Goal: Task Accomplishment & Management: Complete application form

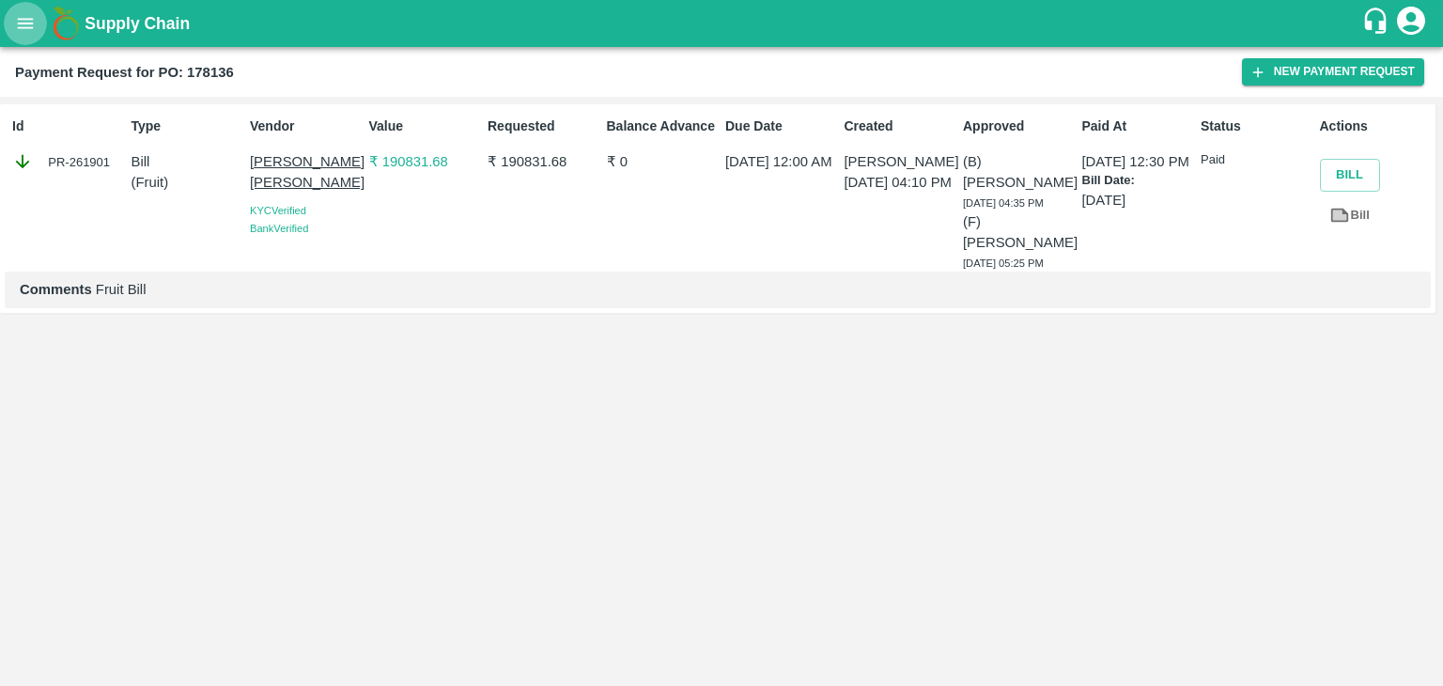
click at [30, 27] on icon "open drawer" at bounding box center [26, 23] width 16 height 10
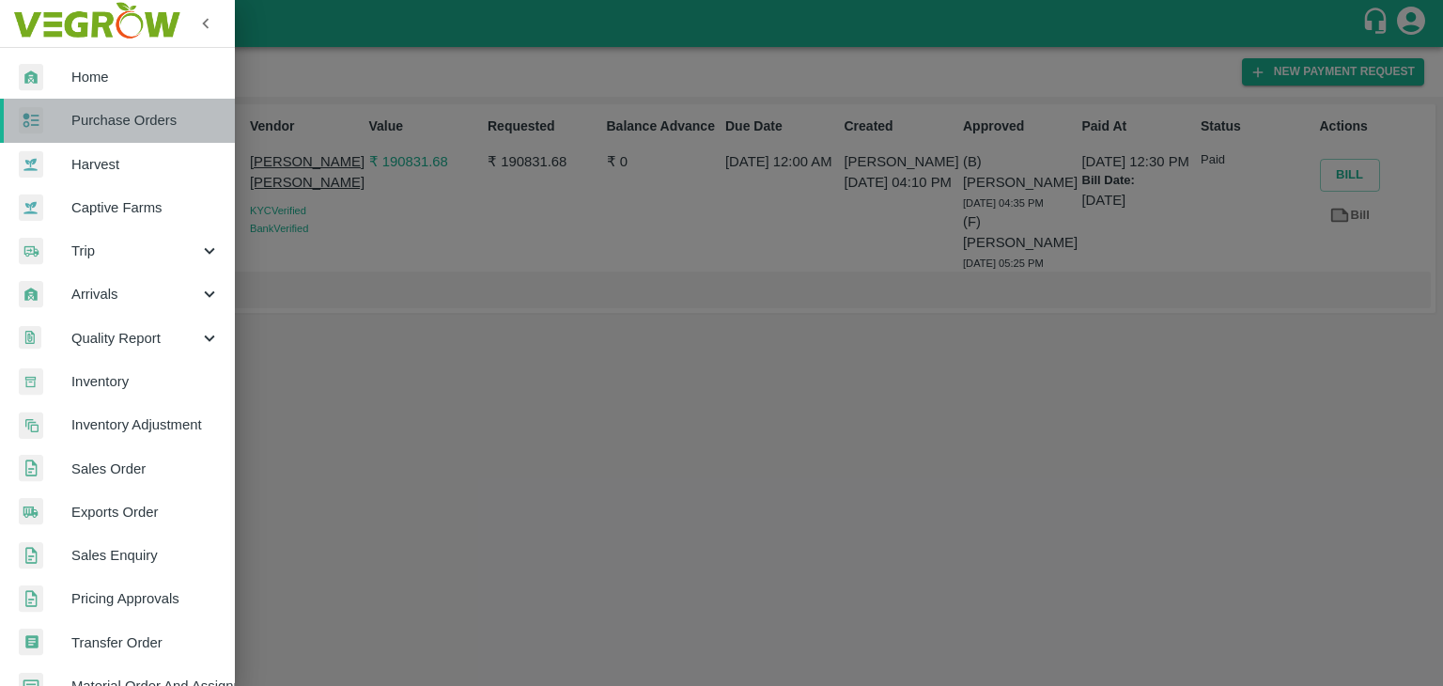
click at [128, 116] on span "Purchase Orders" at bounding box center [145, 120] width 148 height 21
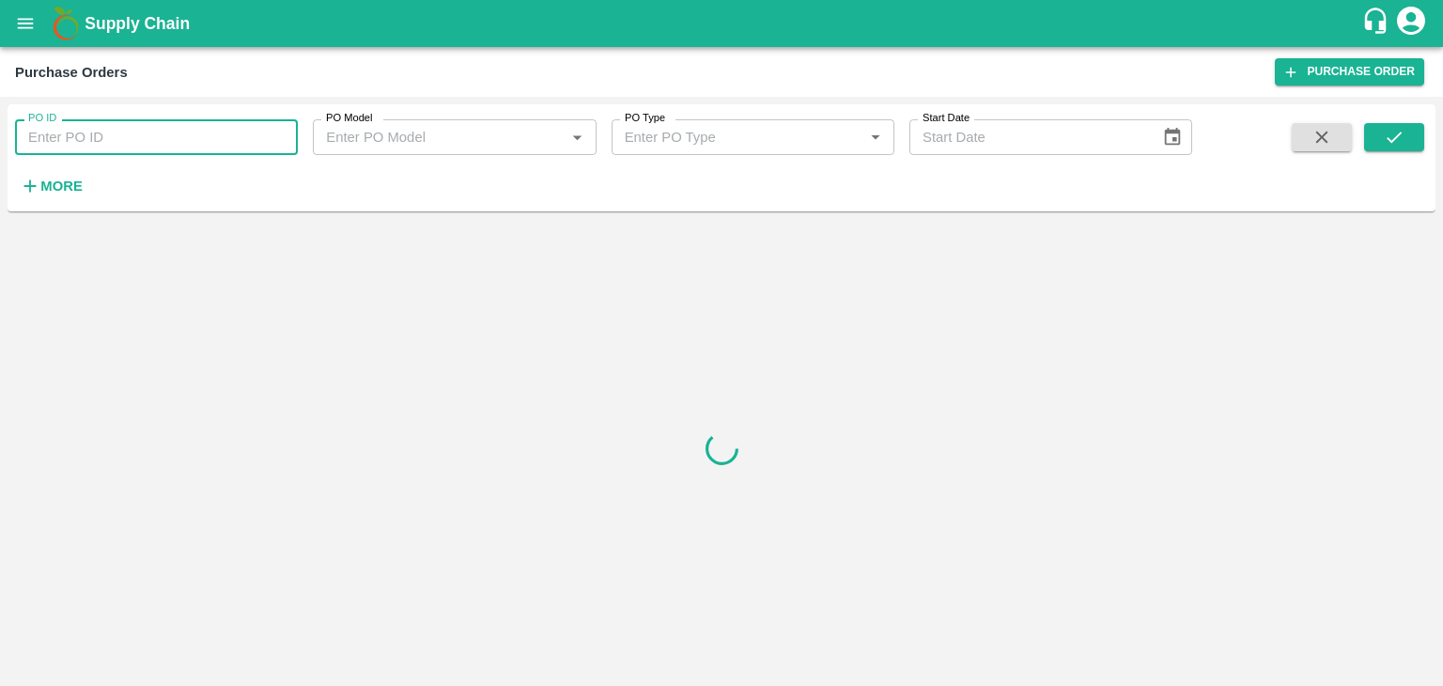
click at [256, 132] on input "PO ID" at bounding box center [156, 137] width 283 height 36
paste input "176455"
type input "176455"
click at [1416, 145] on button "submit" at bounding box center [1394, 137] width 60 height 28
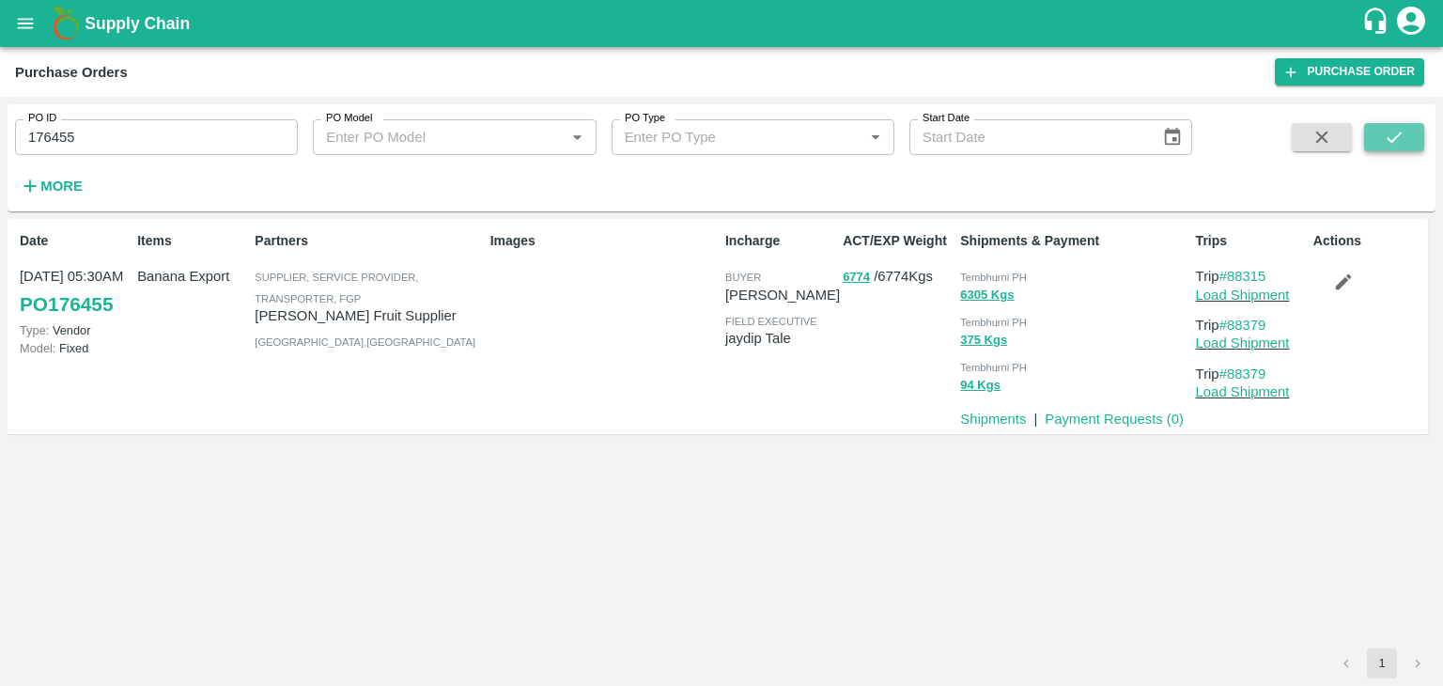
click at [1416, 145] on button "submit" at bounding box center [1394, 137] width 60 height 28
click at [1127, 414] on link "Payment Requests ( 0 )" at bounding box center [1114, 418] width 139 height 15
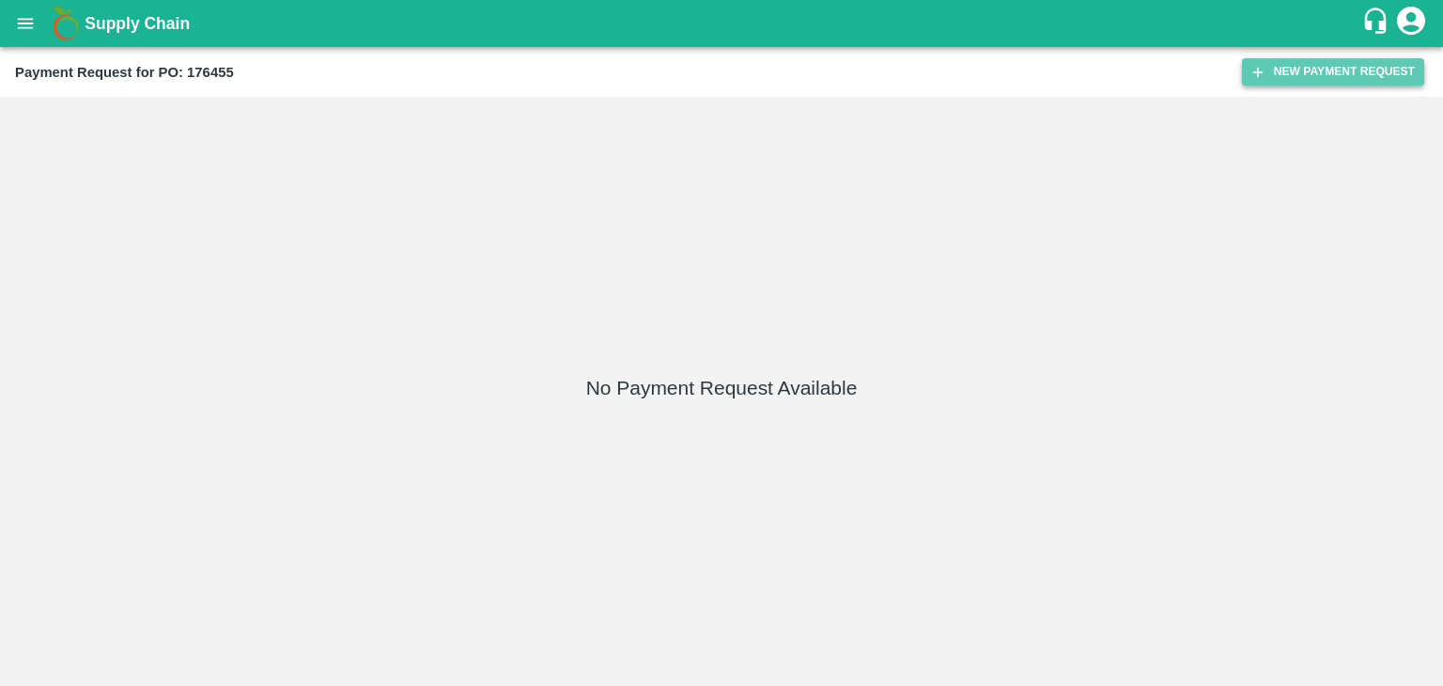
click at [1292, 64] on button "New Payment Request" at bounding box center [1333, 71] width 182 height 27
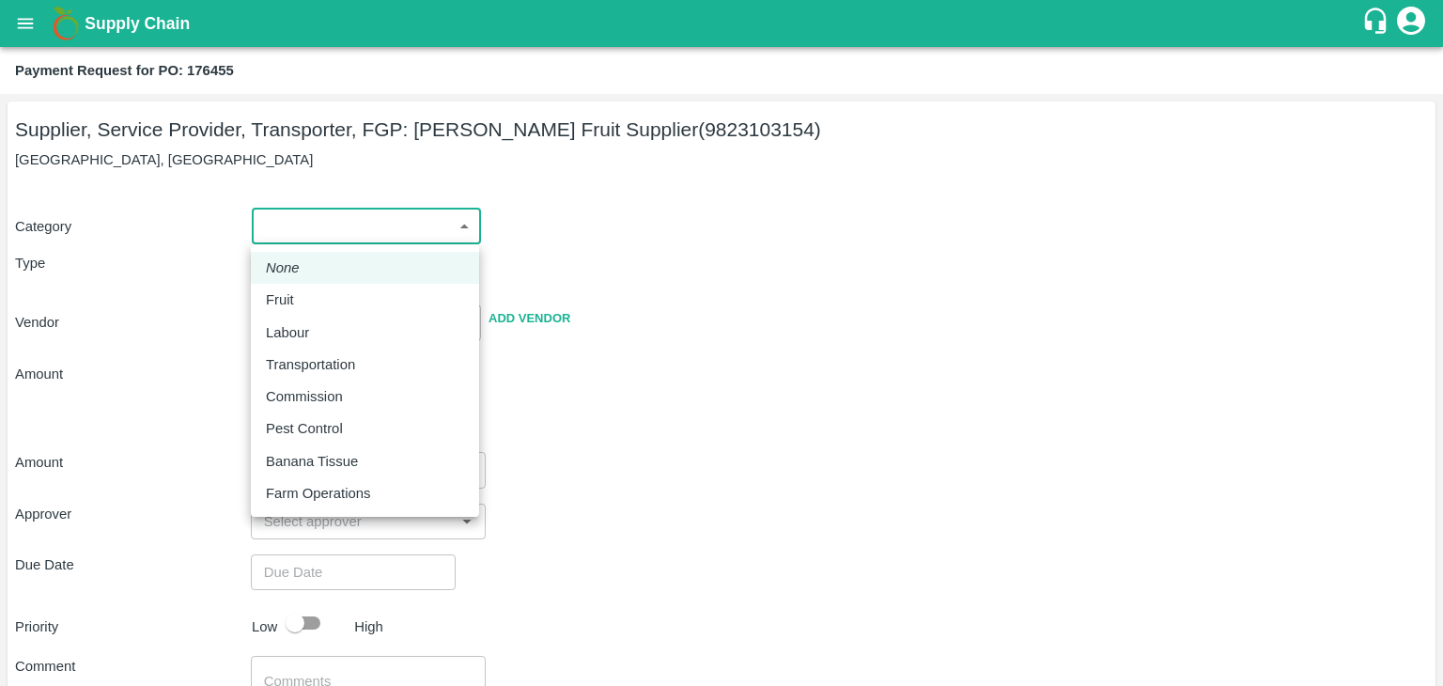
click at [340, 235] on body "Supply Chain Payment Request for PO: 176455 Supplier, Service Provider, Transpo…" at bounding box center [721, 343] width 1443 height 686
click at [306, 297] on div "Fruit" at bounding box center [365, 299] width 198 height 21
type input "1"
type input "Shri Bhairavnath Fruit Supplier - 9823103154(Supplier, Service Provider, Transp…"
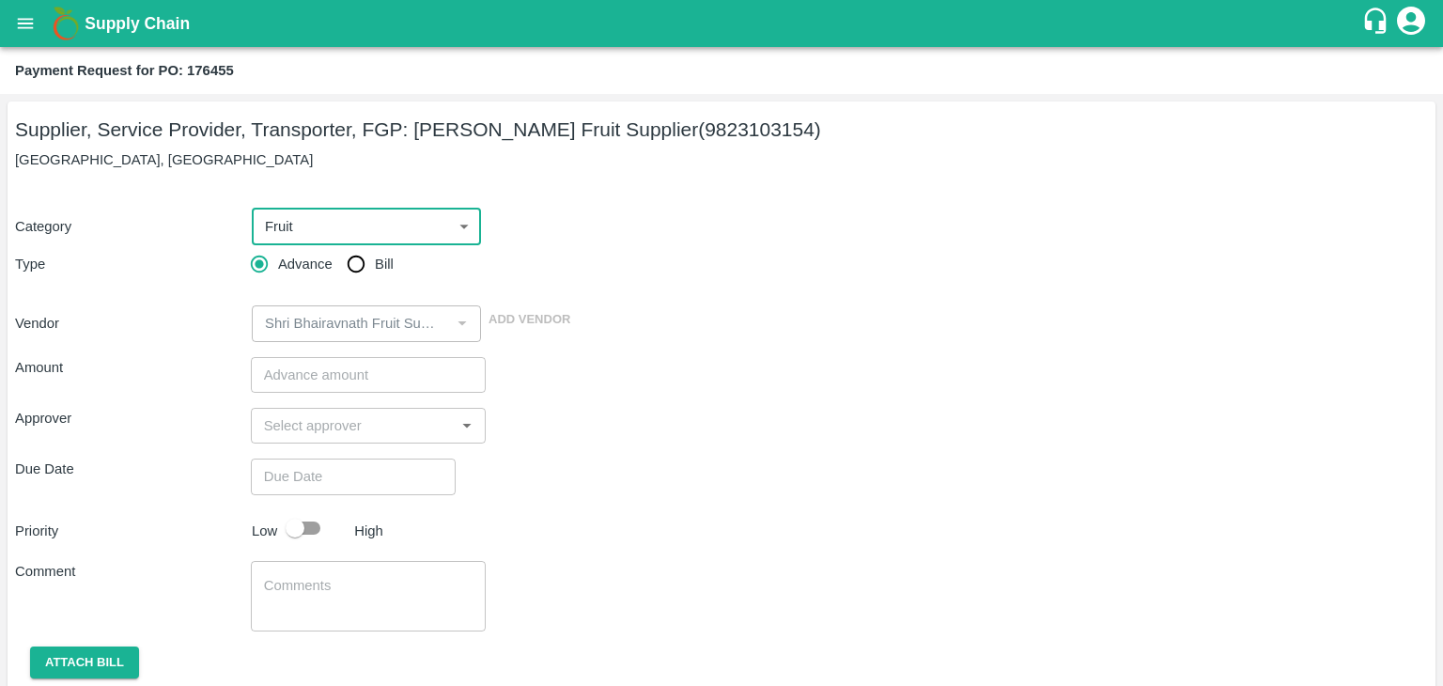
click at [355, 266] on input "Bill" at bounding box center [356, 264] width 38 height 38
radio input "true"
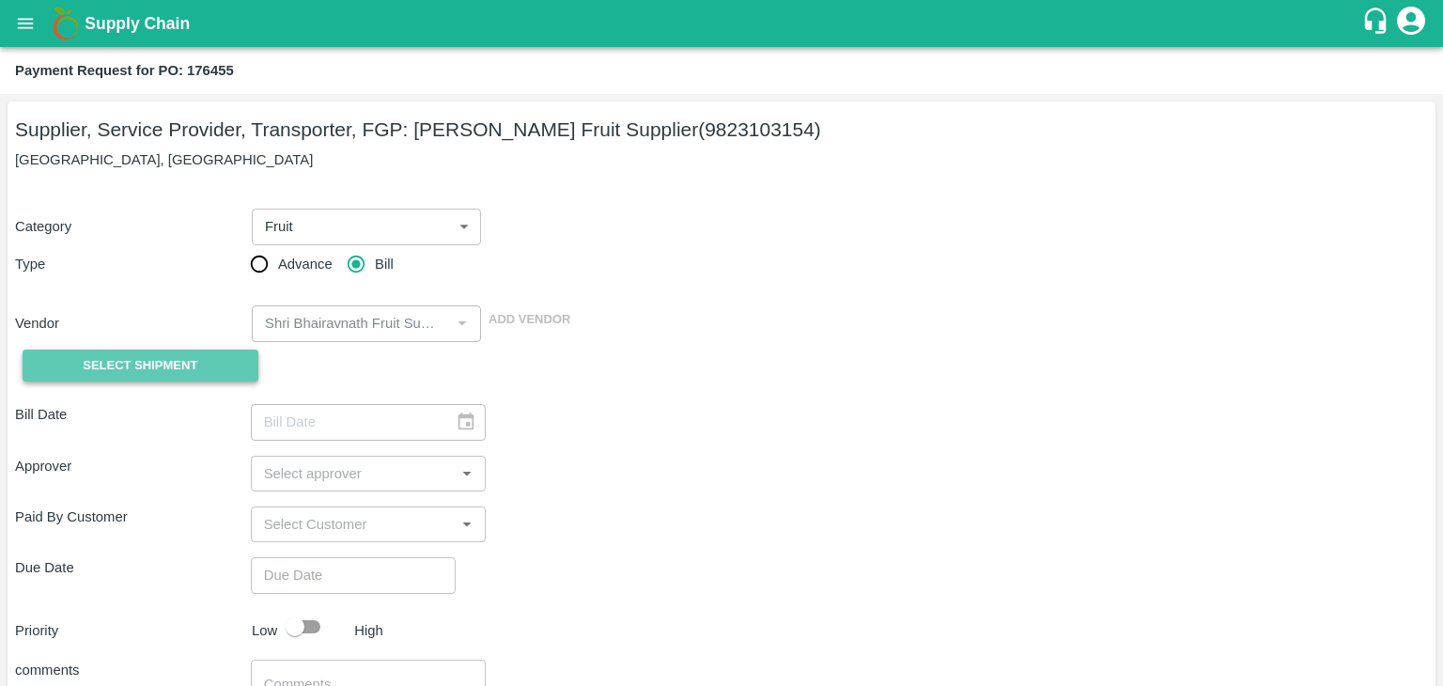
click at [105, 356] on span "Select Shipment" at bounding box center [140, 366] width 115 height 22
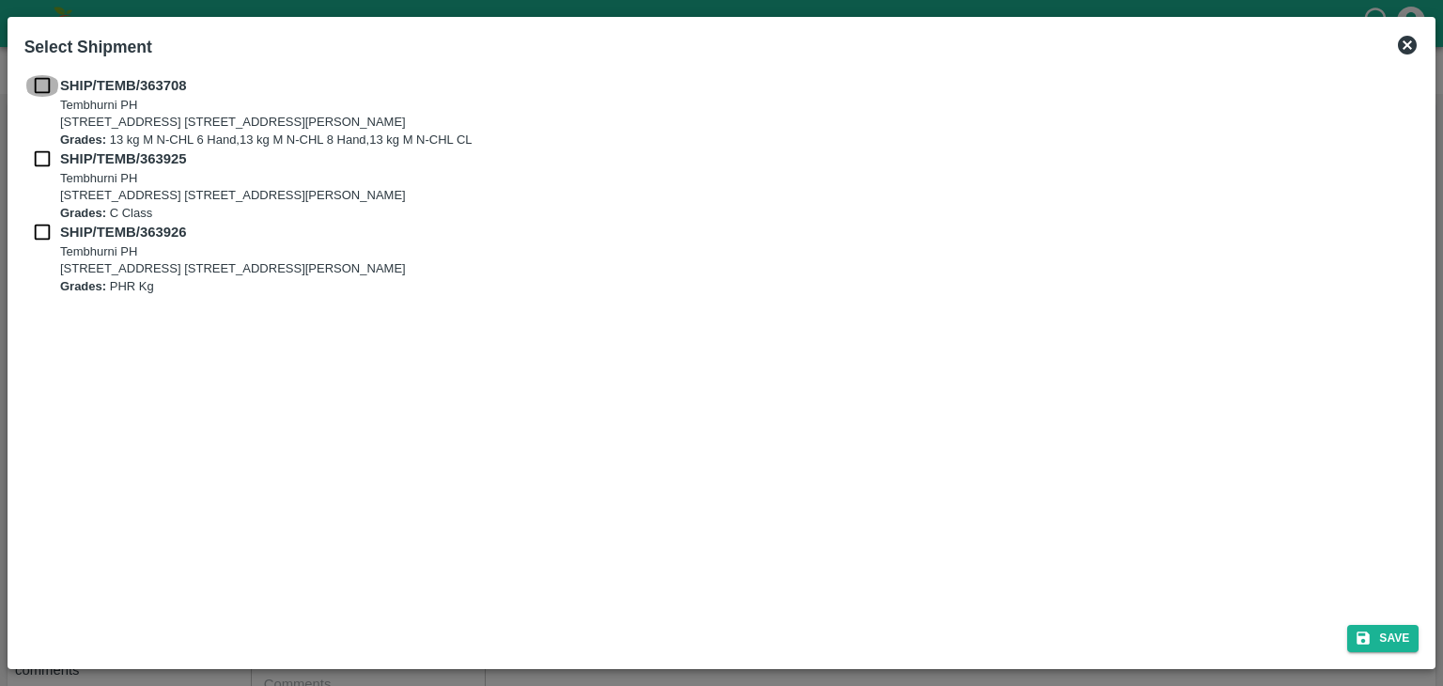
click at [40, 81] on input "checkbox" at bounding box center [42, 85] width 36 height 21
checkbox input "true"
click at [33, 158] on input "checkbox" at bounding box center [42, 158] width 36 height 21
checkbox input "true"
click at [39, 226] on input "checkbox" at bounding box center [42, 232] width 36 height 21
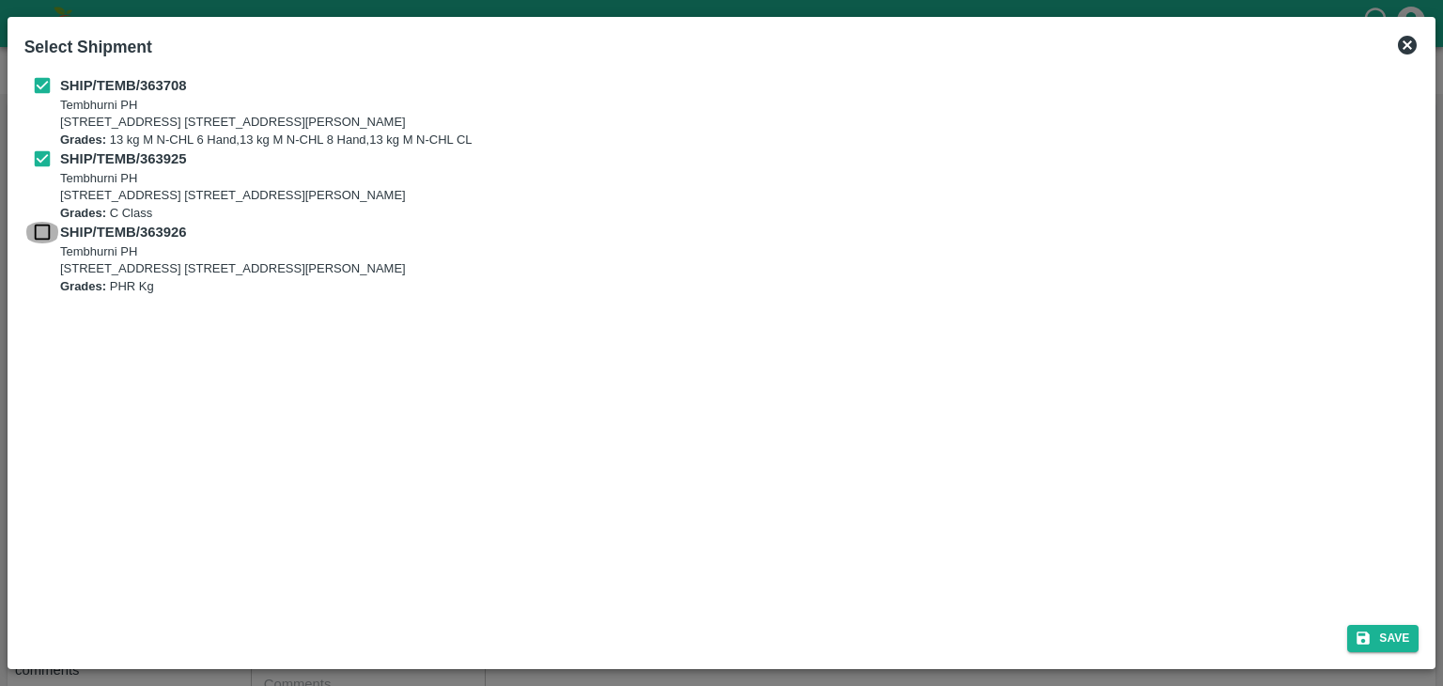
checkbox input "true"
click at [1397, 640] on button "Save" at bounding box center [1382, 638] width 71 height 27
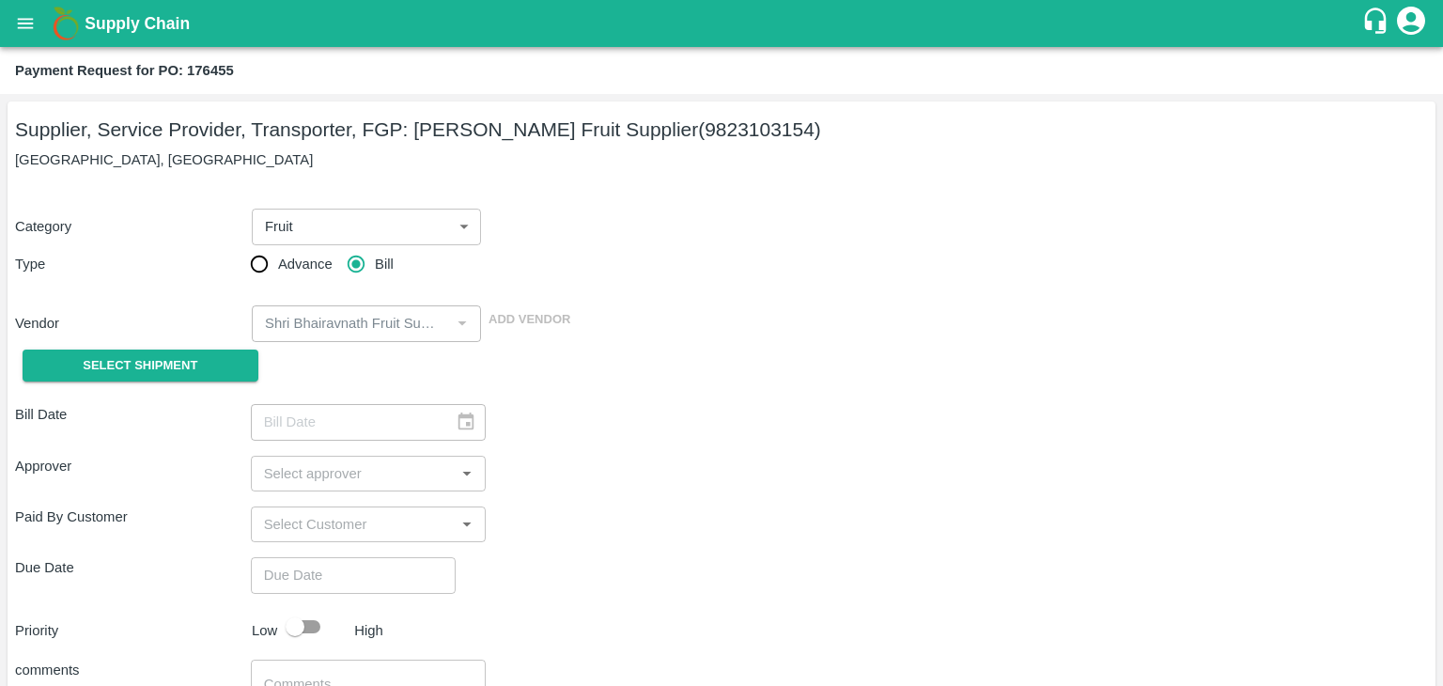
type input "16/09/2025"
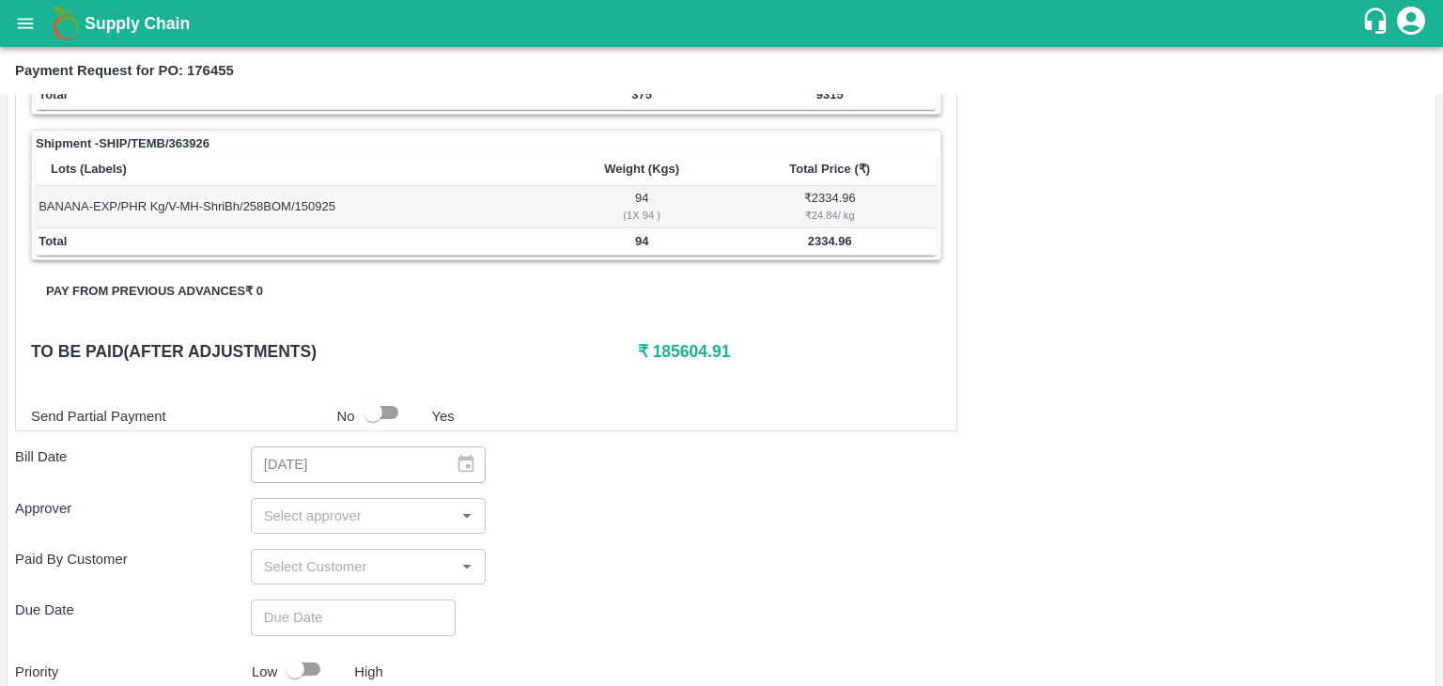
scroll to position [838, 0]
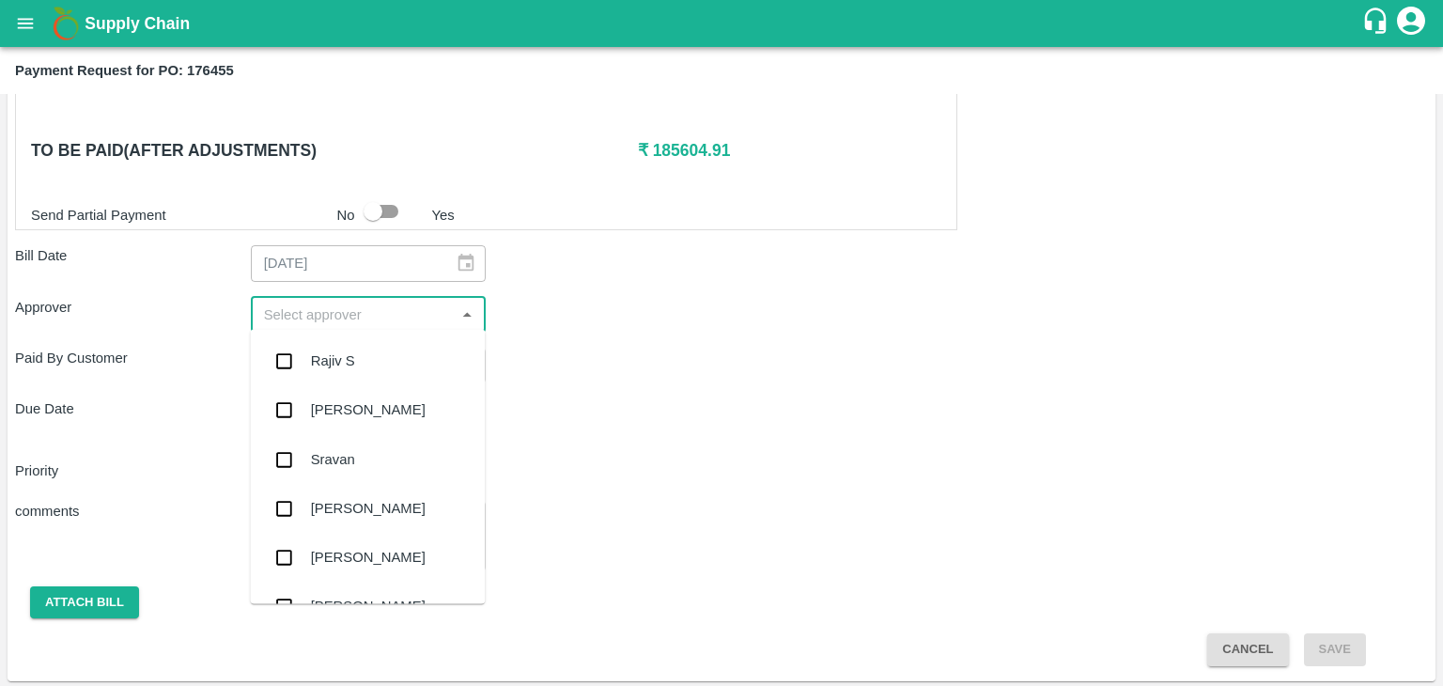
click at [408, 305] on input "input" at bounding box center [352, 314] width 193 height 24
type input "Ajit"
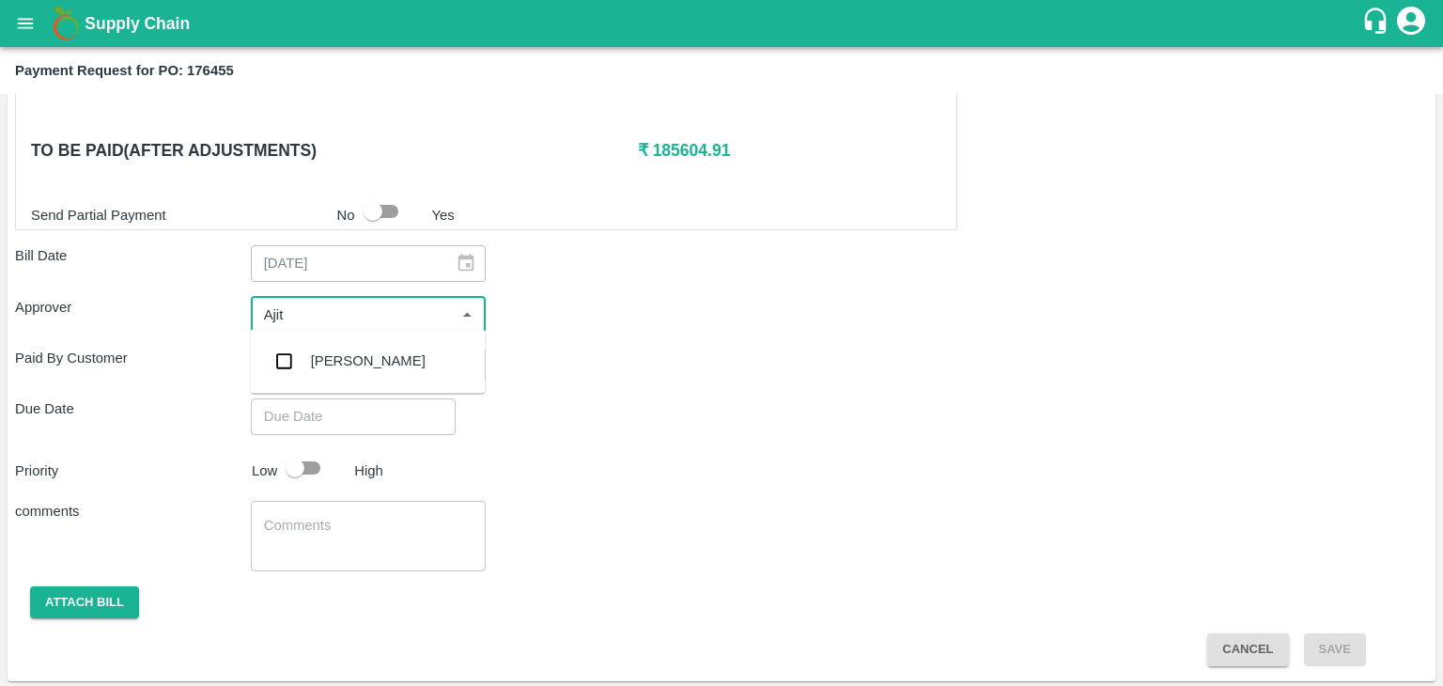
click at [394, 357] on div "[PERSON_NAME]" at bounding box center [367, 360] width 235 height 49
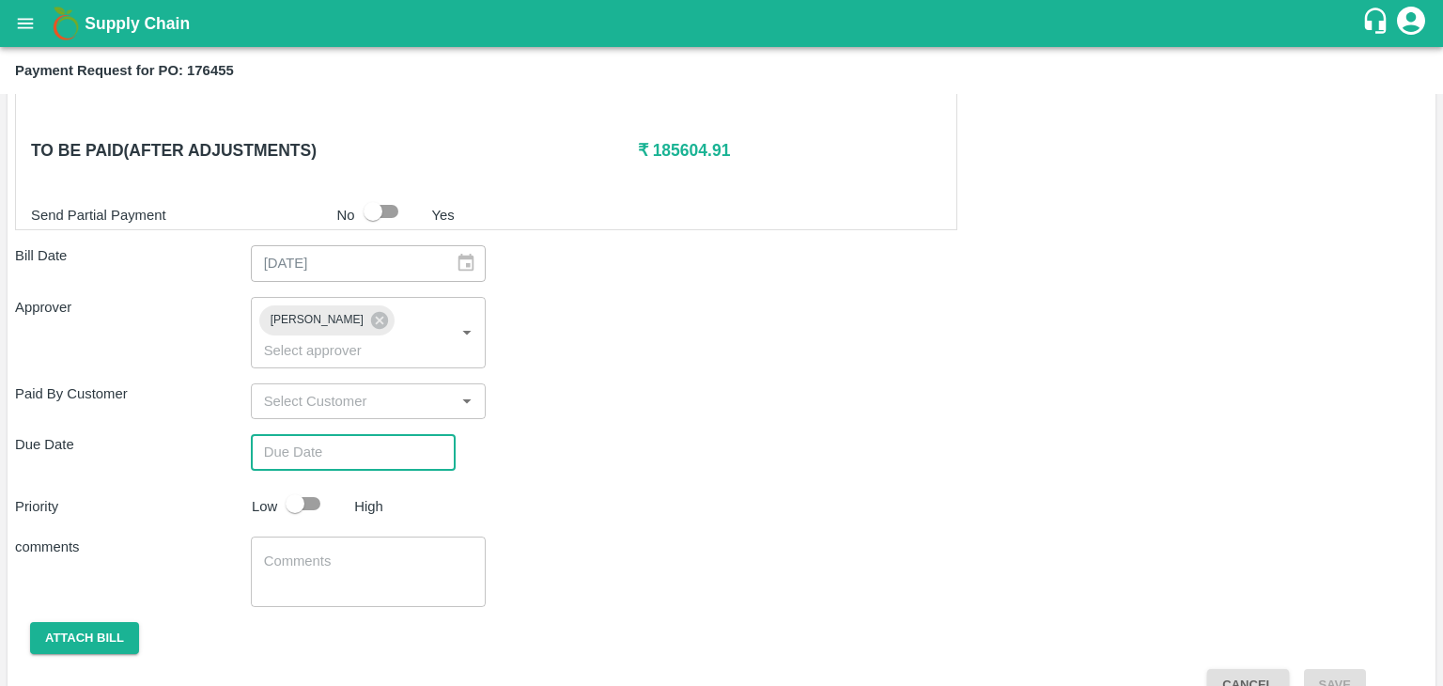
type input "DD/MM/YYYY hh:mm aa"
click at [407, 437] on input "DD/MM/YYYY hh:mm aa" at bounding box center [347, 452] width 192 height 36
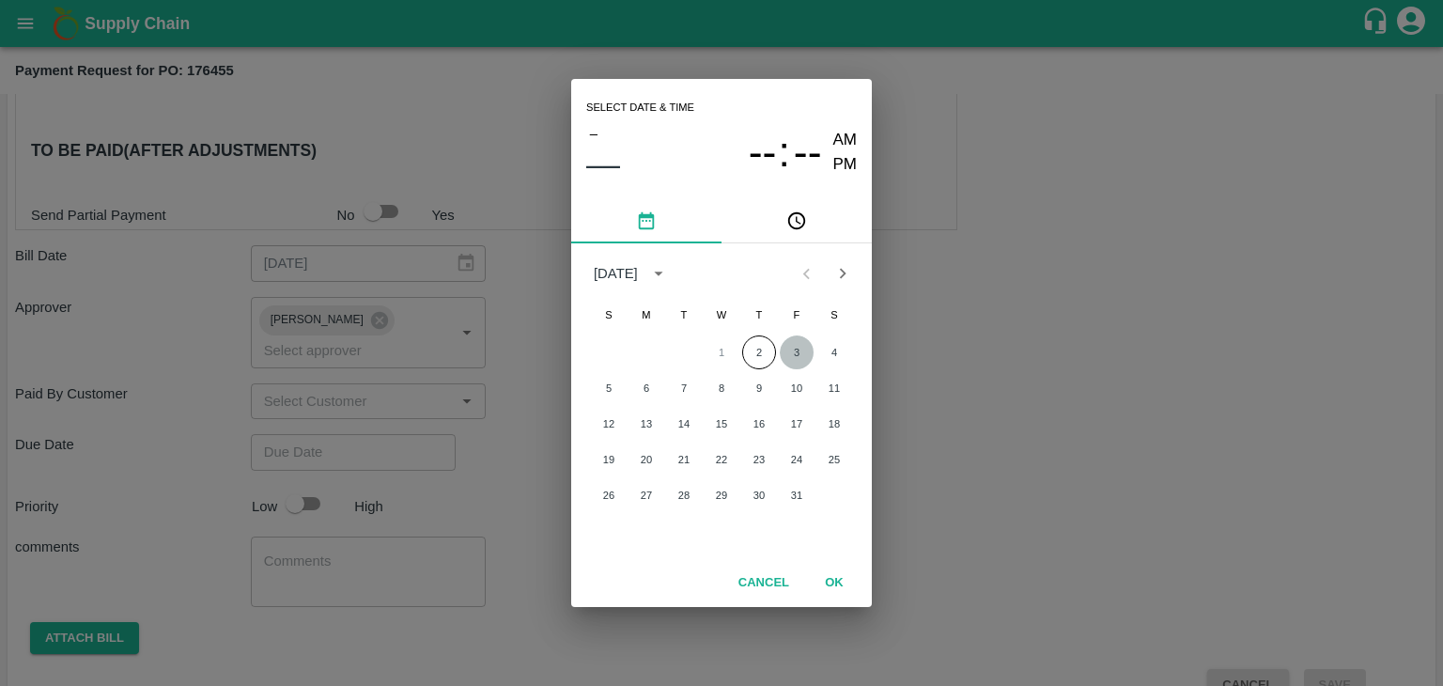
click at [800, 348] on button "3" at bounding box center [797, 352] width 34 height 34
type input "03/10/2025 12:00 AM"
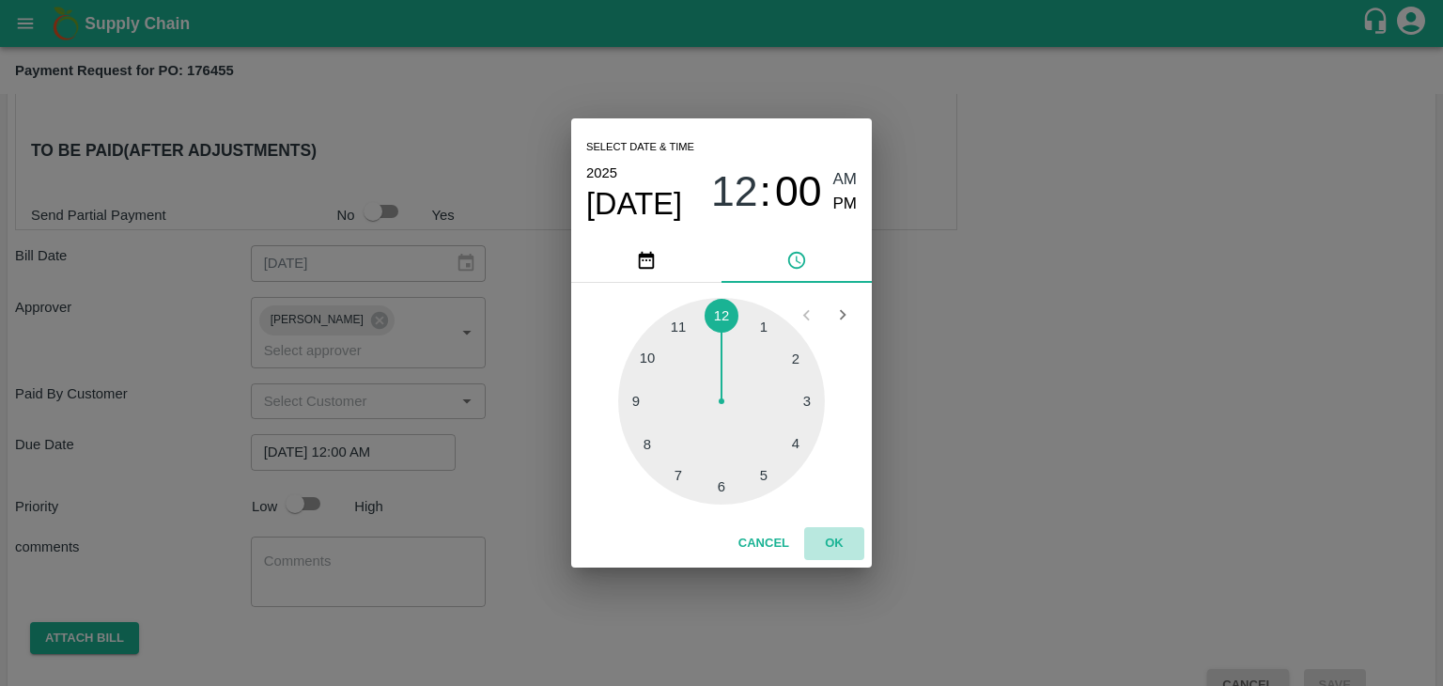
click at [825, 534] on button "OK" at bounding box center [834, 543] width 60 height 33
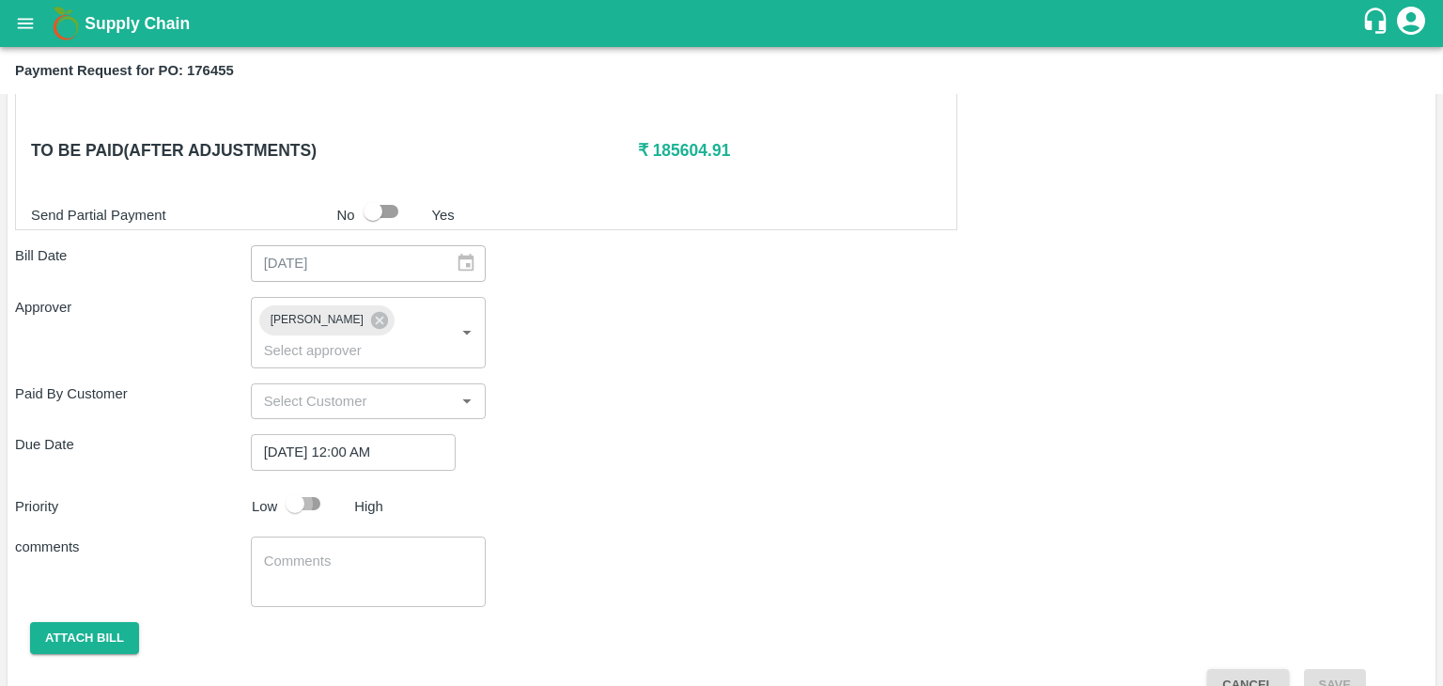
click at [310, 486] on input "checkbox" at bounding box center [294, 504] width 107 height 36
checkbox input "true"
click at [353, 551] on textarea at bounding box center [368, 570] width 209 height 39
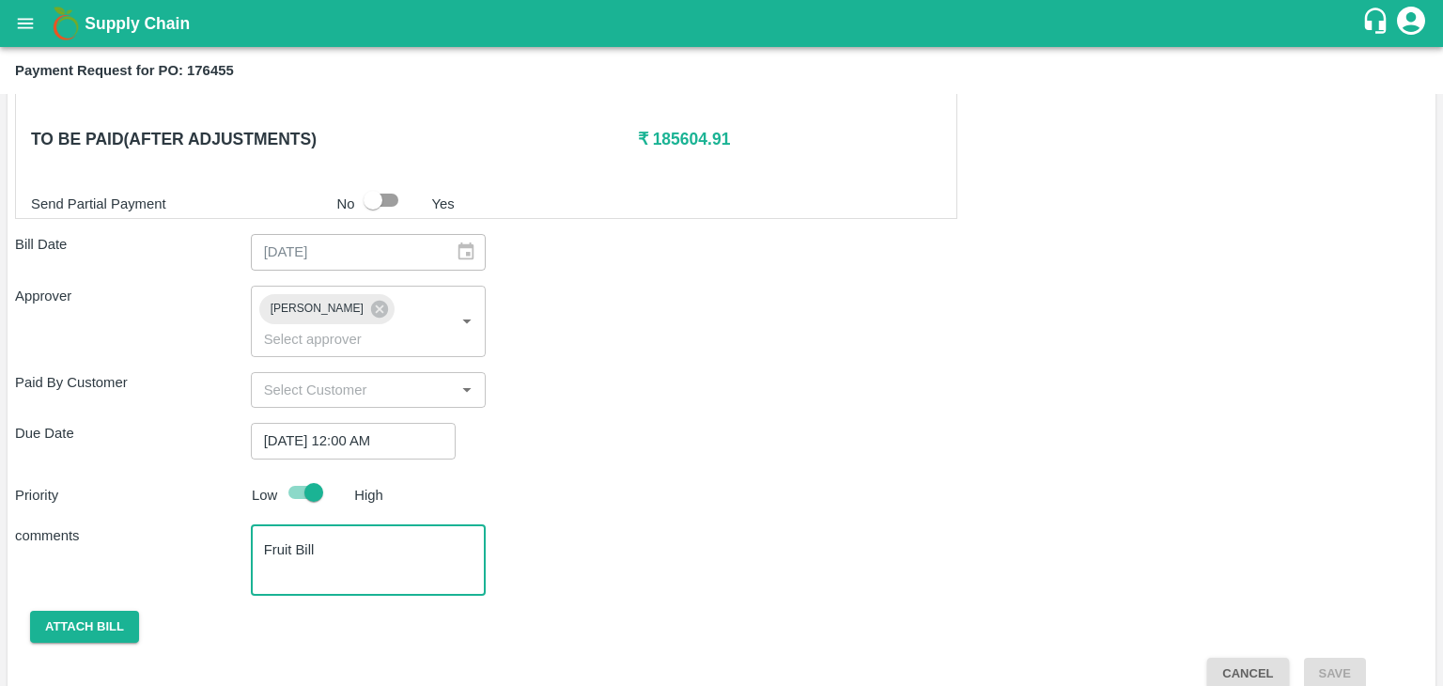
type textarea "Fruit Bill"
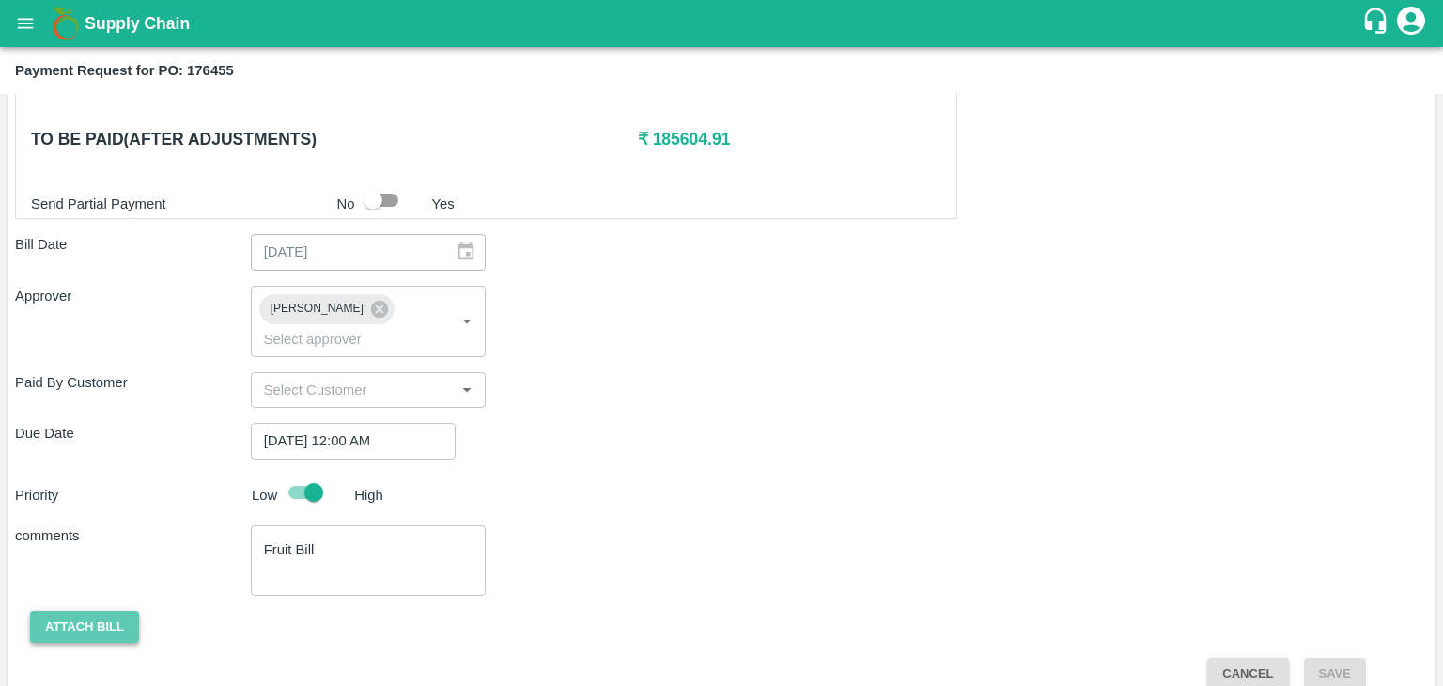
click at [58, 611] on button "Attach bill" at bounding box center [84, 627] width 109 height 33
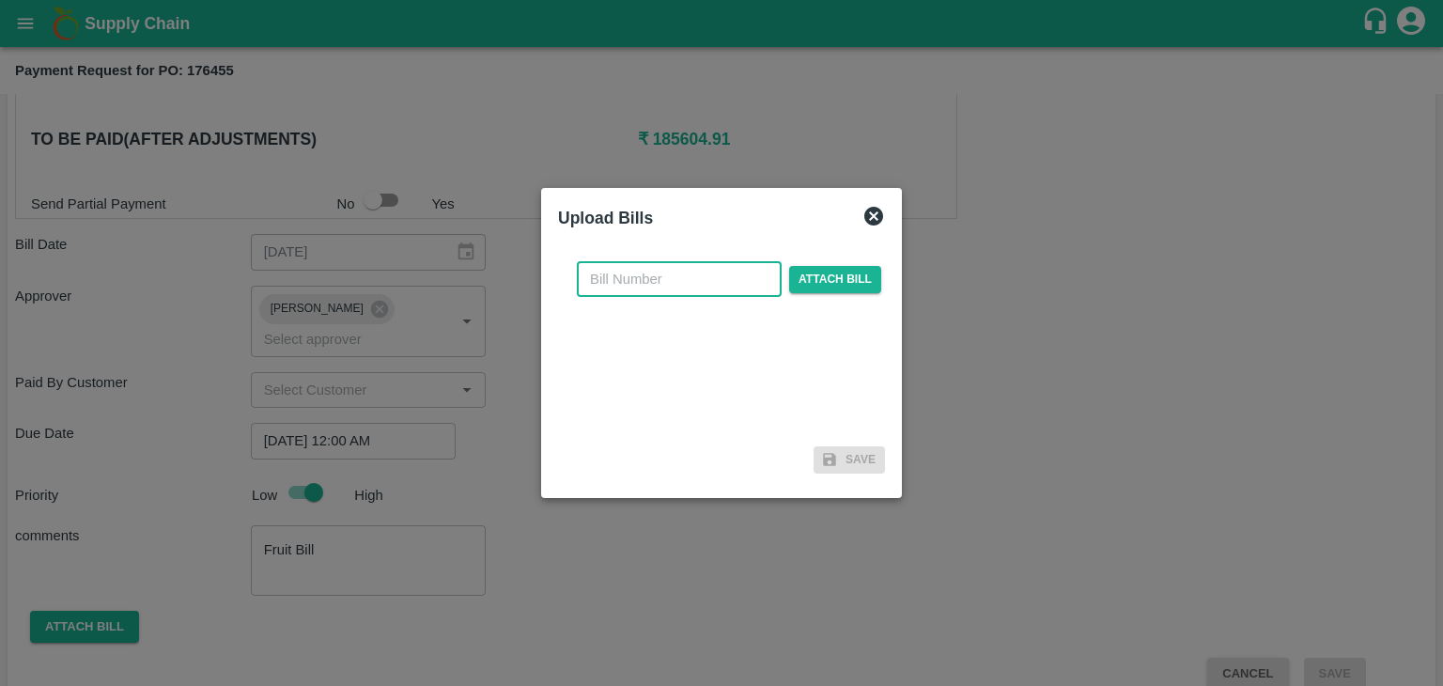
click at [703, 265] on input "text" at bounding box center [679, 279] width 205 height 36
type input "95"
click at [806, 273] on span "Attach bill" at bounding box center [835, 279] width 92 height 27
click at [0, 0] on input "Attach bill" at bounding box center [0, 0] width 0 height 0
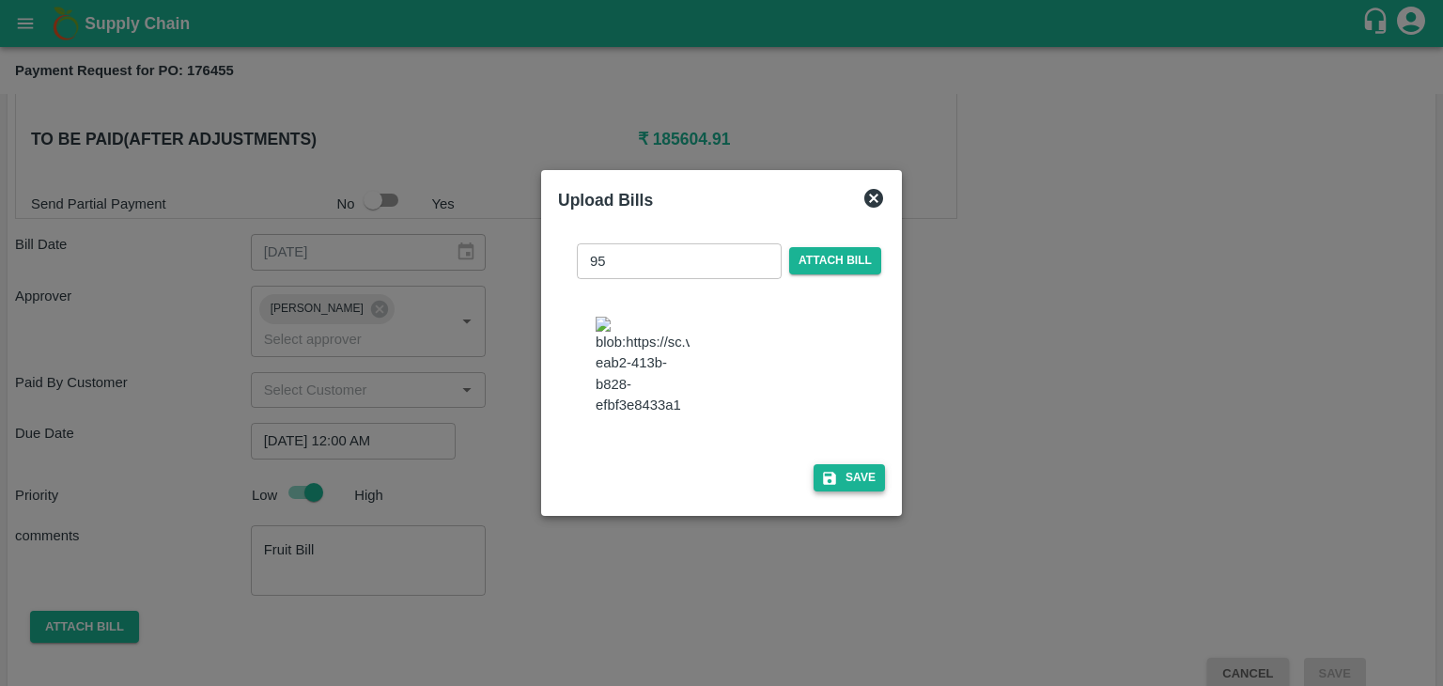
click at [856, 477] on button "Save" at bounding box center [848, 477] width 71 height 27
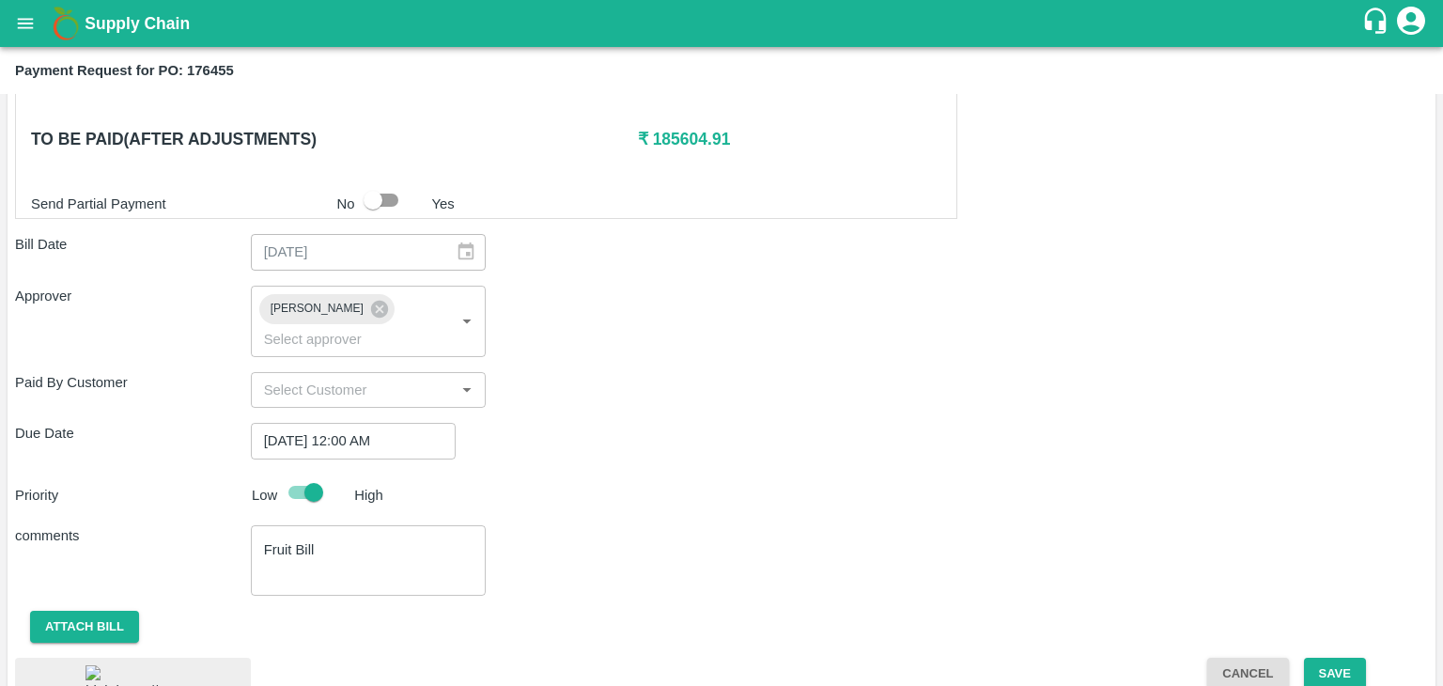
scroll to position [968, 0]
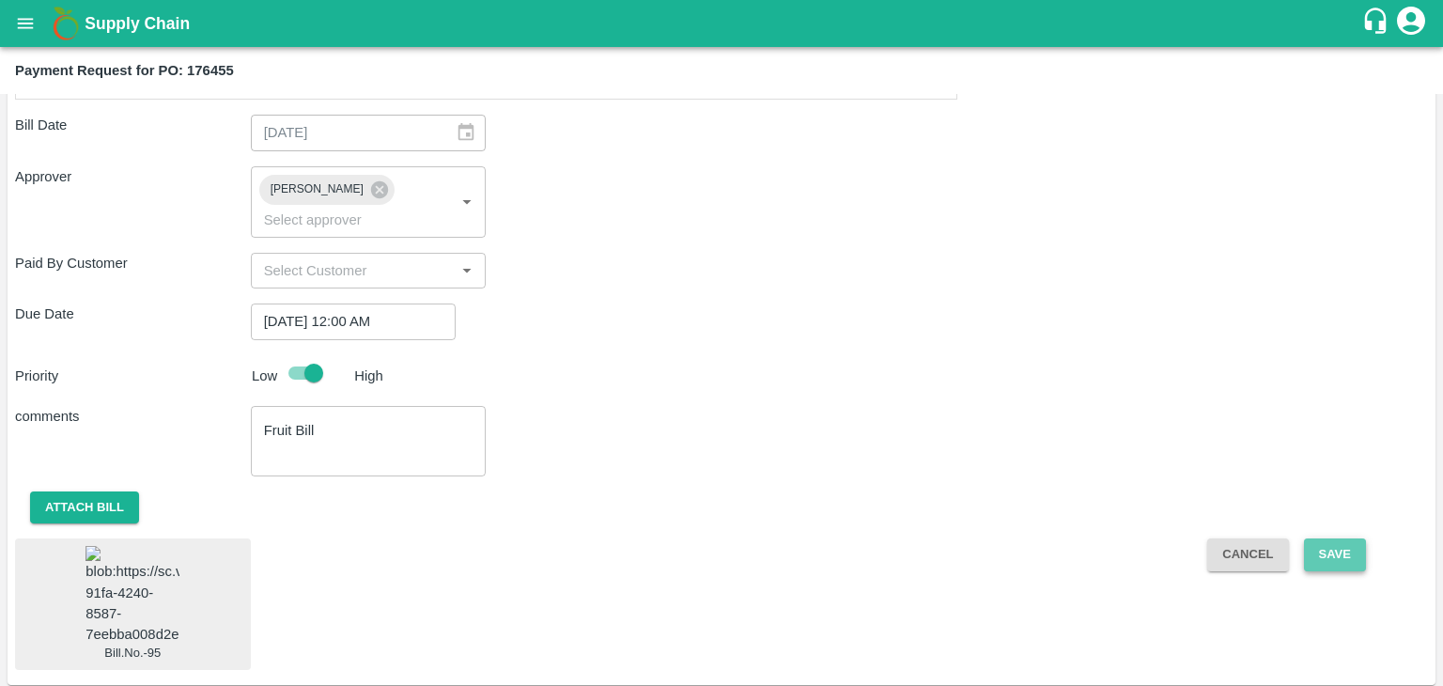
click at [1341, 538] on button "Save" at bounding box center [1335, 554] width 62 height 33
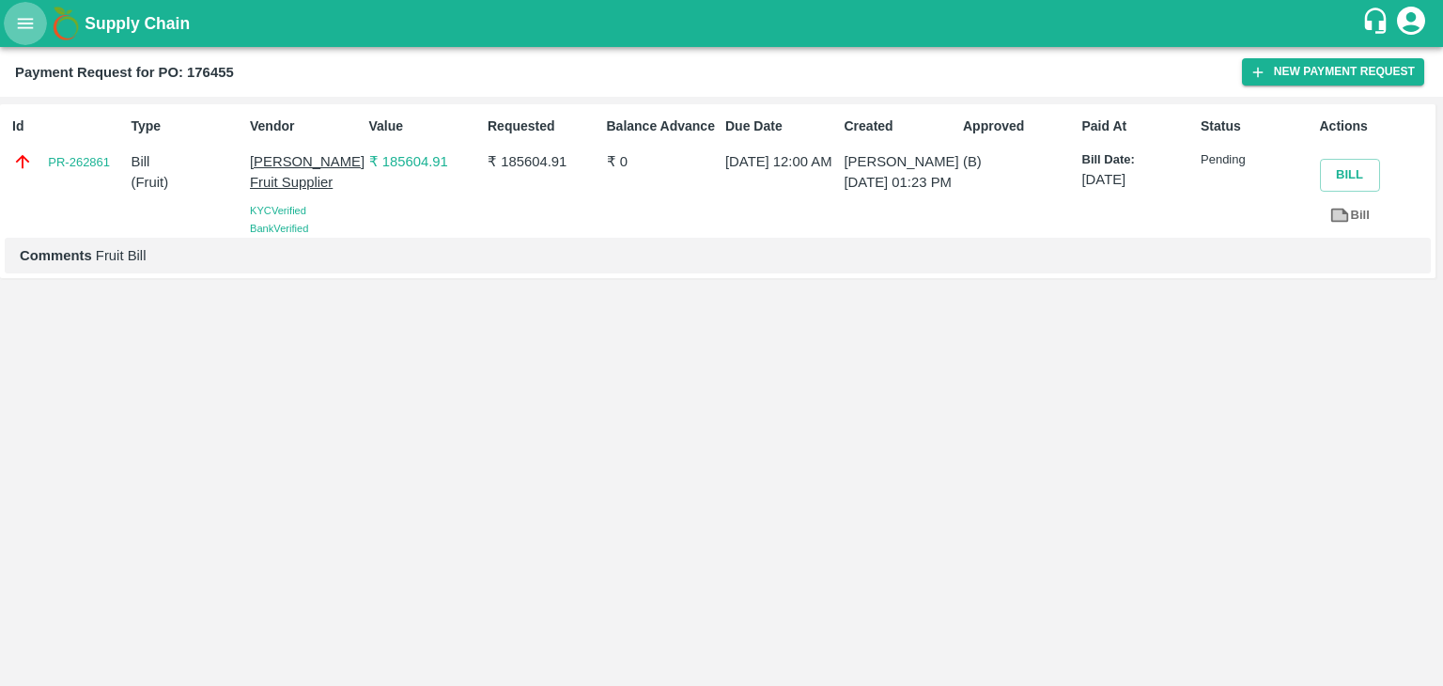
click at [18, 15] on icon "open drawer" at bounding box center [25, 23] width 21 height 21
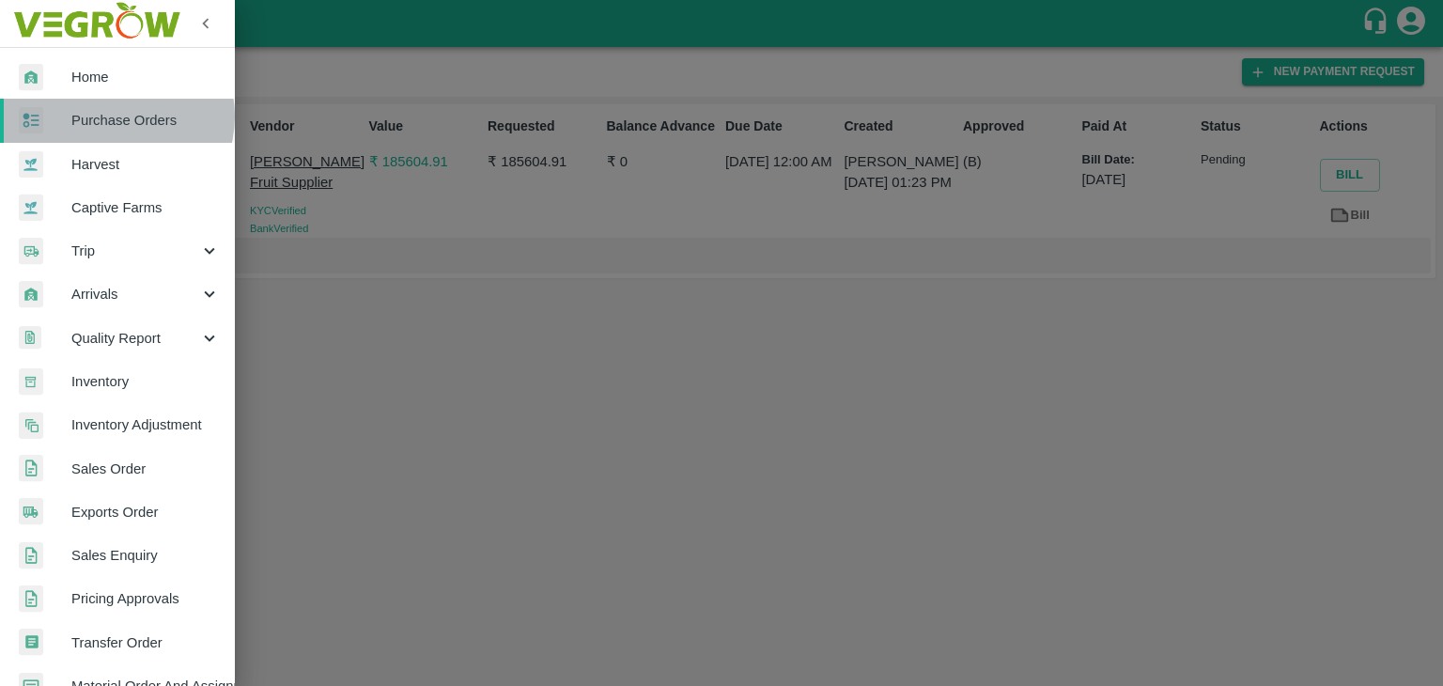
click at [117, 116] on span "Purchase Orders" at bounding box center [145, 120] width 148 height 21
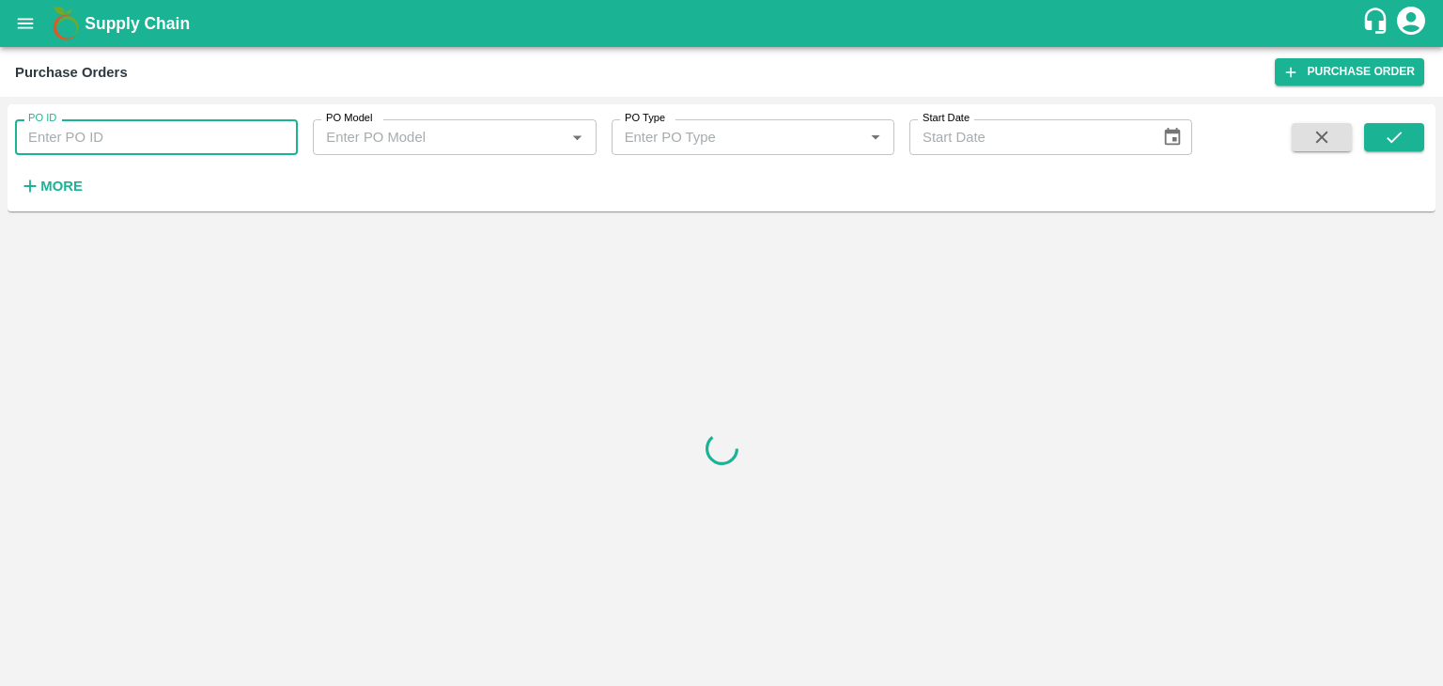
click at [192, 132] on input "PO ID" at bounding box center [156, 137] width 283 height 36
paste input "177279"
type input "177279"
click at [1401, 144] on icon "submit" at bounding box center [1394, 137] width 21 height 21
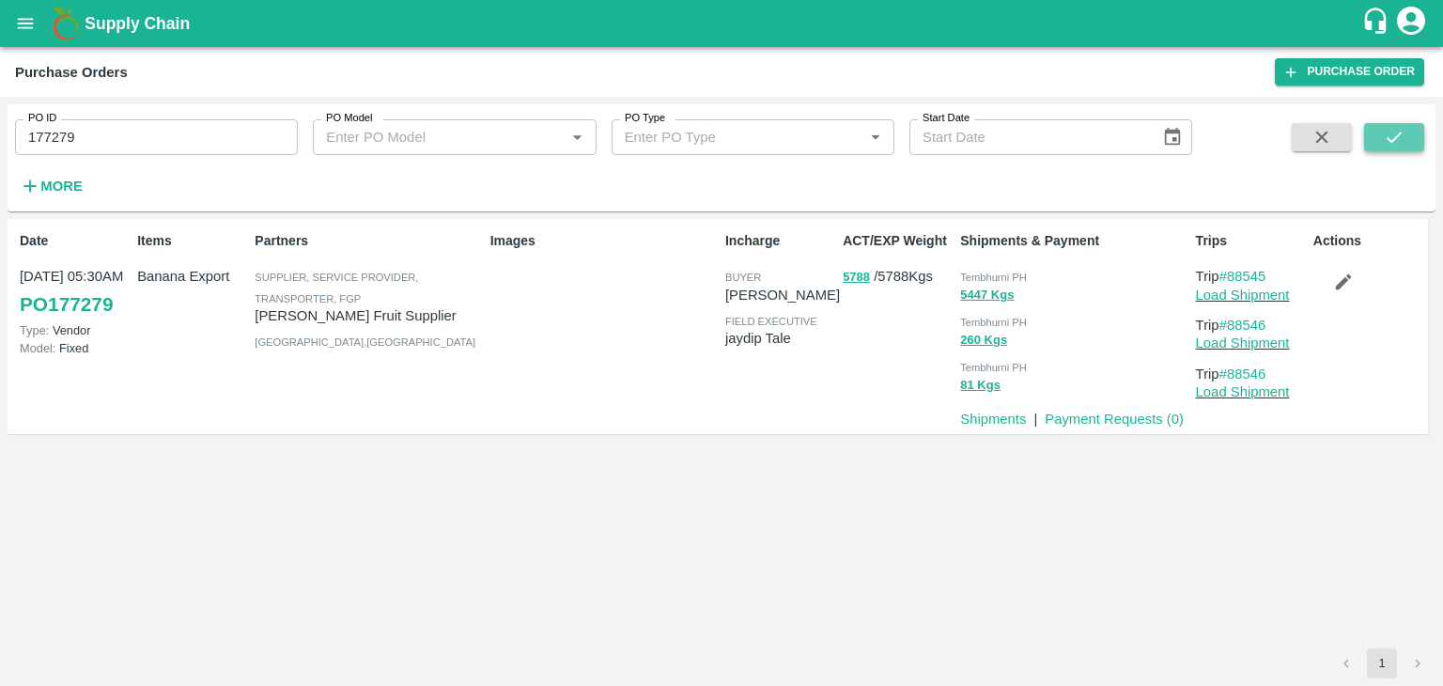
click at [1401, 144] on icon "submit" at bounding box center [1394, 137] width 21 height 21
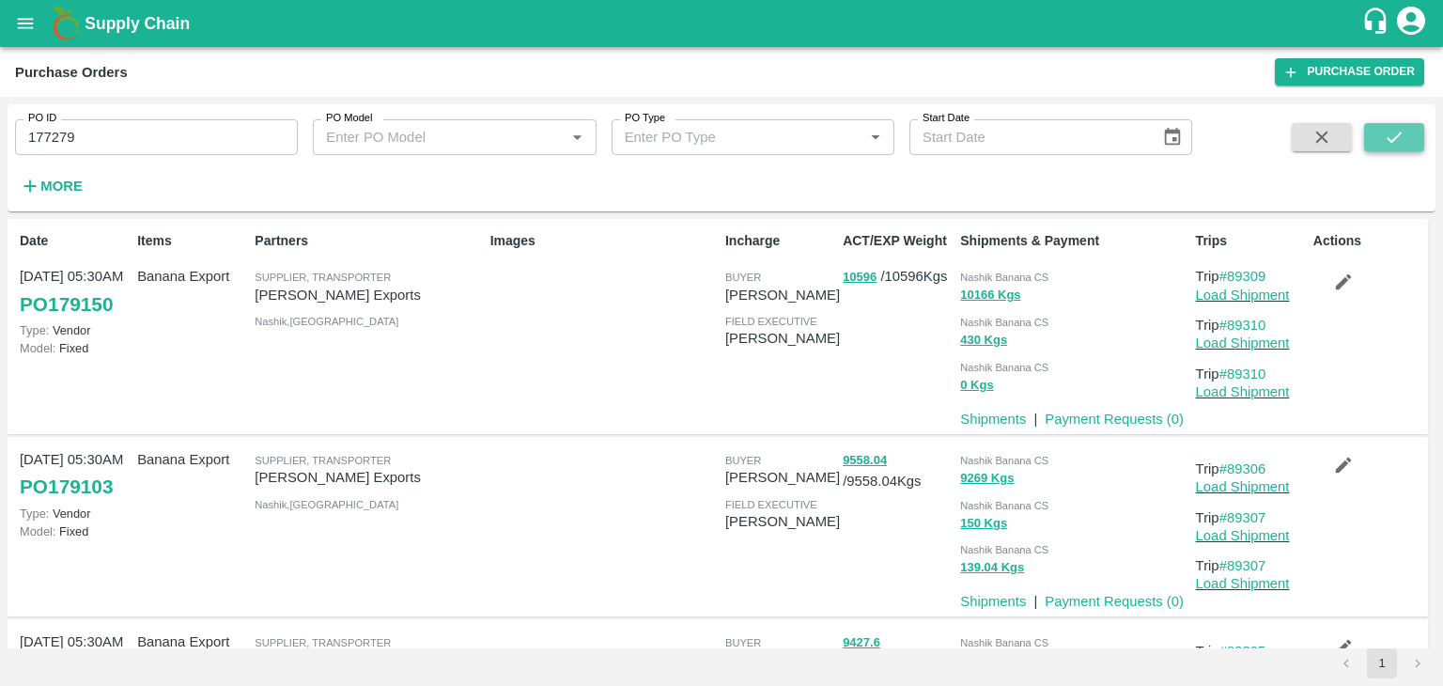
click at [1396, 129] on icon "submit" at bounding box center [1394, 137] width 21 height 21
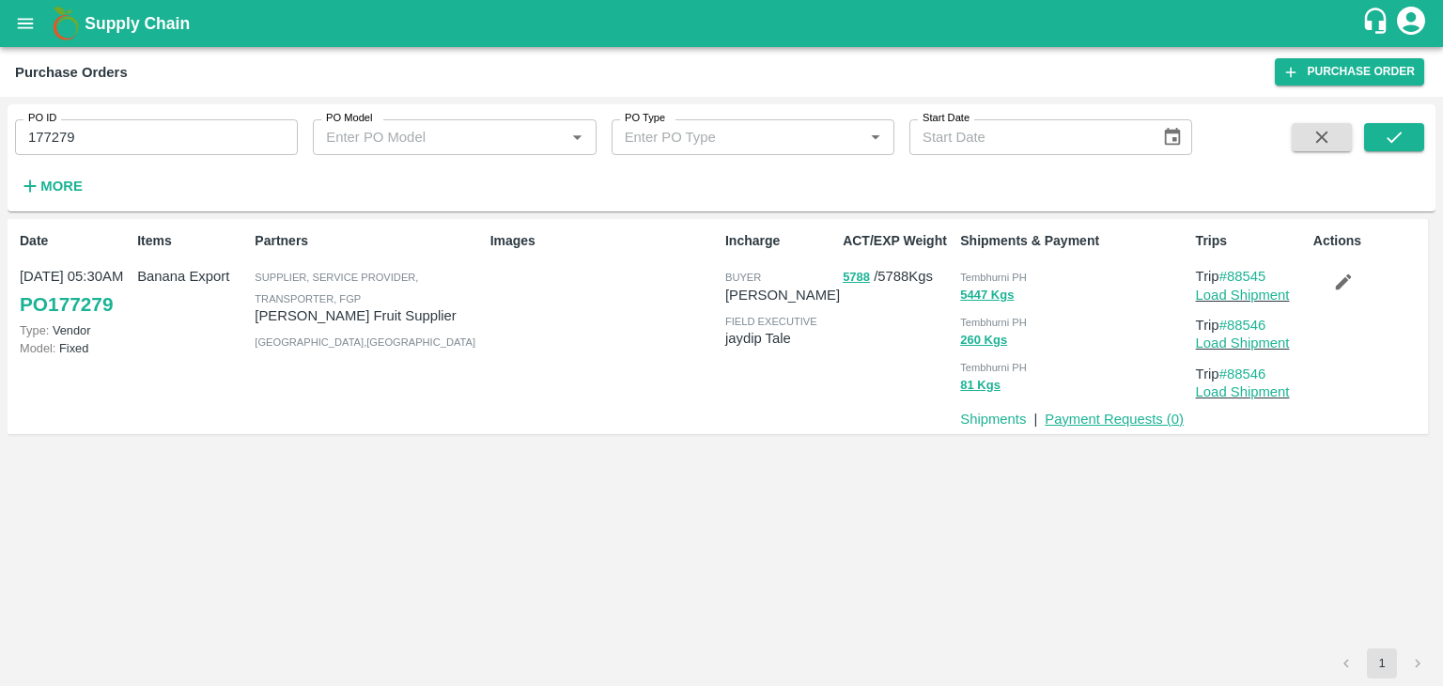
click at [1086, 417] on link "Payment Requests ( 0 )" at bounding box center [1114, 418] width 139 height 15
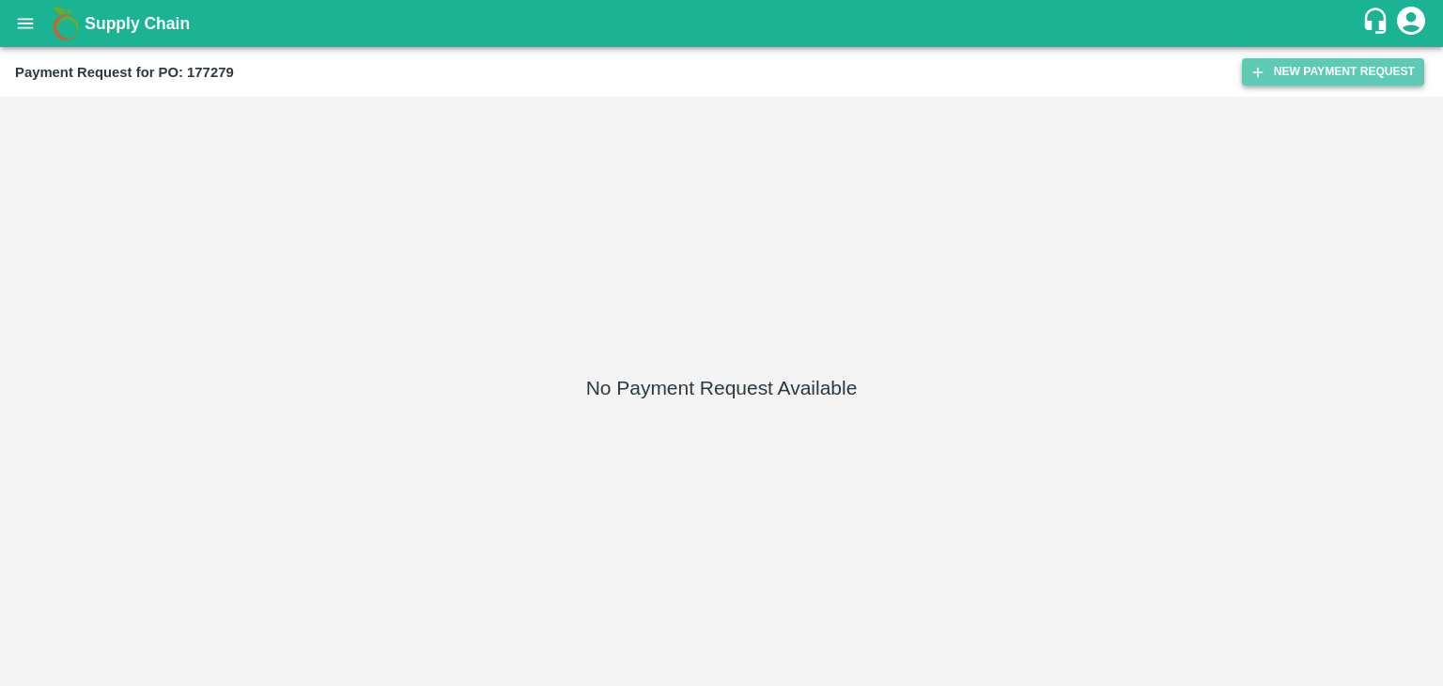
click at [1319, 82] on button "New Payment Request" at bounding box center [1333, 71] width 182 height 27
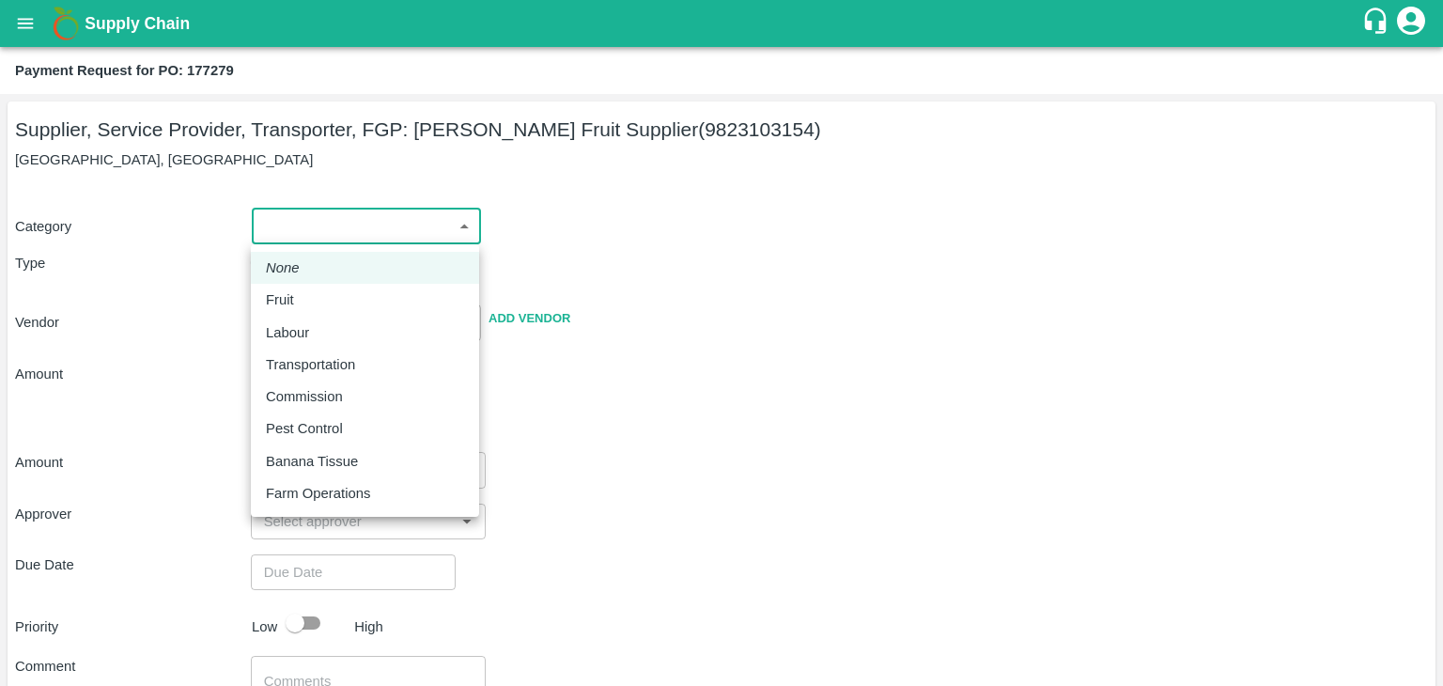
drag, startPoint x: 273, startPoint y: 228, endPoint x: 306, endPoint y: 310, distance: 88.1
click at [306, 310] on body "Supply Chain Payment Request for PO: 177279 Supplier, Service Provider, Transpo…" at bounding box center [721, 343] width 1443 height 686
click at [306, 310] on li "Fruit" at bounding box center [365, 300] width 228 height 32
type input "1"
type input "Shri Bhairavnath Fruit Supplier - 9823103154(Supplier, Service Provider, Transp…"
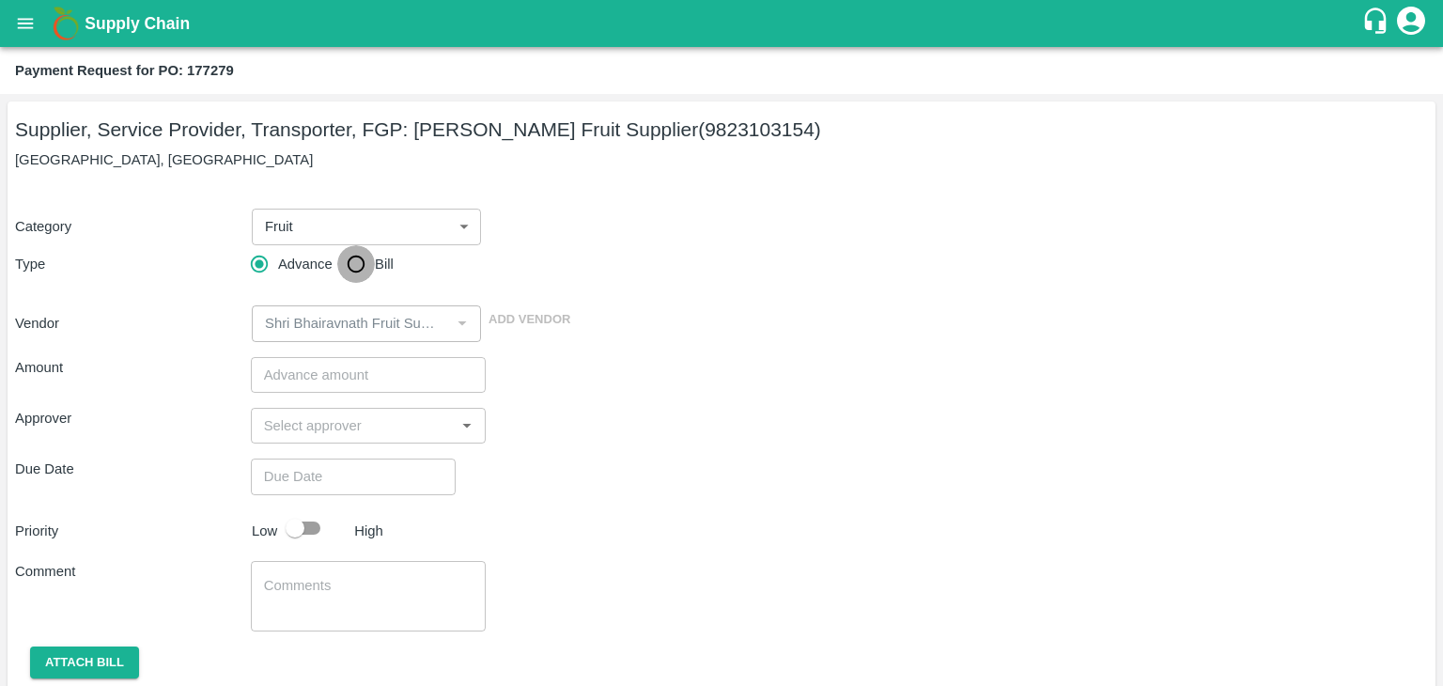
click at [346, 271] on input "Bill" at bounding box center [356, 264] width 38 height 38
radio input "true"
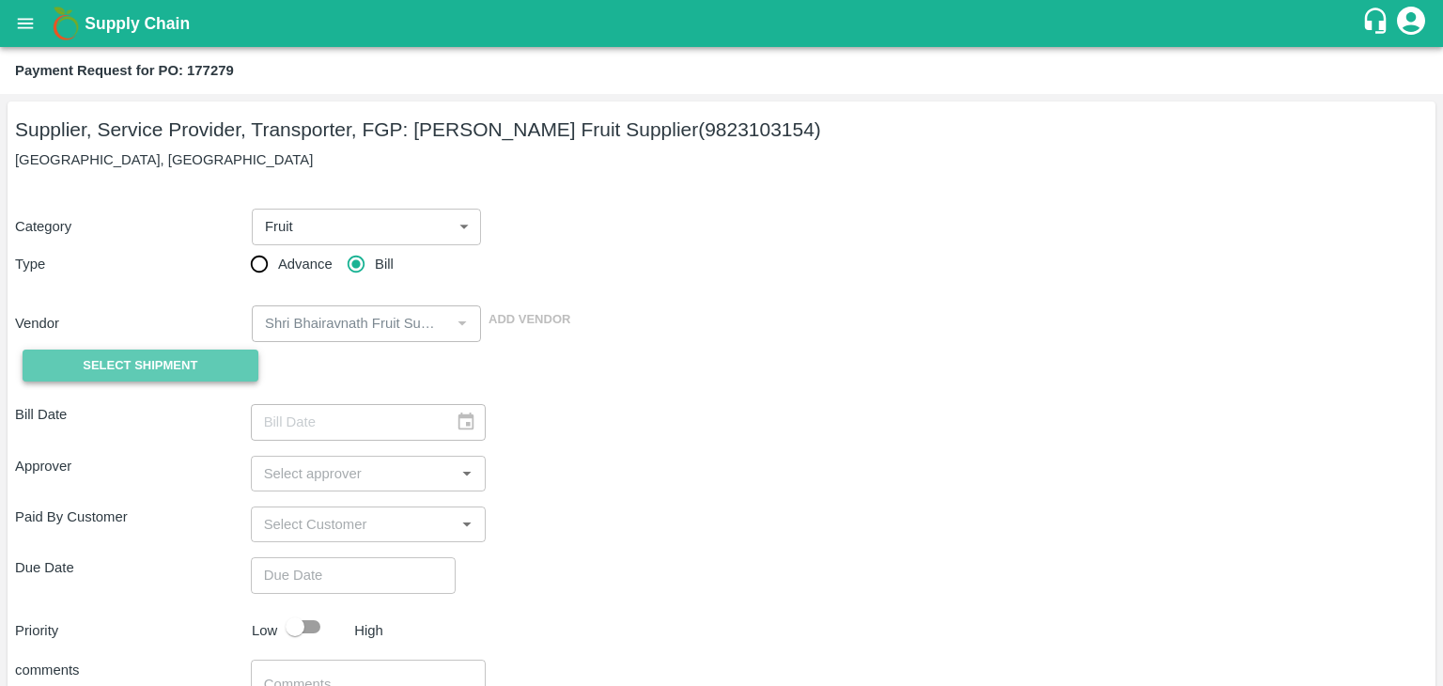
click at [139, 379] on button "Select Shipment" at bounding box center [141, 365] width 236 height 33
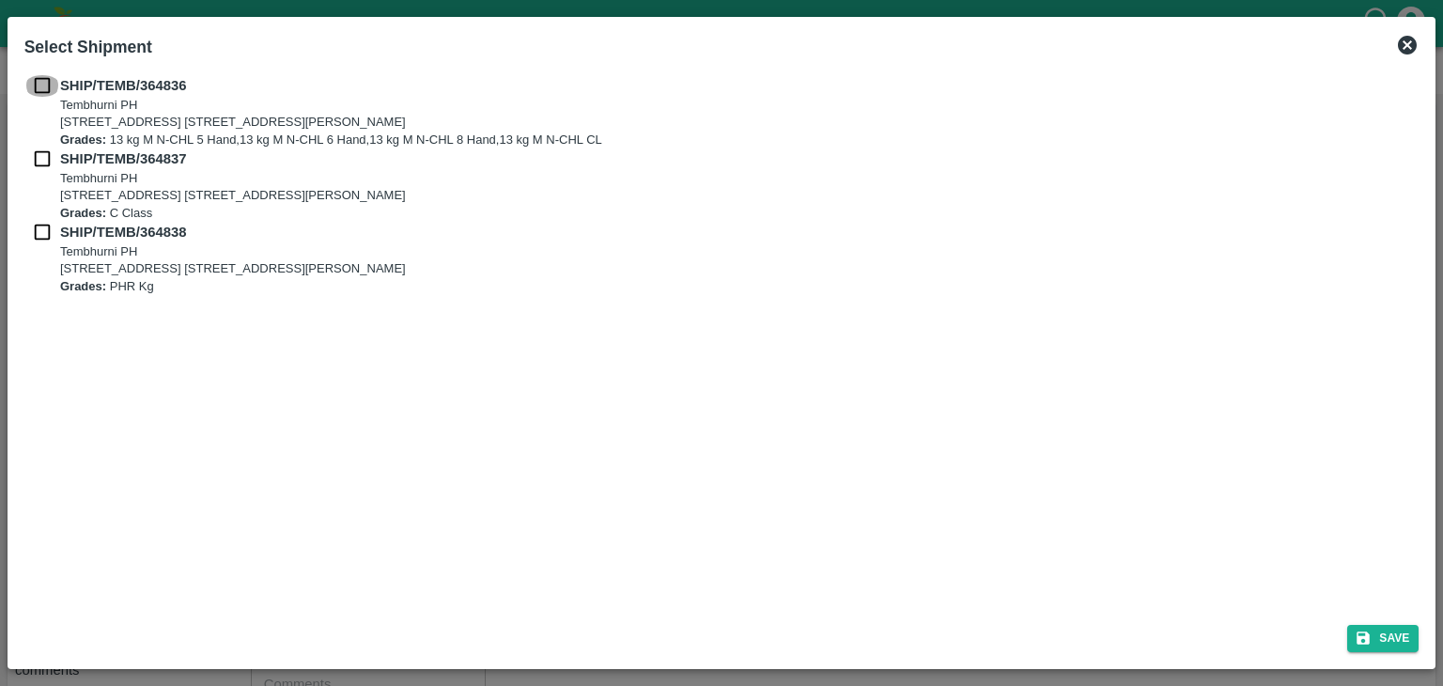
click at [49, 85] on input "checkbox" at bounding box center [42, 85] width 36 height 21
checkbox input "true"
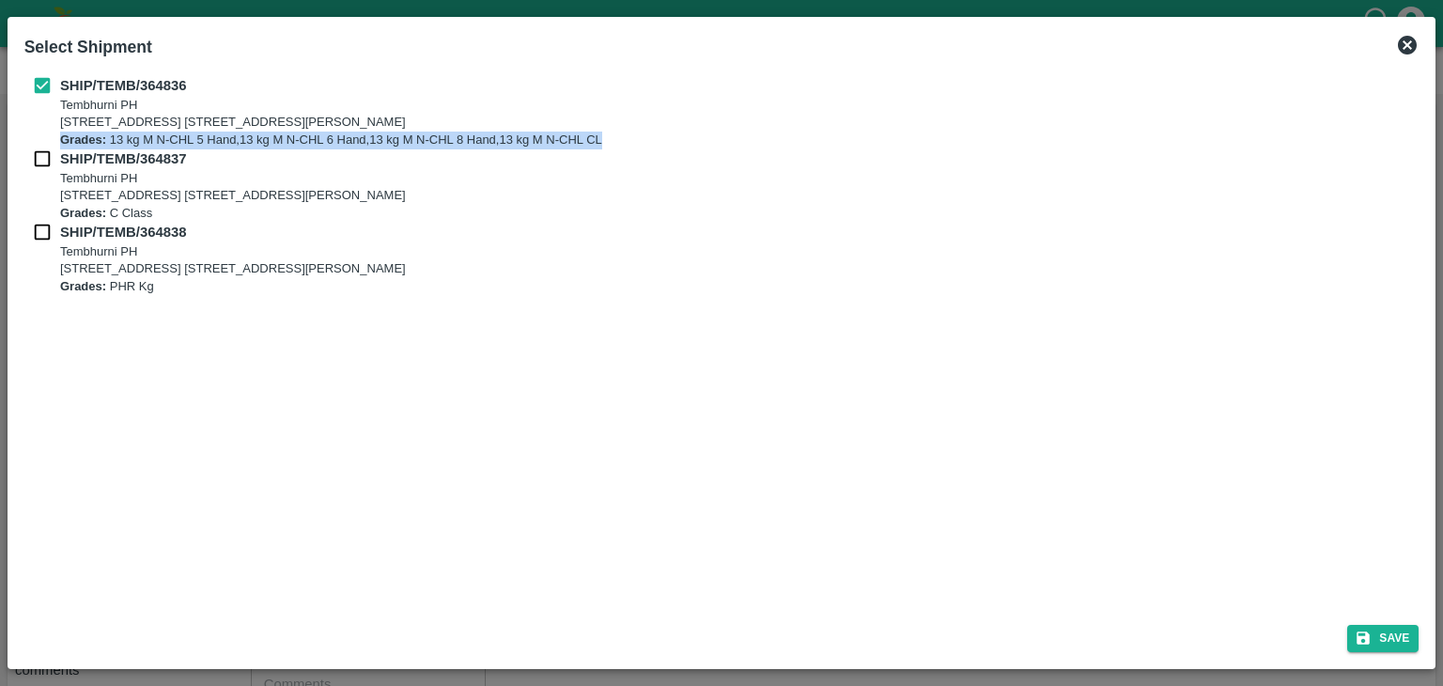
drag, startPoint x: 51, startPoint y: 147, endPoint x: 38, endPoint y: 162, distance: 20.7
click at [38, 162] on div "SHIP/TEMB/364836 Tembhurni PH Tembhurni PH 205, PLOT NO. E-5, YASHSHREE INDUSTR…" at bounding box center [721, 185] width 1395 height 220
click at [38, 162] on input "checkbox" at bounding box center [42, 158] width 36 height 21
checkbox input "true"
click at [45, 233] on input "checkbox" at bounding box center [42, 232] width 36 height 21
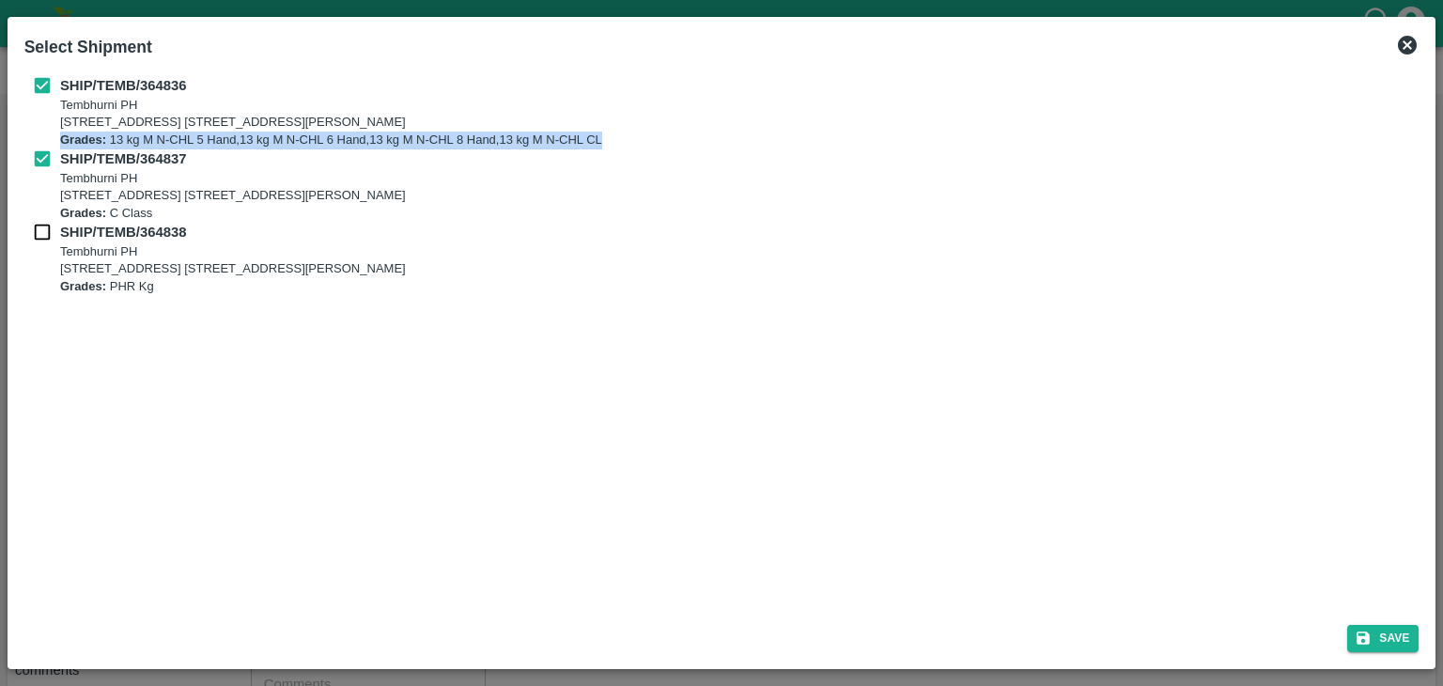
checkbox input "true"
click at [1414, 645] on button "Save" at bounding box center [1382, 638] width 71 height 27
type input "19/09/2025"
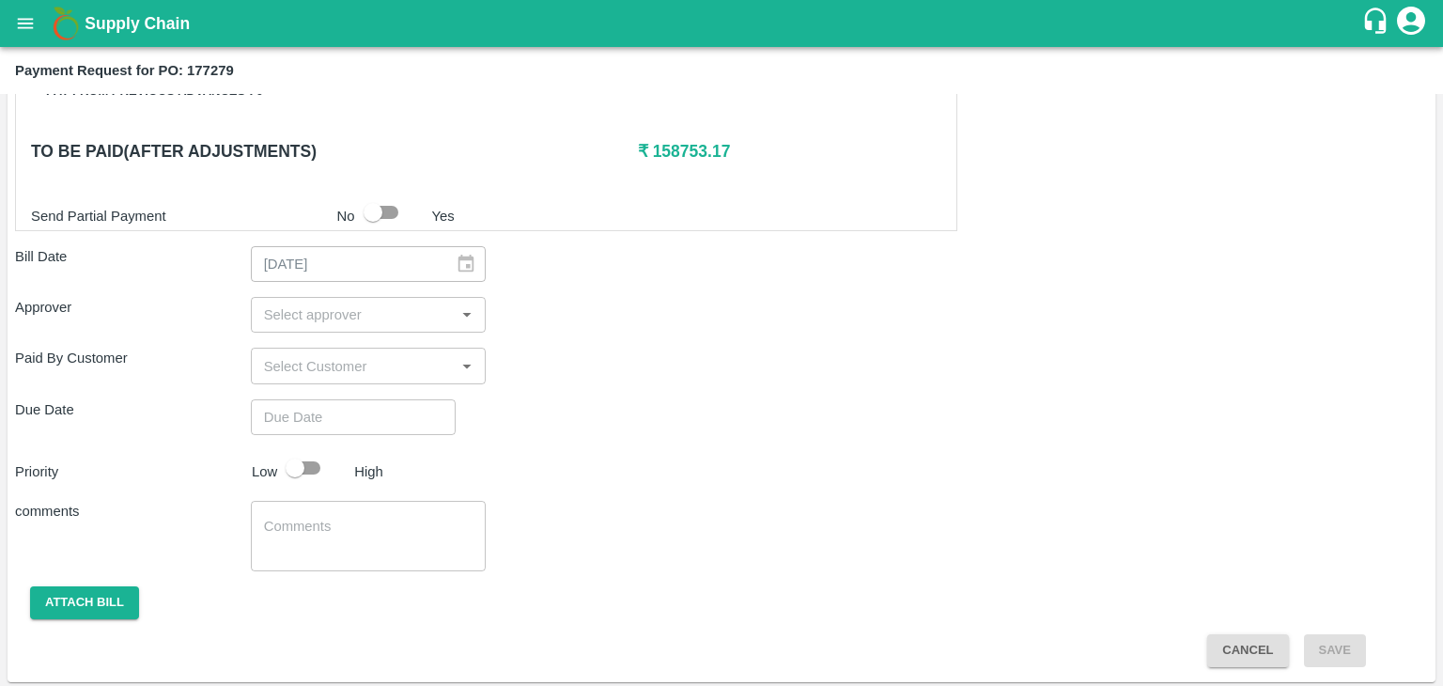
scroll to position [878, 0]
click at [433, 315] on input "input" at bounding box center [352, 315] width 193 height 24
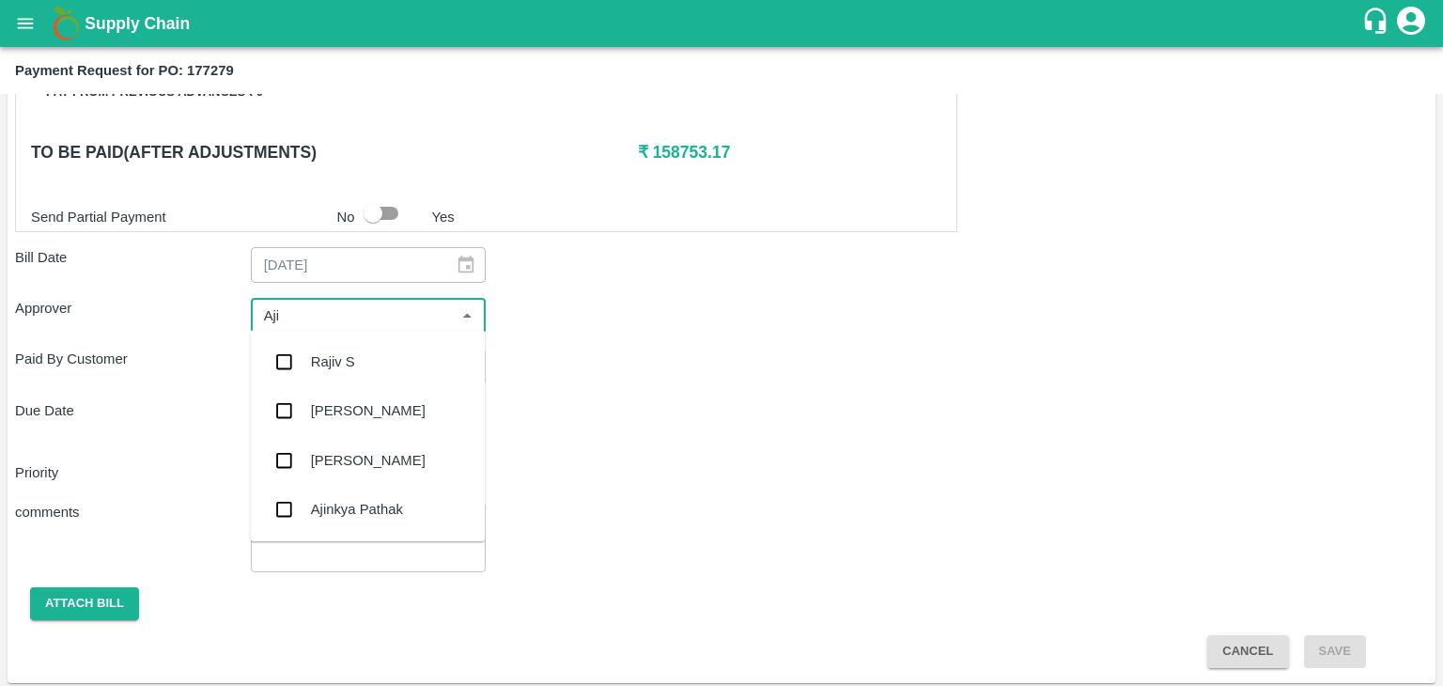
type input "Ajit"
click at [373, 361] on div "[PERSON_NAME]" at bounding box center [367, 361] width 235 height 49
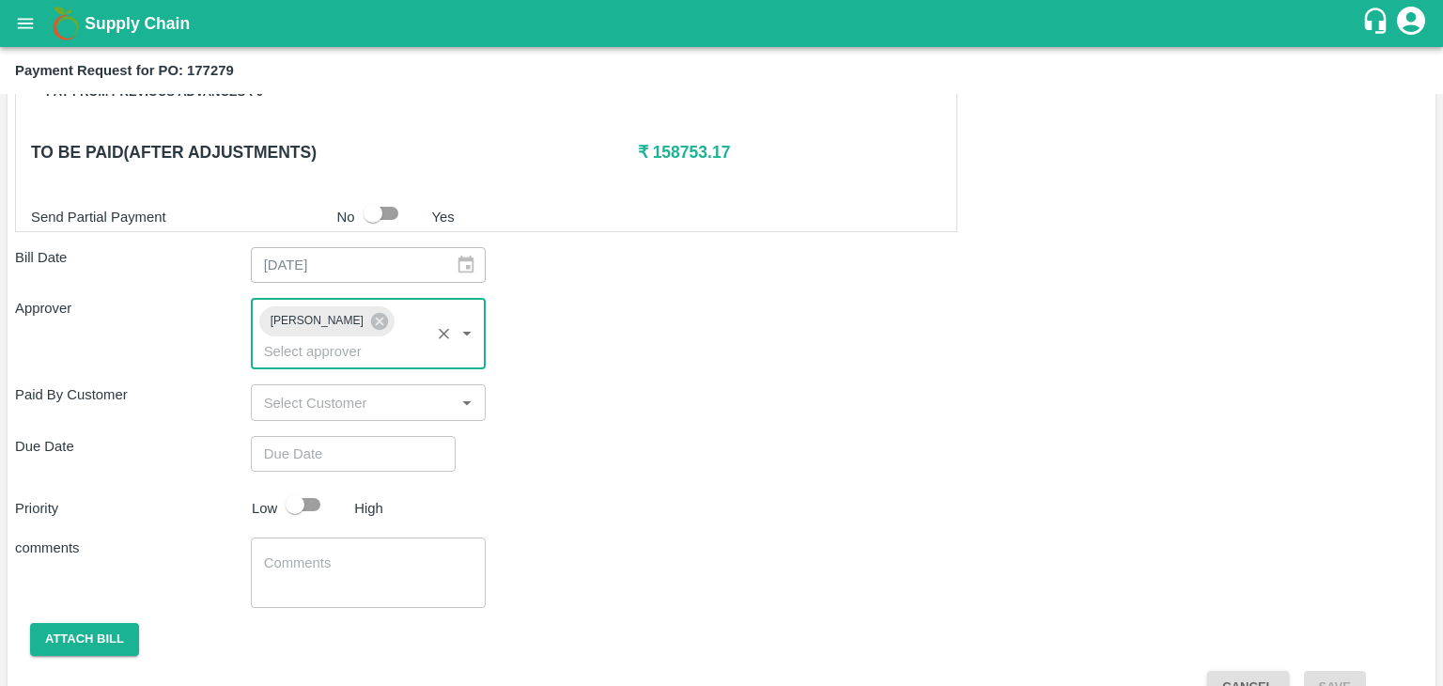
type input "DD/MM/YYYY hh:mm aa"
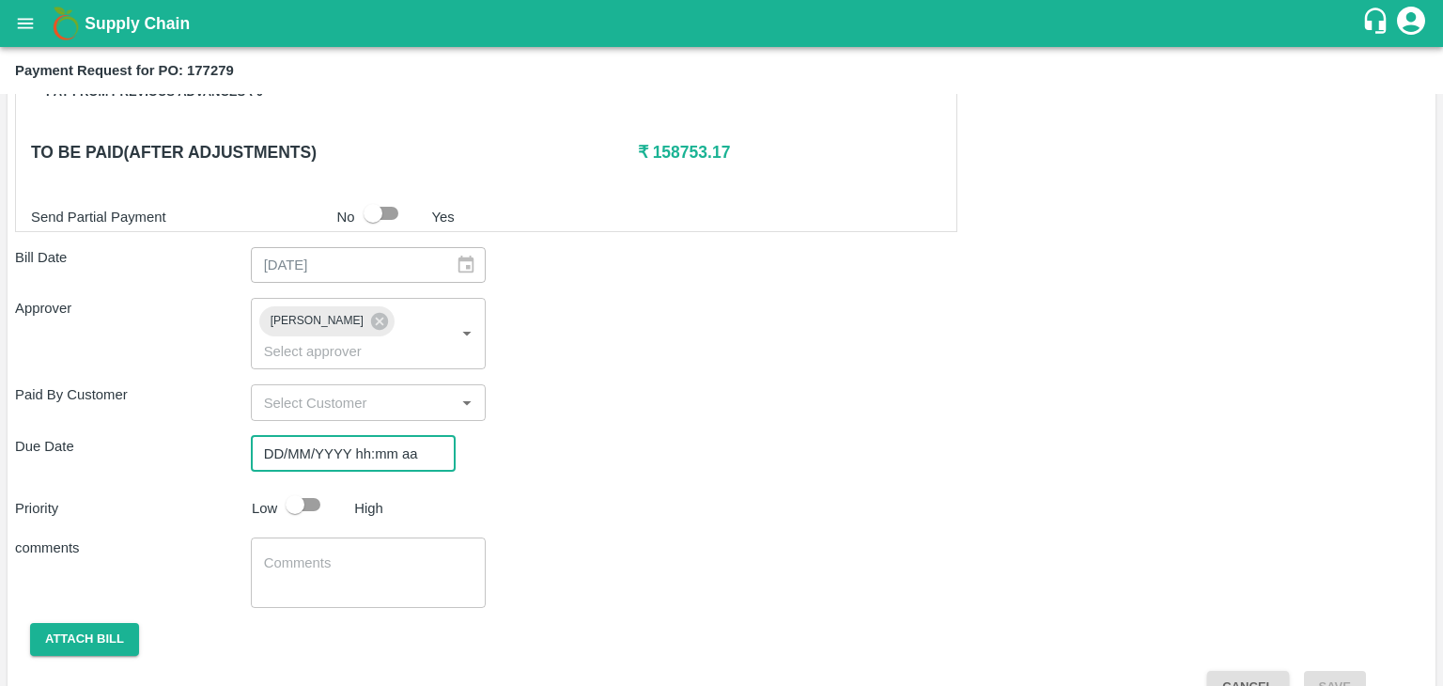
click at [398, 436] on input "DD/MM/YYYY hh:mm aa" at bounding box center [347, 454] width 192 height 36
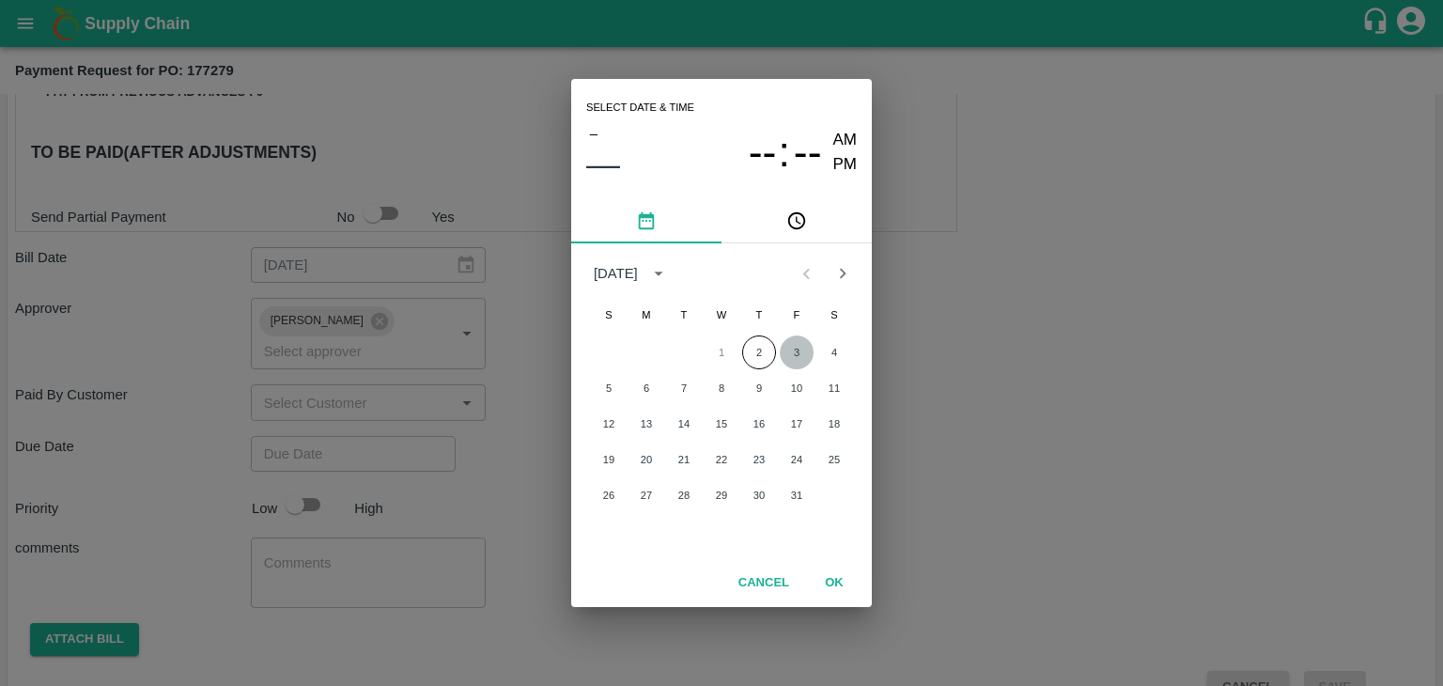
click at [794, 358] on button "3" at bounding box center [797, 352] width 34 height 34
type input "03/10/2025 12:00 AM"
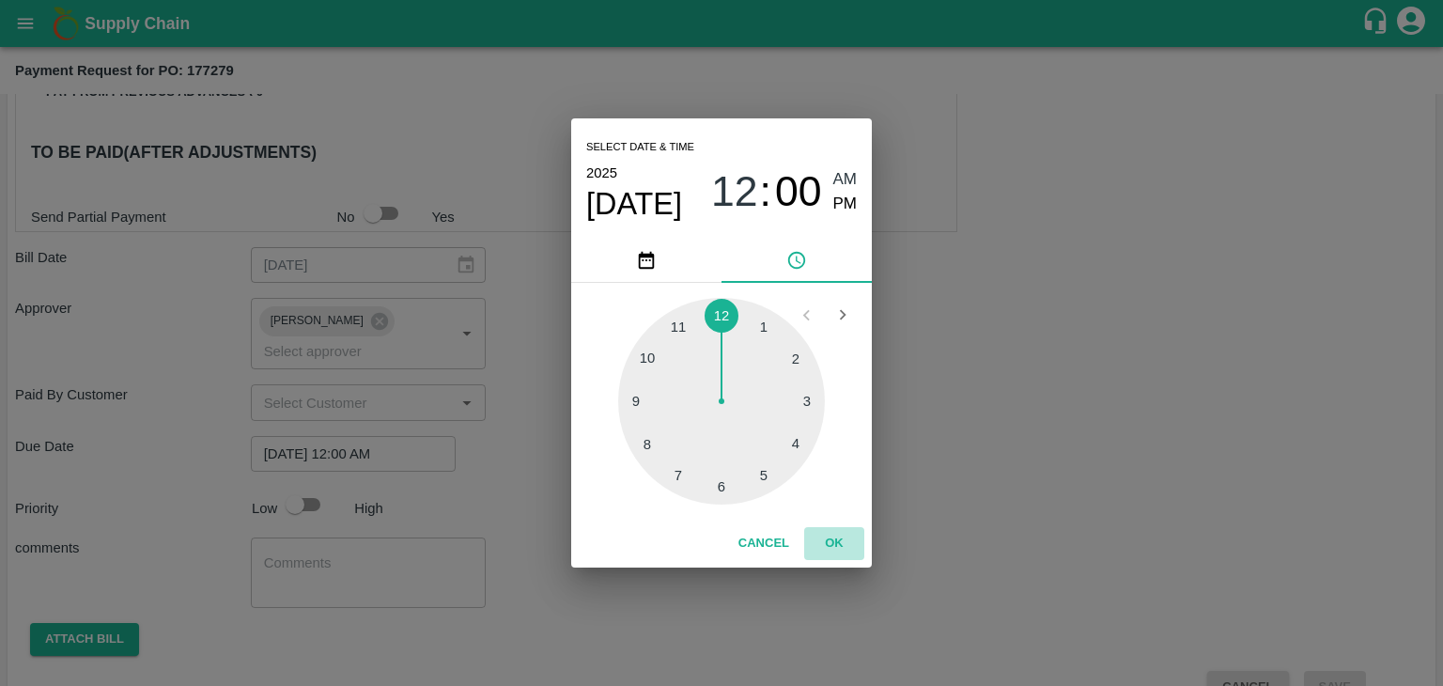
click at [838, 548] on button "OK" at bounding box center [834, 543] width 60 height 33
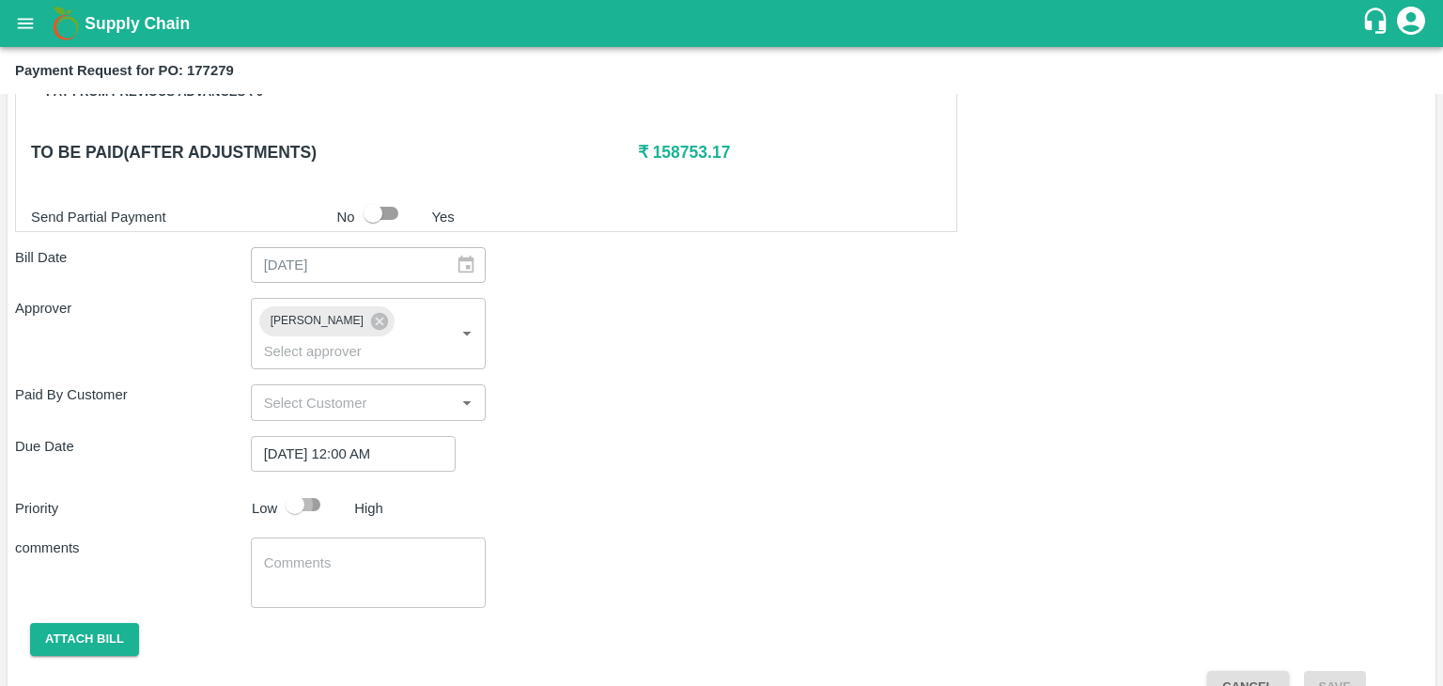
click at [310, 487] on input "checkbox" at bounding box center [294, 505] width 107 height 36
checkbox input "true"
click at [357, 537] on div "x ​" at bounding box center [369, 572] width 236 height 70
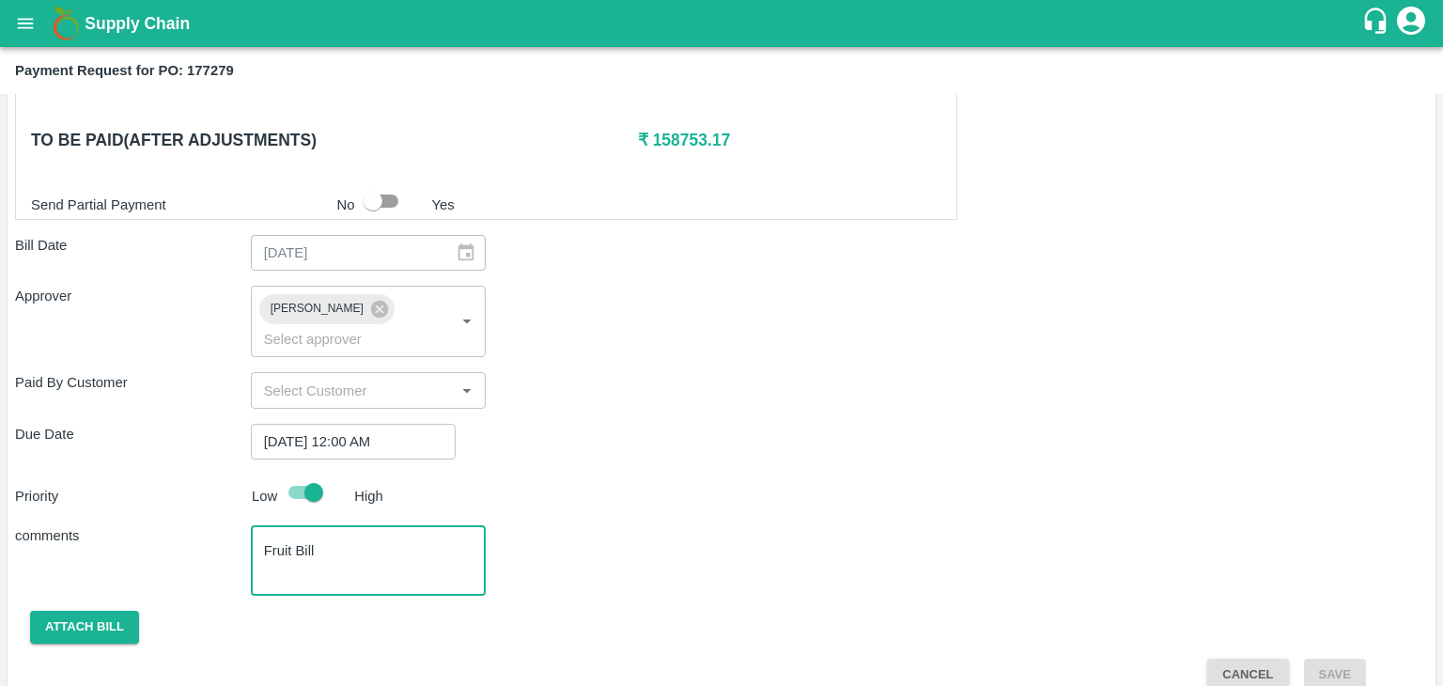
type textarea "Fruit Bill"
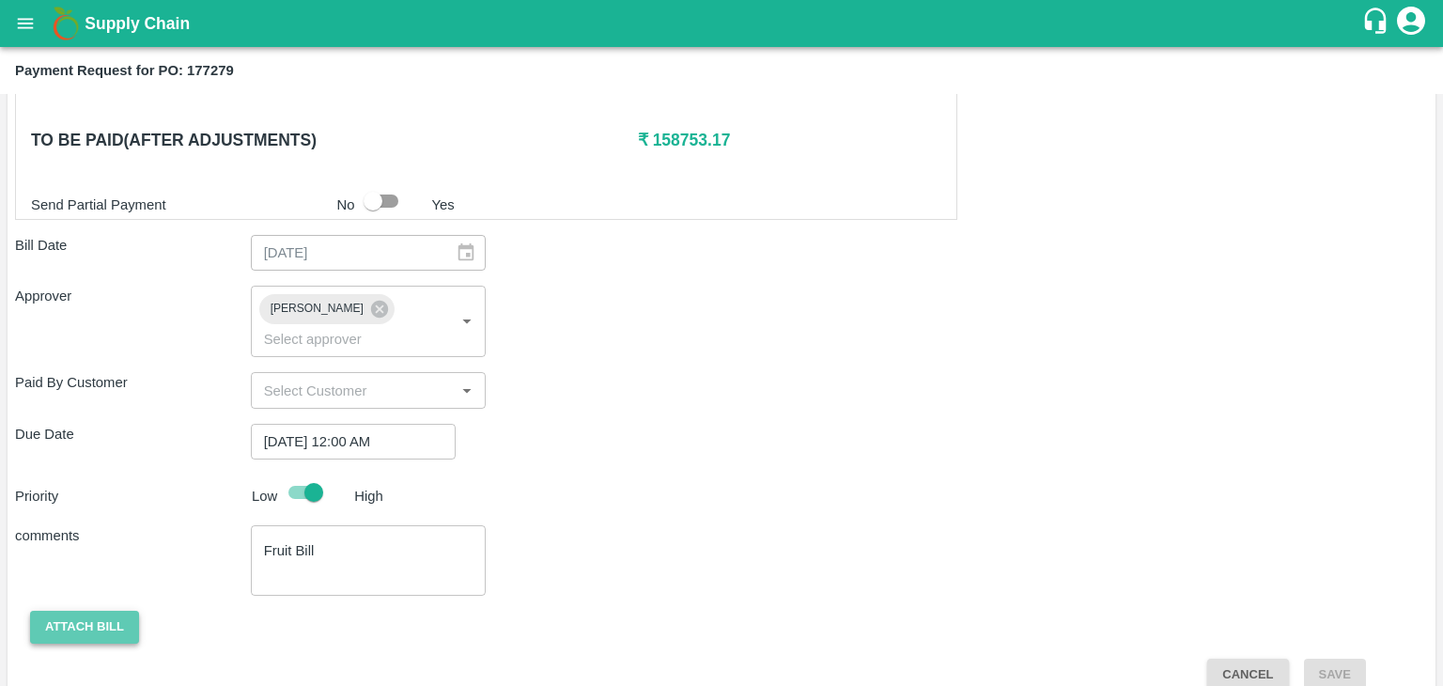
click at [82, 611] on button "Attach bill" at bounding box center [84, 627] width 109 height 33
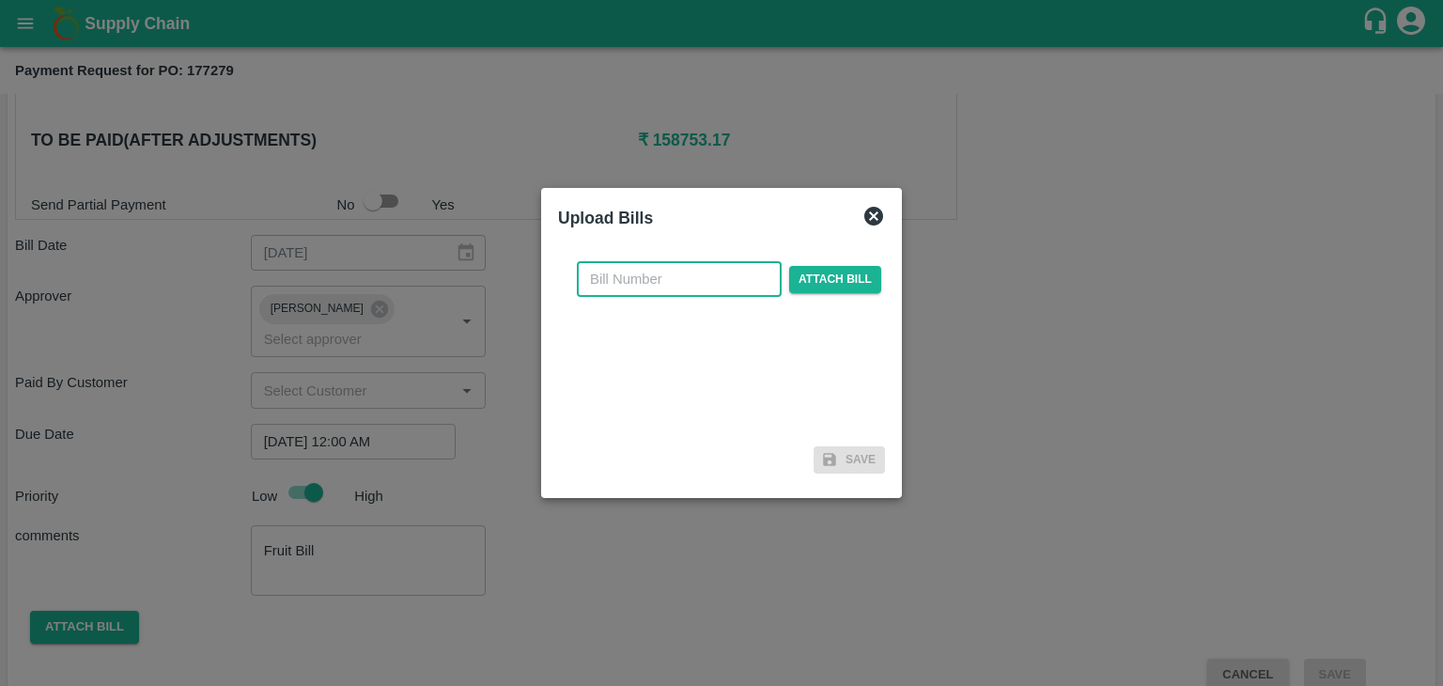
click at [681, 267] on input "text" at bounding box center [679, 279] width 205 height 36
type input "96"
click at [815, 284] on span "Attach bill" at bounding box center [835, 279] width 92 height 27
click at [0, 0] on input "Attach bill" at bounding box center [0, 0] width 0 height 0
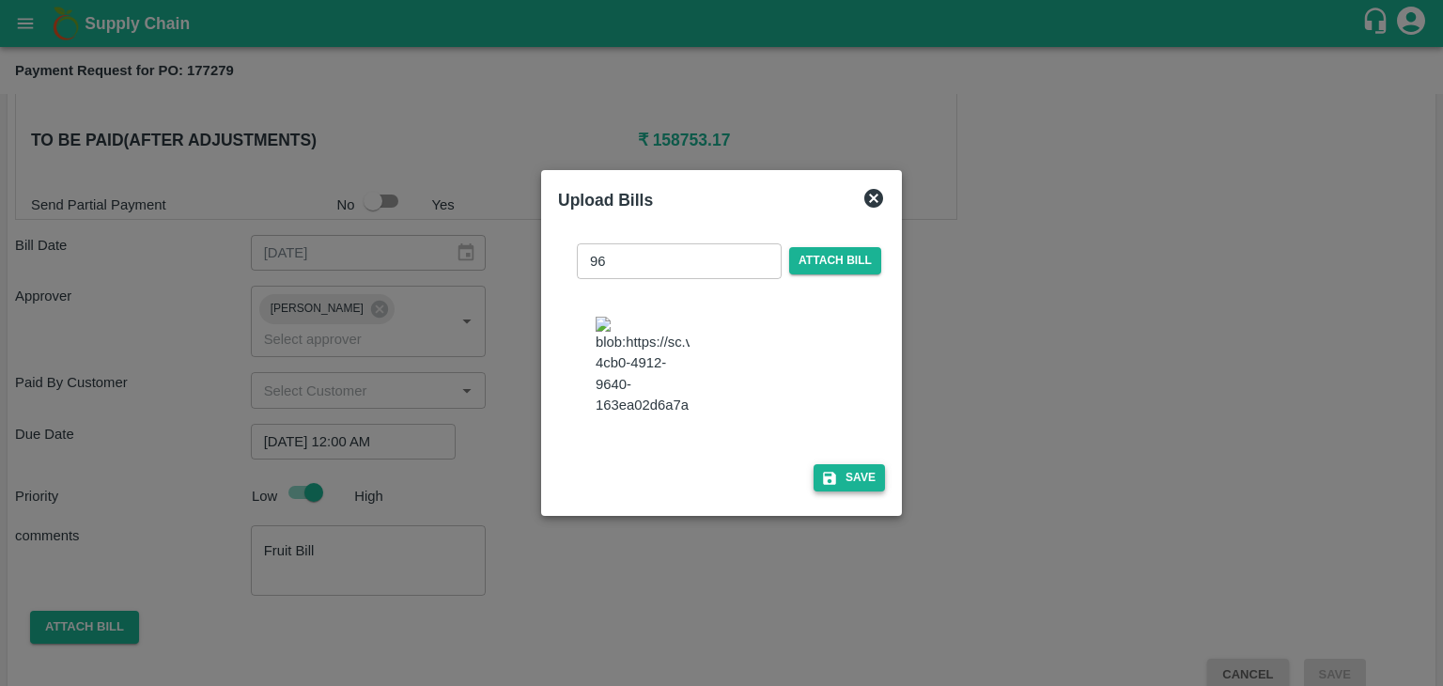
click at [834, 481] on button "Save" at bounding box center [848, 477] width 71 height 27
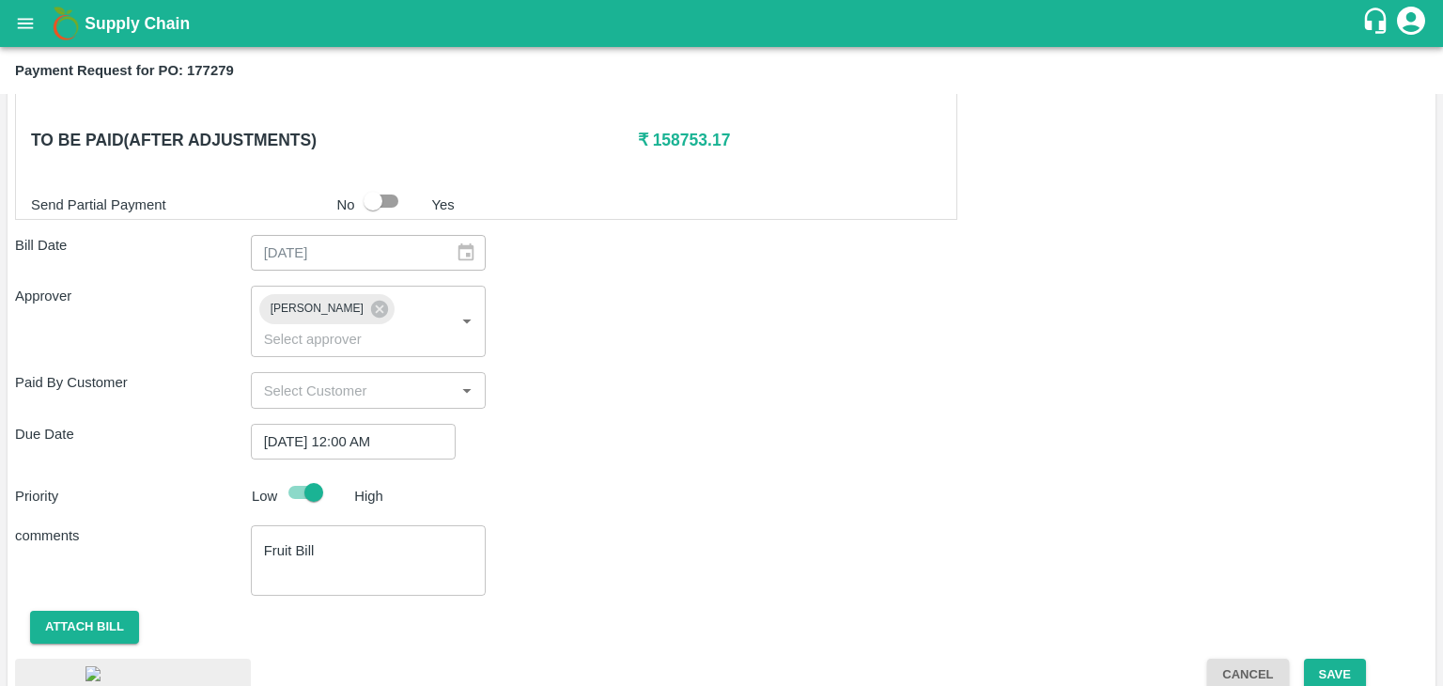
scroll to position [1011, 0]
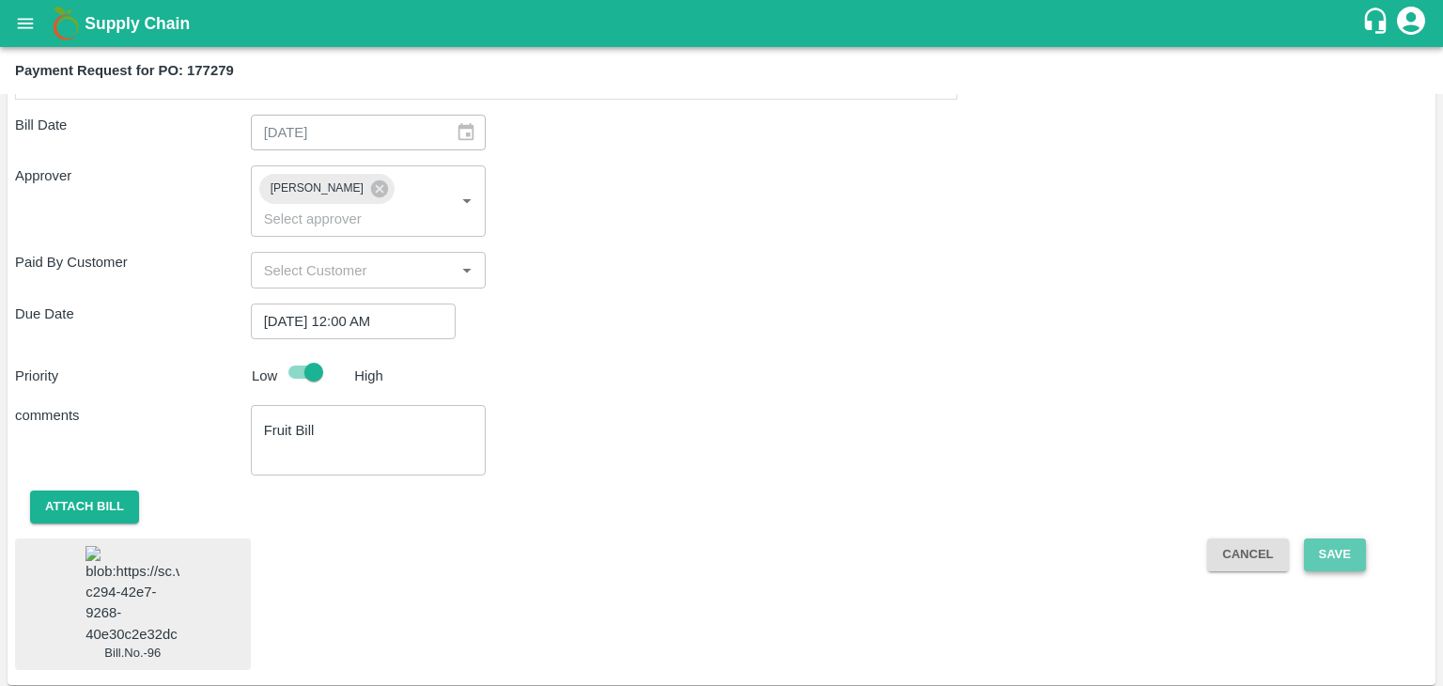
click at [1320, 538] on button "Save" at bounding box center [1335, 554] width 62 height 33
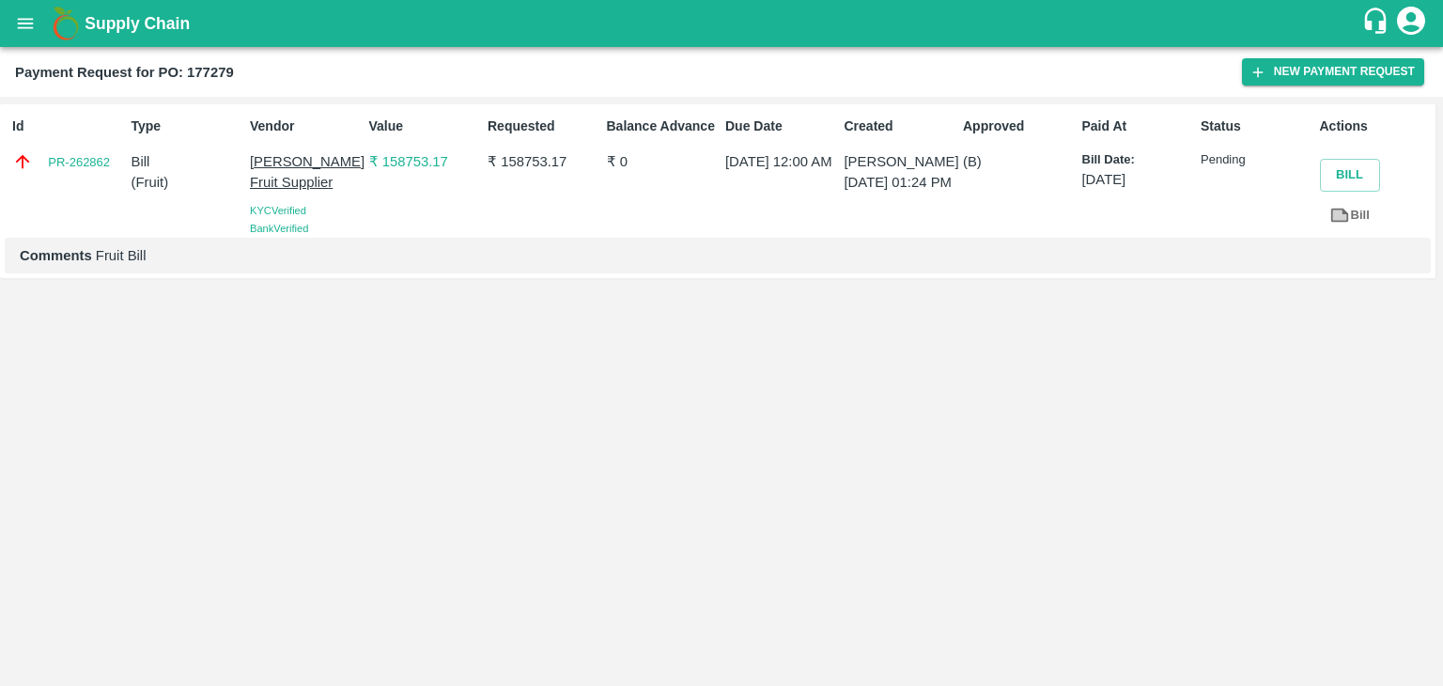
click at [26, 39] on button "open drawer" at bounding box center [25, 23] width 43 height 43
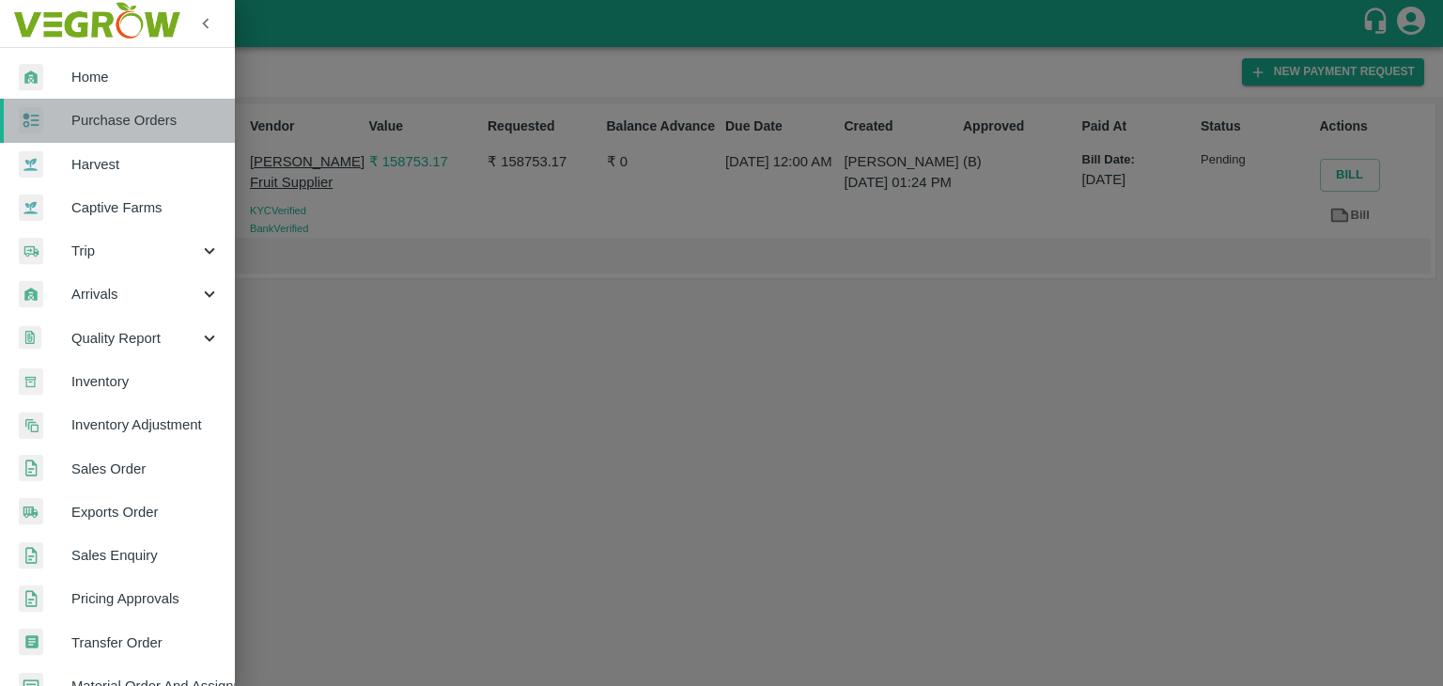
click at [132, 124] on span "Purchase Orders" at bounding box center [145, 120] width 148 height 21
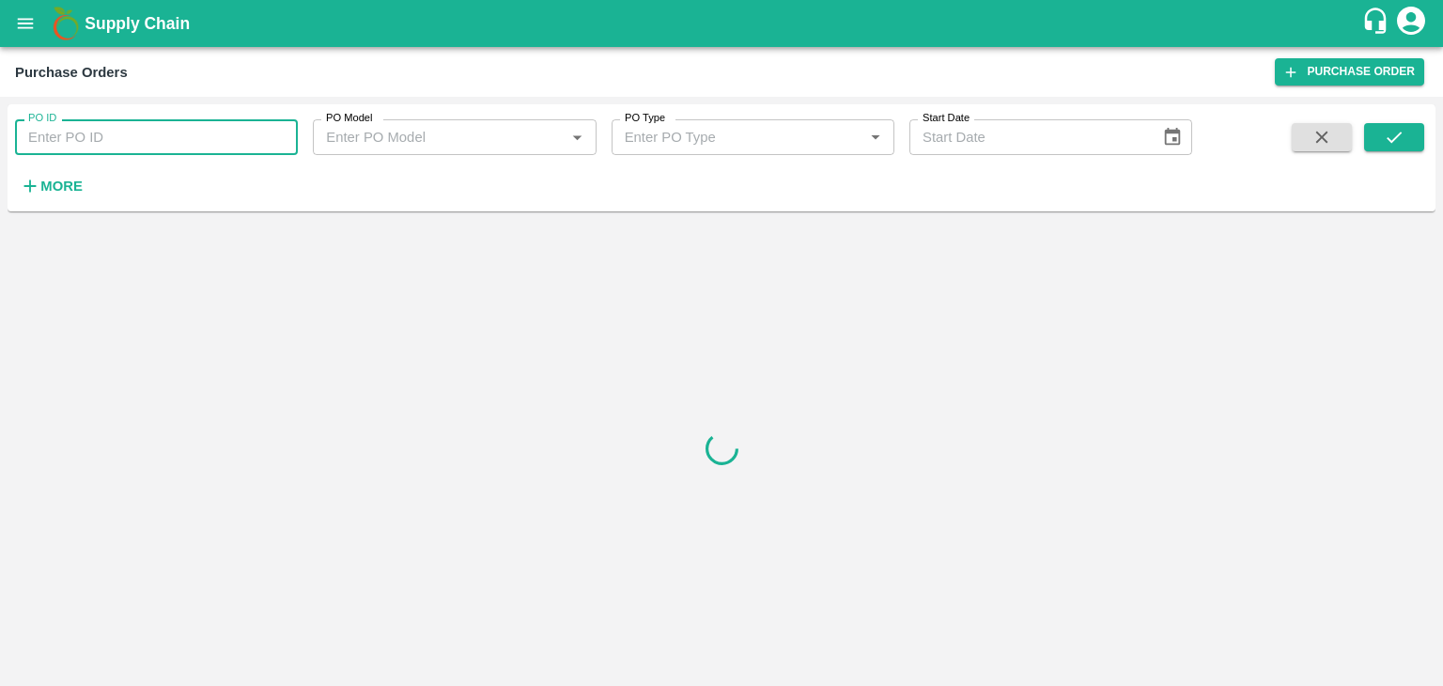
click at [207, 131] on input "PO ID" at bounding box center [156, 137] width 283 height 36
paste input "177841"
type input "177841"
click at [1401, 141] on icon "submit" at bounding box center [1394, 137] width 21 height 21
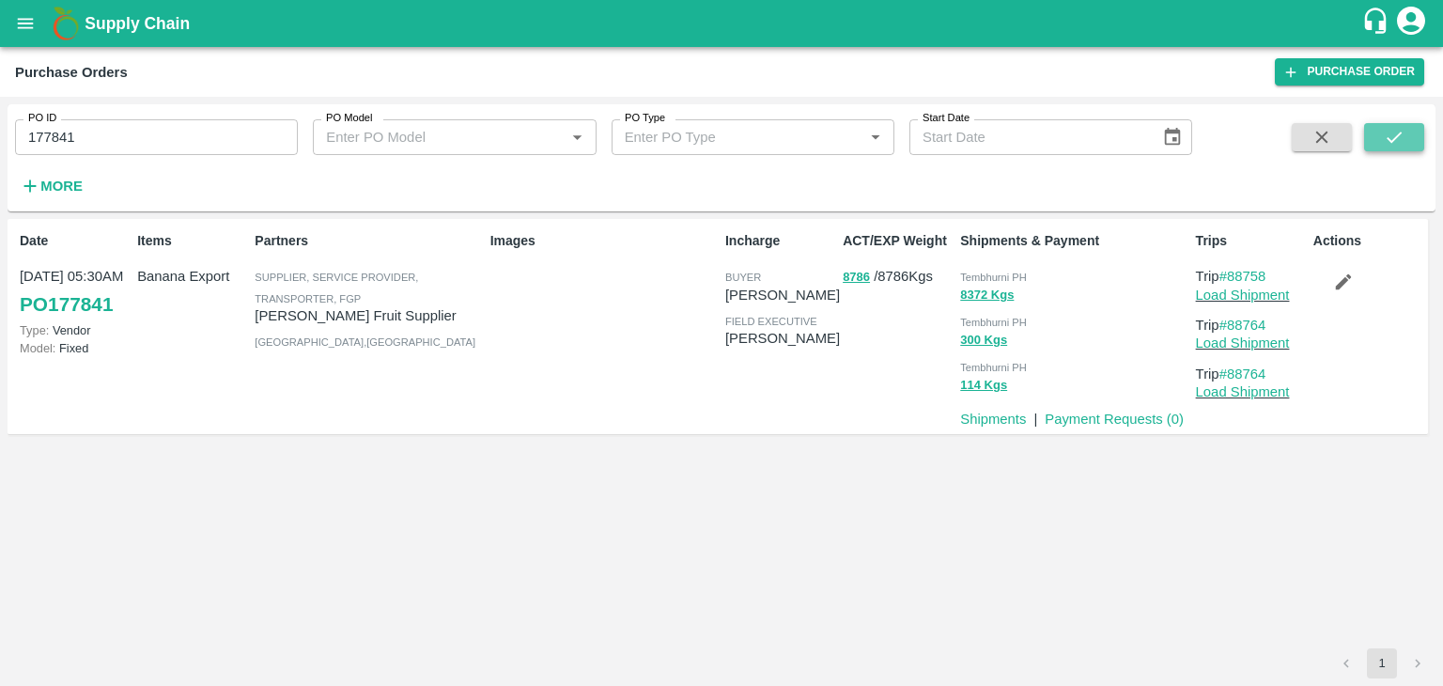
click at [1401, 141] on icon "submit" at bounding box center [1394, 137] width 21 height 21
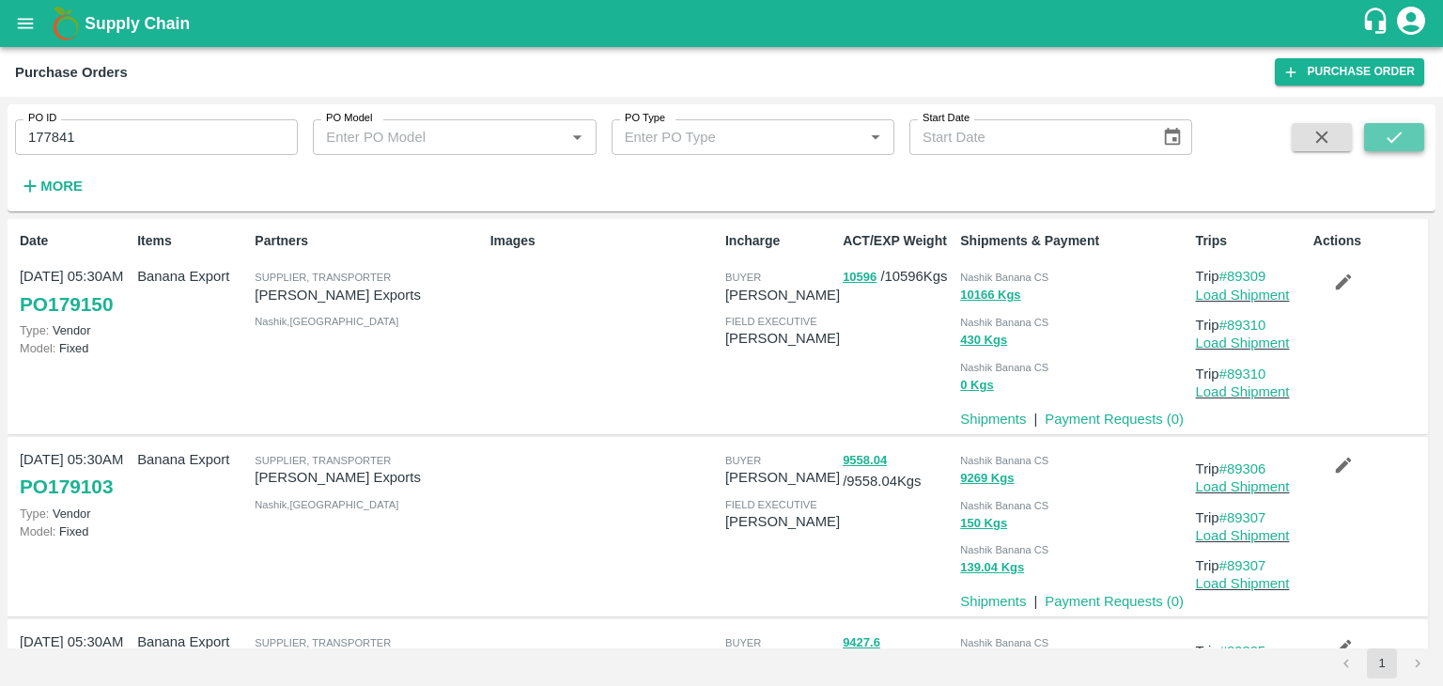
click at [1402, 138] on icon "submit" at bounding box center [1394, 137] width 21 height 21
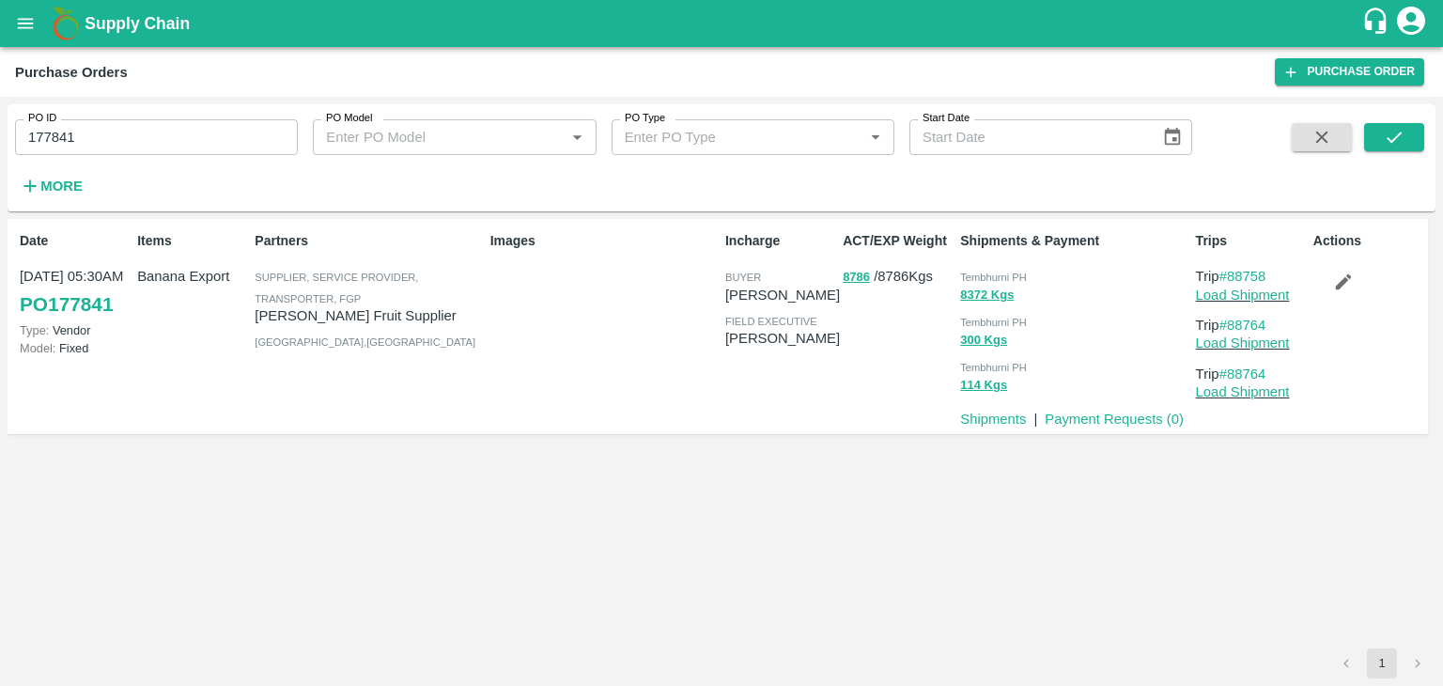
click at [1090, 410] on p "Payment Requests ( 0 )" at bounding box center [1114, 419] width 139 height 21
click at [1103, 413] on link "Payment Requests ( 0 )" at bounding box center [1114, 418] width 139 height 15
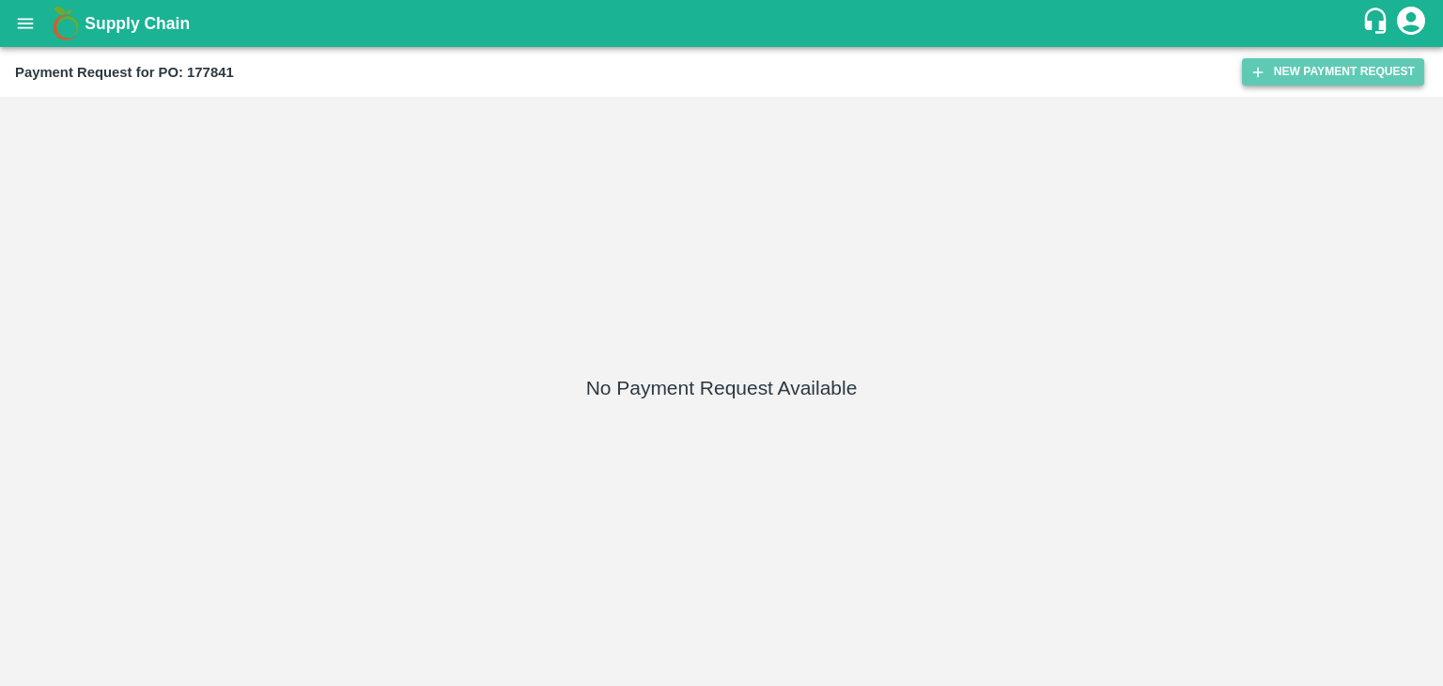
click at [1268, 60] on button "New Payment Request" at bounding box center [1333, 71] width 182 height 27
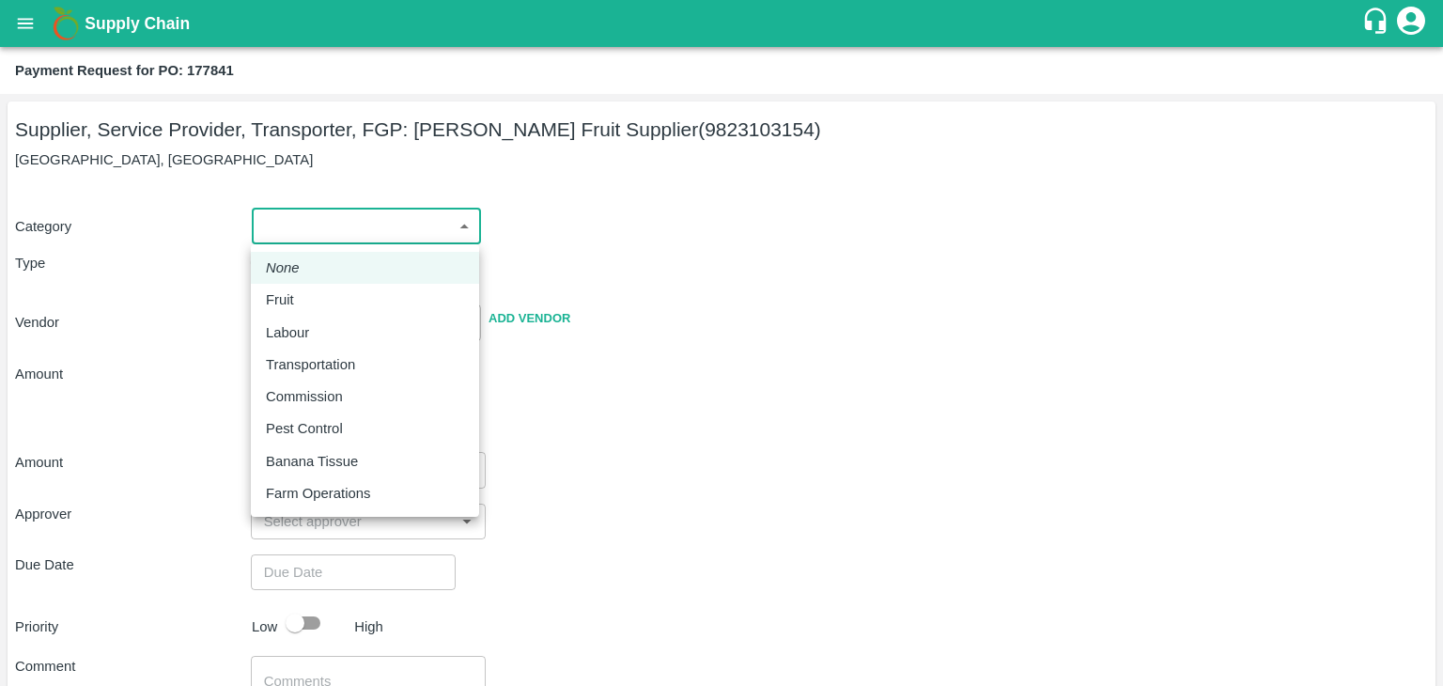
click at [325, 223] on body "Supply Chain Payment Request for PO: 177841 Supplier, Service Provider, Transpo…" at bounding box center [721, 343] width 1443 height 686
click at [314, 289] on div "Fruit" at bounding box center [365, 299] width 198 height 21
type input "1"
type input "Shri Bhairavnath Fruit Supplier - 9823103154(Supplier, Service Provider, Transp…"
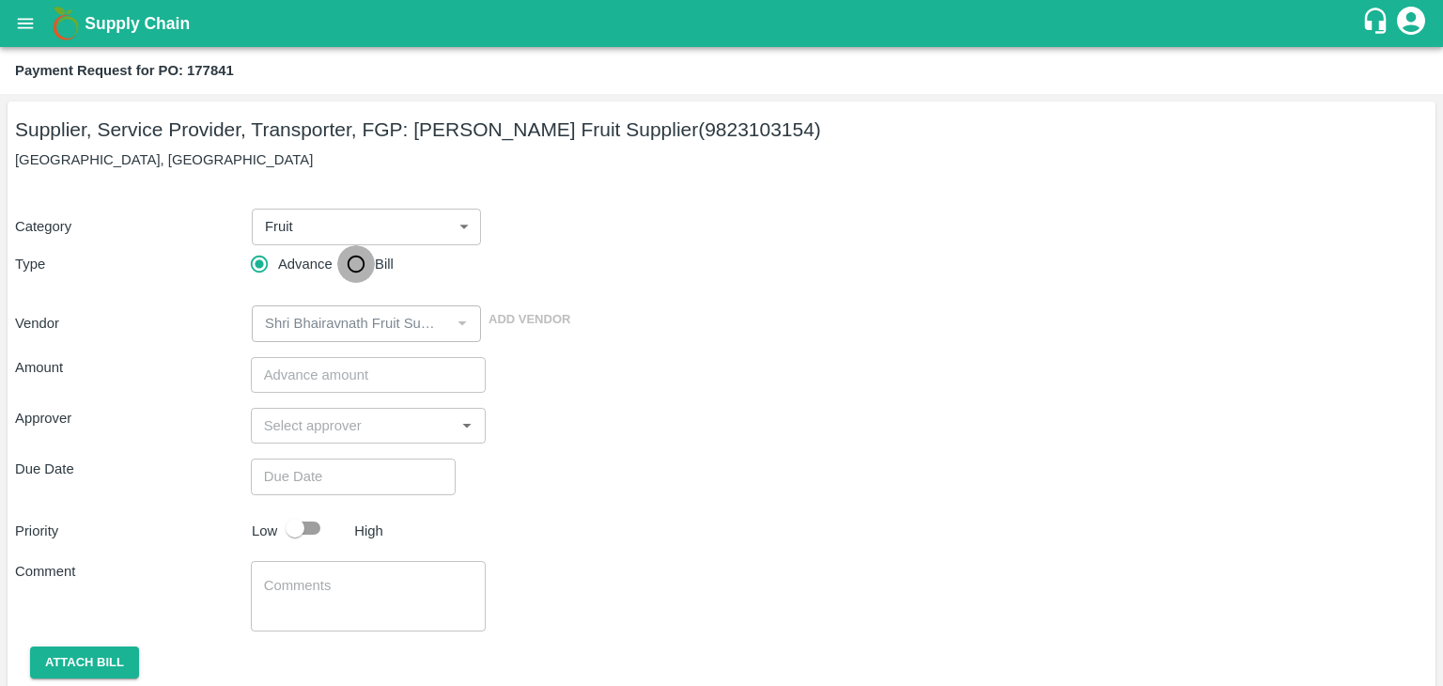
click at [353, 269] on input "Bill" at bounding box center [356, 264] width 38 height 38
radio input "true"
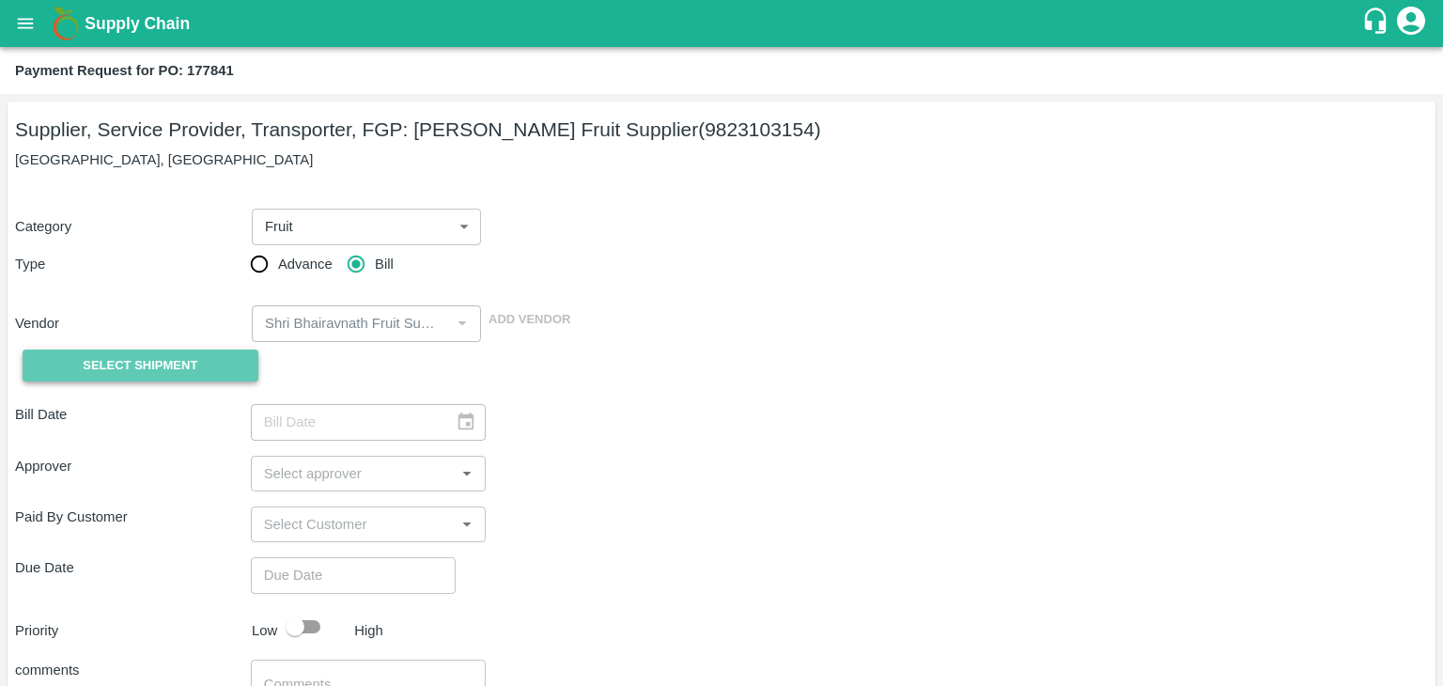
click at [139, 364] on span "Select Shipment" at bounding box center [140, 366] width 115 height 22
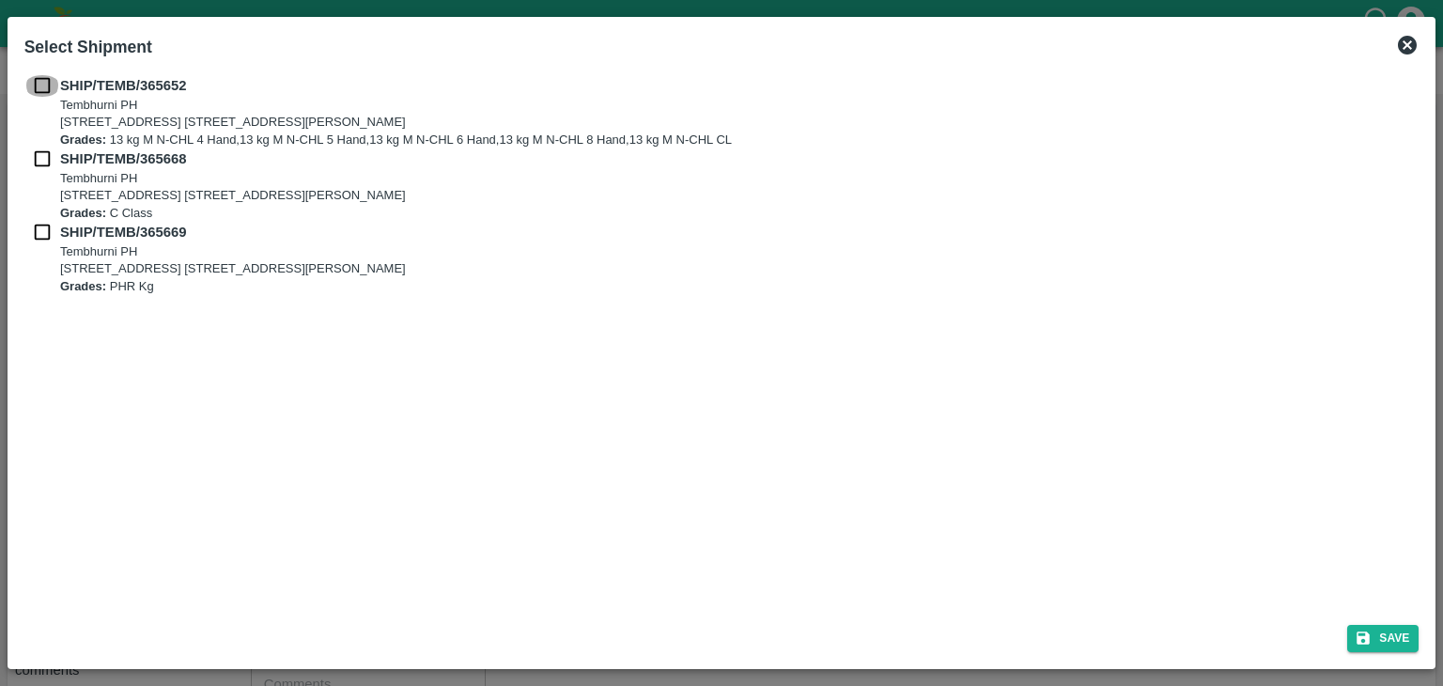
click at [39, 83] on input "checkbox" at bounding box center [42, 85] width 36 height 21
checkbox input "true"
click at [38, 158] on input "checkbox" at bounding box center [42, 158] width 36 height 21
checkbox input "true"
click at [38, 222] on input "checkbox" at bounding box center [42, 232] width 36 height 21
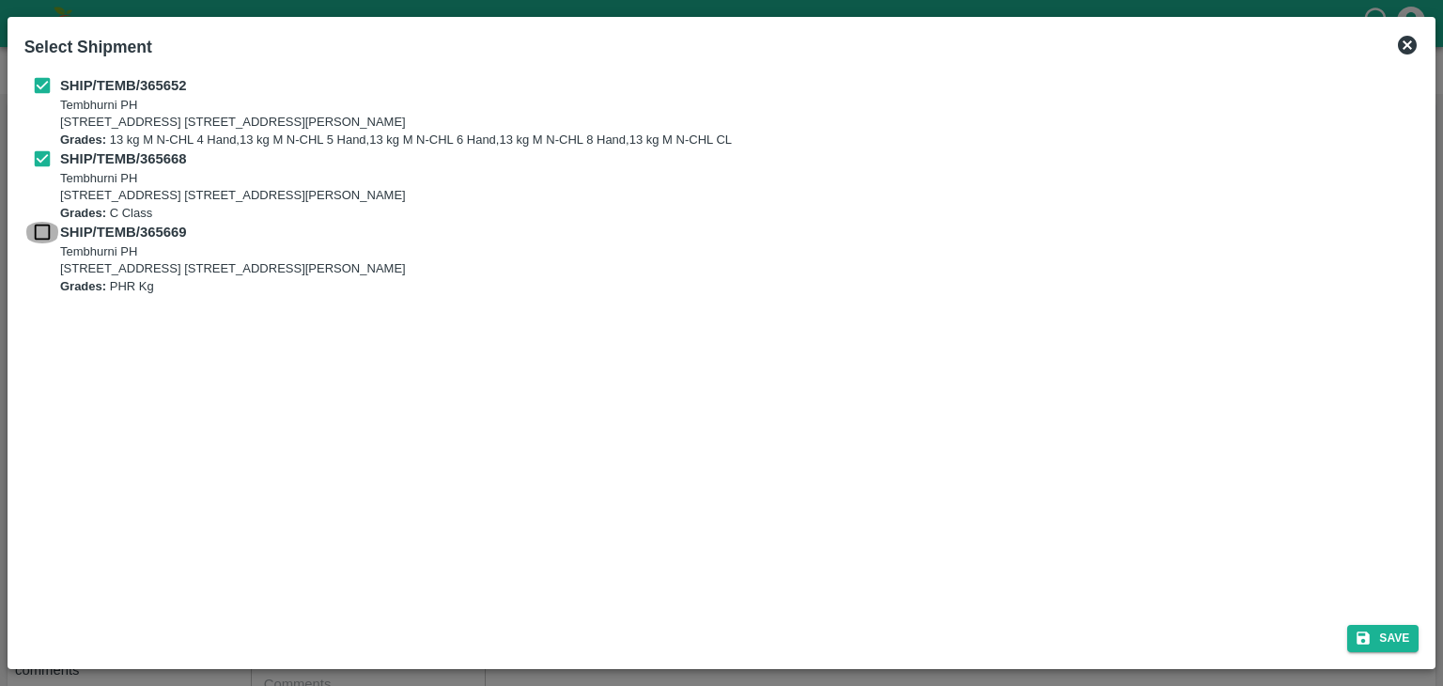
checkbox input "true"
click at [1379, 631] on button "Save" at bounding box center [1382, 638] width 71 height 27
type input "22/09/2025"
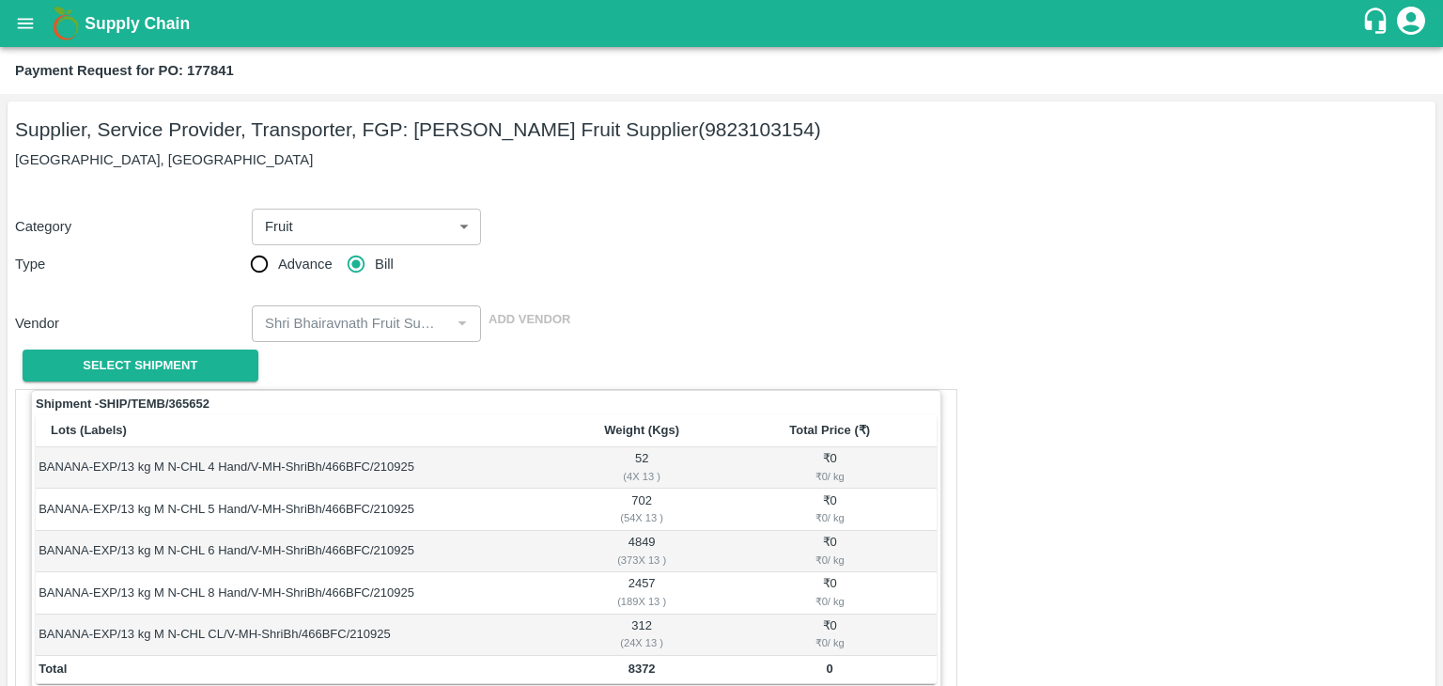
scroll to position [921, 0]
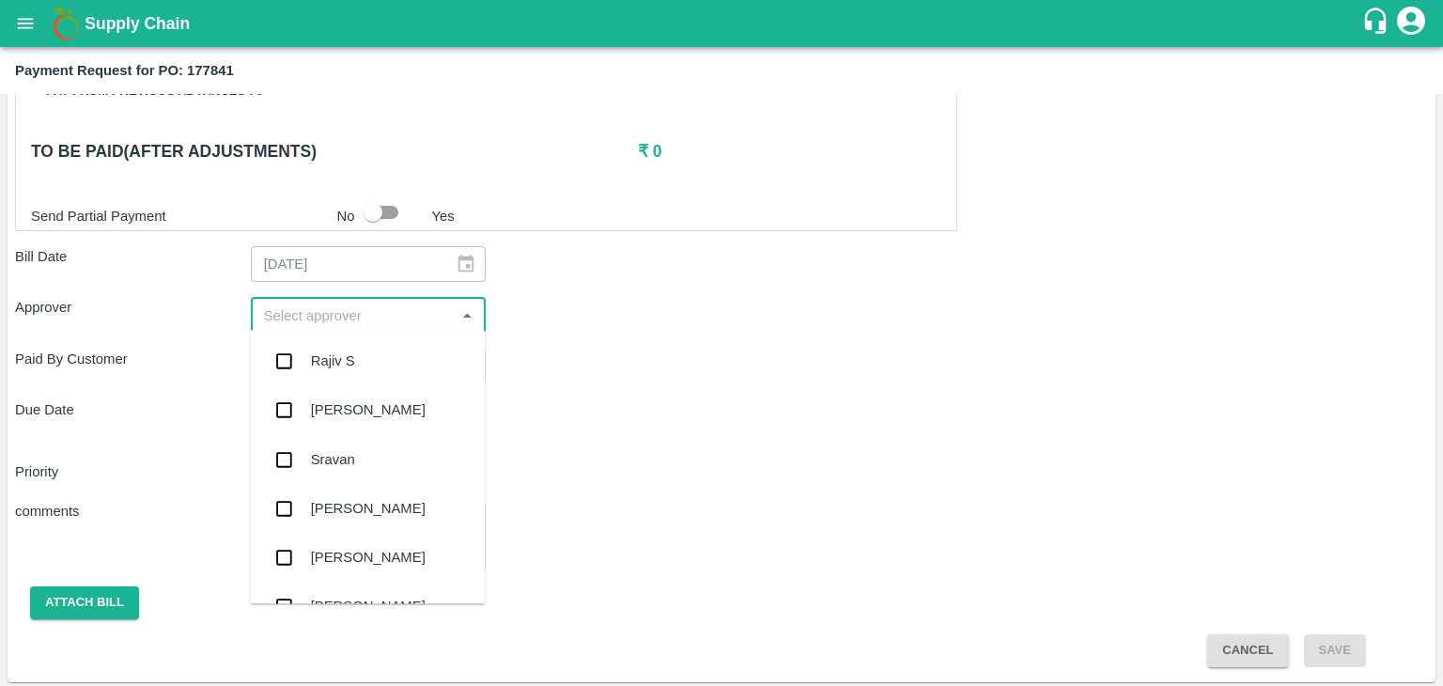
click at [402, 316] on input "input" at bounding box center [352, 314] width 193 height 24
type input "Ajit"
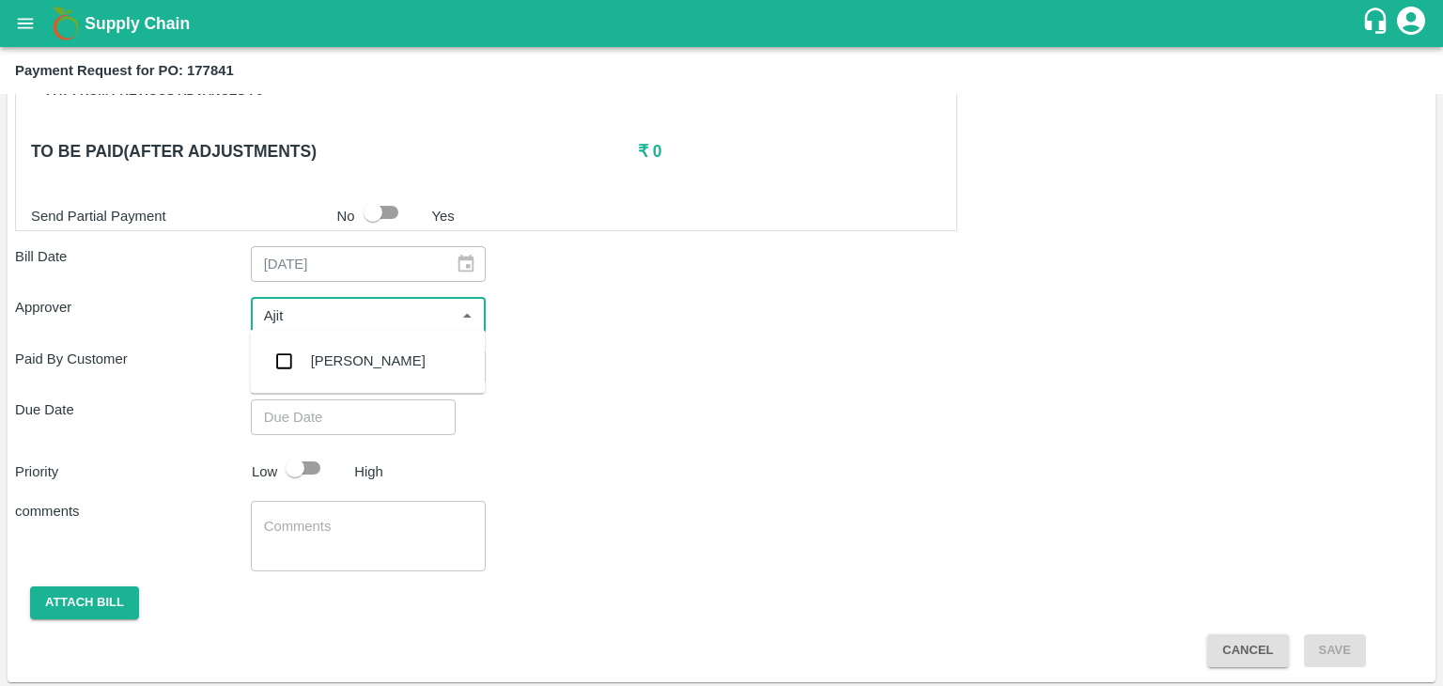
click at [364, 358] on div "[PERSON_NAME]" at bounding box center [368, 360] width 115 height 21
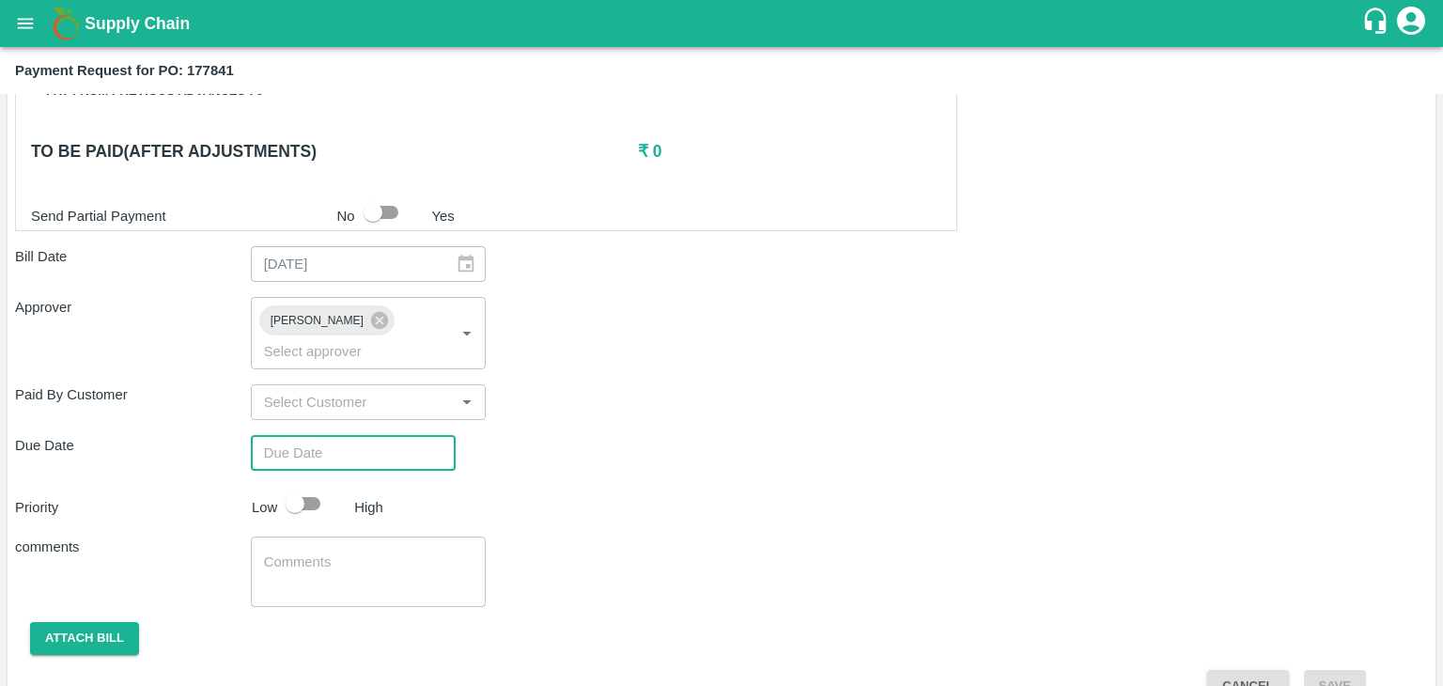
type input "DD/MM/YYYY hh:mm aa"
click at [394, 435] on input "DD/MM/YYYY hh:mm aa" at bounding box center [347, 453] width 192 height 36
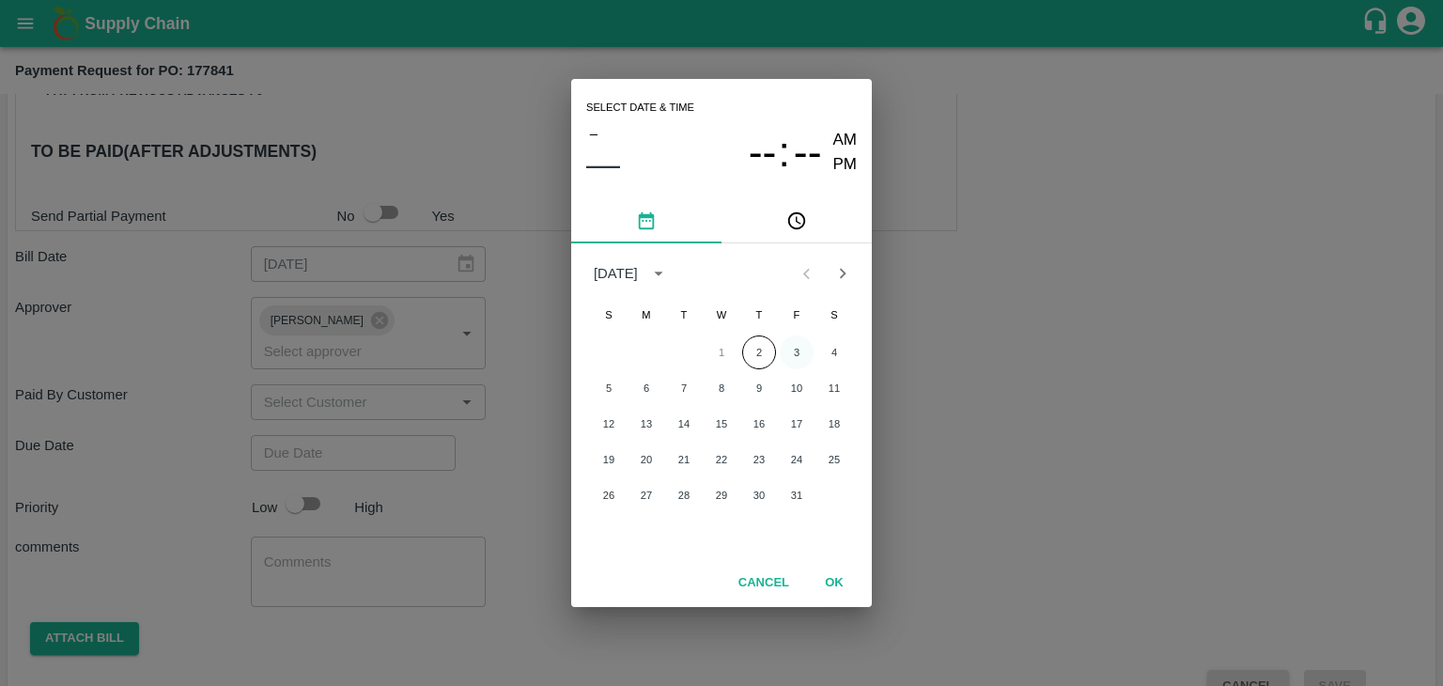
click at [782, 348] on button "3" at bounding box center [797, 352] width 34 height 34
type input "[DATE] 12:00 AM"
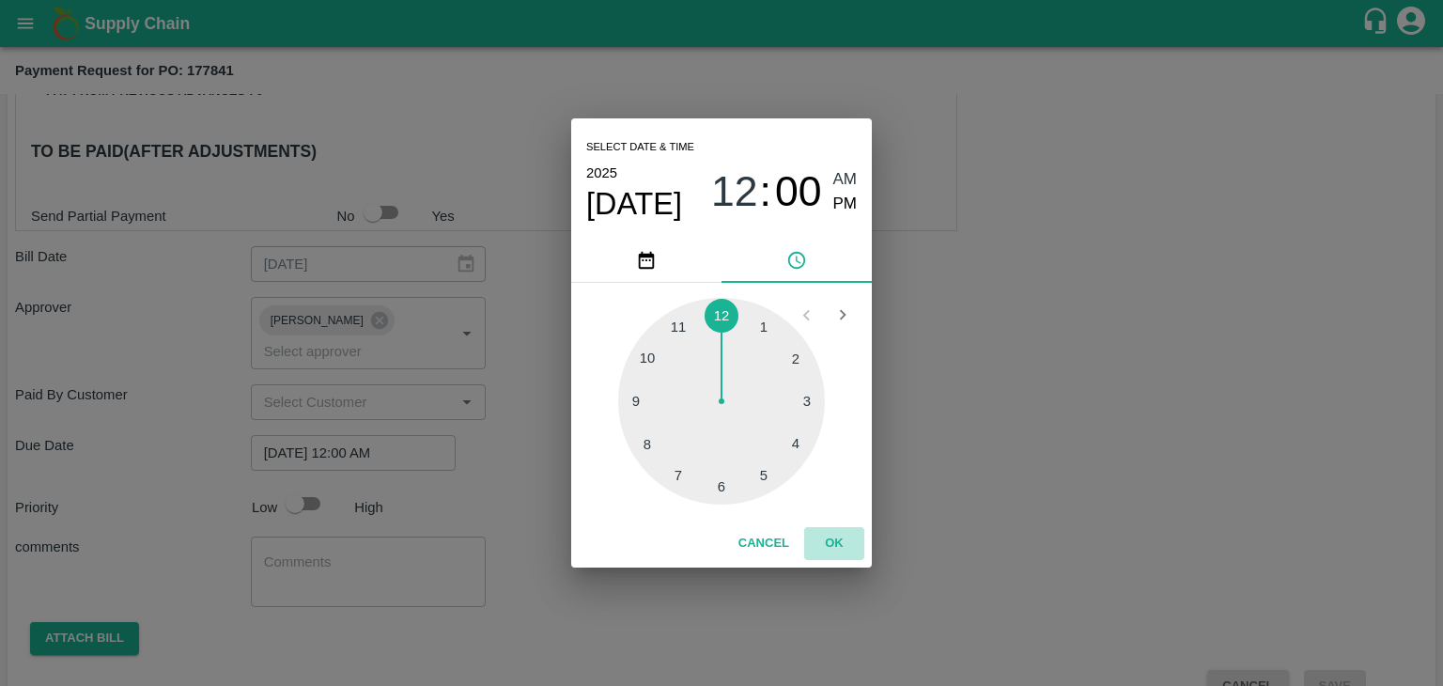
click at [835, 532] on button "OK" at bounding box center [834, 543] width 60 height 33
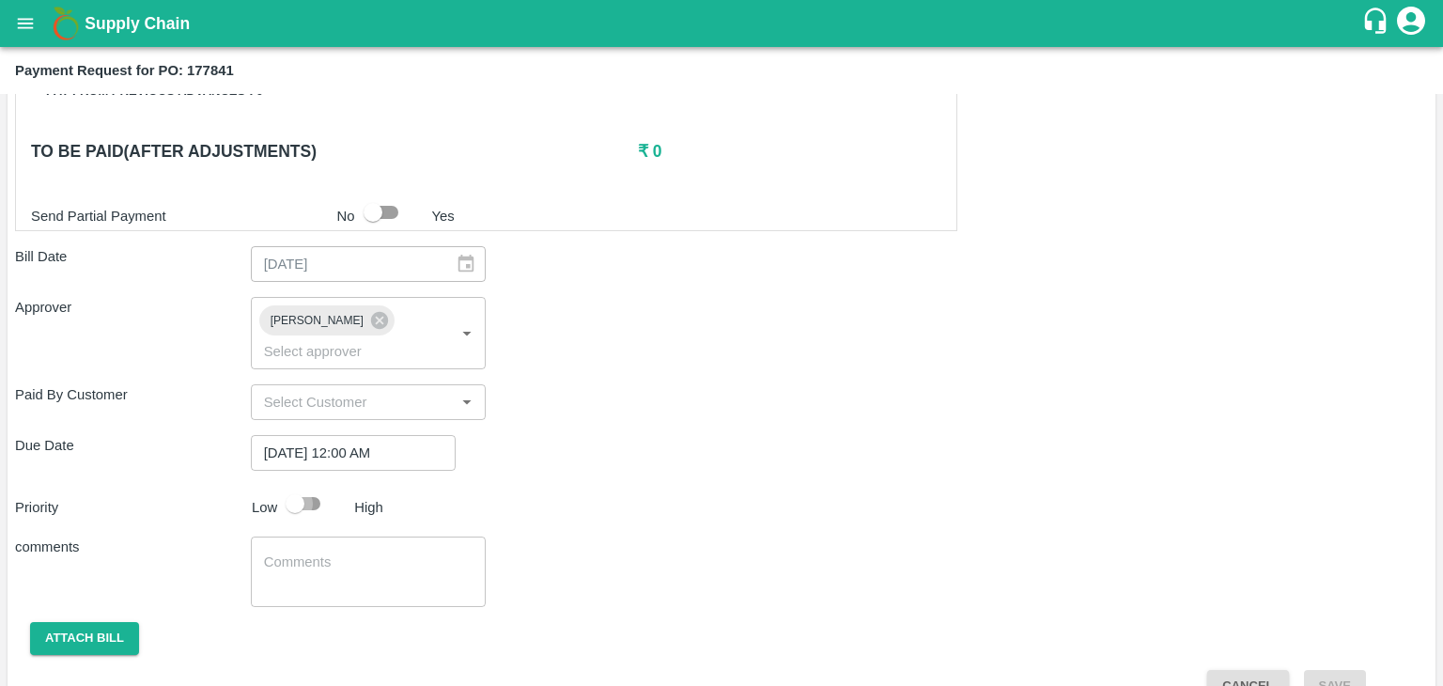
click at [317, 486] on input "checkbox" at bounding box center [294, 504] width 107 height 36
checkbox input "true"
click at [364, 552] on textarea at bounding box center [368, 571] width 209 height 39
type textarea "Fruit Bill"
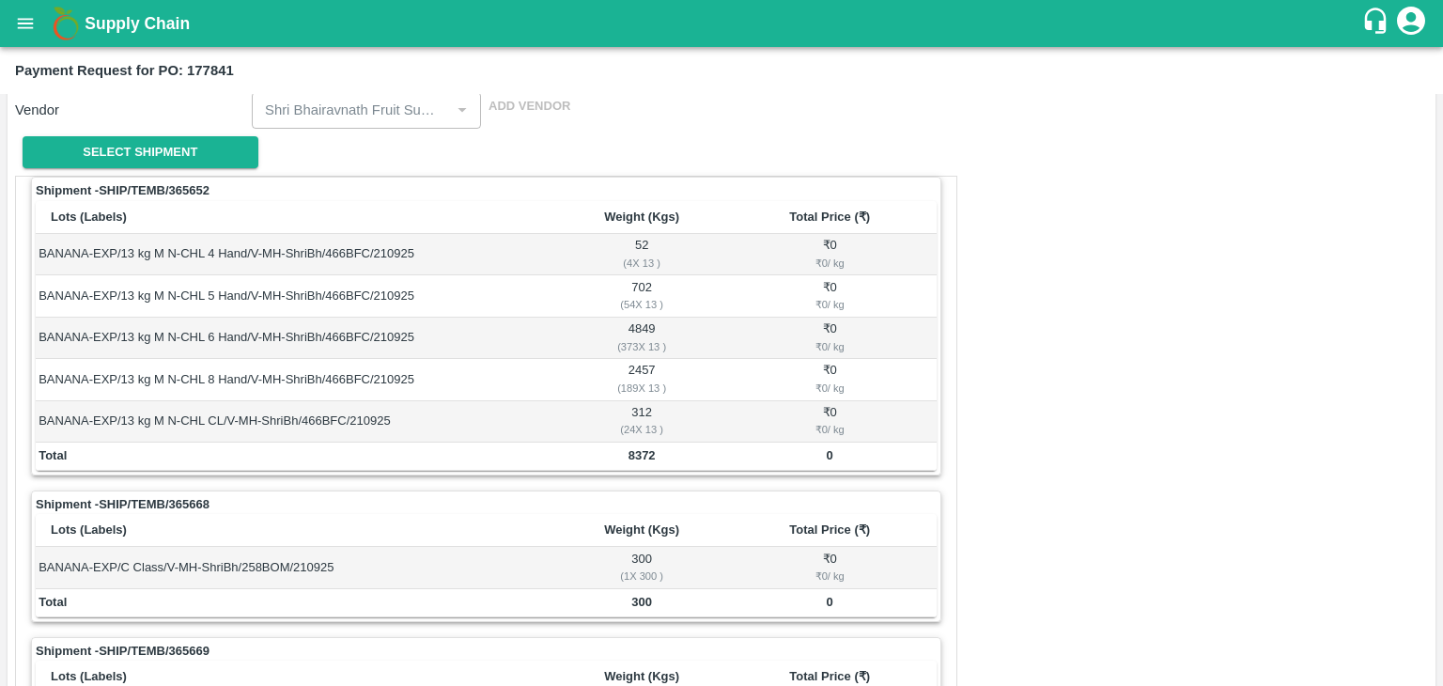
scroll to position [0, 0]
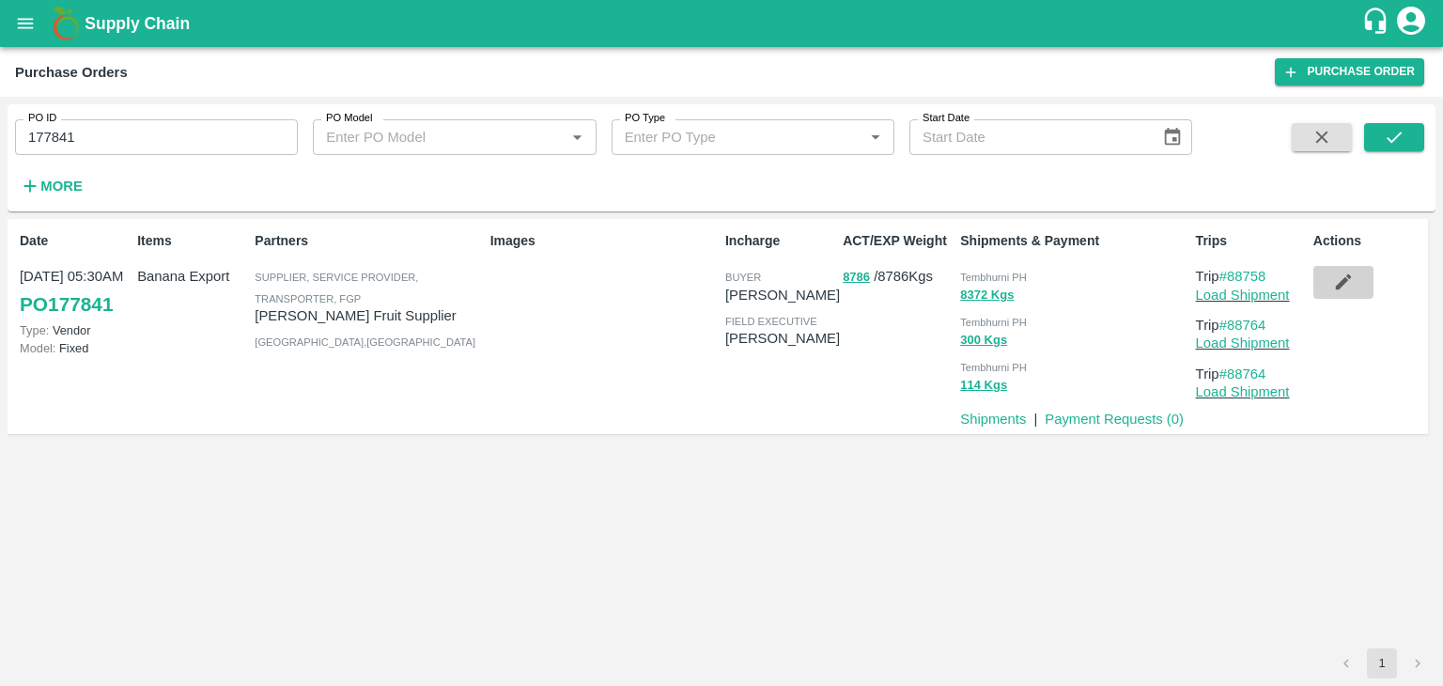
click at [1349, 285] on icon "button" at bounding box center [1343, 281] width 21 height 21
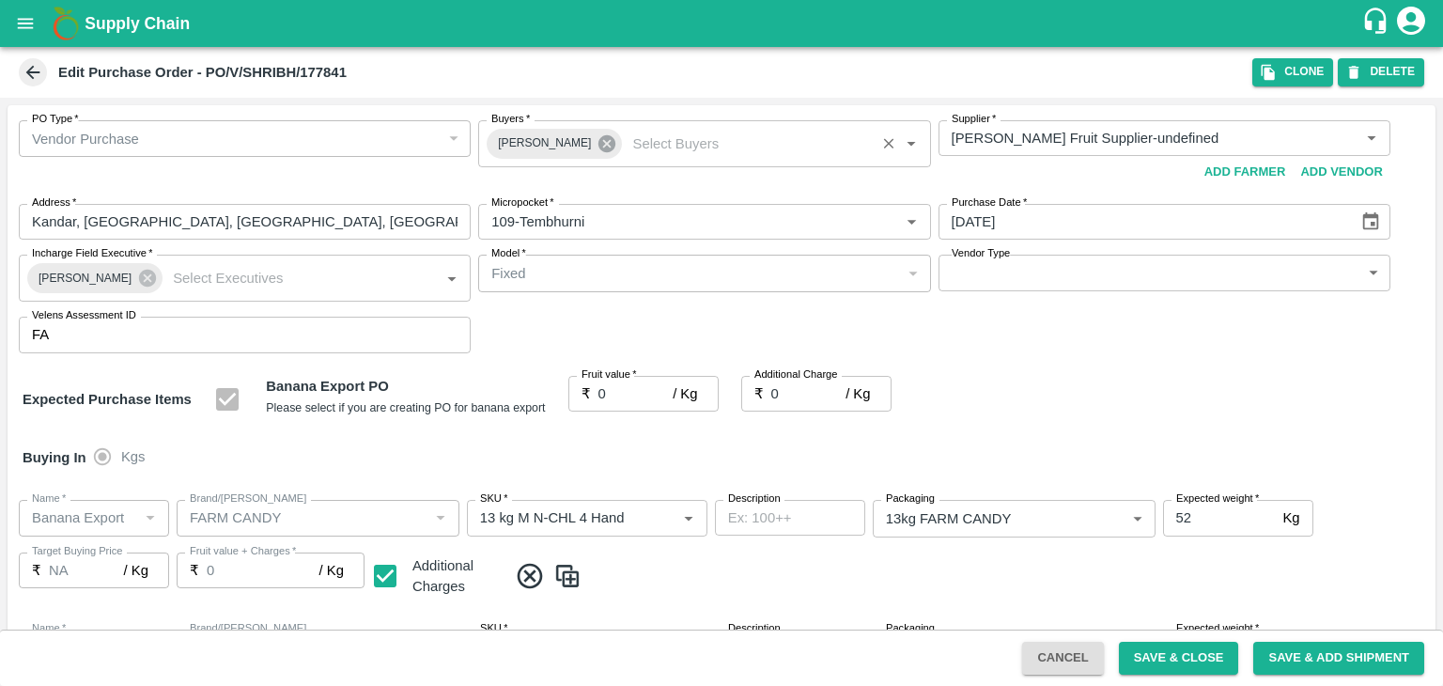
click at [598, 148] on icon at bounding box center [606, 143] width 17 height 17
click at [580, 142] on input "Buyers   *" at bounding box center [689, 138] width 410 height 24
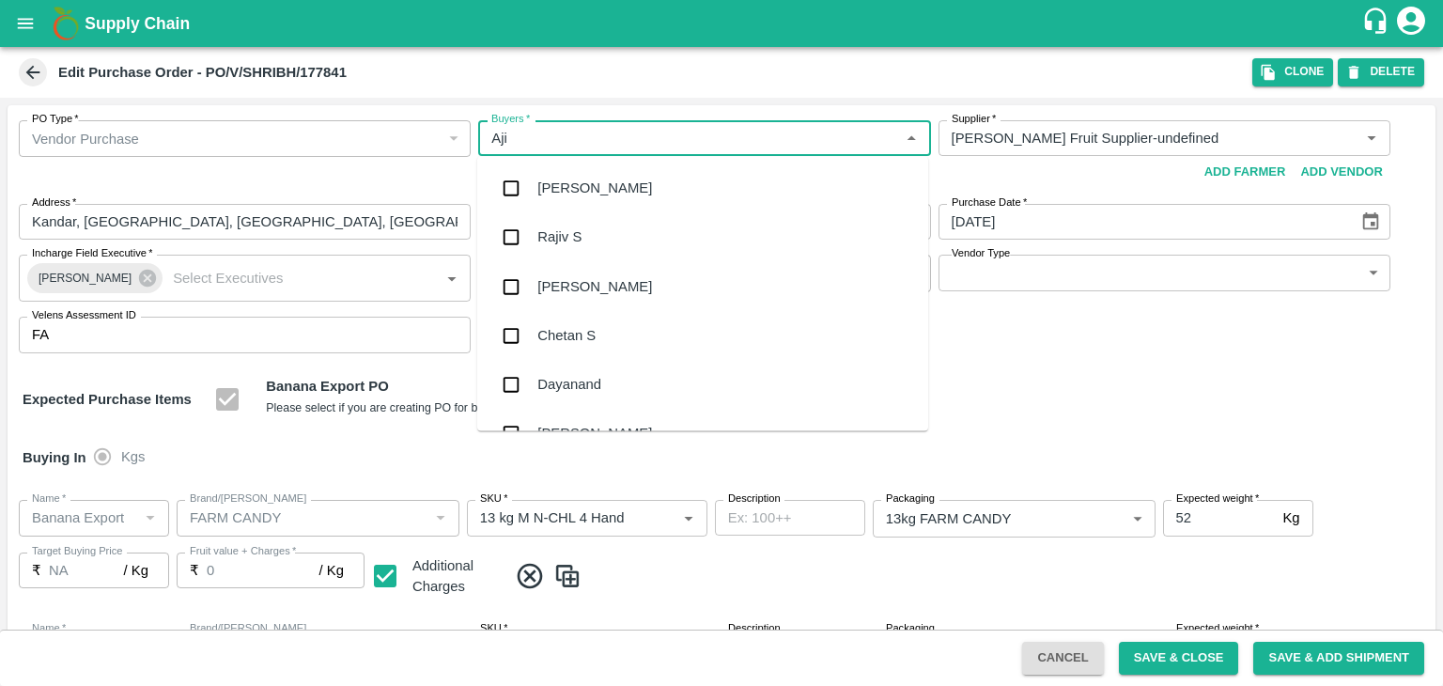
type input "Ajit"
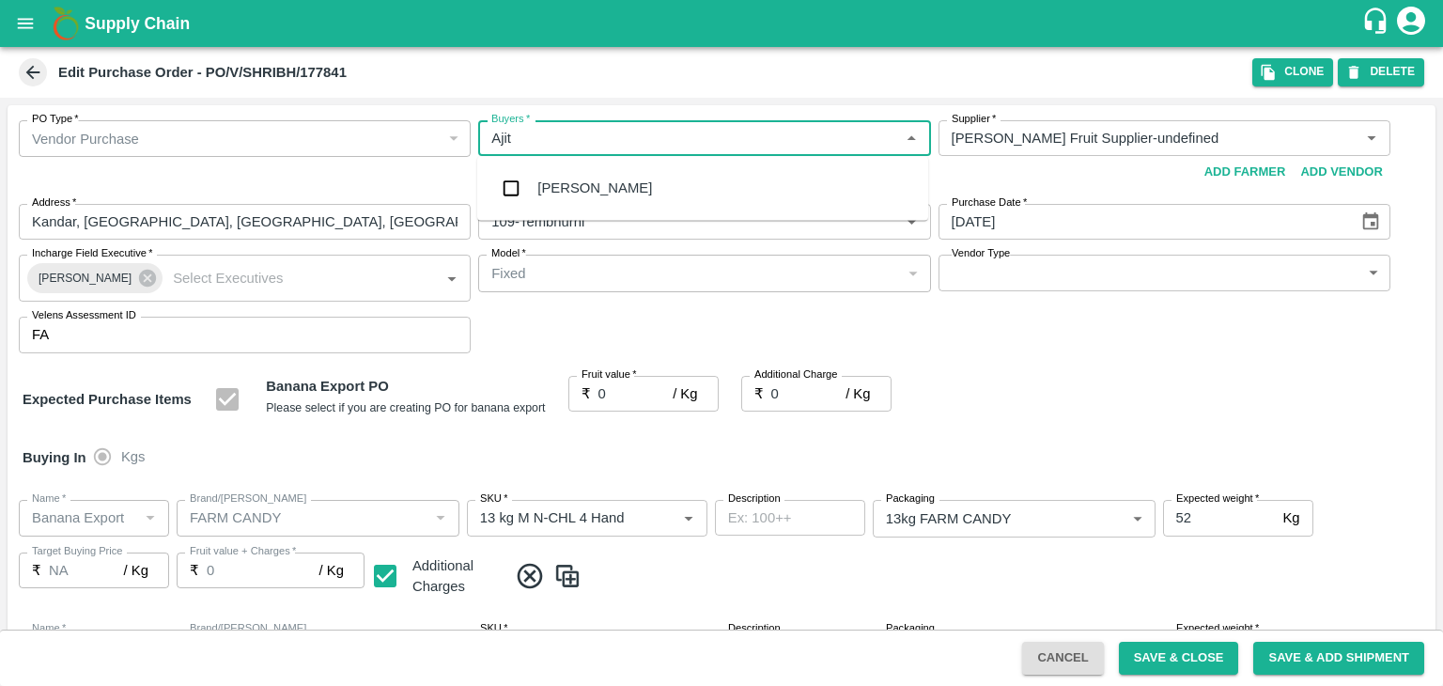
click at [577, 187] on div "[PERSON_NAME]" at bounding box center [594, 188] width 115 height 21
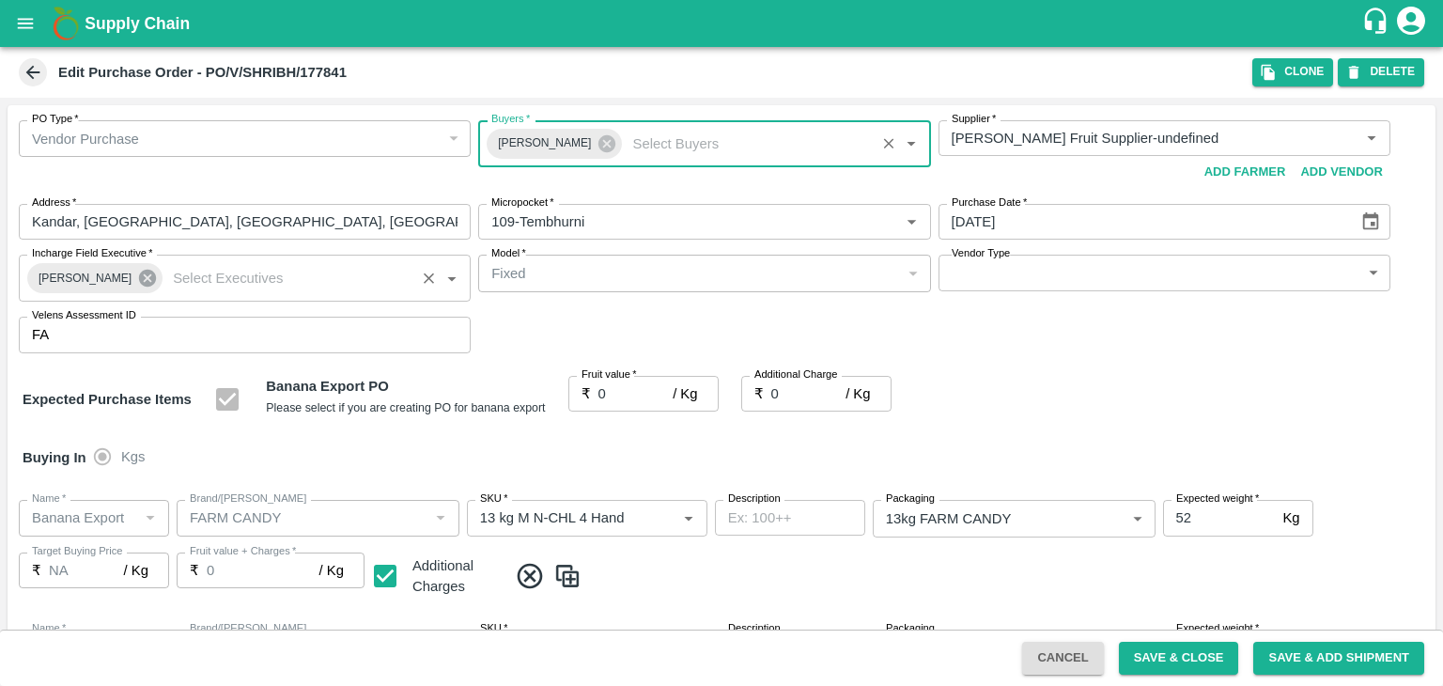
click at [139, 283] on icon at bounding box center [147, 278] width 17 height 17
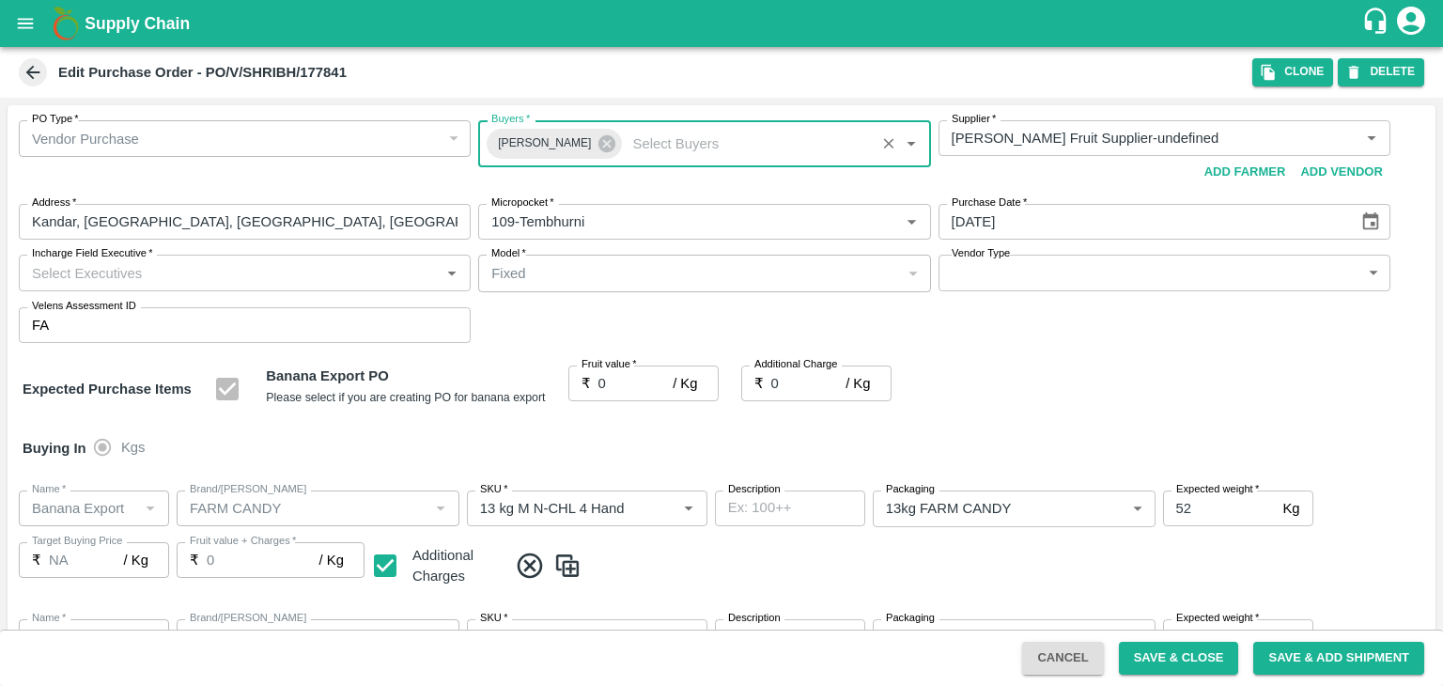
click at [154, 277] on input "Incharge Field Executive   *" at bounding box center [229, 272] width 410 height 24
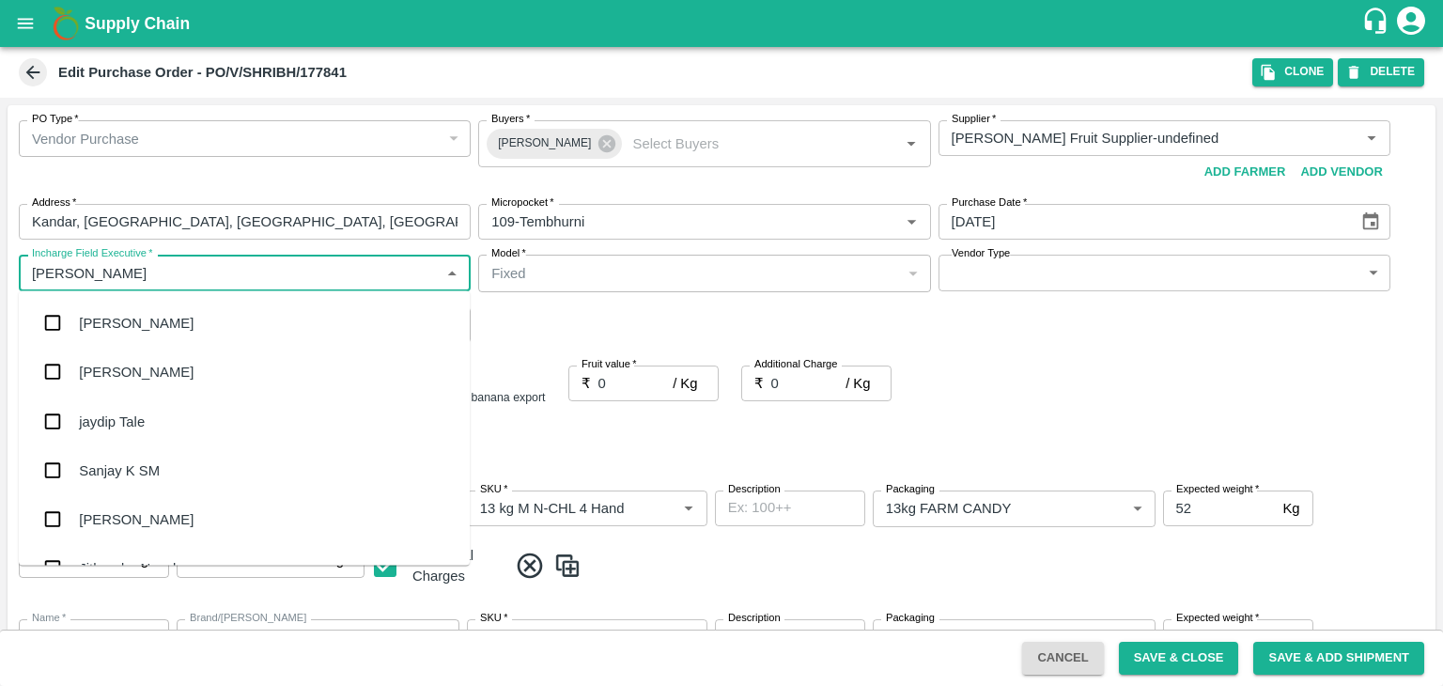
type input "[PERSON_NAME]"
click at [139, 420] on div "jaydip Tale" at bounding box center [112, 420] width 66 height 21
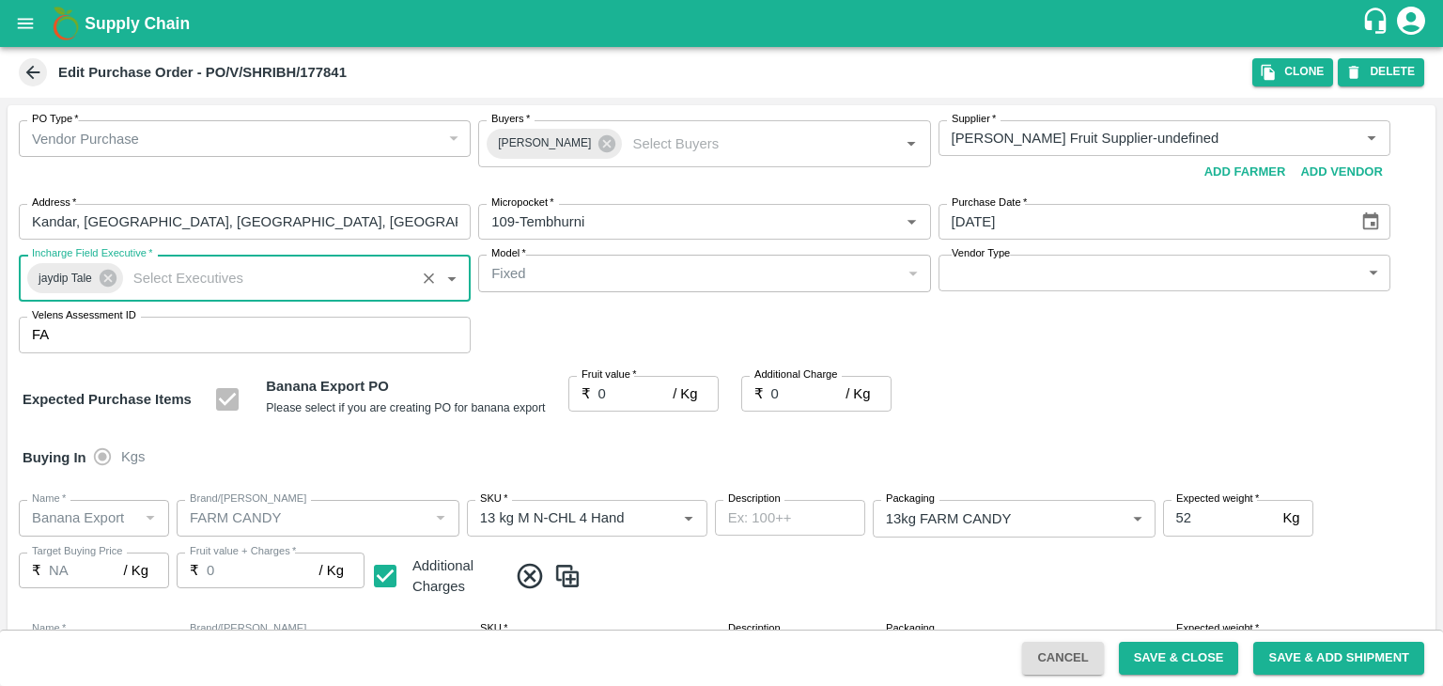
click at [984, 267] on body "Supply Chain Edit Purchase Order - PO/V/SHRIBH/177841 Clone DELETE PO Type   * …" at bounding box center [721, 343] width 1443 height 686
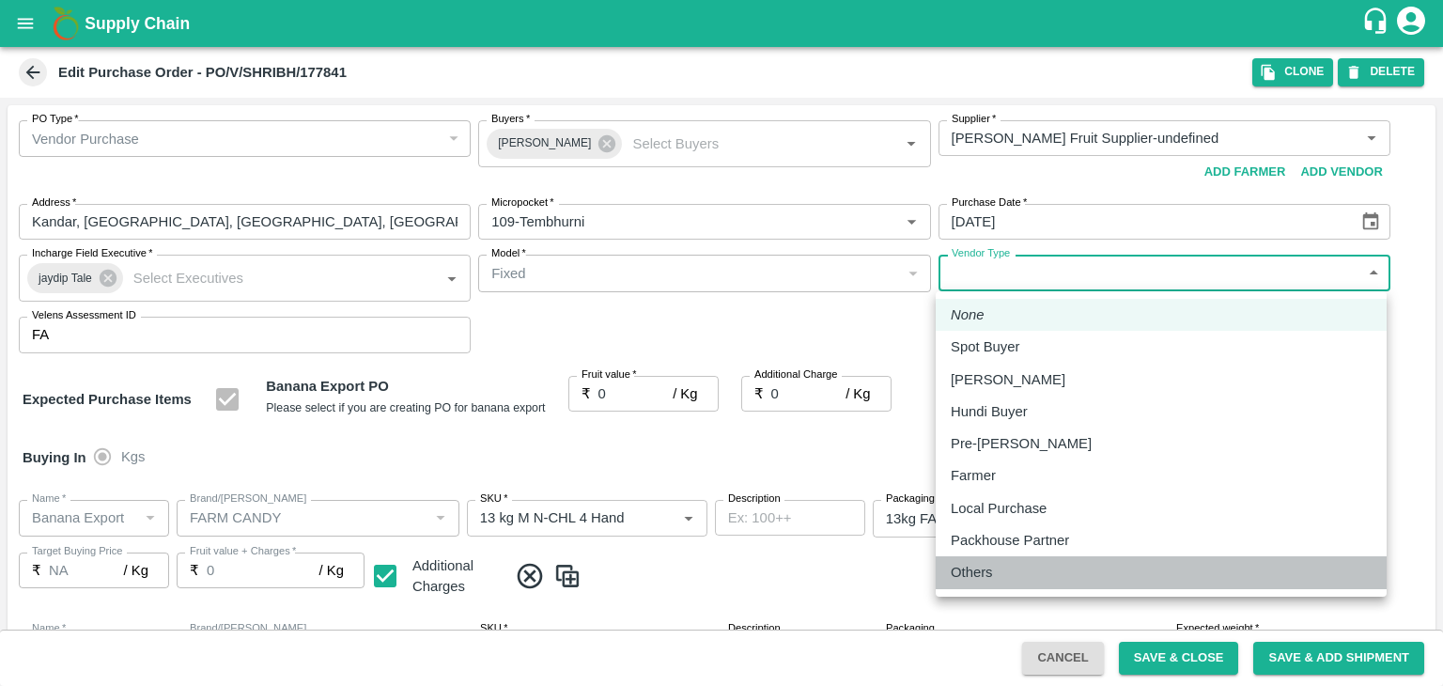
click at [982, 574] on p "Others" at bounding box center [972, 572] width 42 height 21
type input "OTHER"
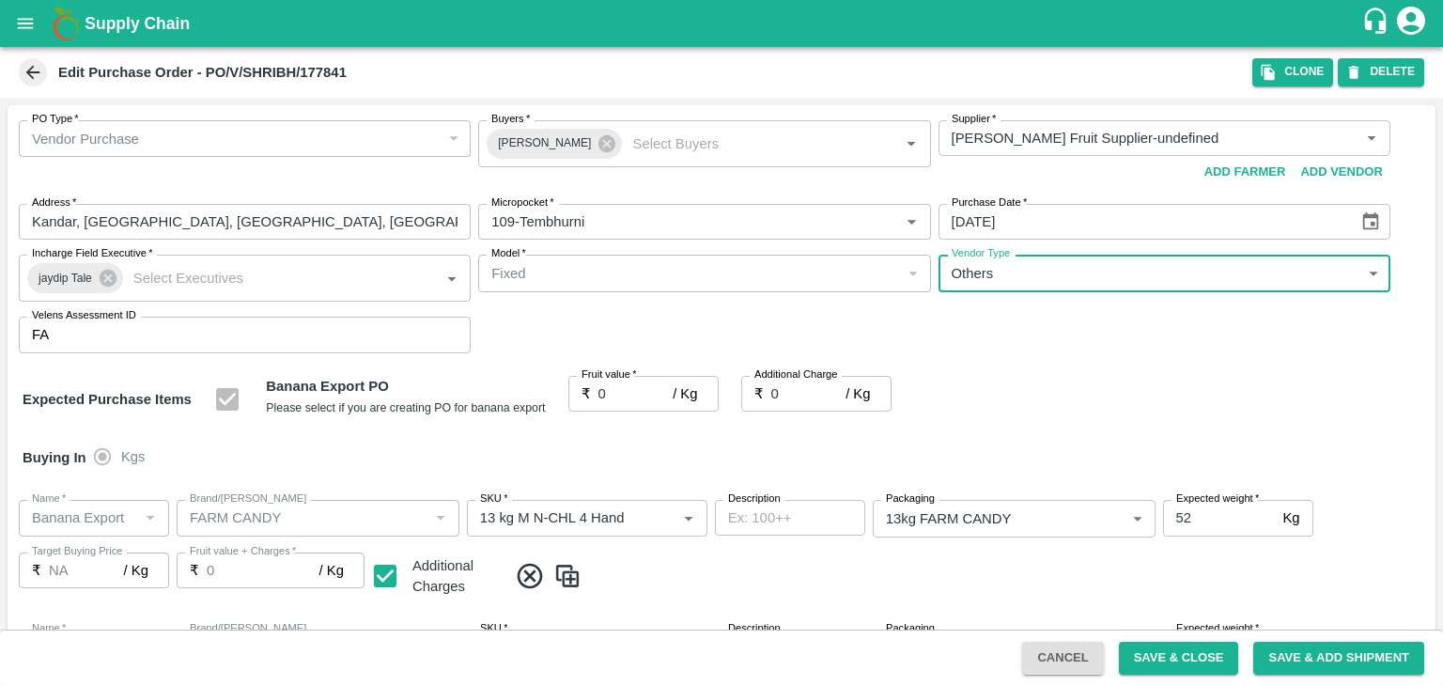
click at [609, 403] on input "0" at bounding box center [635, 394] width 75 height 36
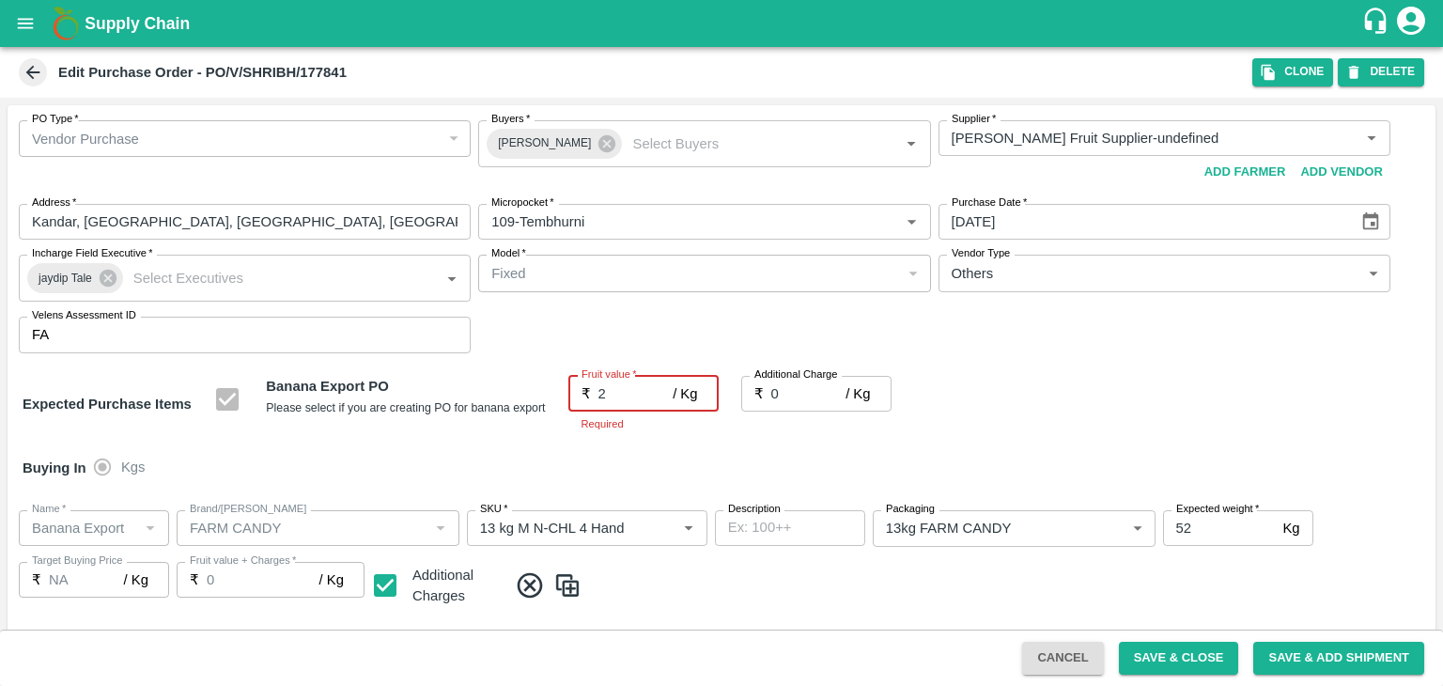
type input "23"
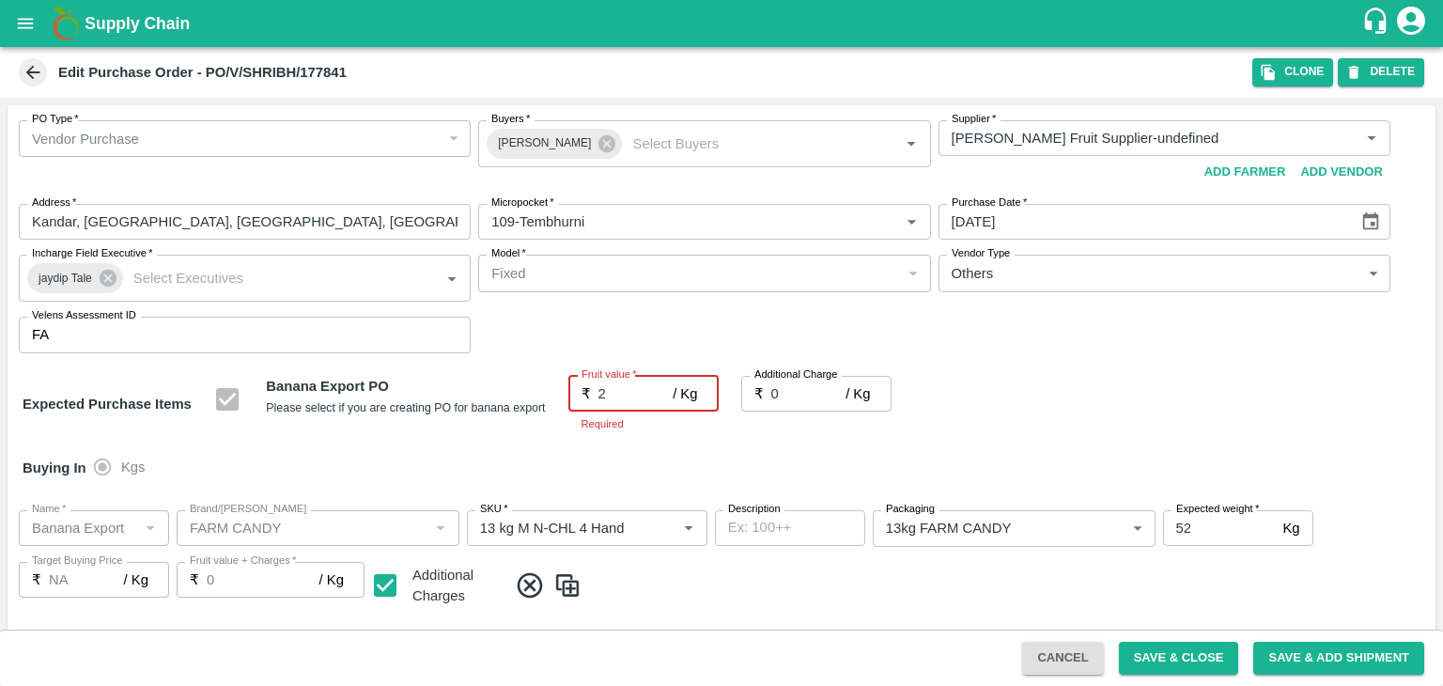
type input "23"
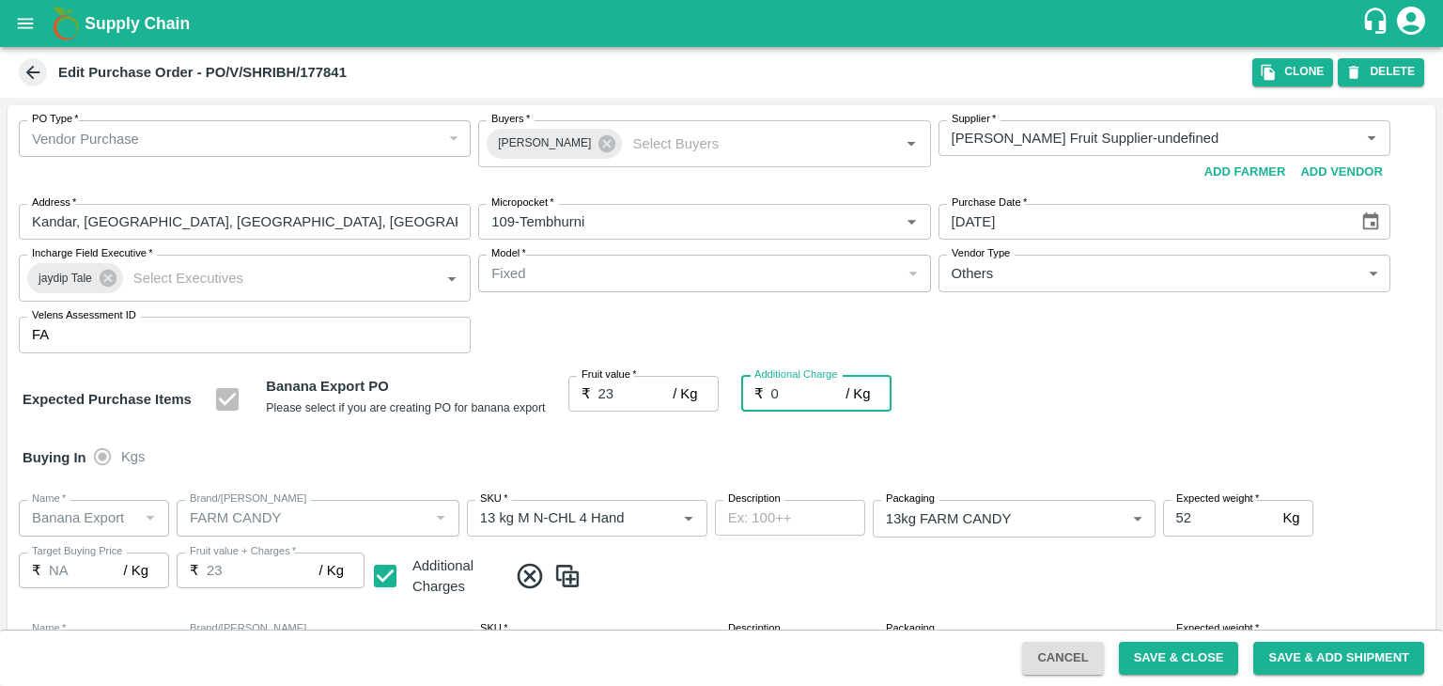
type input "2"
type input "25"
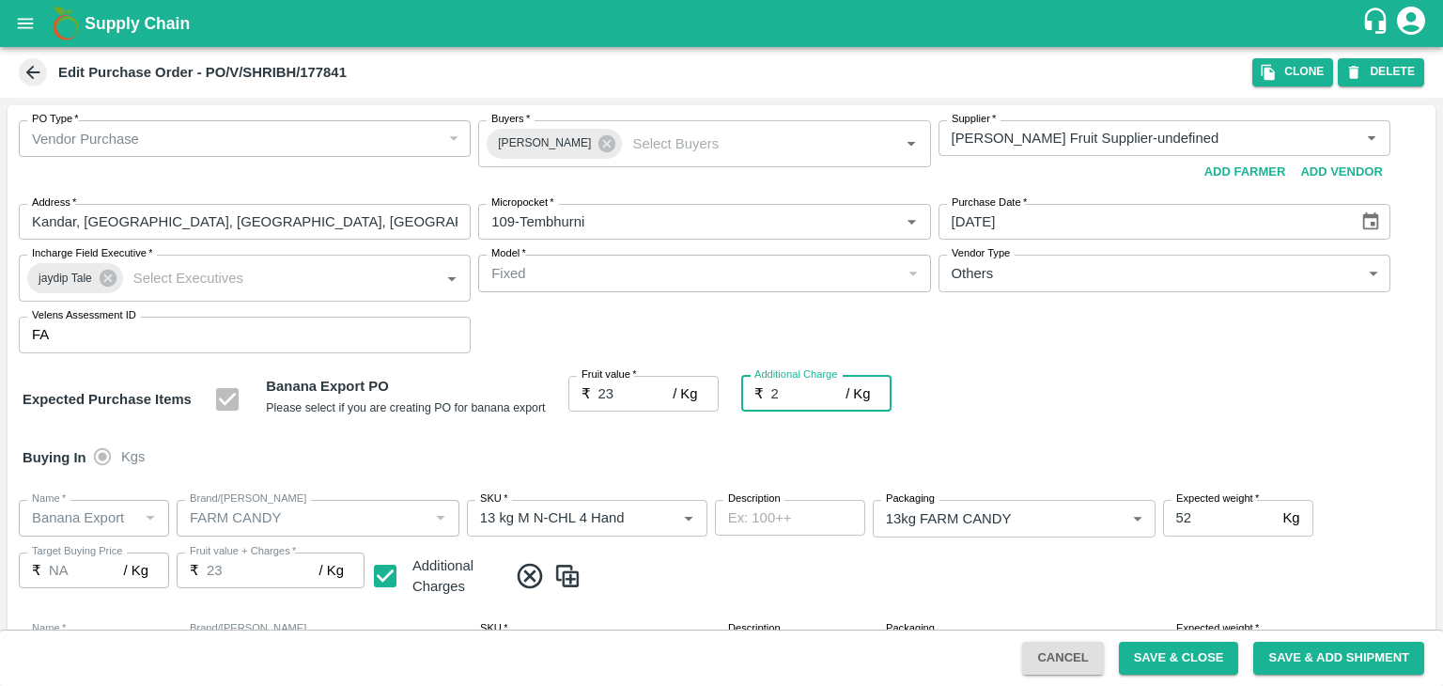
type input "25"
type input "2.7"
type input "25.7"
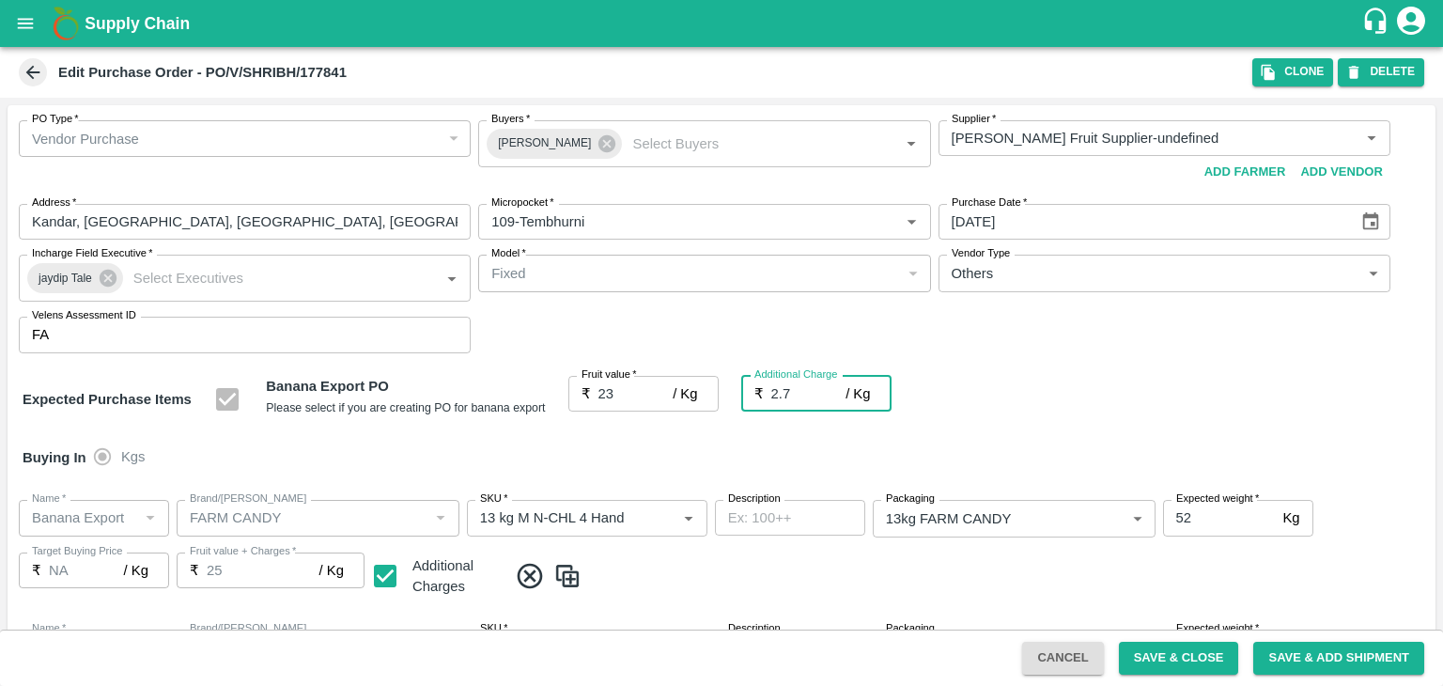
type input "25.7"
type input "2.75"
type input "25.75"
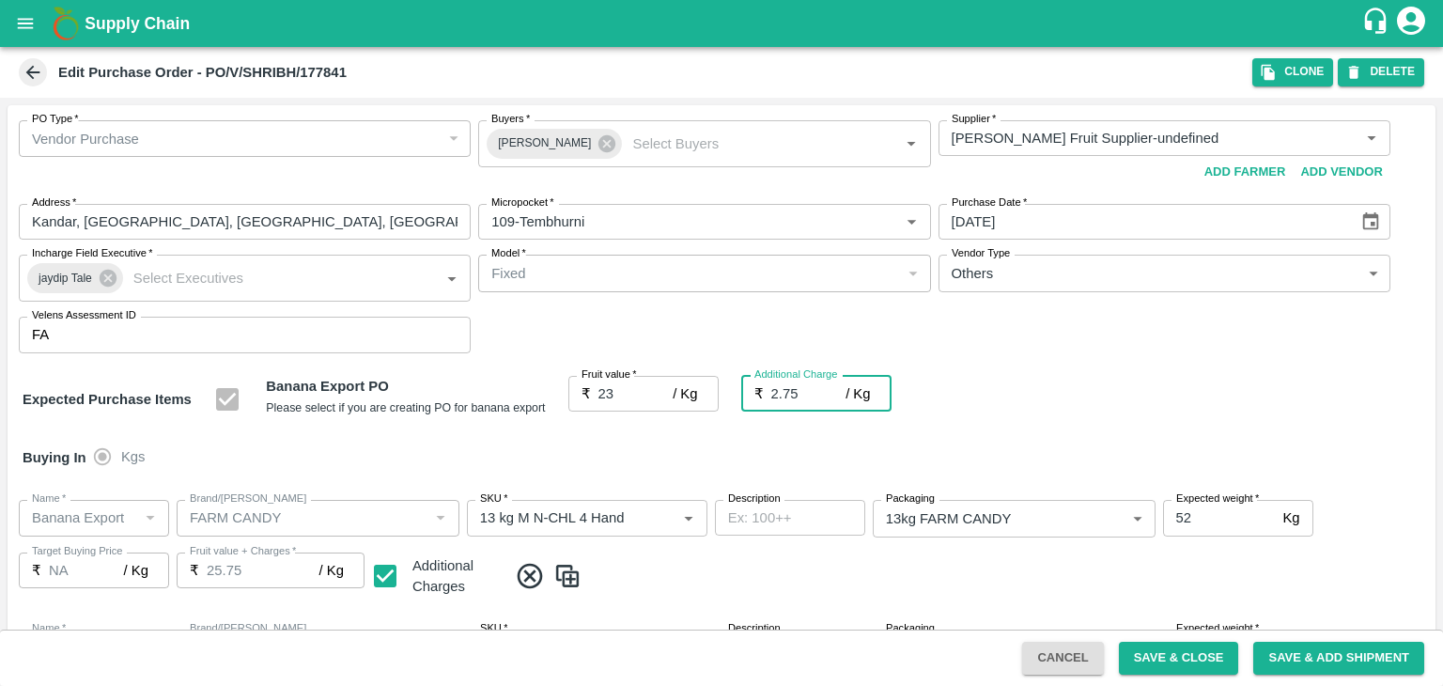
type input "25.75"
type input "2.75"
click at [1212, 662] on button "Save & Close" at bounding box center [1179, 658] width 120 height 33
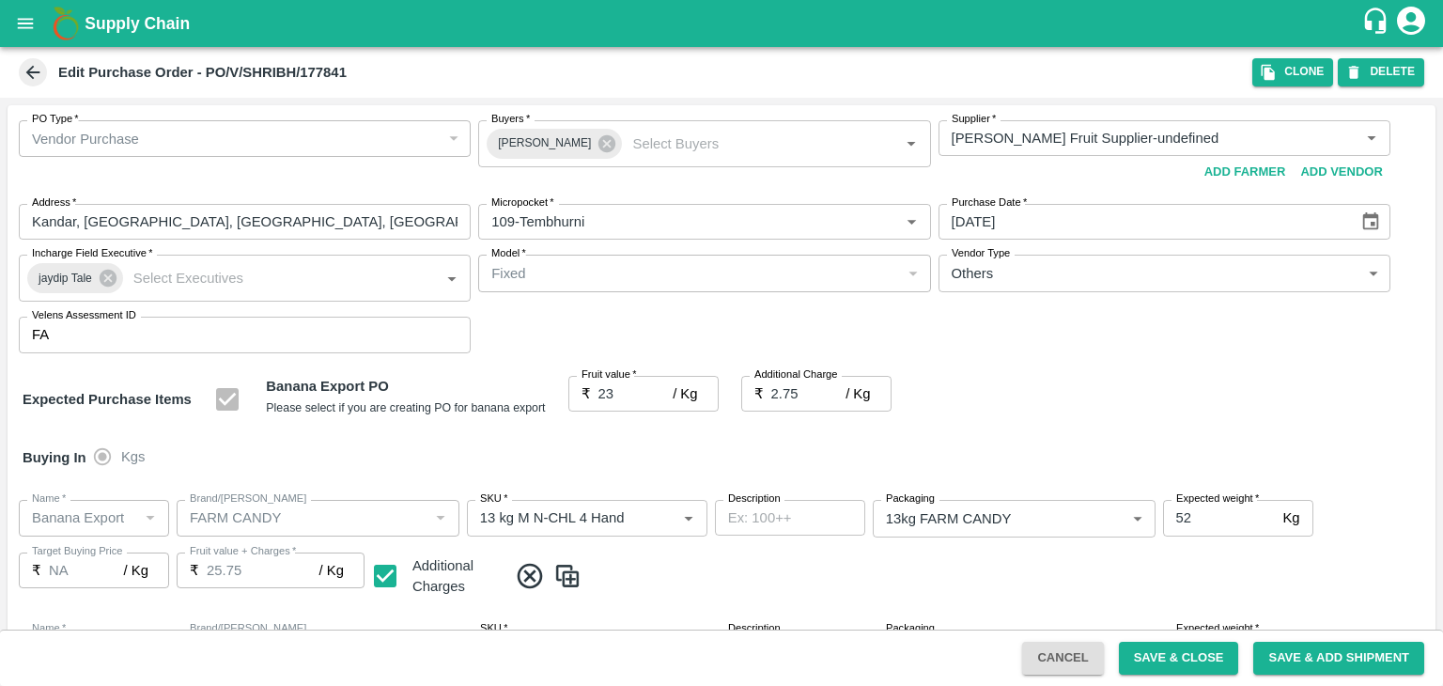
scroll to position [996, 0]
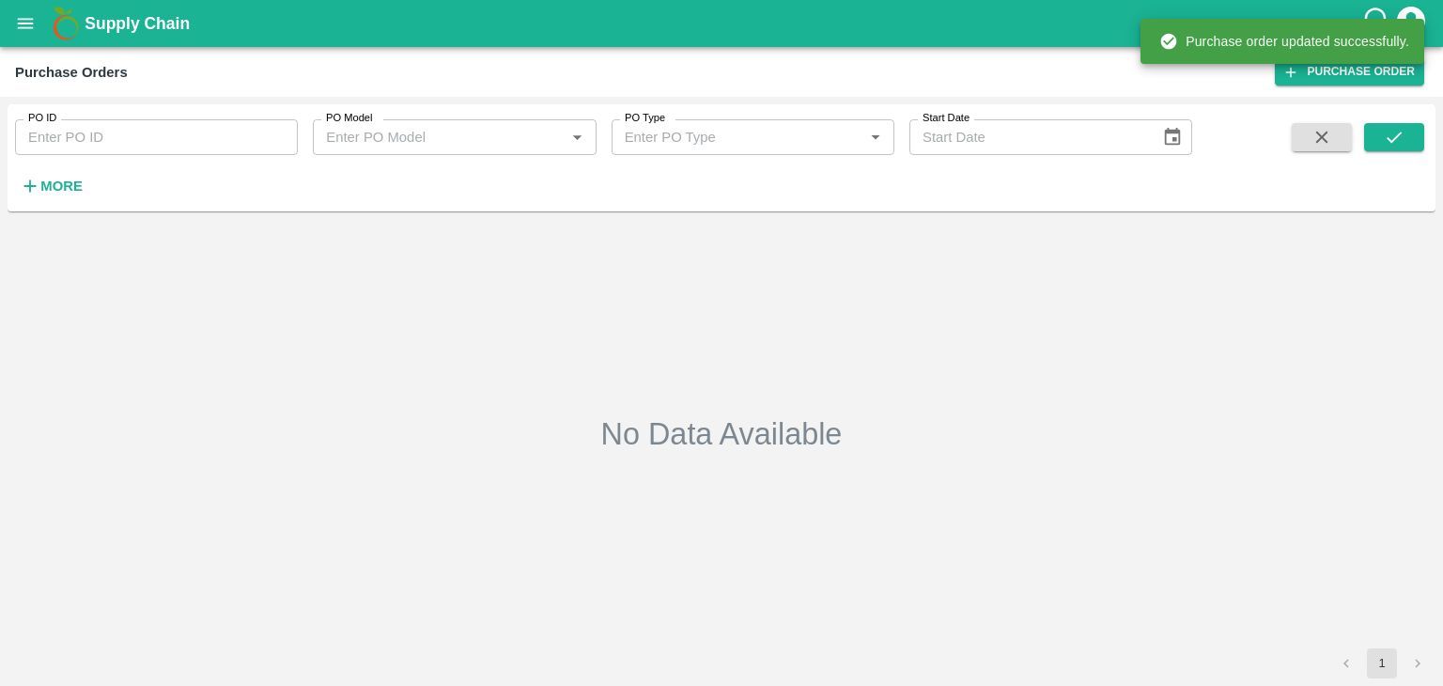
type input "177841"
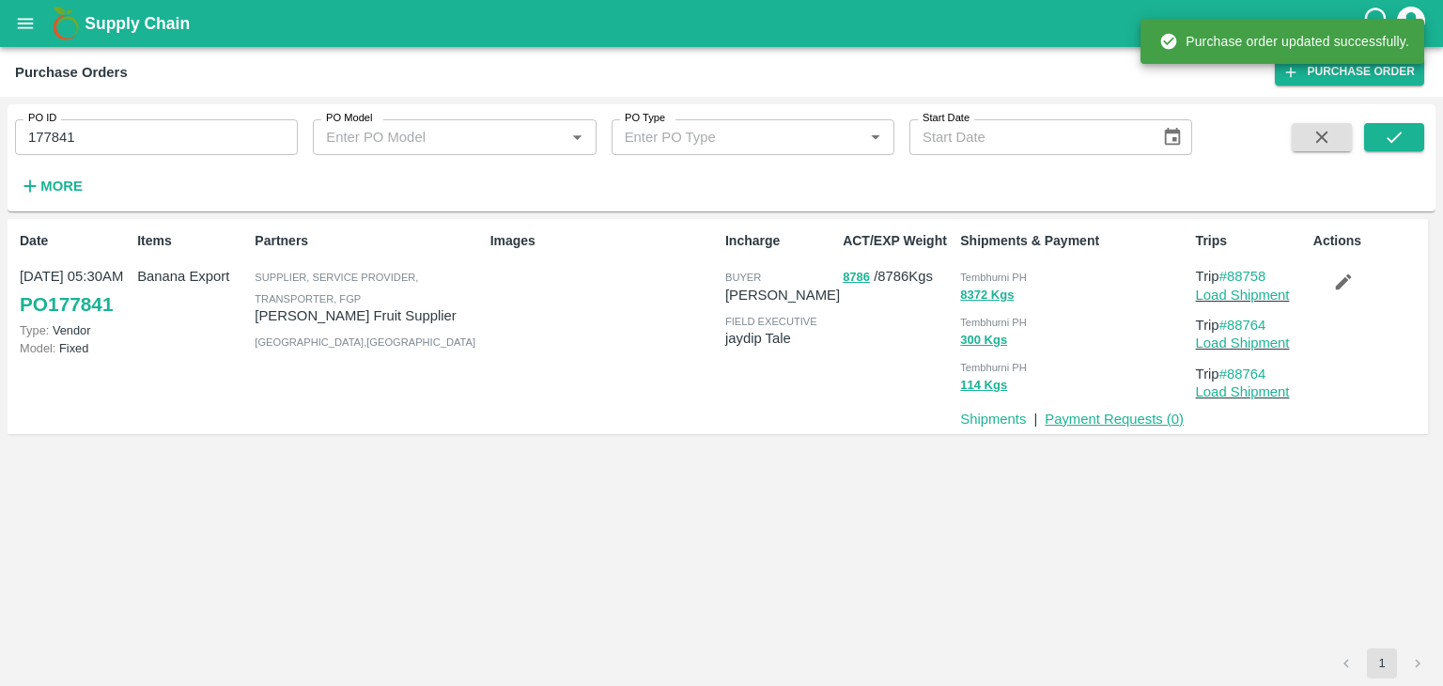
click at [1089, 417] on link "Payment Requests ( 0 )" at bounding box center [1114, 418] width 139 height 15
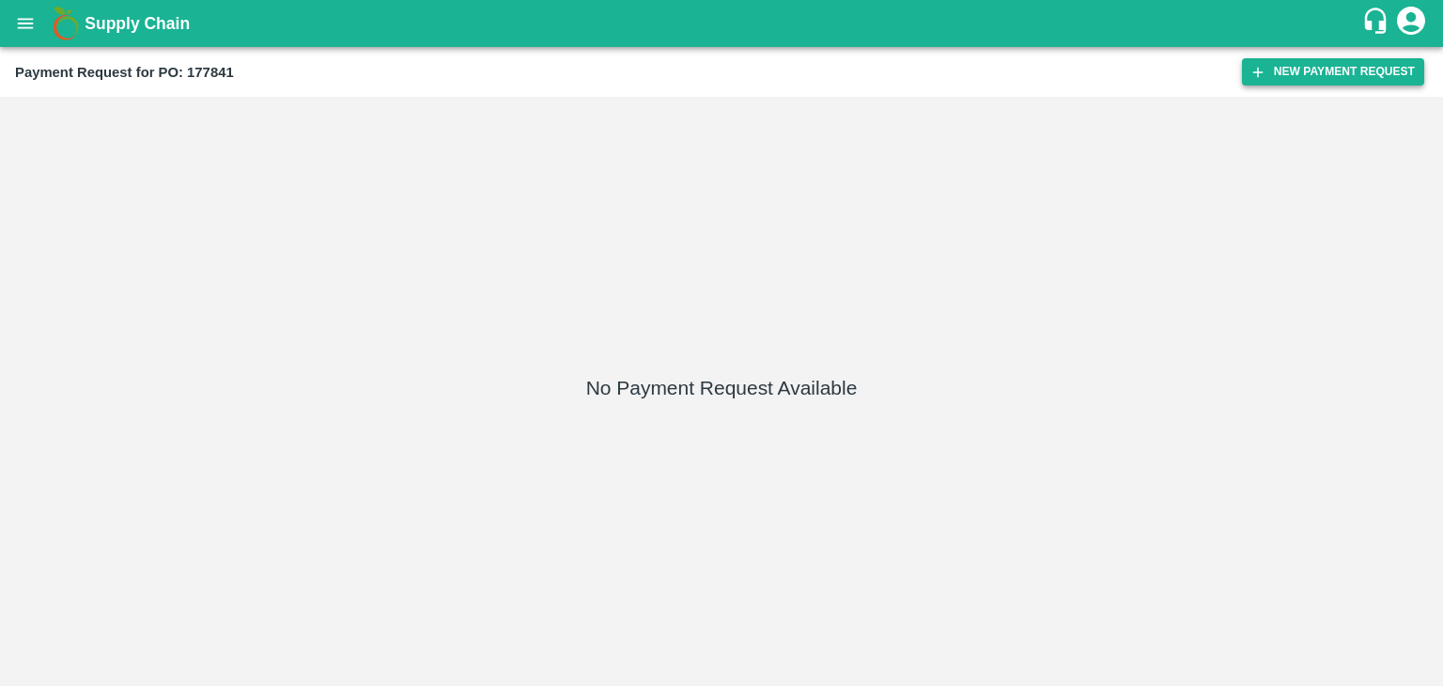
click at [1285, 81] on button "New Payment Request" at bounding box center [1333, 71] width 182 height 27
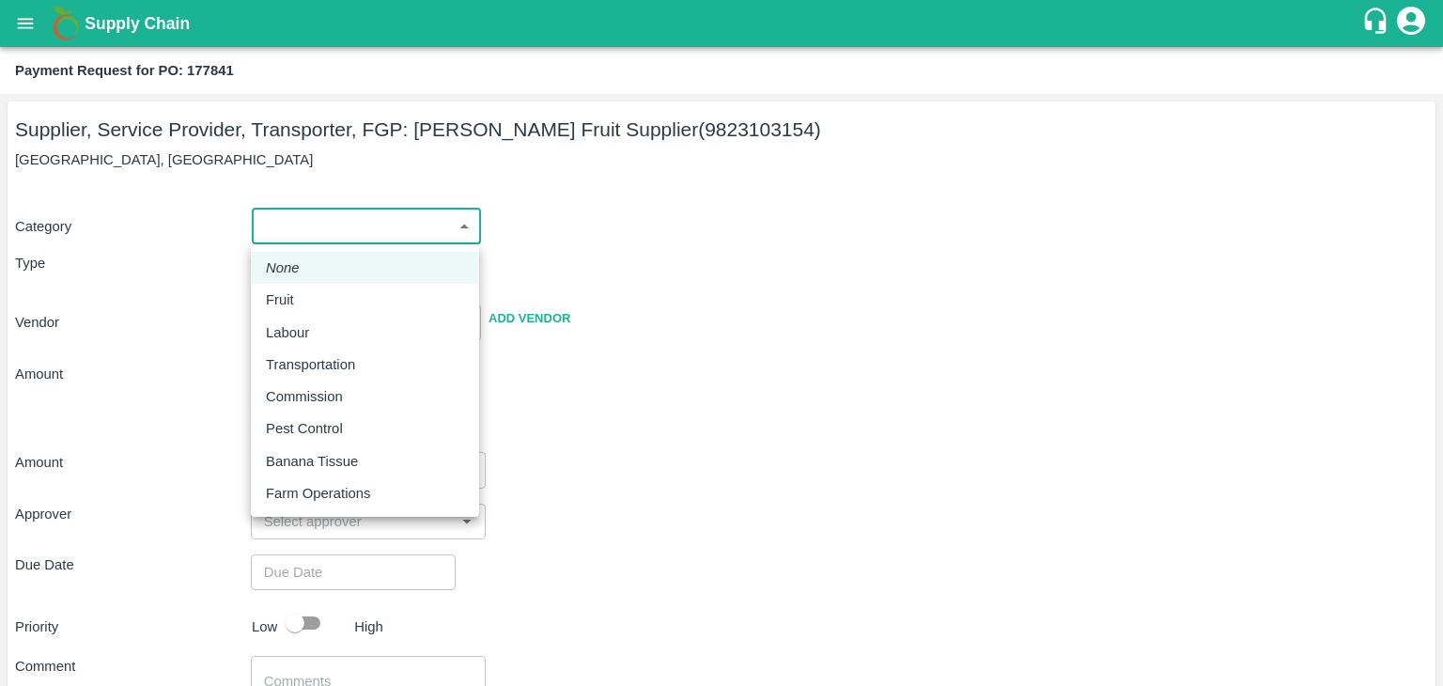
drag, startPoint x: 297, startPoint y: 232, endPoint x: 304, endPoint y: 284, distance: 52.2
click at [304, 284] on body "Supply Chain Payment Request for PO: 177841 Supplier, Service Provider, Transpo…" at bounding box center [721, 343] width 1443 height 686
click at [304, 284] on li "Fruit" at bounding box center [365, 300] width 228 height 32
type input "1"
type input "Shri Bhairavnath Fruit Supplier - 9823103154(Supplier, Service Provider, Transp…"
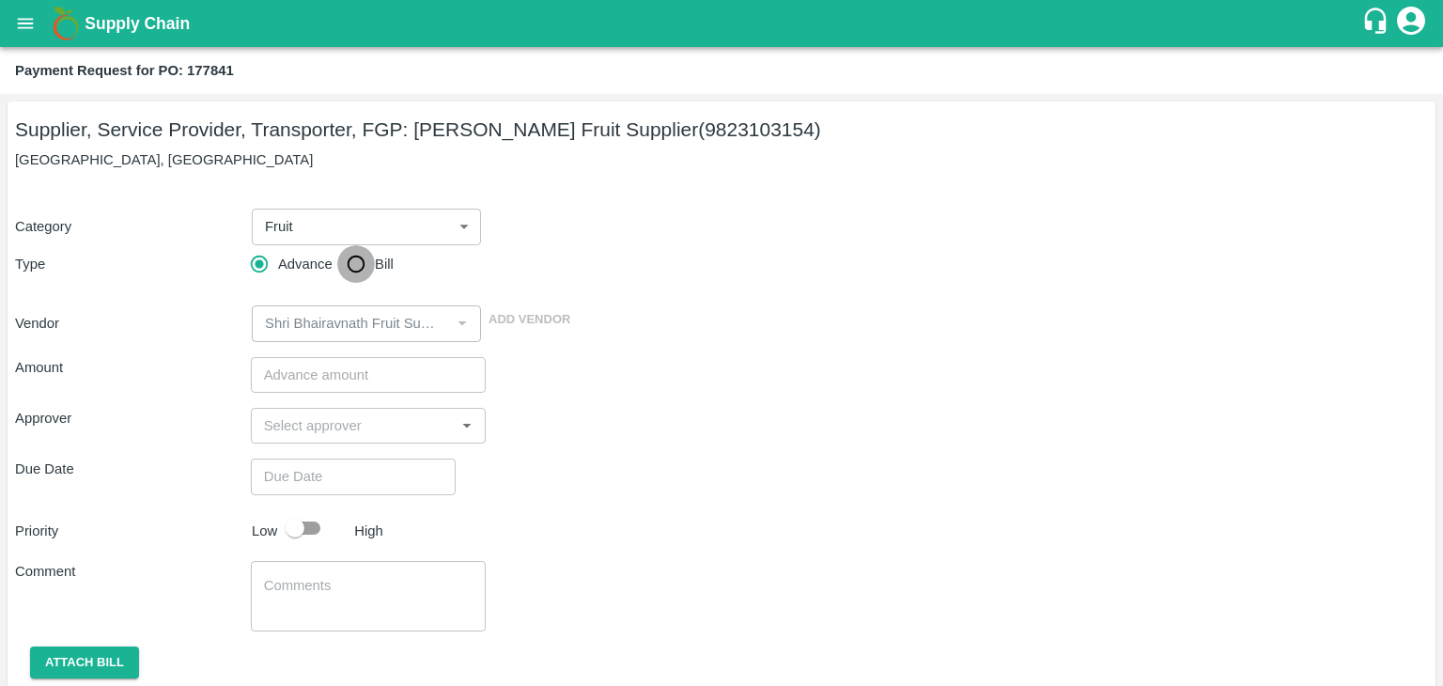
click at [361, 261] on input "Bill" at bounding box center [356, 264] width 38 height 38
radio input "true"
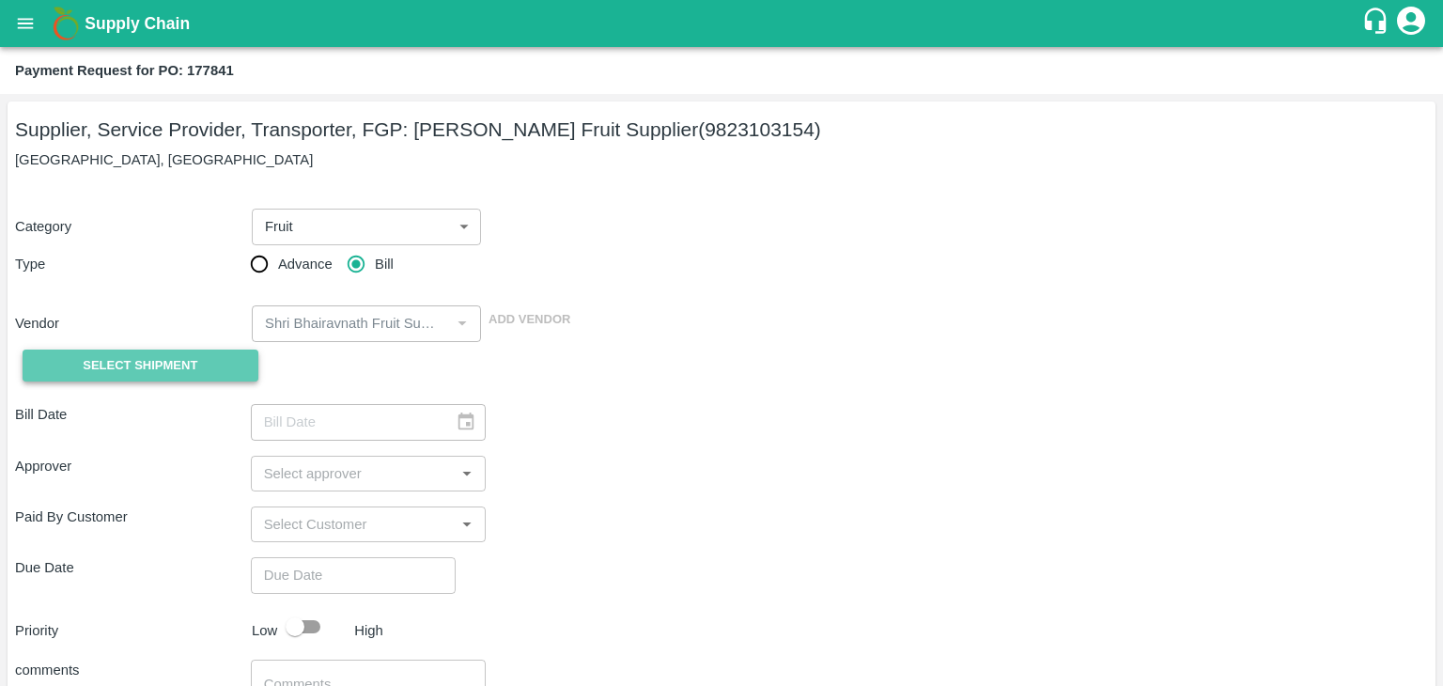
click at [173, 366] on span "Select Shipment" at bounding box center [140, 366] width 115 height 22
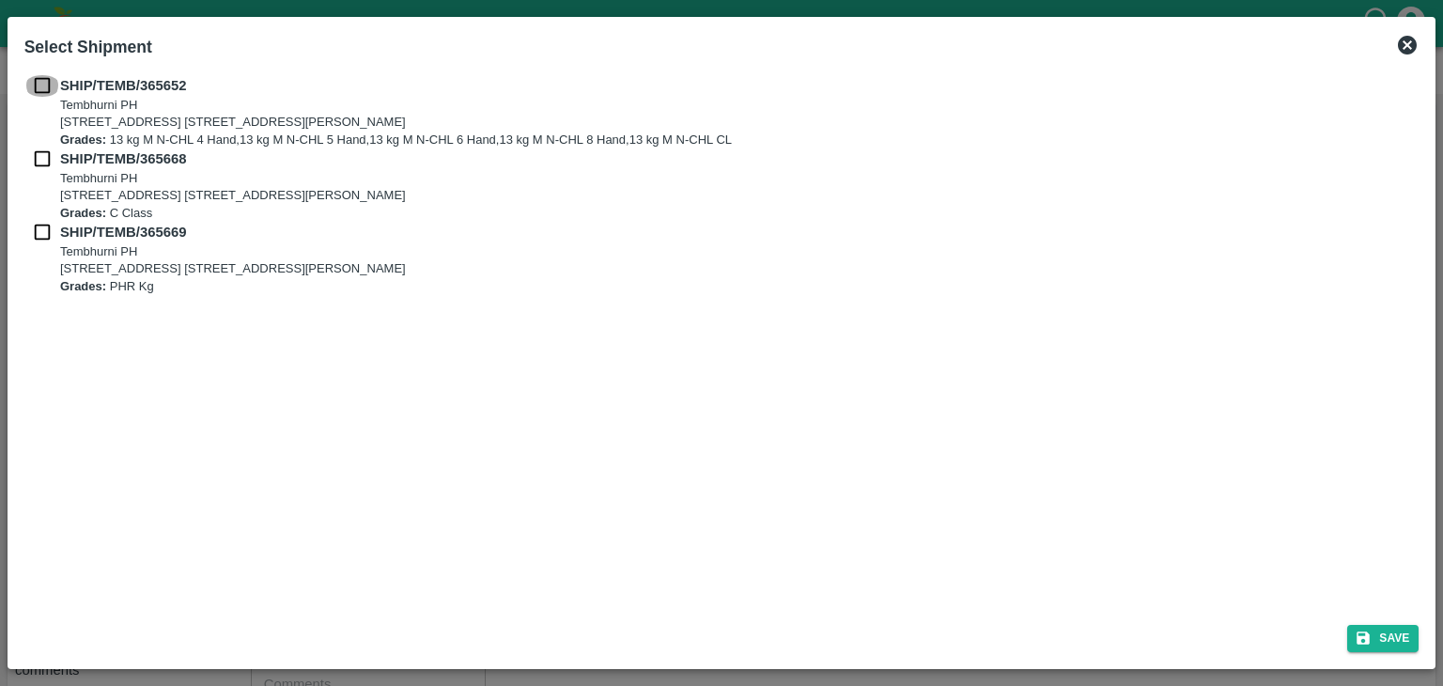
click at [37, 88] on input "checkbox" at bounding box center [42, 85] width 36 height 21
checkbox input "true"
drag, startPoint x: 44, startPoint y: 174, endPoint x: 37, endPoint y: 151, distance: 23.8
click at [37, 151] on div "SHIP/TEMB/365668 Tembhurni PH Tembhurni PH 205, PLOT NO. E-5, YASHSHREE INDUSTR…" at bounding box center [721, 184] width 1395 height 73
click at [37, 151] on input "checkbox" at bounding box center [42, 158] width 36 height 21
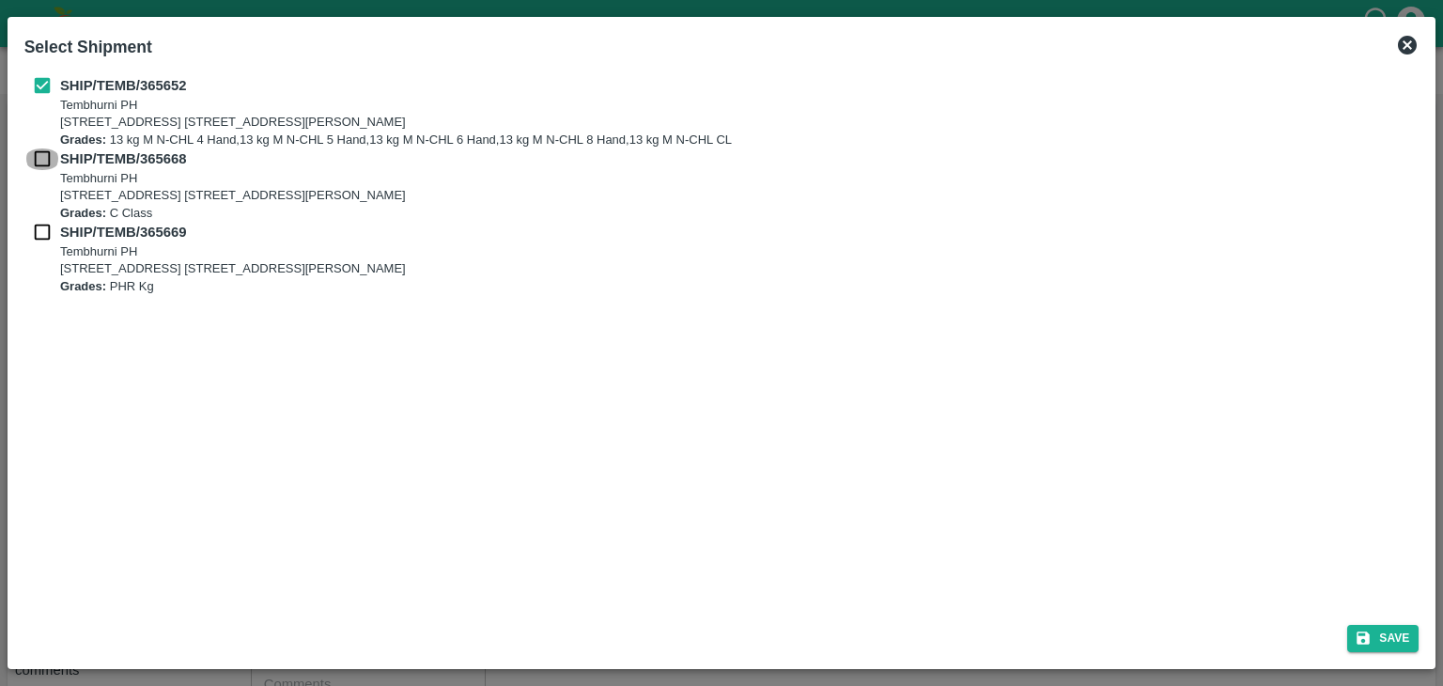
checkbox input "true"
click at [37, 232] on input "checkbox" at bounding box center [42, 232] width 36 height 21
checkbox input "true"
click at [1417, 637] on button "Save" at bounding box center [1382, 638] width 71 height 27
type input "22/09/2025"
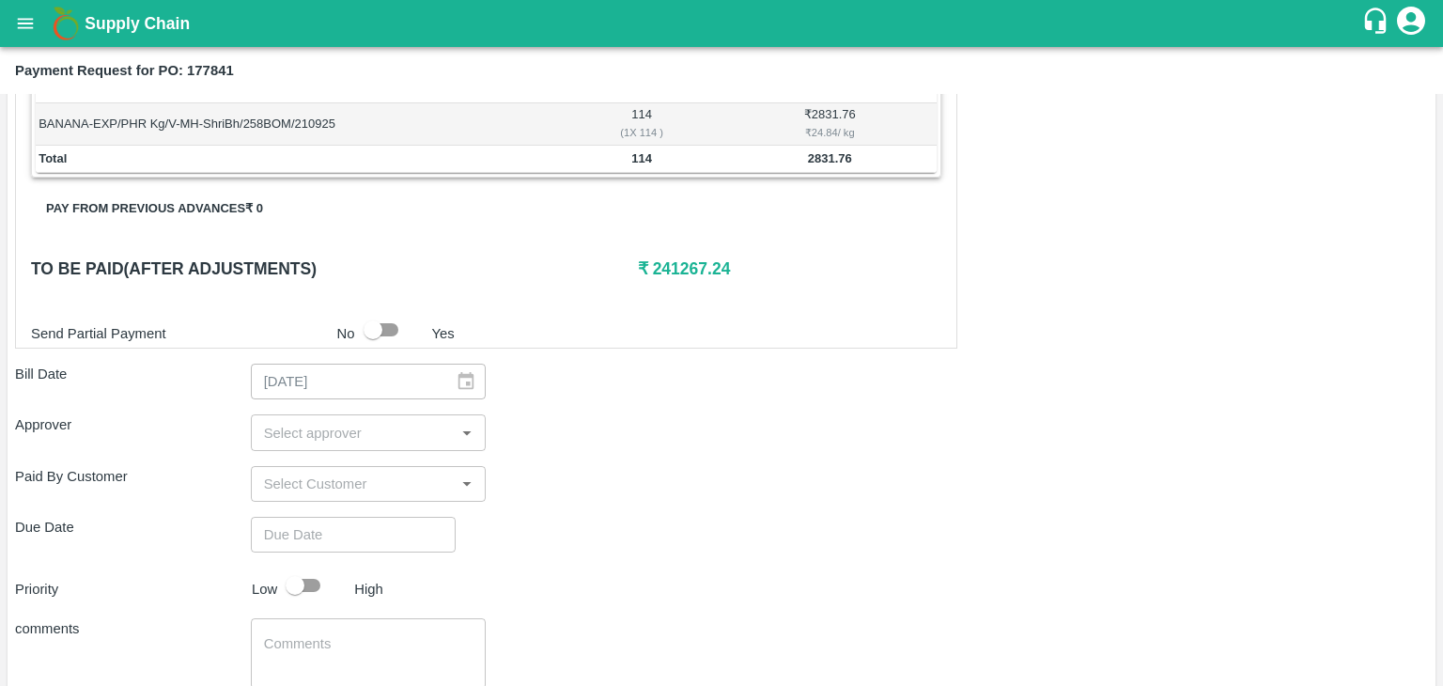
scroll to position [921, 0]
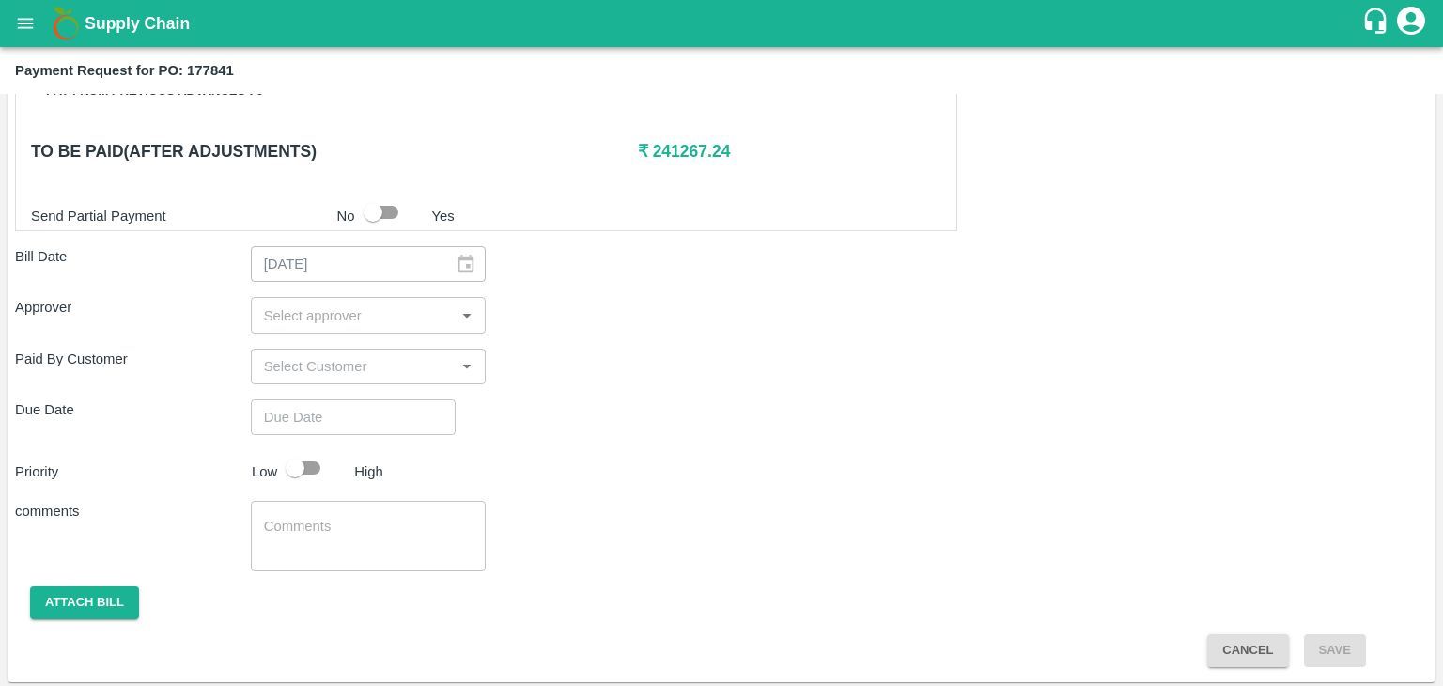
click at [372, 302] on input "input" at bounding box center [352, 314] width 193 height 24
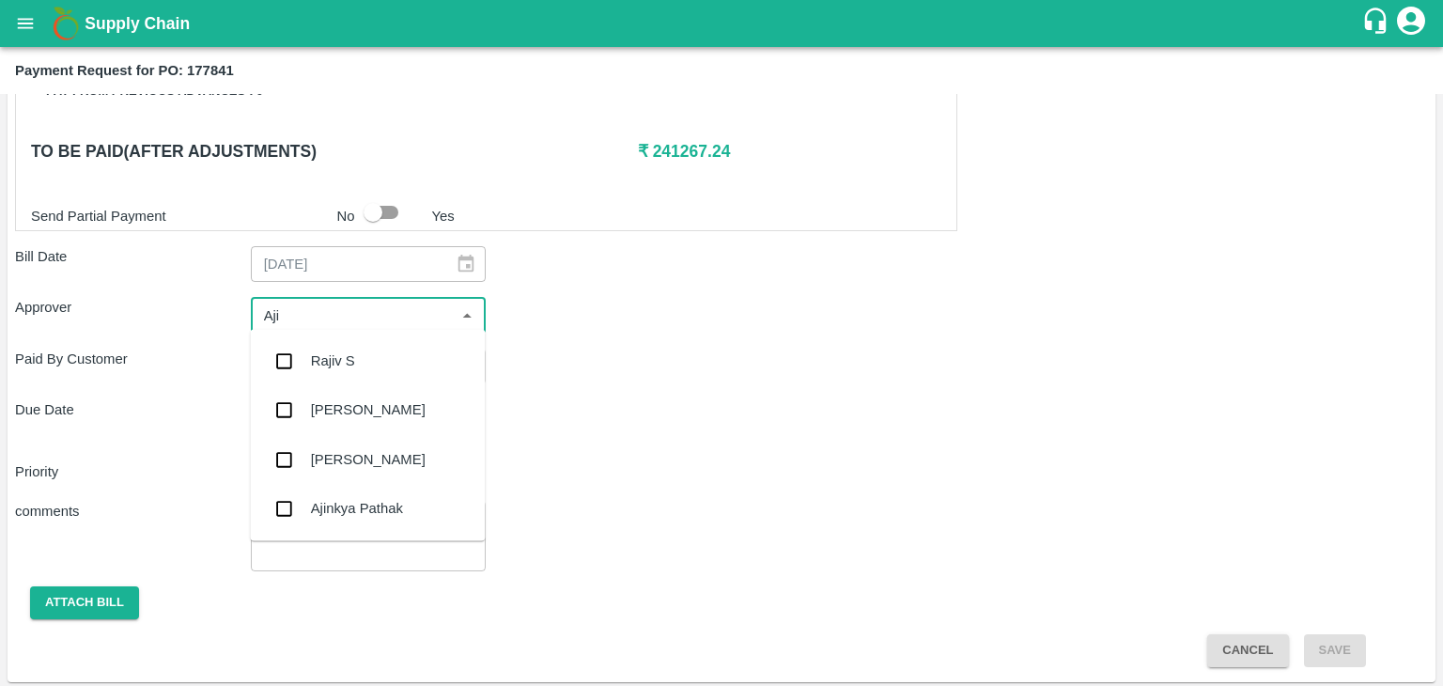
type input "Ajit"
click at [364, 369] on div "[PERSON_NAME]" at bounding box center [367, 360] width 235 height 49
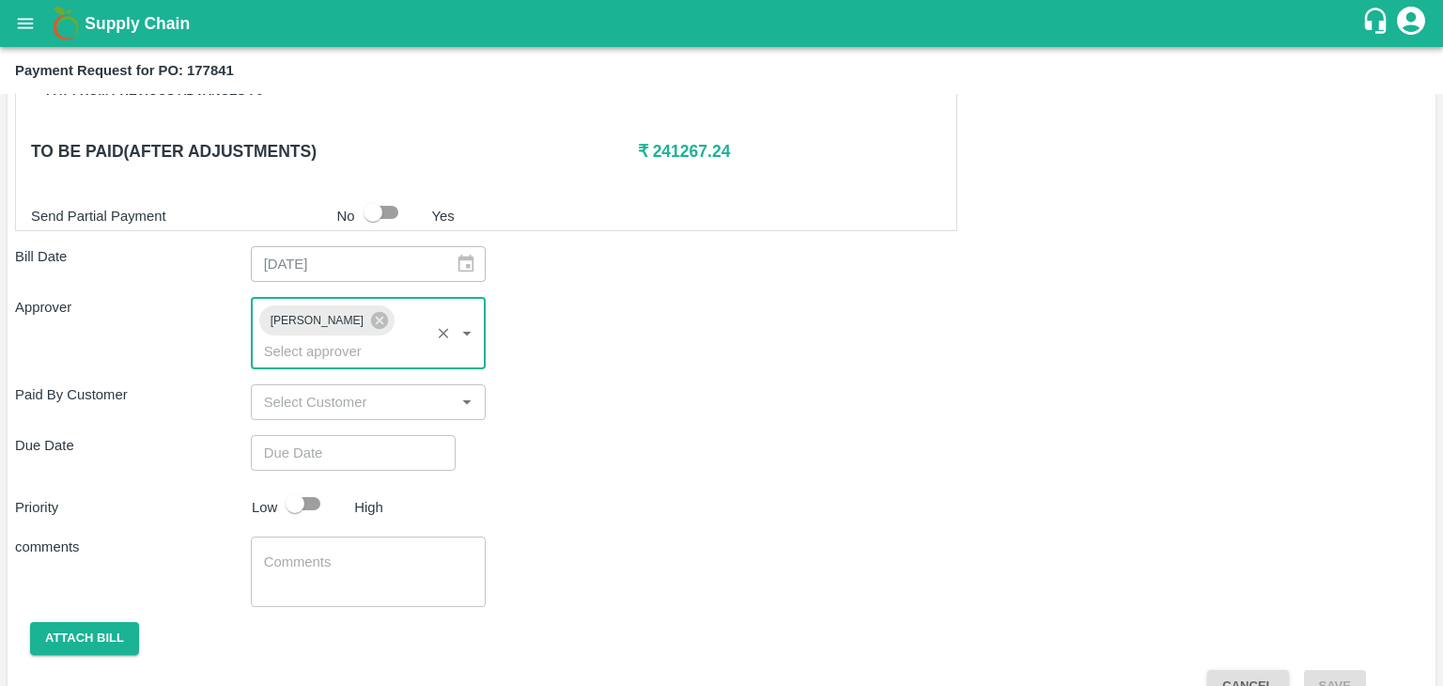
type input "DD/MM/YYYY hh:mm aa"
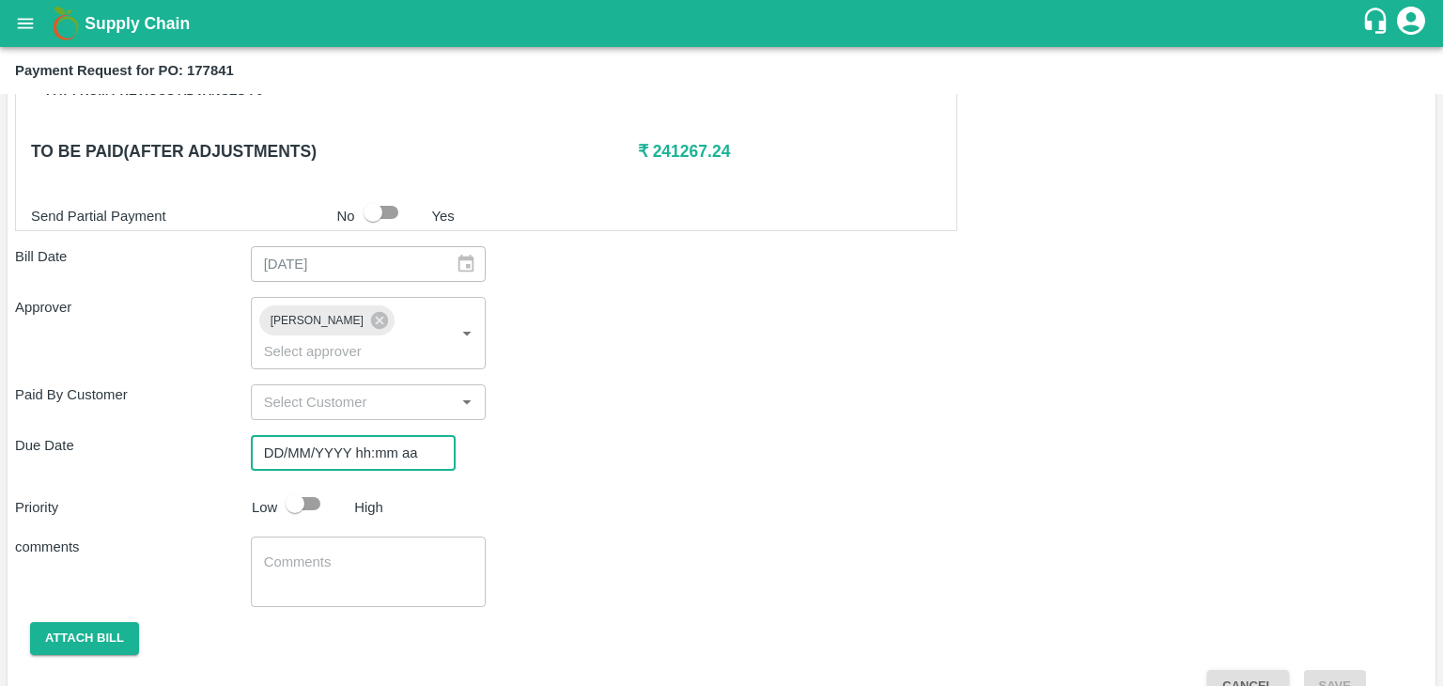
click at [401, 435] on input "DD/MM/YYYY hh:mm aa" at bounding box center [347, 453] width 192 height 36
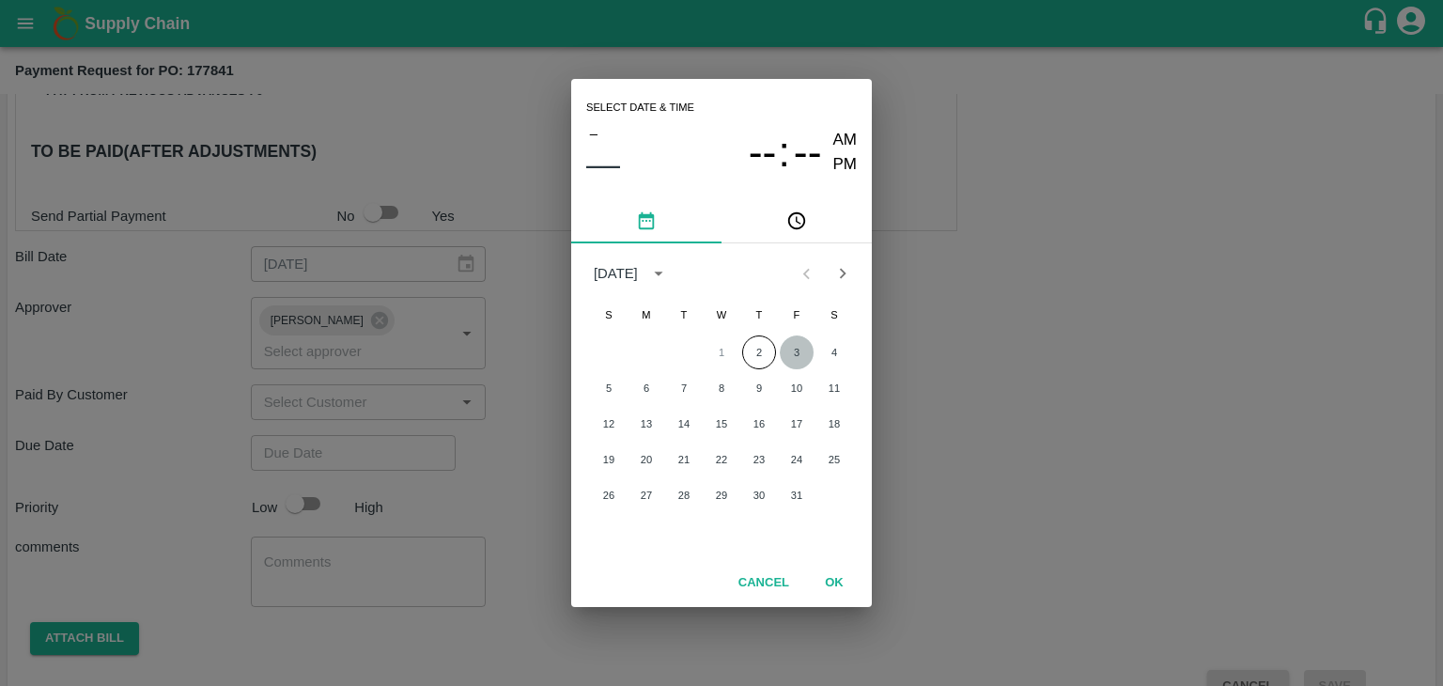
click at [794, 344] on button "3" at bounding box center [797, 352] width 34 height 34
type input "[DATE] 12:00 AM"
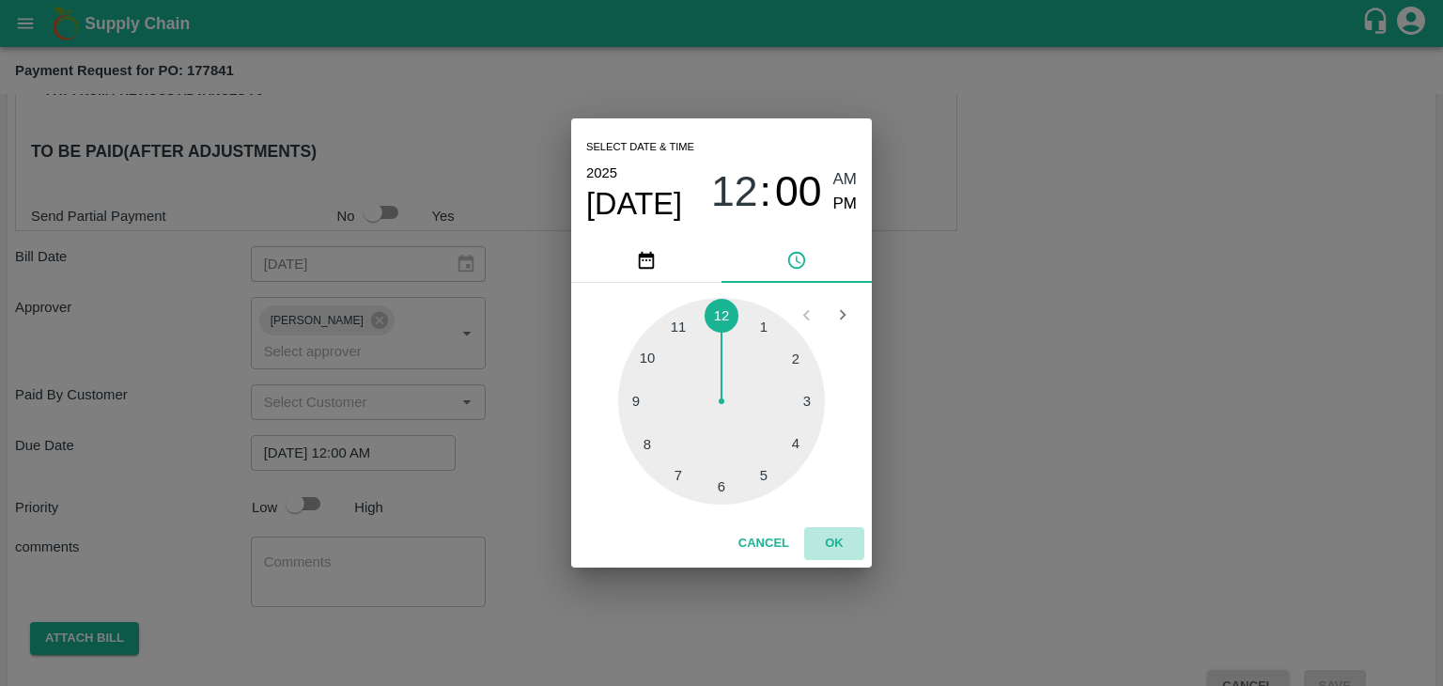
click at [833, 538] on button "OK" at bounding box center [834, 543] width 60 height 33
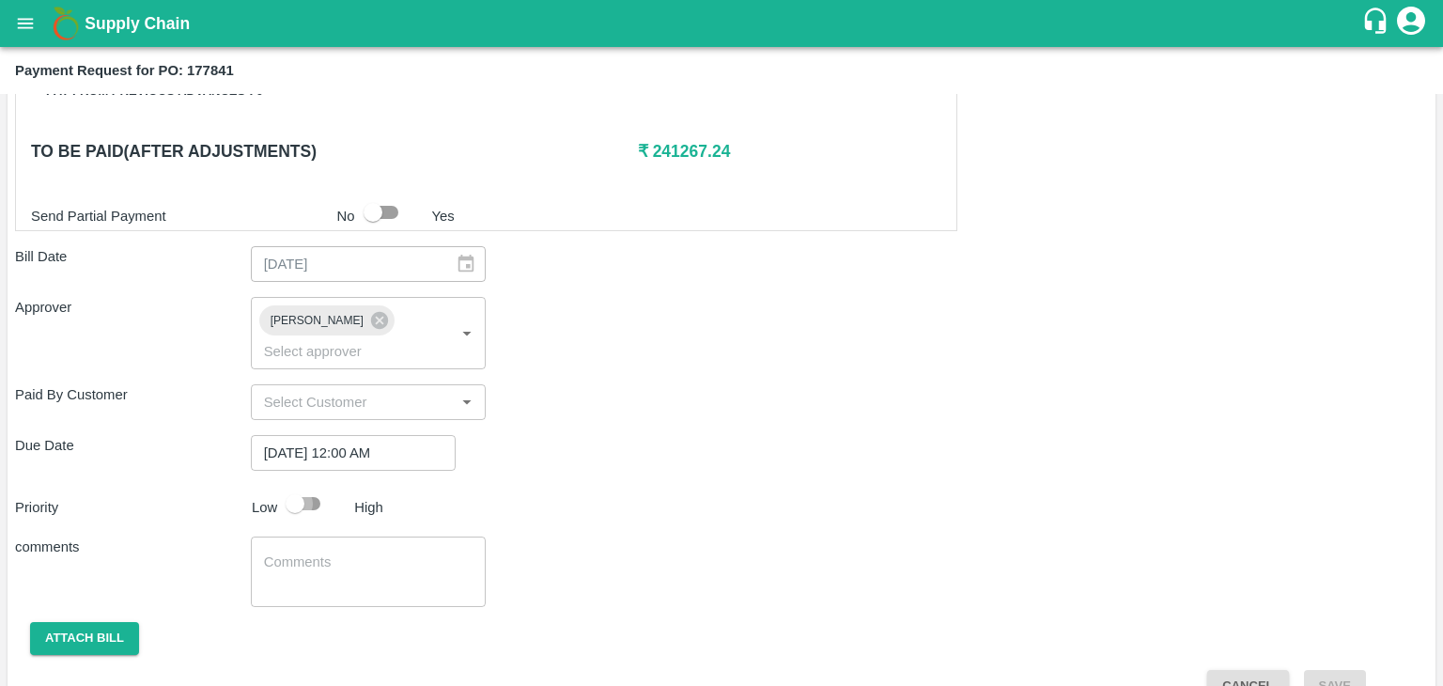
click at [301, 486] on input "checkbox" at bounding box center [294, 504] width 107 height 36
checkbox input "true"
click at [366, 552] on textarea at bounding box center [368, 571] width 209 height 39
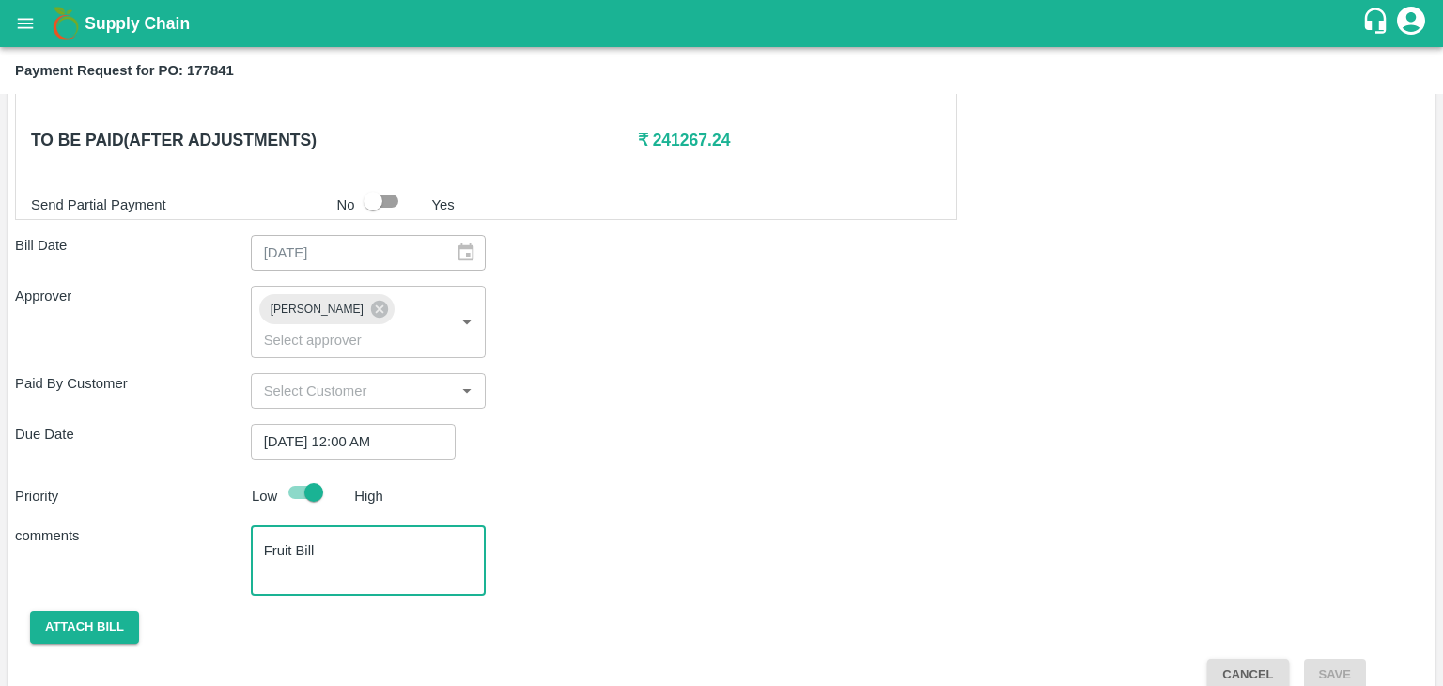
type textarea "Fruit Bill"
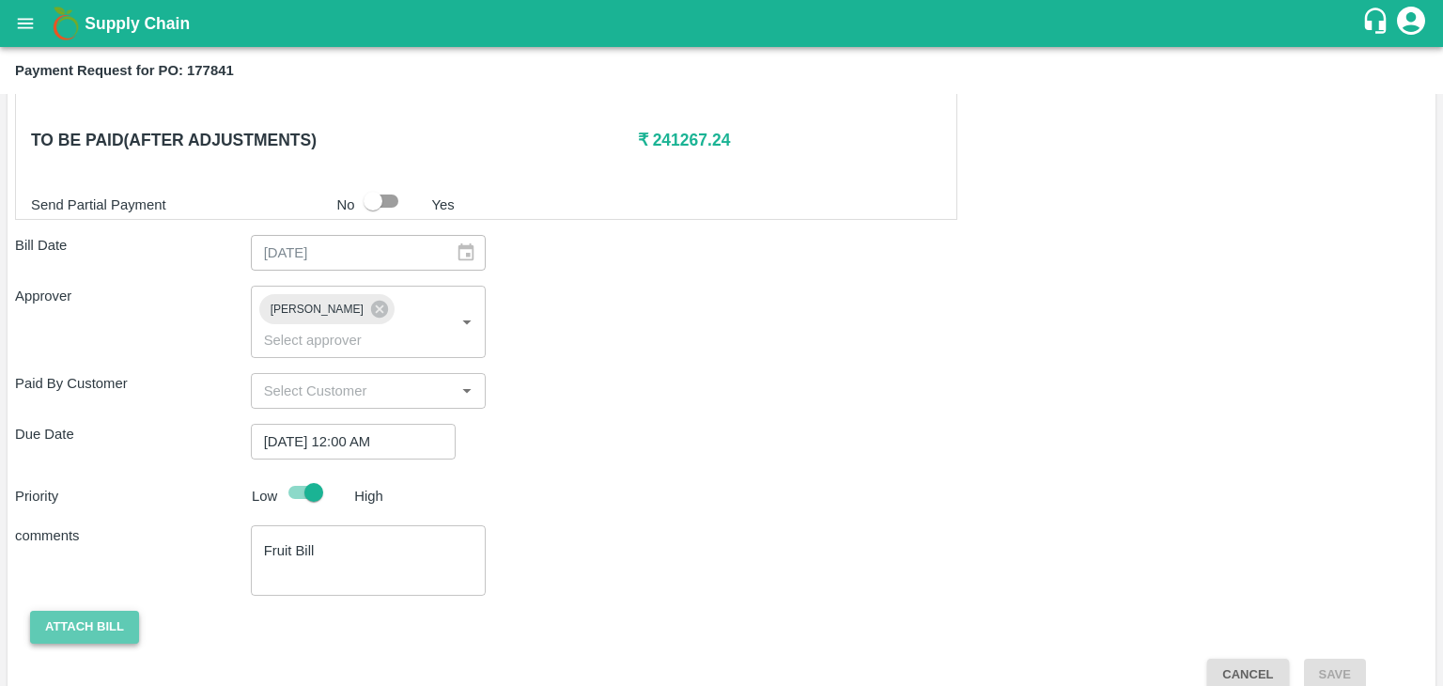
click at [92, 611] on button "Attach bill" at bounding box center [84, 627] width 109 height 33
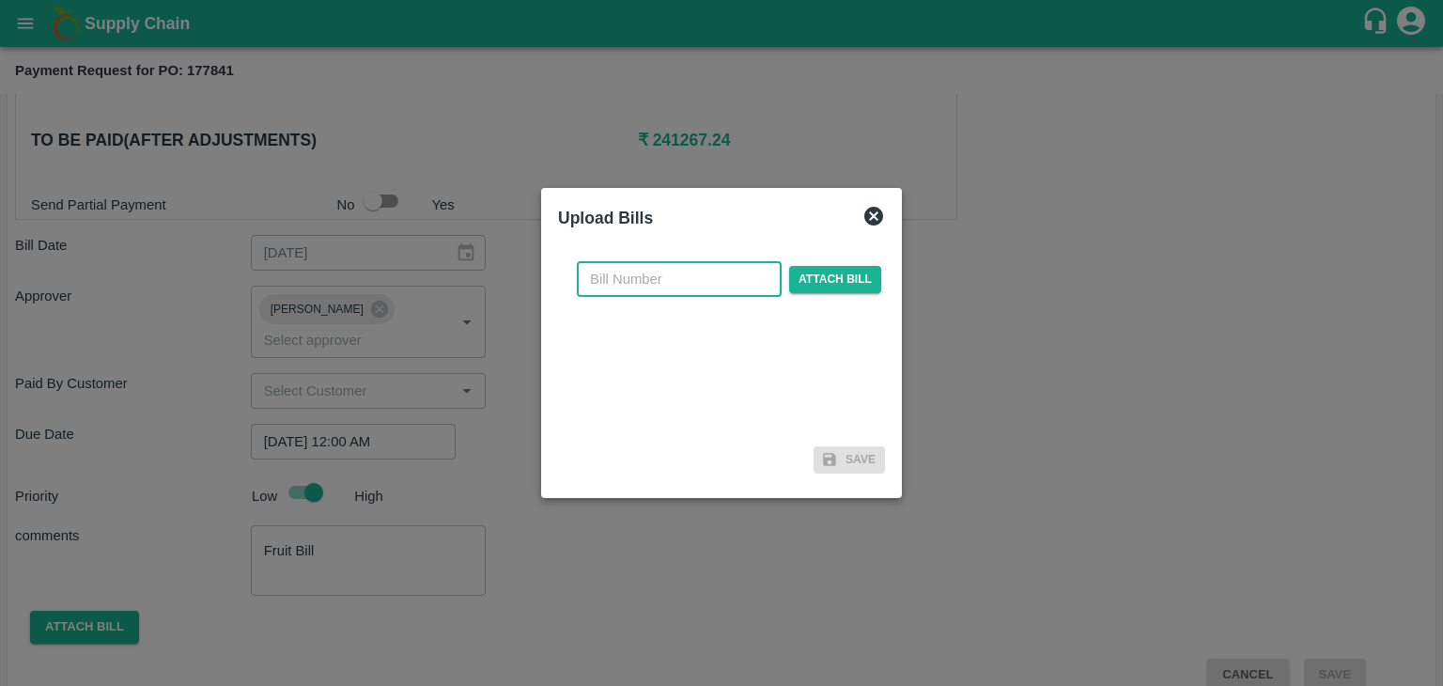
click at [673, 268] on input "text" at bounding box center [679, 279] width 205 height 36
type input "97"
click at [872, 271] on span "Attach bill" at bounding box center [835, 279] width 92 height 27
click at [0, 0] on input "Attach bill" at bounding box center [0, 0] width 0 height 0
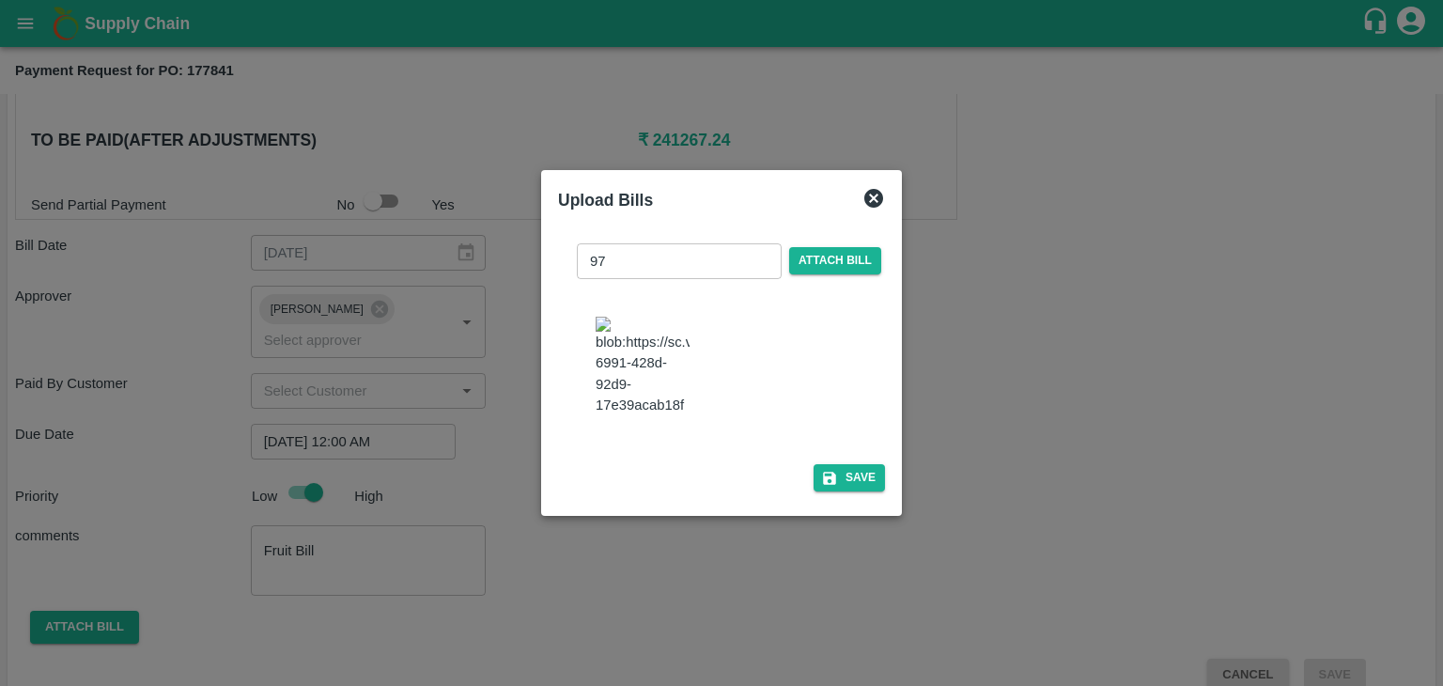
click at [854, 507] on div "97 ​ Attach bill Save" at bounding box center [721, 364] width 342 height 286
click at [857, 491] on button "Save" at bounding box center [848, 477] width 71 height 27
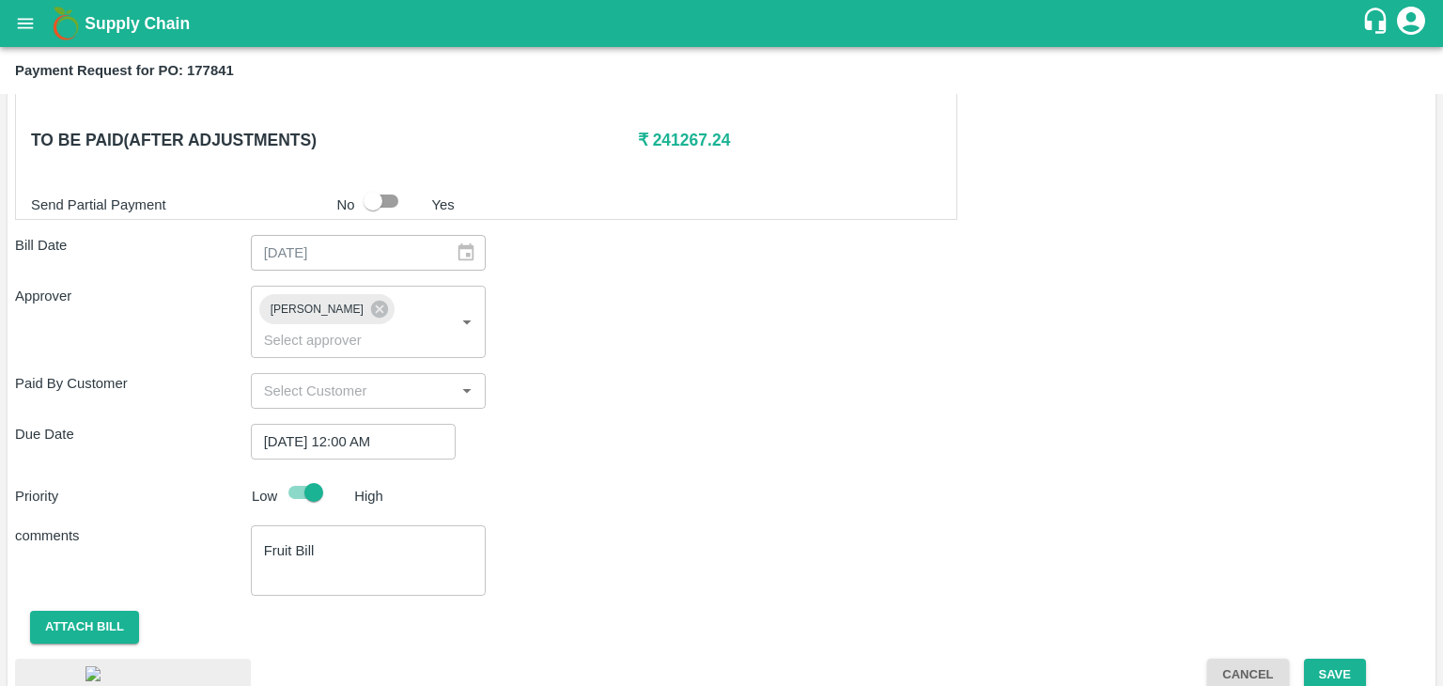
scroll to position [1056, 0]
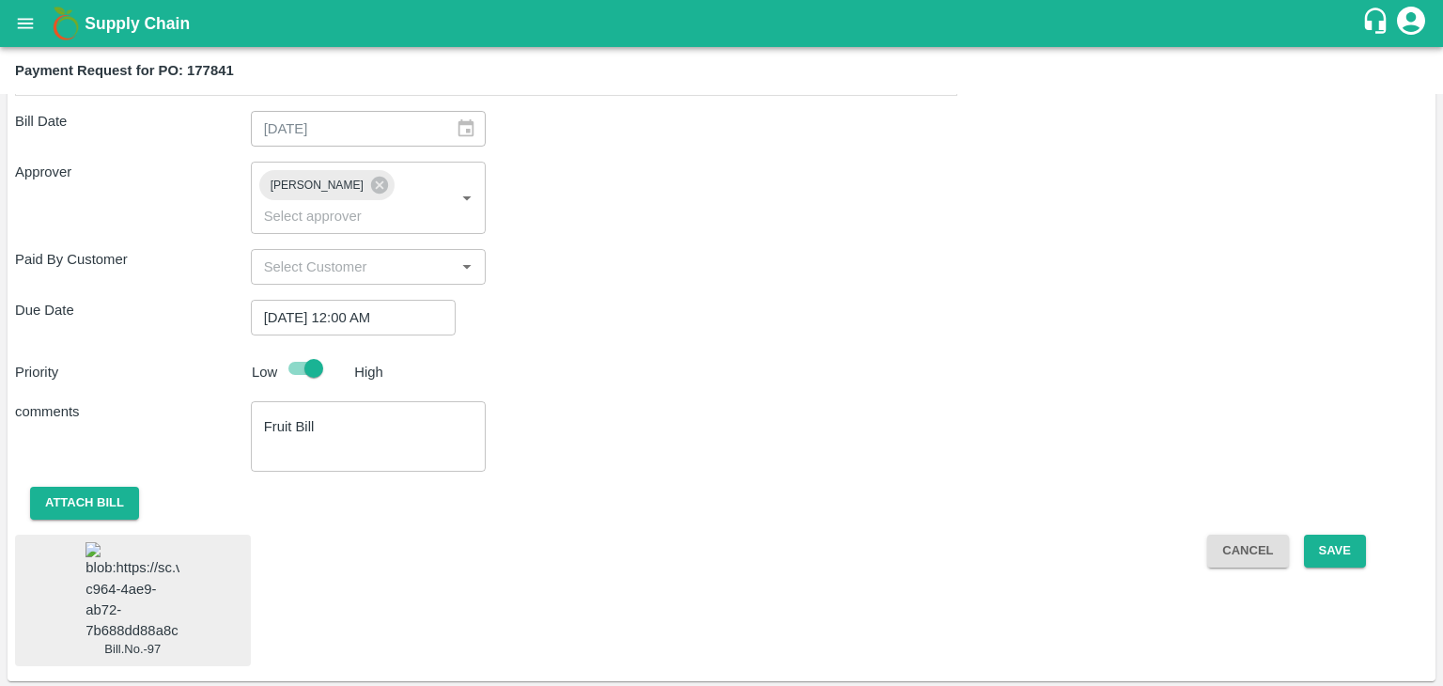
click at [121, 579] on img at bounding box center [132, 591] width 94 height 99
click at [1345, 534] on button "Save" at bounding box center [1335, 550] width 62 height 33
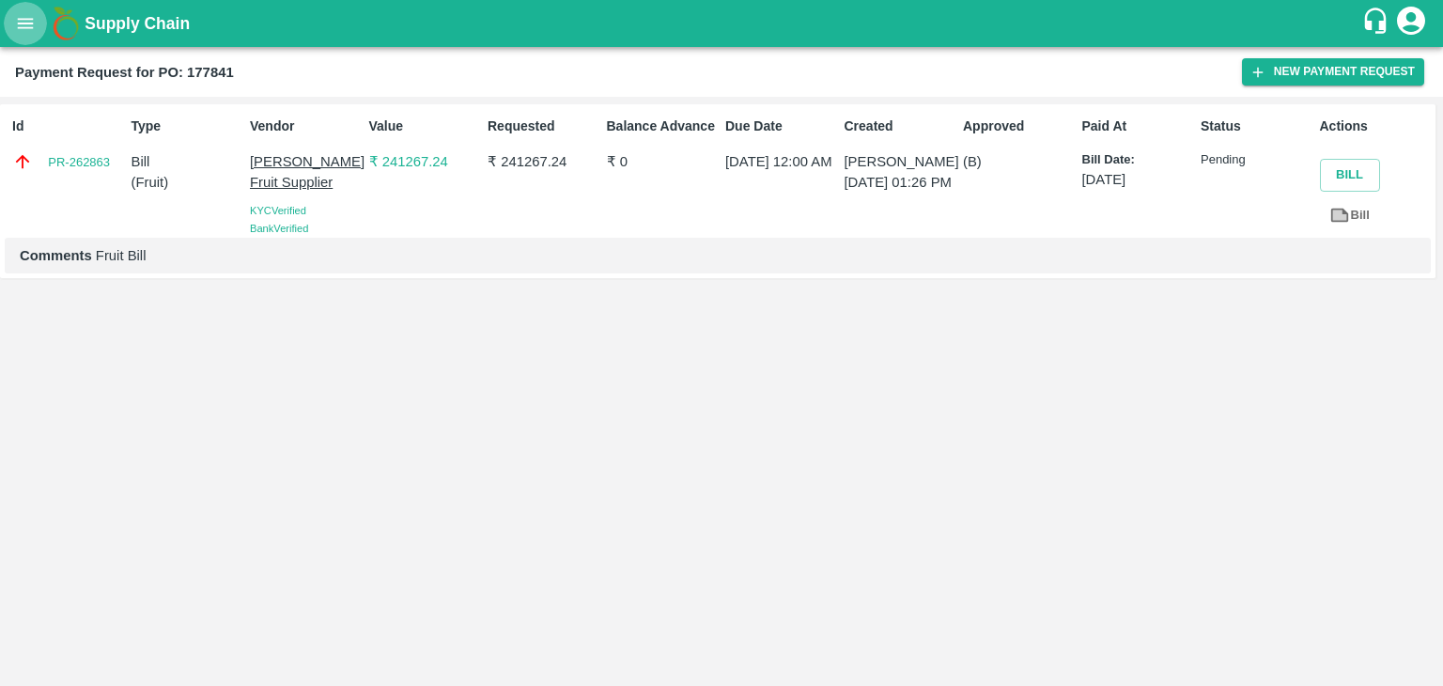
click at [28, 31] on icon "open drawer" at bounding box center [25, 23] width 21 height 21
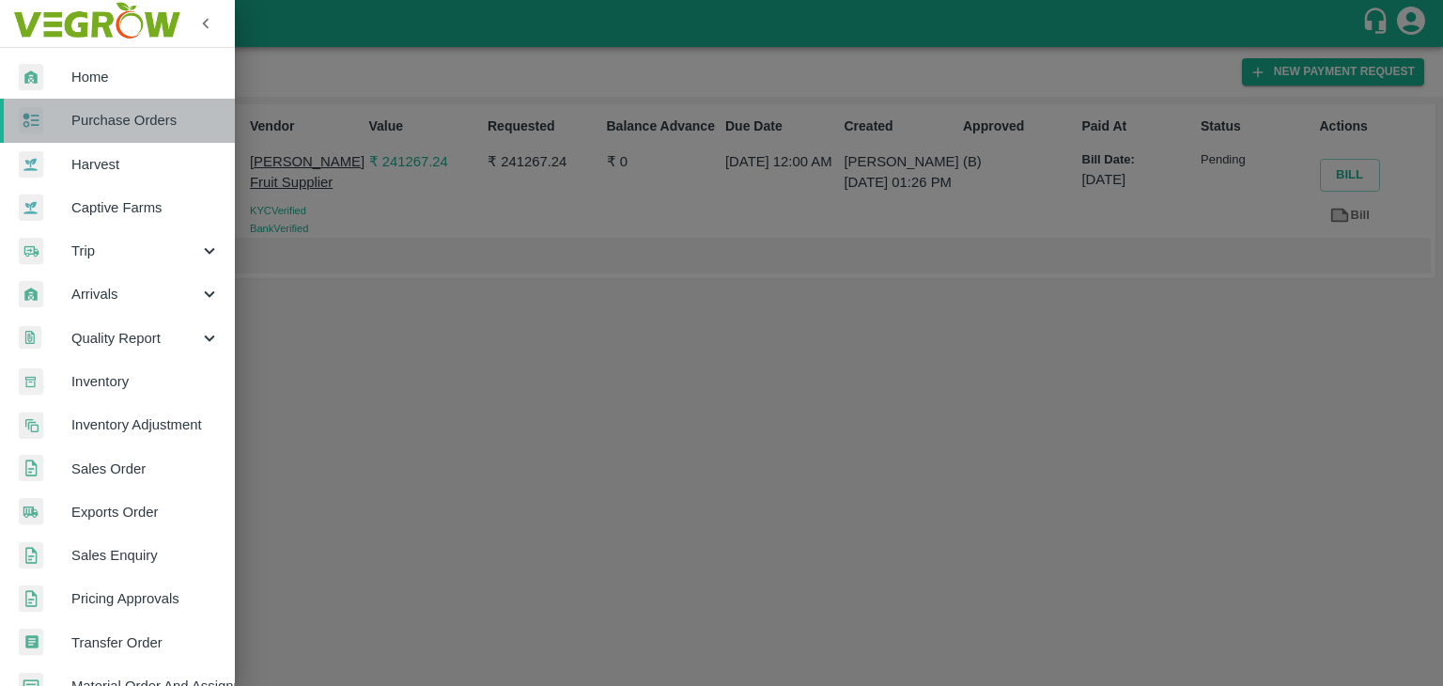
click at [146, 125] on span "Purchase Orders" at bounding box center [145, 120] width 148 height 21
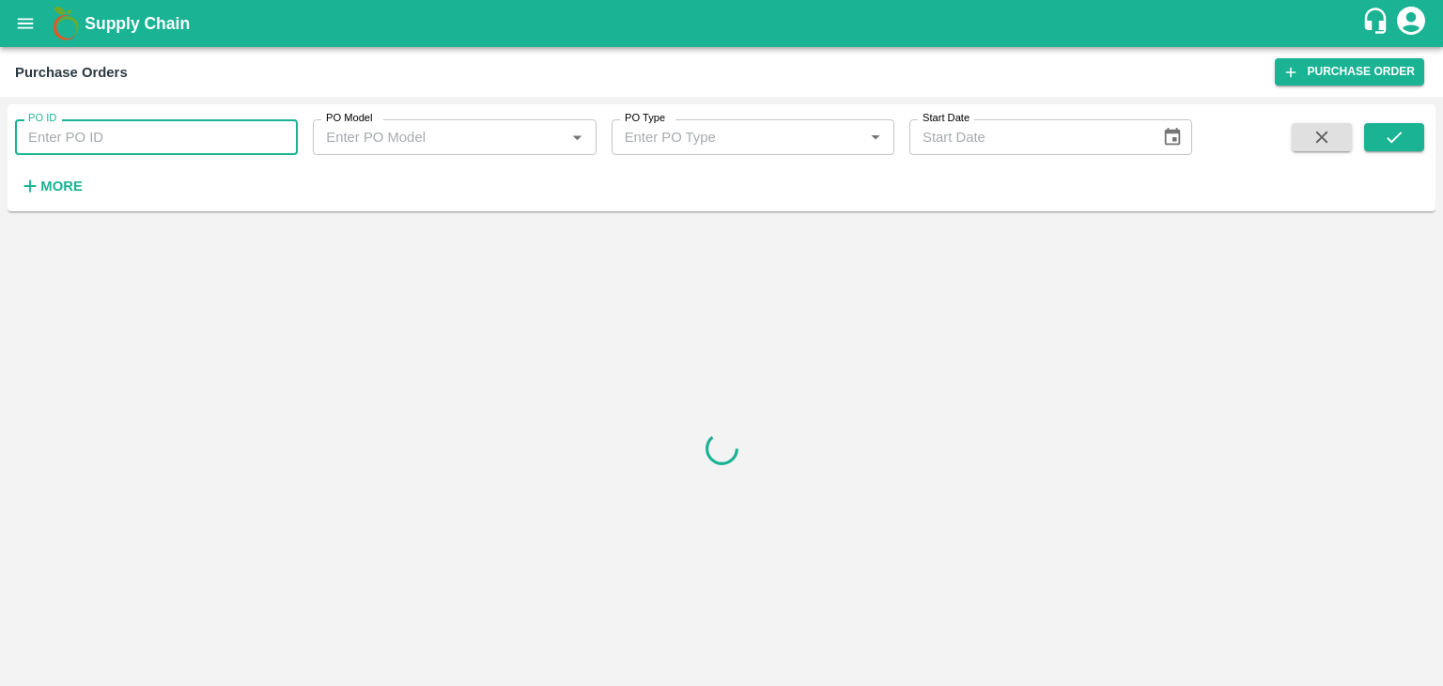
click at [232, 131] on input "PO ID" at bounding box center [156, 137] width 283 height 36
paste input "178814"
type input "178814"
click at [1383, 132] on button "submit" at bounding box center [1394, 137] width 60 height 28
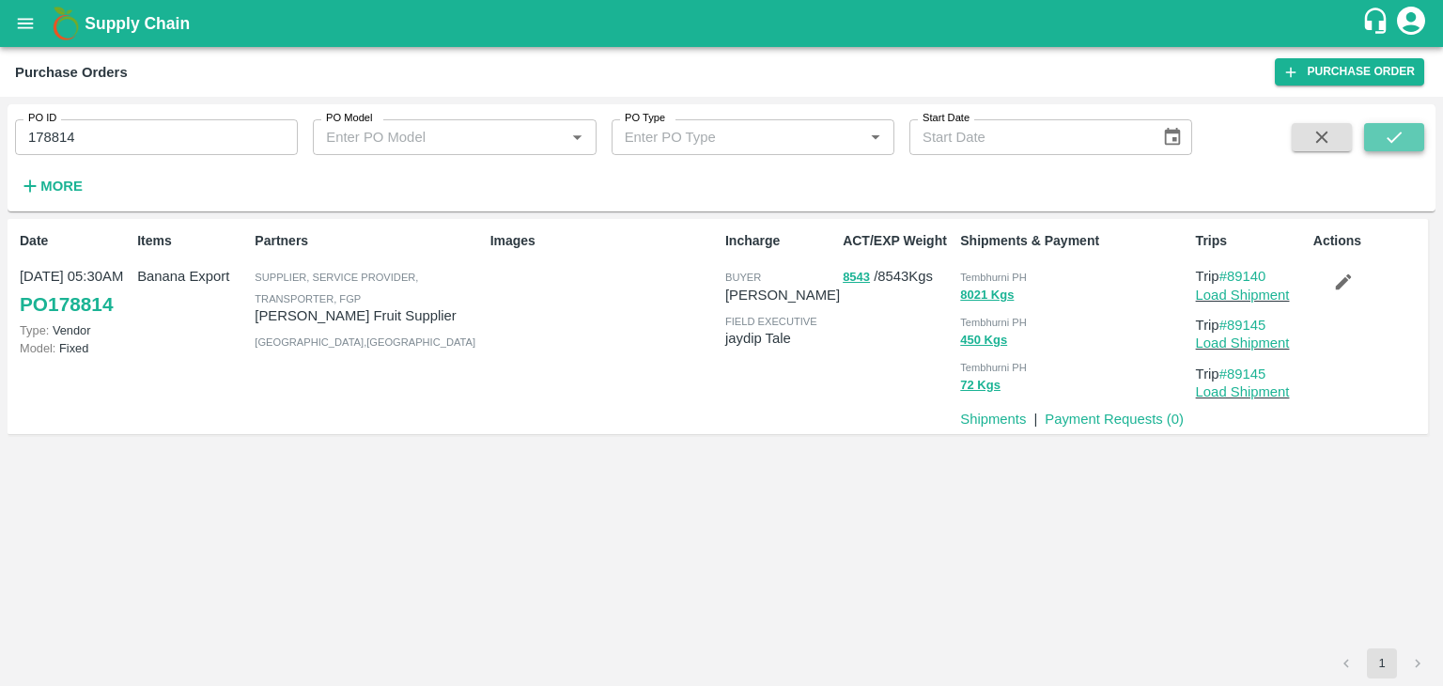
click at [1383, 132] on button "submit" at bounding box center [1394, 137] width 60 height 28
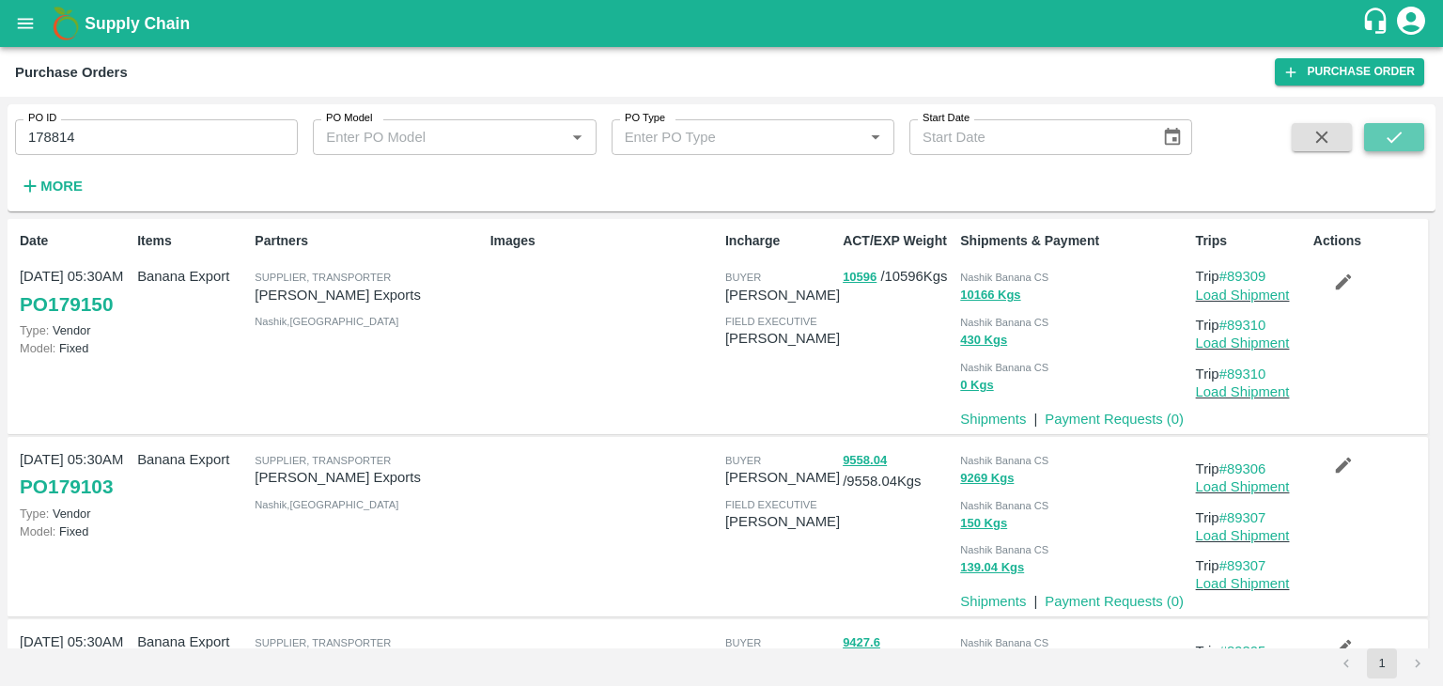
click at [1402, 135] on icon "submit" at bounding box center [1394, 137] width 21 height 21
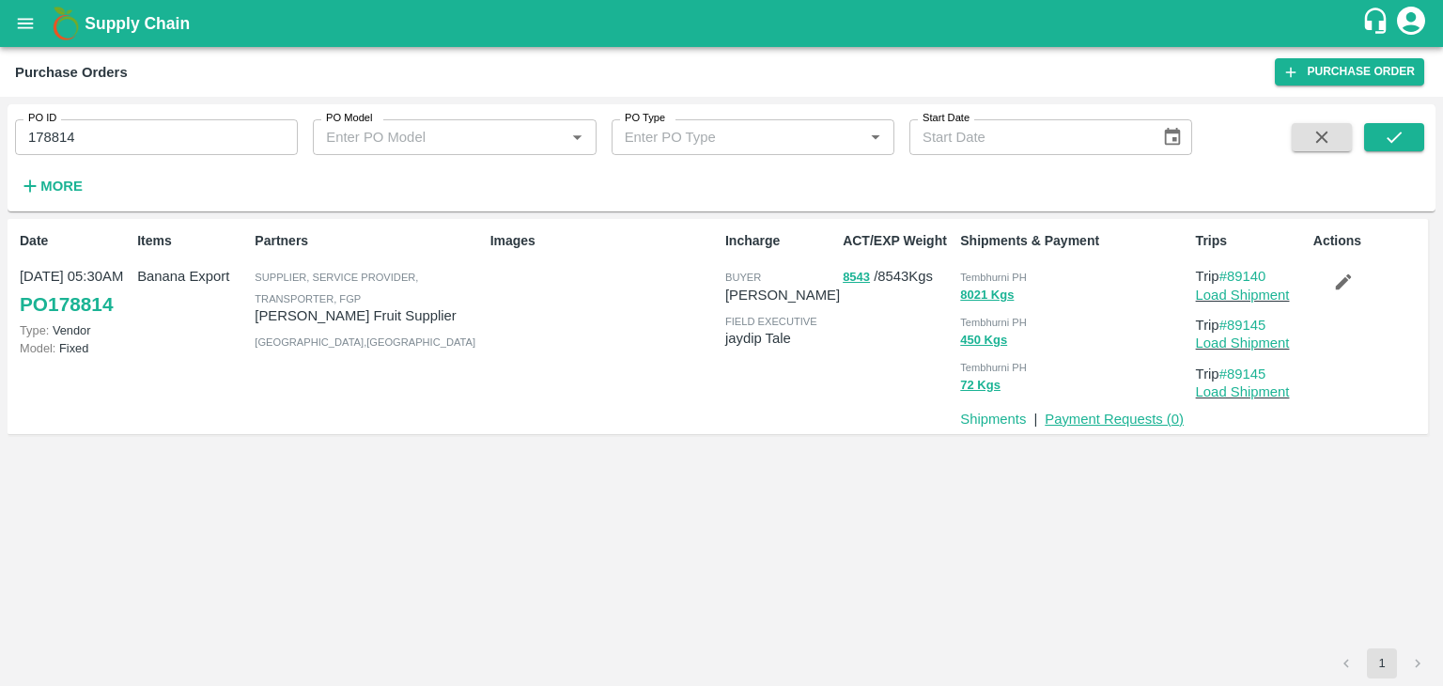
click at [1106, 421] on link "Payment Requests ( 0 )" at bounding box center [1114, 418] width 139 height 15
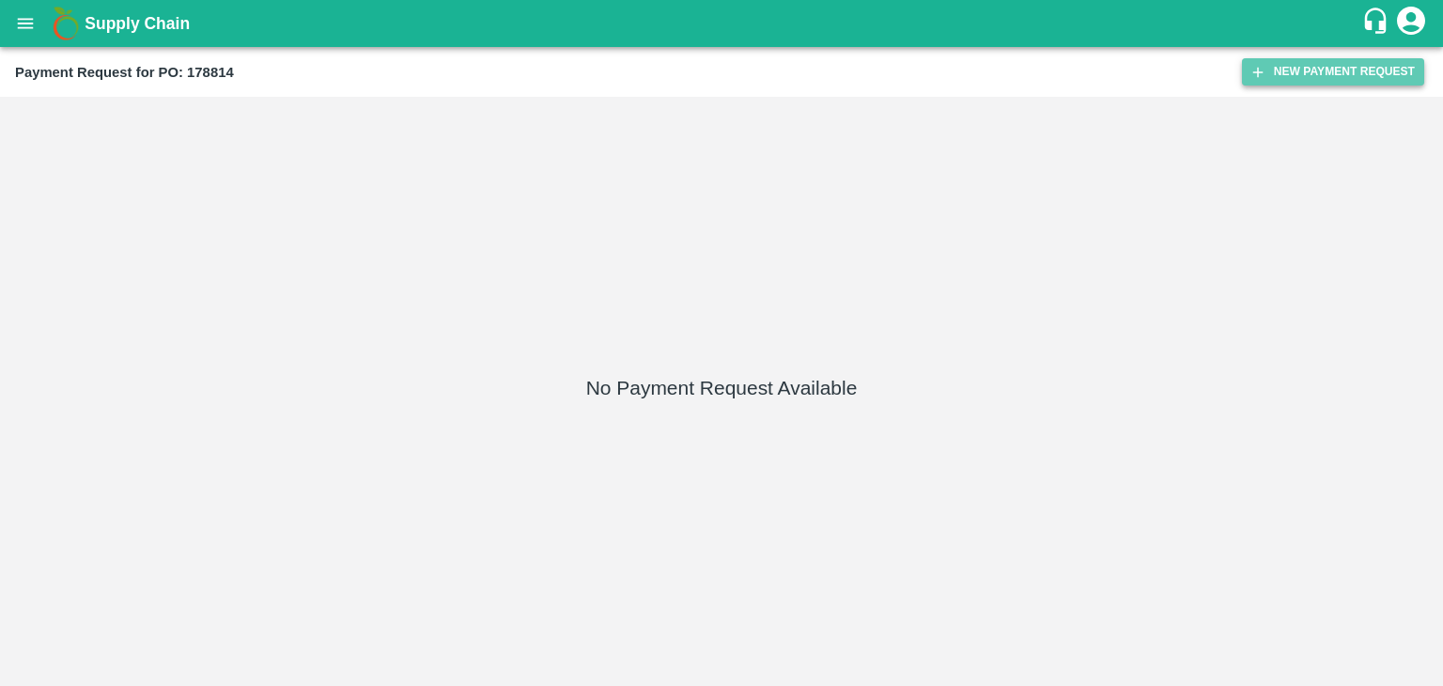
click at [1355, 66] on button "New Payment Request" at bounding box center [1333, 71] width 182 height 27
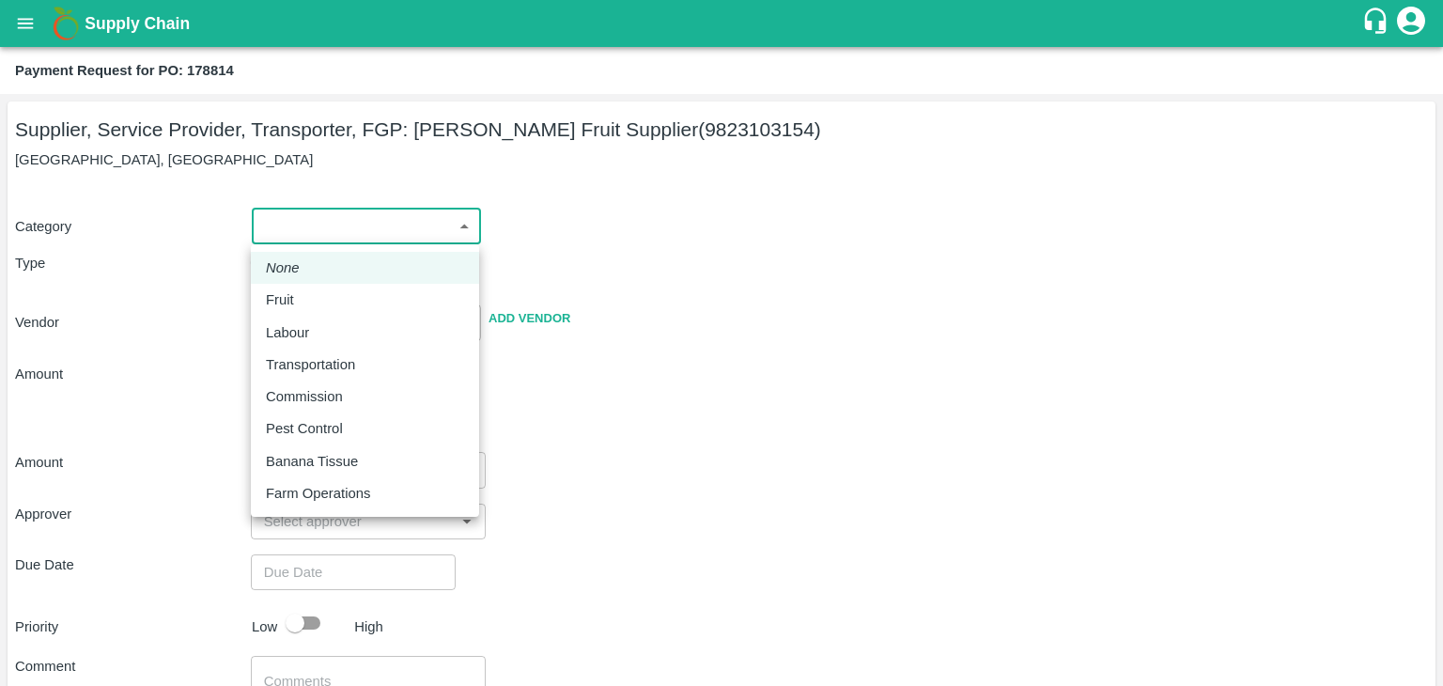
drag, startPoint x: 303, startPoint y: 237, endPoint x: 304, endPoint y: 295, distance: 58.2
click at [304, 295] on body "Supply Chain Payment Request for PO: 178814 Supplier, Service Provider, Transpo…" at bounding box center [721, 343] width 1443 height 686
click at [304, 295] on div "Fruit" at bounding box center [365, 299] width 198 height 21
type input "1"
type input "Shri Bhairavnath Fruit Supplier - 9823103154(Supplier, Service Provider, Transp…"
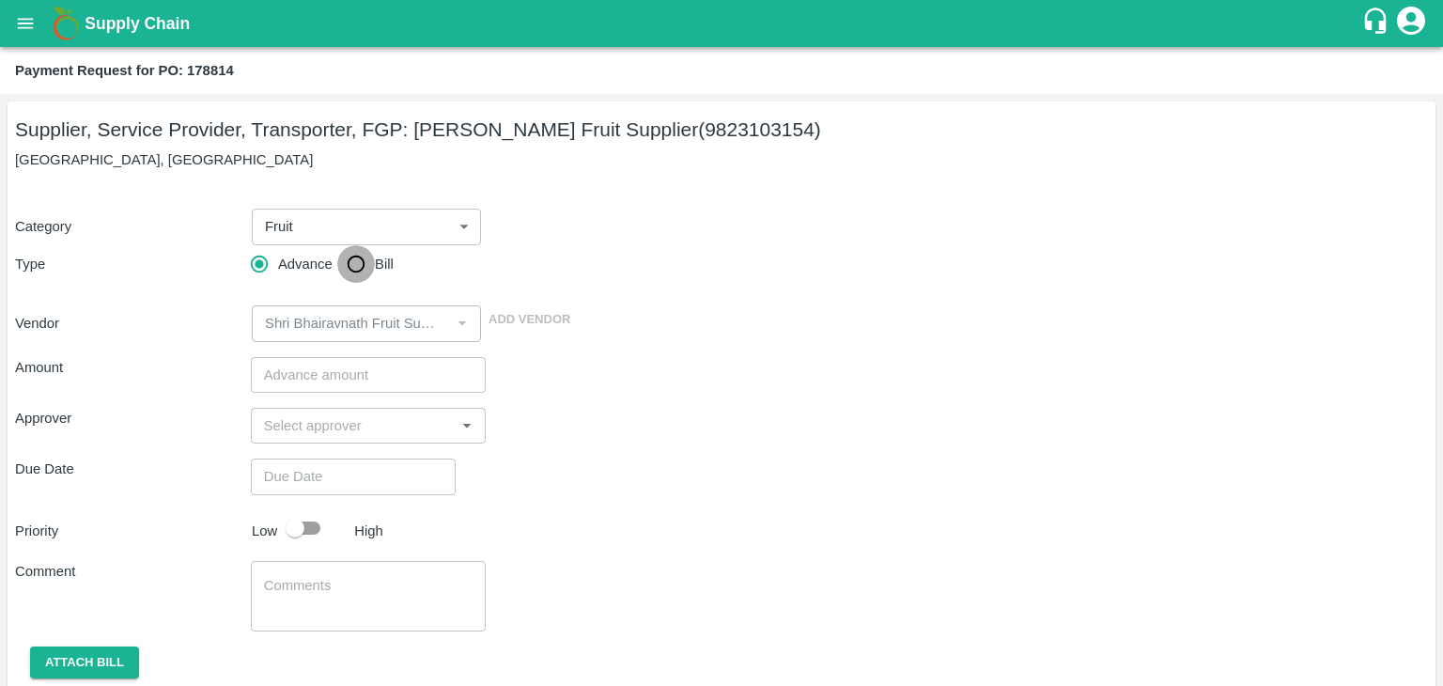
click at [349, 267] on input "Bill" at bounding box center [356, 264] width 38 height 38
radio input "true"
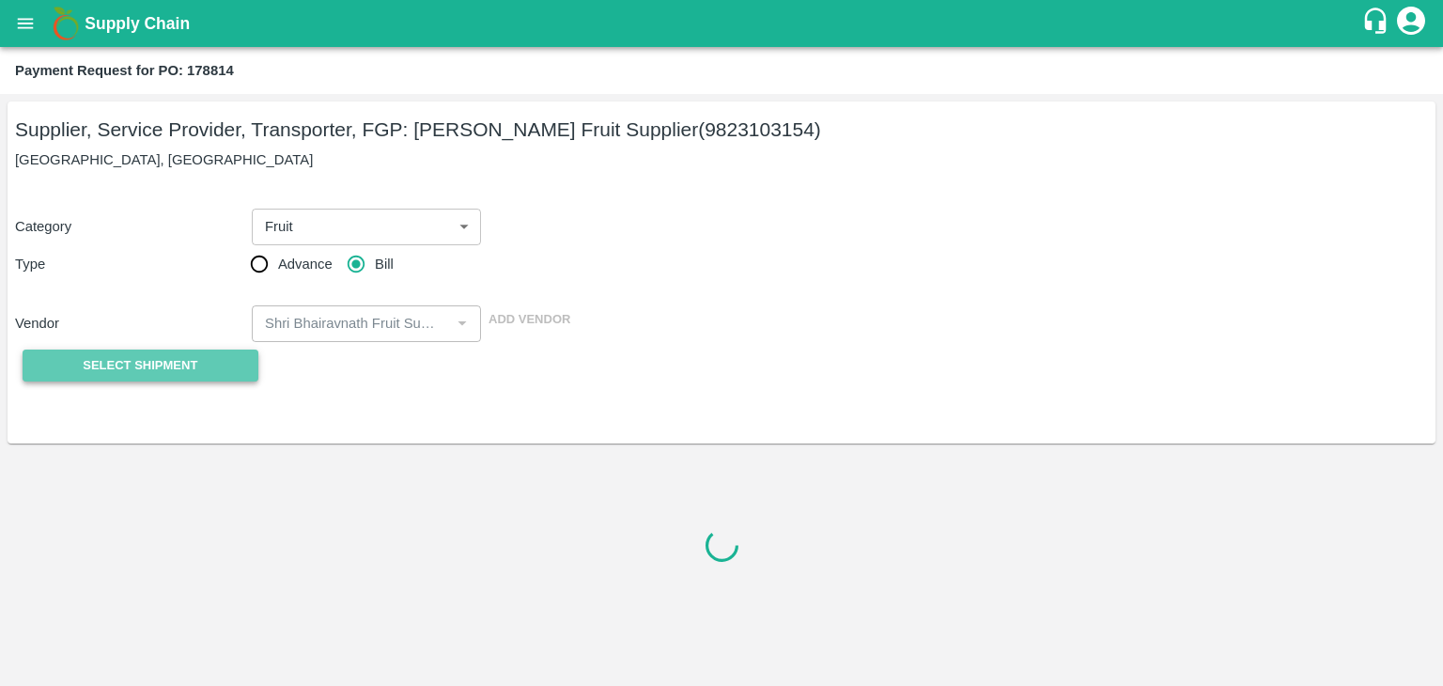
click at [190, 357] on span "Select Shipment" at bounding box center [140, 366] width 115 height 22
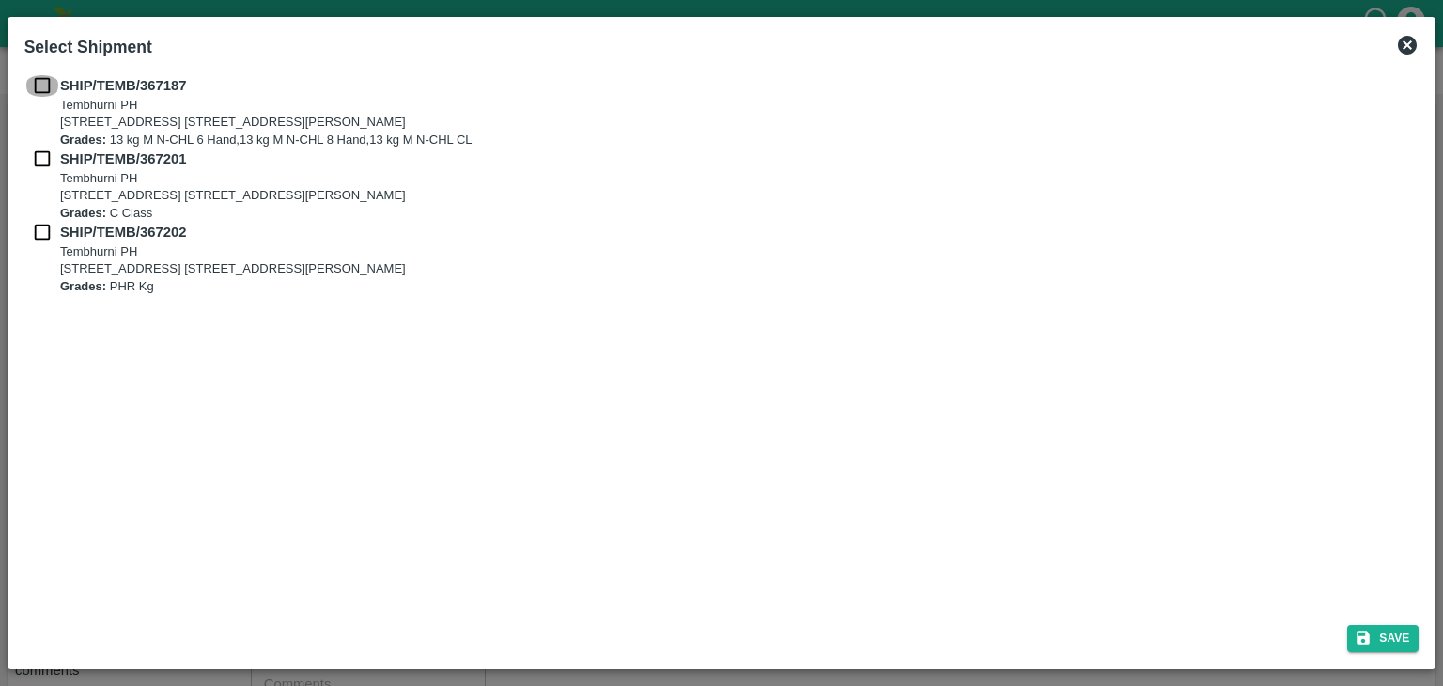
click at [45, 84] on input "checkbox" at bounding box center [42, 85] width 36 height 21
checkbox input "true"
click at [36, 154] on input "checkbox" at bounding box center [42, 158] width 36 height 21
checkbox input "true"
drag, startPoint x: 44, startPoint y: 247, endPoint x: 41, endPoint y: 237, distance: 10.7
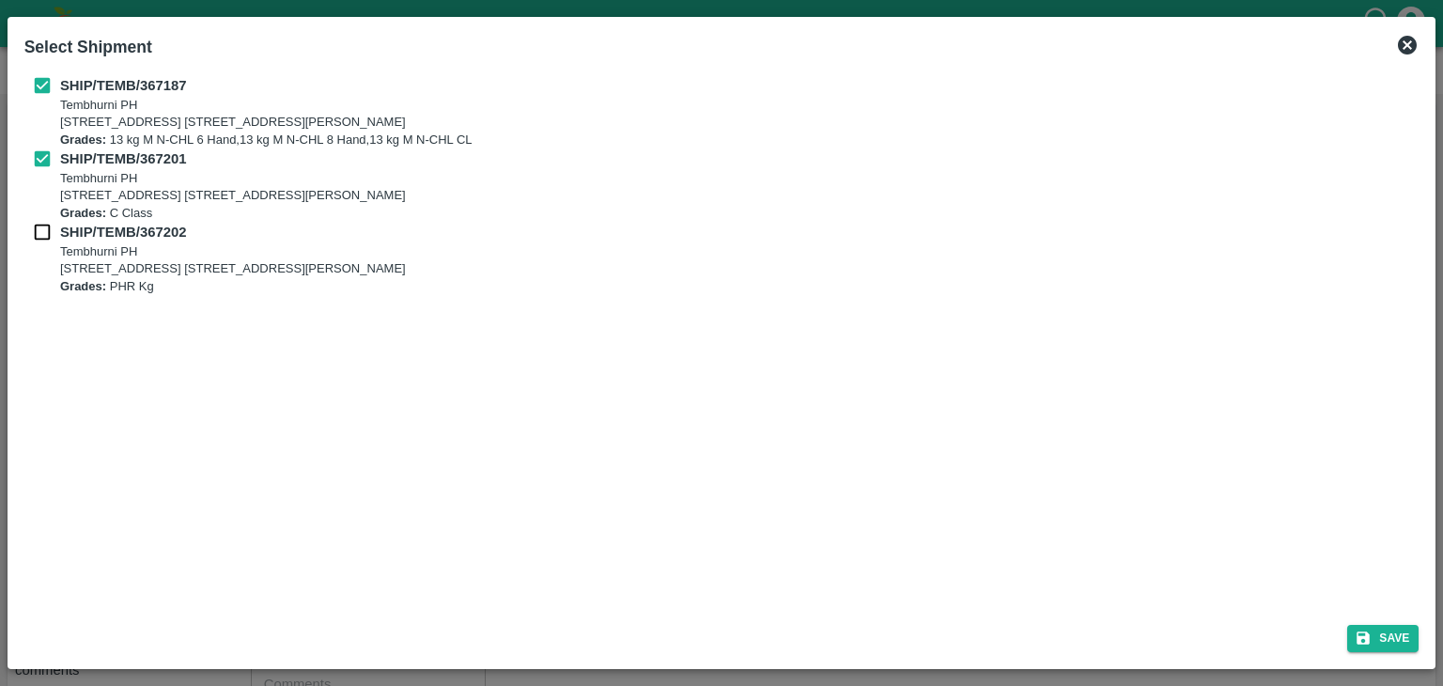
click at [41, 237] on div "SHIP/TEMB/367202 Tembhurni PH Tembhurni PH 205, PLOT NO. E-5, YASHSHREE INDUSTR…" at bounding box center [721, 258] width 1395 height 73
click at [41, 237] on input "checkbox" at bounding box center [42, 232] width 36 height 21
checkbox input "true"
click at [1393, 633] on button "Save" at bounding box center [1382, 638] width 71 height 27
type input "29/09/2025"
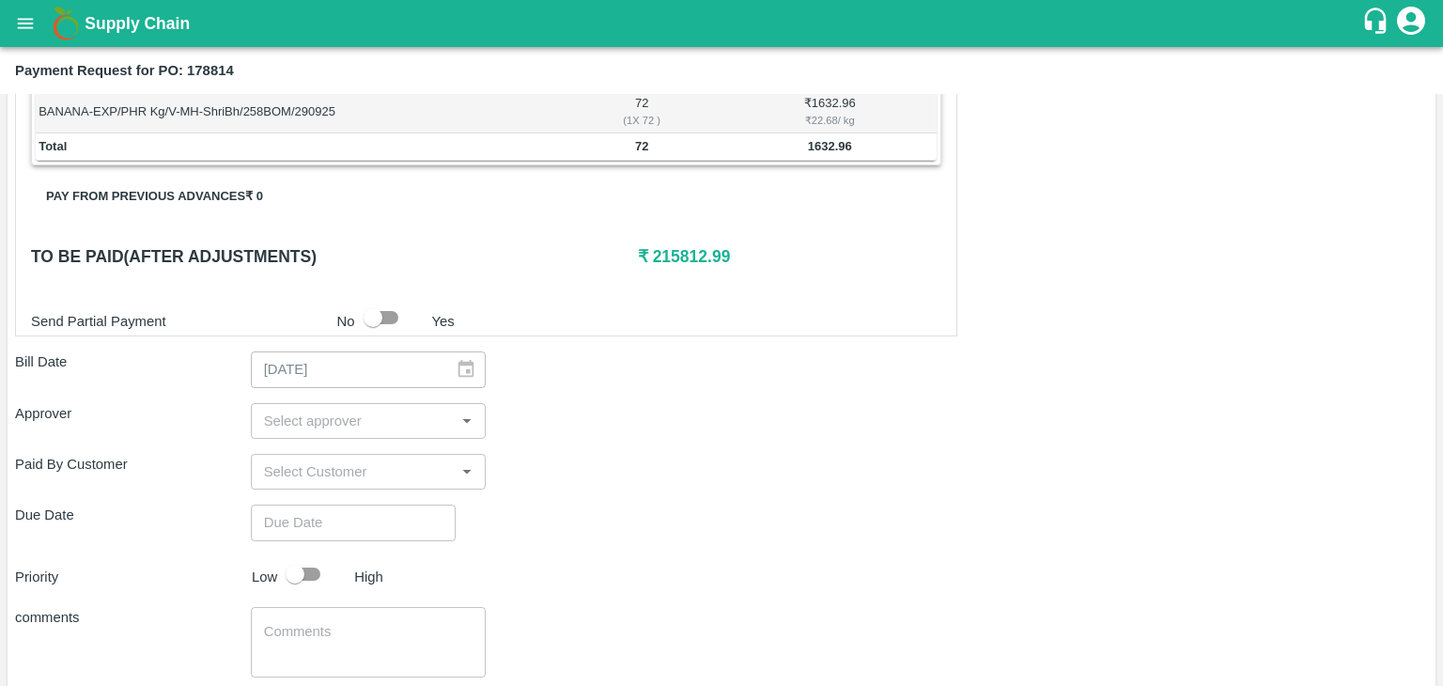
scroll to position [838, 0]
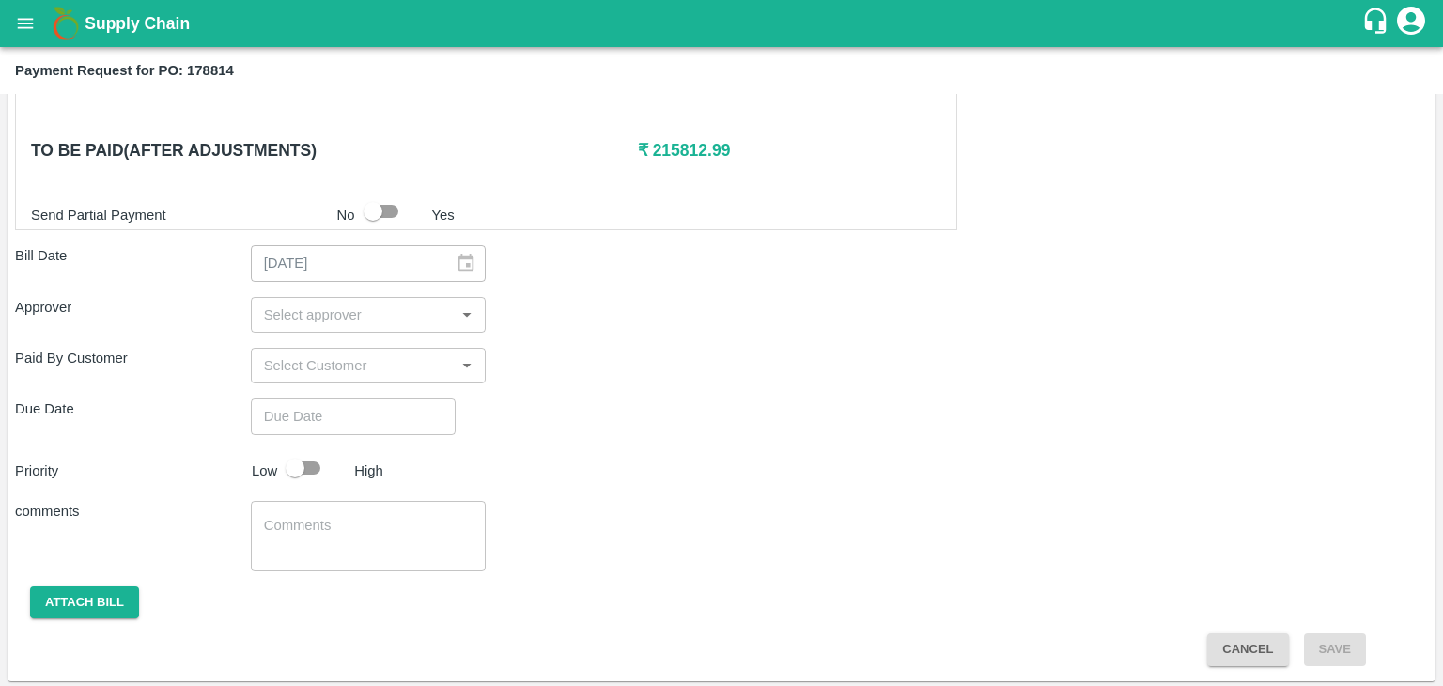
click at [381, 308] on input "input" at bounding box center [352, 314] width 193 height 24
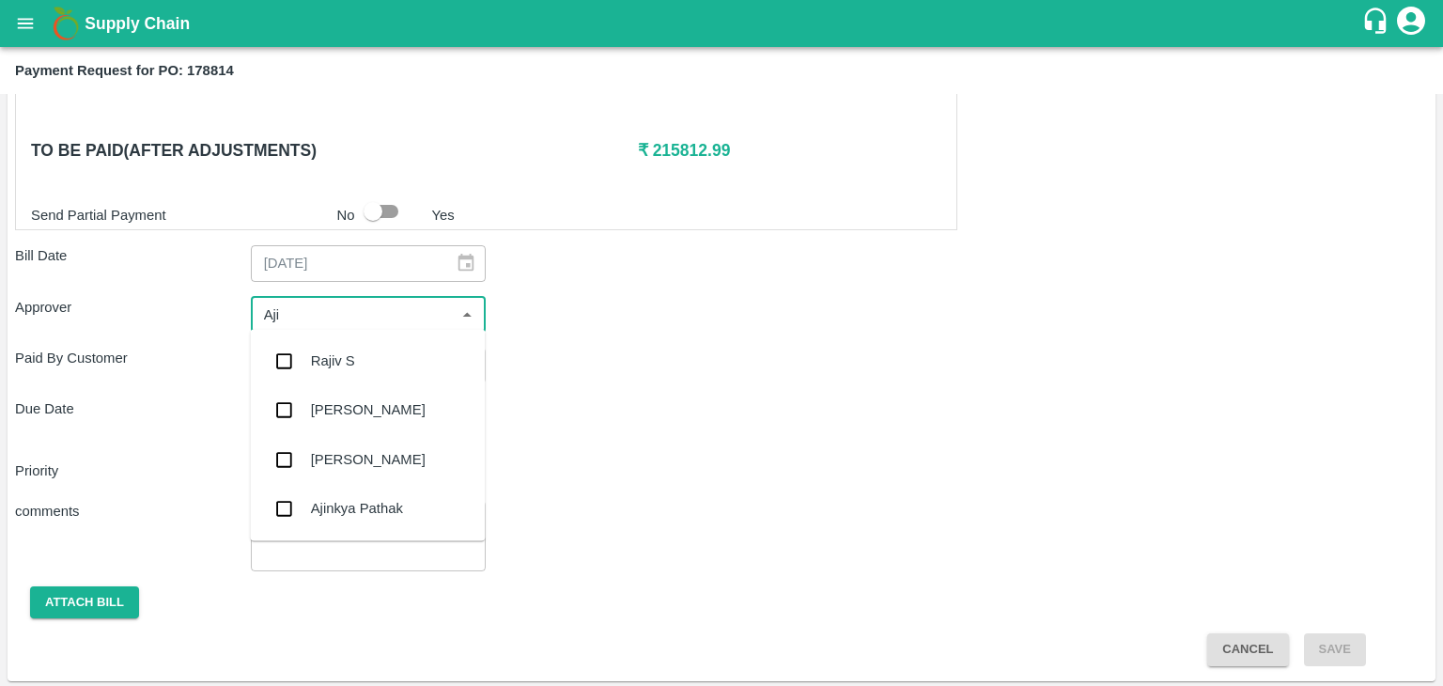
type input "Ajit"
click at [375, 354] on div "[PERSON_NAME]" at bounding box center [367, 360] width 235 height 49
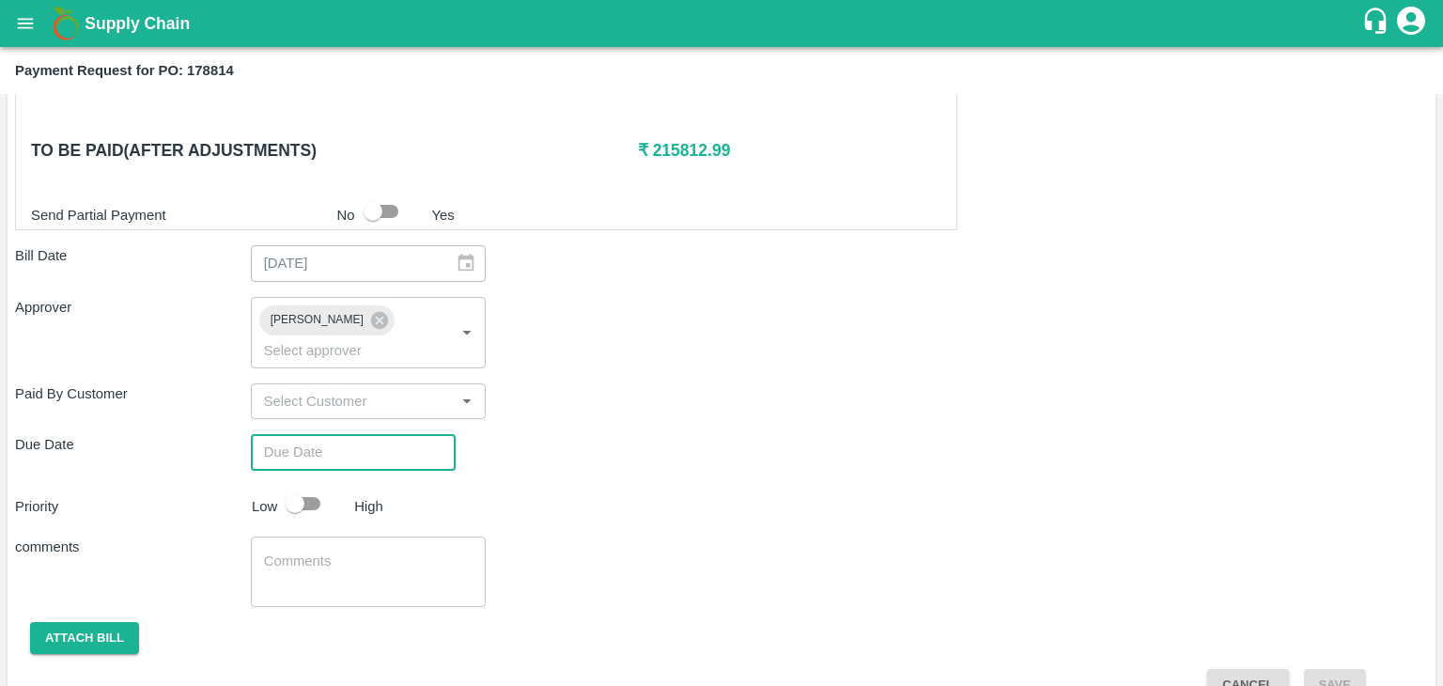
type input "DD/MM/YYYY hh:mm aa"
click at [410, 434] on input "DD/MM/YYYY hh:mm aa" at bounding box center [347, 452] width 192 height 36
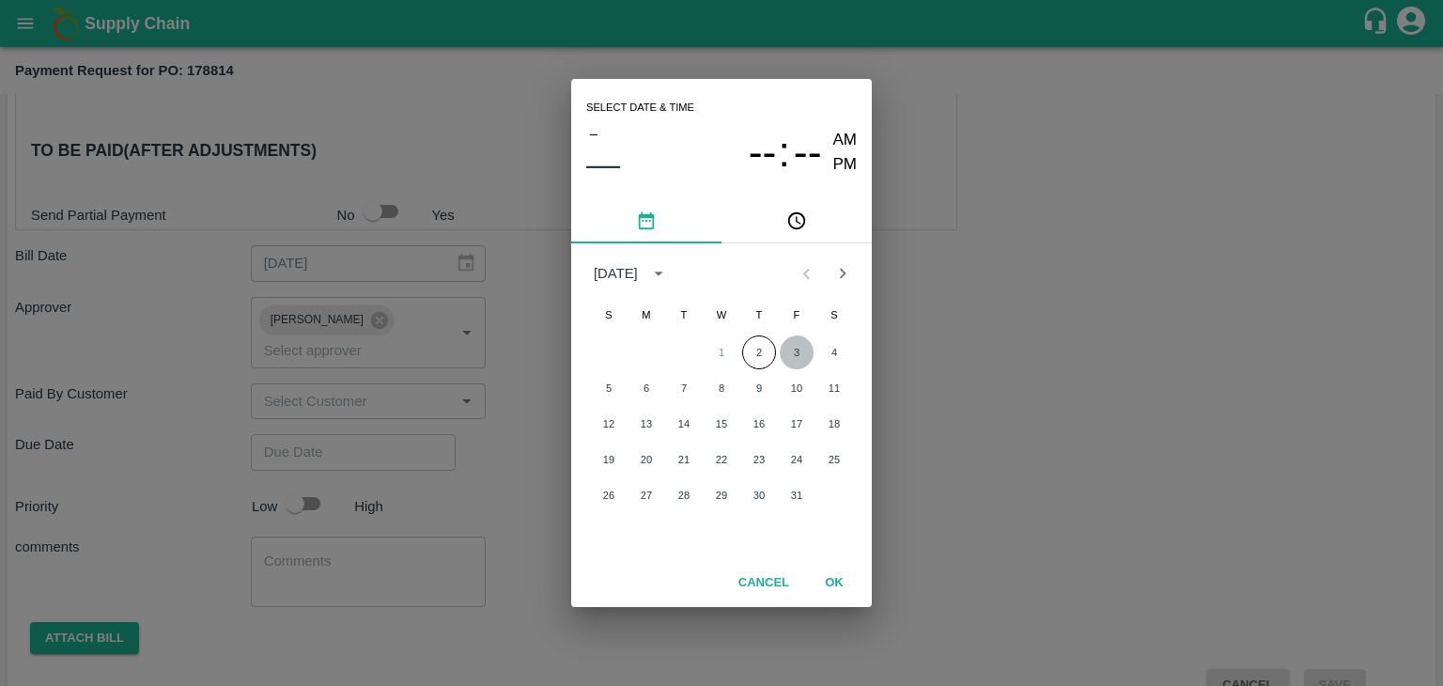
click at [793, 347] on button "3" at bounding box center [797, 352] width 34 height 34
type input "[DATE] 12:00 AM"
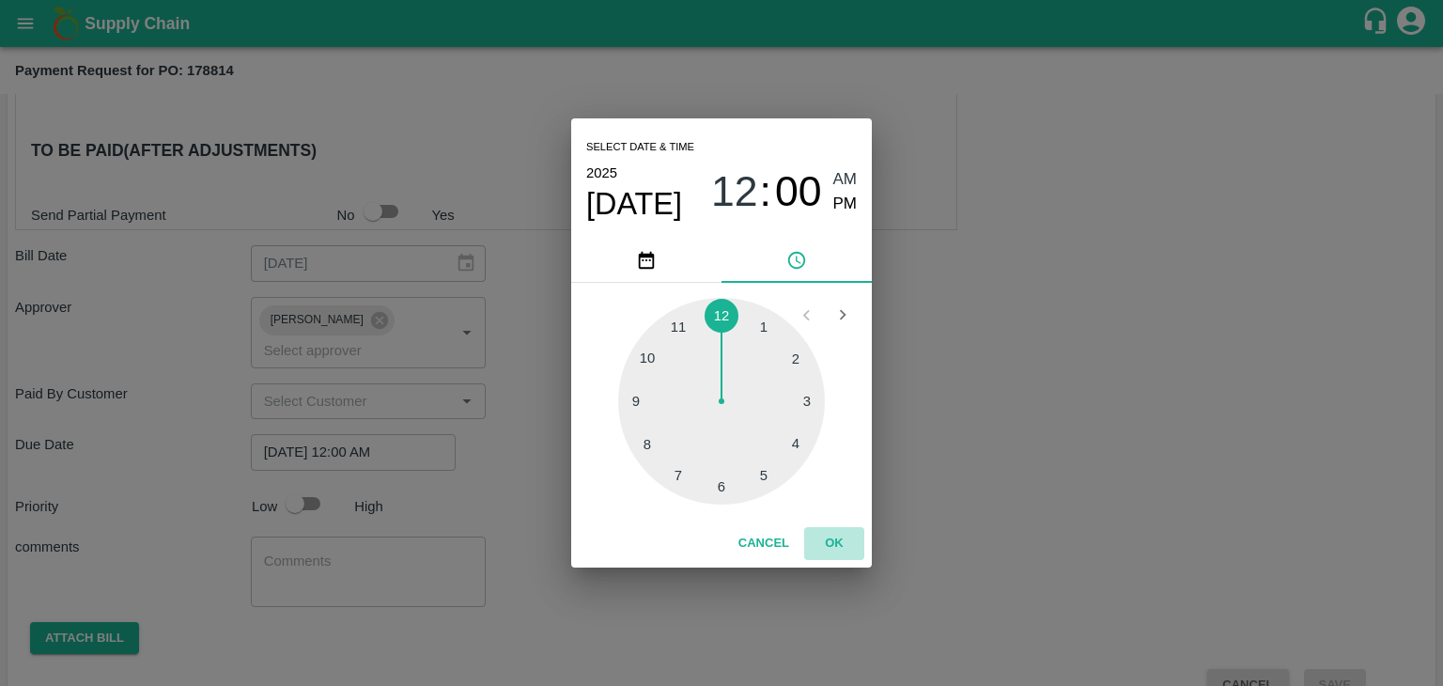
click at [839, 543] on button "OK" at bounding box center [834, 543] width 60 height 33
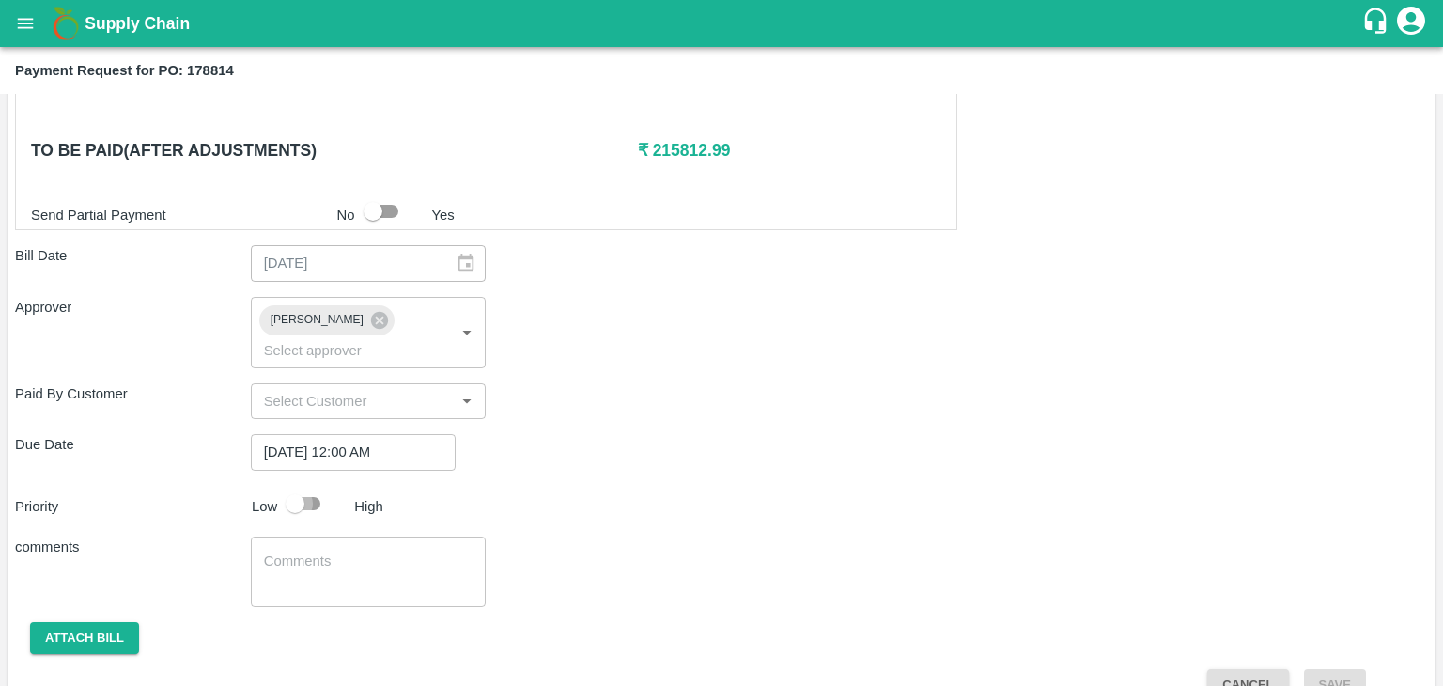
click at [315, 486] on input "checkbox" at bounding box center [294, 504] width 107 height 36
checkbox input "true"
click at [372, 551] on textarea at bounding box center [368, 570] width 209 height 39
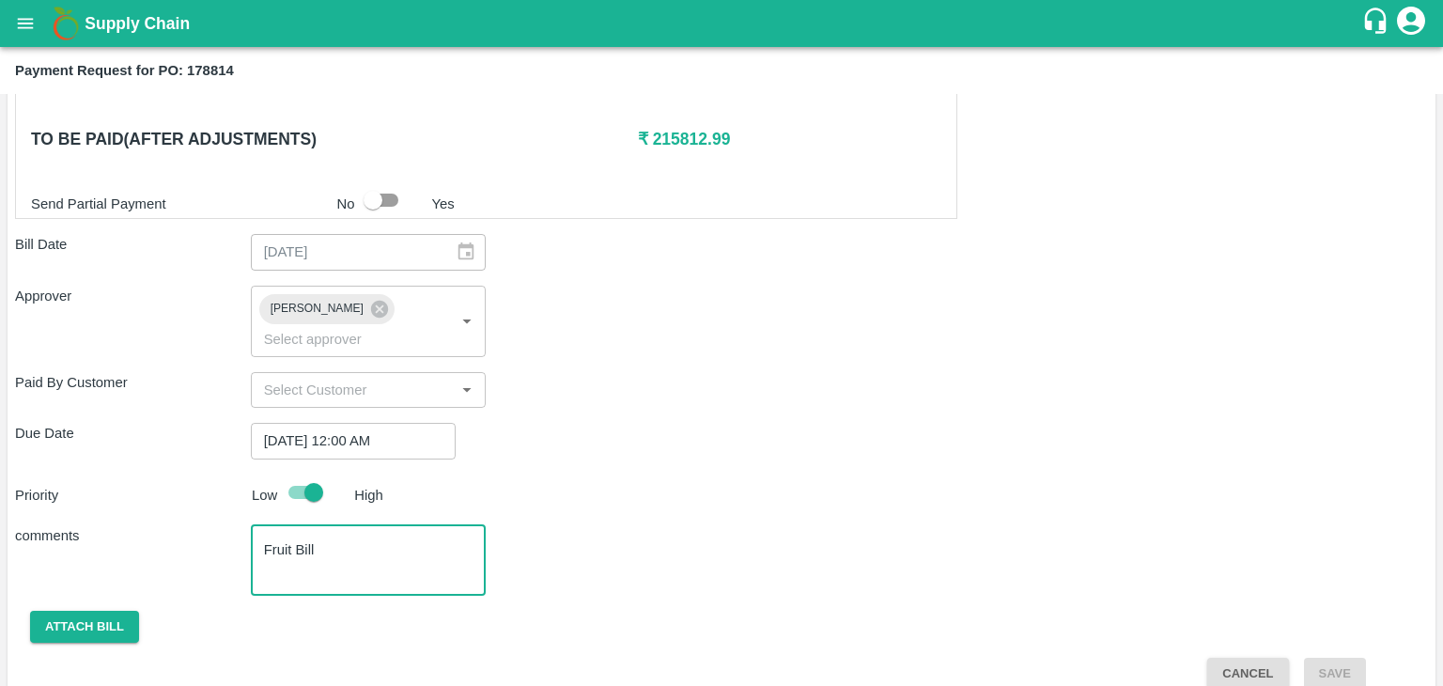
type textarea "Fruit Bill"
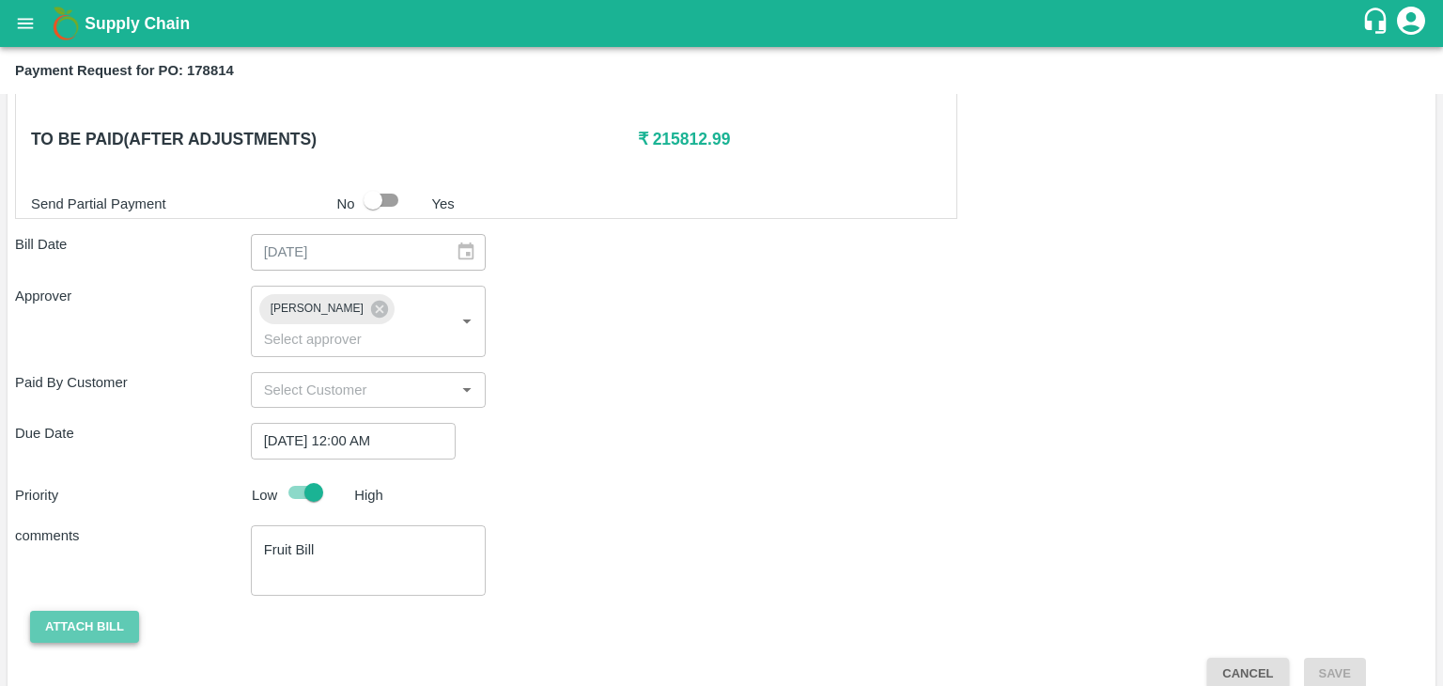
click at [80, 611] on button "Attach bill" at bounding box center [84, 627] width 109 height 33
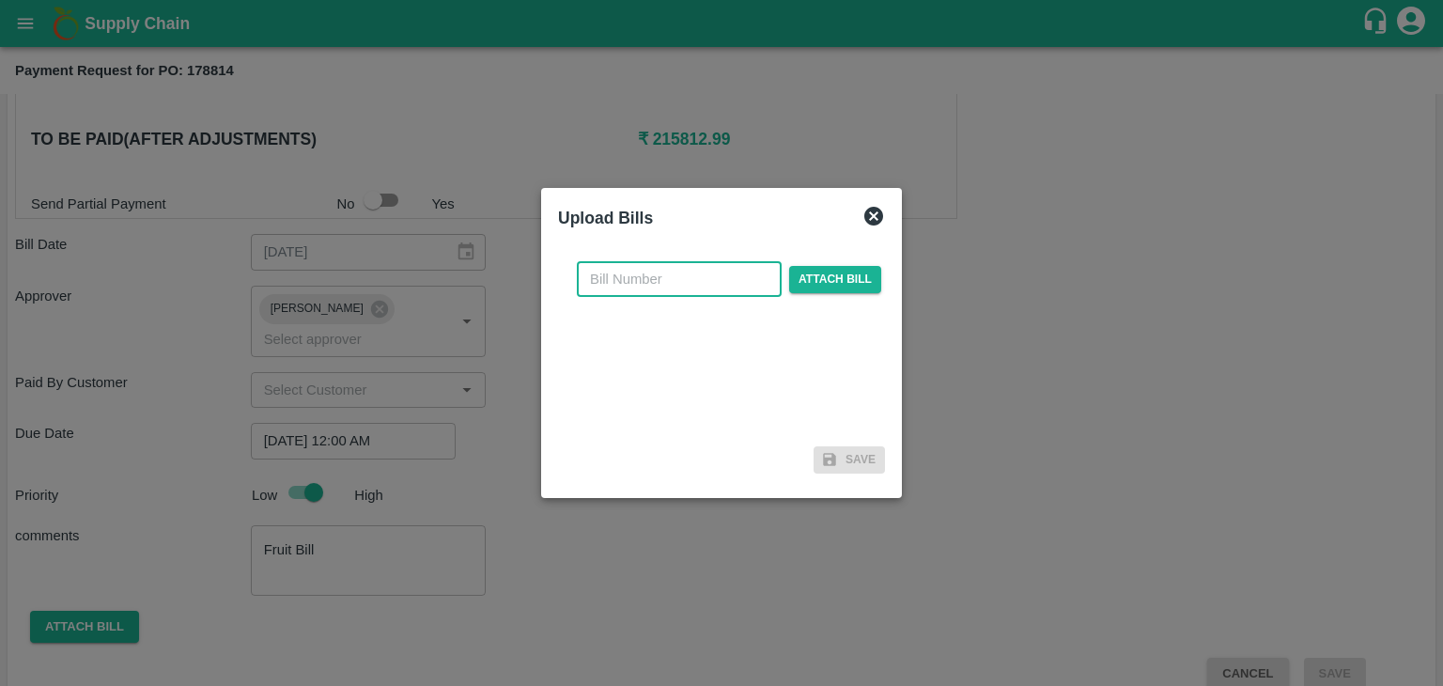
click at [658, 270] on input "text" at bounding box center [679, 279] width 205 height 36
type input "98"
click at [829, 279] on span "Attach bill" at bounding box center [835, 279] width 92 height 27
click at [0, 0] on input "Attach bill" at bounding box center [0, 0] width 0 height 0
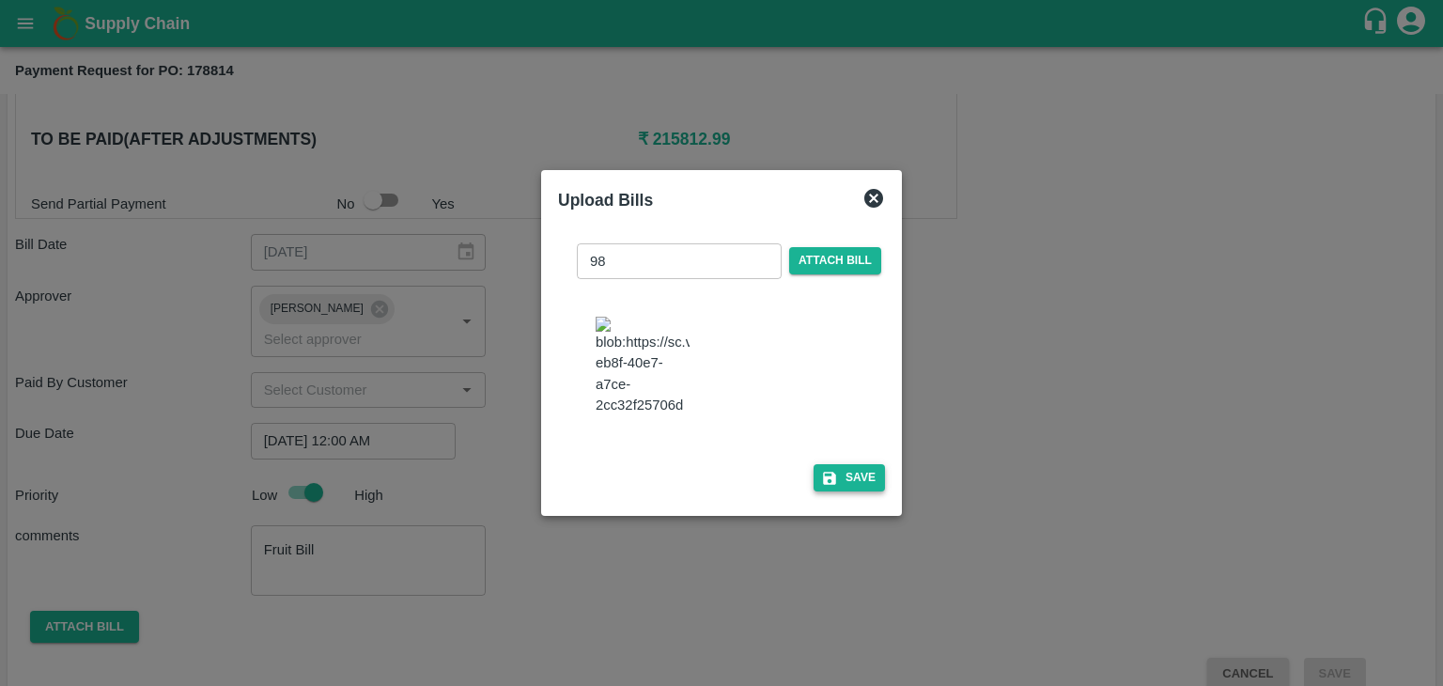
drag, startPoint x: 897, startPoint y: 506, endPoint x: 857, endPoint y: 486, distance: 45.4
click at [857, 486] on div "Upload Bills 98 ​ Attach bill Save" at bounding box center [721, 343] width 361 height 347
click at [857, 486] on button "Save" at bounding box center [848, 477] width 71 height 27
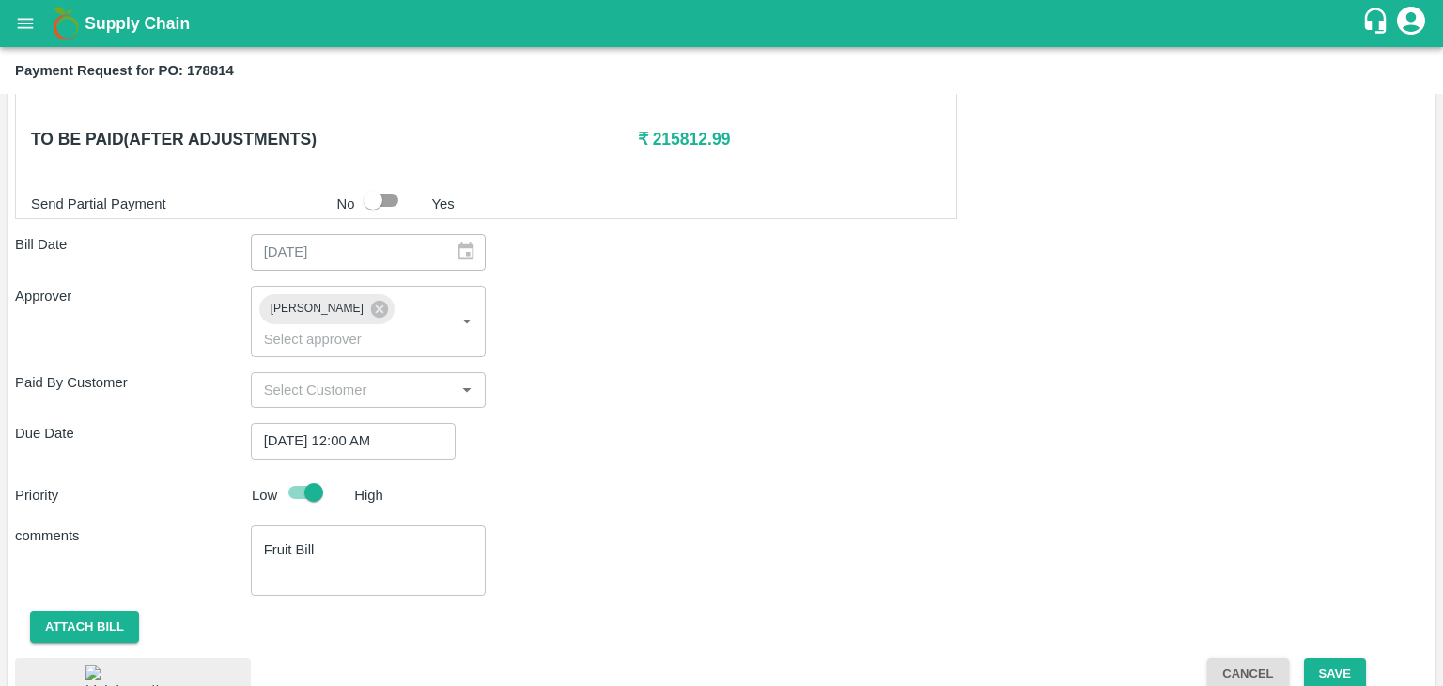
scroll to position [967, 0]
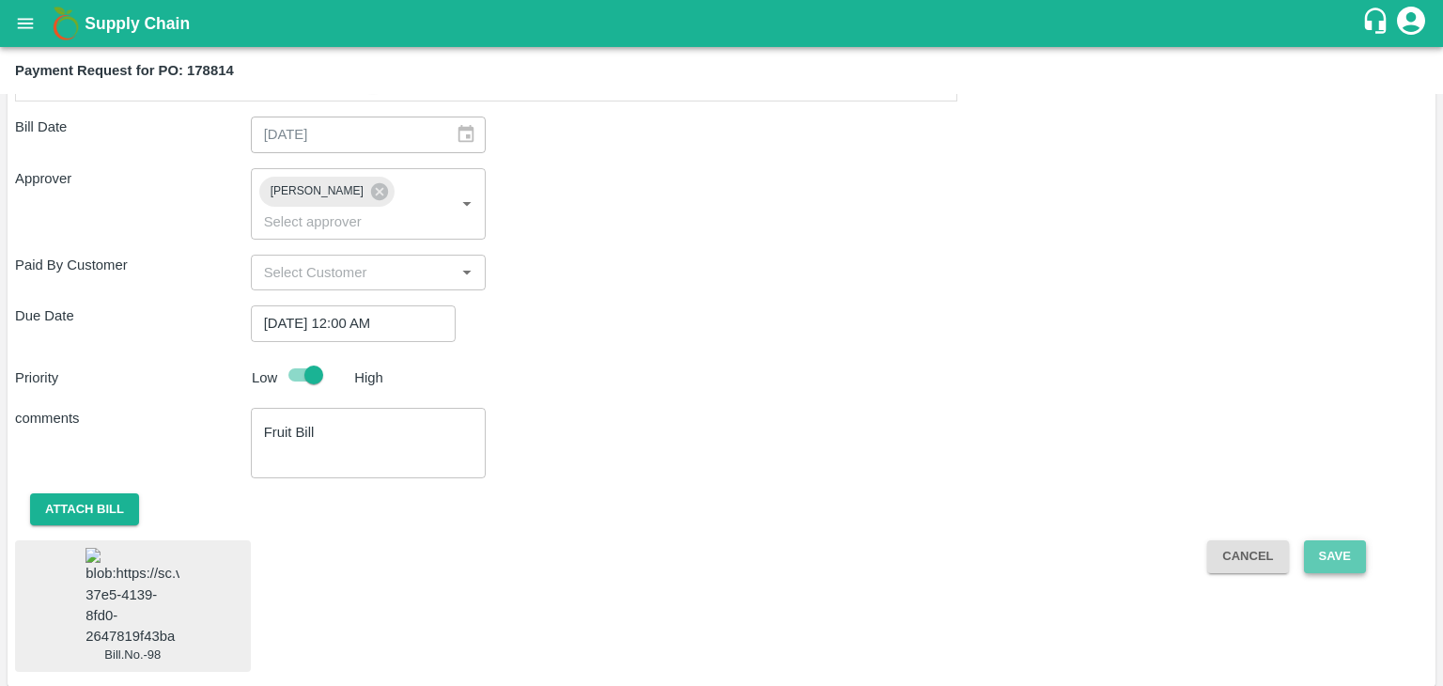
click at [1333, 540] on button "Save" at bounding box center [1335, 556] width 62 height 33
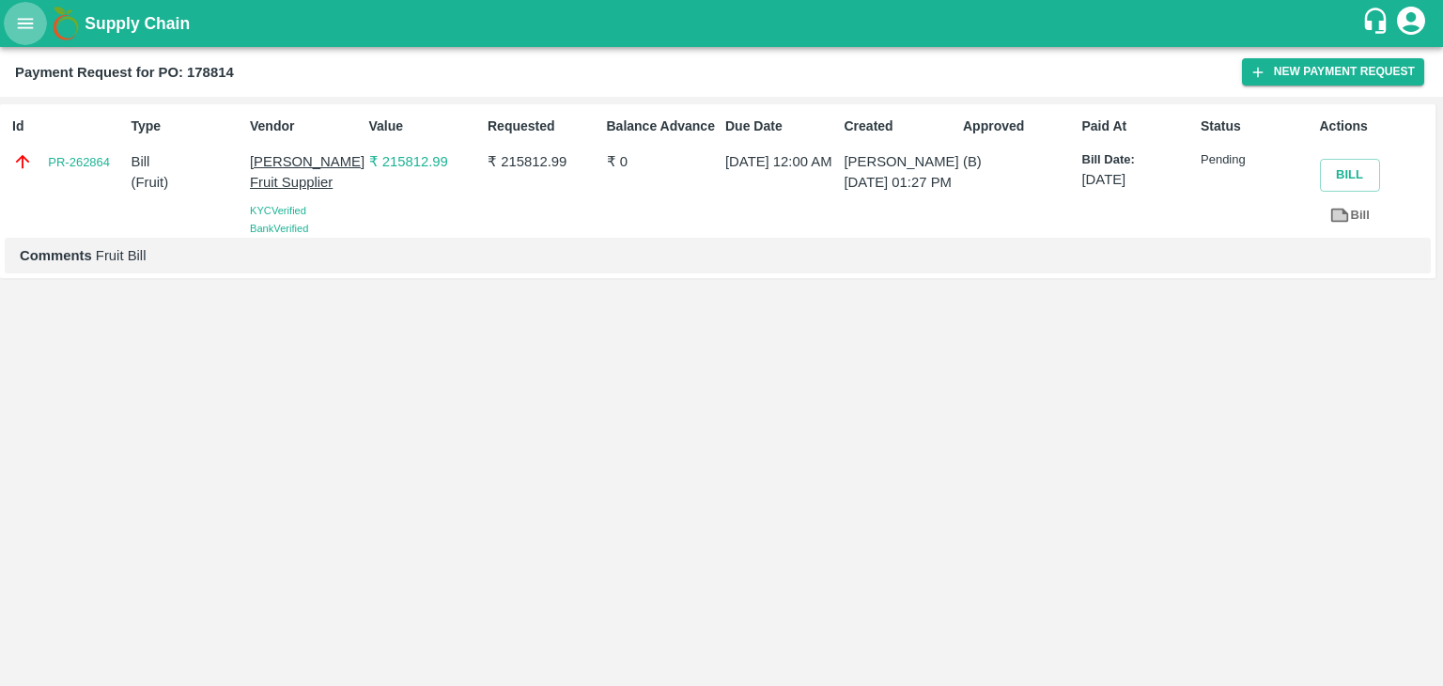
click at [5, 24] on button "open drawer" at bounding box center [25, 23] width 43 height 43
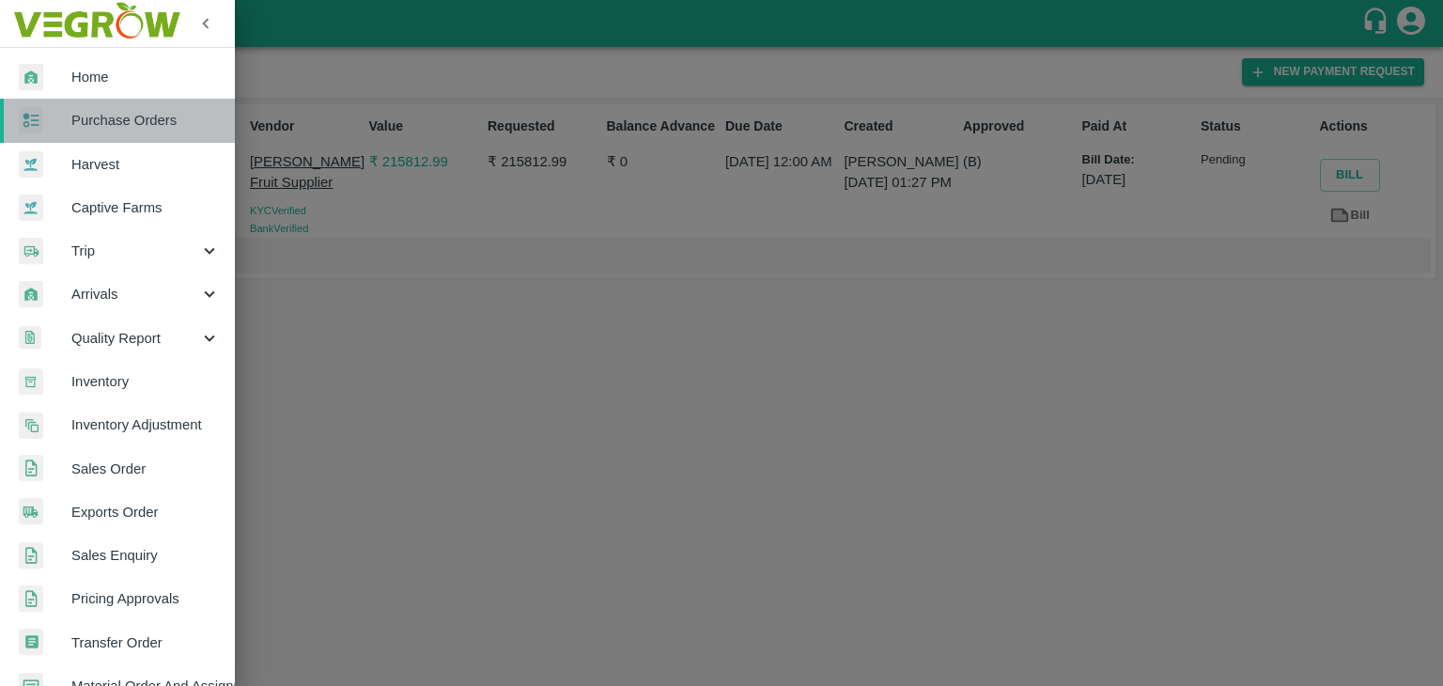
click at [150, 117] on span "Purchase Orders" at bounding box center [145, 120] width 148 height 21
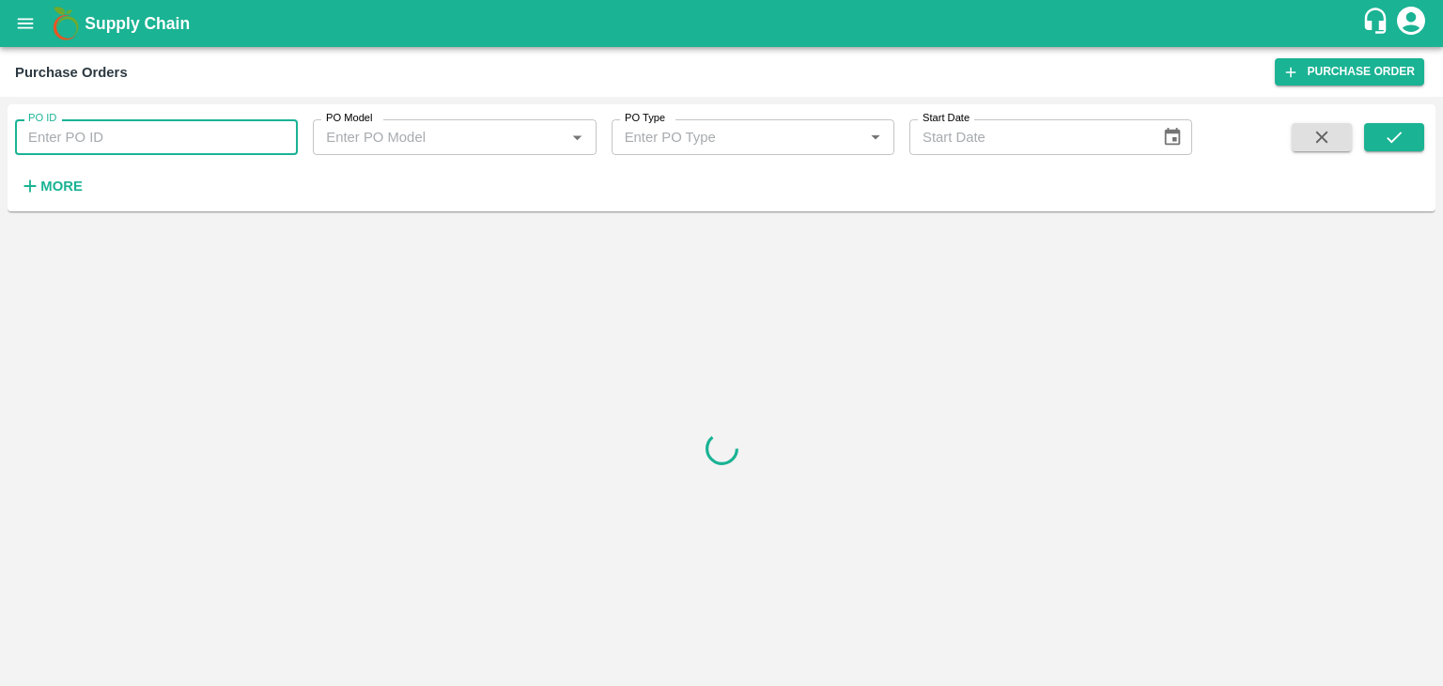
click at [178, 127] on input "PO ID" at bounding box center [156, 137] width 283 height 36
paste input "178959"
type input "178959"
click at [1370, 147] on button "submit" at bounding box center [1394, 137] width 60 height 28
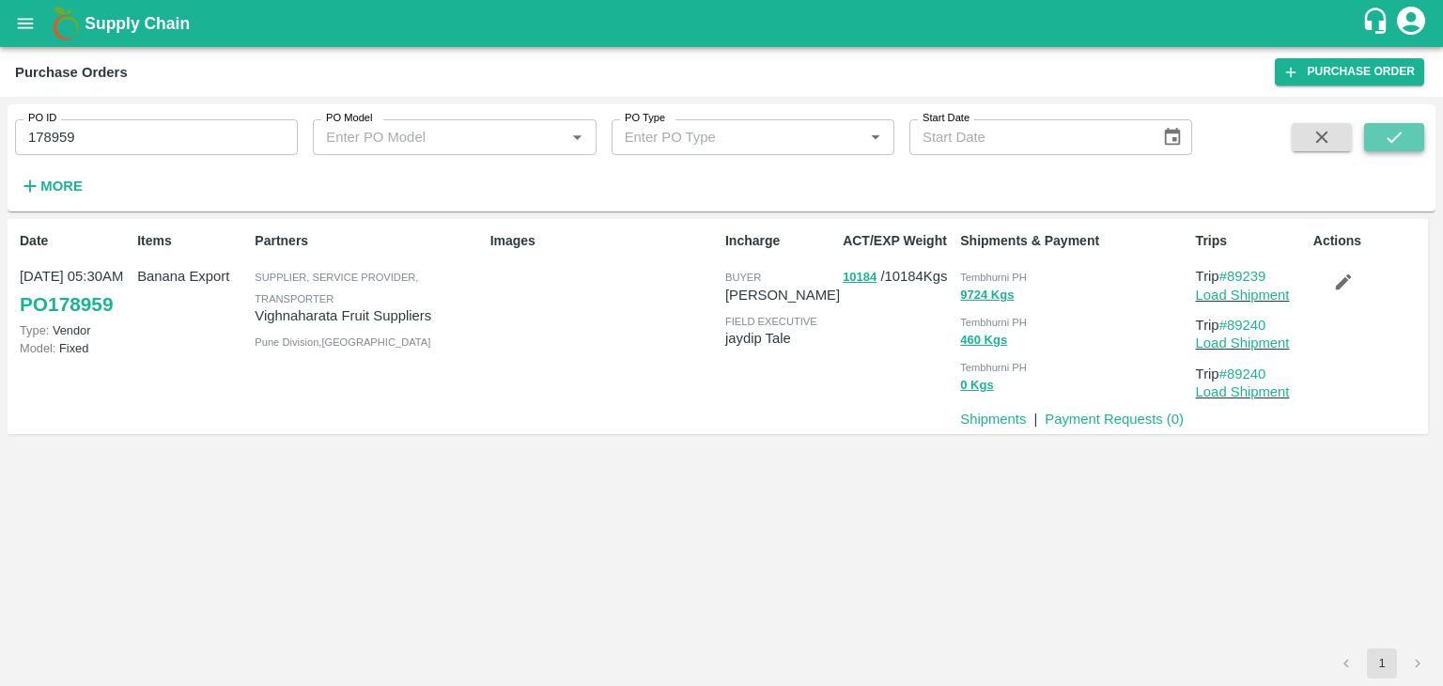
click at [1370, 147] on button "submit" at bounding box center [1394, 137] width 60 height 28
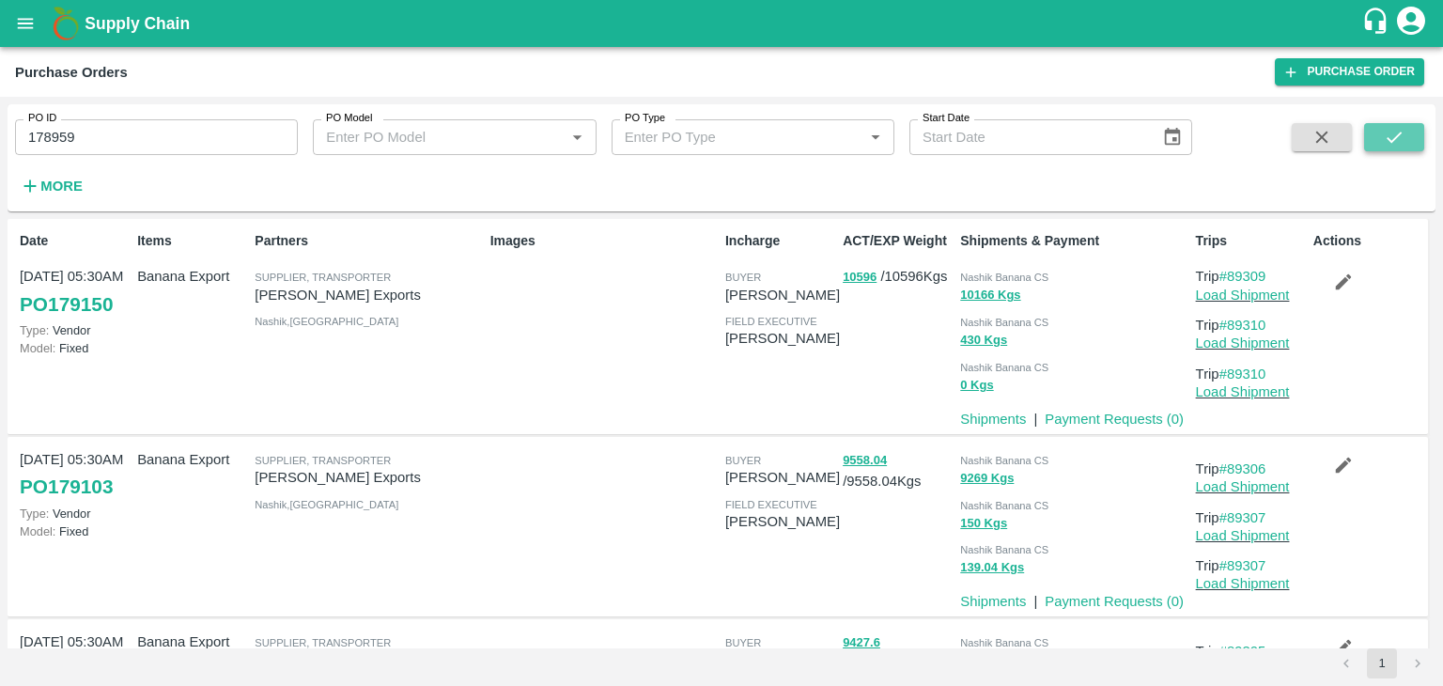
click at [1390, 130] on icon "submit" at bounding box center [1394, 137] width 21 height 21
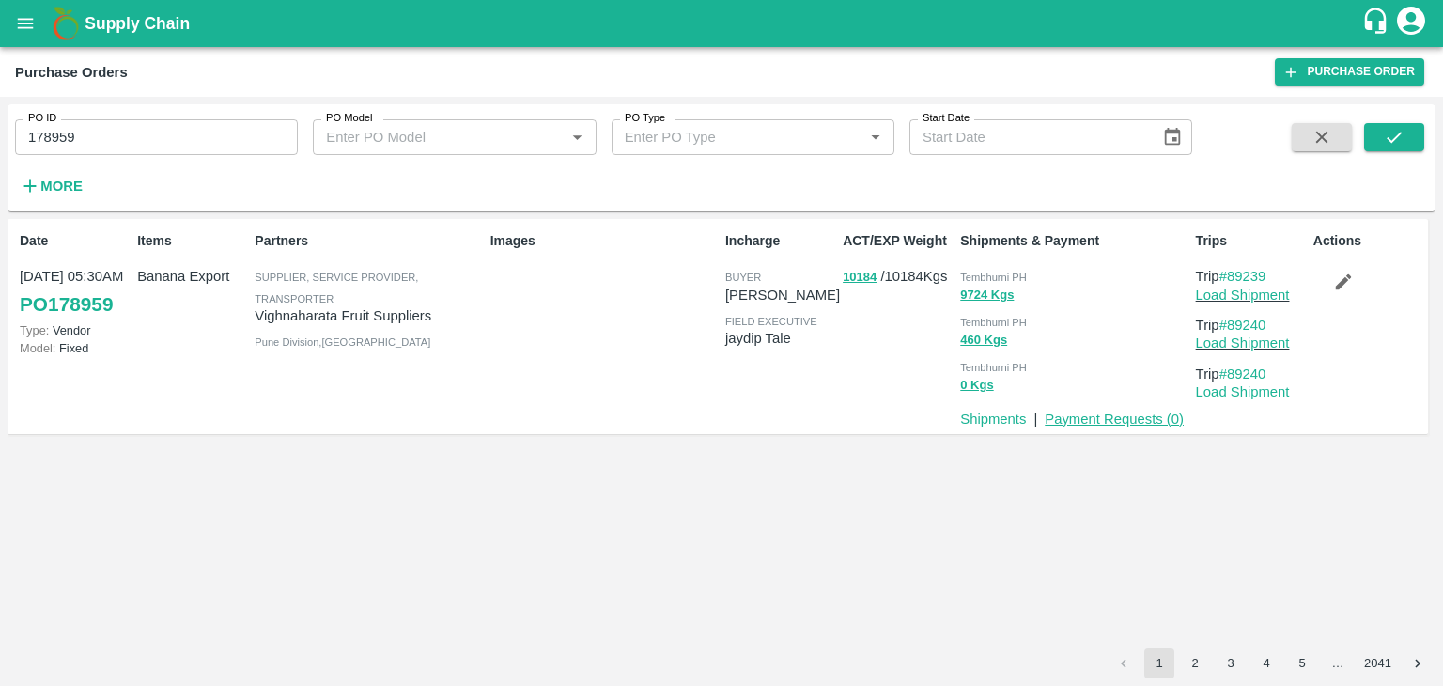
click at [1137, 423] on link "Payment Requests ( 0 )" at bounding box center [1114, 418] width 139 height 15
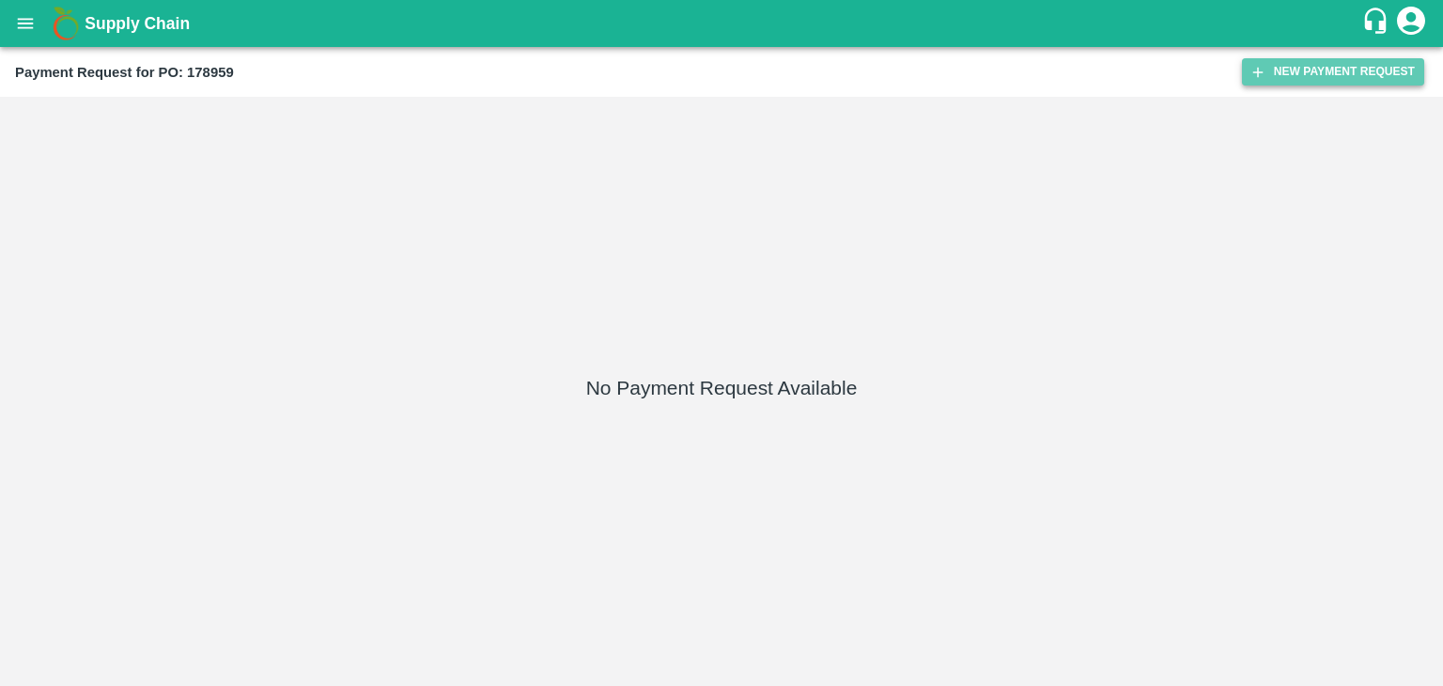
click at [1300, 81] on button "New Payment Request" at bounding box center [1333, 71] width 182 height 27
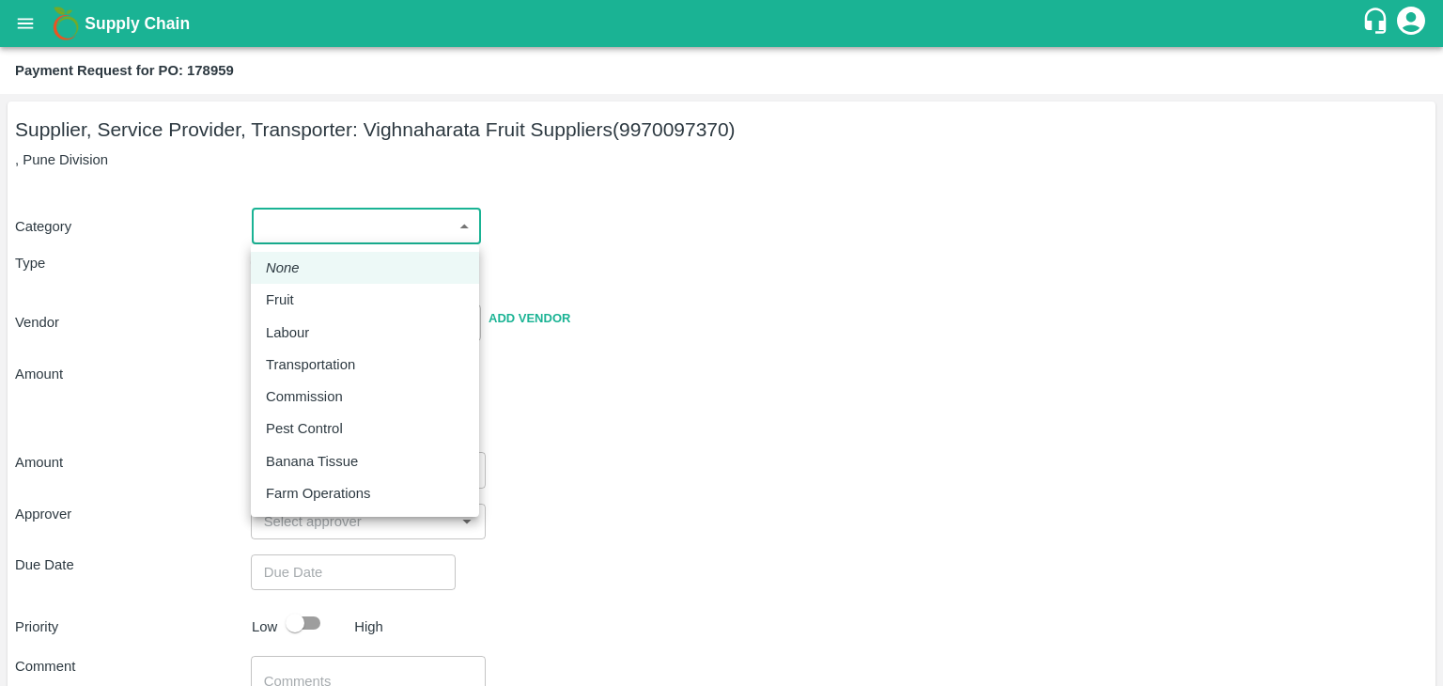
click at [282, 216] on body "Supply Chain Payment Request for PO: 178959 Supplier, Service Provider, Transpo…" at bounding box center [721, 343] width 1443 height 686
click at [304, 294] on div "Fruit" at bounding box center [365, 299] width 198 height 21
type input "1"
type input "Vighnaharata Fruit Suppliers - 9970097370(Supplier, Service Provider, Transport…"
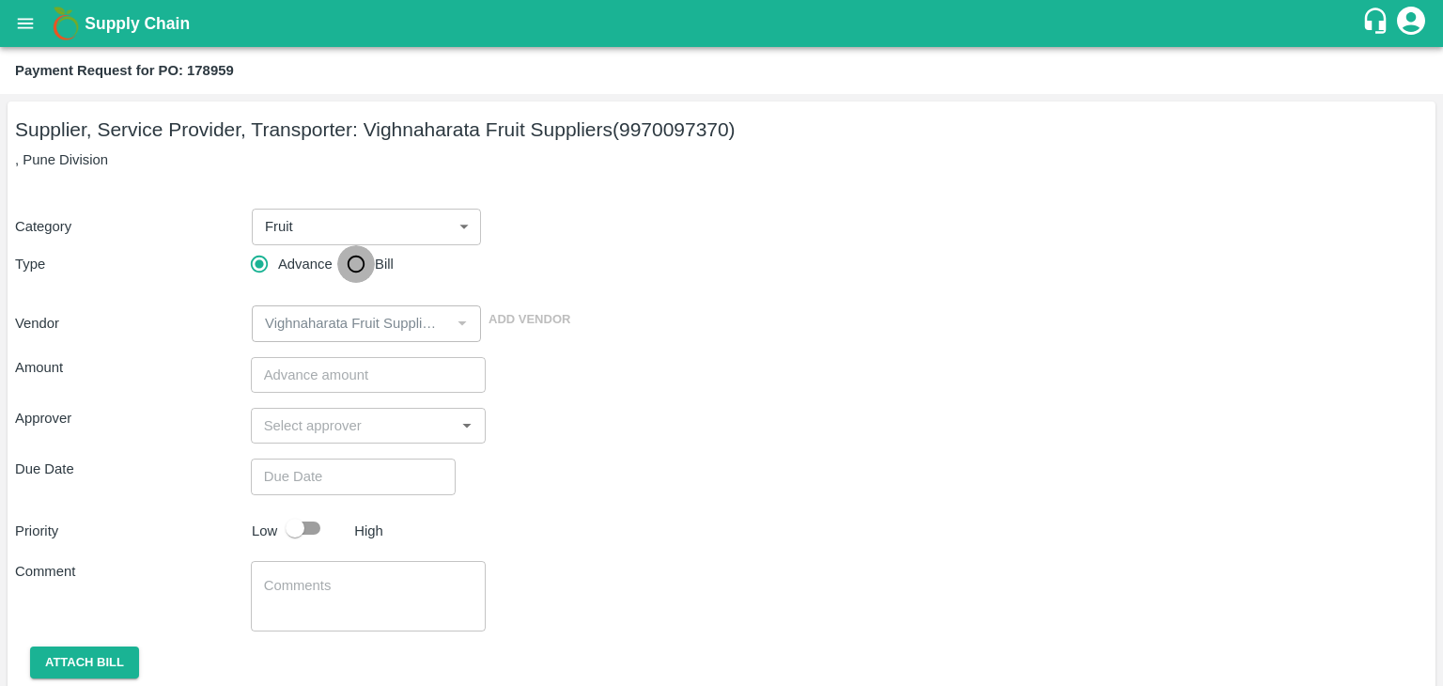
click at [352, 264] on input "Bill" at bounding box center [356, 264] width 38 height 38
radio input "true"
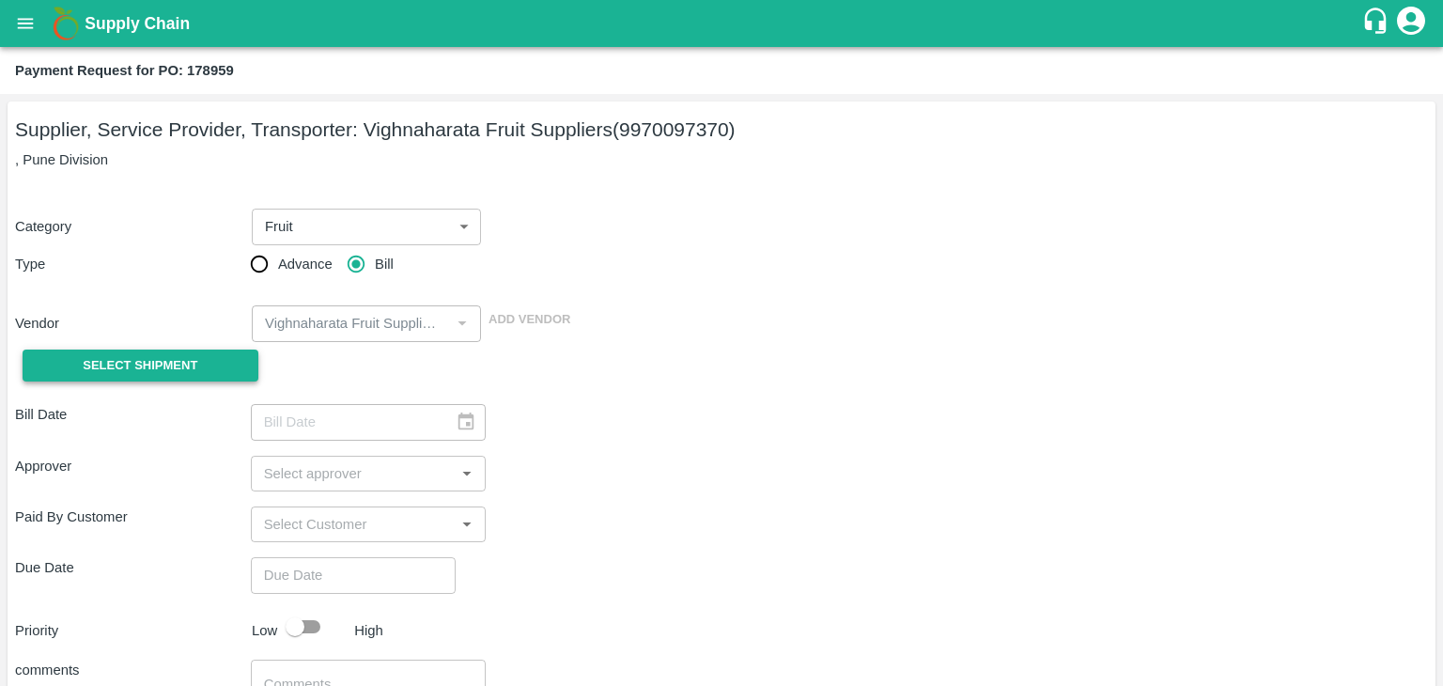
click at [116, 355] on span "Select Shipment" at bounding box center [140, 366] width 115 height 22
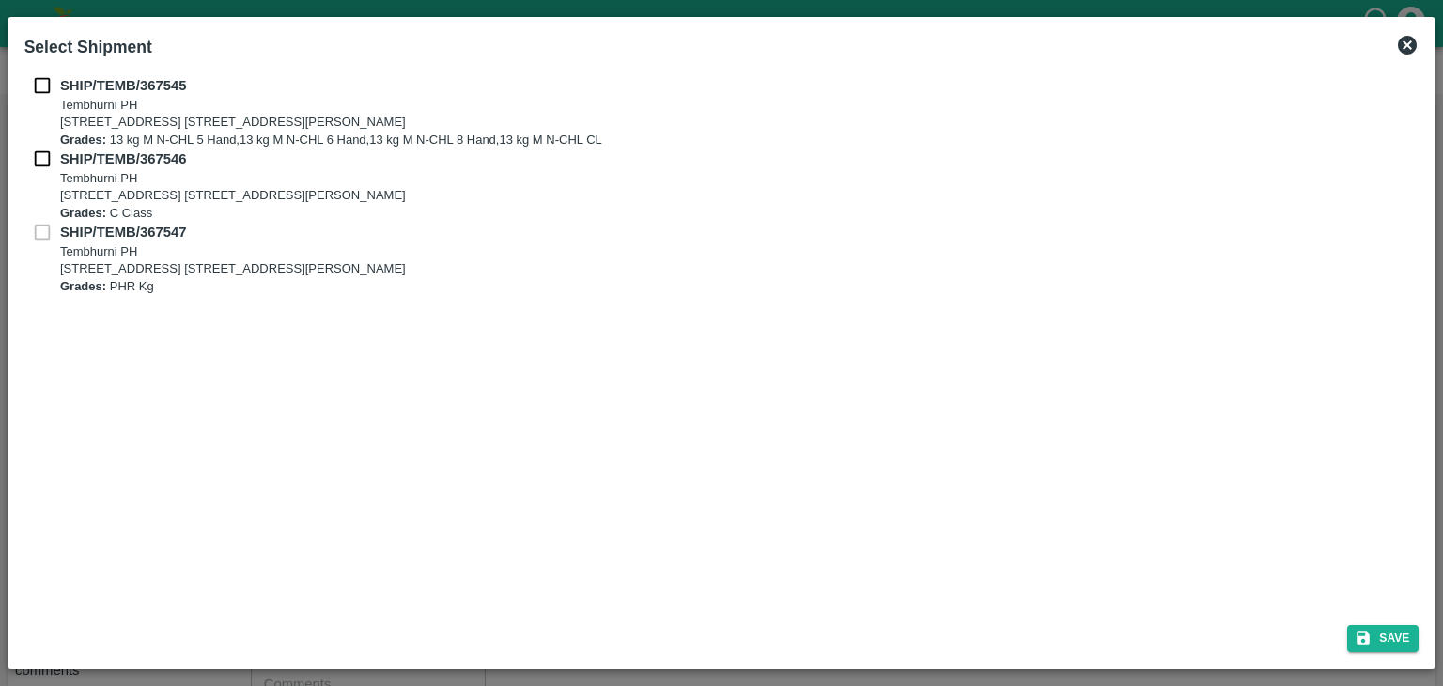
click at [34, 73] on div "SHIP/TEMB/367545 Tembhurni PH Tembhurni PH 205, PLOT NO. E-5, YASHSHREE INDUSTR…" at bounding box center [722, 338] width 1410 height 541
drag, startPoint x: 37, startPoint y: 79, endPoint x: 37, endPoint y: 159, distance: 79.8
click at [37, 159] on div "SHIP/TEMB/367545 Tembhurni PH Tembhurni PH 205, PLOT NO. E-5, YASHSHREE INDUSTR…" at bounding box center [721, 185] width 1395 height 220
click at [37, 159] on input "checkbox" at bounding box center [42, 158] width 36 height 21
checkbox input "true"
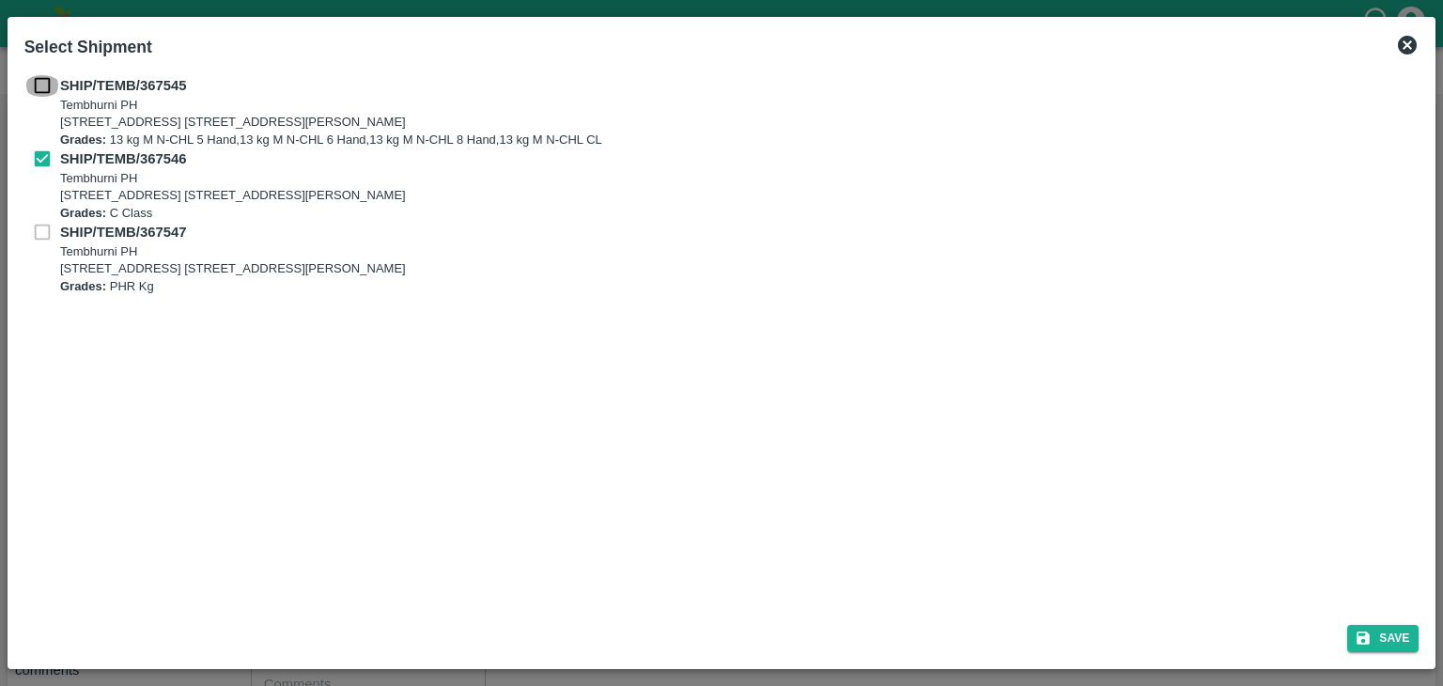
click at [45, 88] on input "checkbox" at bounding box center [42, 85] width 36 height 21
checkbox input "true"
click at [1385, 640] on button "Save" at bounding box center [1382, 638] width 71 height 27
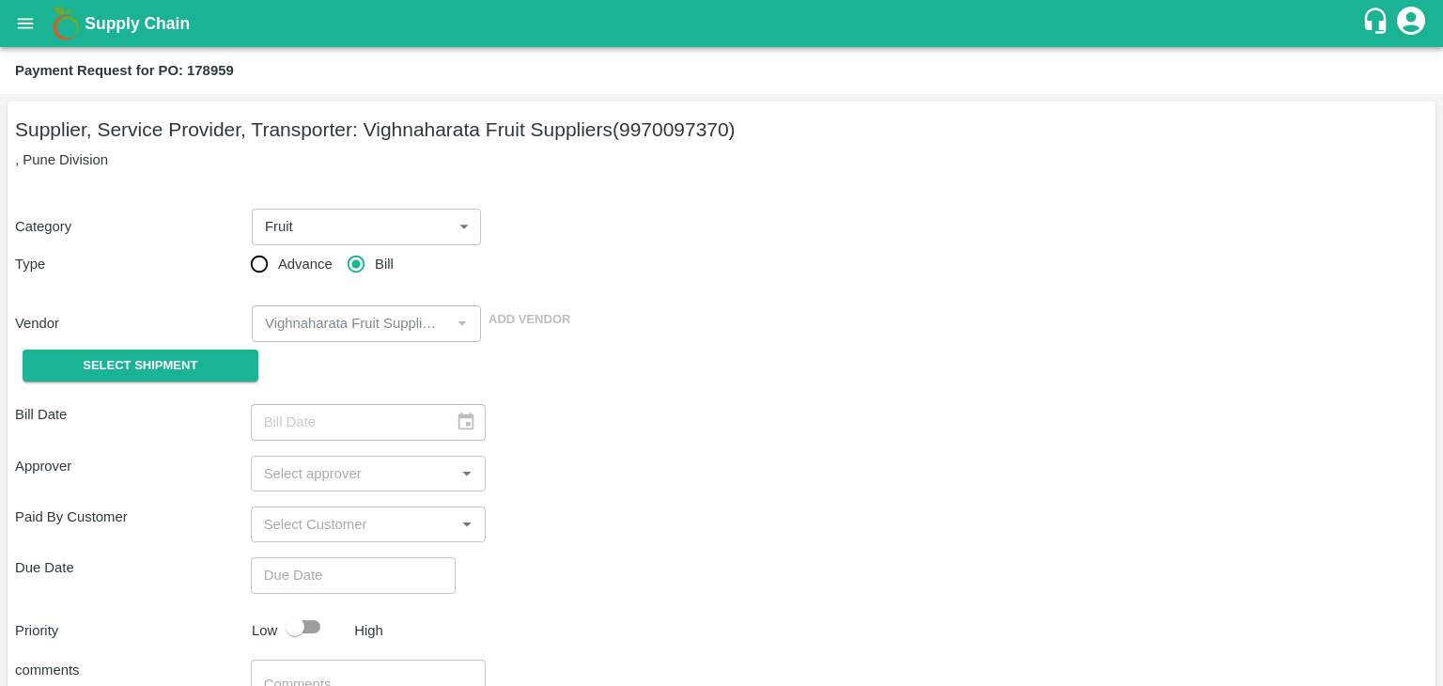
type input "01/10/2025"
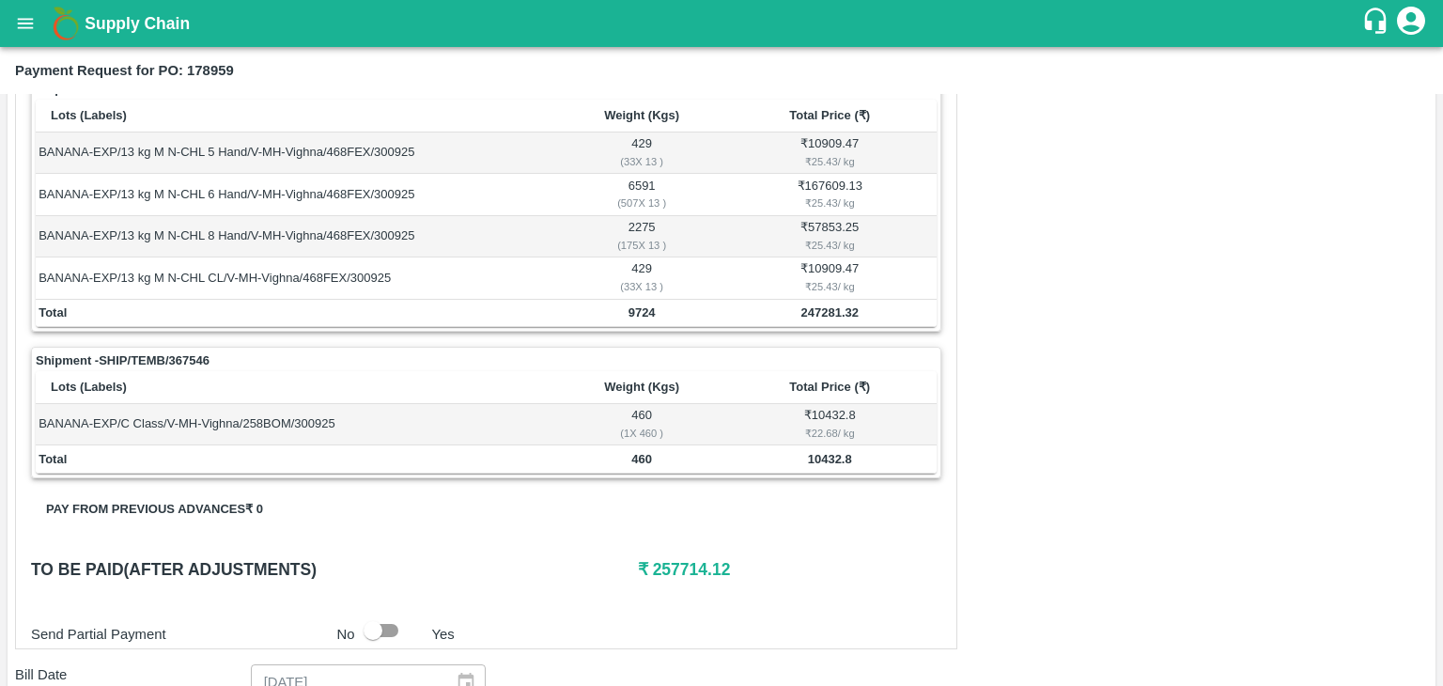
scroll to position [734, 0]
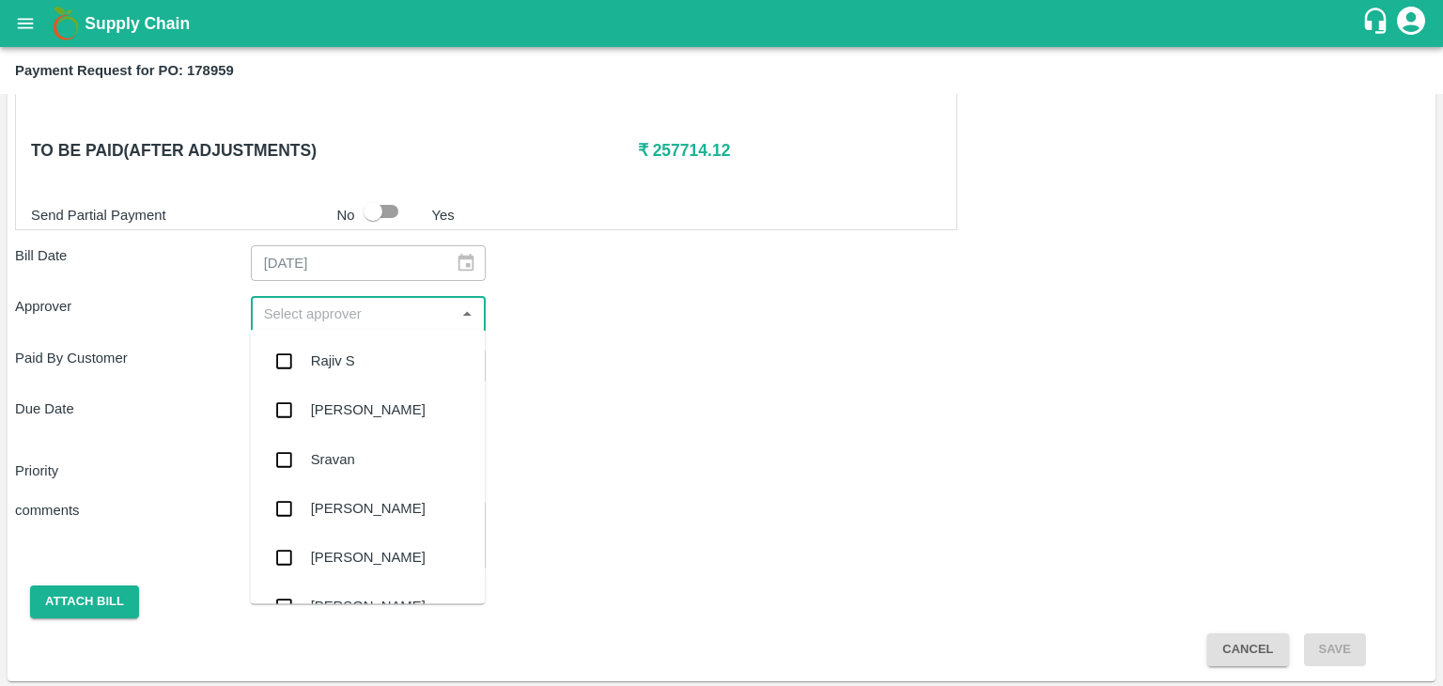
click at [412, 315] on input "input" at bounding box center [352, 314] width 193 height 24
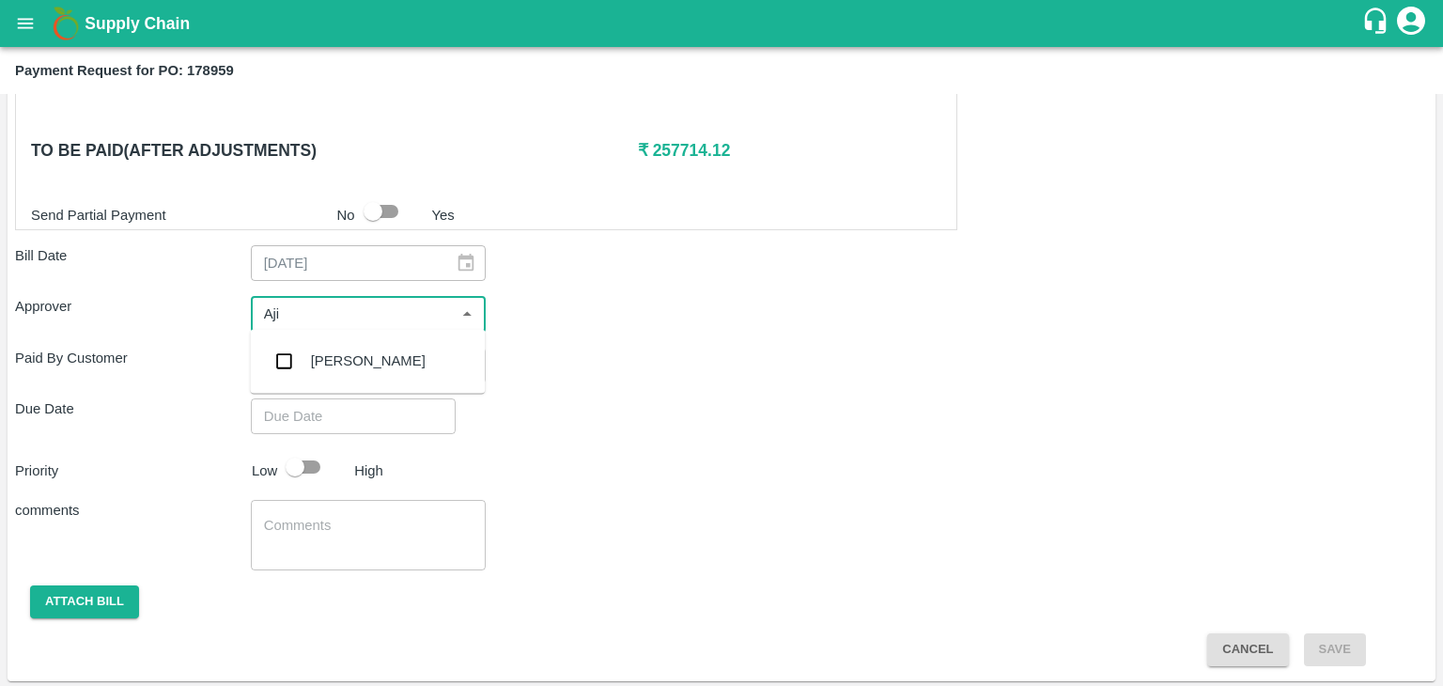
type input "Ajit"
click at [366, 353] on div "[PERSON_NAME]" at bounding box center [367, 360] width 235 height 49
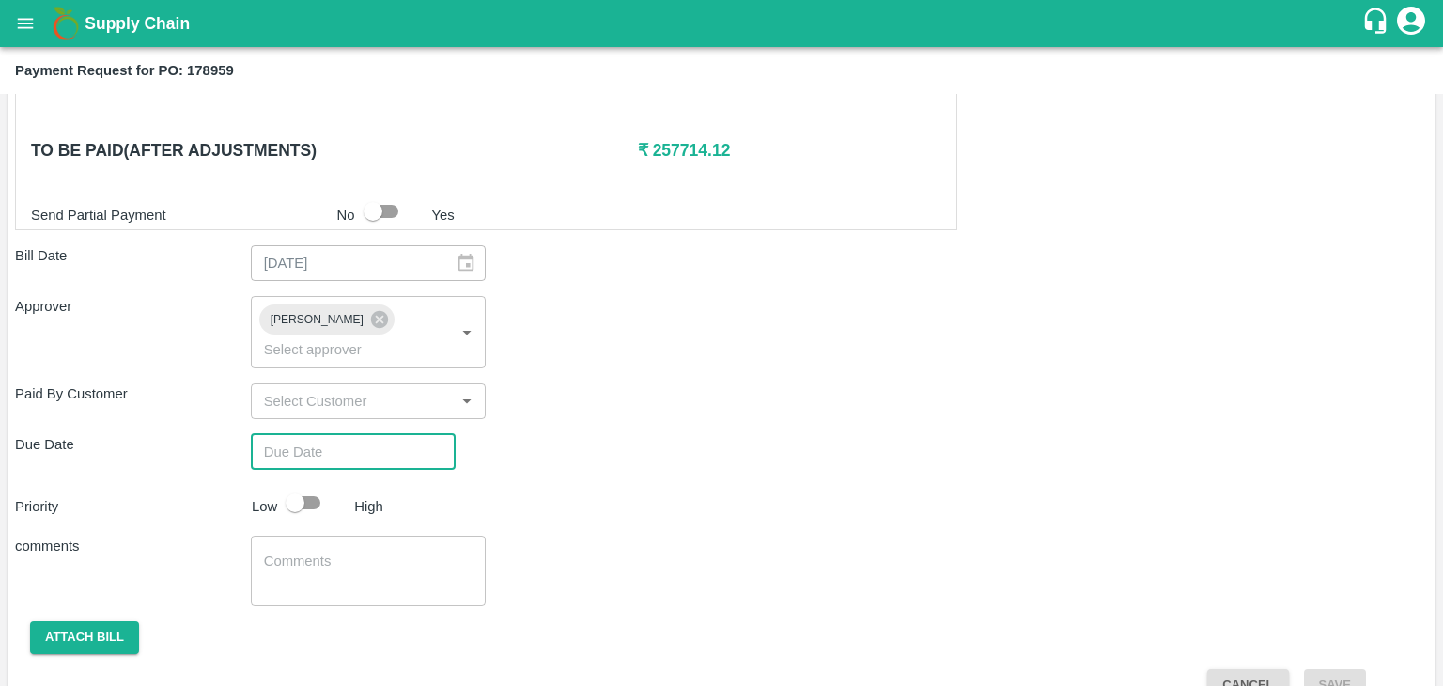
type input "DD/MM/YYYY hh:mm aa"
click at [394, 434] on input "DD/MM/YYYY hh:mm aa" at bounding box center [347, 452] width 192 height 36
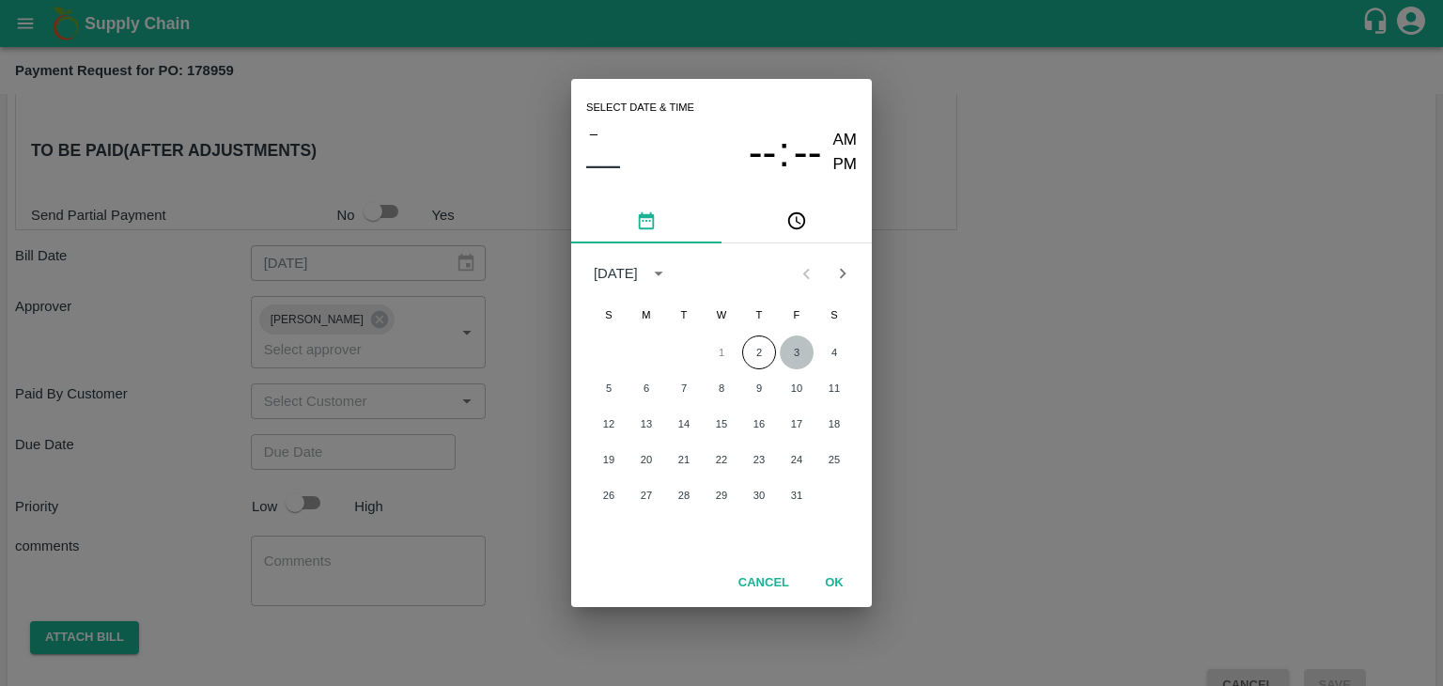
click at [795, 347] on button "3" at bounding box center [797, 352] width 34 height 34
type input "[DATE] 12:00 AM"
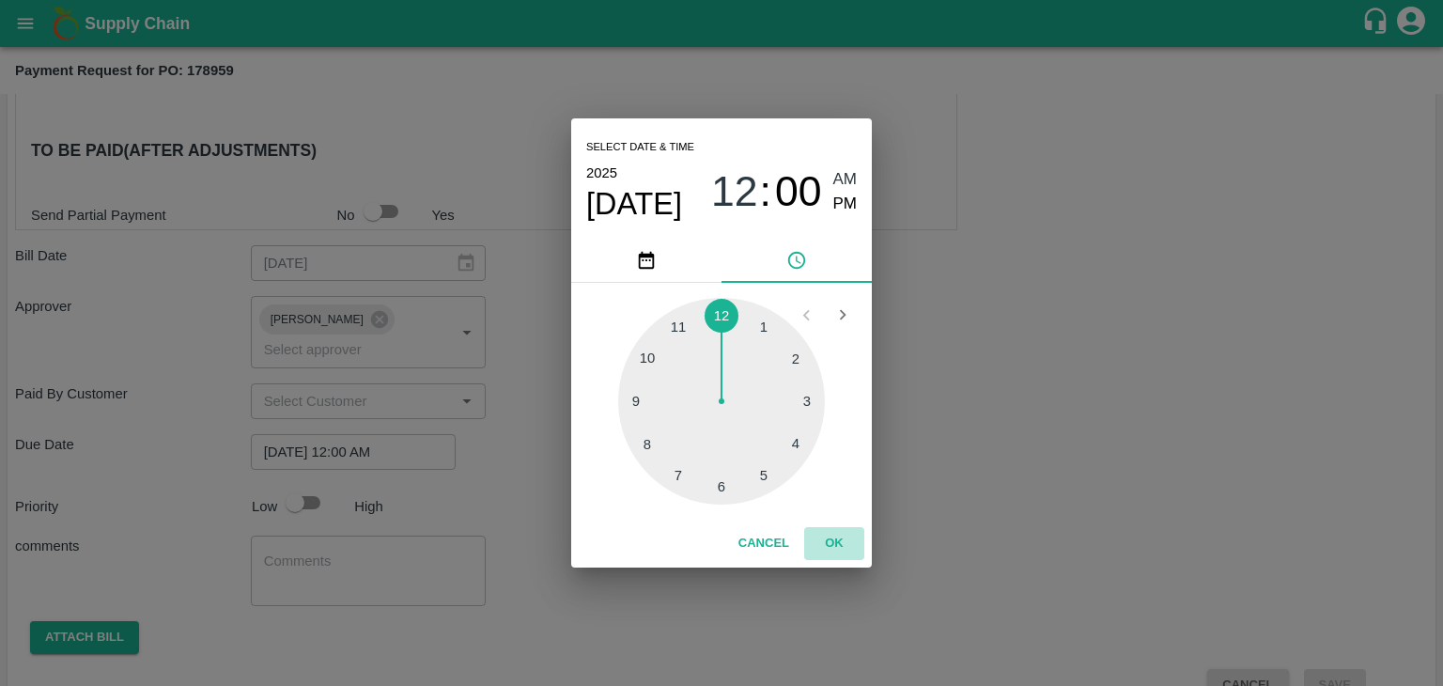
click at [838, 545] on button "OK" at bounding box center [834, 543] width 60 height 33
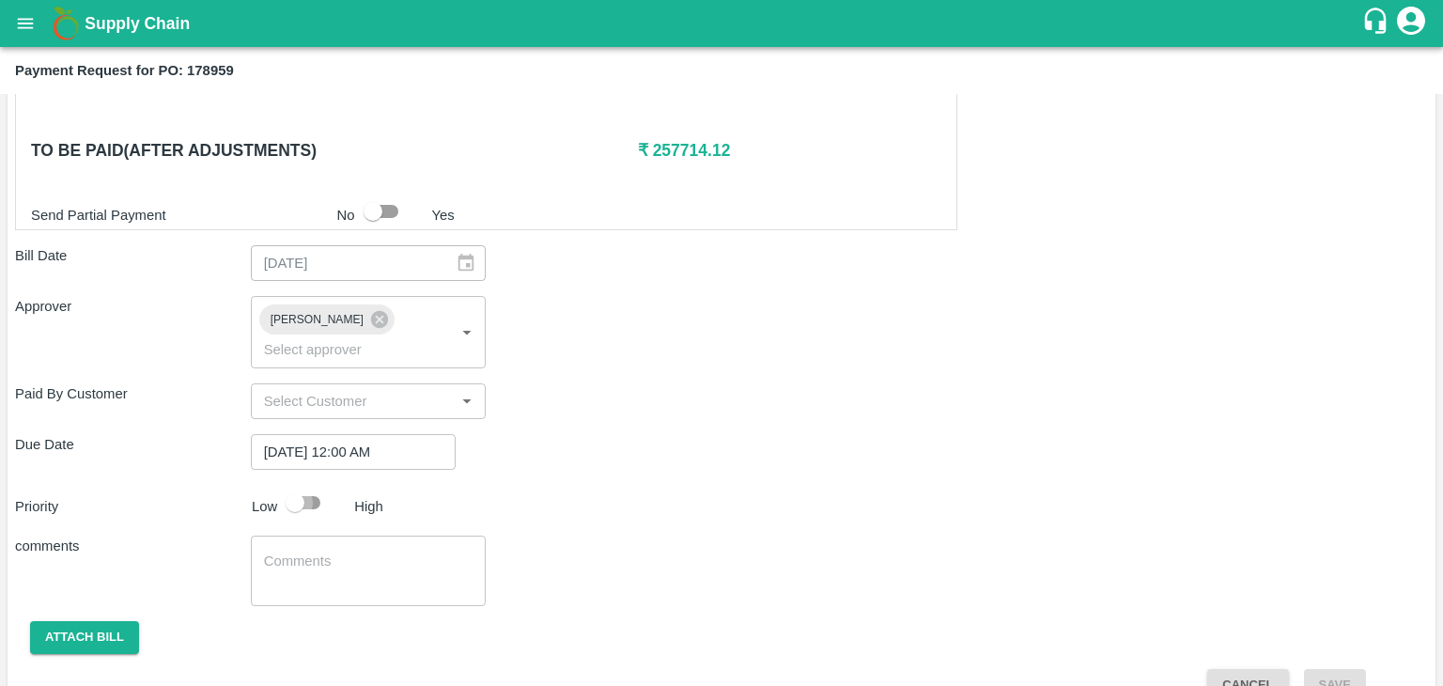
click at [305, 485] on input "checkbox" at bounding box center [294, 503] width 107 height 36
checkbox input "true"
click at [349, 551] on textarea at bounding box center [368, 570] width 209 height 39
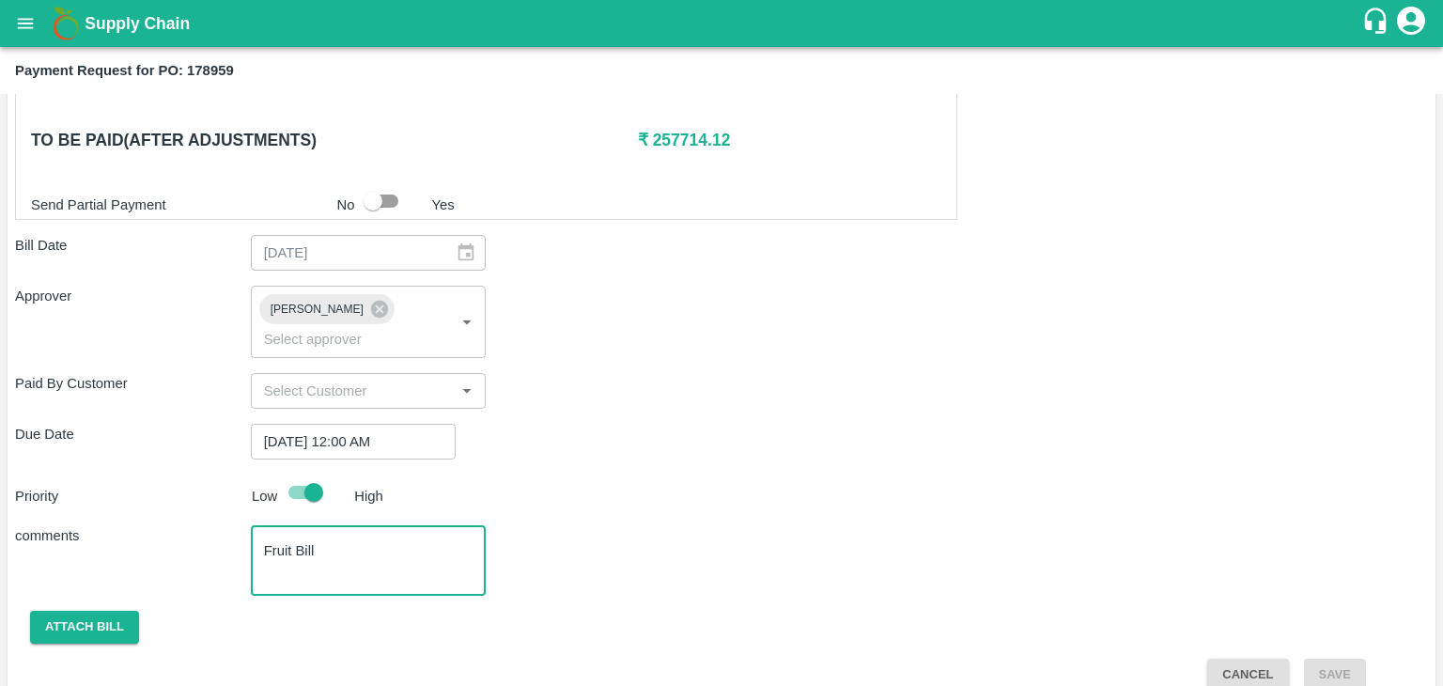
type textarea "Fruit Bill"
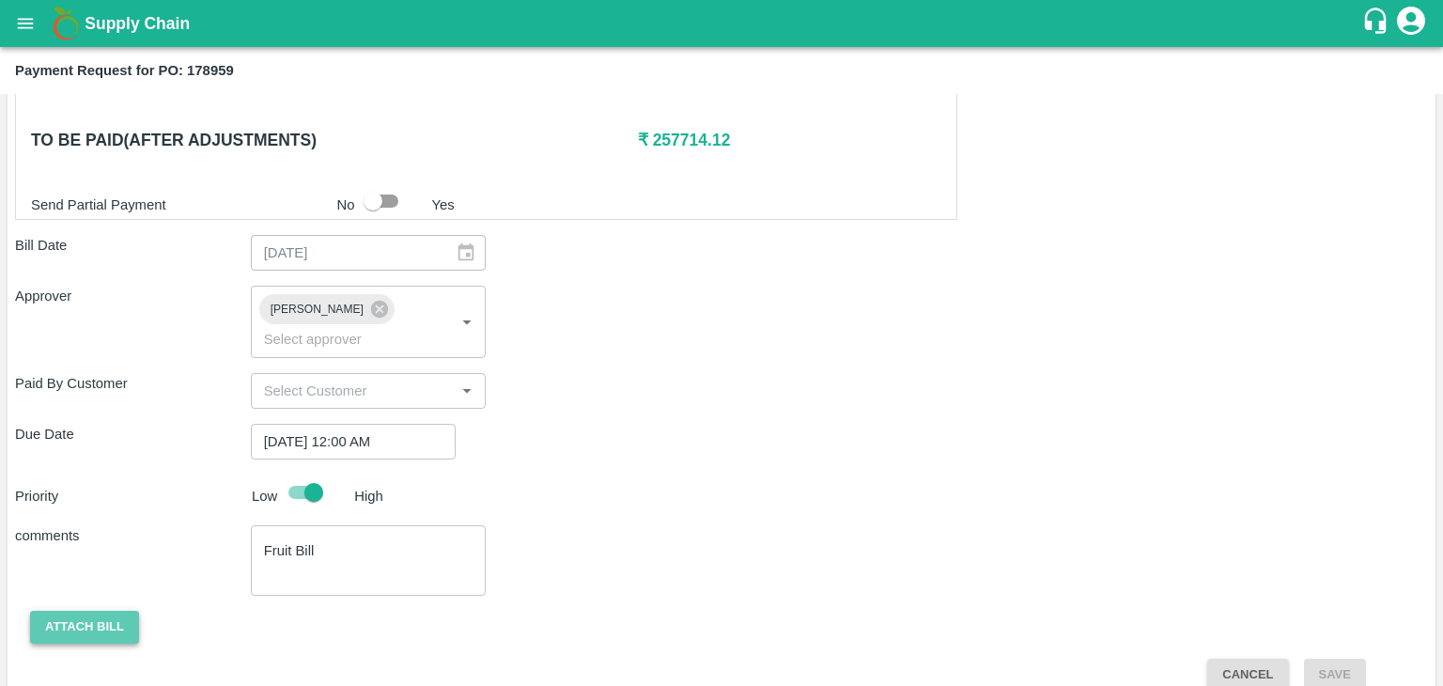
click at [87, 611] on button "Attach bill" at bounding box center [84, 627] width 109 height 33
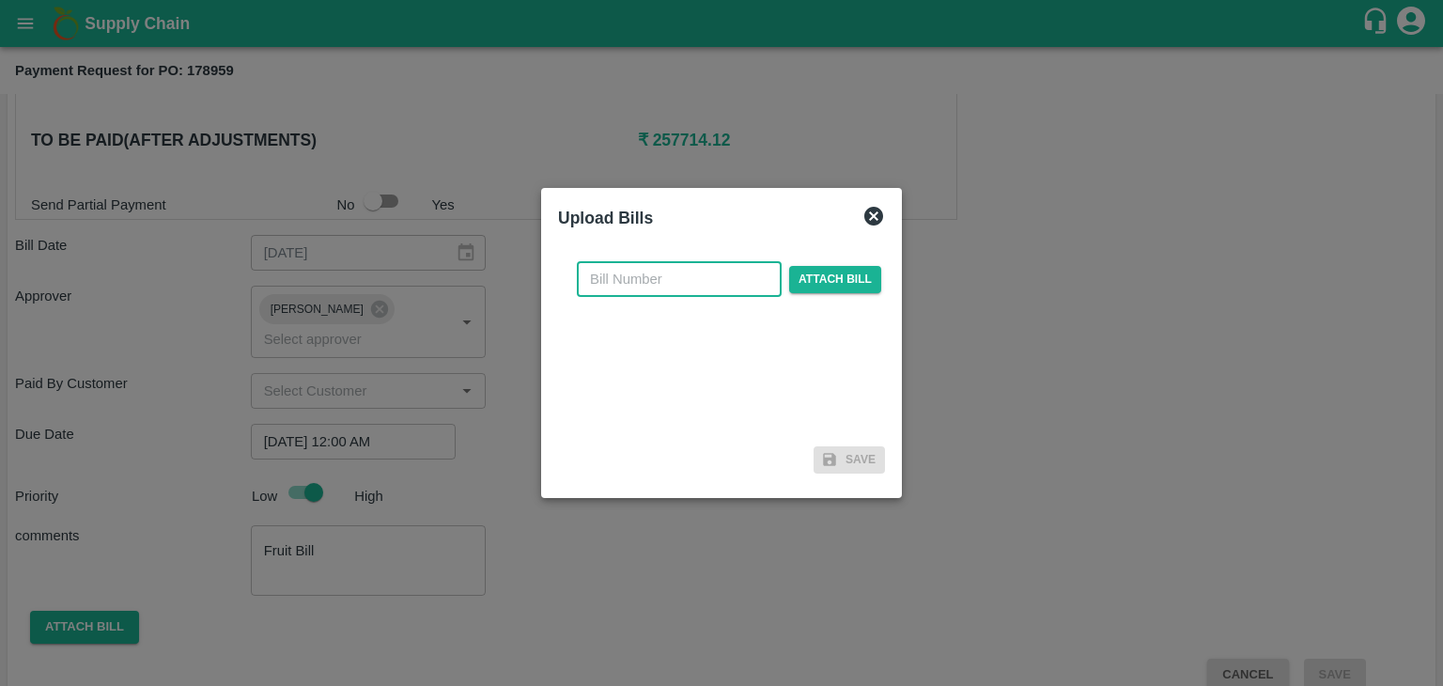
click at [688, 274] on input "text" at bounding box center [679, 279] width 205 height 36
type input "989"
click at [849, 276] on span "Attach bill" at bounding box center [835, 279] width 92 height 27
click at [0, 0] on input "Attach bill" at bounding box center [0, 0] width 0 height 0
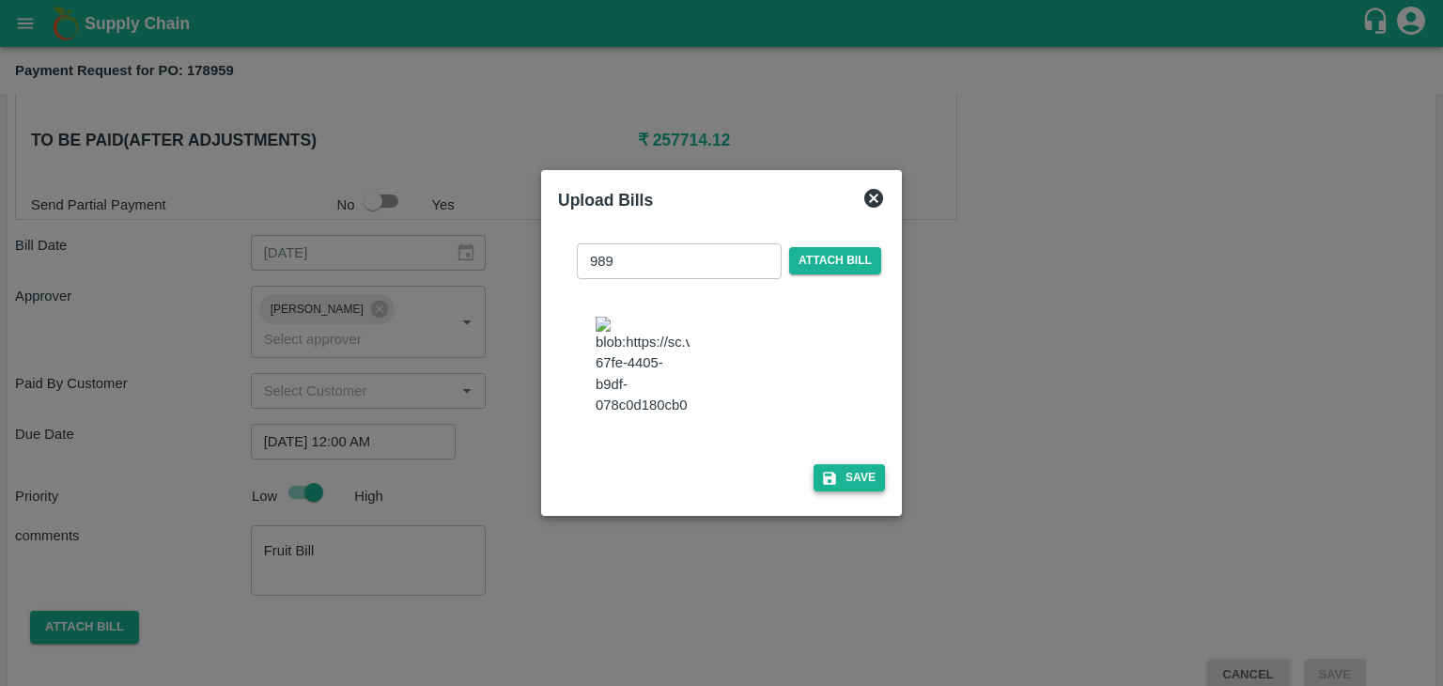
click at [813, 483] on button "Save" at bounding box center [848, 477] width 71 height 27
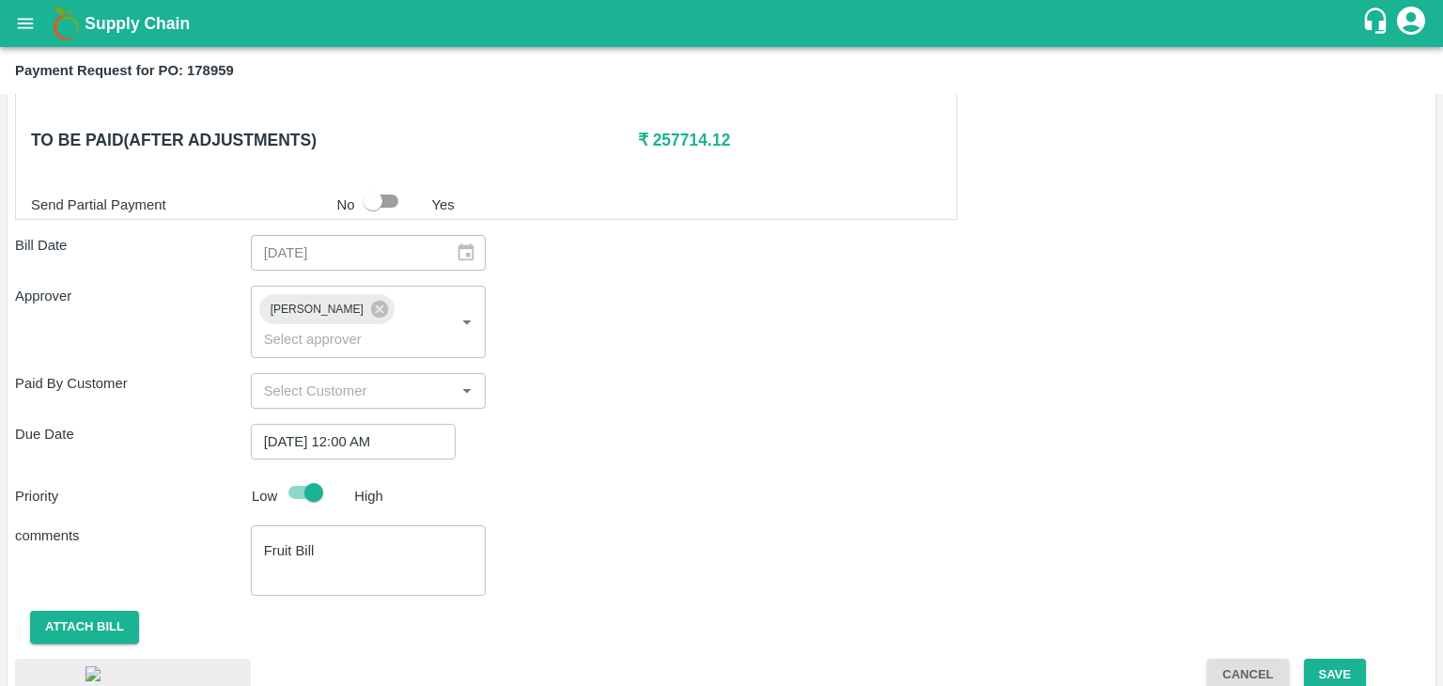
scroll to position [858, 0]
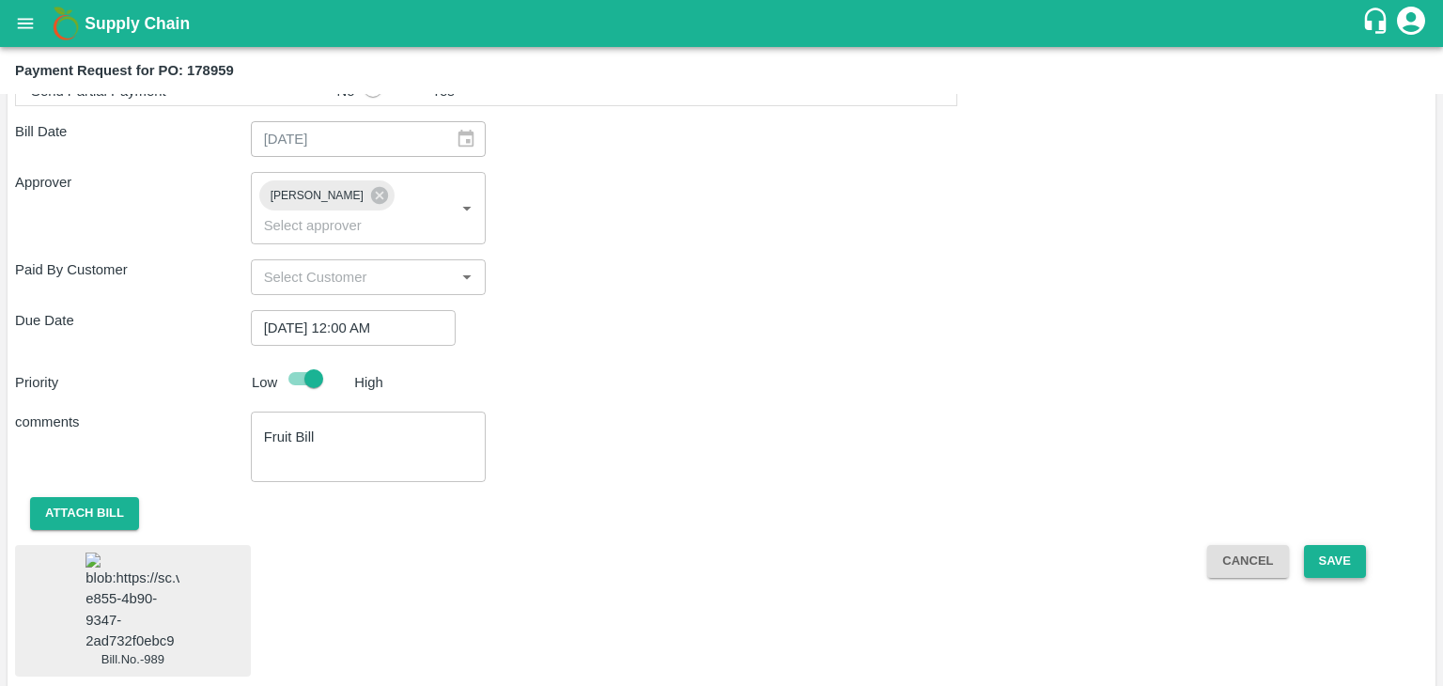
click at [1319, 545] on button "Save" at bounding box center [1335, 561] width 62 height 33
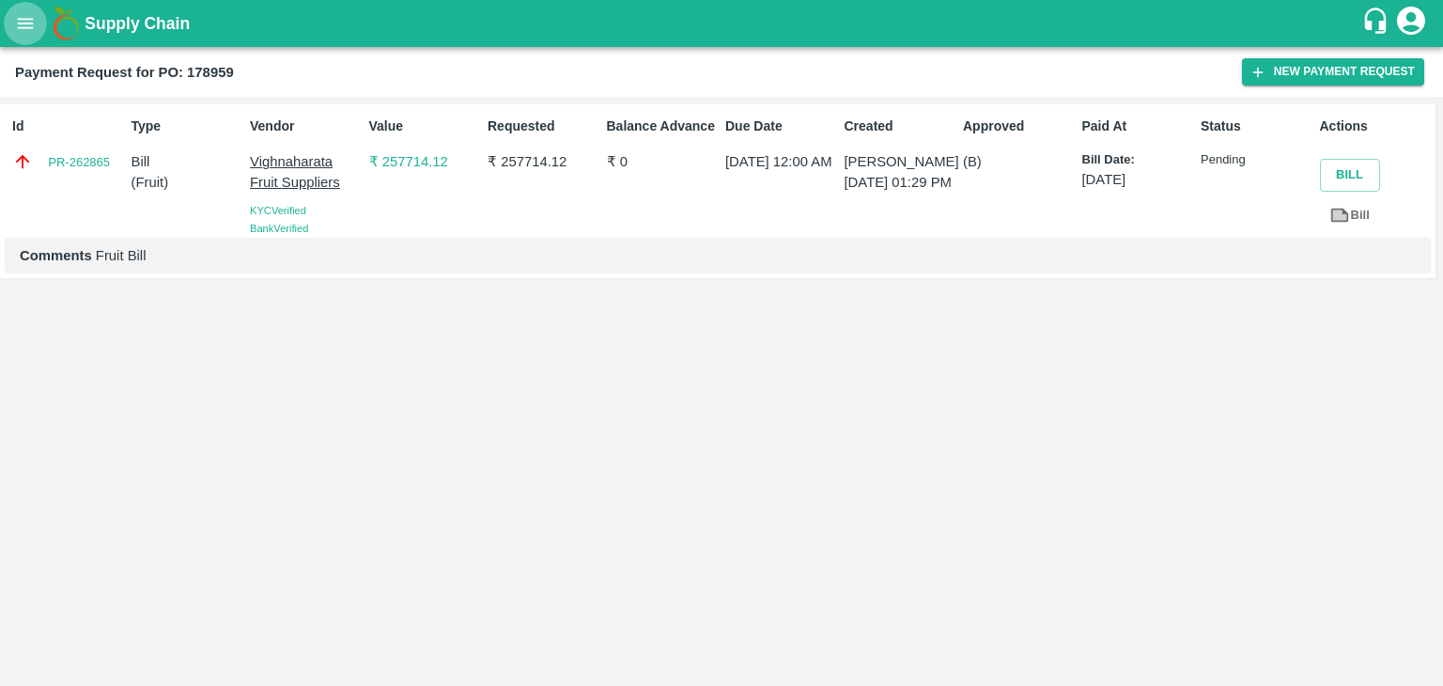
click at [32, 16] on icon "open drawer" at bounding box center [25, 23] width 21 height 21
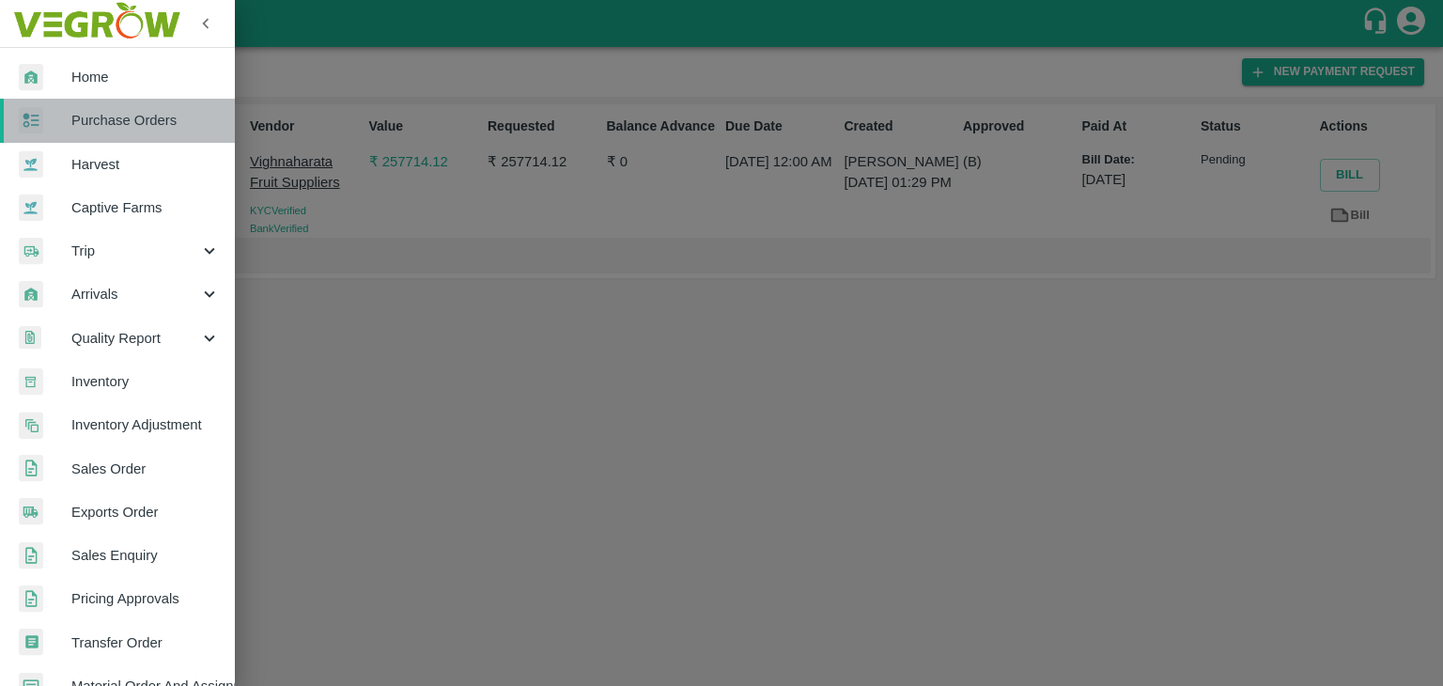
click at [136, 121] on span "Purchase Orders" at bounding box center [145, 120] width 148 height 21
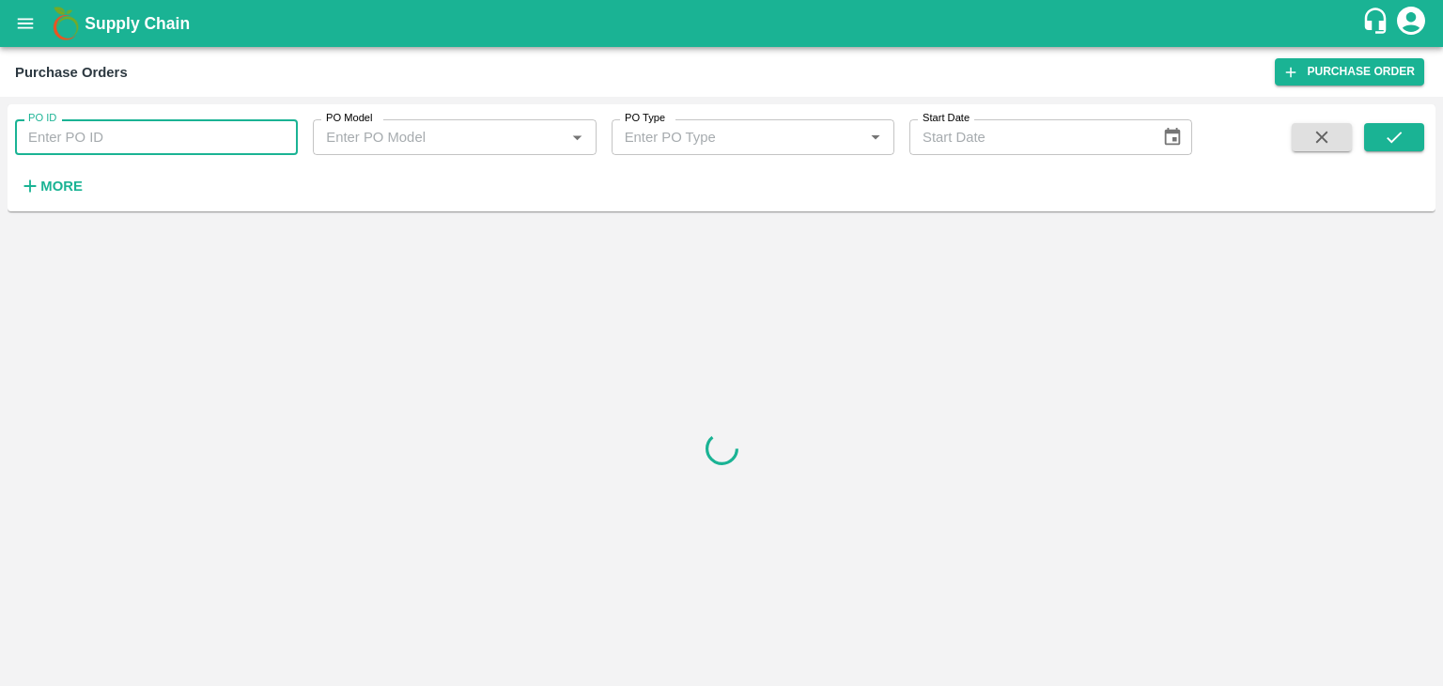
click at [196, 136] on input "PO ID" at bounding box center [156, 137] width 283 height 36
paste input "178827"
type input "178827"
click at [1405, 131] on button "submit" at bounding box center [1394, 137] width 60 height 28
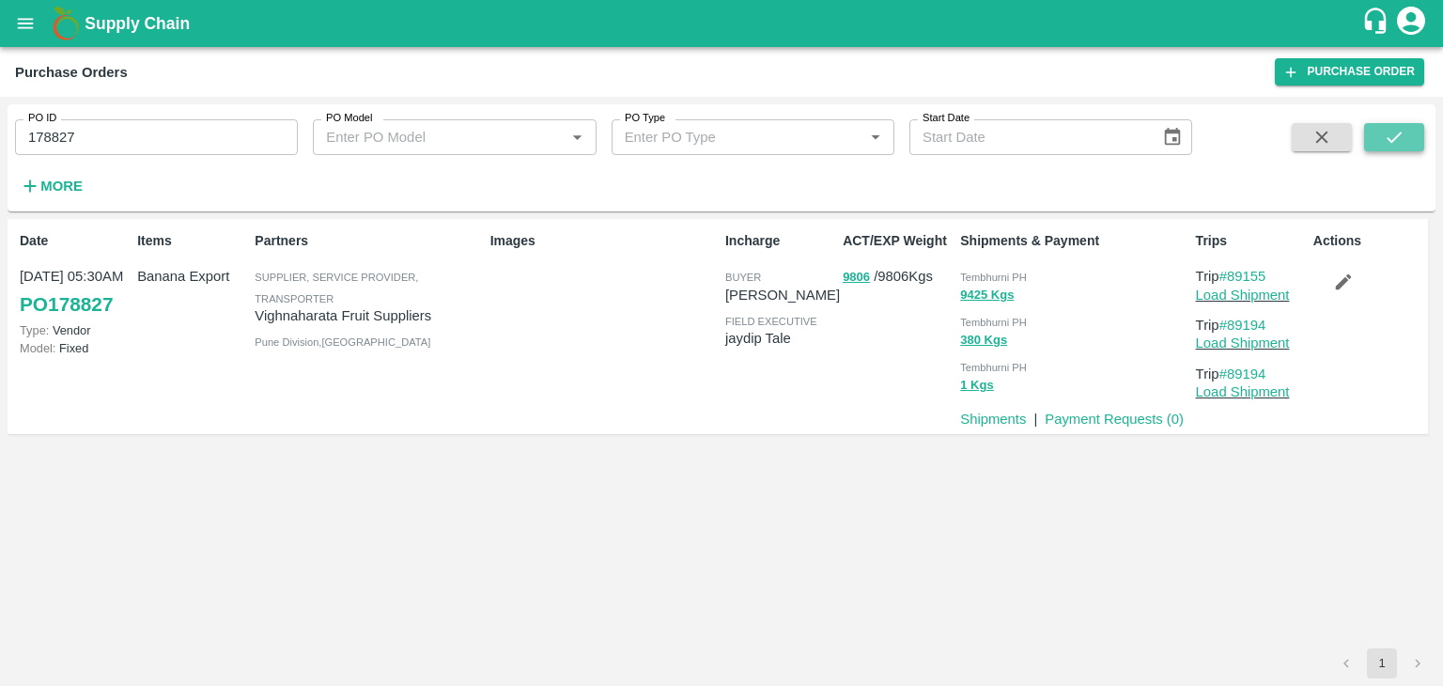
click at [1405, 131] on button "submit" at bounding box center [1394, 137] width 60 height 28
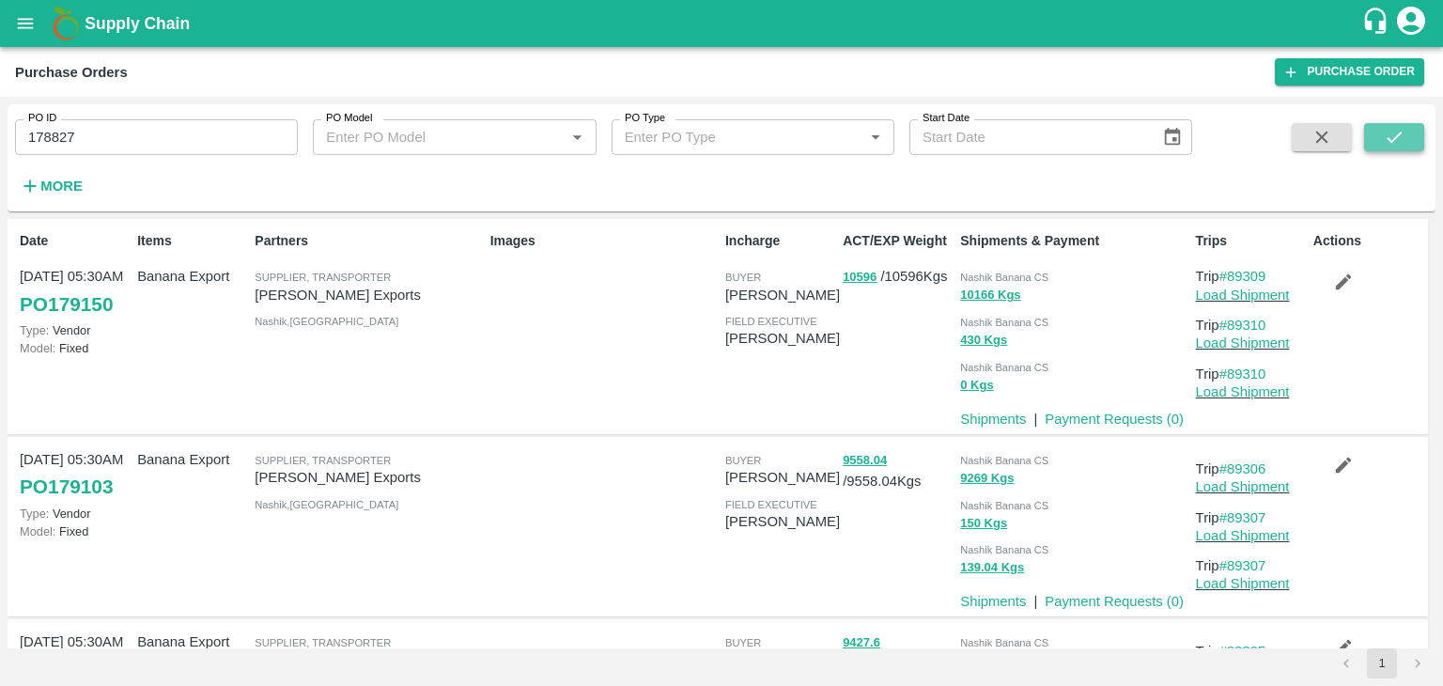
click at [1400, 129] on icon "submit" at bounding box center [1394, 137] width 21 height 21
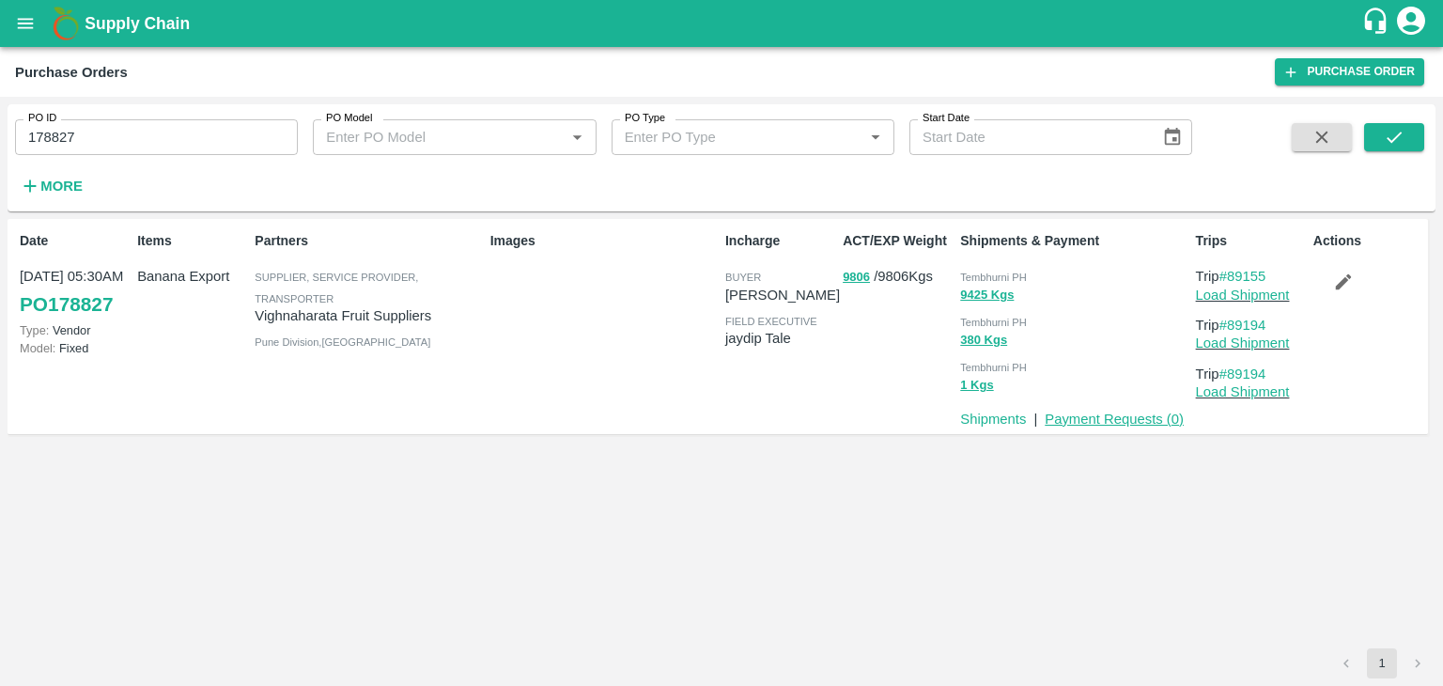
click at [1101, 419] on link "Payment Requests ( 0 )" at bounding box center [1114, 418] width 139 height 15
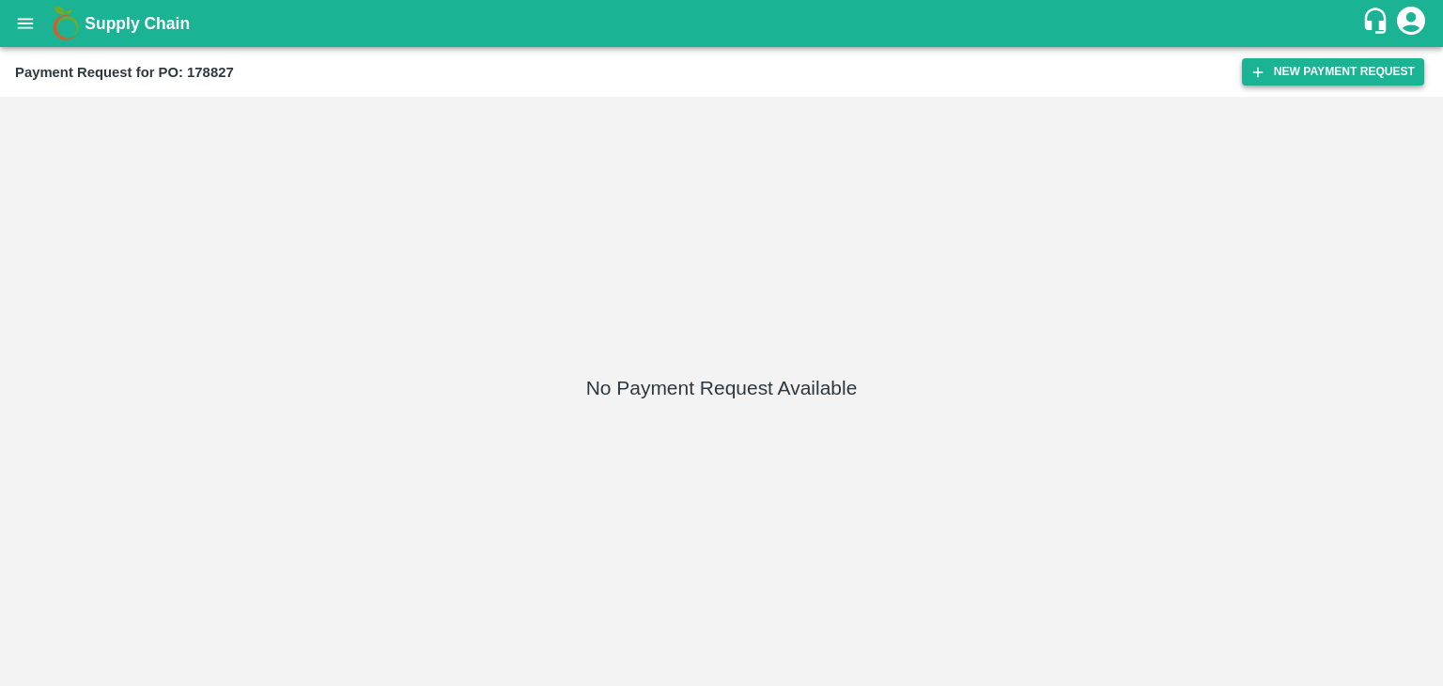
click at [1336, 59] on button "New Payment Request" at bounding box center [1333, 71] width 182 height 27
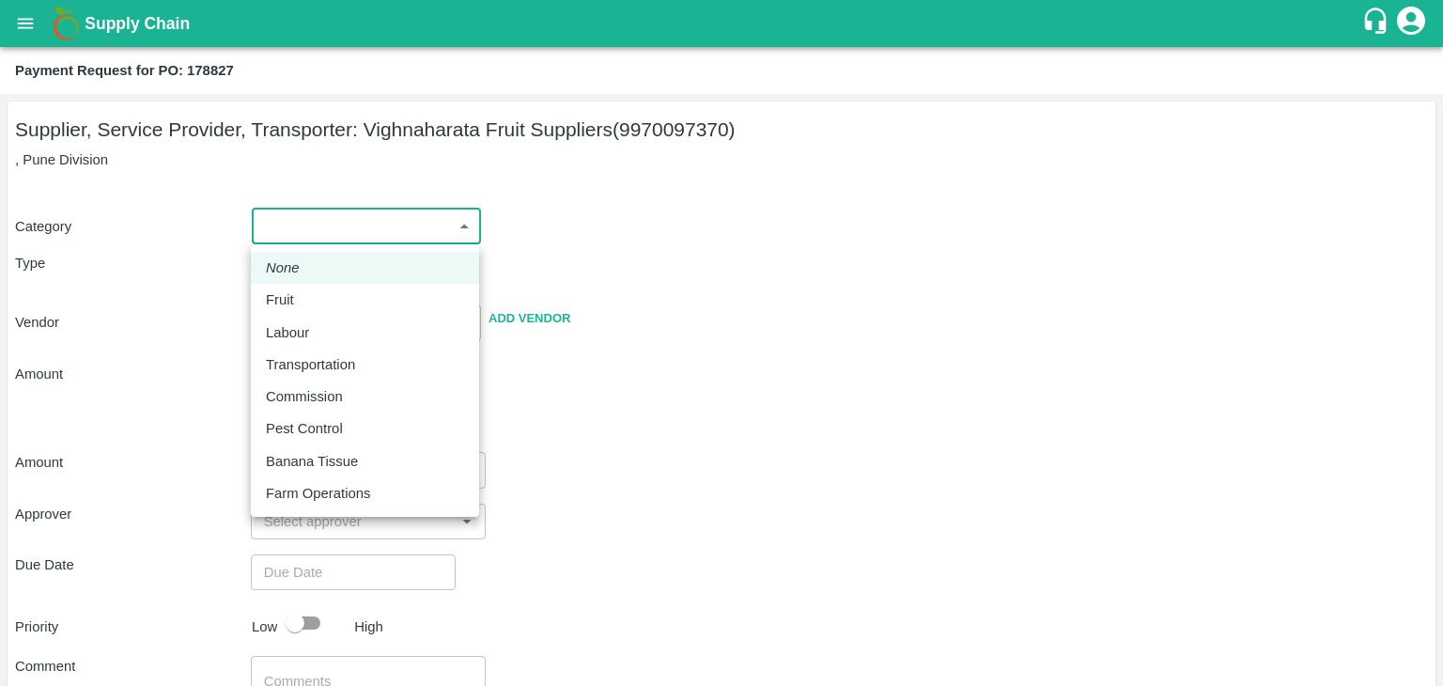
drag, startPoint x: 279, startPoint y: 220, endPoint x: 311, endPoint y: 294, distance: 80.8
click at [311, 294] on body "Supply Chain Payment Request for PO: 178827 Supplier, Service Provider, Transpo…" at bounding box center [721, 343] width 1443 height 686
click at [311, 294] on div "Fruit" at bounding box center [365, 299] width 198 height 21
type input "1"
type input "Vighnaharata Fruit Suppliers - 9970097370(Supplier, Service Provider, Transport…"
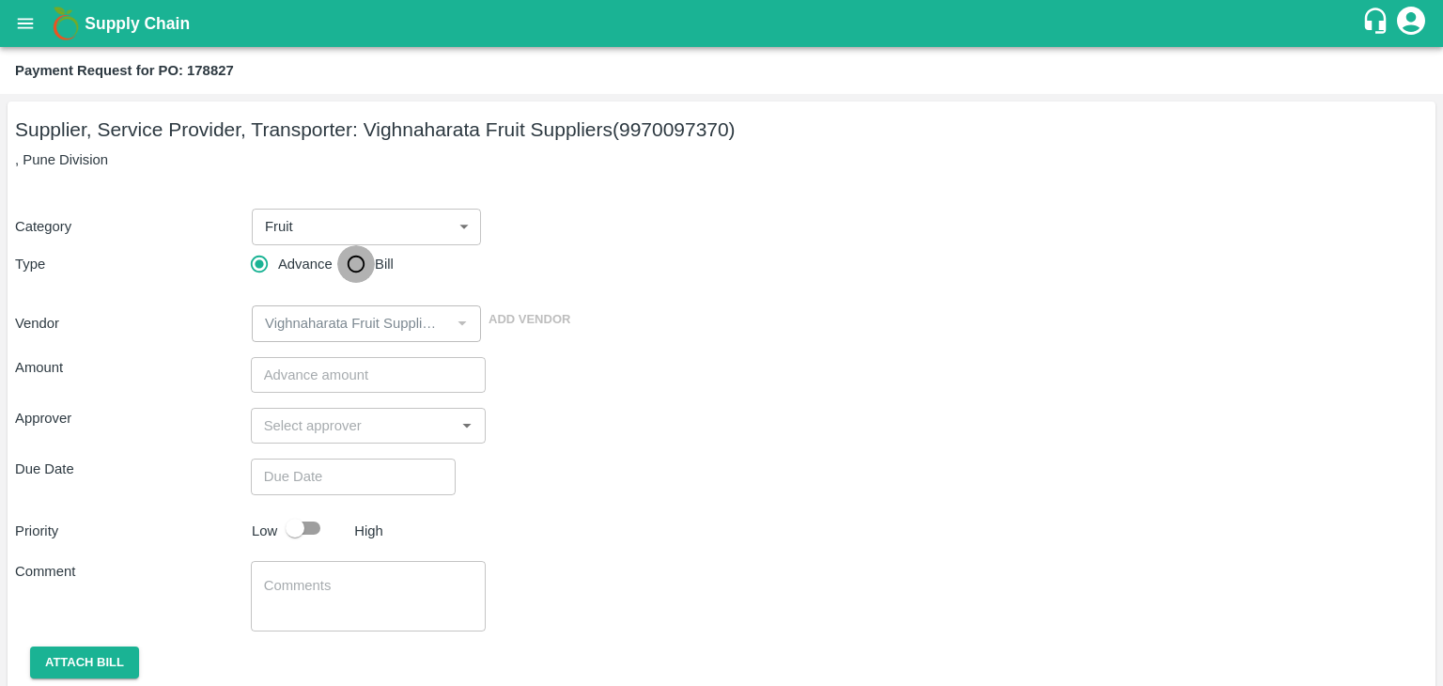
click at [344, 262] on input "Bill" at bounding box center [356, 264] width 38 height 38
radio input "true"
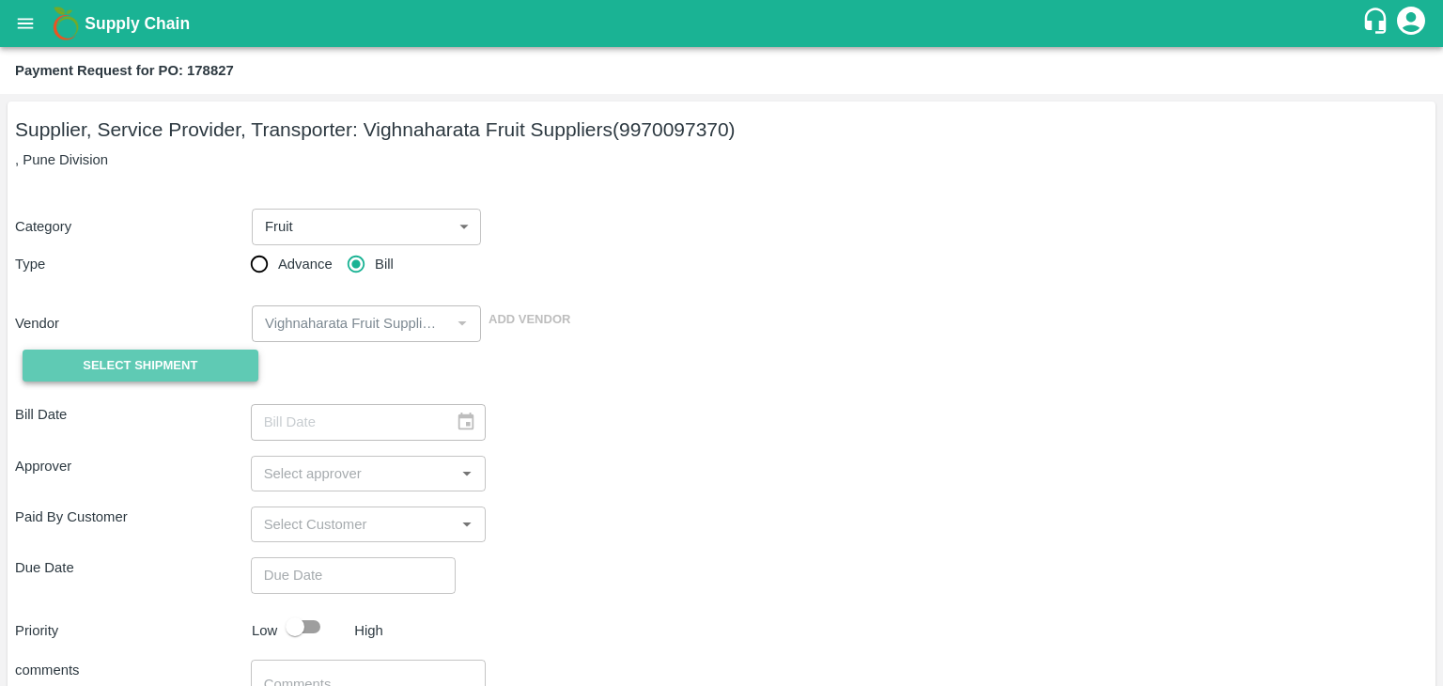
click at [137, 351] on button "Select Shipment" at bounding box center [141, 365] width 236 height 33
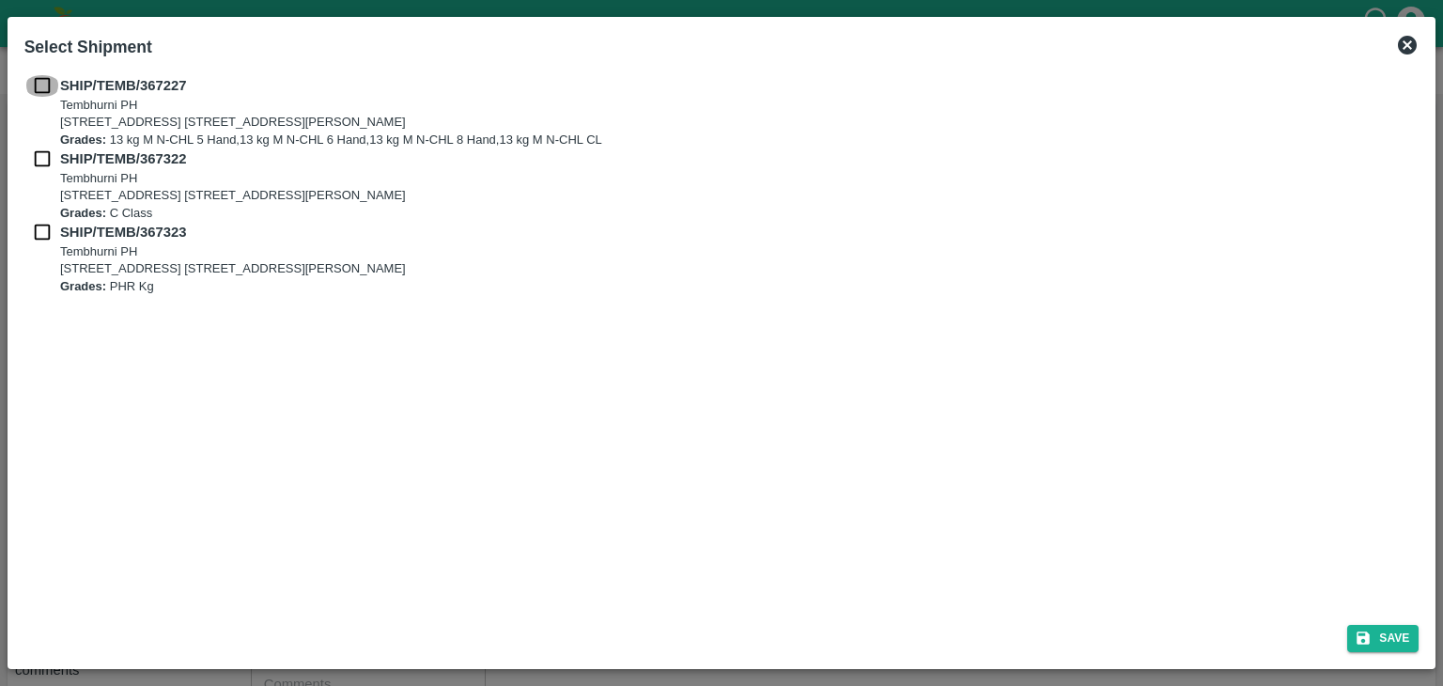
click at [38, 81] on input "checkbox" at bounding box center [42, 85] width 36 height 21
checkbox input "true"
click at [43, 162] on input "checkbox" at bounding box center [42, 158] width 36 height 21
checkbox input "true"
click at [42, 231] on input "checkbox" at bounding box center [42, 232] width 36 height 21
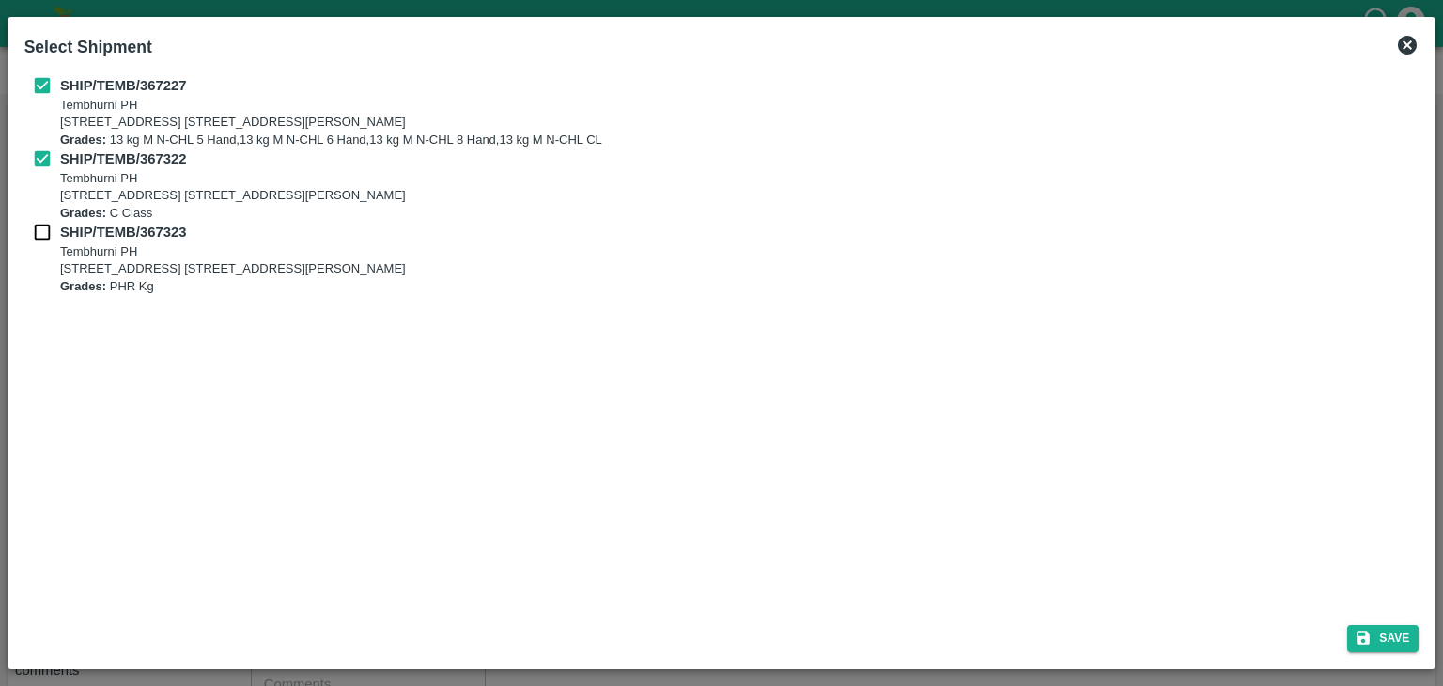
checkbox input "true"
click at [1395, 648] on button "Save" at bounding box center [1382, 638] width 71 height 27
type input "[DATE]"
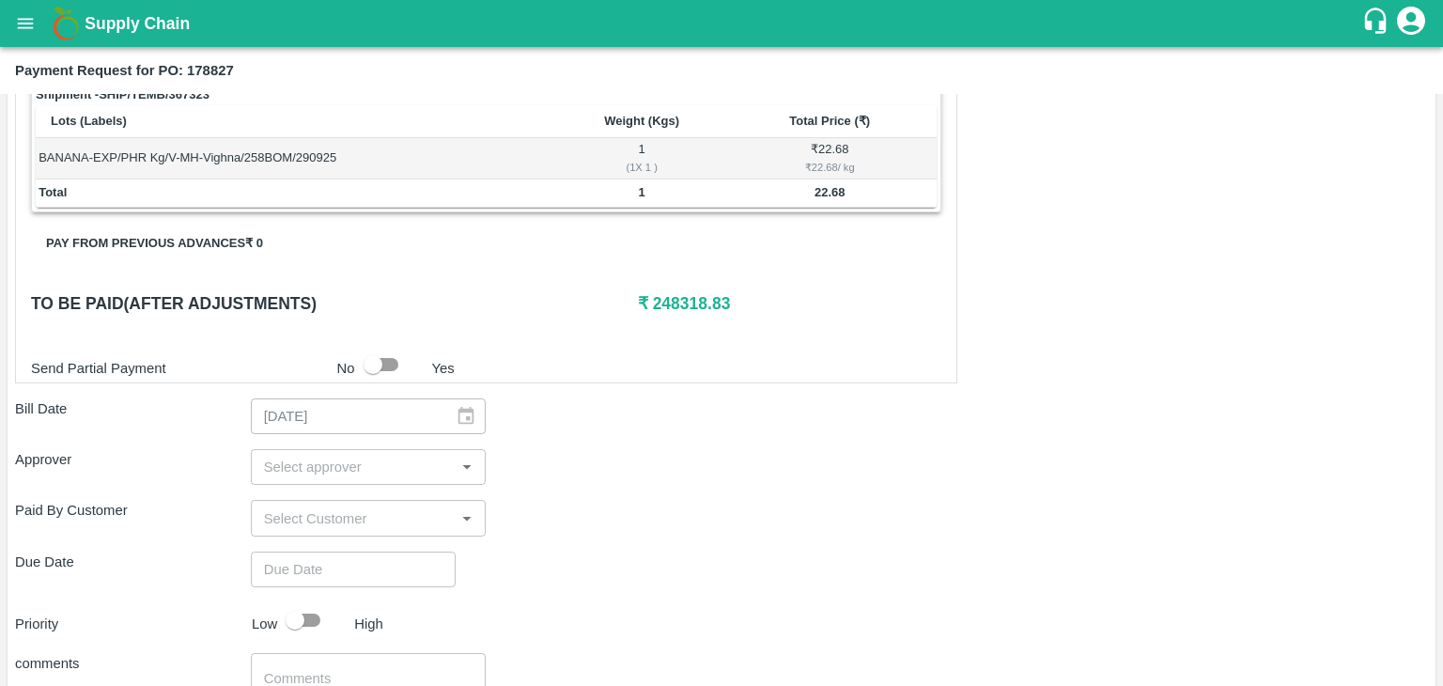
scroll to position [879, 0]
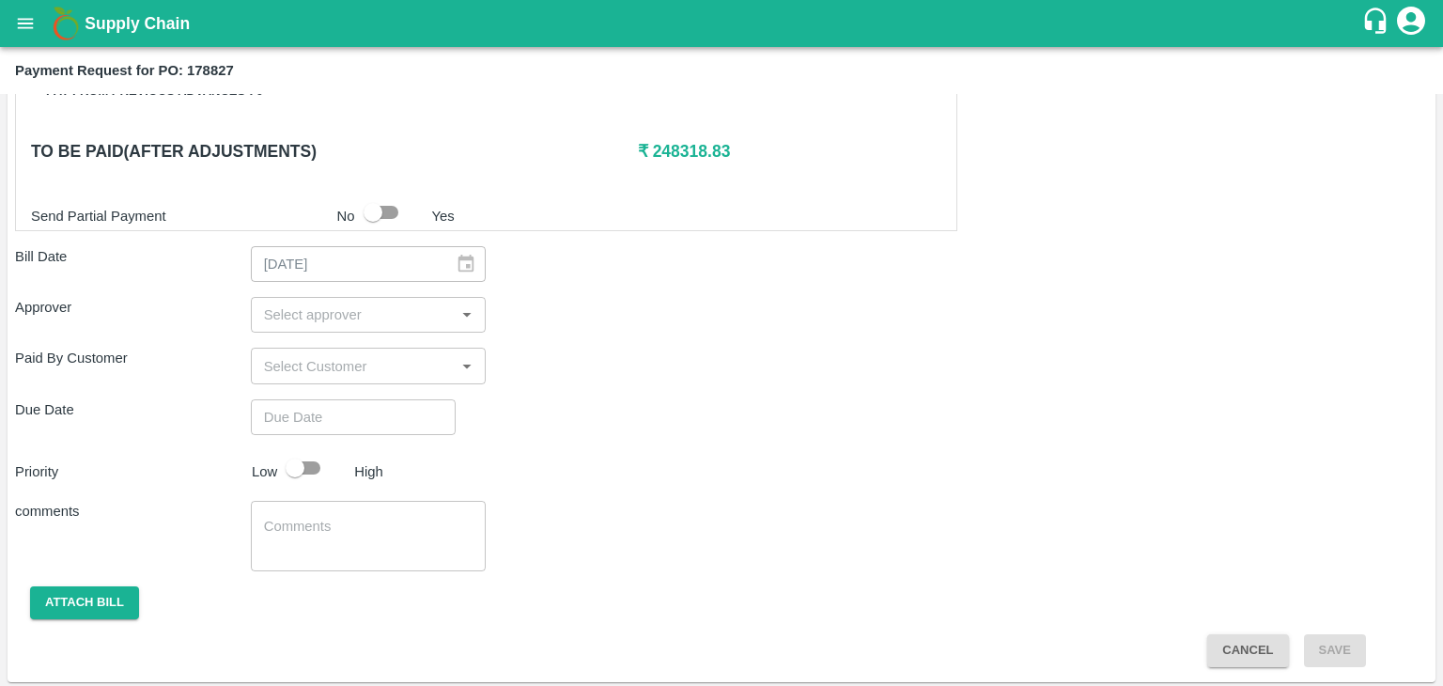
click at [379, 297] on div "​" at bounding box center [369, 315] width 236 height 36
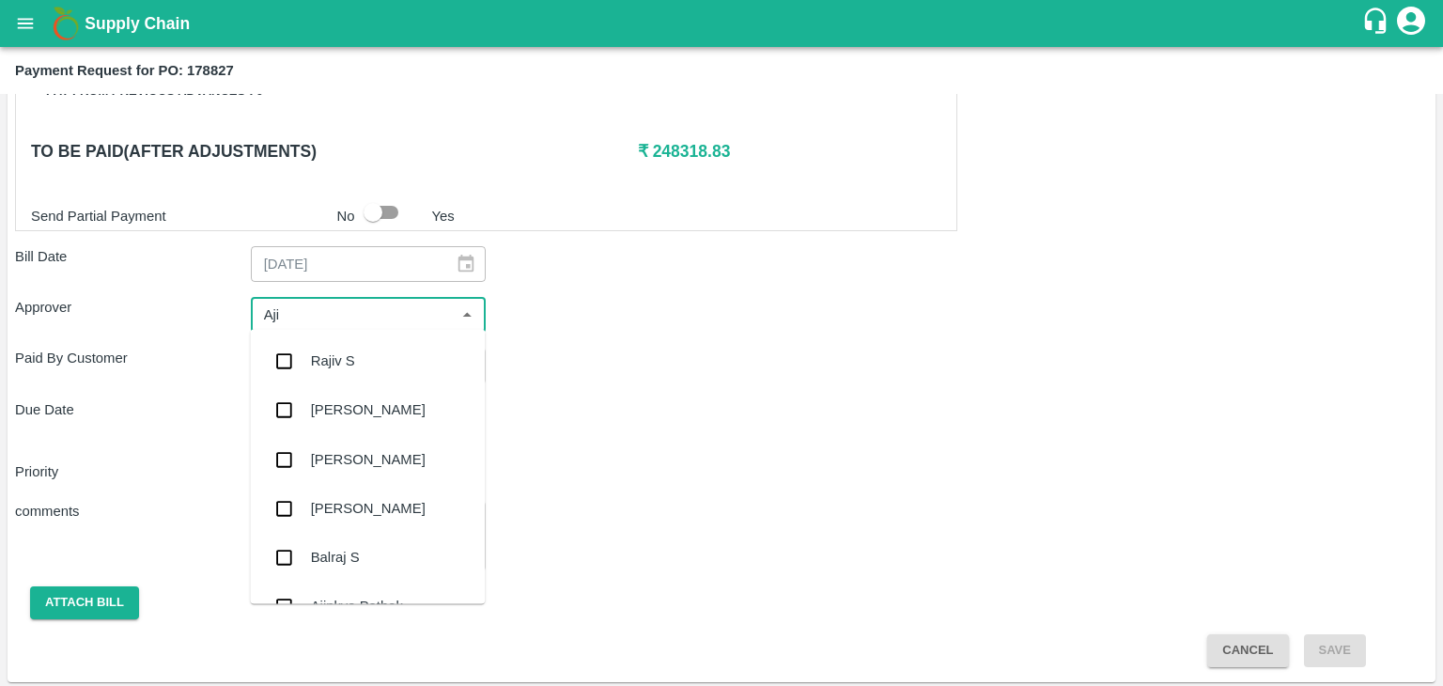
type input "Ajit"
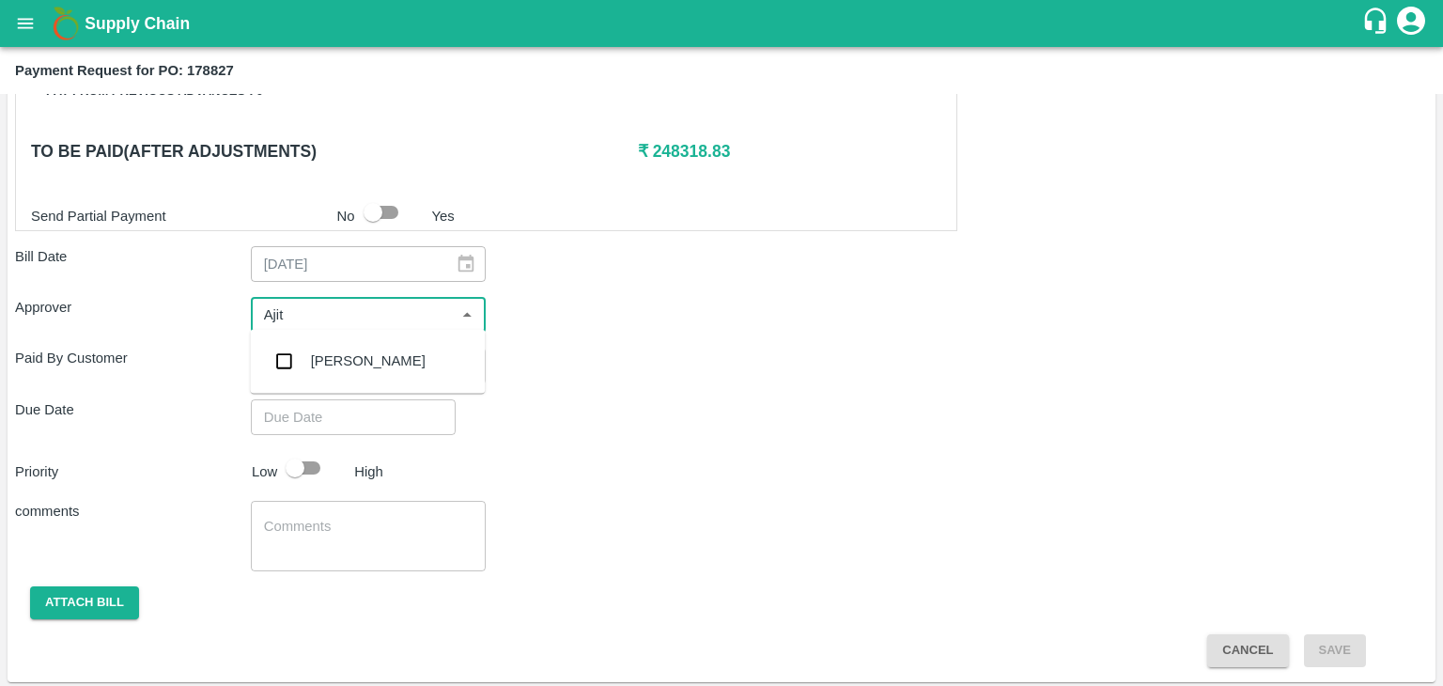
click at [369, 358] on div "[PERSON_NAME]" at bounding box center [367, 360] width 235 height 49
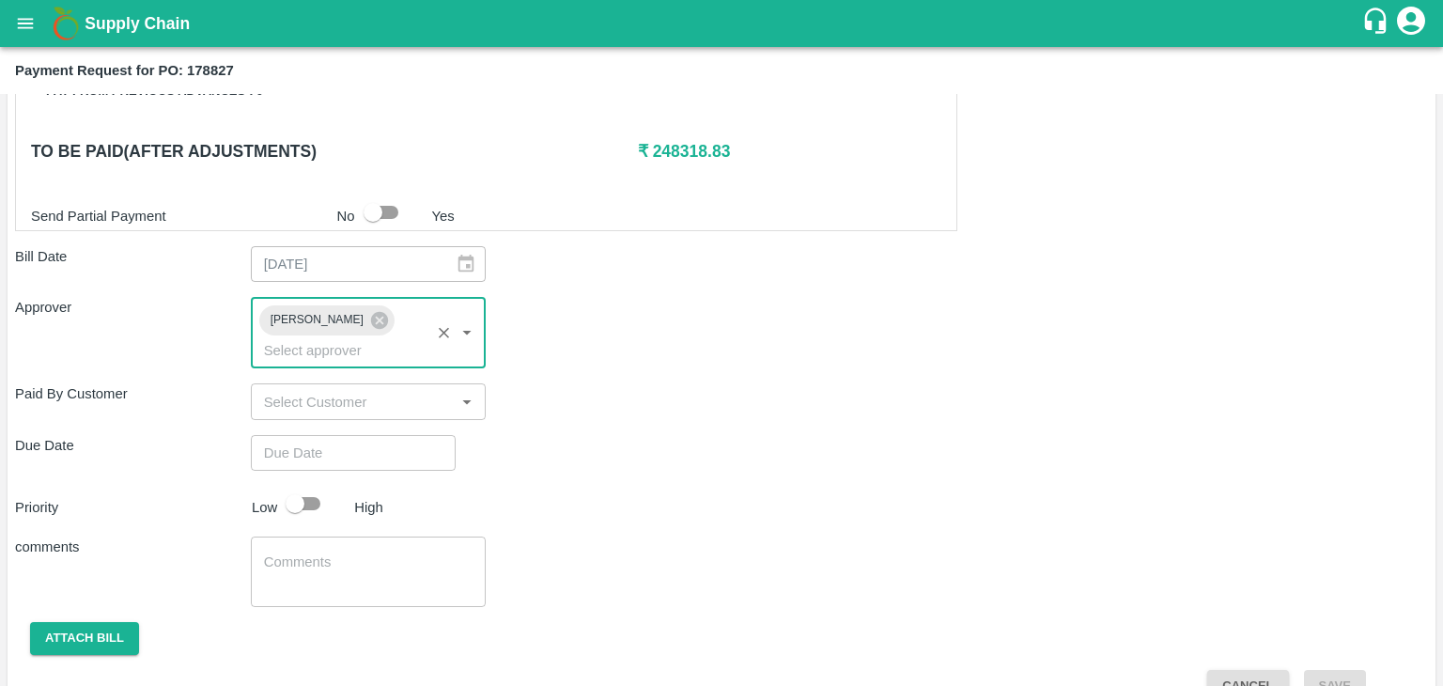
type input "DD/MM/YYYY hh:mm aa"
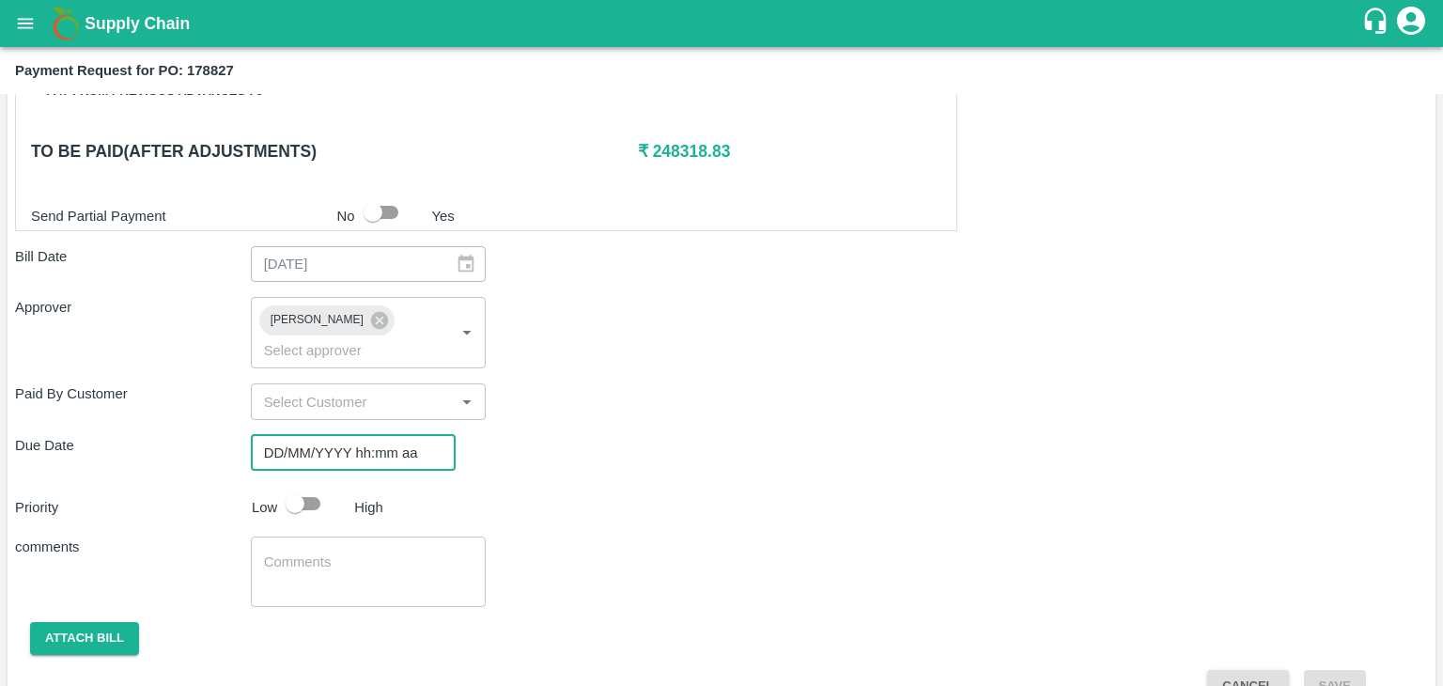
click at [401, 435] on input "DD/MM/YYYY hh:mm aa" at bounding box center [347, 453] width 192 height 36
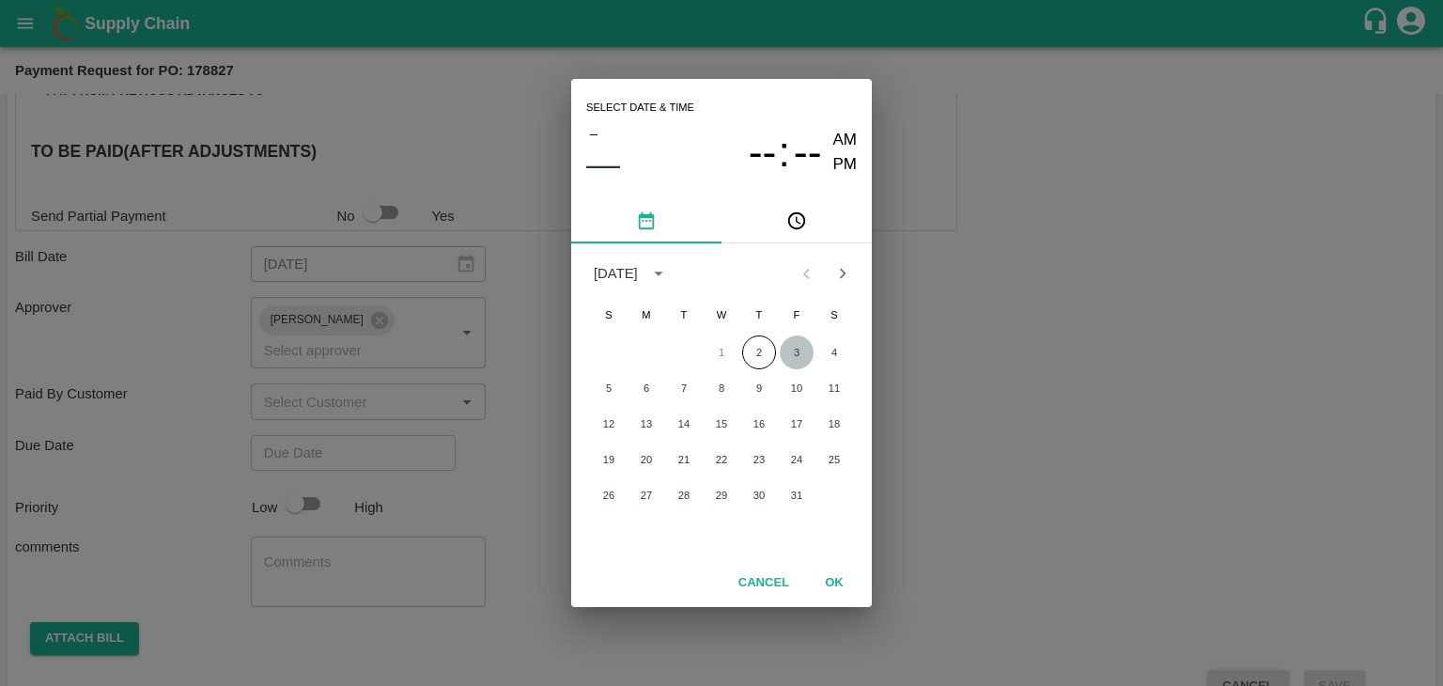
click at [800, 348] on button "3" at bounding box center [797, 352] width 34 height 34
type input "[DATE] 12:00 AM"
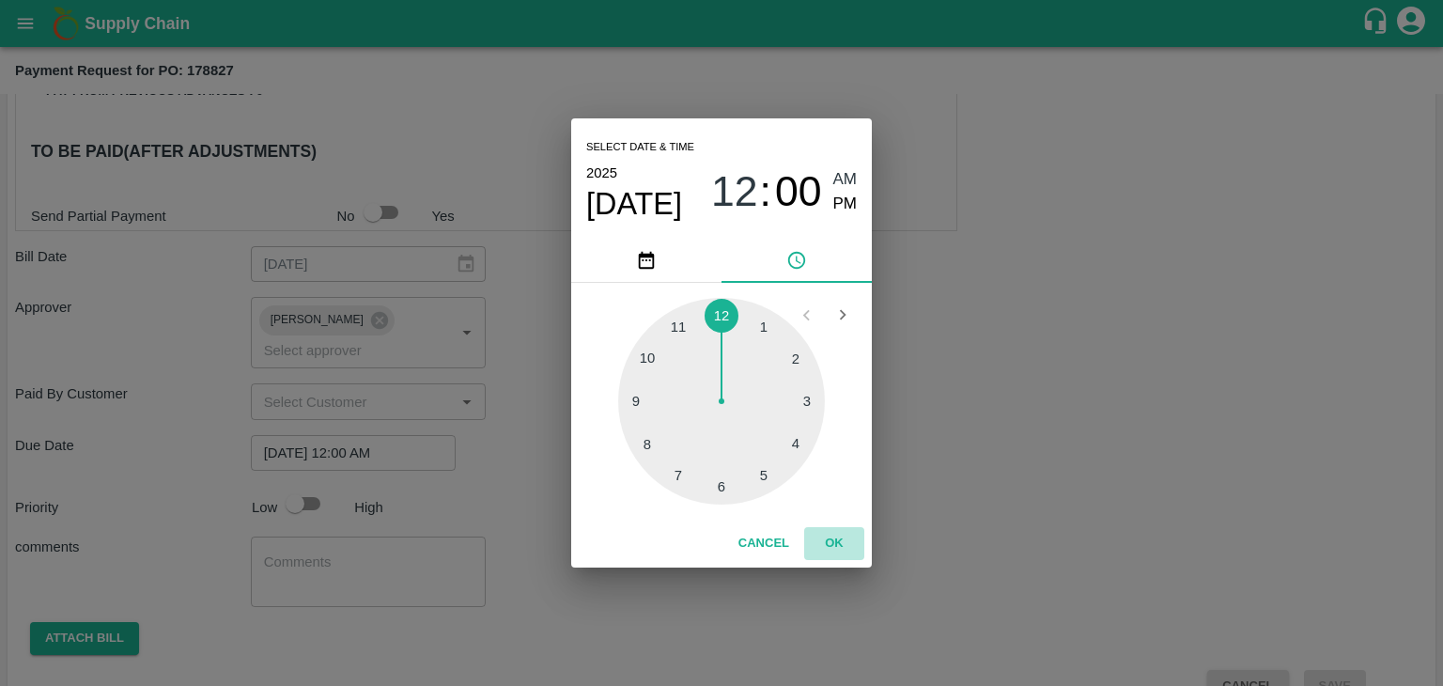
click at [824, 530] on button "OK" at bounding box center [834, 543] width 60 height 33
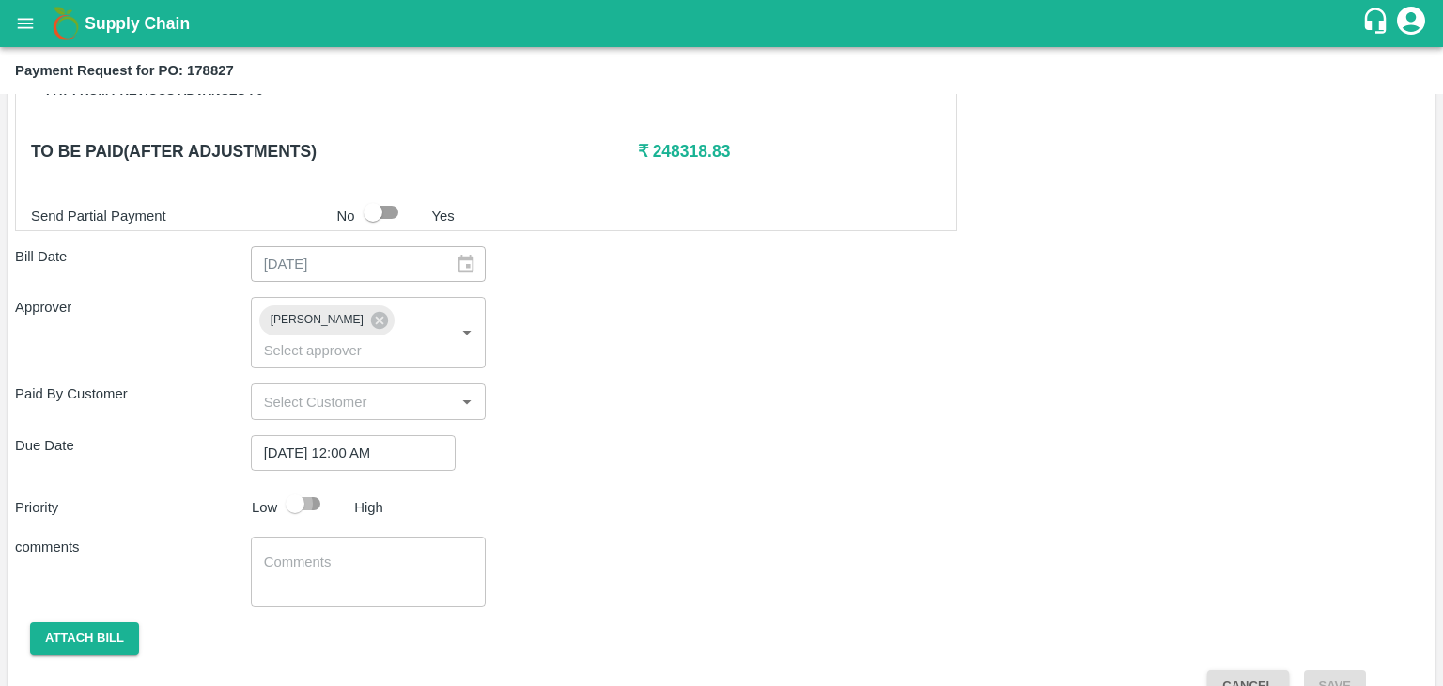
click at [304, 486] on input "checkbox" at bounding box center [294, 504] width 107 height 36
checkbox input "true"
click at [369, 552] on textarea at bounding box center [368, 571] width 209 height 39
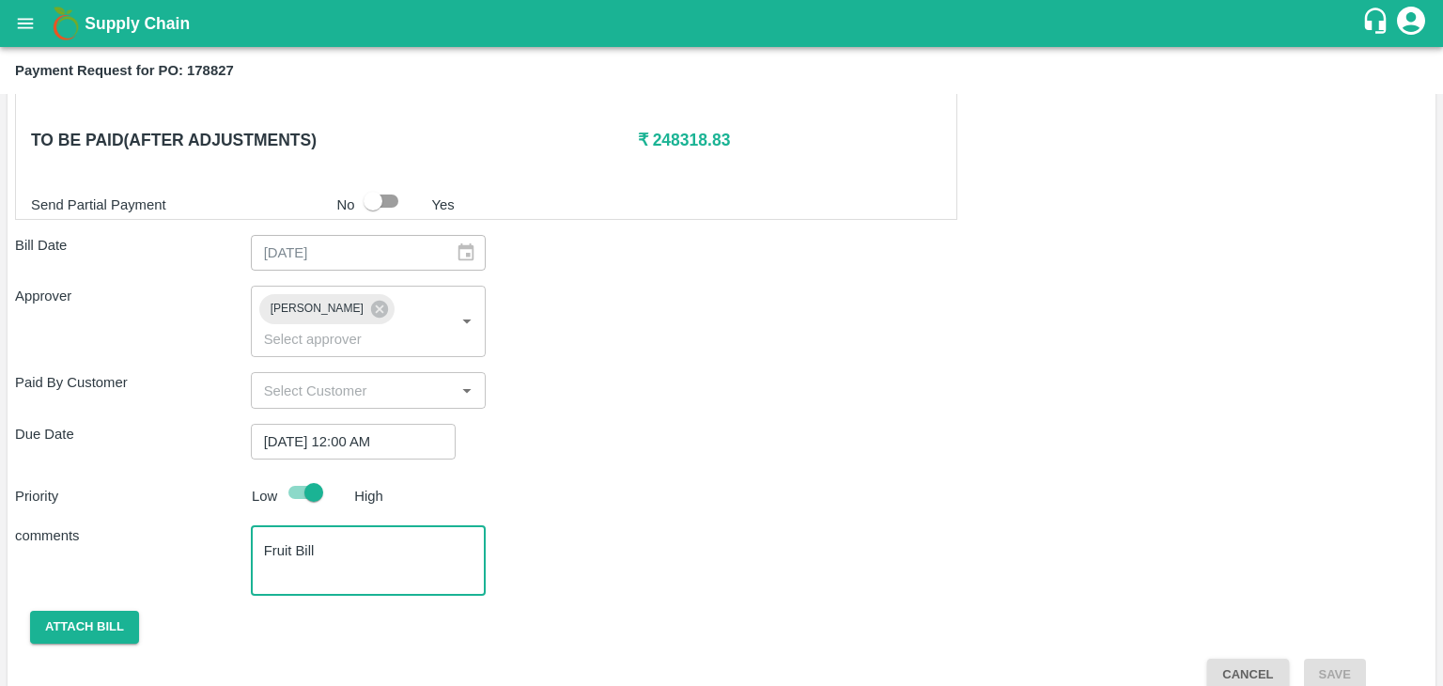
type textarea "Fruit Bill"
click at [94, 611] on button "Attach bill" at bounding box center [84, 627] width 109 height 33
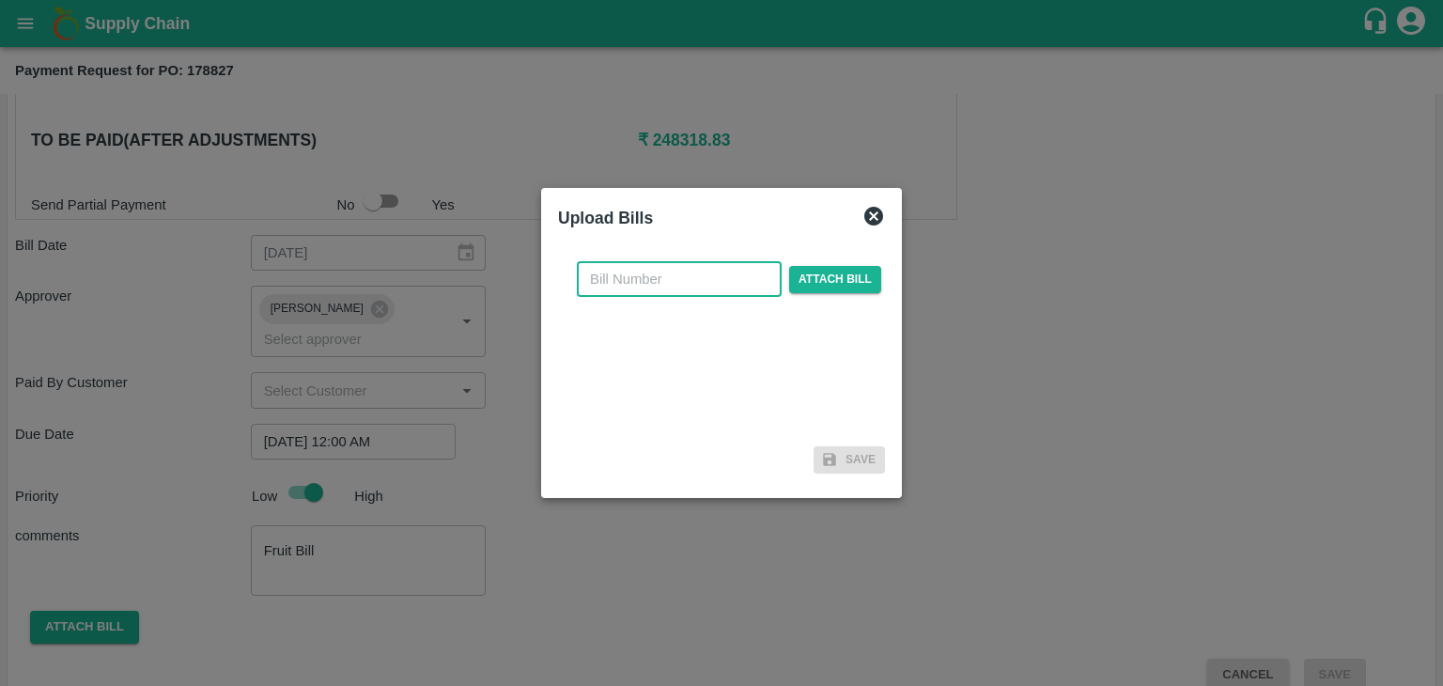
click at [662, 274] on input "text" at bounding box center [679, 279] width 205 height 36
type input "987"
click at [789, 269] on span "Attach bill" at bounding box center [835, 279] width 92 height 27
click at [0, 0] on input "Attach bill" at bounding box center [0, 0] width 0 height 0
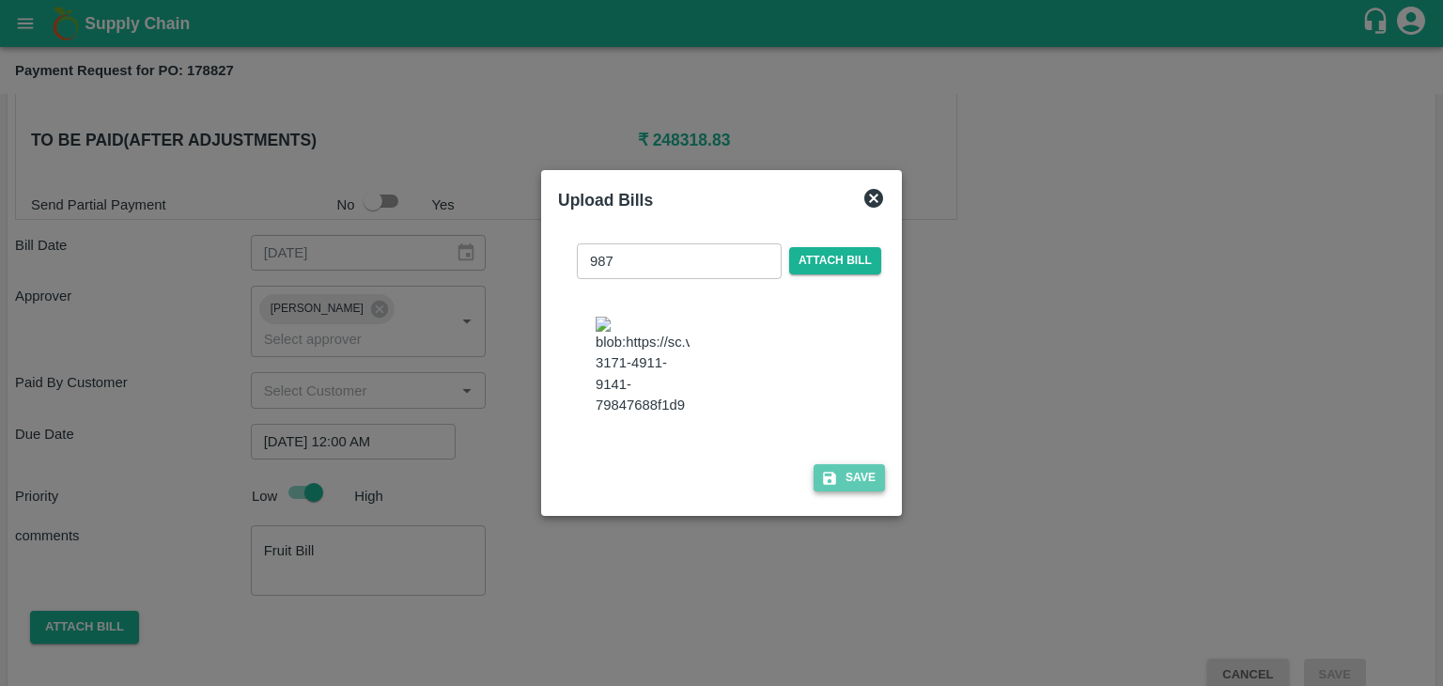
click at [852, 487] on button "Save" at bounding box center [848, 477] width 71 height 27
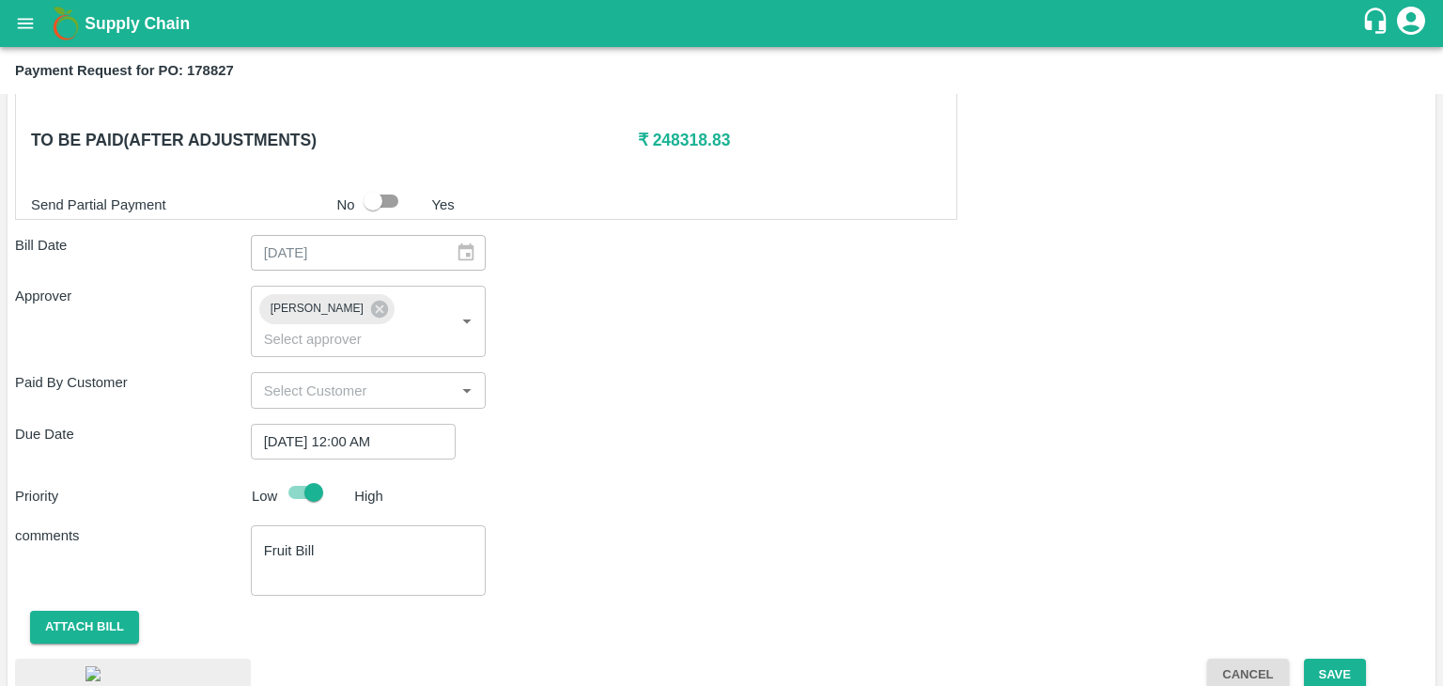
scroll to position [1007, 0]
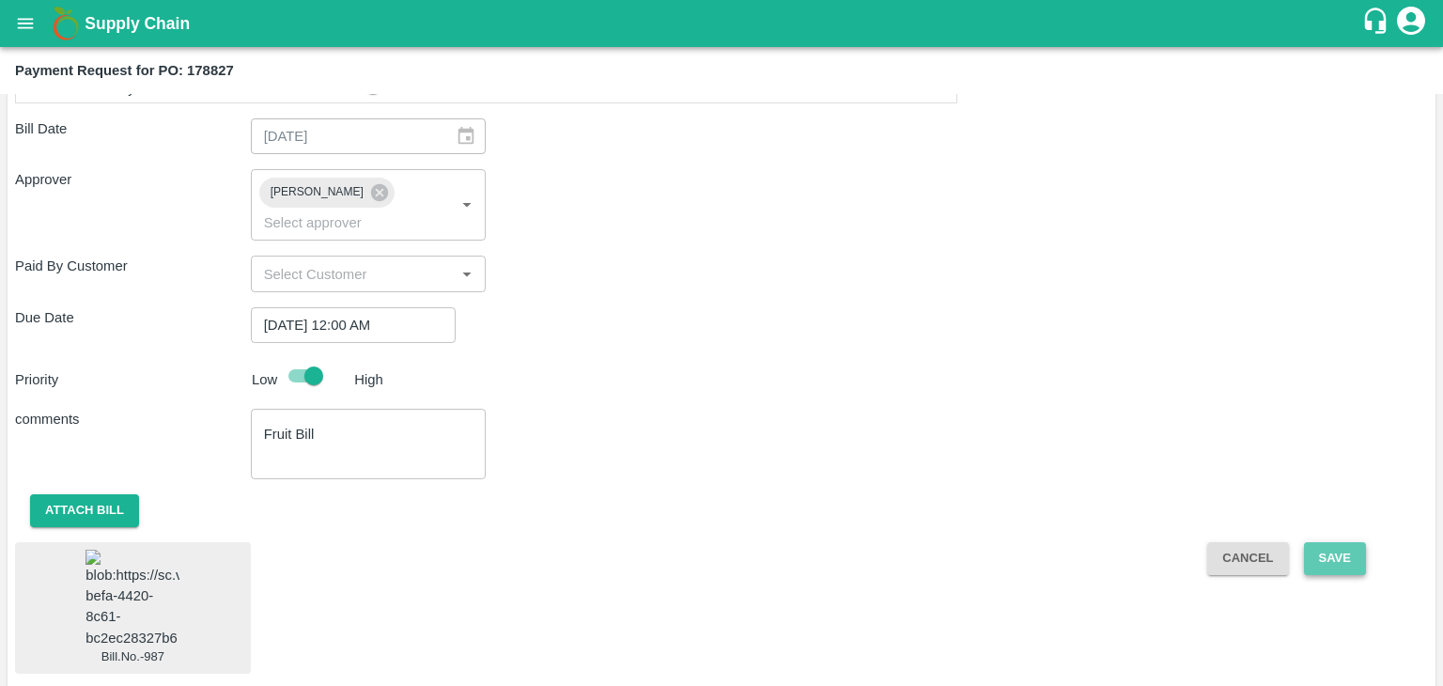
click at [1330, 542] on button "Save" at bounding box center [1335, 558] width 62 height 33
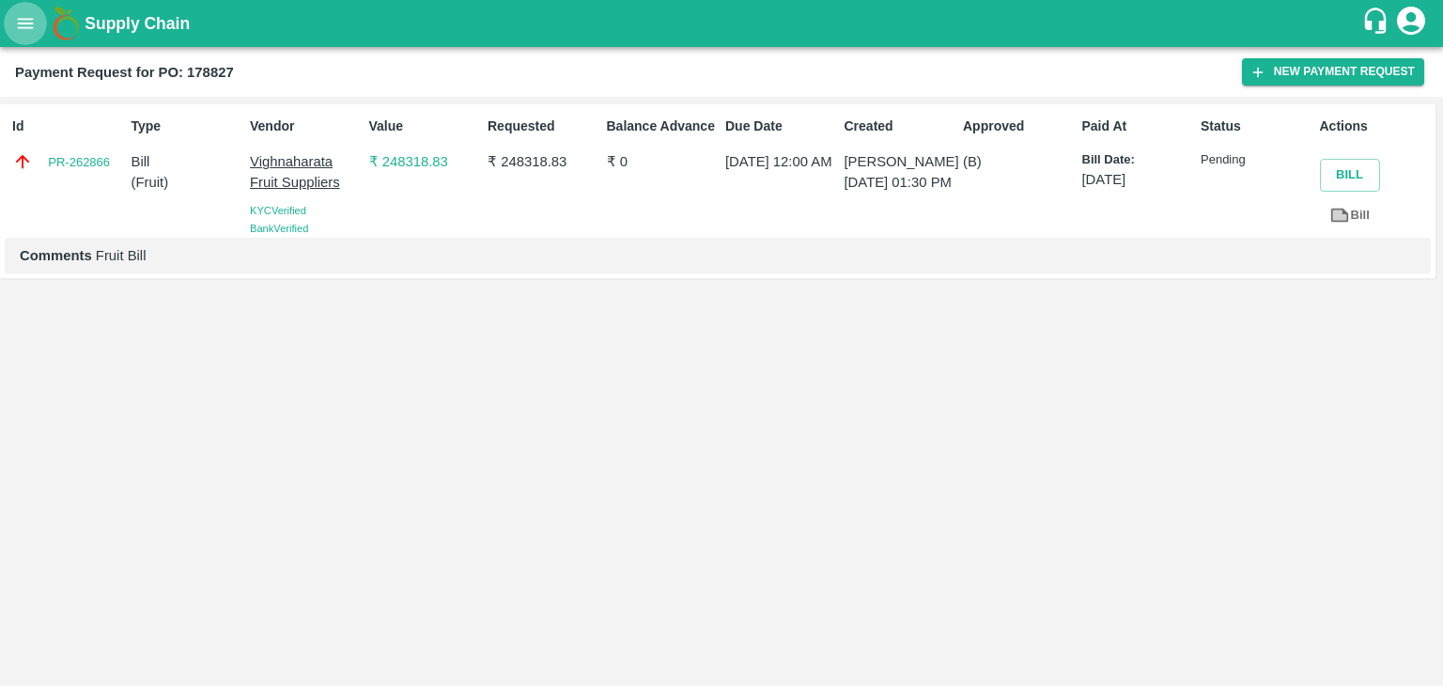
click at [15, 20] on icon "open drawer" at bounding box center [25, 23] width 21 height 21
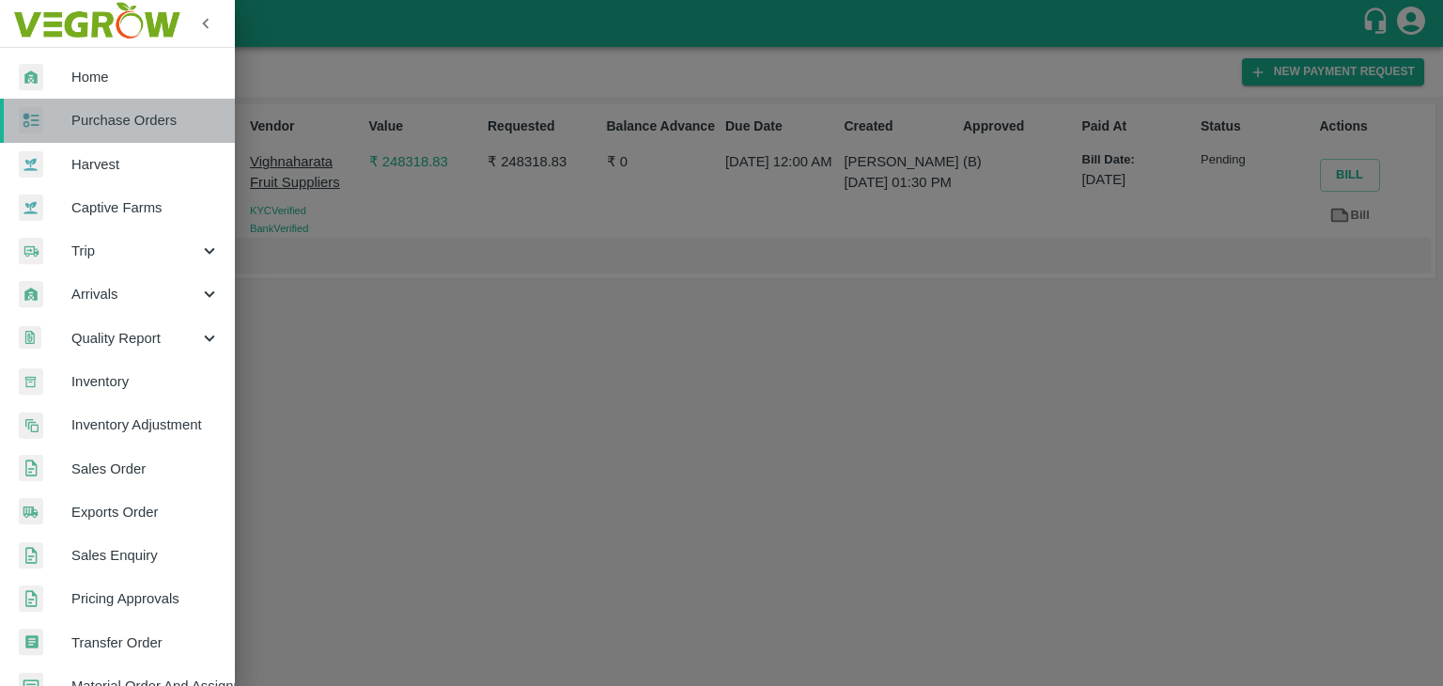
click at [127, 104] on link "Purchase Orders" at bounding box center [117, 120] width 235 height 43
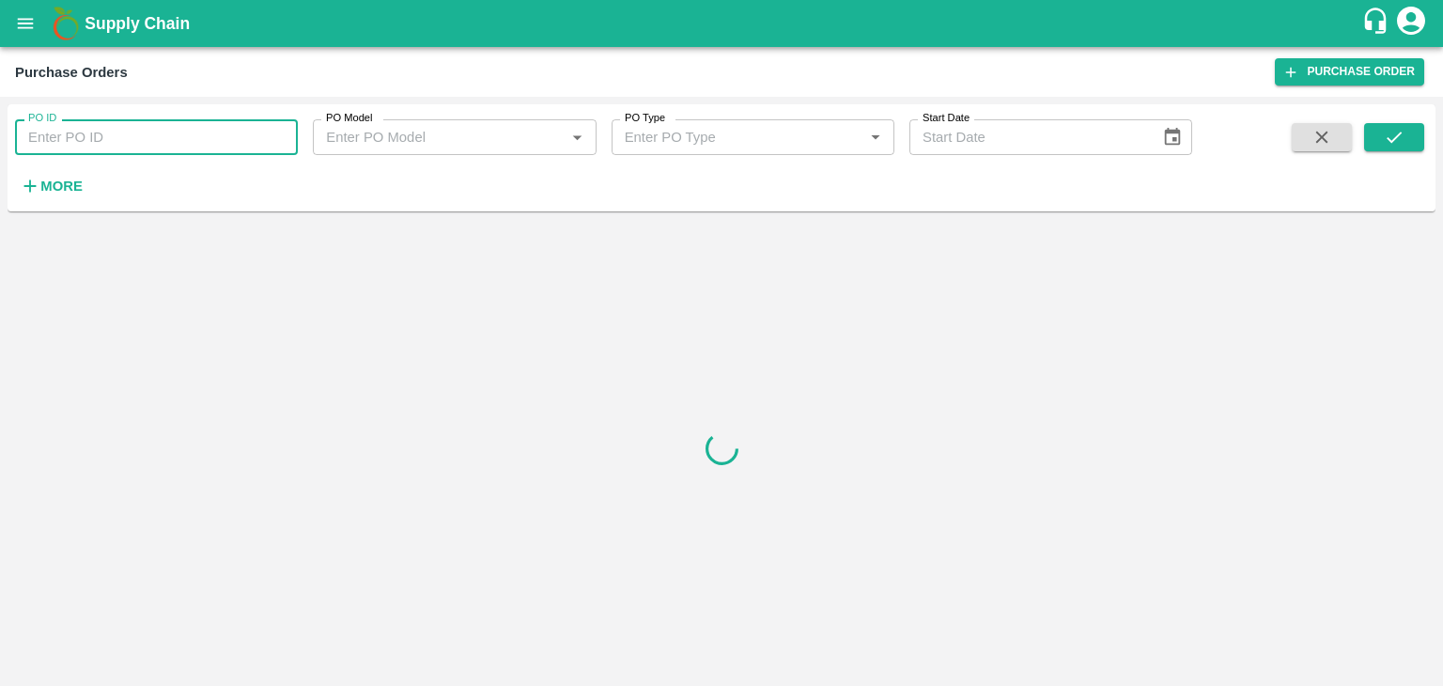
click at [179, 131] on input "PO ID" at bounding box center [156, 137] width 283 height 36
paste input "178355"
type input "178355"
click at [1439, 127] on div "PO ID 178355 PO ID PO Model PO Model   * PO Type PO Type   * Start Date Start D…" at bounding box center [721, 391] width 1443 height 589
click at [1405, 137] on button "submit" at bounding box center [1394, 137] width 60 height 28
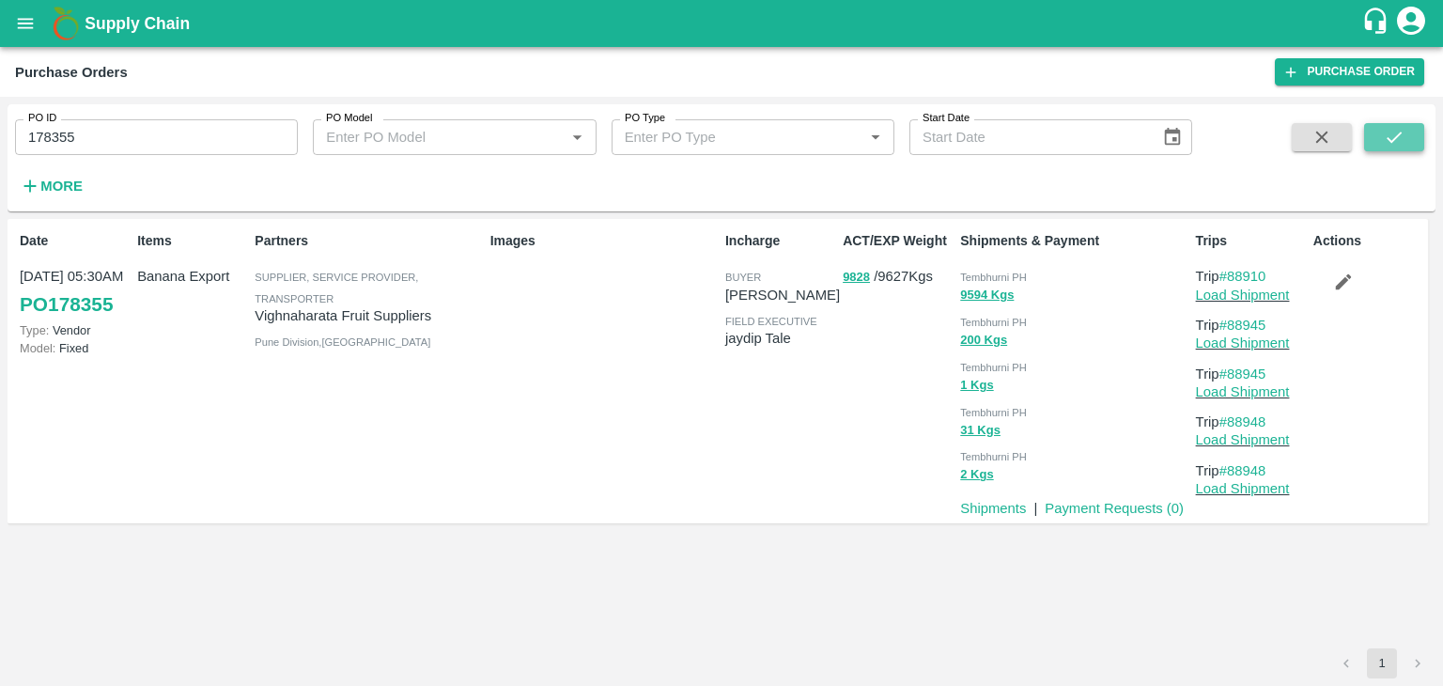
click at [1405, 137] on button "submit" at bounding box center [1394, 137] width 60 height 28
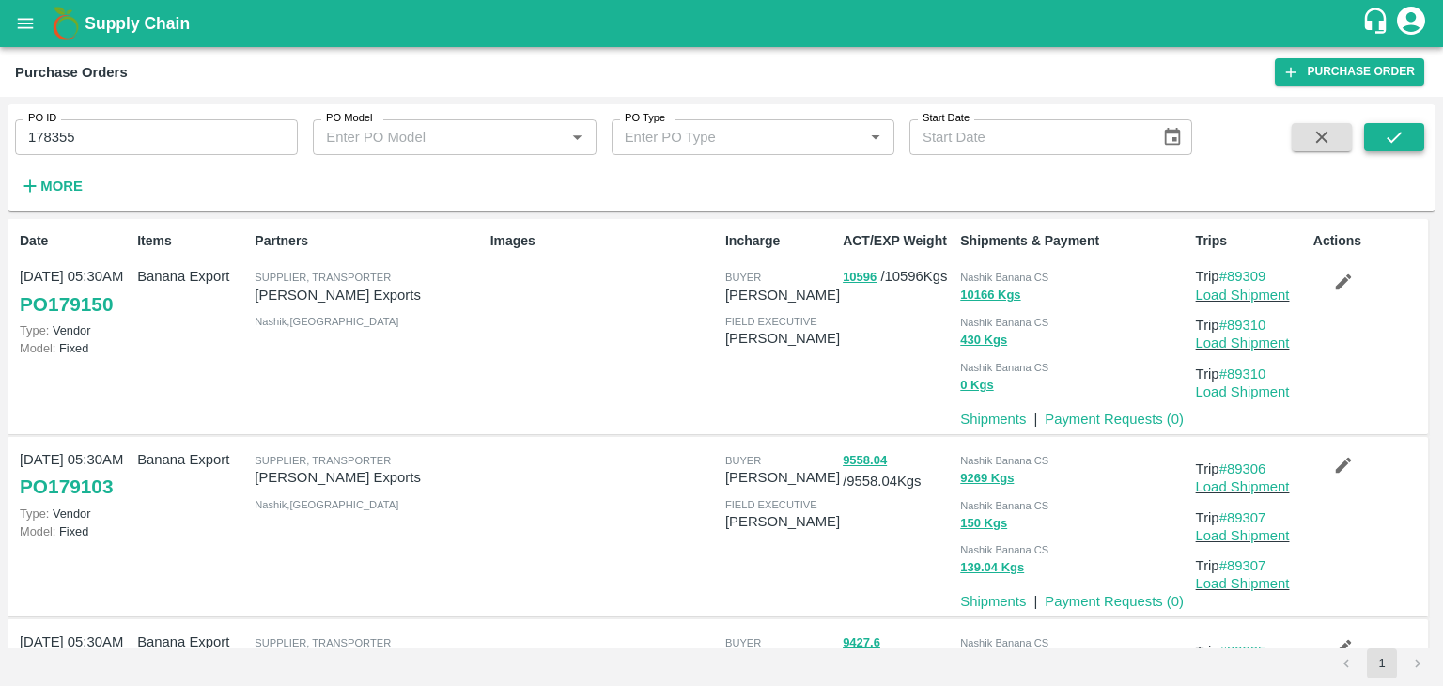
click at [1386, 127] on icon "submit" at bounding box center [1394, 137] width 21 height 21
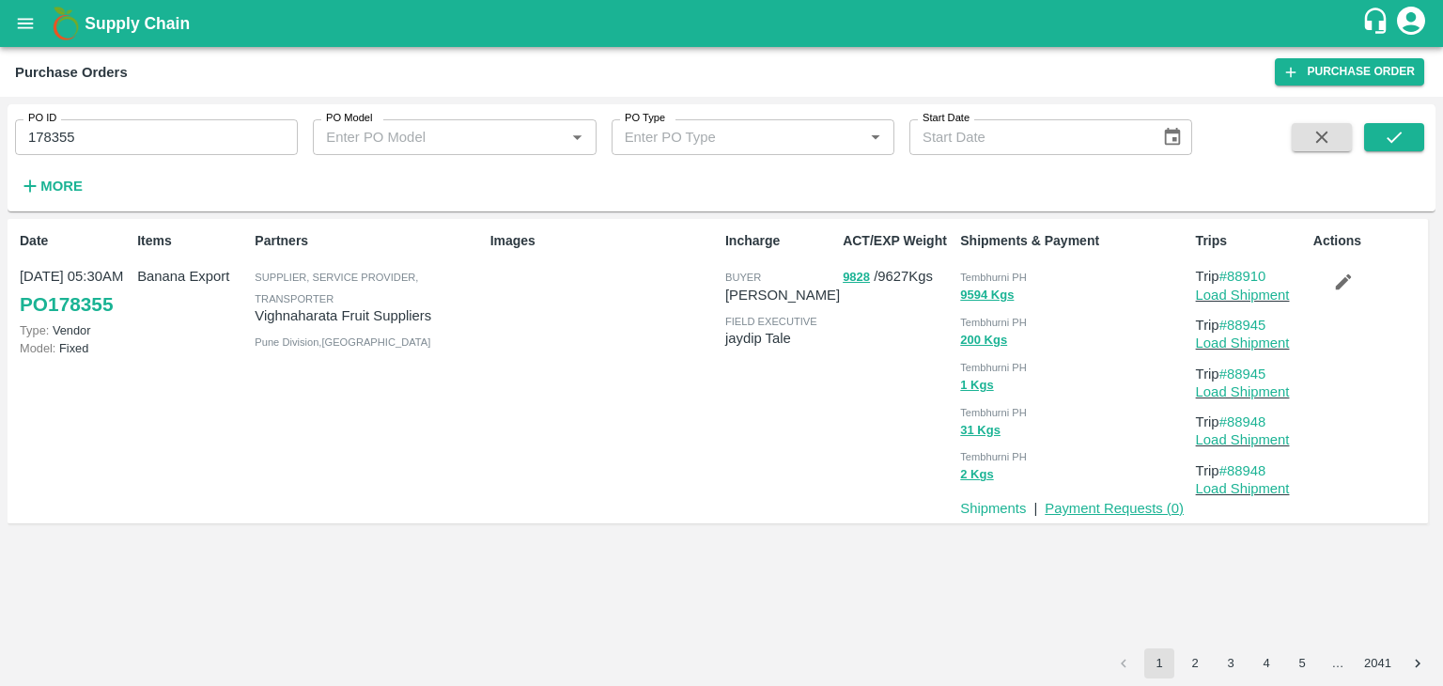
click at [1131, 509] on link "Payment Requests ( 0 )" at bounding box center [1114, 508] width 139 height 15
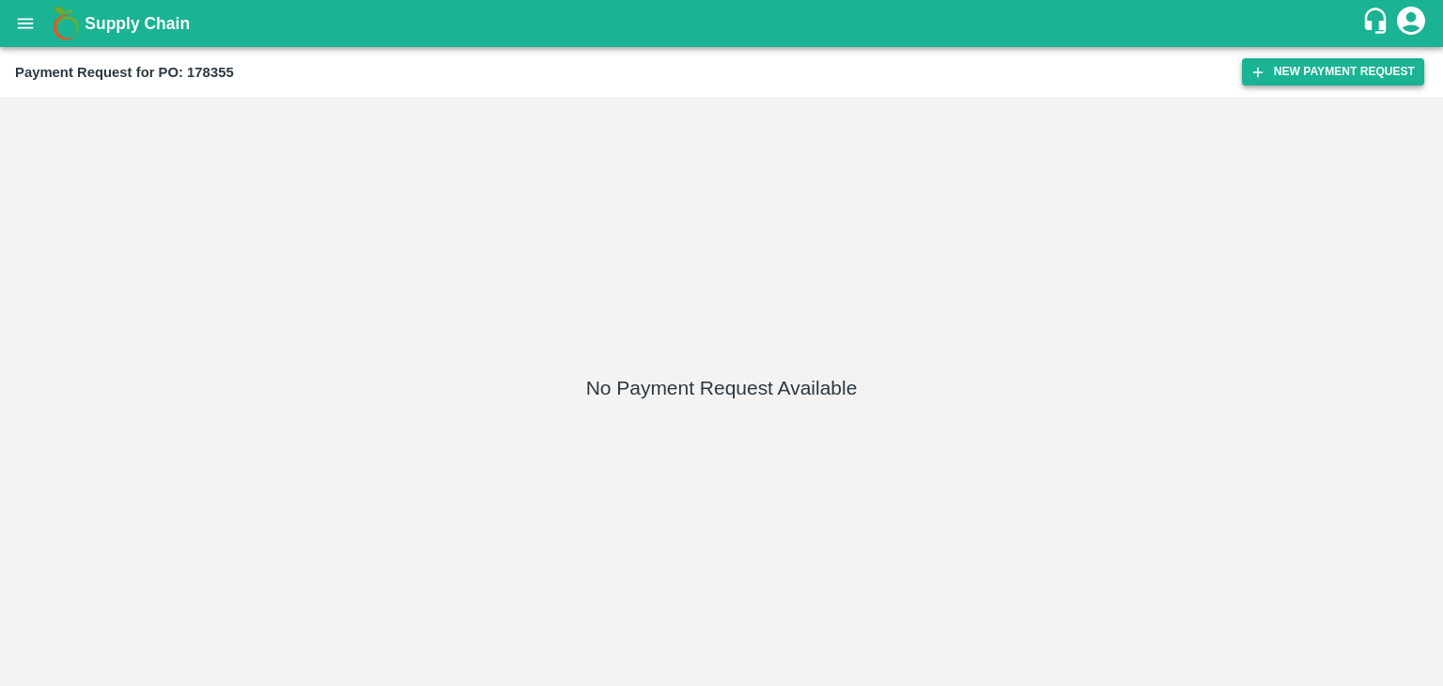
click at [1359, 65] on button "New Payment Request" at bounding box center [1333, 71] width 182 height 27
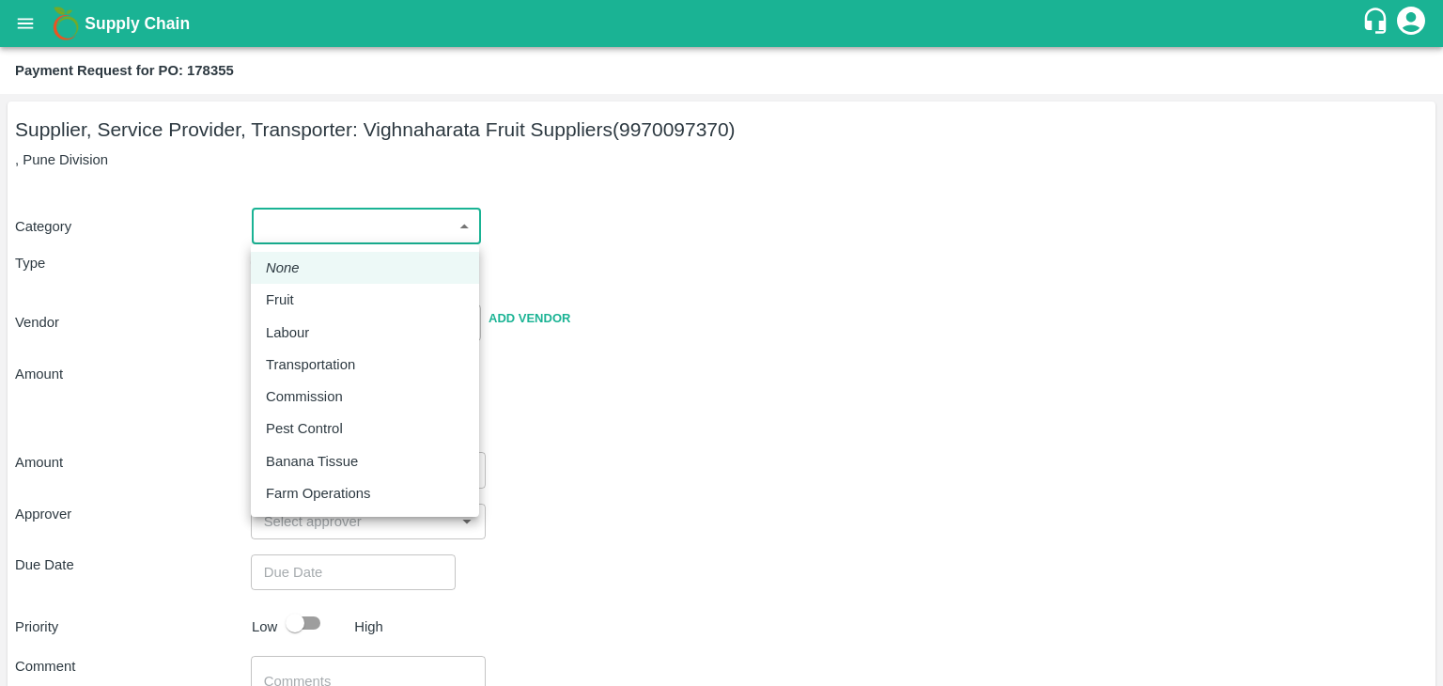
click at [319, 220] on body "Supply Chain Payment Request for PO: 178355 Supplier, Service Provider, Transpo…" at bounding box center [721, 343] width 1443 height 686
click at [308, 286] on li "Fruit" at bounding box center [365, 300] width 228 height 32
type input "1"
type input "Vighnaharata Fruit Suppliers - 9970097370(Supplier, Service Provider, Transport…"
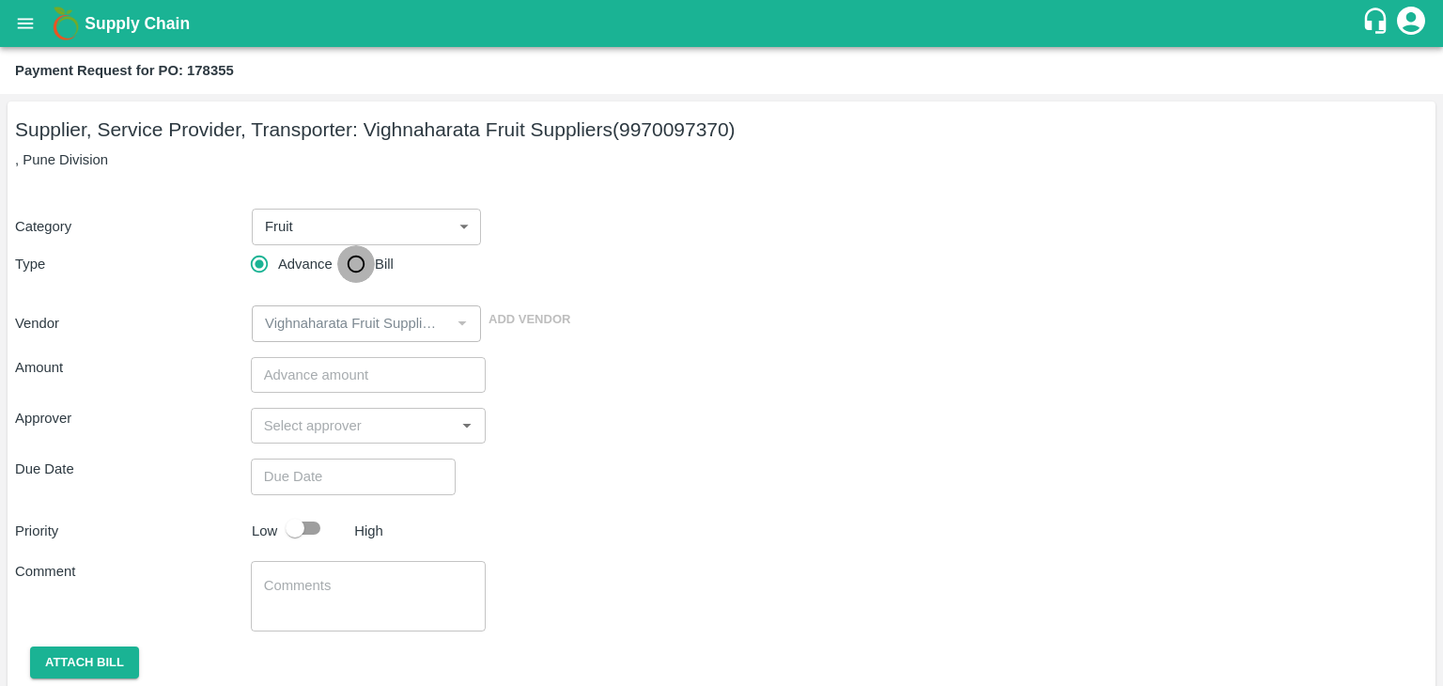
click at [354, 277] on input "Bill" at bounding box center [356, 264] width 38 height 38
radio input "true"
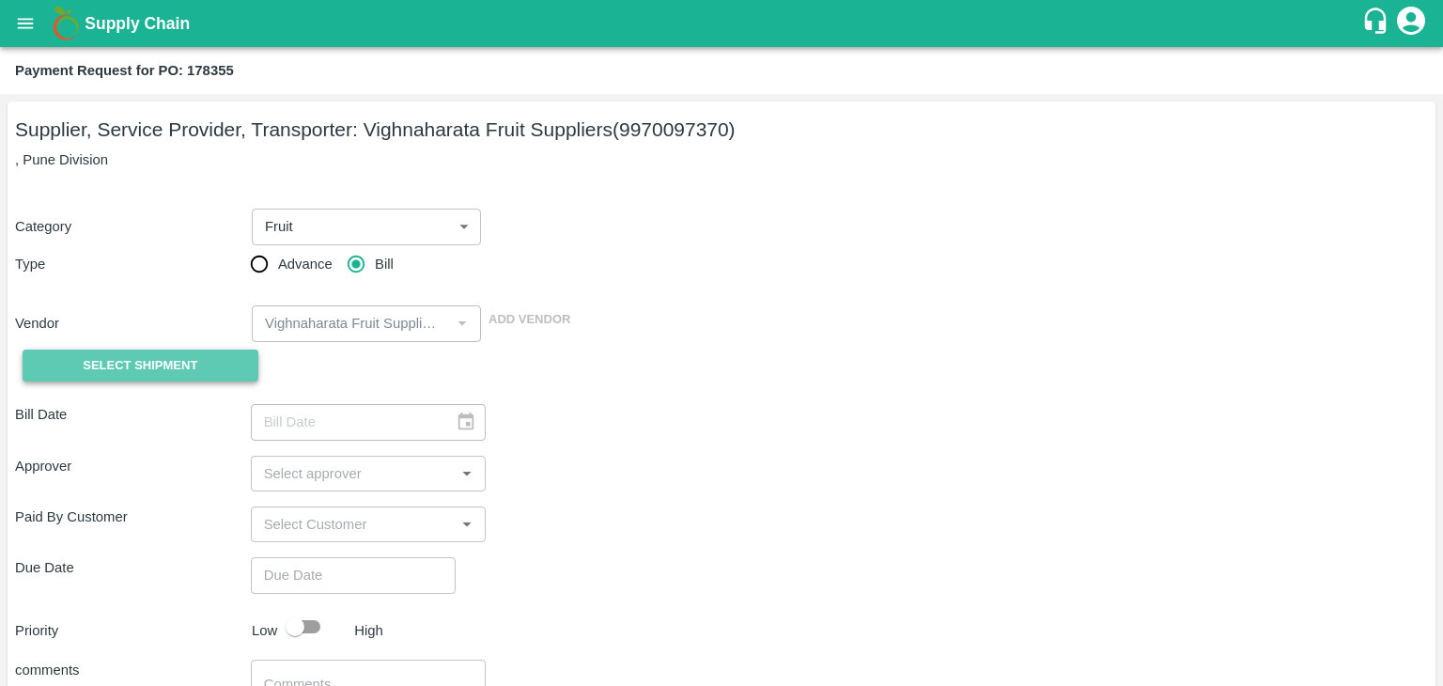
click at [197, 357] on button "Select Shipment" at bounding box center [141, 365] width 236 height 33
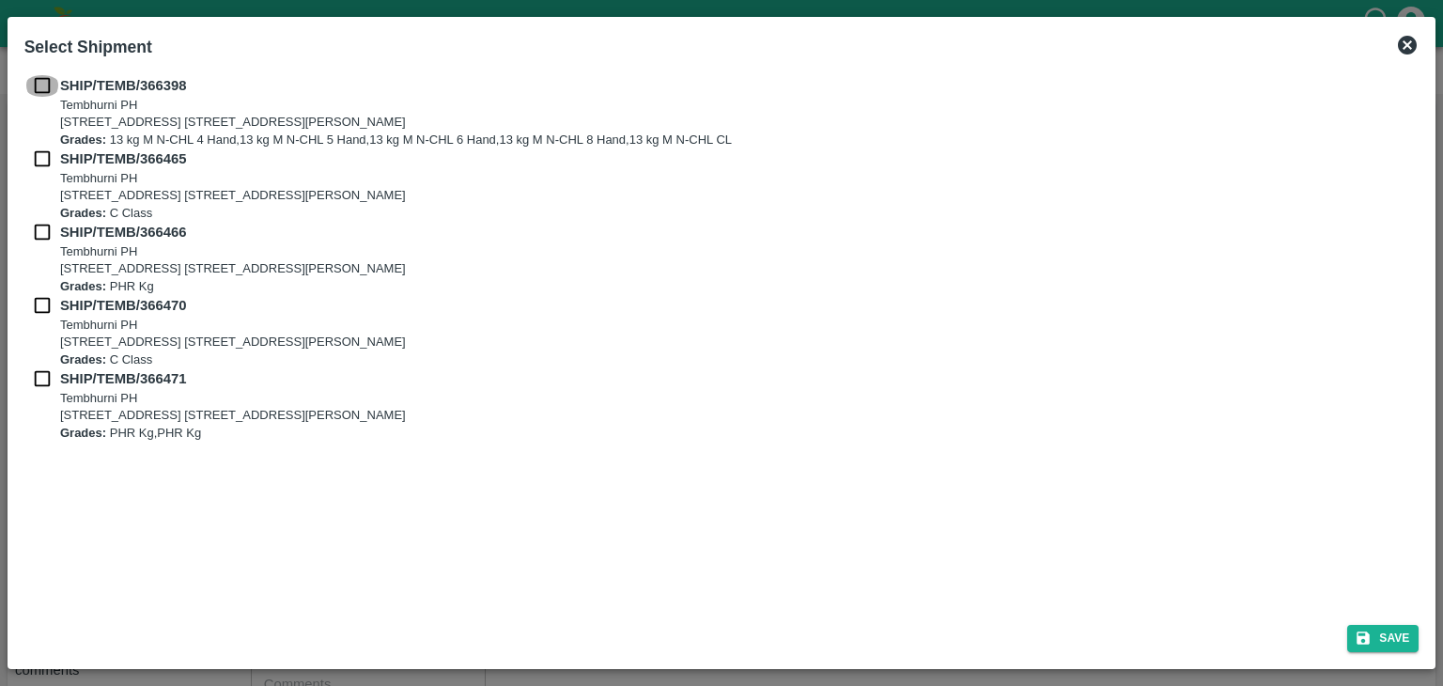
click at [40, 89] on input "checkbox" at bounding box center [42, 85] width 36 height 21
checkbox input "true"
click at [38, 150] on input "checkbox" at bounding box center [42, 158] width 36 height 21
checkbox input "true"
click at [38, 230] on input "checkbox" at bounding box center [42, 232] width 36 height 21
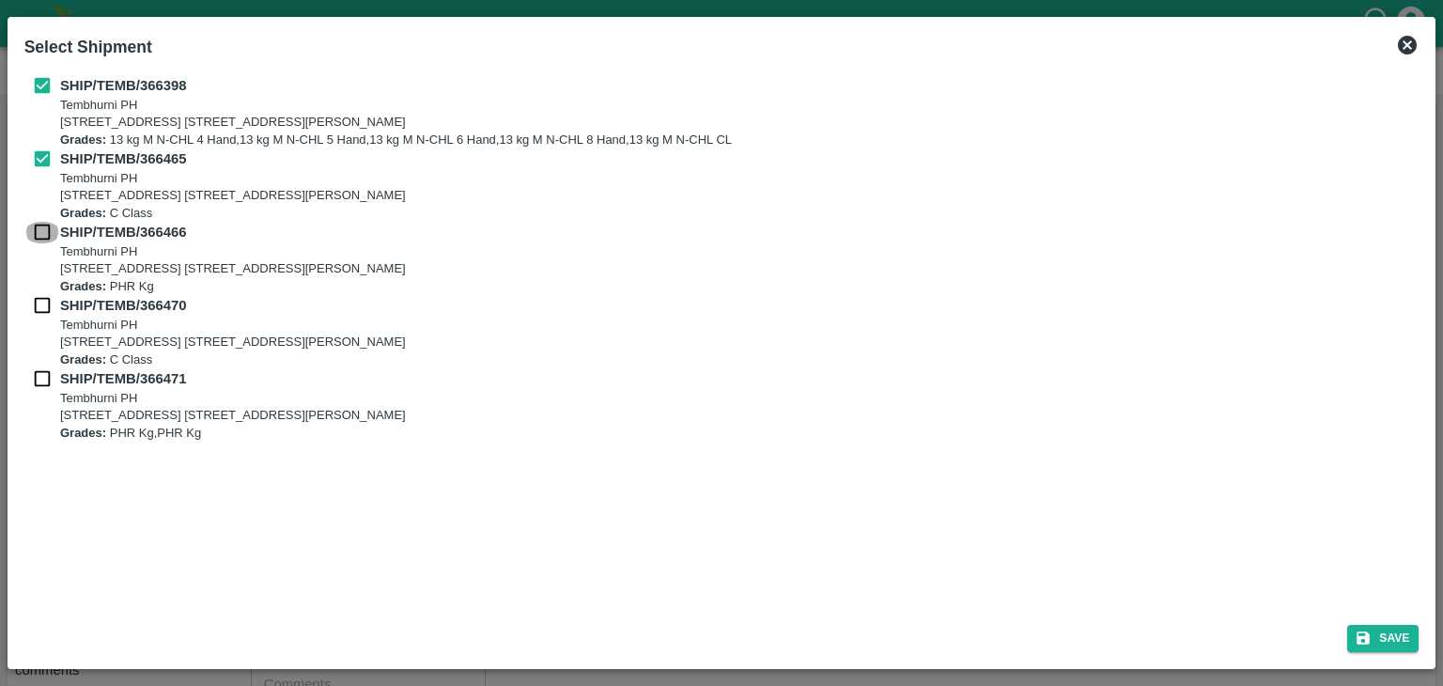
checkbox input "true"
drag, startPoint x: 34, startPoint y: 301, endPoint x: 41, endPoint y: 381, distance: 81.1
click at [41, 381] on div "SHIP/TEMB/366398 Tembhurni PH Tembhurni PH 205, PLOT NO. E-5, YASHSHREE INDUSTR…" at bounding box center [721, 258] width 1395 height 366
click at [41, 381] on input "checkbox" at bounding box center [42, 378] width 36 height 21
checkbox input "true"
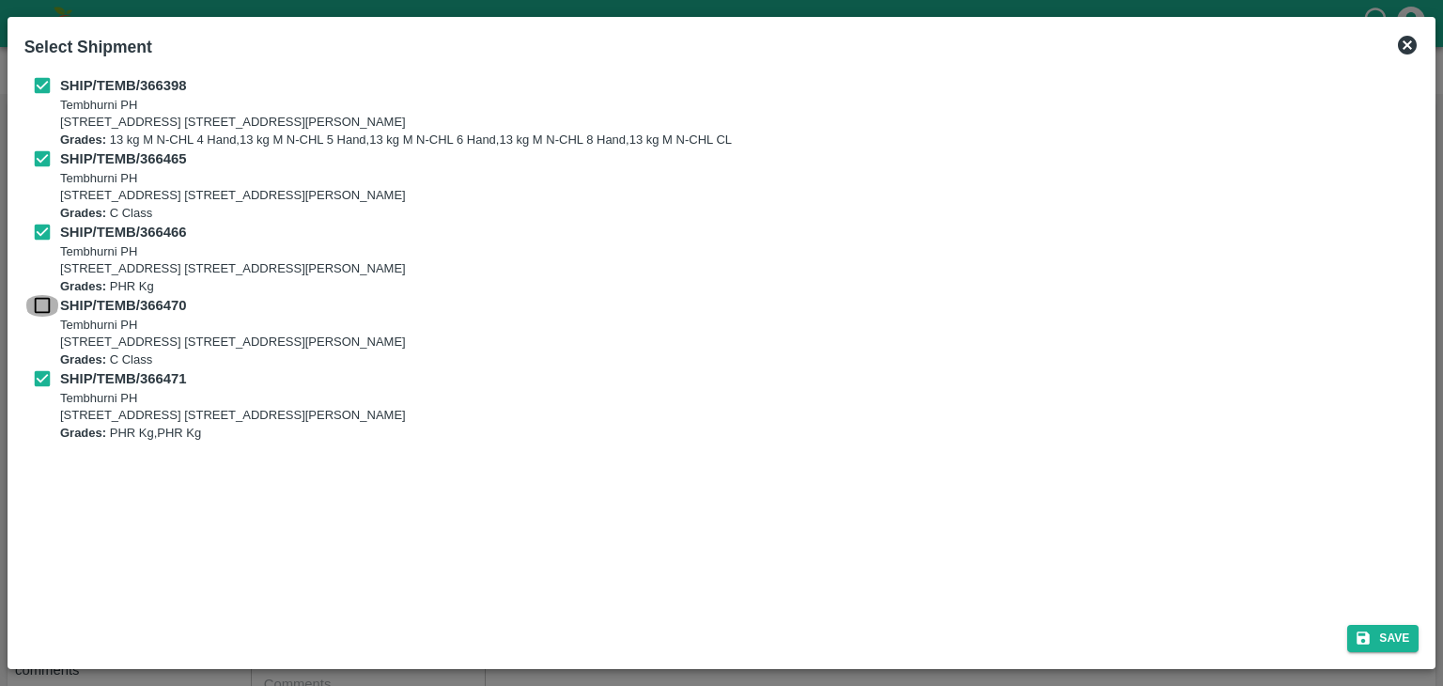
click at [43, 312] on input "checkbox" at bounding box center [42, 305] width 36 height 21
checkbox input "true"
click at [1388, 633] on button "Save" at bounding box center [1382, 638] width 71 height 27
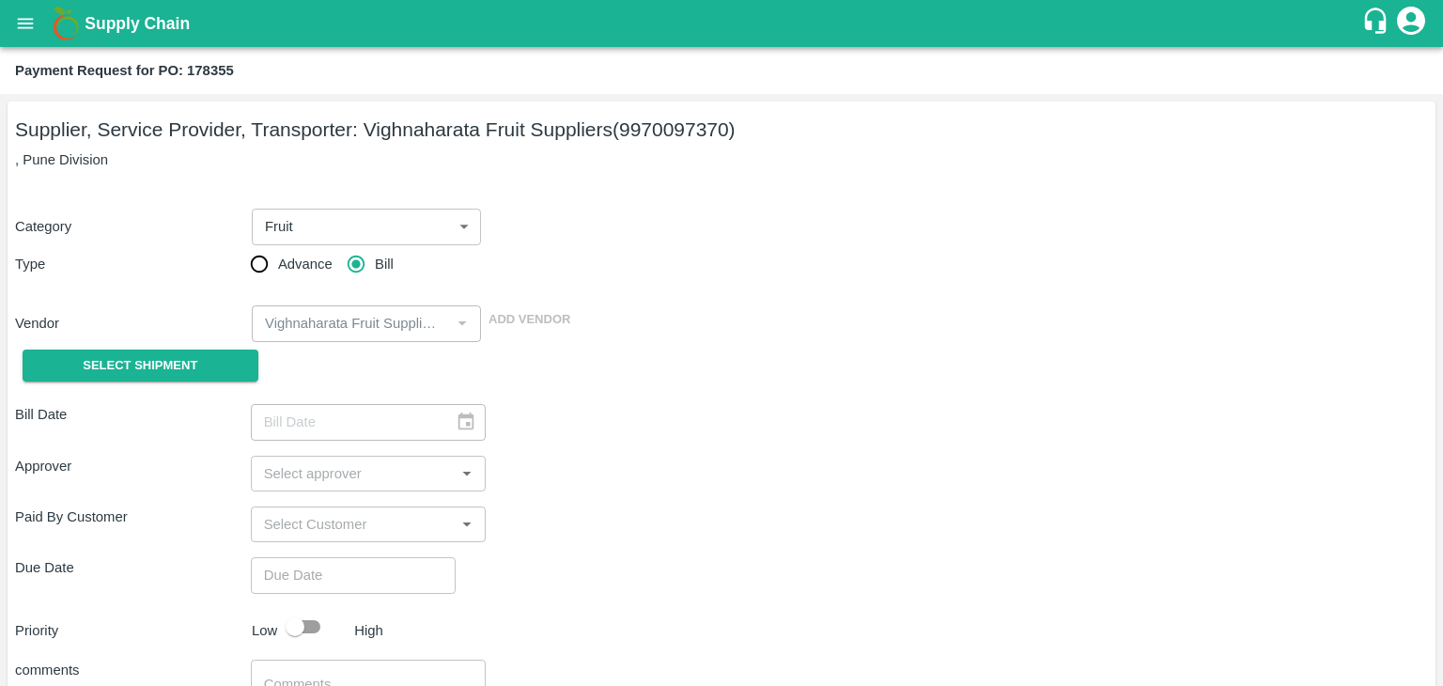
type input "26/09/2025"
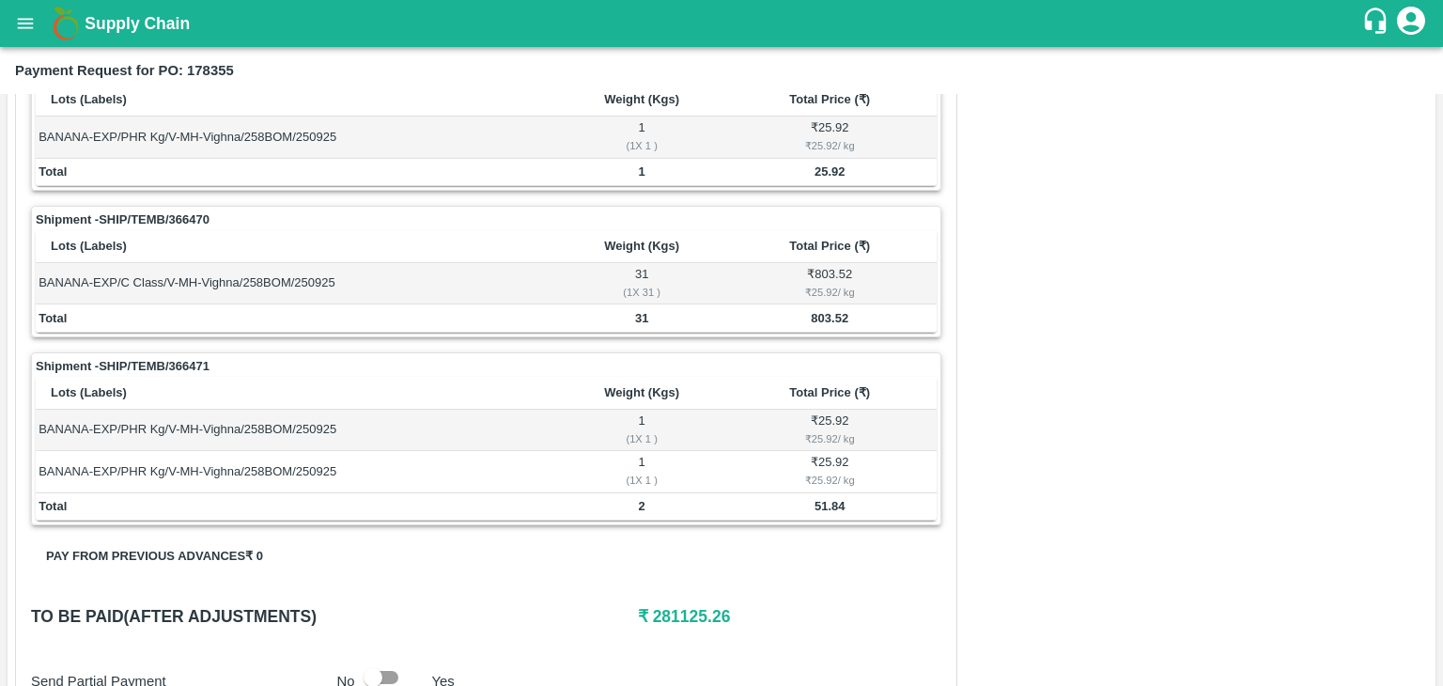
scroll to position [1253, 0]
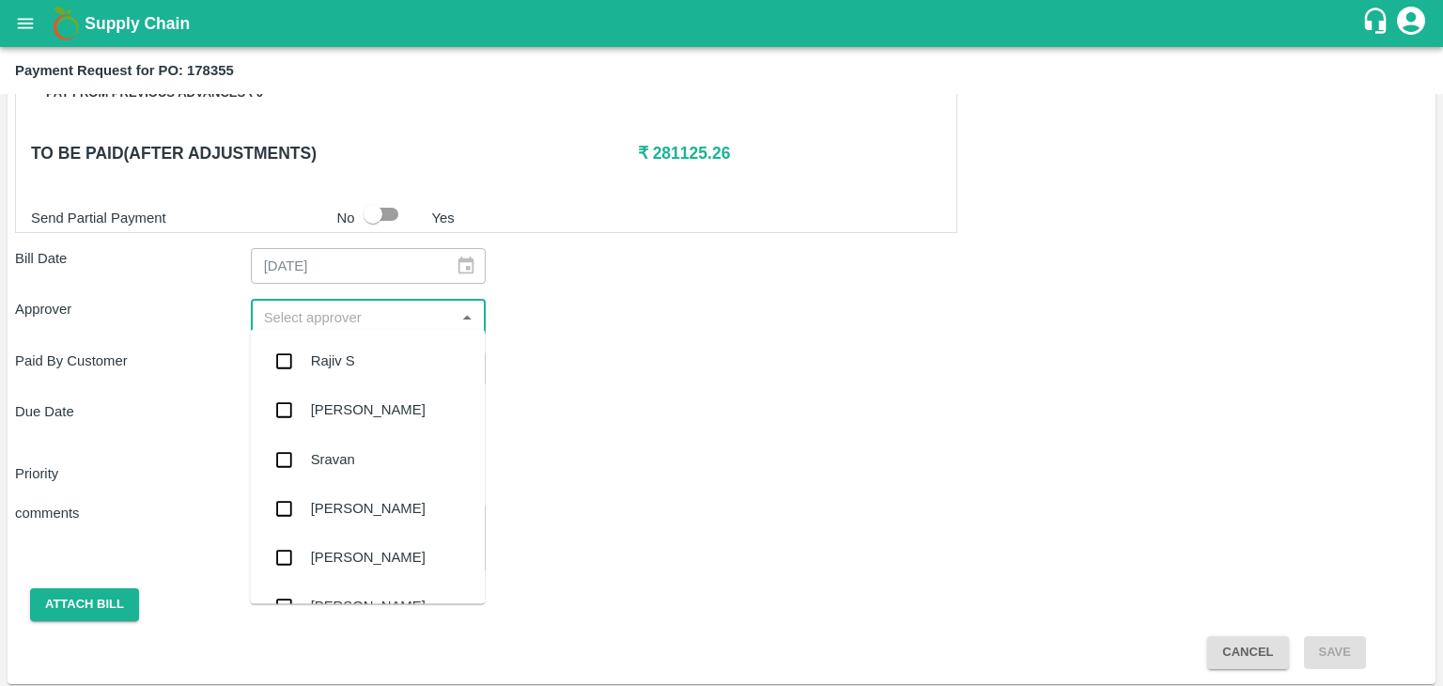
click at [342, 309] on input "input" at bounding box center [352, 316] width 193 height 24
type input "Ajit"
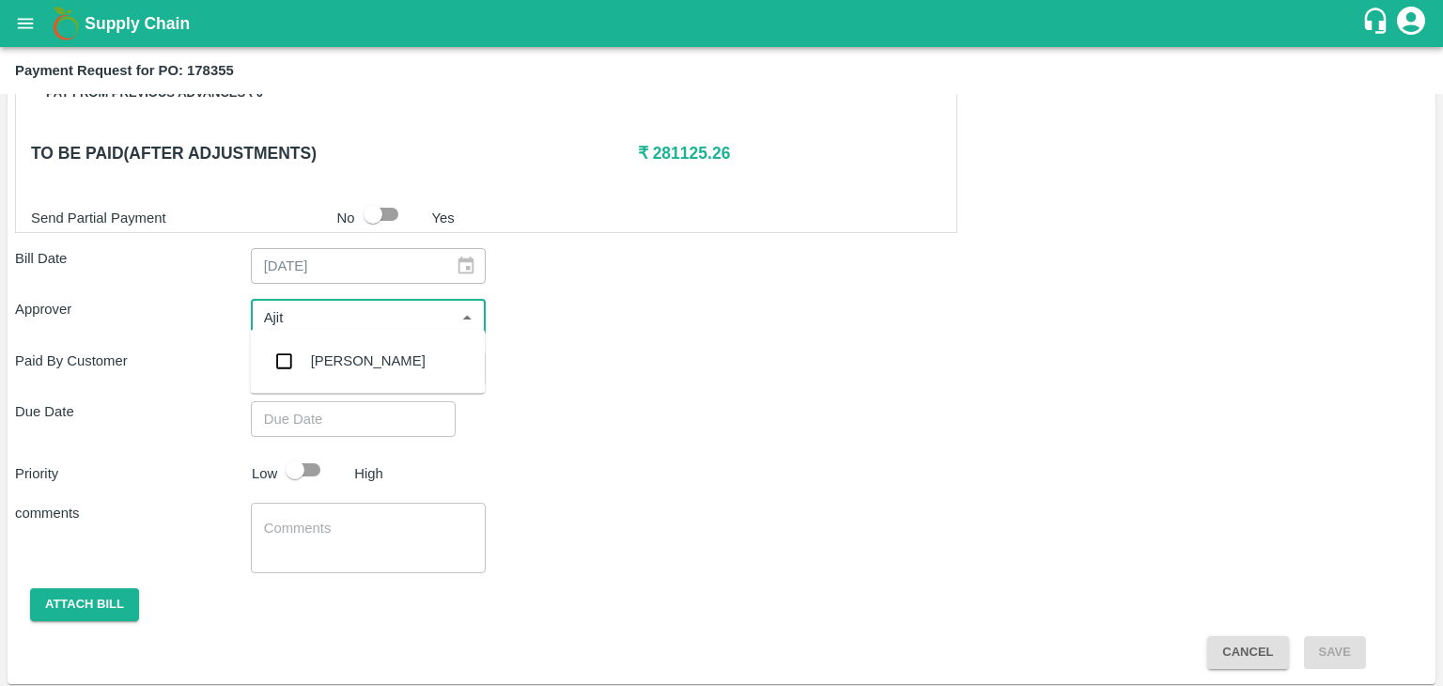
click at [361, 362] on div "[PERSON_NAME]" at bounding box center [368, 360] width 115 height 21
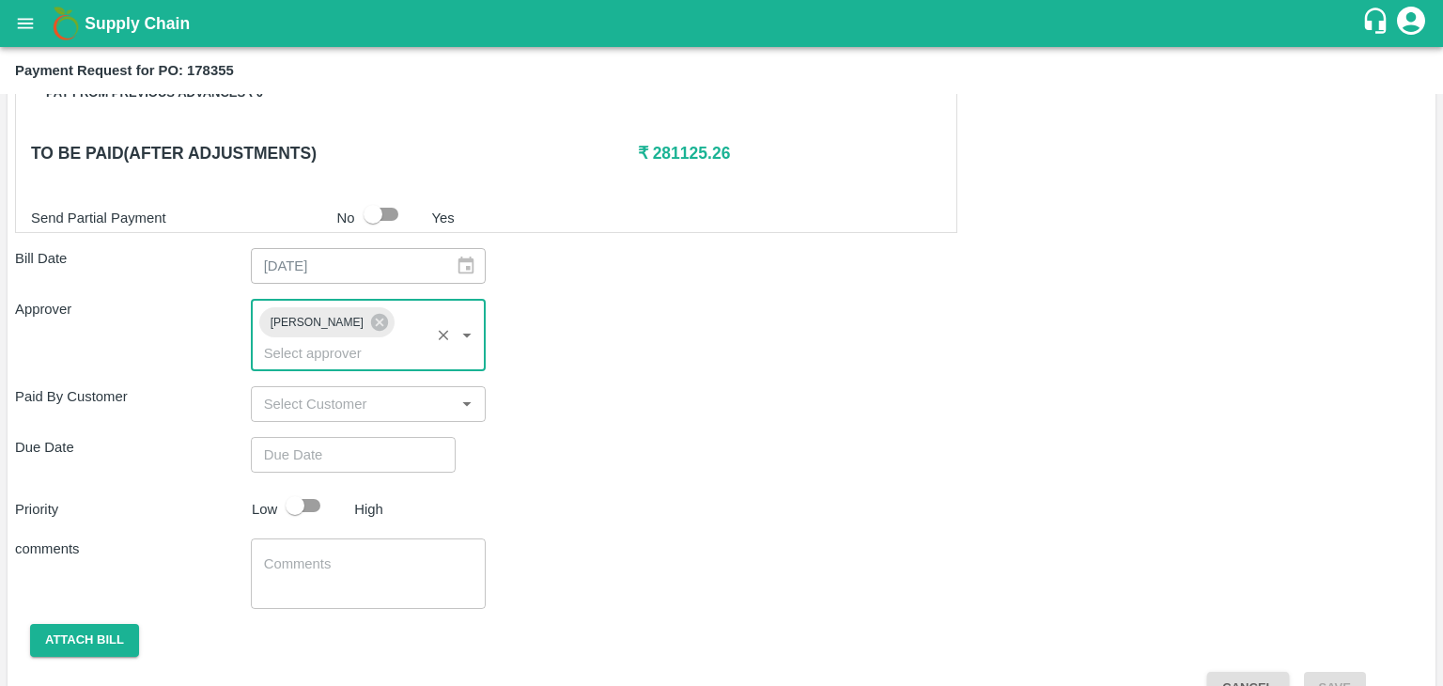
type input "DD/MM/YYYY hh:mm aa"
click at [395, 437] on input "DD/MM/YYYY hh:mm aa" at bounding box center [347, 455] width 192 height 36
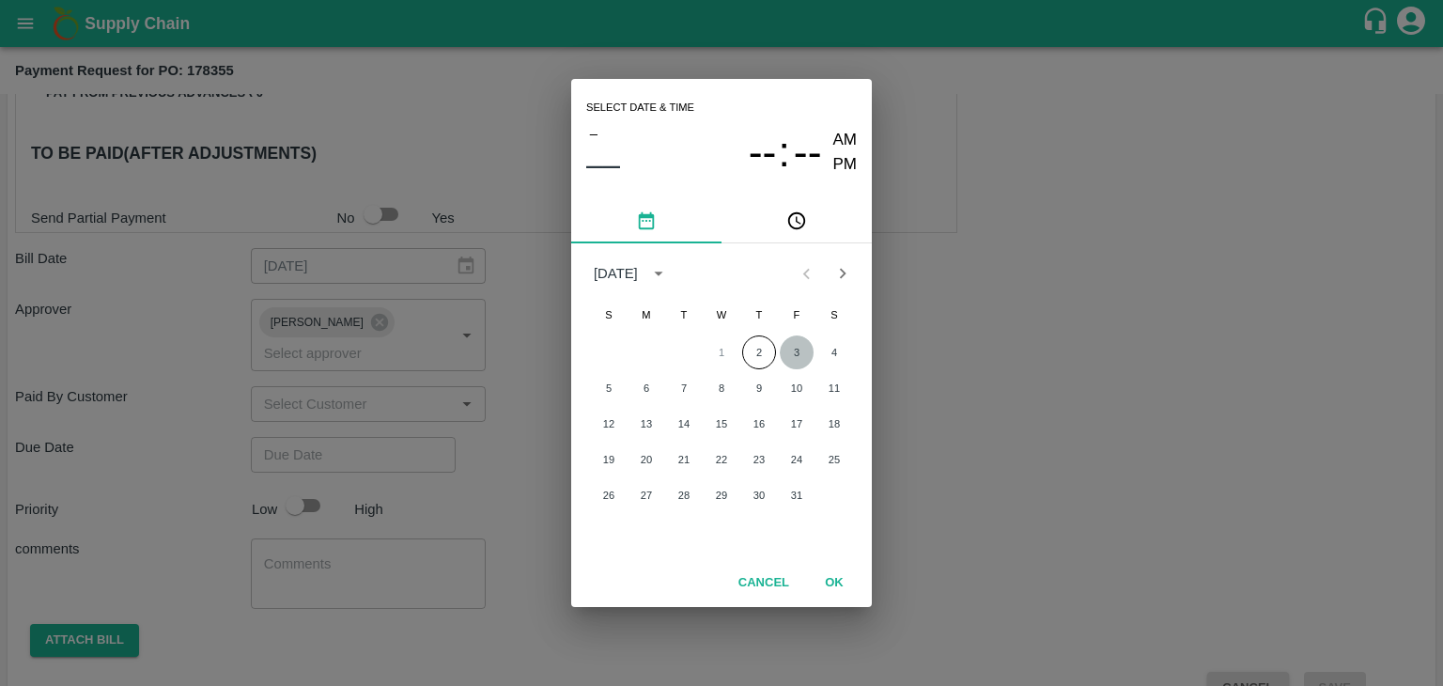
click at [794, 346] on button "3" at bounding box center [797, 352] width 34 height 34
type input "[DATE] 12:00 AM"
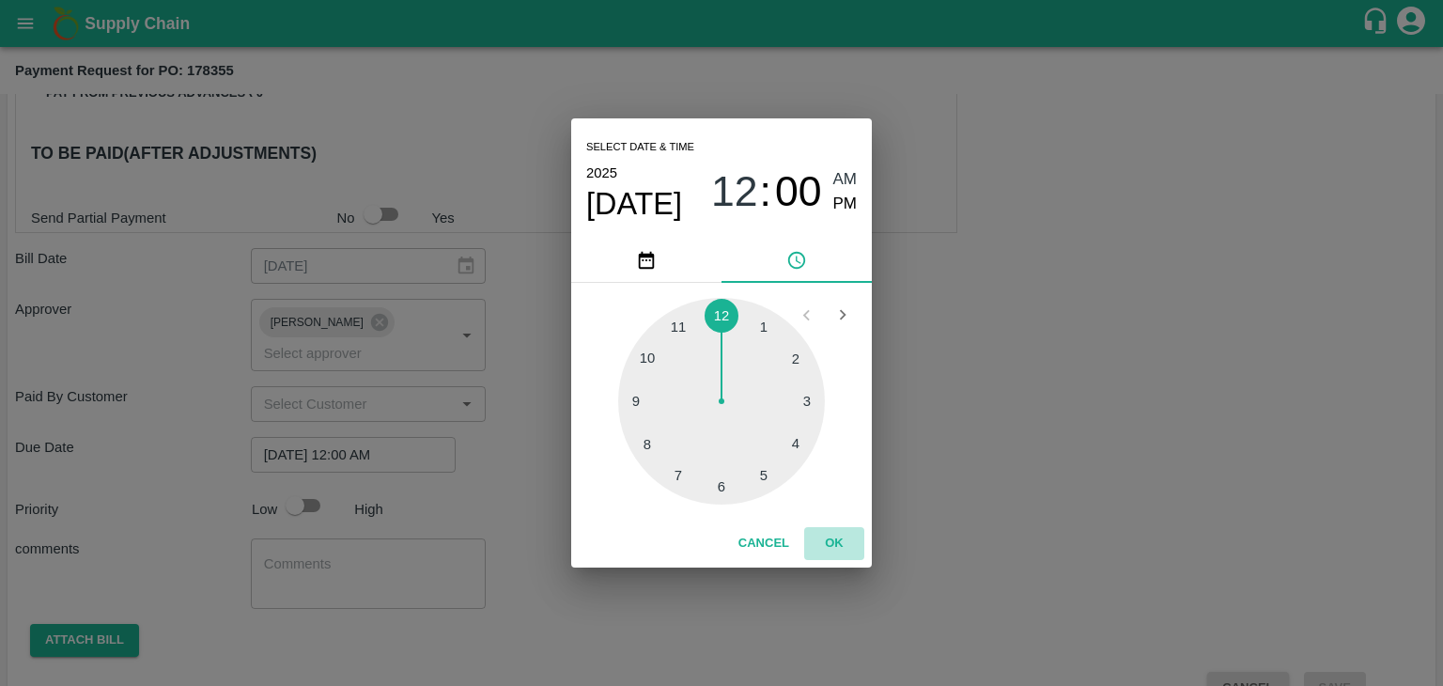
click at [828, 544] on button "OK" at bounding box center [834, 543] width 60 height 33
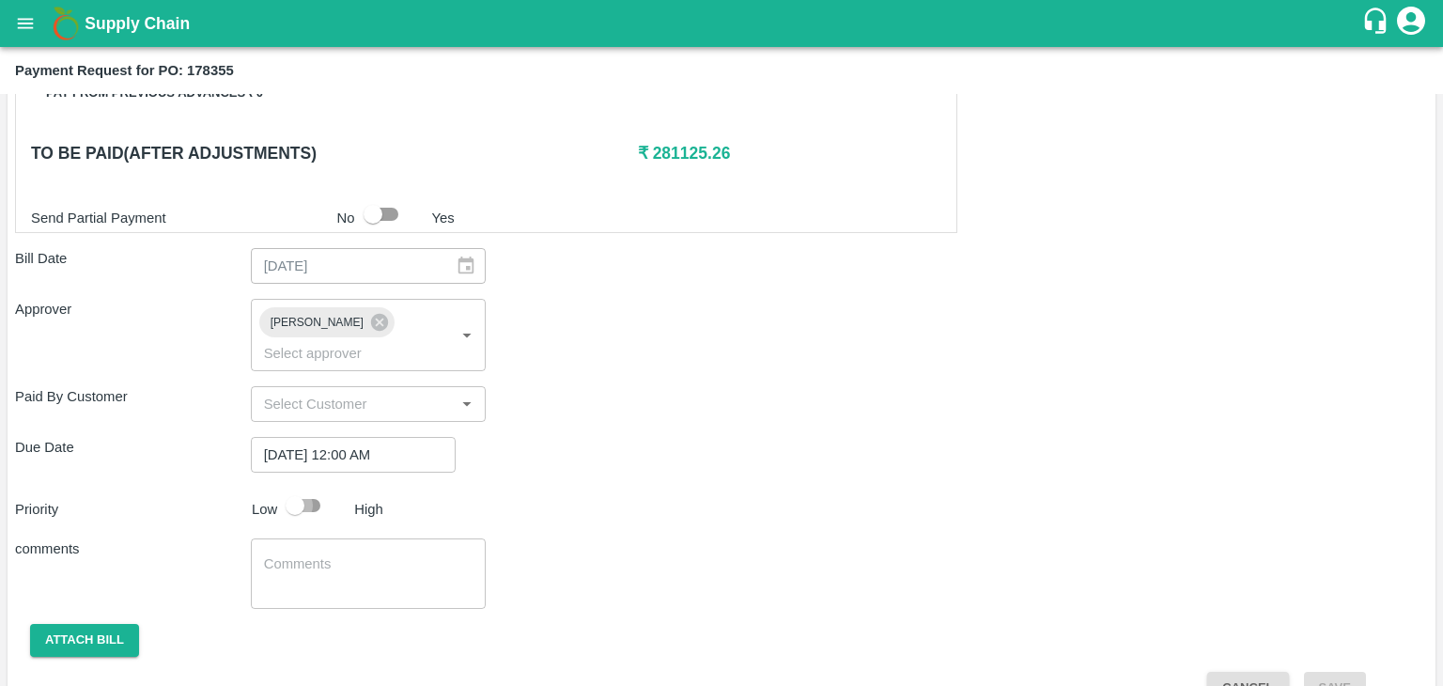
click at [312, 487] on input "checkbox" at bounding box center [294, 505] width 107 height 36
checkbox input "true"
click at [357, 554] on textarea at bounding box center [368, 573] width 209 height 39
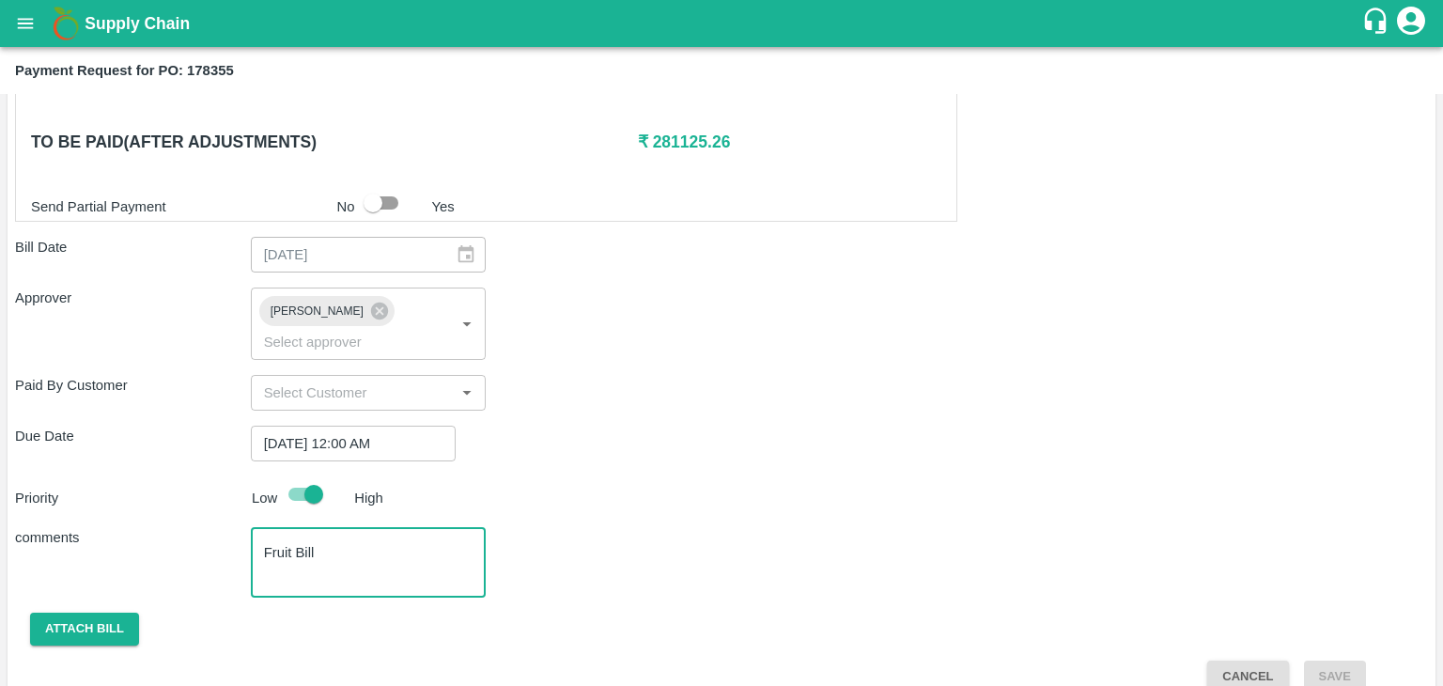
type textarea "Fruit Bill"
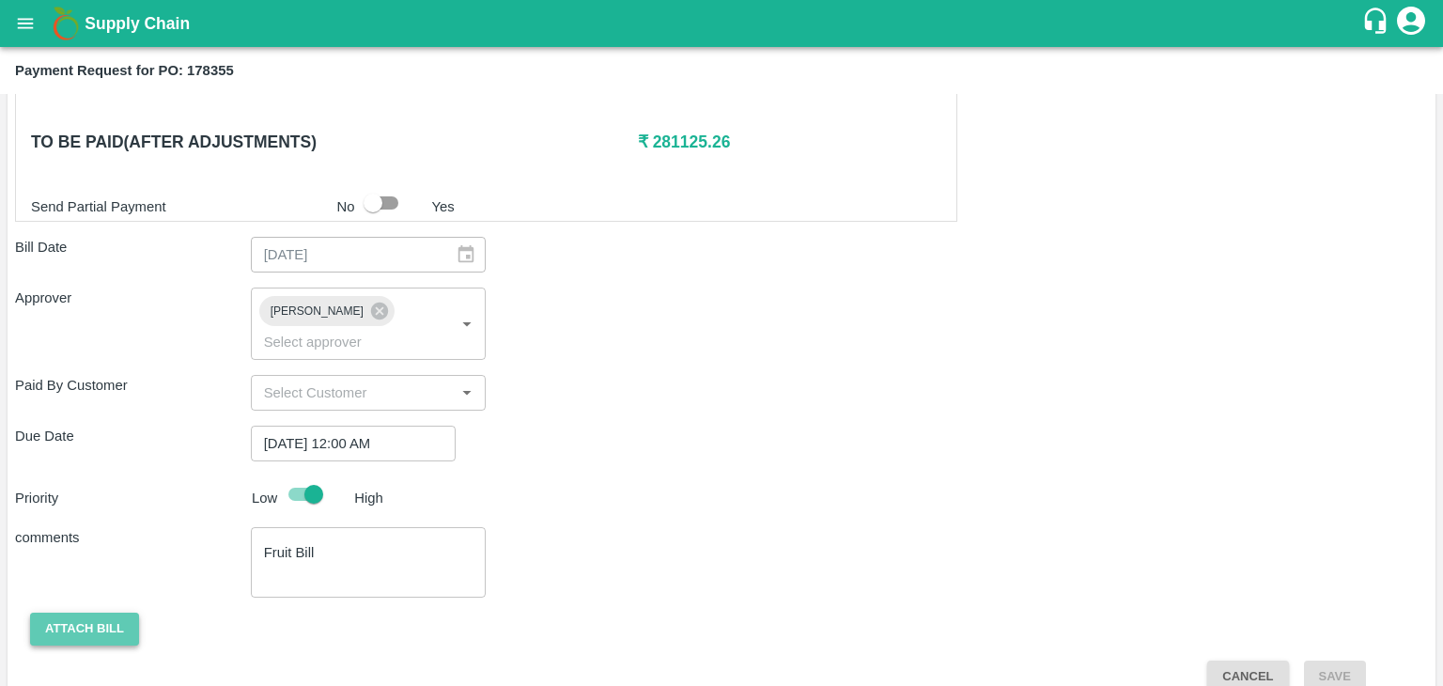
click at [85, 612] on button "Attach bill" at bounding box center [84, 628] width 109 height 33
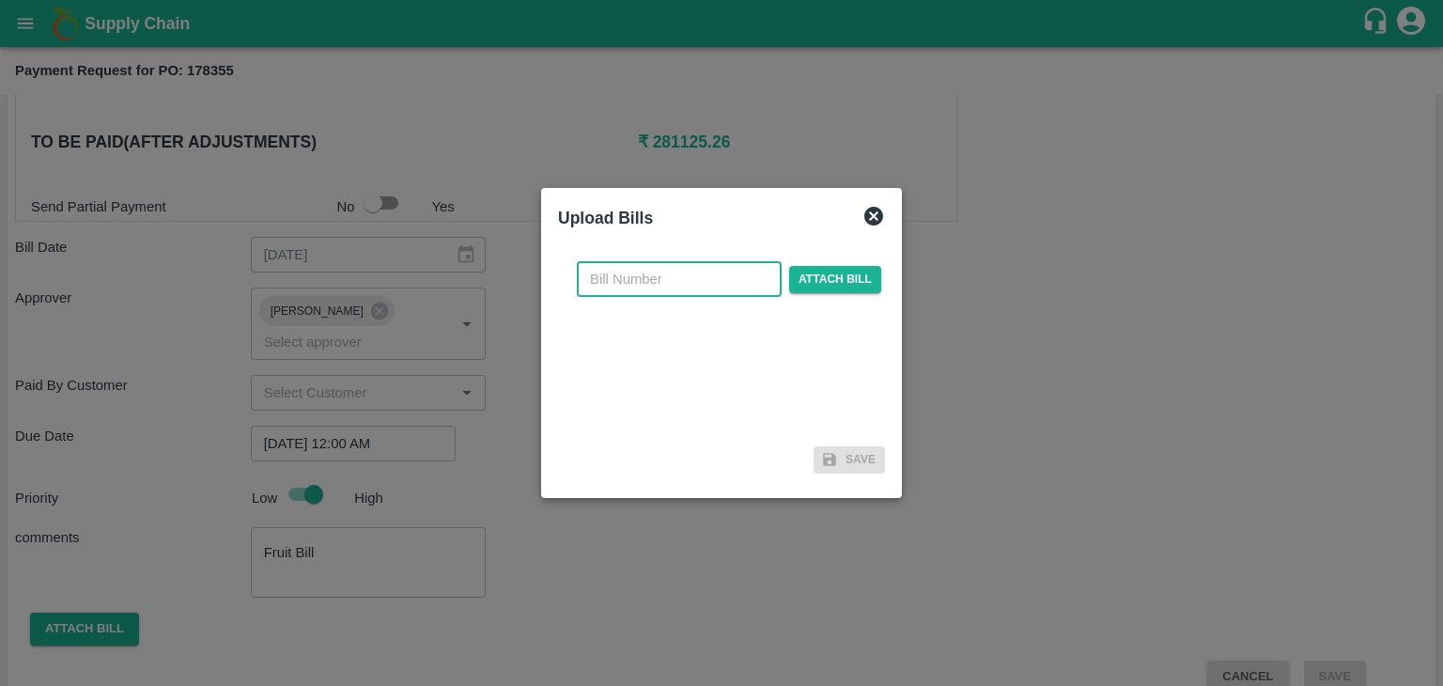
click at [722, 280] on input "text" at bounding box center [679, 279] width 205 height 36
type input "985"
click at [873, 286] on span "Attach bill" at bounding box center [835, 279] width 92 height 27
click at [0, 0] on input "Attach bill" at bounding box center [0, 0] width 0 height 0
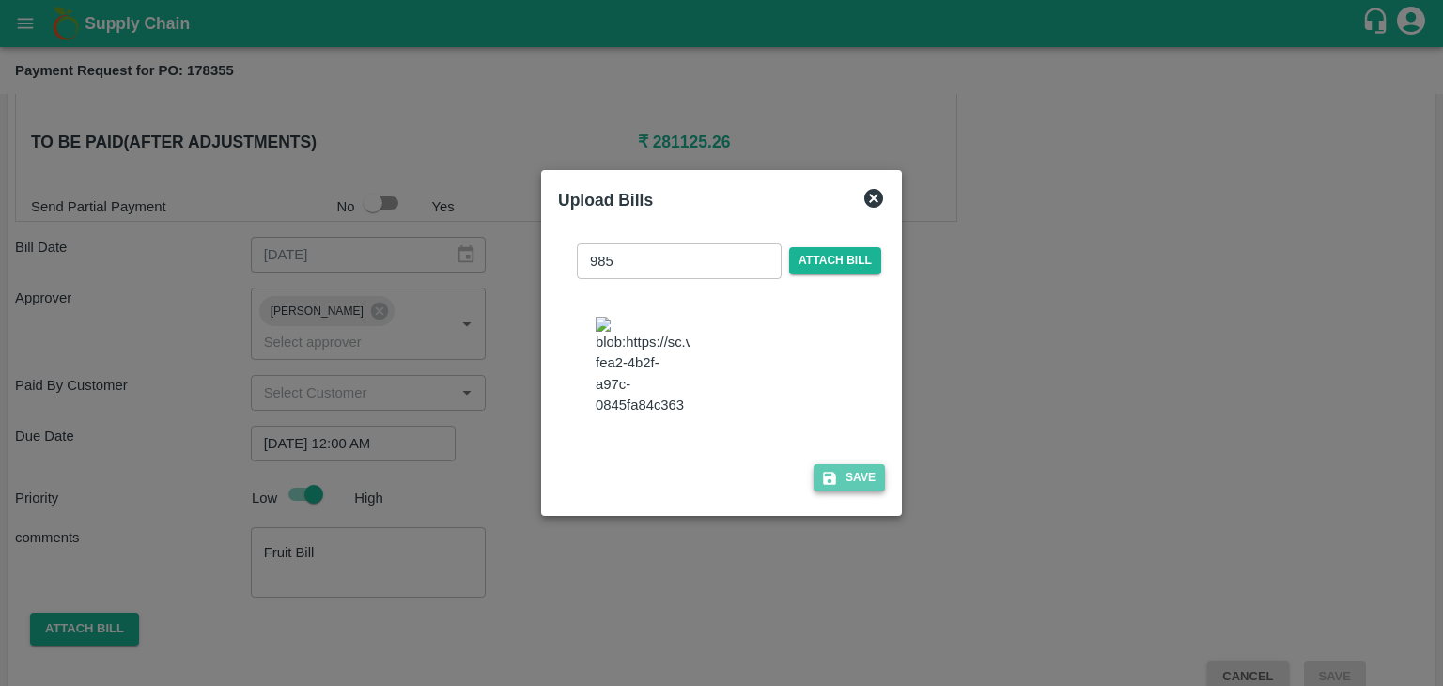
click at [864, 480] on button "Save" at bounding box center [848, 477] width 71 height 27
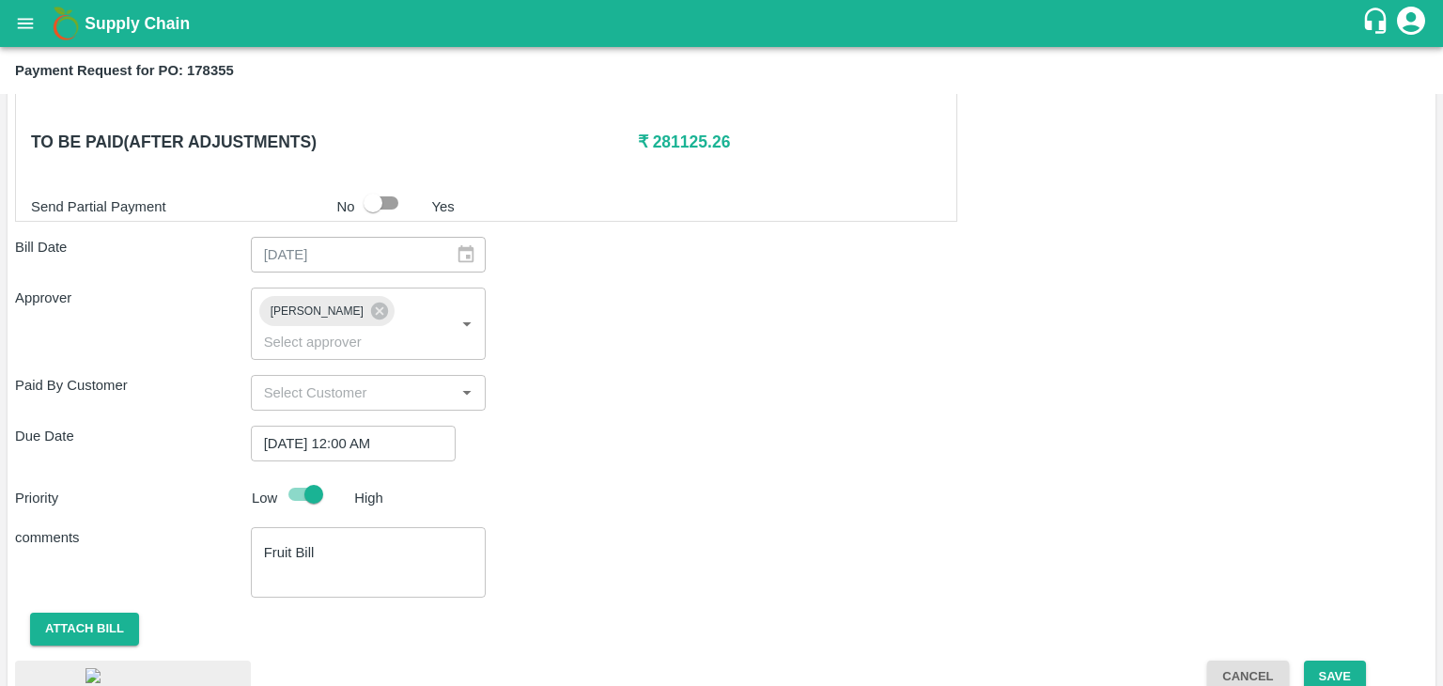
scroll to position [1382, 0]
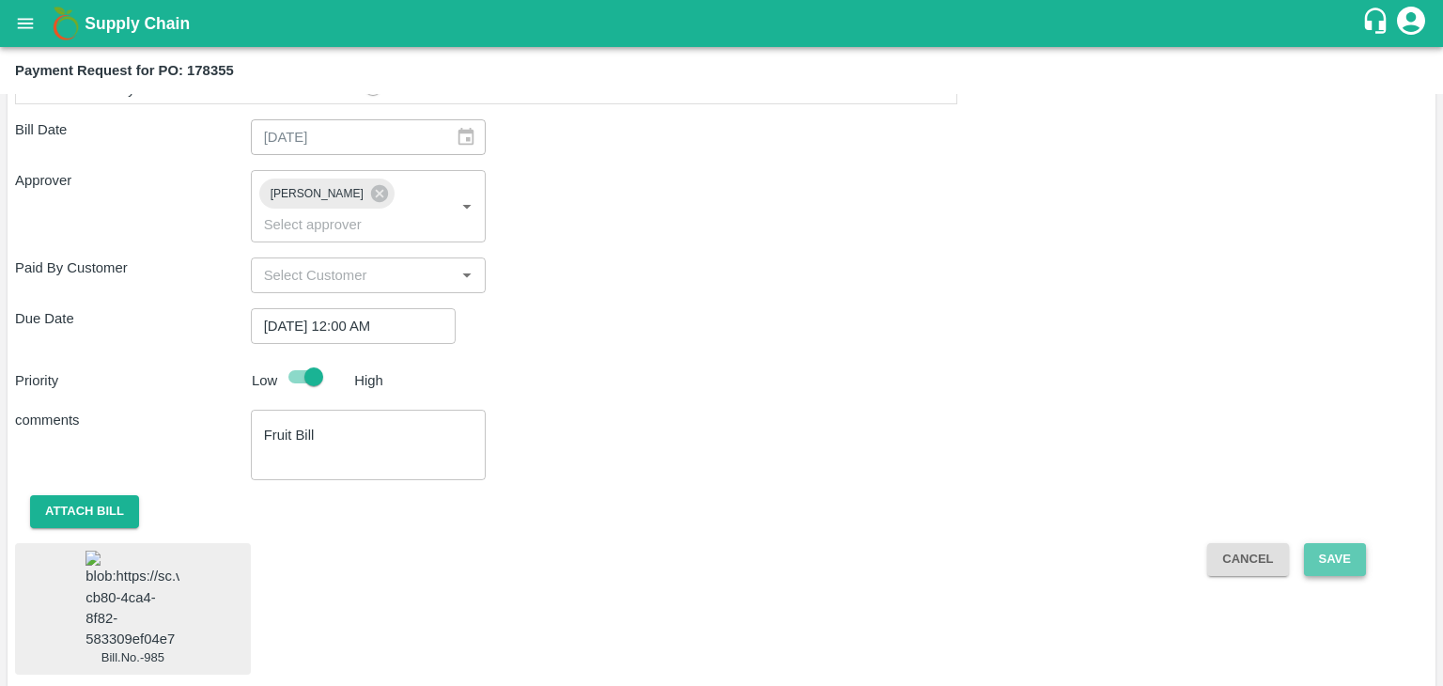
click at [1346, 543] on button "Save" at bounding box center [1335, 559] width 62 height 33
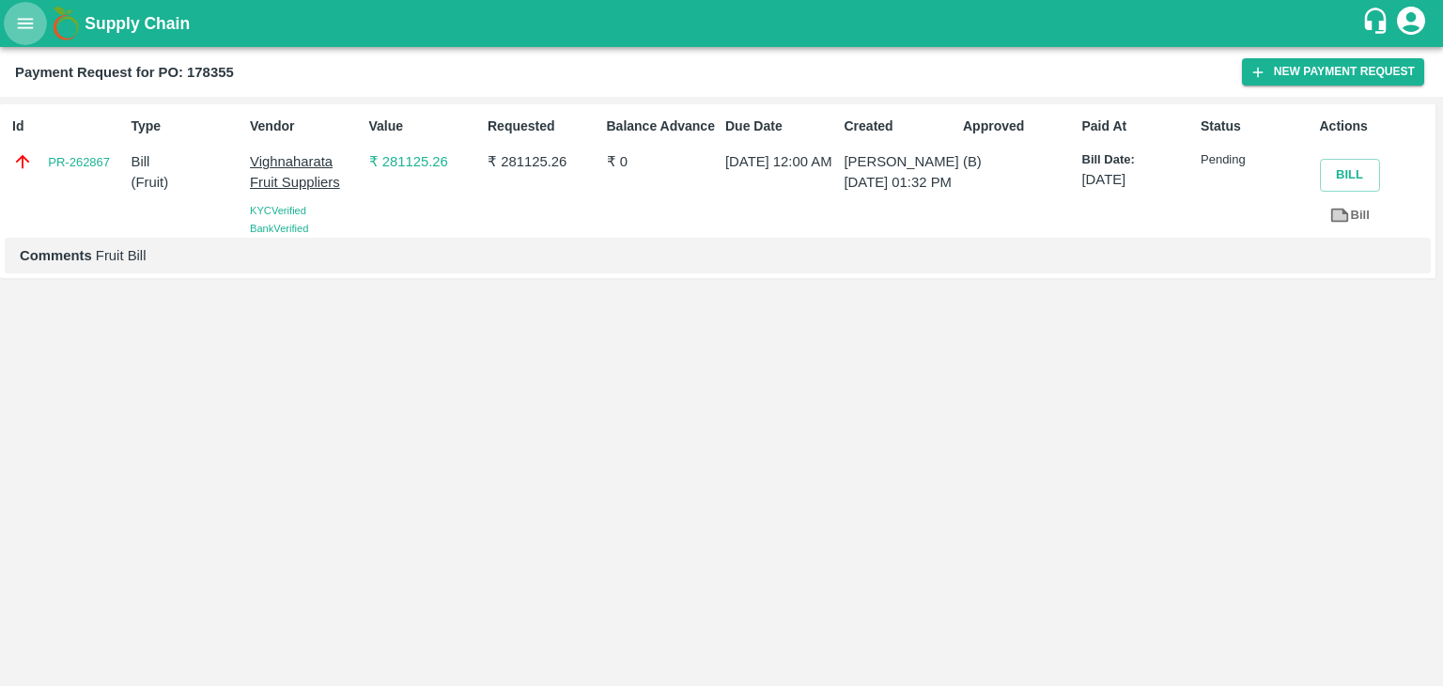
click at [23, 16] on icon "open drawer" at bounding box center [25, 23] width 21 height 21
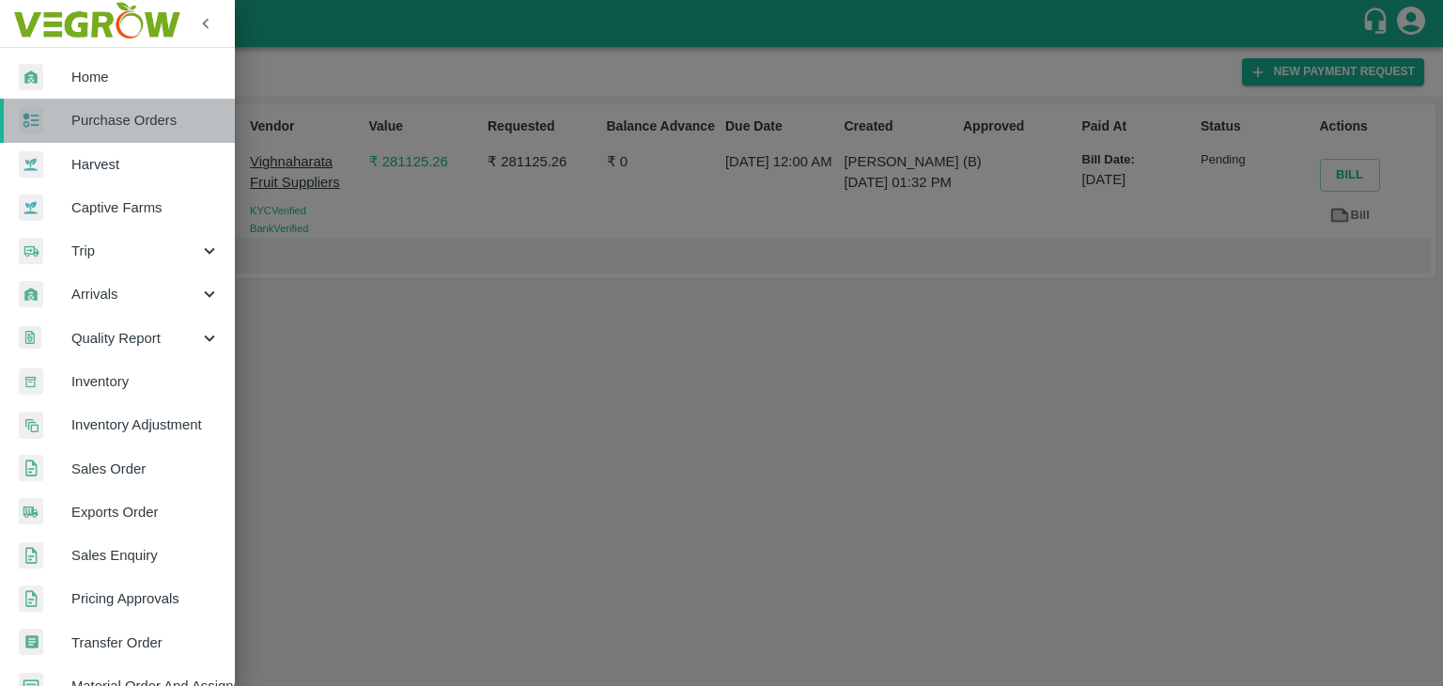
click at [142, 126] on span "Purchase Orders" at bounding box center [145, 120] width 148 height 21
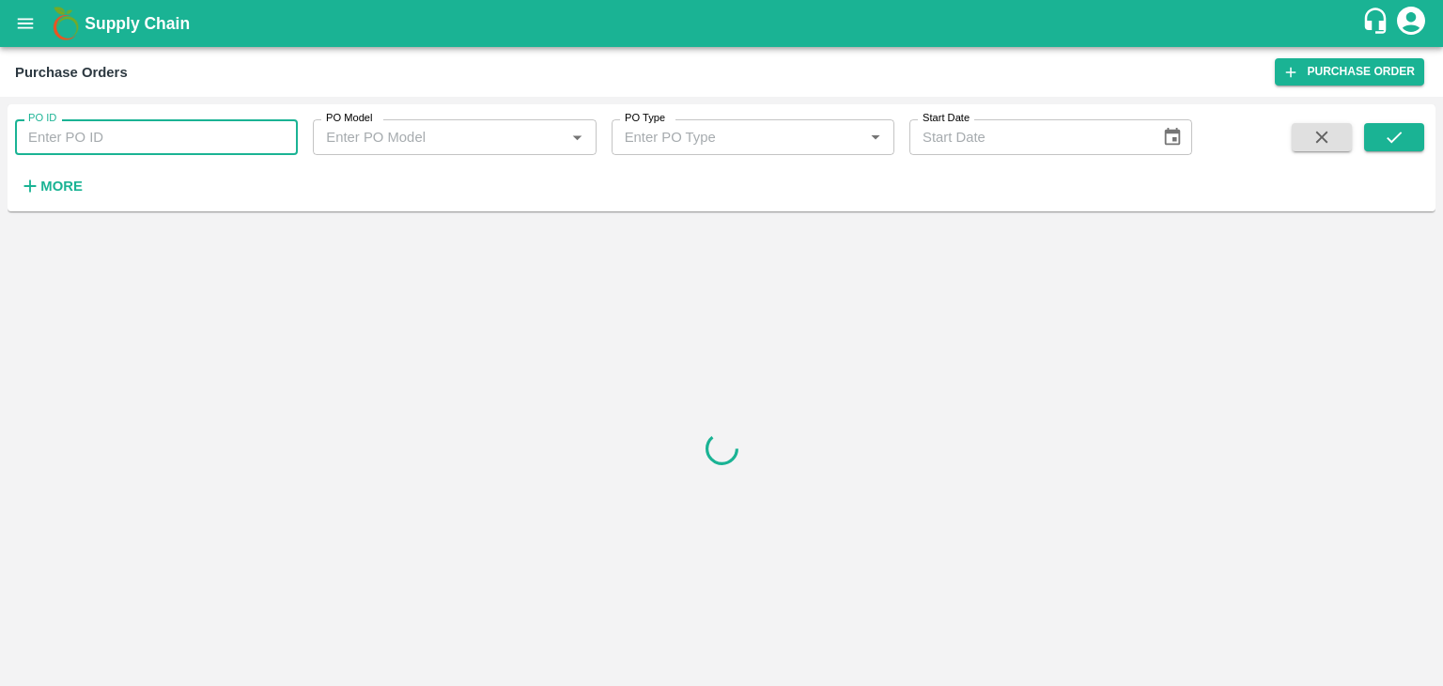
click at [202, 136] on input "PO ID" at bounding box center [156, 137] width 283 height 36
paste input "177795"
type input "177795"
click at [1411, 133] on button "submit" at bounding box center [1394, 137] width 60 height 28
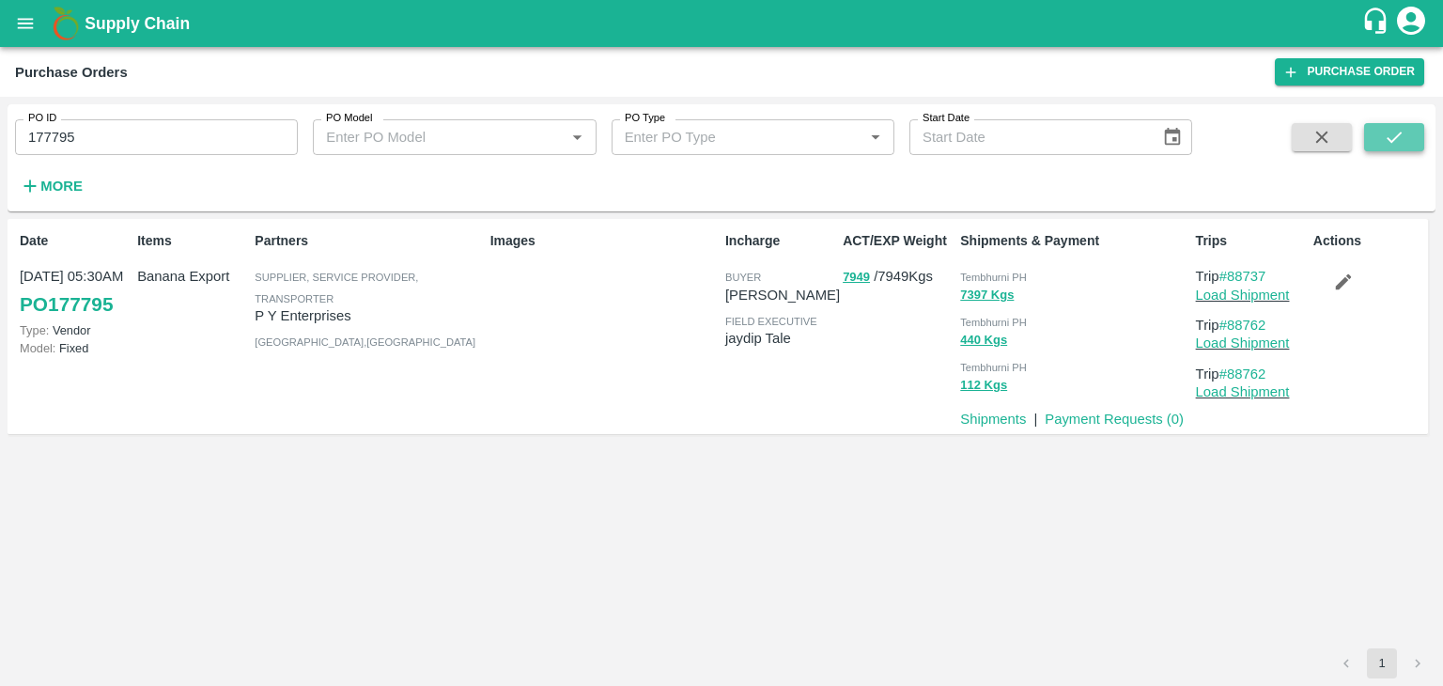
click at [1411, 133] on button "submit" at bounding box center [1394, 137] width 60 height 28
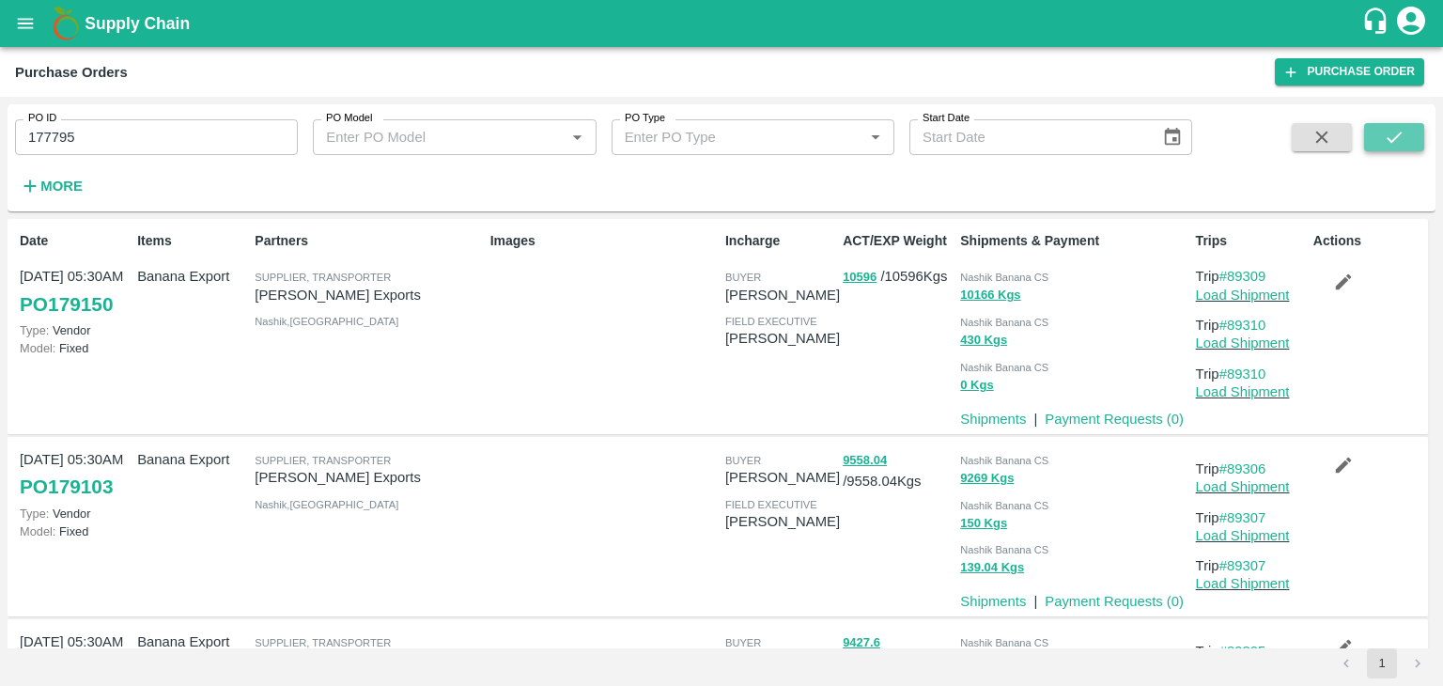
click at [1406, 147] on button "submit" at bounding box center [1394, 137] width 60 height 28
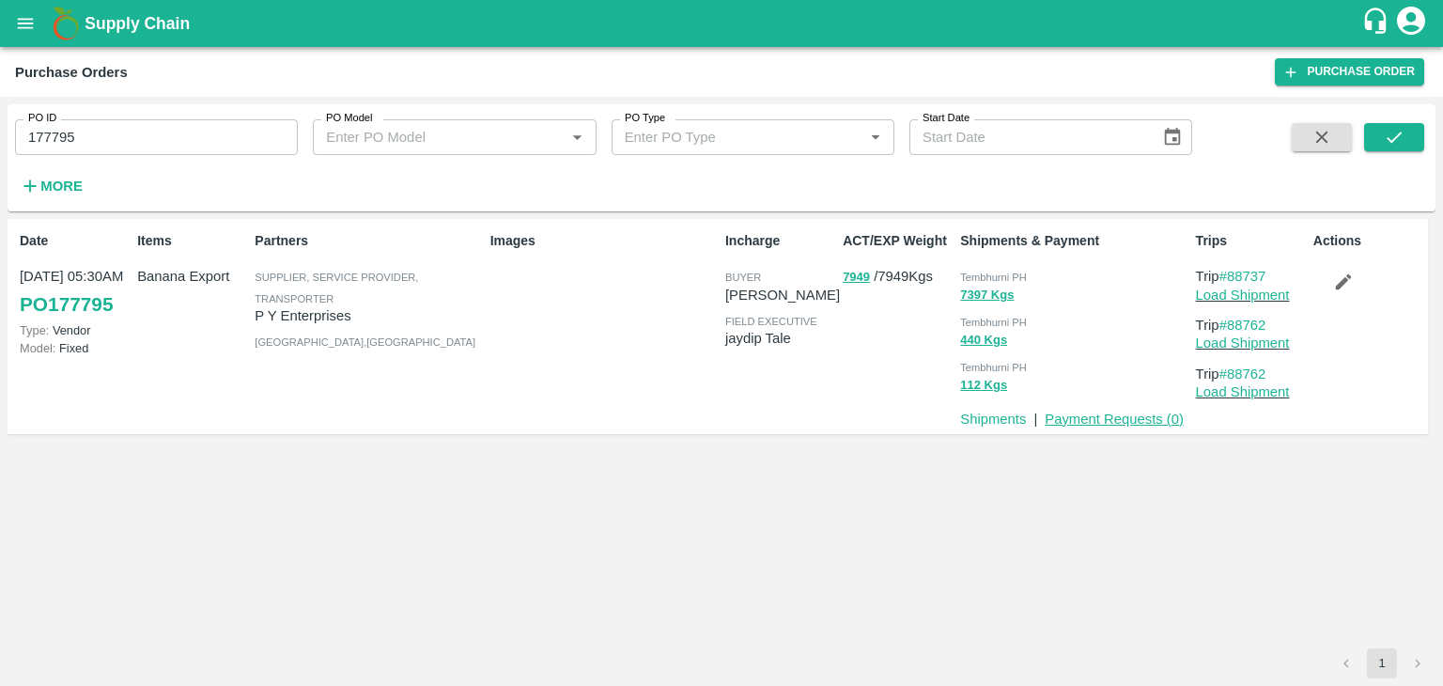
click at [1101, 411] on link "Payment Requests ( 0 )" at bounding box center [1114, 418] width 139 height 15
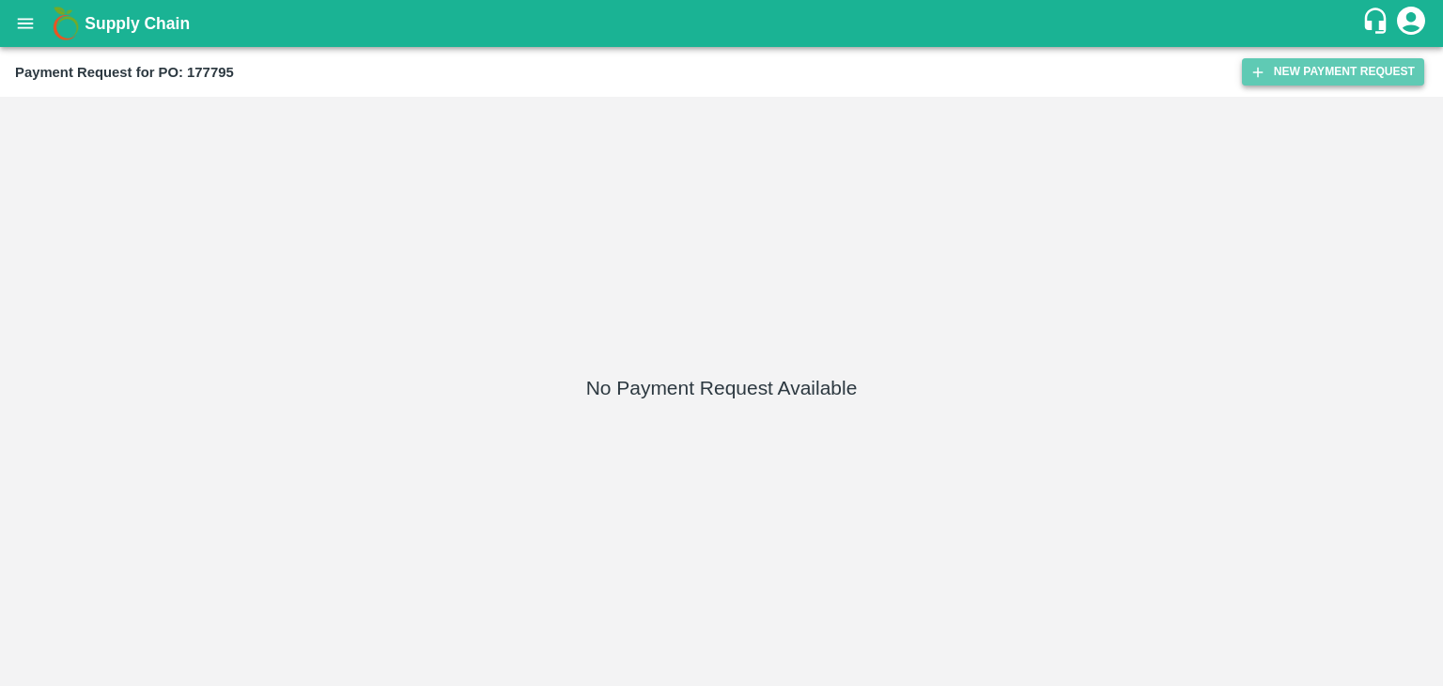
click at [1299, 79] on button "New Payment Request" at bounding box center [1333, 71] width 182 height 27
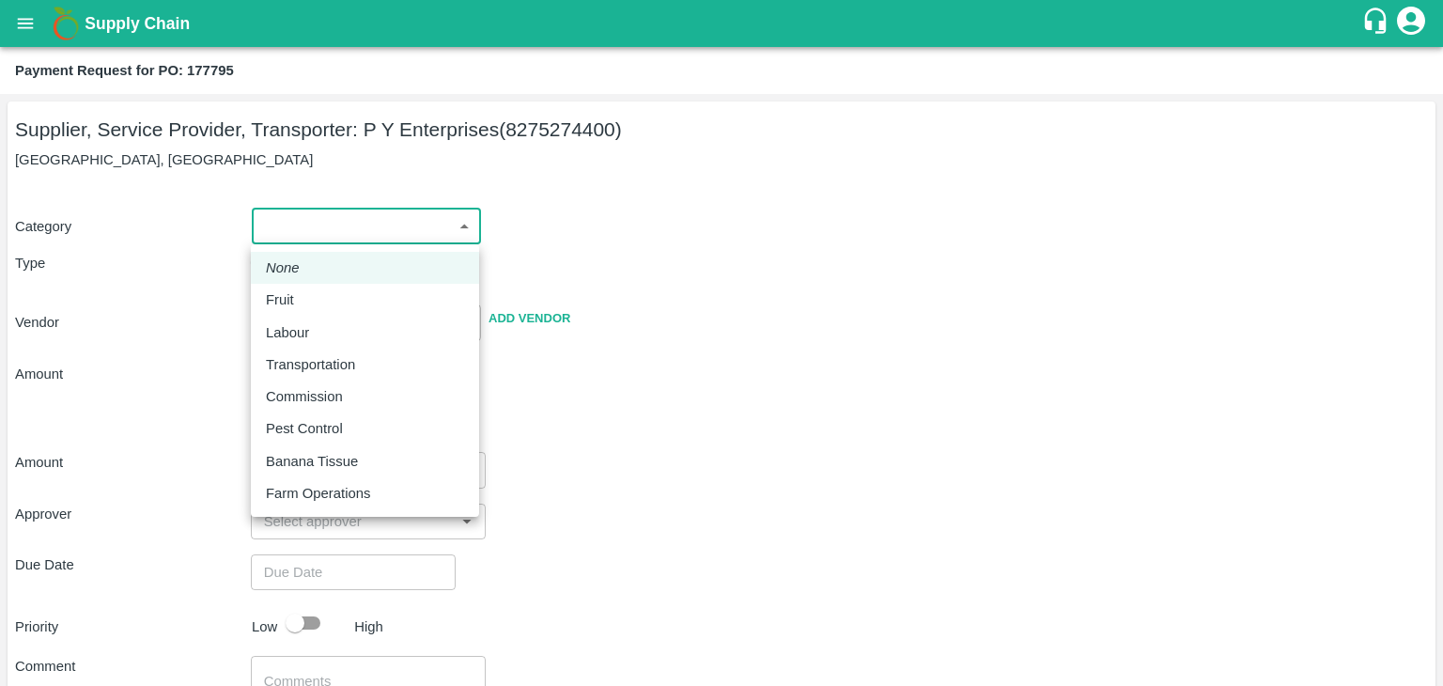
drag, startPoint x: 300, startPoint y: 223, endPoint x: 302, endPoint y: 302, distance: 79.0
click at [302, 302] on body "Supply Chain Payment Request for PO: 177795 Supplier, Service Provider, Transpo…" at bounding box center [721, 343] width 1443 height 686
click at [302, 302] on div "Fruit" at bounding box center [285, 299] width 38 height 21
type input "1"
type input "P Y Enterprises - 8275274400(Supplier, Service Provider, Transporter)"
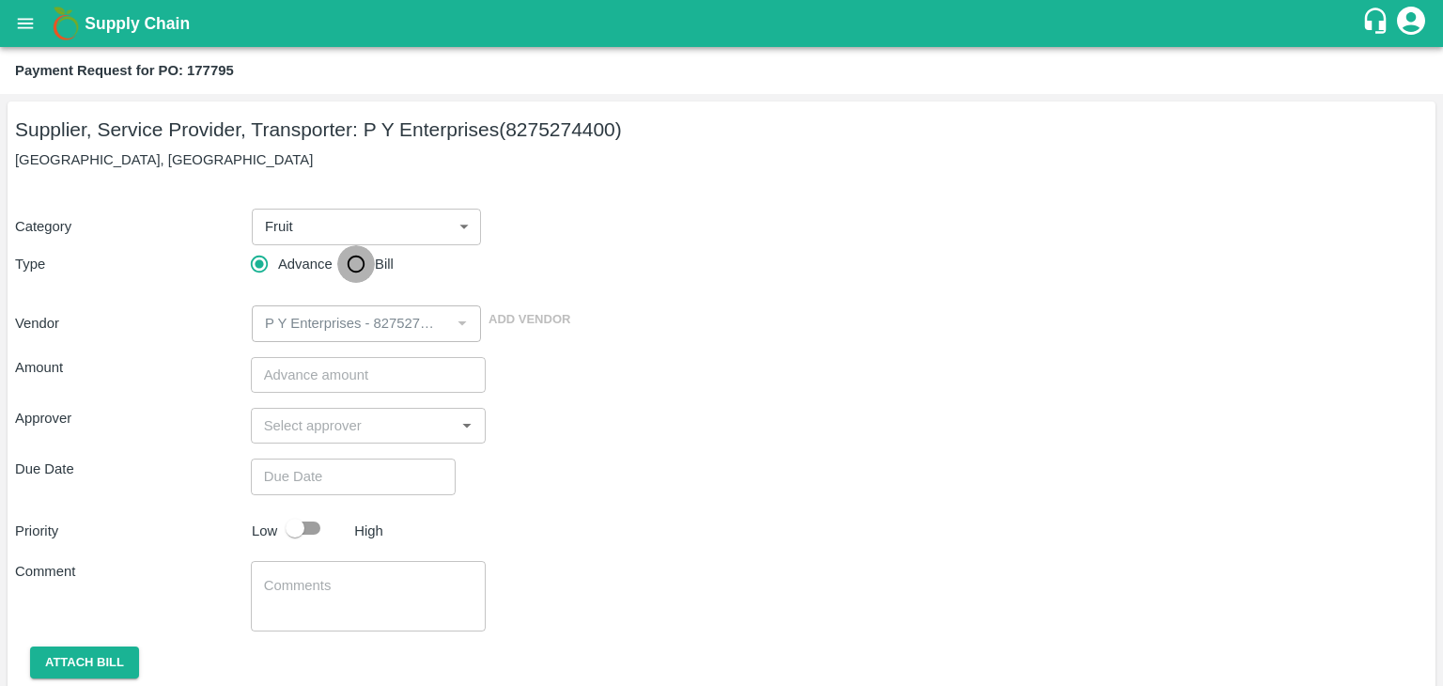
click at [364, 253] on input "Bill" at bounding box center [356, 264] width 38 height 38
radio input "true"
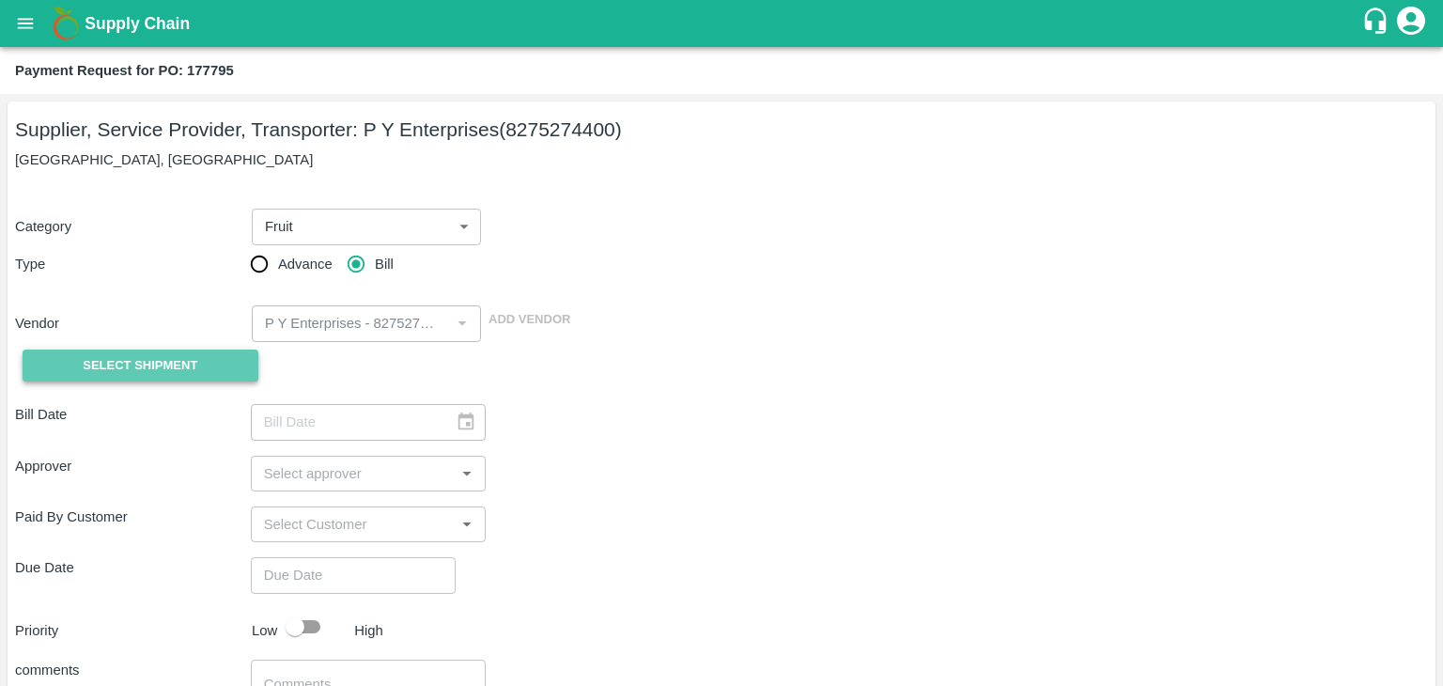
click at [118, 373] on span "Select Shipment" at bounding box center [140, 366] width 115 height 22
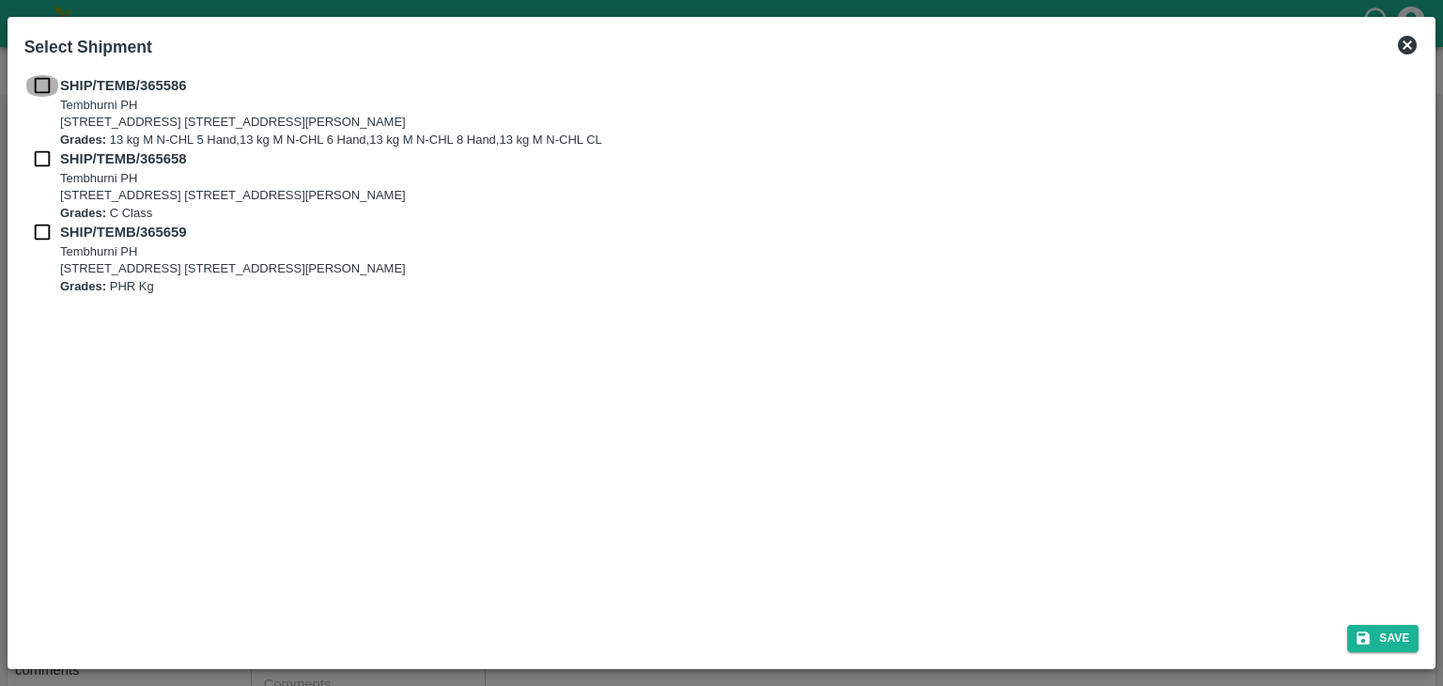
click at [41, 84] on input "checkbox" at bounding box center [42, 85] width 36 height 21
checkbox input "true"
click at [41, 147] on div "SHIP/TEMB/365586 [STREET_ADDRESS] E-5, YASHSHREE INDUSTRIES, M.I.D.C., A/P TEMB…" at bounding box center [721, 111] width 1395 height 73
click at [39, 155] on input "checkbox" at bounding box center [42, 158] width 36 height 21
checkbox input "true"
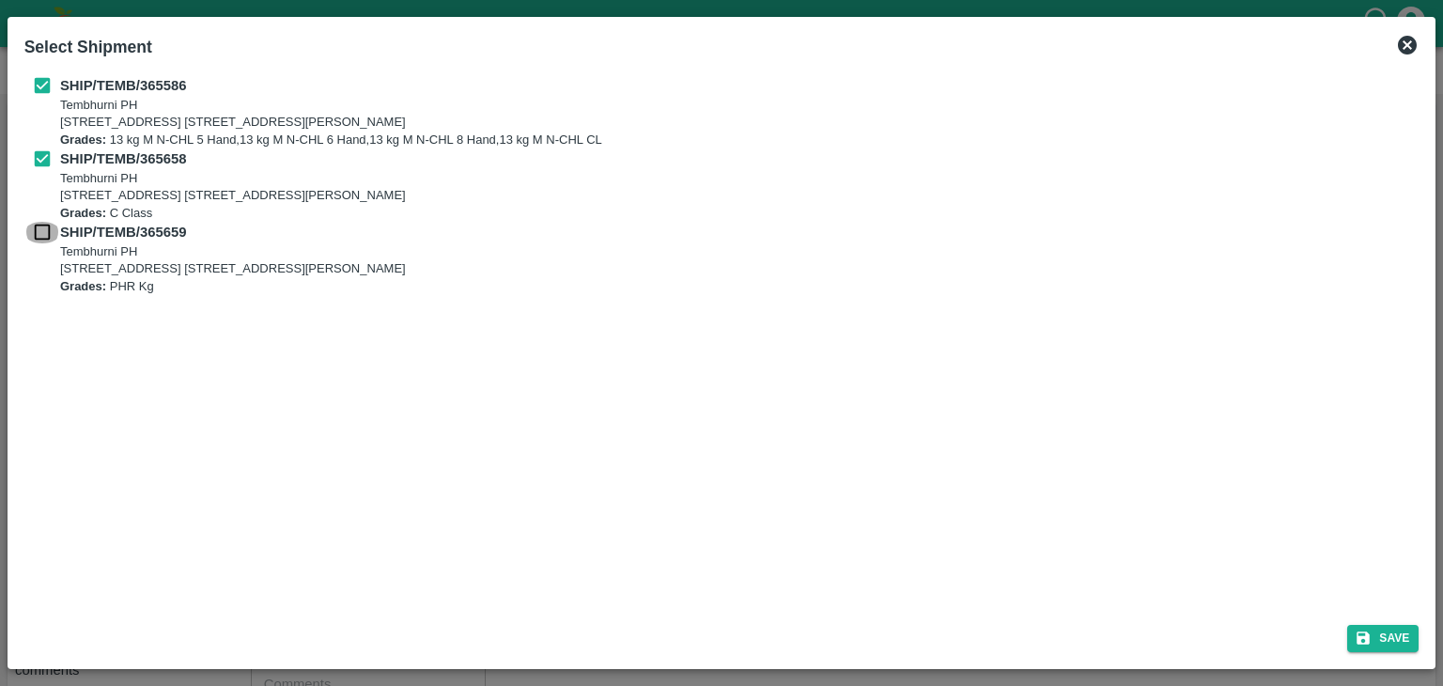
click at [39, 228] on input "checkbox" at bounding box center [42, 232] width 36 height 21
checkbox input "true"
click at [1391, 634] on button "Save" at bounding box center [1382, 638] width 71 height 27
type input "[DATE]"
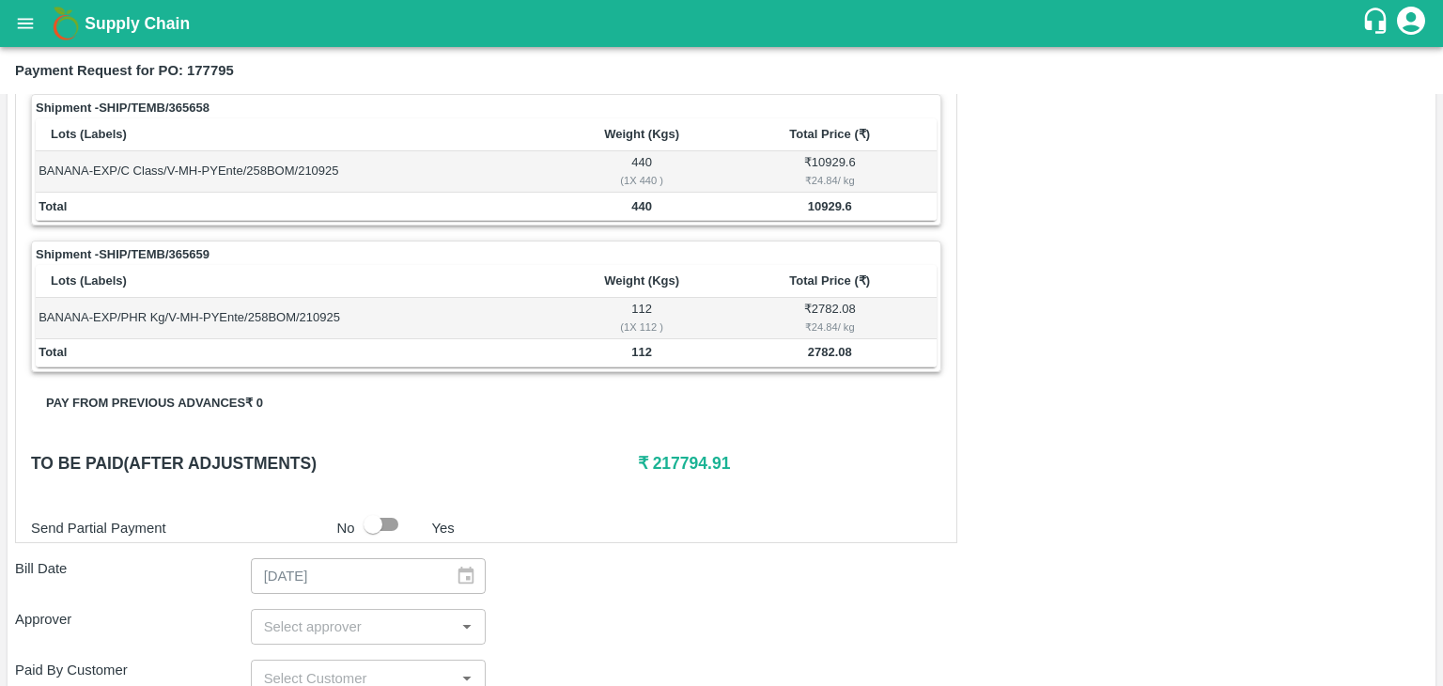
scroll to position [879, 0]
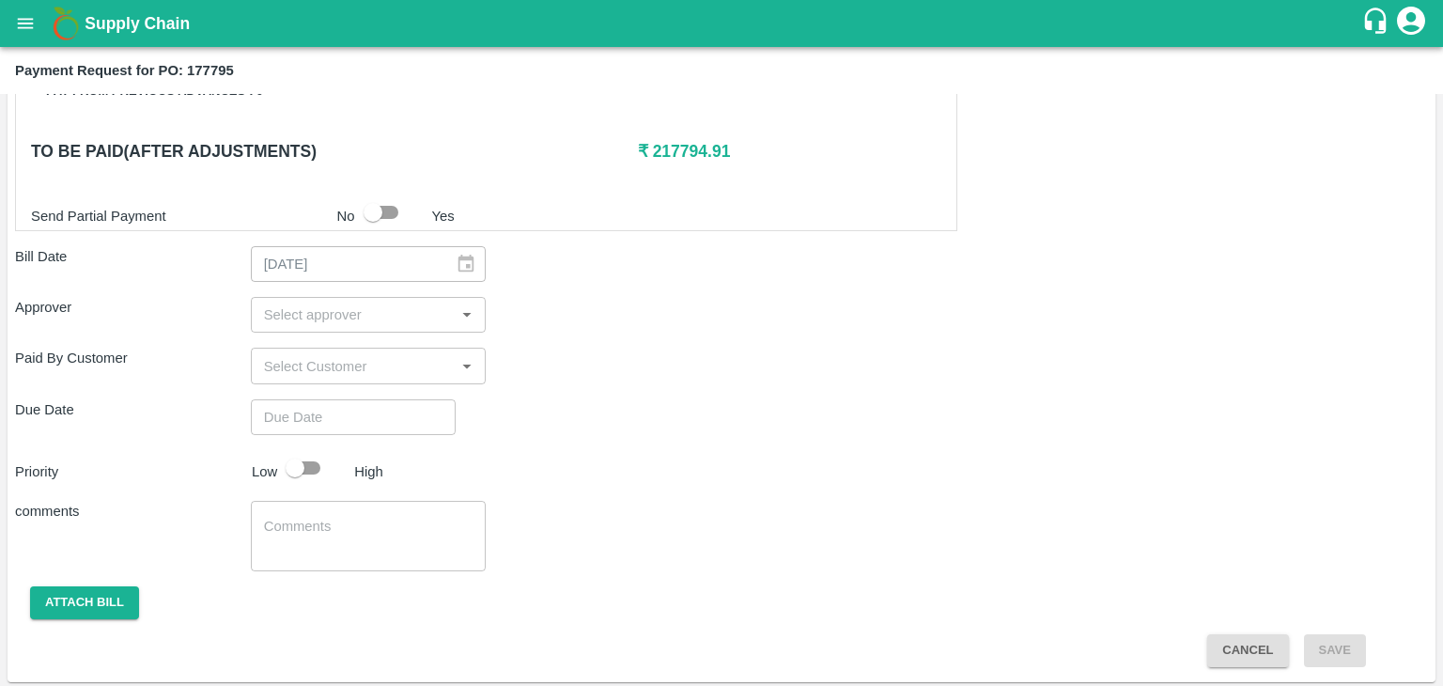
click at [345, 309] on input "input" at bounding box center [352, 314] width 193 height 24
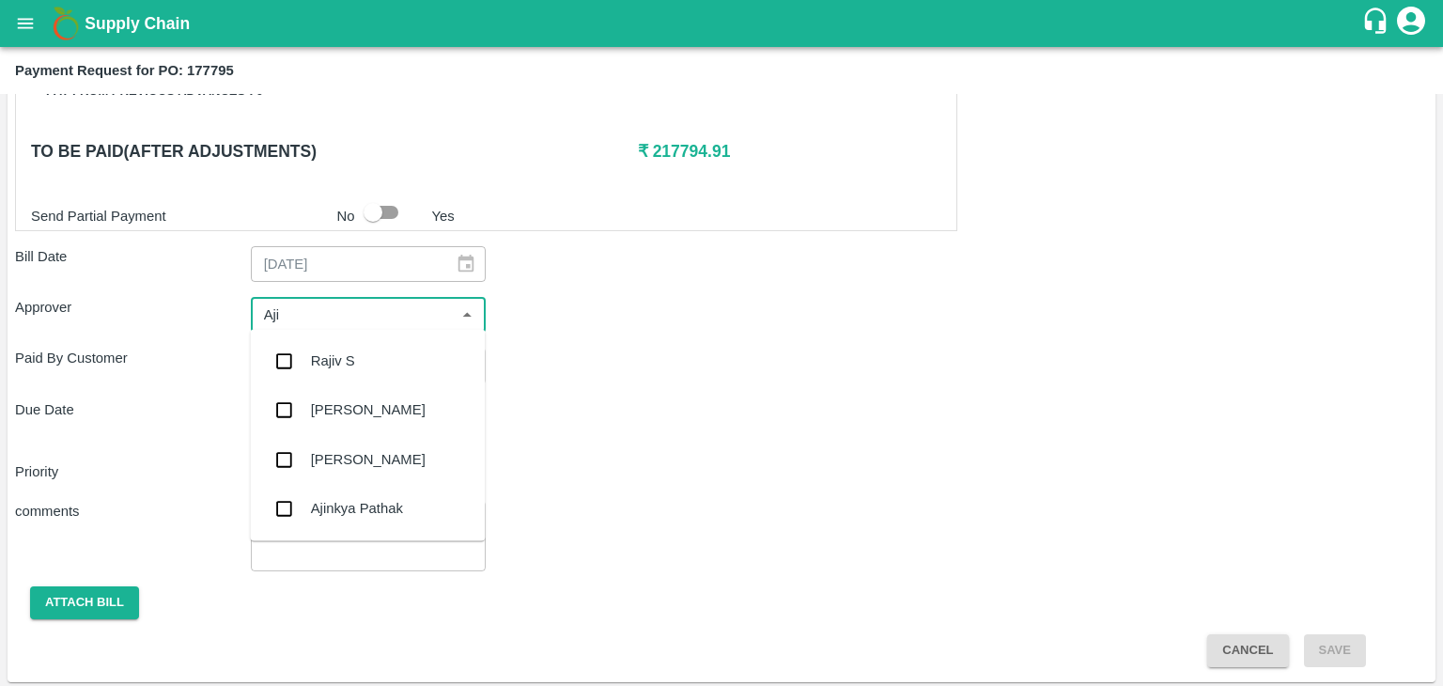
type input "Ajit"
click at [363, 364] on div "[PERSON_NAME]" at bounding box center [368, 360] width 115 height 21
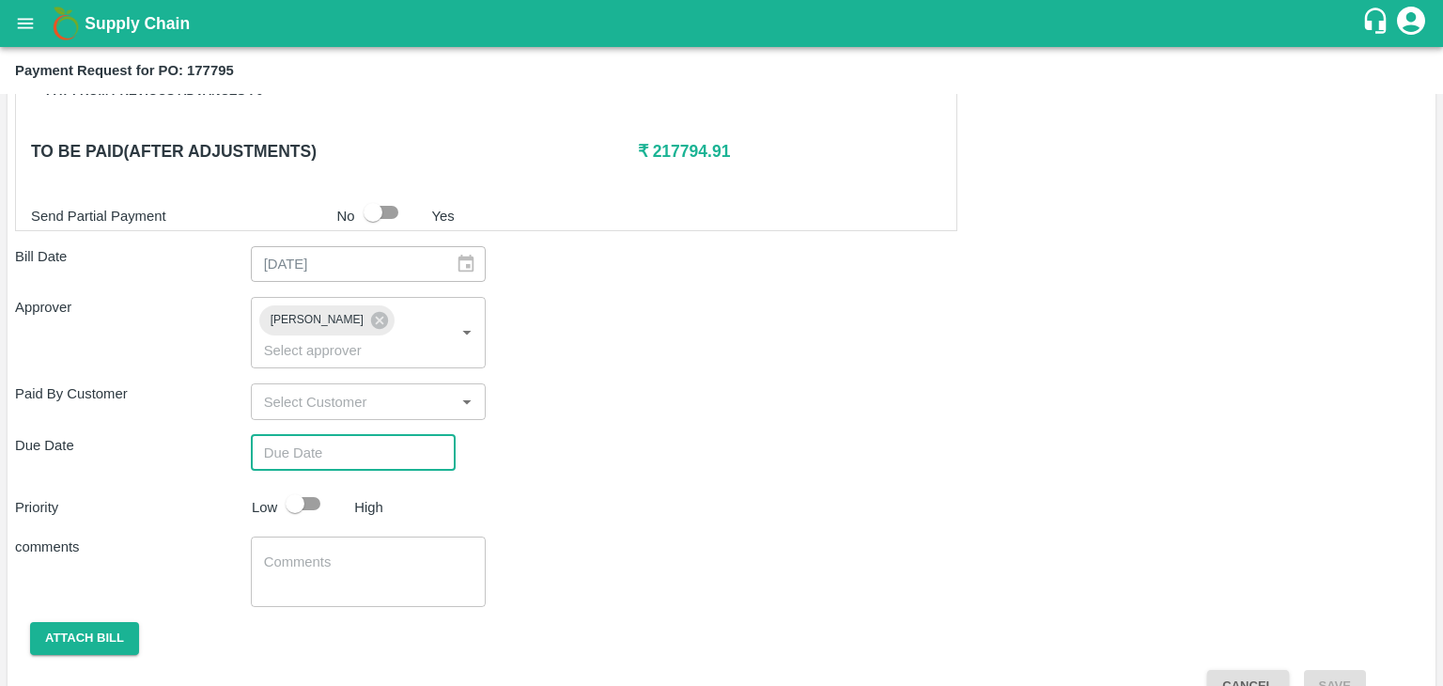
type input "DD/MM/YYYY hh:mm aa"
click at [405, 435] on input "DD/MM/YYYY hh:mm aa" at bounding box center [347, 453] width 192 height 36
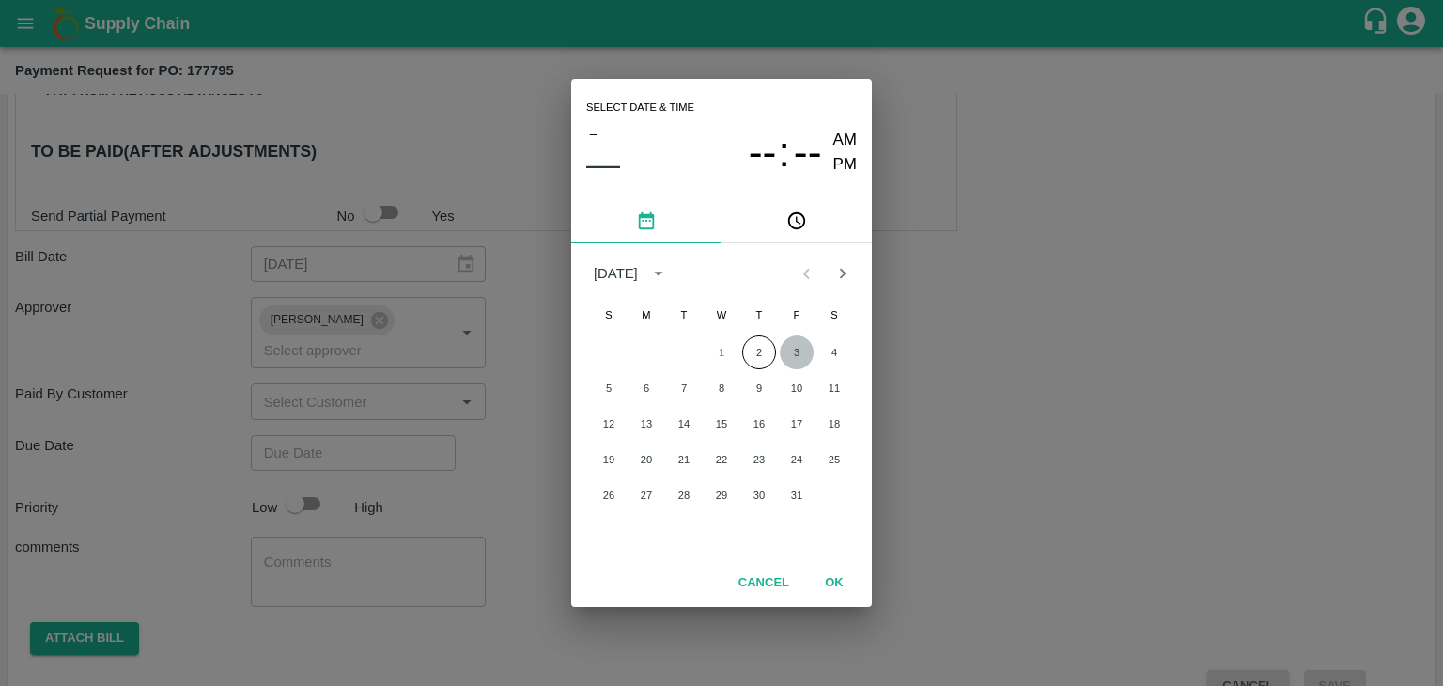
click at [807, 344] on button "3" at bounding box center [797, 352] width 34 height 34
type input "[DATE] 12:00 AM"
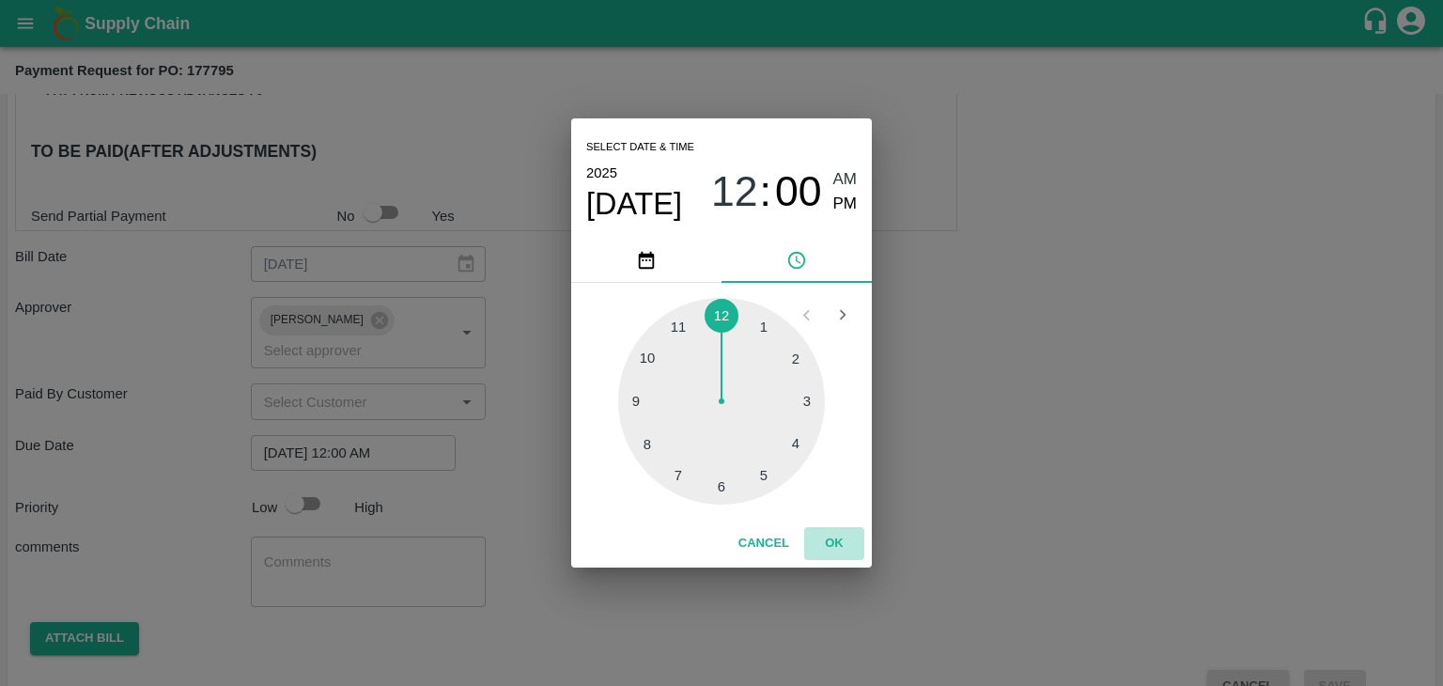
click at [836, 532] on button "OK" at bounding box center [834, 543] width 60 height 33
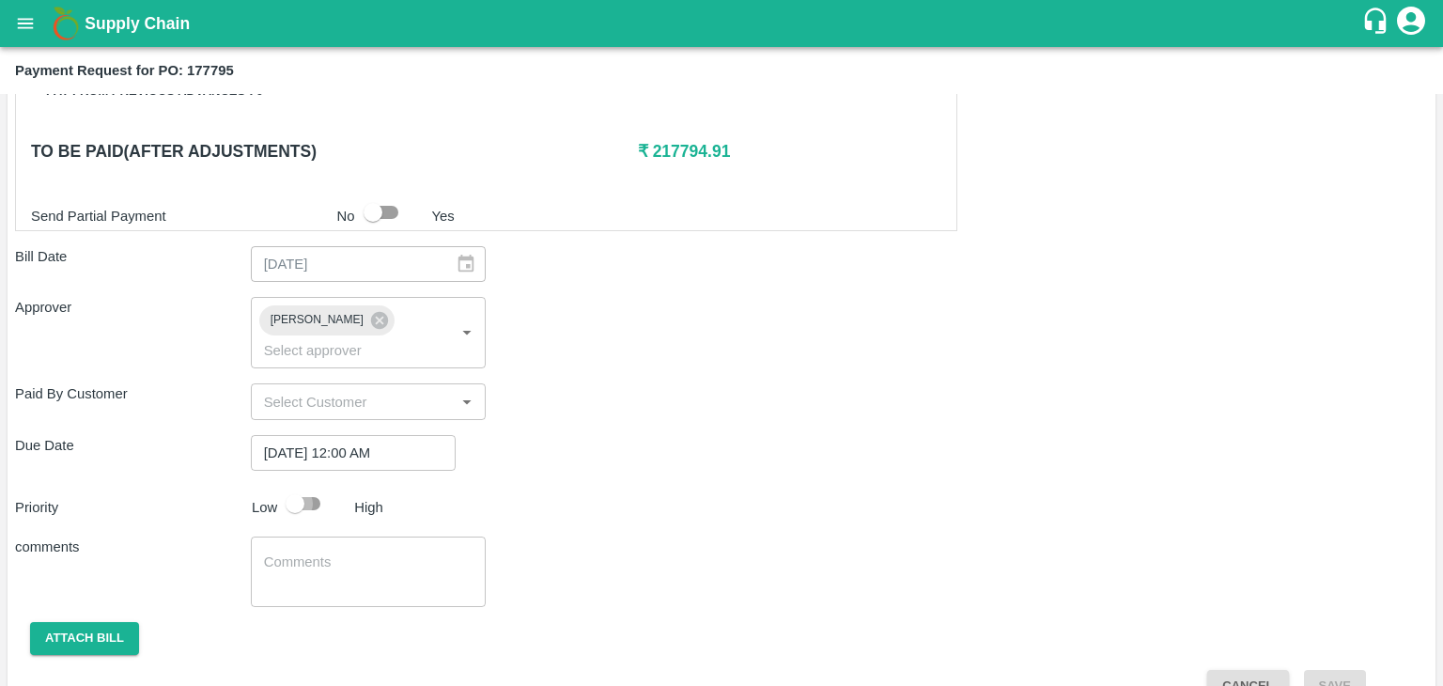
click at [319, 486] on input "checkbox" at bounding box center [294, 504] width 107 height 36
checkbox input "true"
click at [348, 536] on div "x ​" at bounding box center [369, 571] width 236 height 70
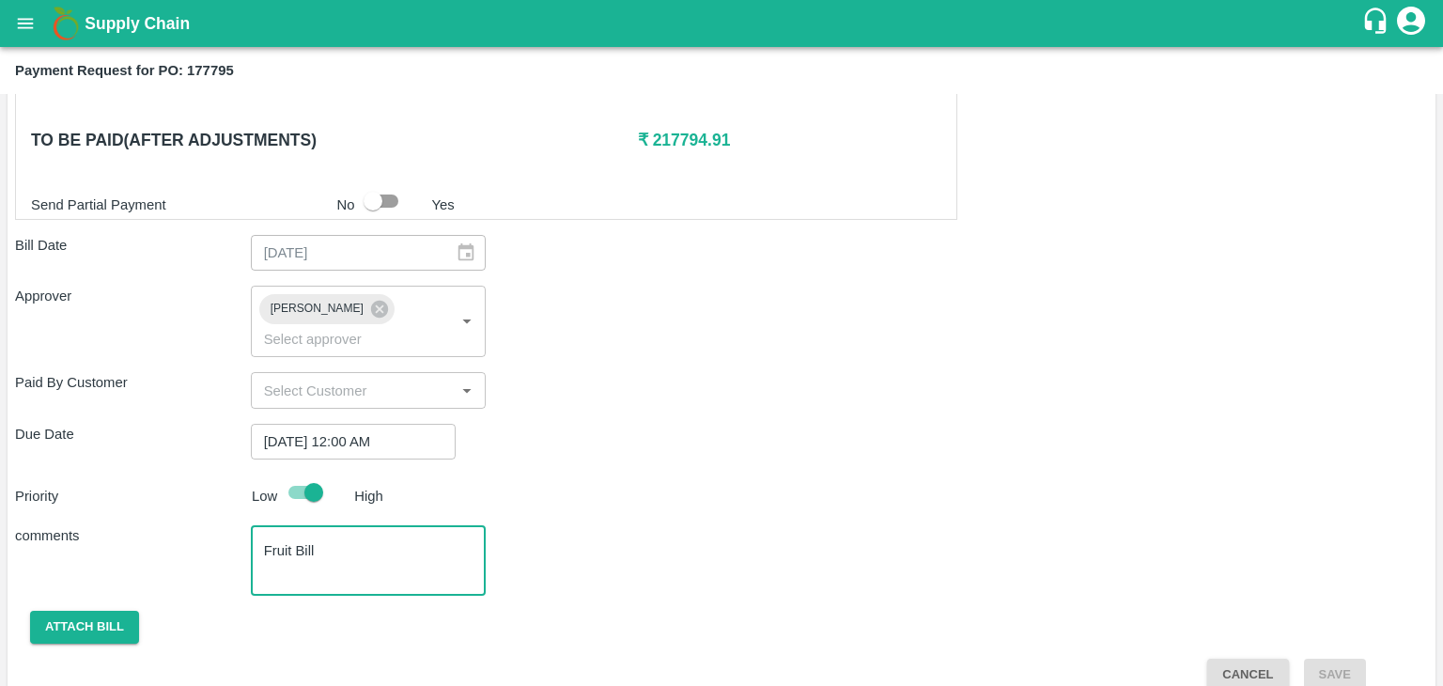
type textarea "Fruit Bill"
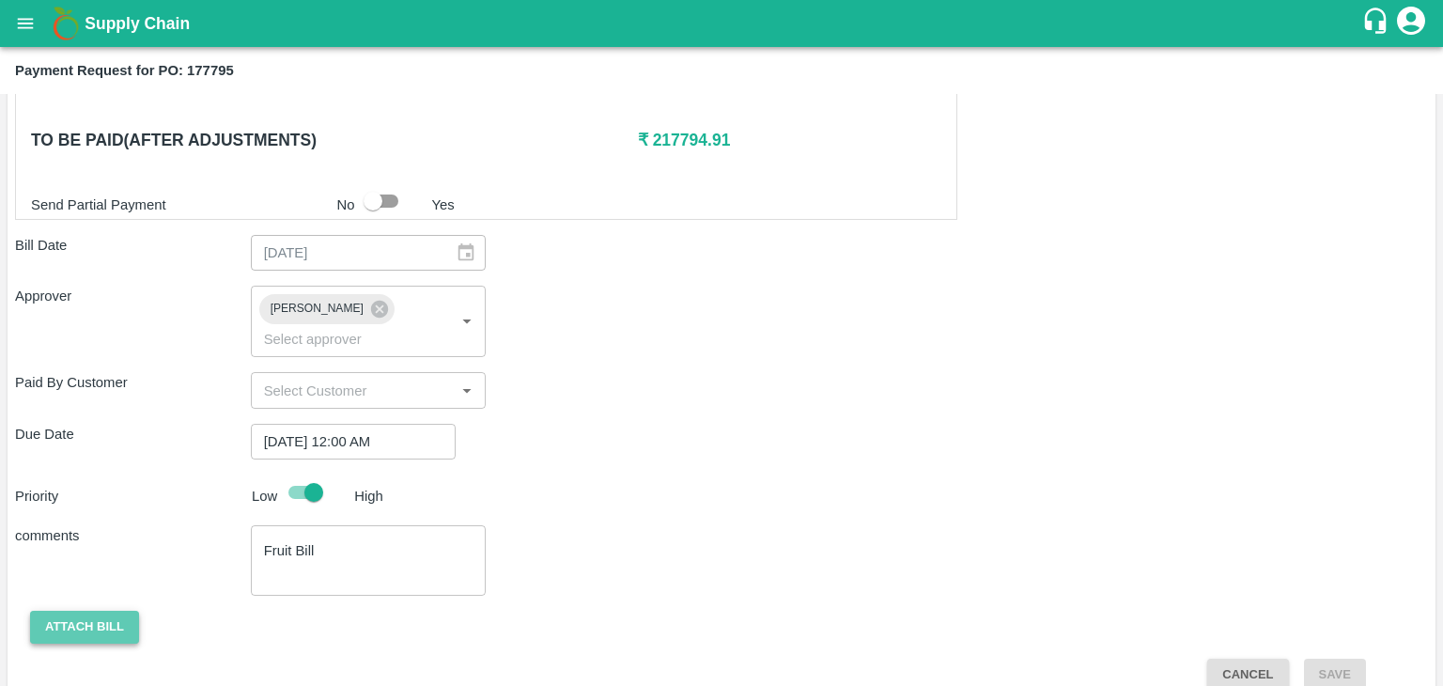
click at [74, 611] on button "Attach bill" at bounding box center [84, 627] width 109 height 33
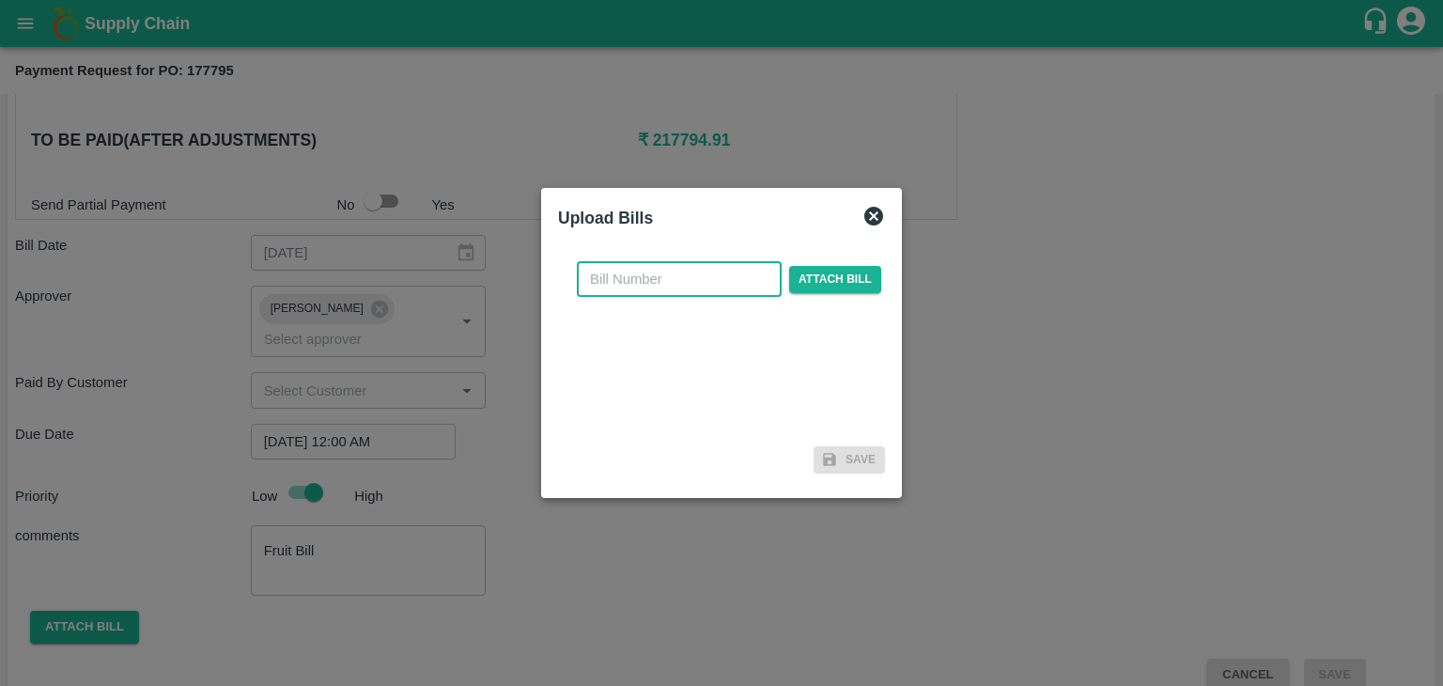
click at [682, 285] on input "text" at bounding box center [679, 279] width 205 height 36
type input "910"
click at [845, 278] on span "Attach bill" at bounding box center [835, 279] width 92 height 27
click at [0, 0] on input "Attach bill" at bounding box center [0, 0] width 0 height 0
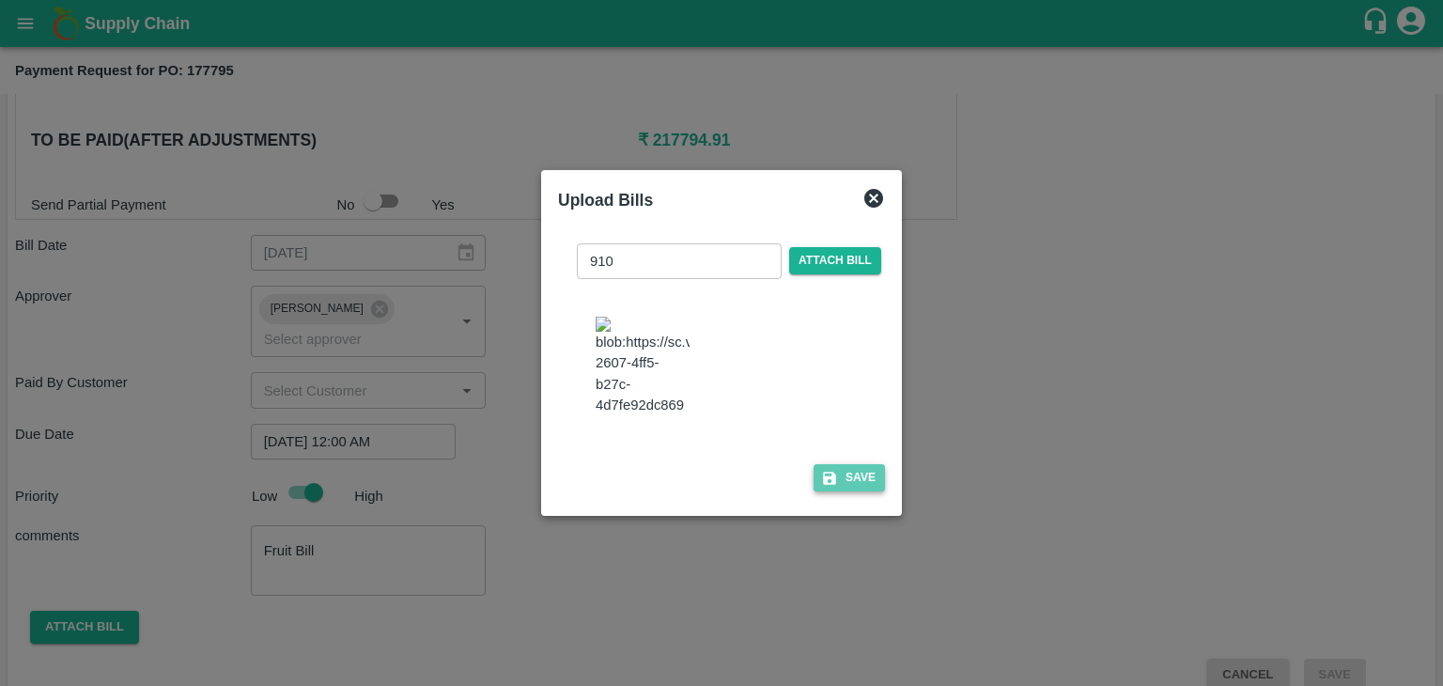
click at [857, 491] on button "Save" at bounding box center [848, 477] width 71 height 27
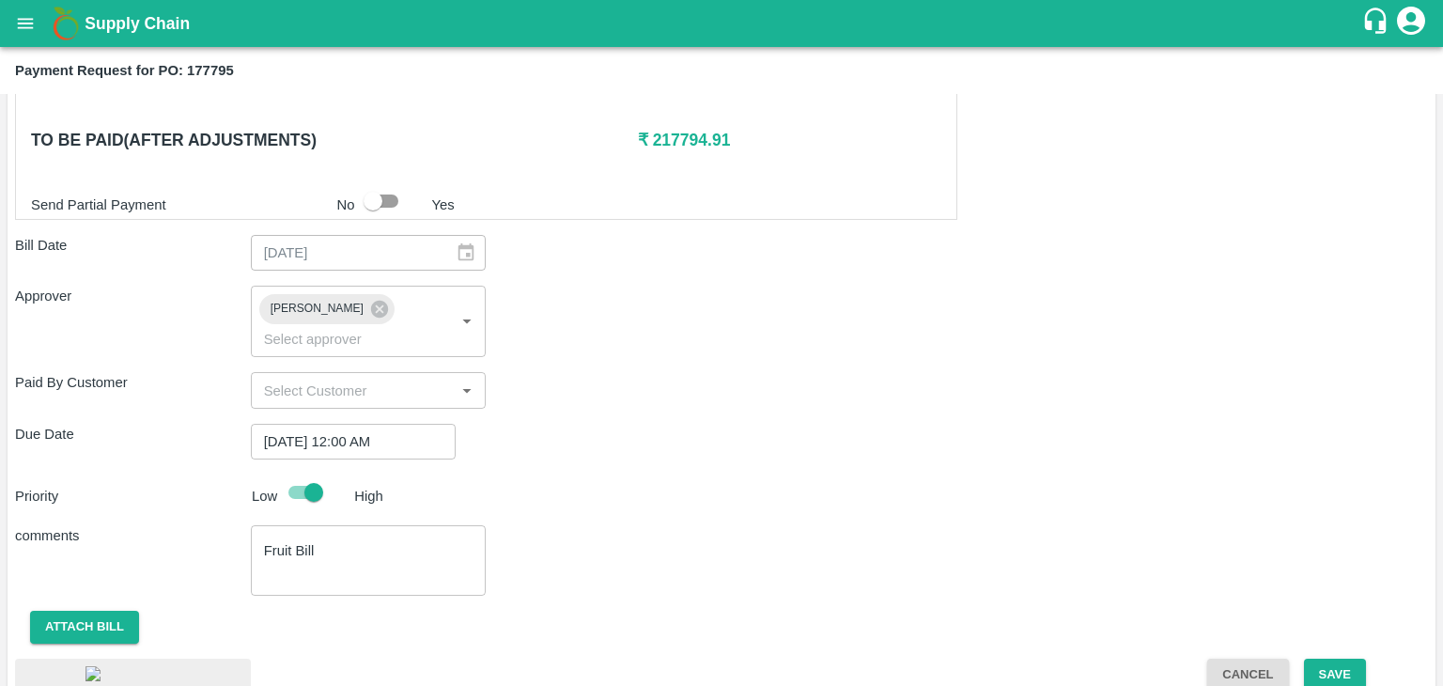
scroll to position [1012, 0]
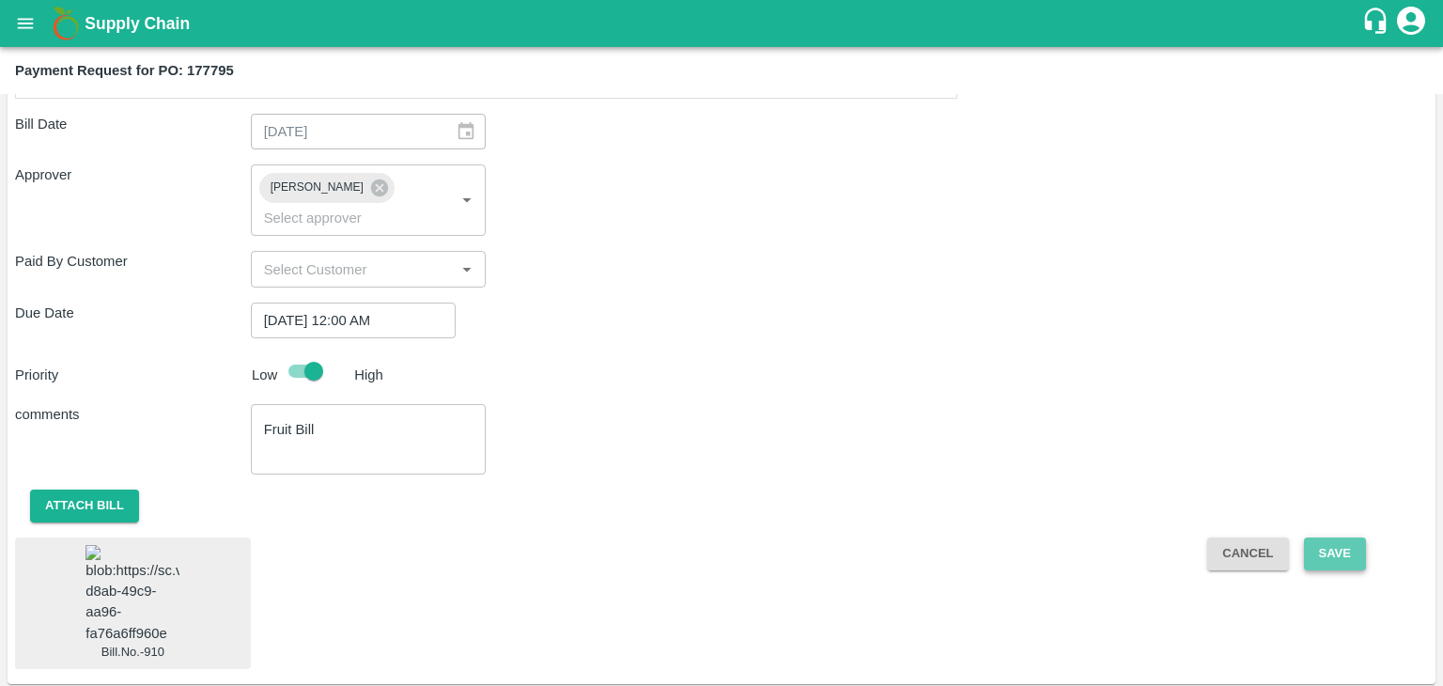
click at [1359, 537] on button "Save" at bounding box center [1335, 553] width 62 height 33
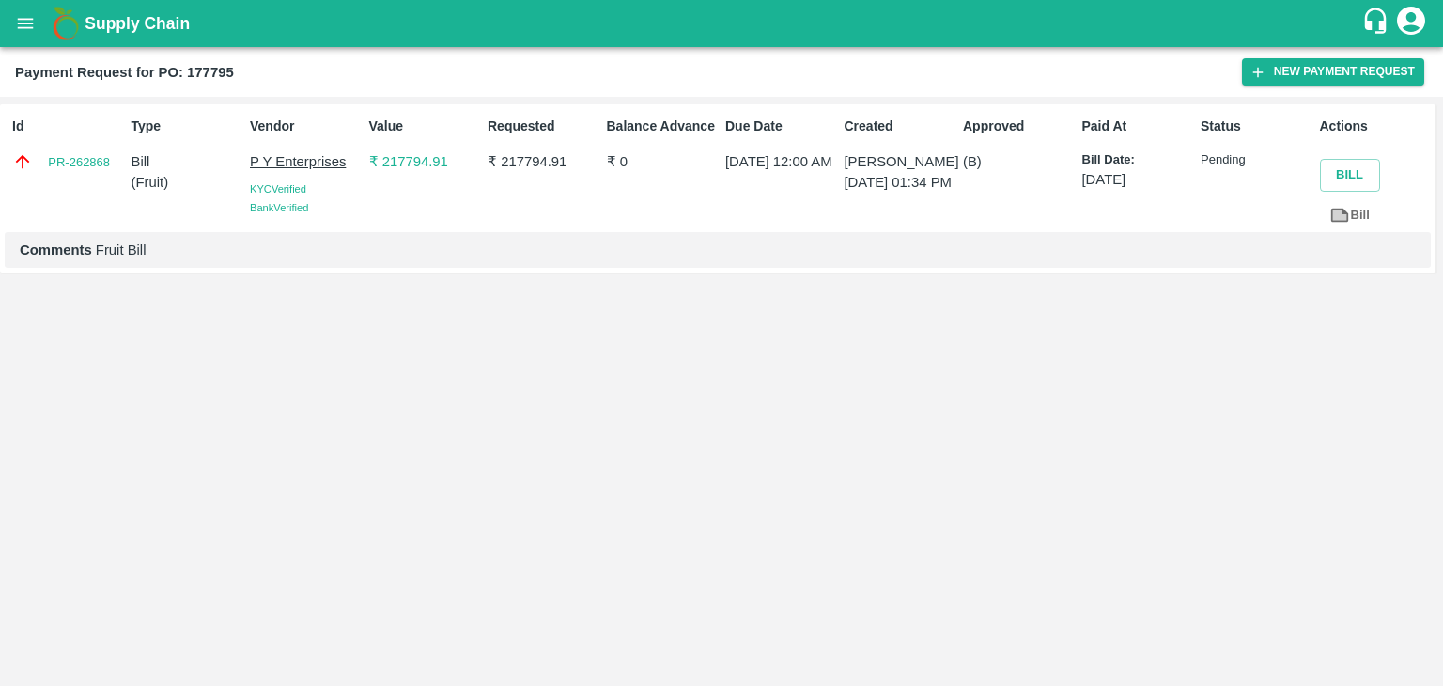
click at [5, 33] on div "Supply Chain" at bounding box center [721, 23] width 1443 height 47
click at [20, 28] on icon "open drawer" at bounding box center [25, 23] width 21 height 21
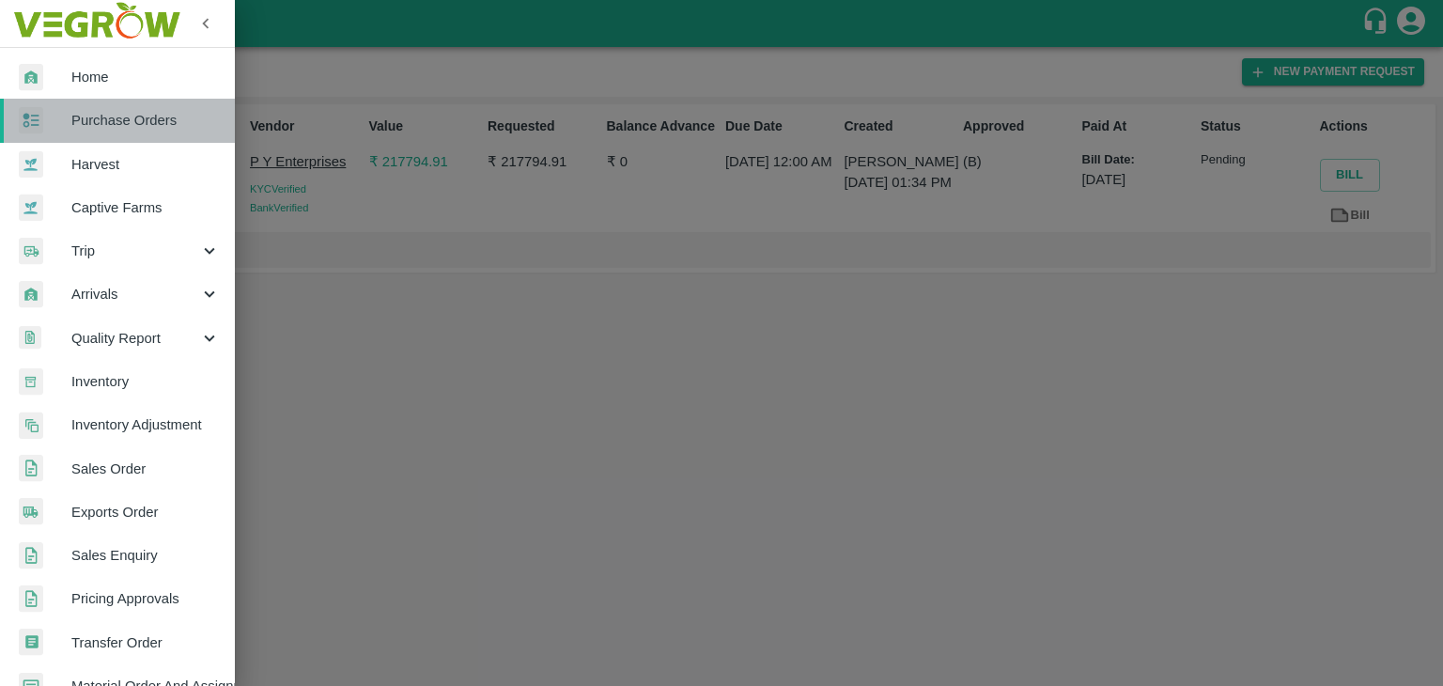
click at [128, 113] on span "Purchase Orders" at bounding box center [145, 120] width 148 height 21
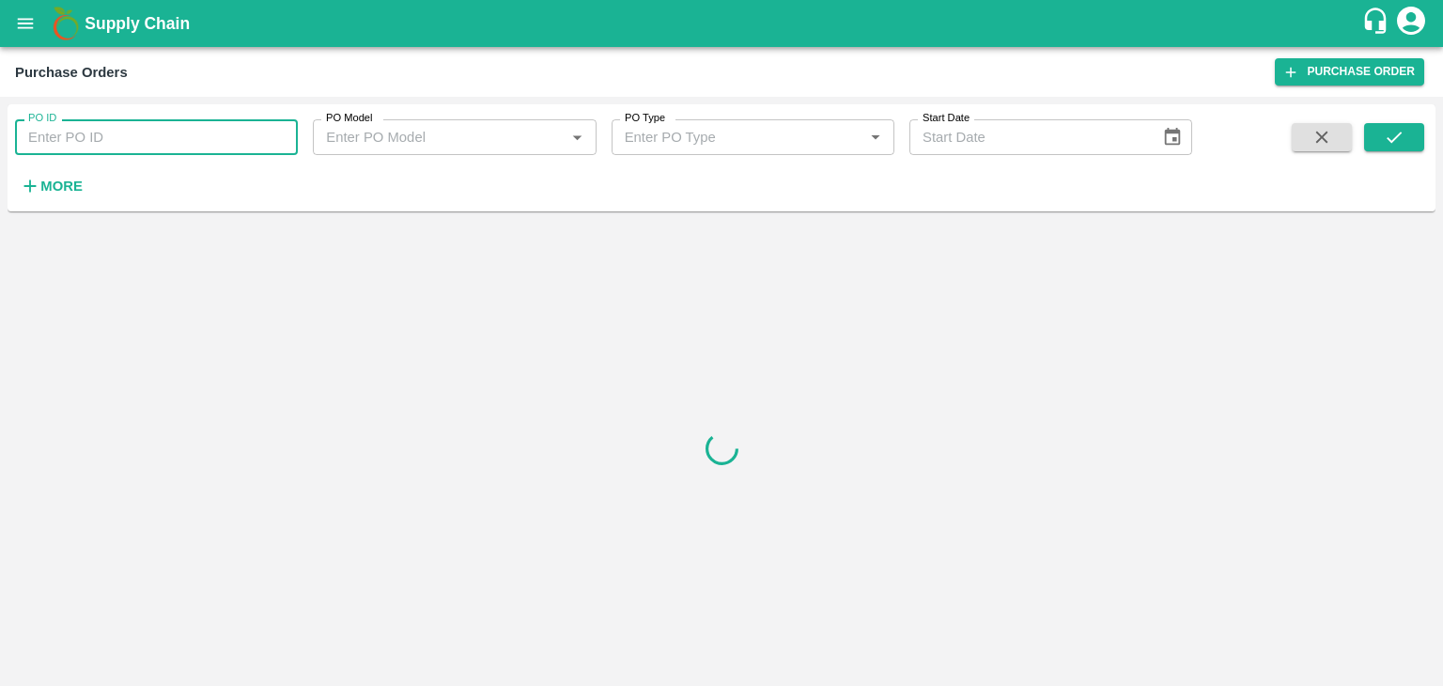
click at [240, 136] on input "PO ID" at bounding box center [156, 137] width 283 height 36
paste input "178934"
type input "178934"
drag, startPoint x: 1379, startPoint y: 117, endPoint x: 1401, endPoint y: 136, distance: 29.3
click at [1401, 136] on div "PO ID 178934 PO ID PO Model PO Model   * PO Type PO Type   * Start Date Start D…" at bounding box center [722, 158] width 1428 height 92
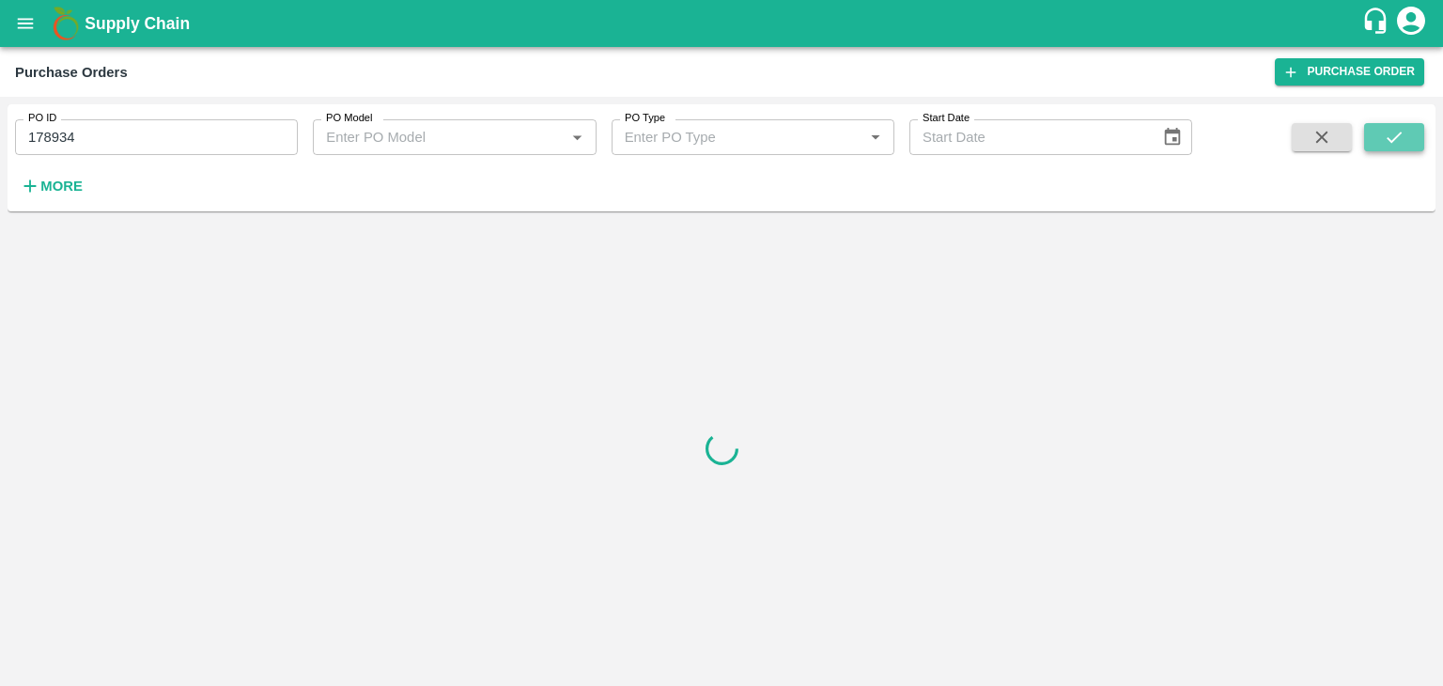
click at [1401, 136] on icon "submit" at bounding box center [1394, 137] width 21 height 21
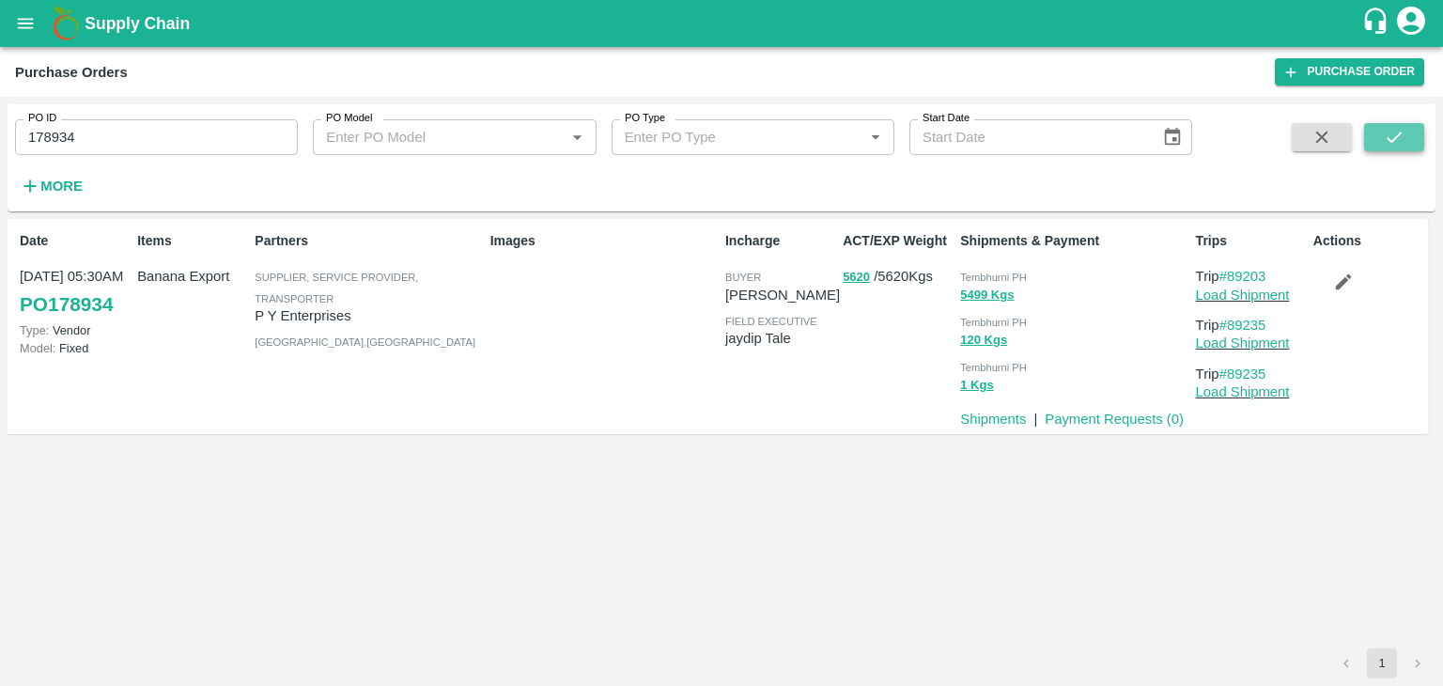
click at [1401, 136] on icon "submit" at bounding box center [1394, 137] width 21 height 21
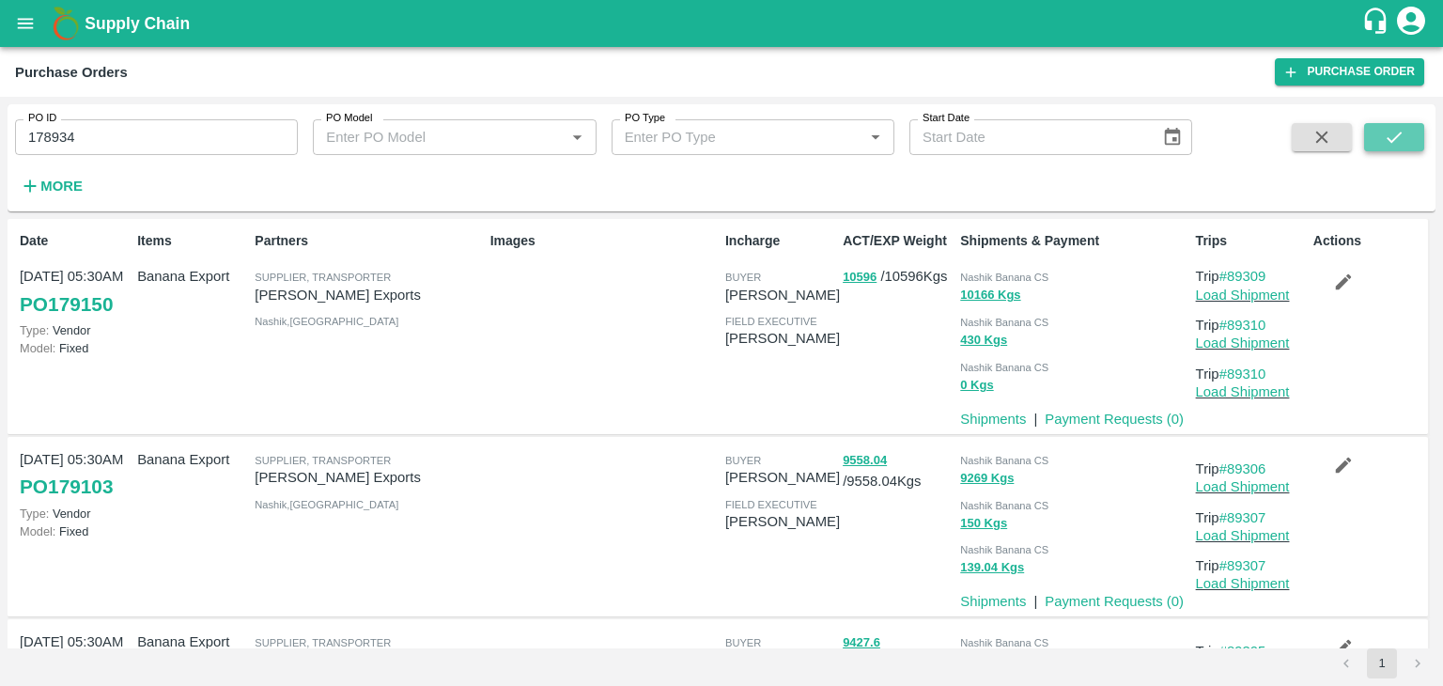
click at [1401, 136] on icon "submit" at bounding box center [1394, 137] width 21 height 21
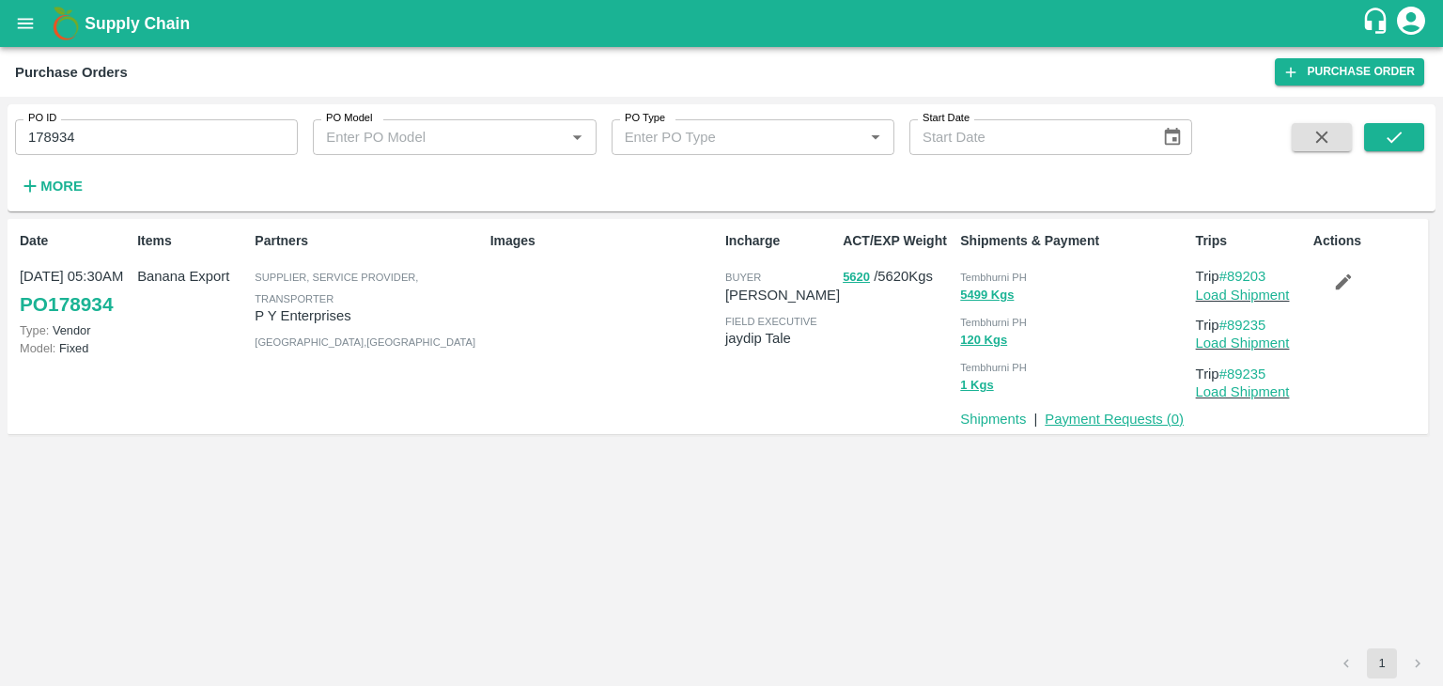
click at [1129, 414] on link "Payment Requests ( 0 )" at bounding box center [1114, 418] width 139 height 15
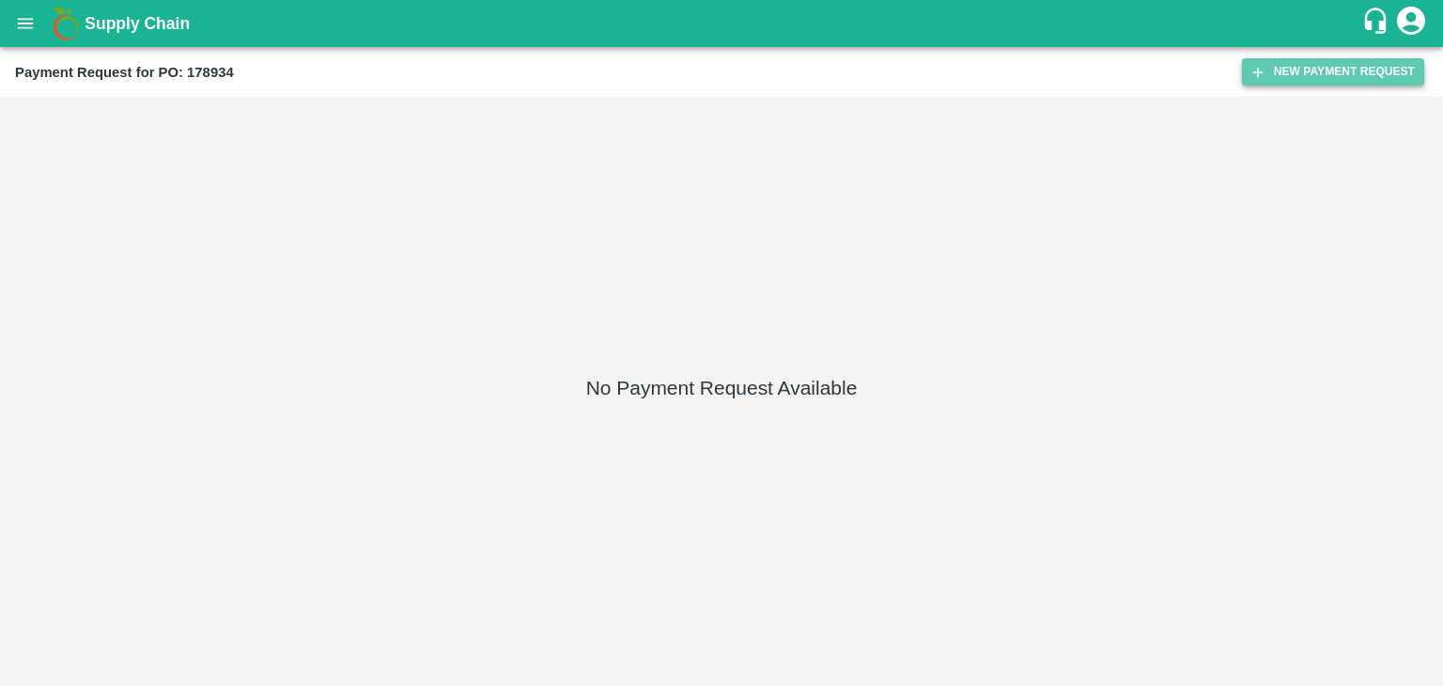
click at [1333, 66] on button "New Payment Request" at bounding box center [1333, 71] width 182 height 27
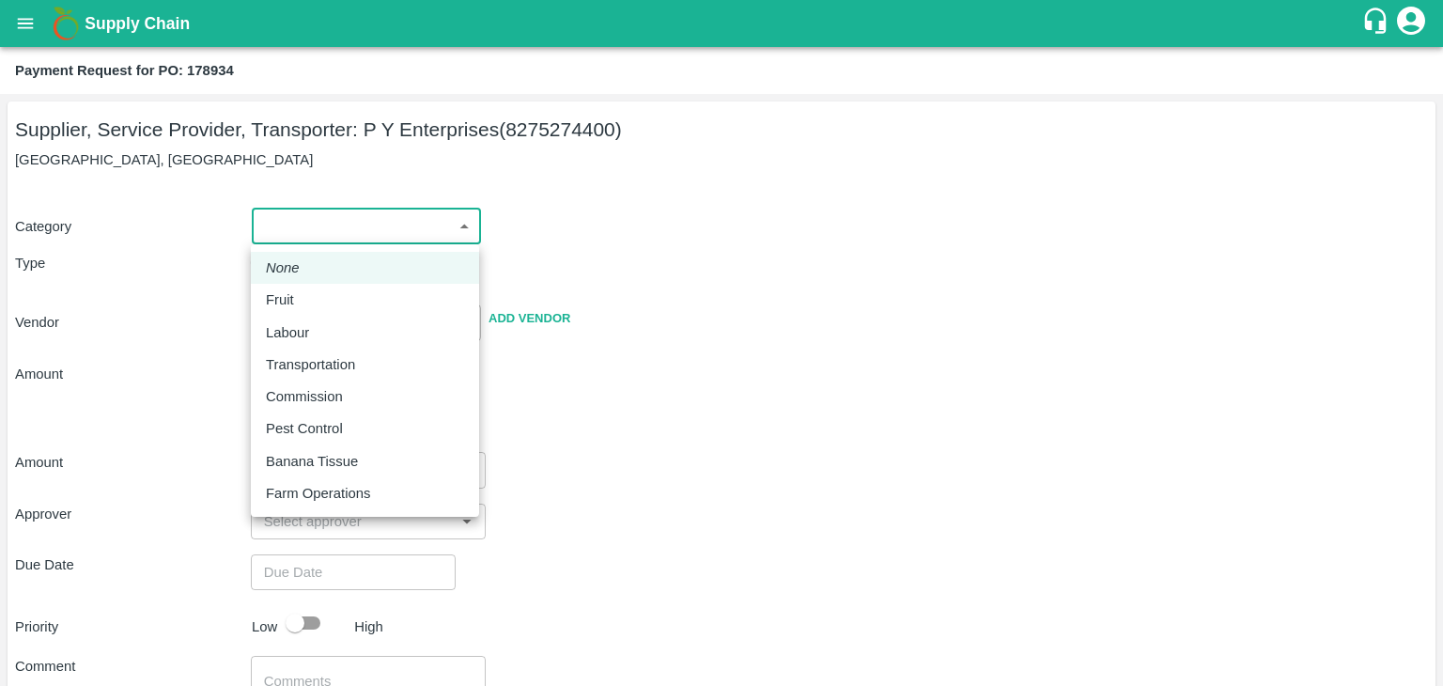
drag, startPoint x: 286, startPoint y: 222, endPoint x: 307, endPoint y: 291, distance: 72.8
click at [307, 291] on body "Supply Chain Payment Request for PO: 178934 Supplier, Service Provider, Transpo…" at bounding box center [721, 343] width 1443 height 686
click at [307, 291] on div "Fruit" at bounding box center [365, 299] width 198 height 21
type input "1"
type input "P Y Enterprises - 8275274400(Supplier, Service Provider, Transporter)"
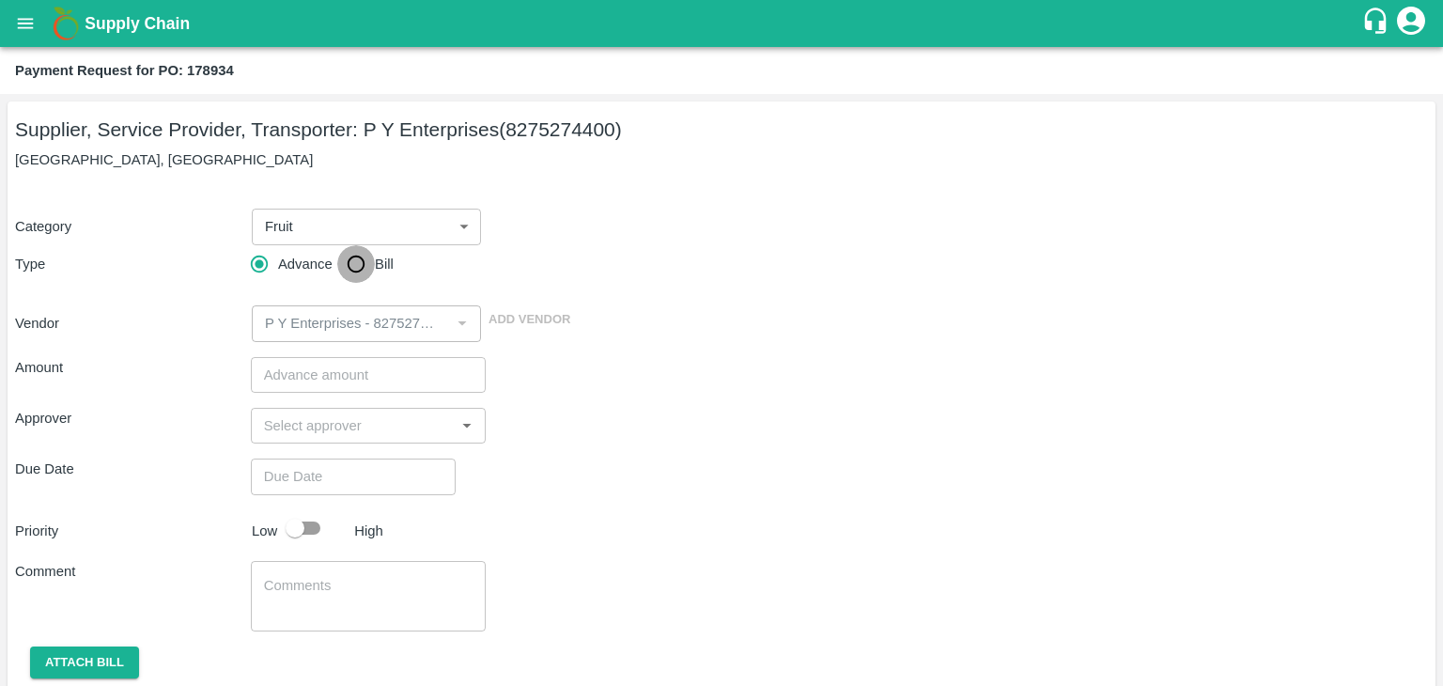
click at [358, 258] on input "Bill" at bounding box center [356, 264] width 38 height 38
radio input "true"
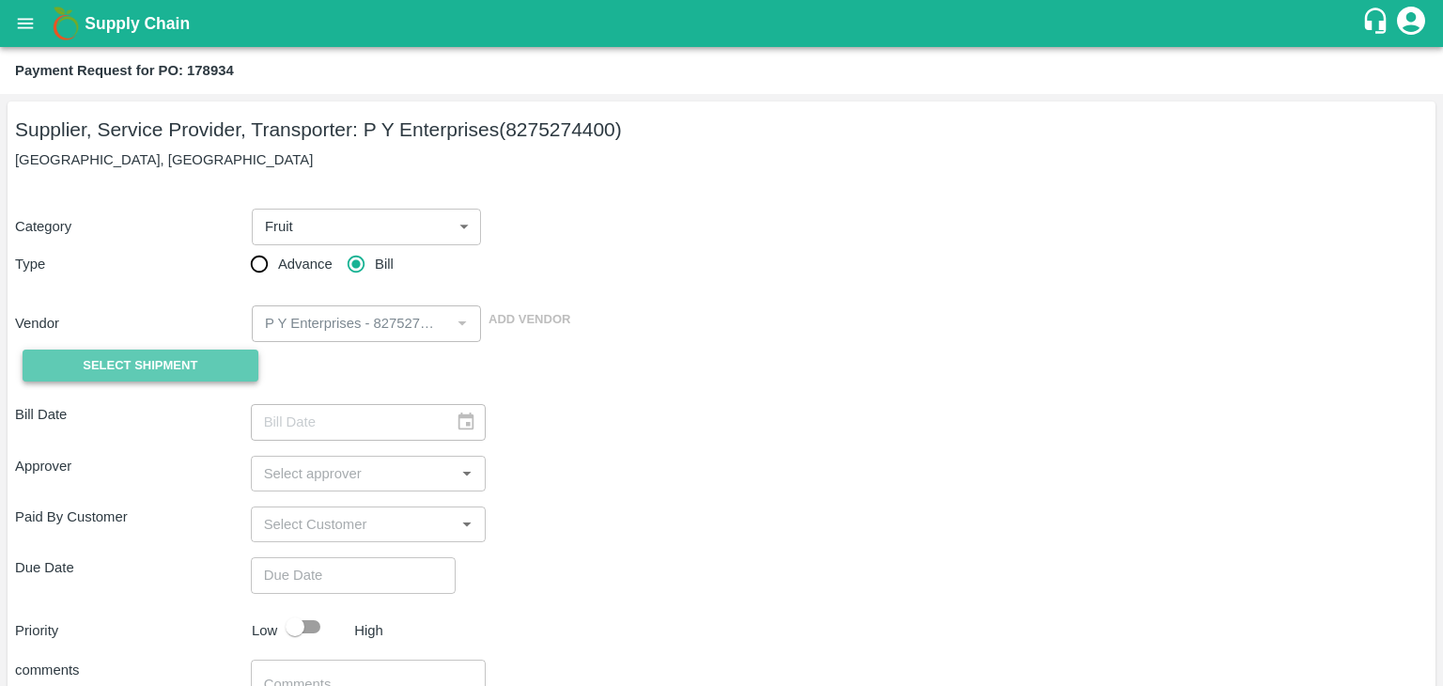
click at [139, 378] on button "Select Shipment" at bounding box center [141, 365] width 236 height 33
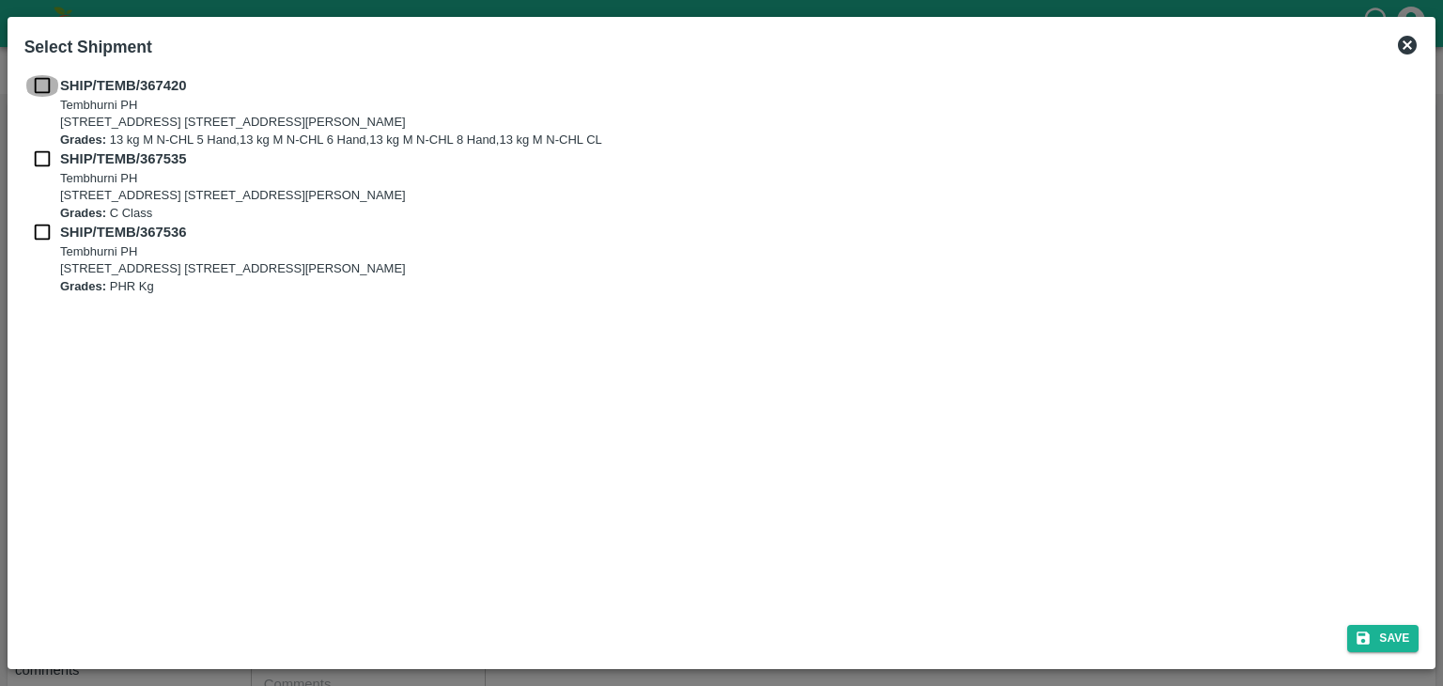
click at [44, 80] on input "checkbox" at bounding box center [42, 85] width 36 height 21
checkbox input "true"
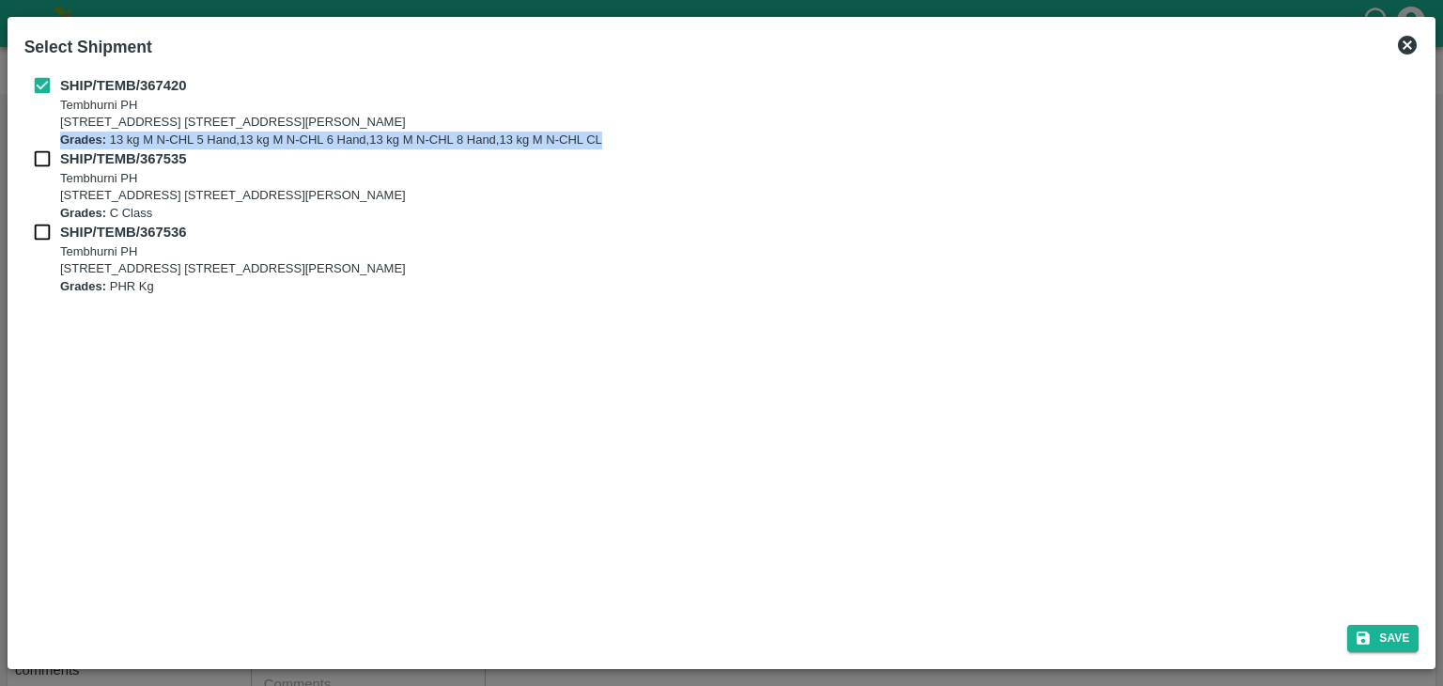
drag, startPoint x: 46, startPoint y: 172, endPoint x: 35, endPoint y: 139, distance: 34.8
click at [35, 139] on div "SHIP/TEMB/367420 [STREET_ADDRESS] E-5, YASHSHREE INDUSTRIES, M.I.D.C., A/P TEMB…" at bounding box center [721, 185] width 1395 height 220
click at [41, 154] on input "checkbox" at bounding box center [42, 158] width 36 height 21
checkbox input "true"
click at [44, 230] on input "checkbox" at bounding box center [42, 232] width 36 height 21
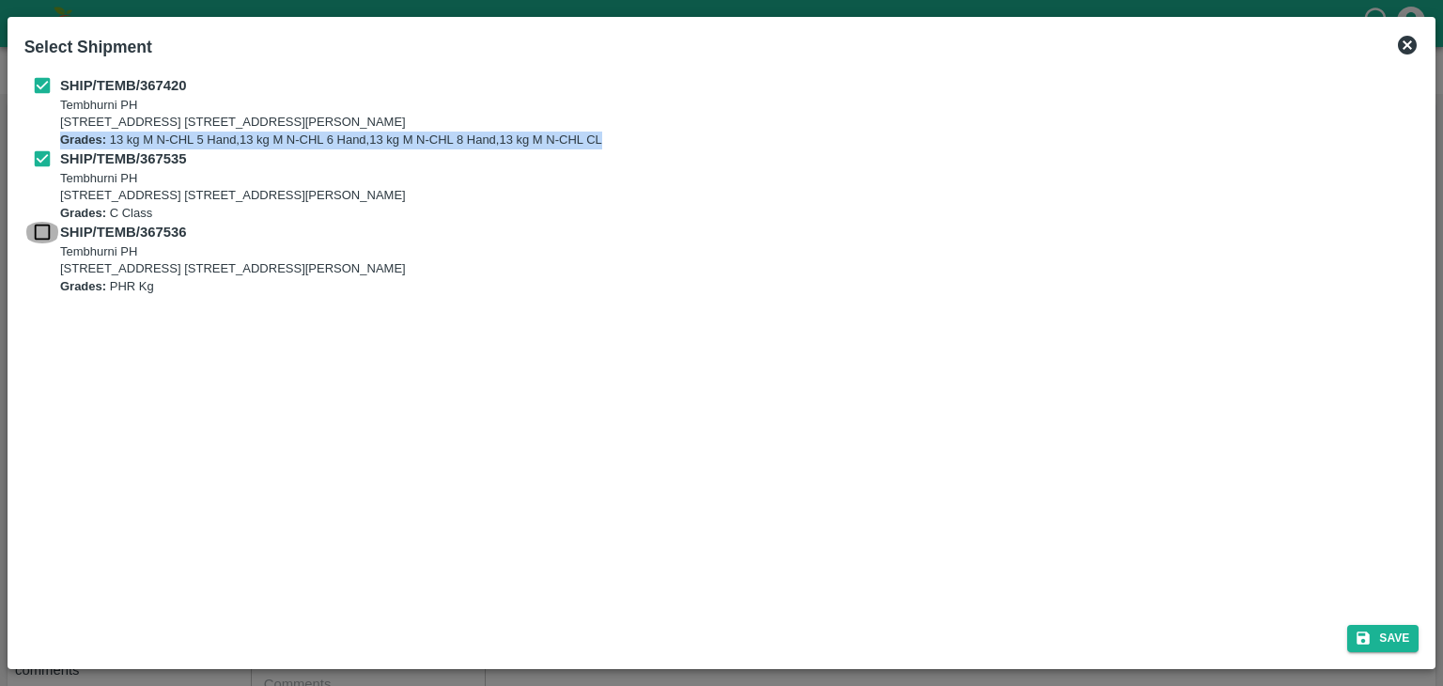
checkbox input "true"
click at [1375, 625] on button "Save" at bounding box center [1382, 638] width 71 height 27
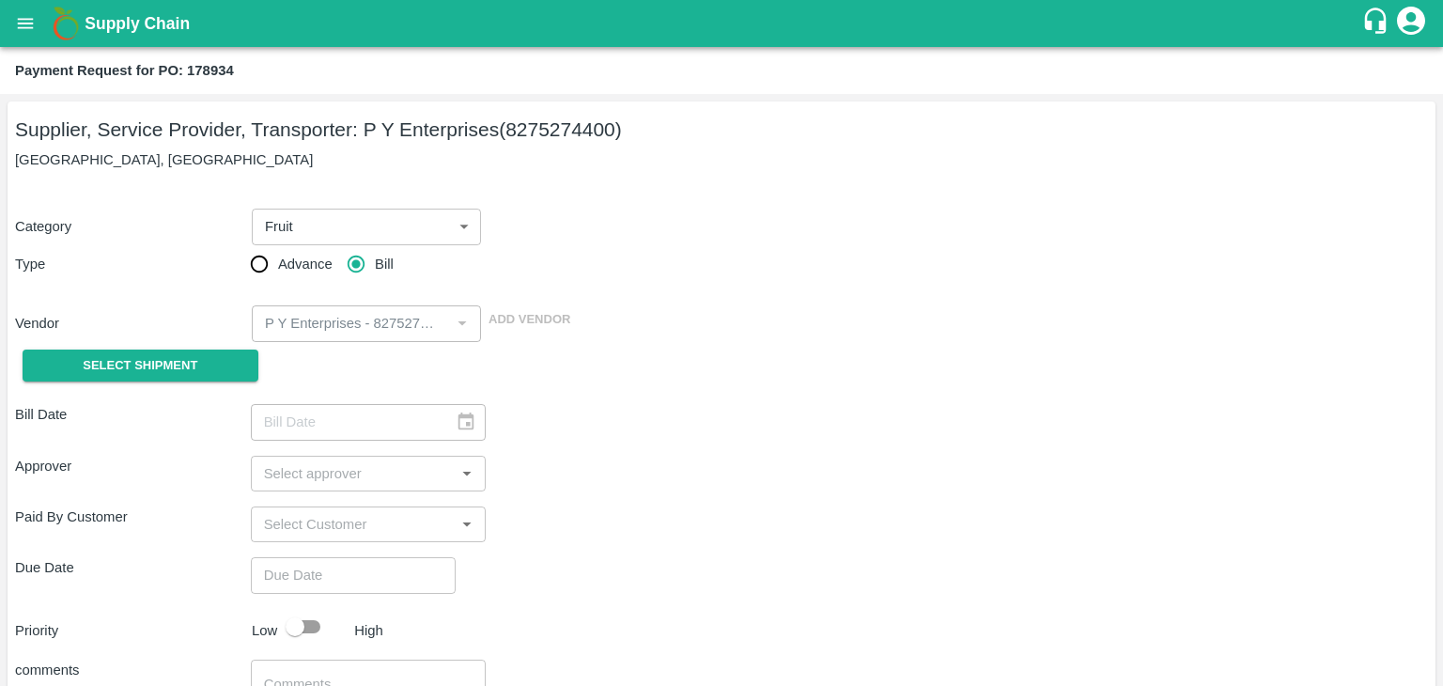
type input "[DATE]"
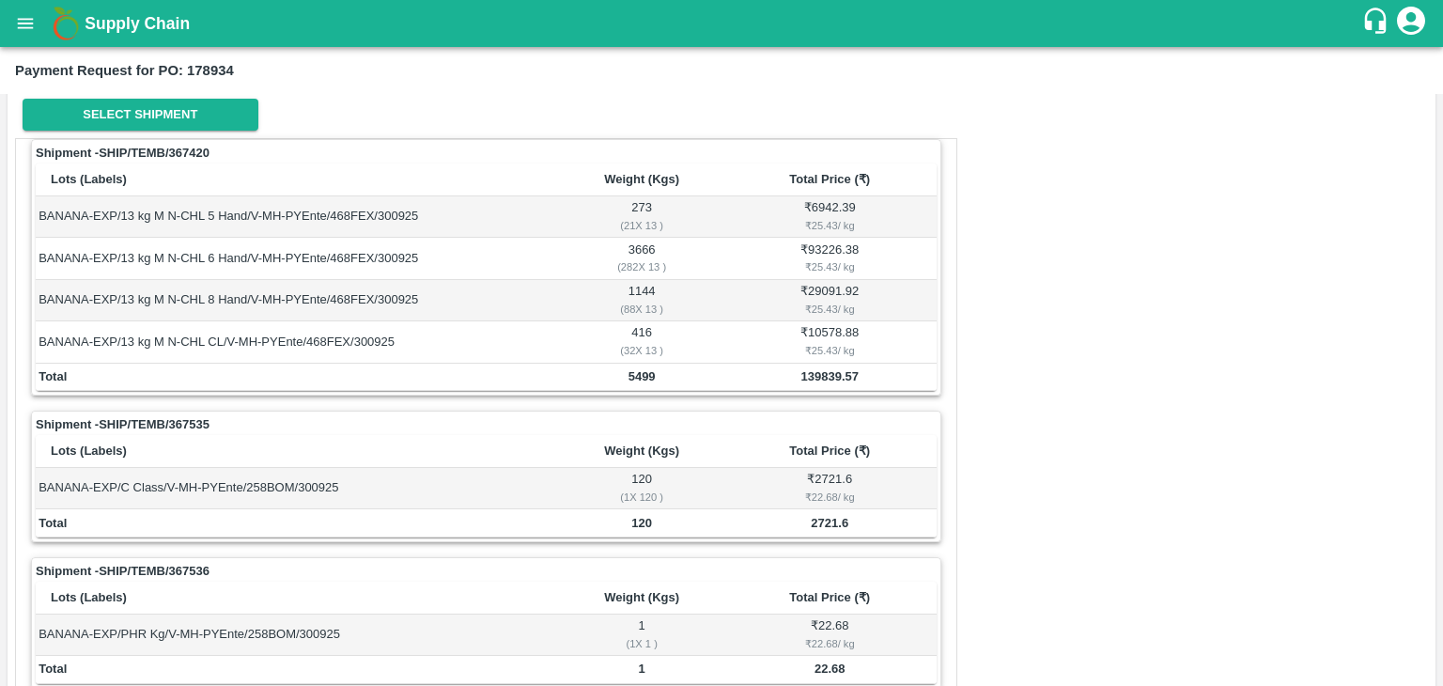
scroll to position [879, 0]
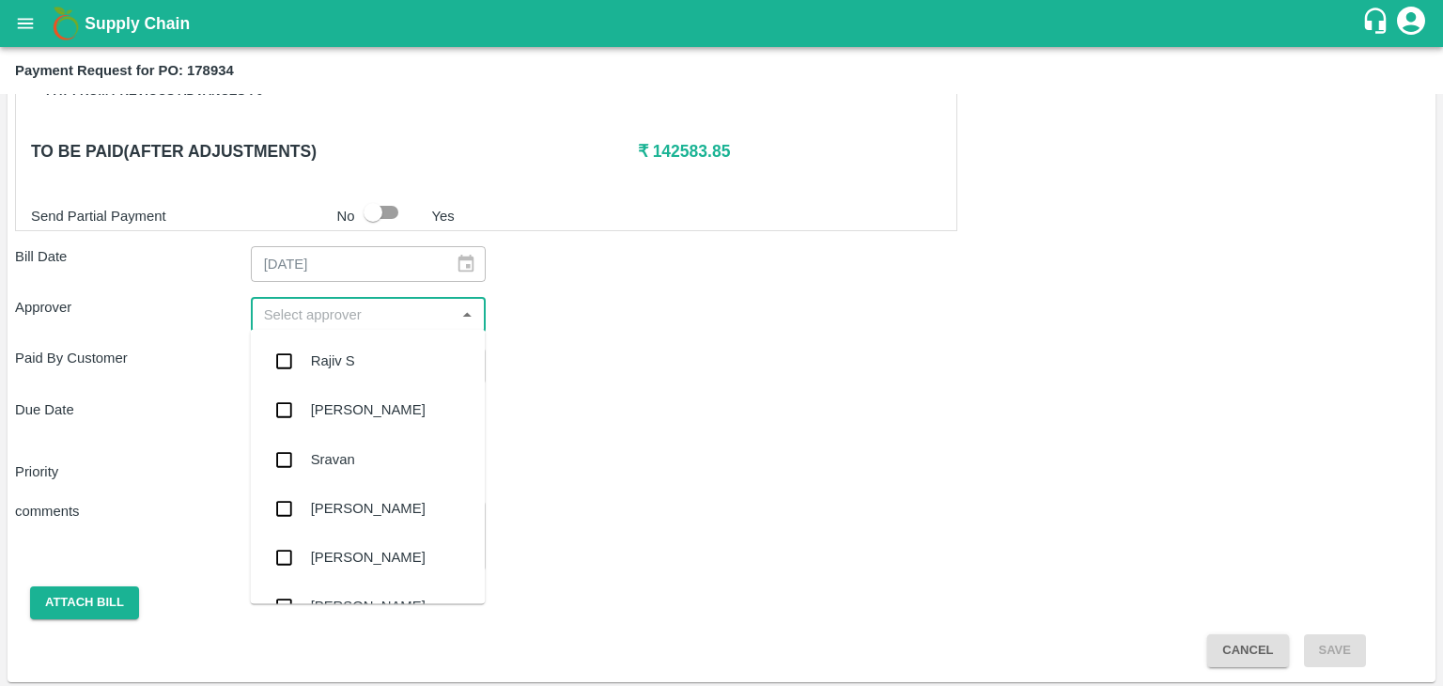
click at [334, 307] on input "input" at bounding box center [352, 314] width 193 height 24
type input "Ajit"
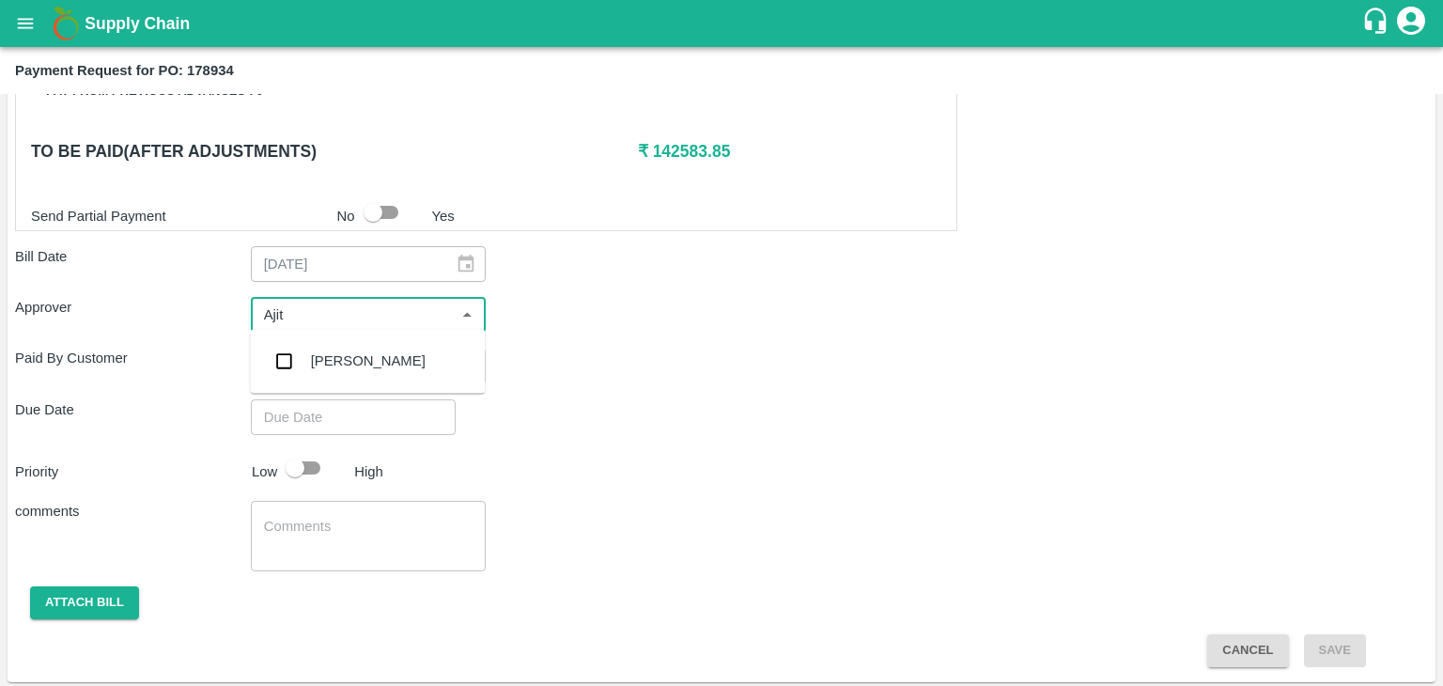
click at [351, 377] on div "[PERSON_NAME]" at bounding box center [367, 360] width 235 height 49
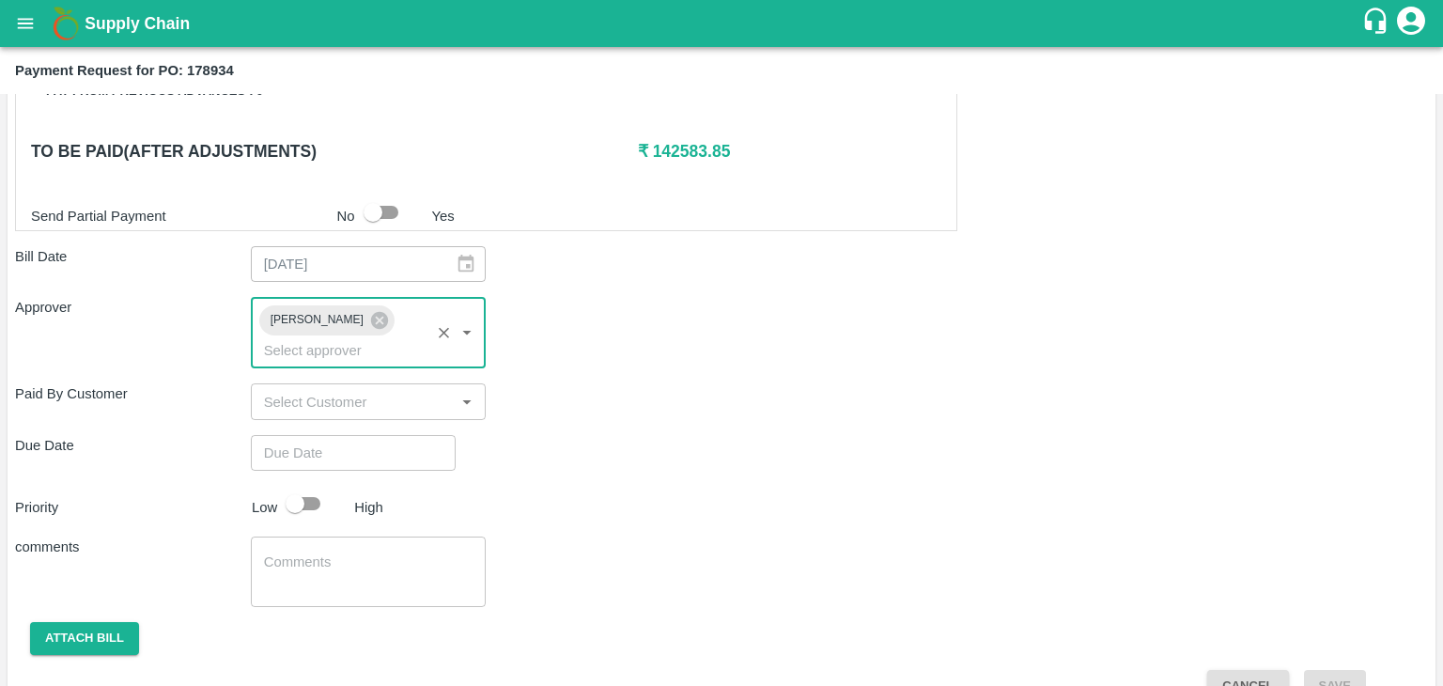
type input "DD/MM/YYYY hh:mm aa"
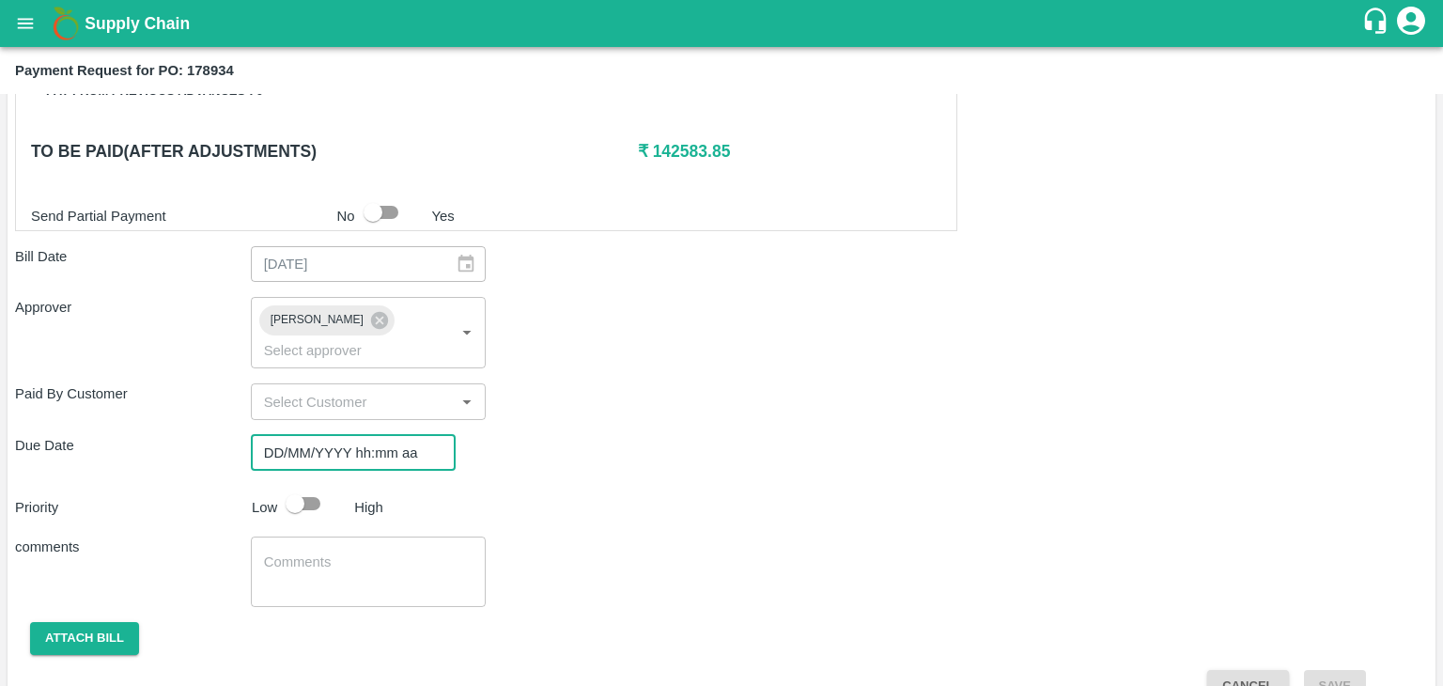
click at [391, 437] on input "DD/MM/YYYY hh:mm aa" at bounding box center [347, 453] width 192 height 36
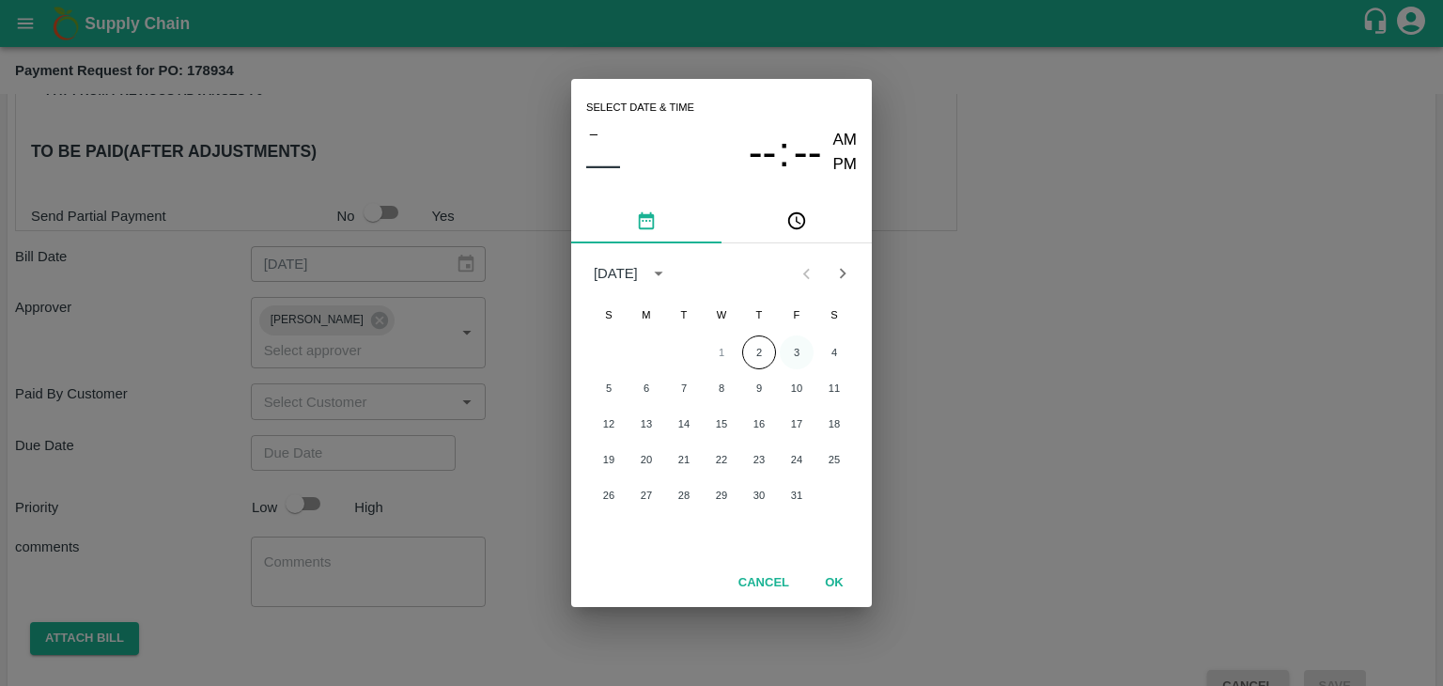
drag, startPoint x: 813, startPoint y: 339, endPoint x: 804, endPoint y: 347, distance: 12.0
click at [804, 347] on div "1 2 3 4" at bounding box center [721, 352] width 301 height 34
click at [804, 347] on button "3" at bounding box center [797, 352] width 34 height 34
type input "[DATE] 12:00 AM"
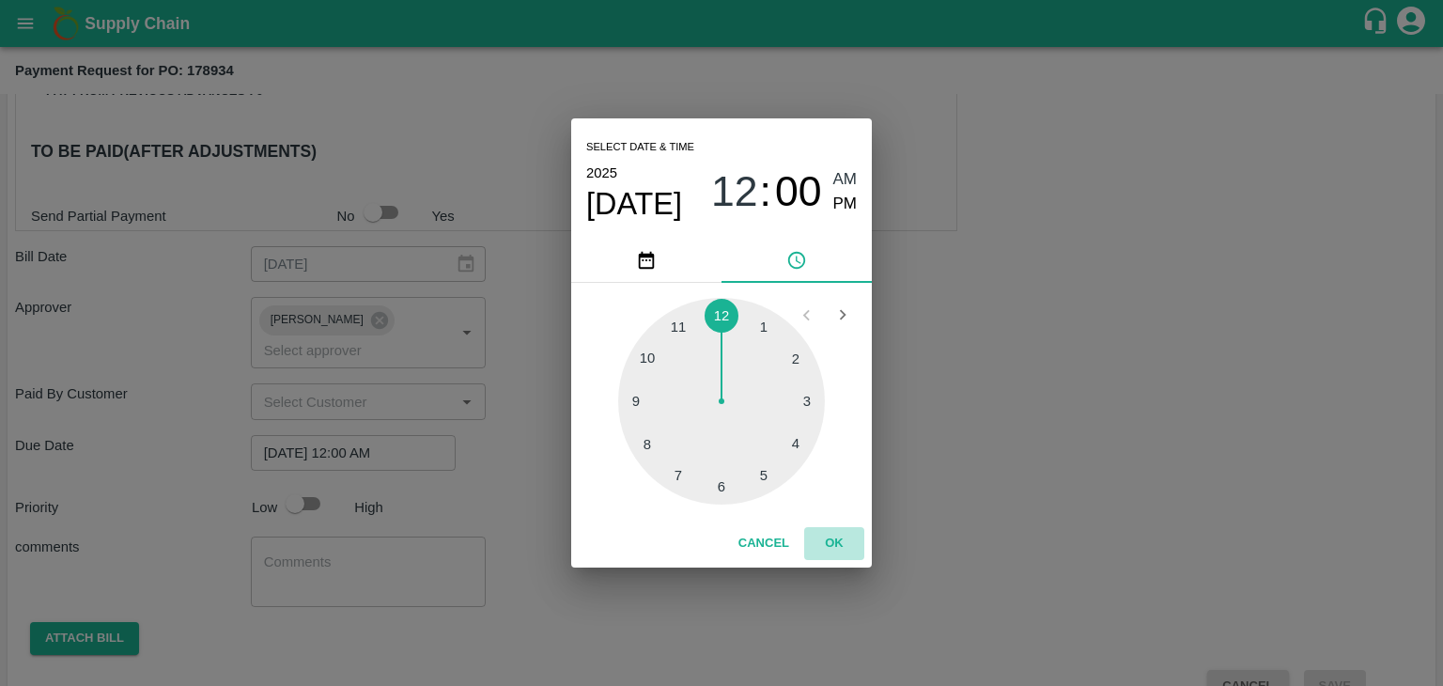
click at [828, 529] on button "OK" at bounding box center [834, 543] width 60 height 33
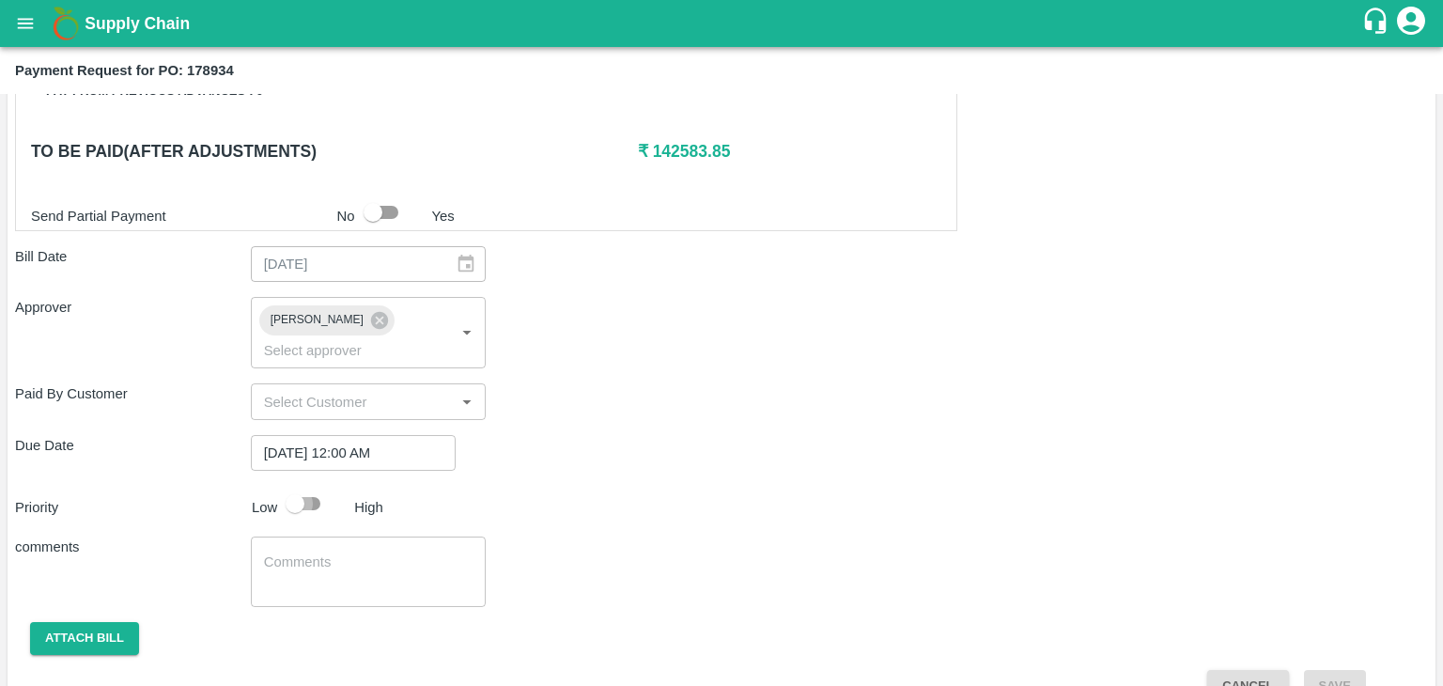
click at [328, 486] on input "checkbox" at bounding box center [294, 504] width 107 height 36
checkbox input "true"
click at [343, 552] on textarea at bounding box center [368, 571] width 209 height 39
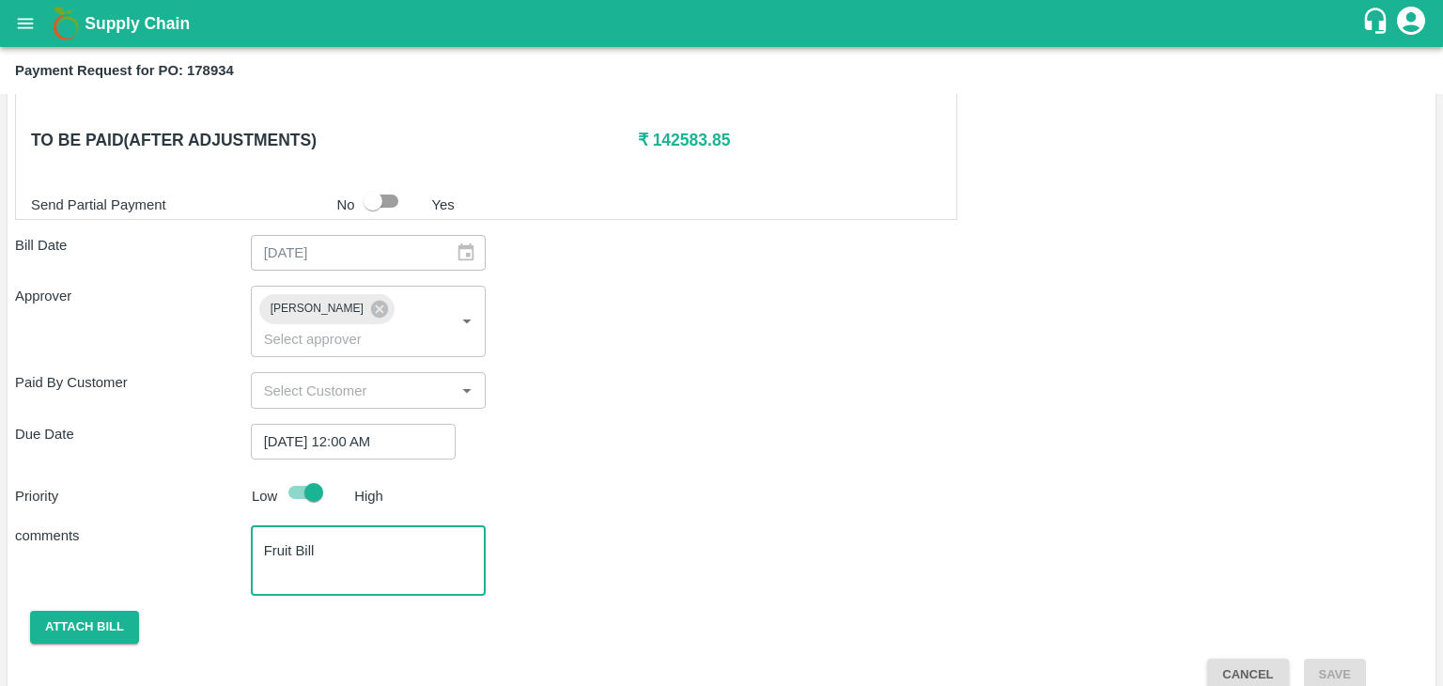
type textarea "Fruit Bill"
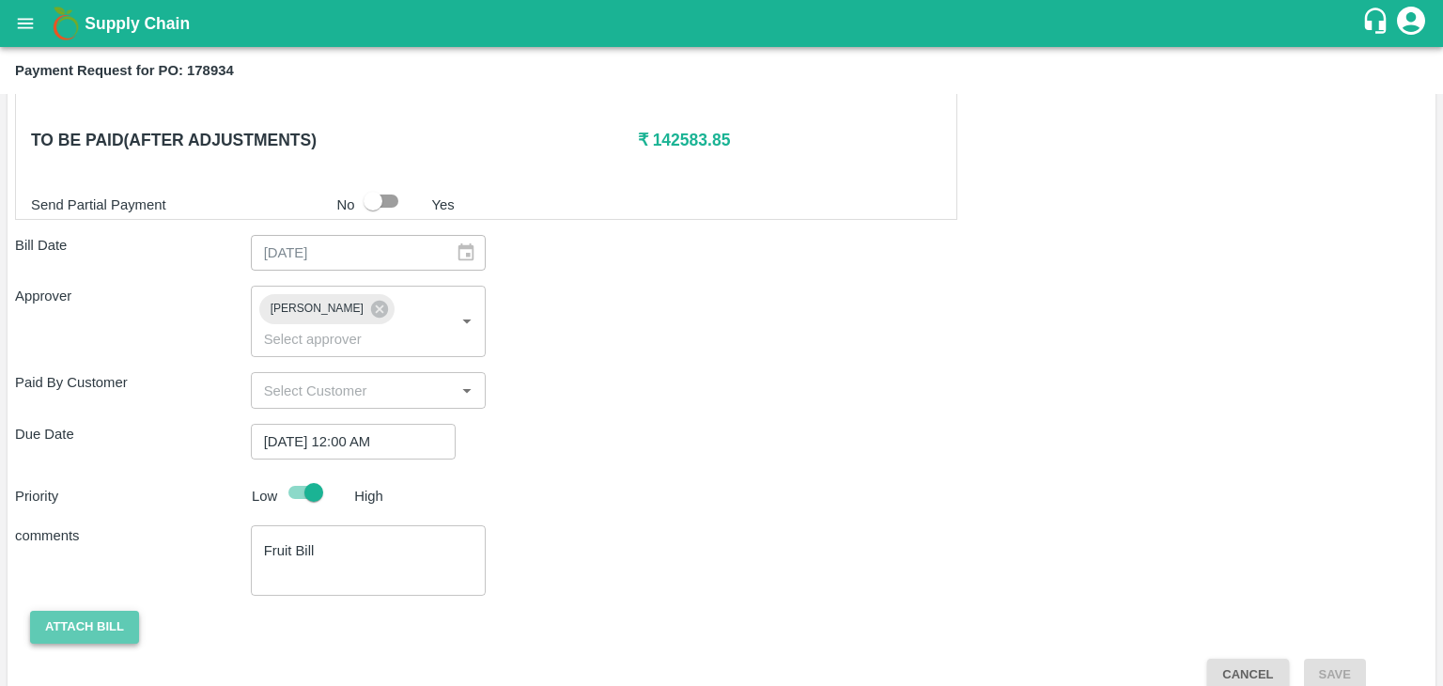
click at [101, 611] on button "Attach bill" at bounding box center [84, 627] width 109 height 33
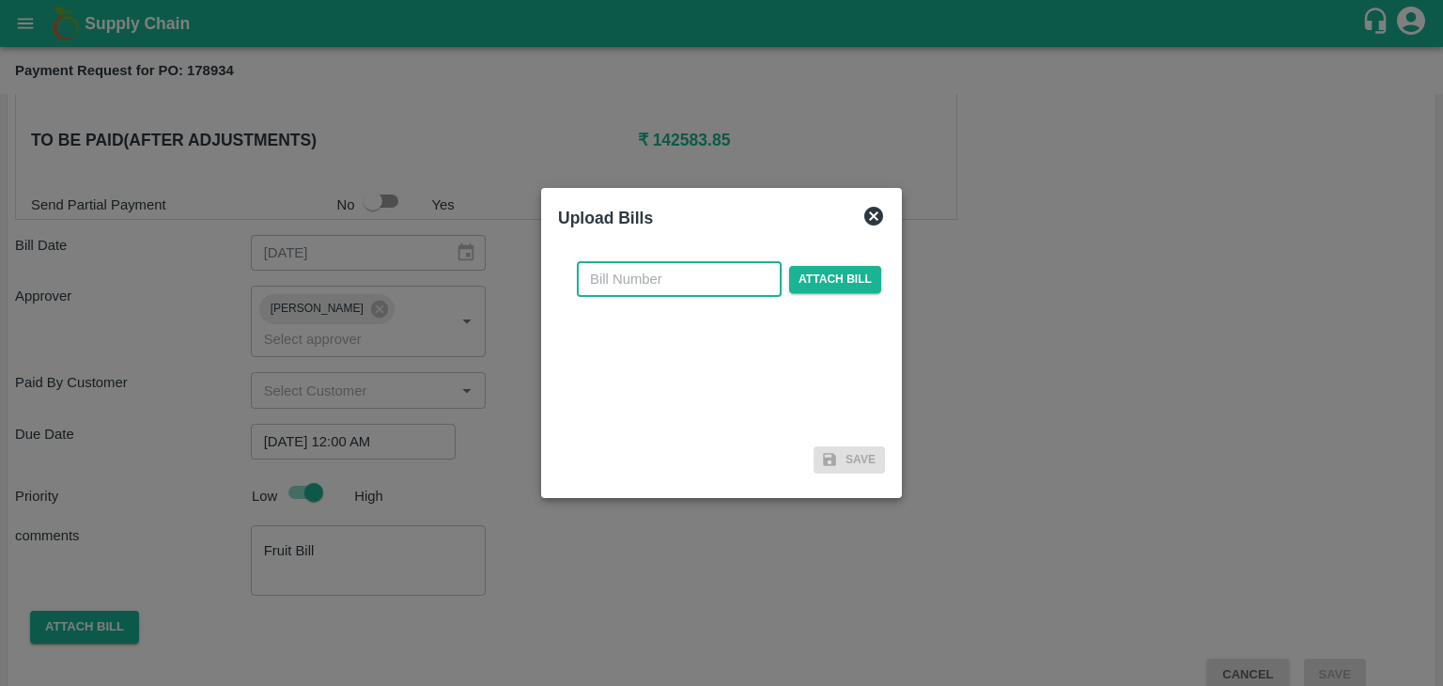
click at [673, 286] on input "text" at bounding box center [679, 279] width 205 height 36
type input "915"
click at [821, 276] on span "Attach bill" at bounding box center [835, 279] width 92 height 27
click at [0, 0] on input "Attach bill" at bounding box center [0, 0] width 0 height 0
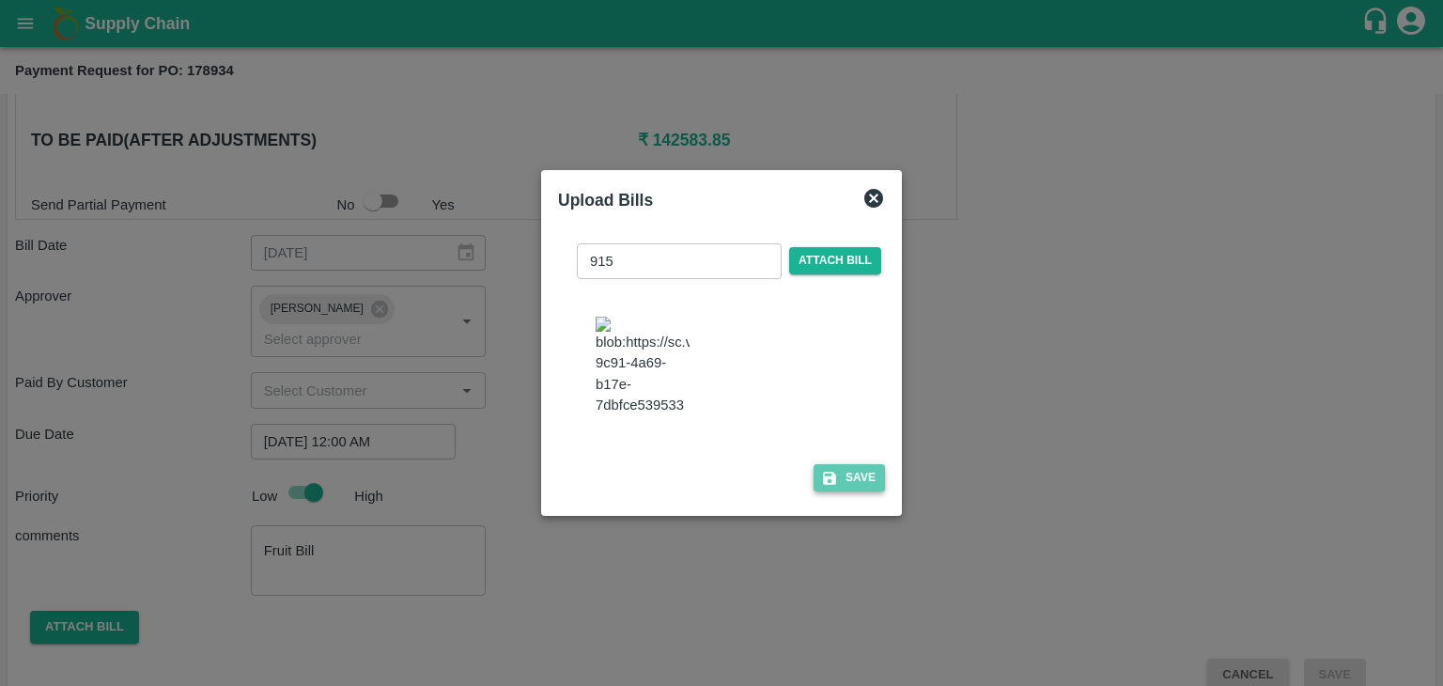
click at [854, 491] on button "Save" at bounding box center [848, 477] width 71 height 27
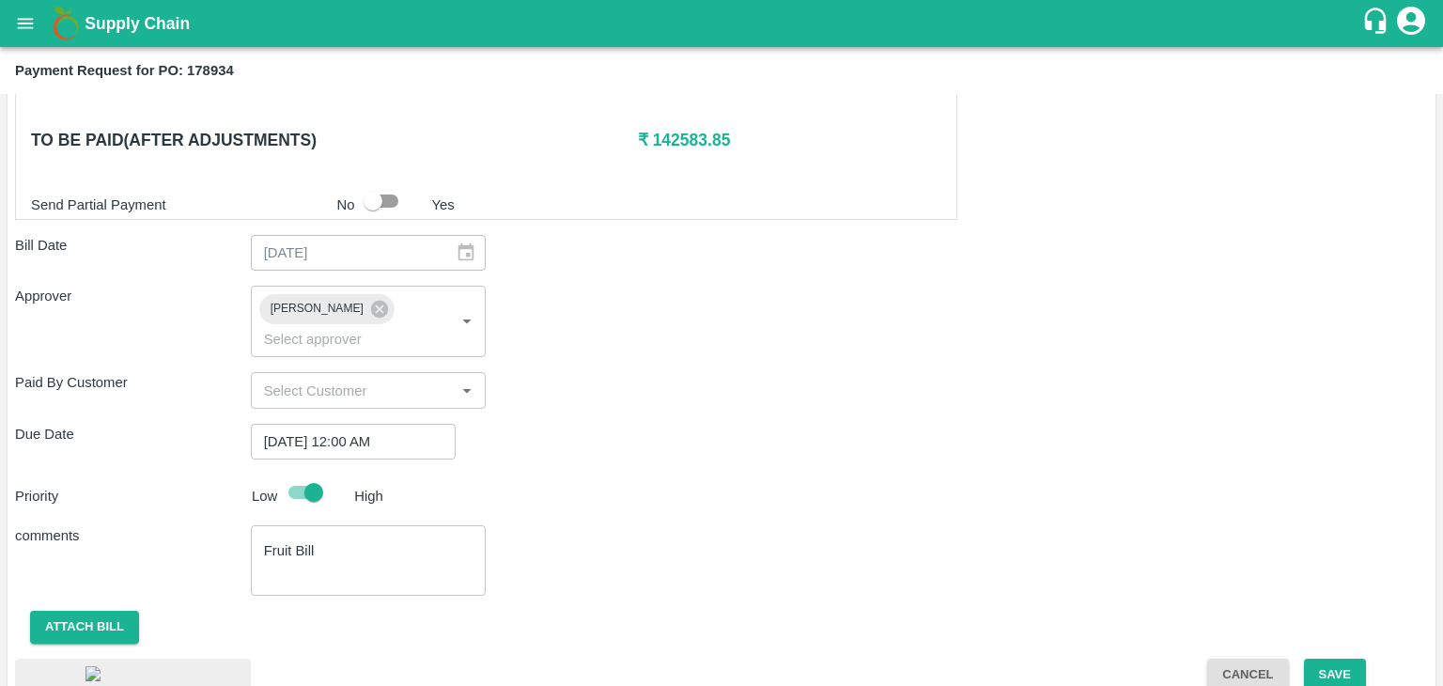
scroll to position [1012, 0]
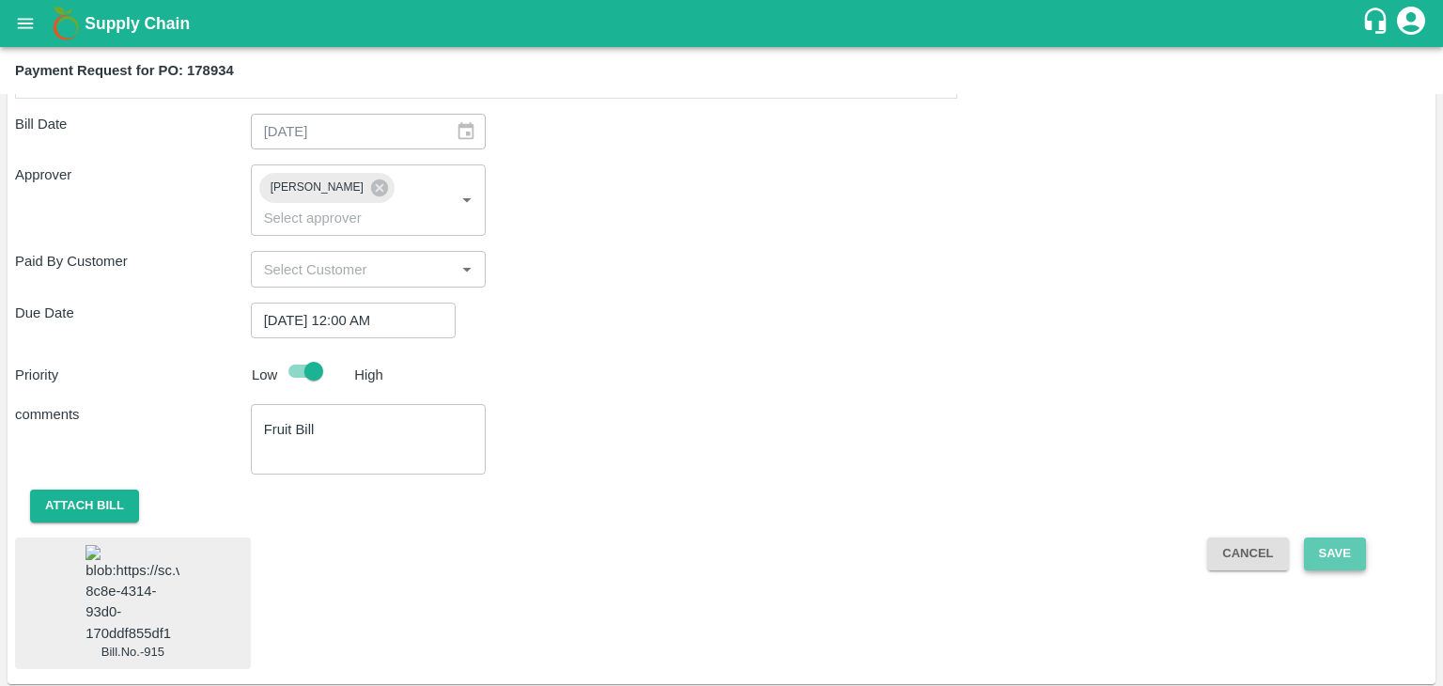
click at [1326, 537] on button "Save" at bounding box center [1335, 553] width 62 height 33
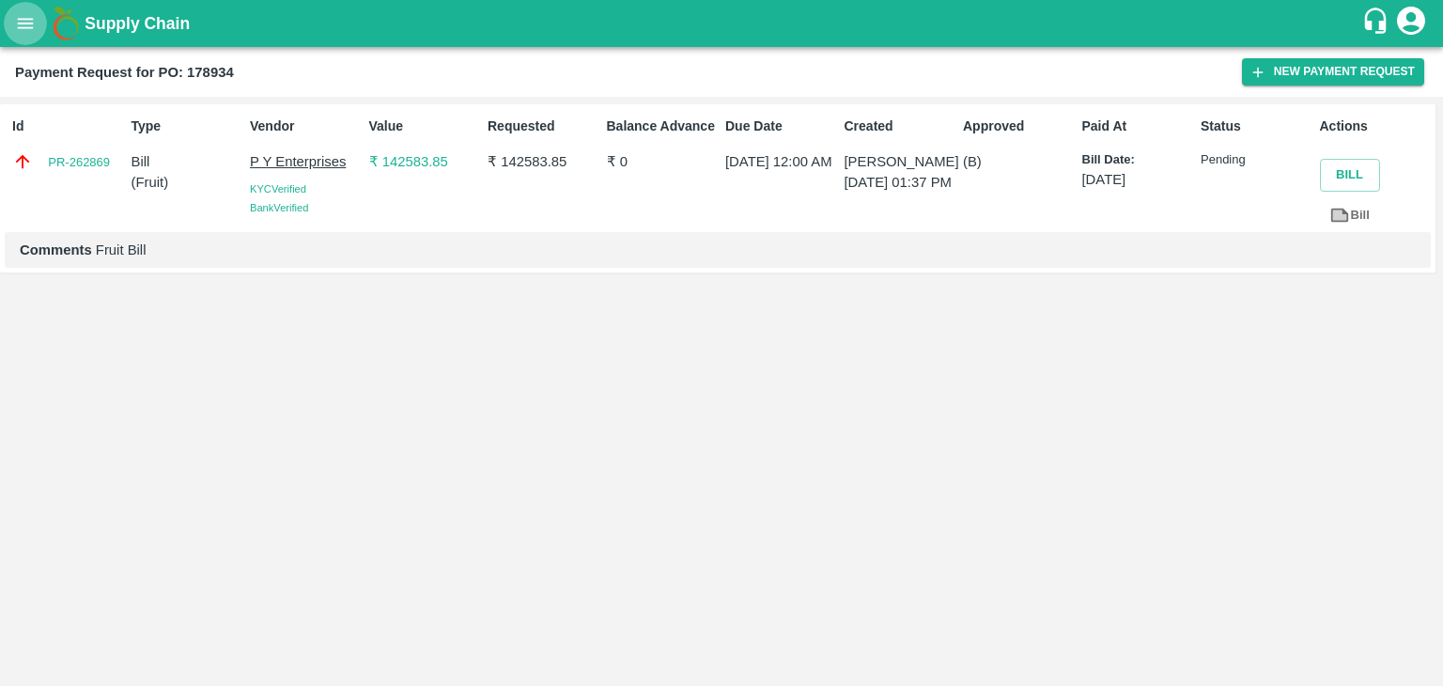
click at [19, 26] on icon "open drawer" at bounding box center [25, 23] width 21 height 21
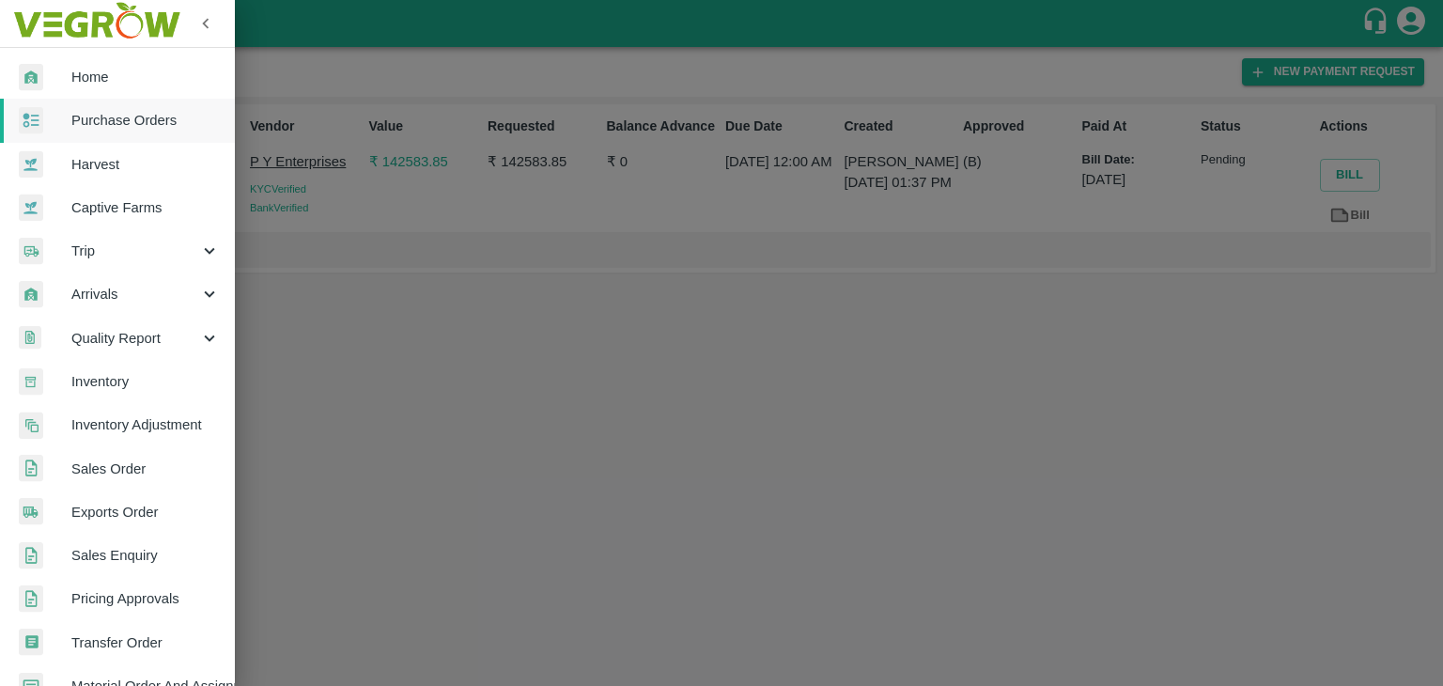
click at [142, 132] on link "Purchase Orders" at bounding box center [117, 120] width 235 height 43
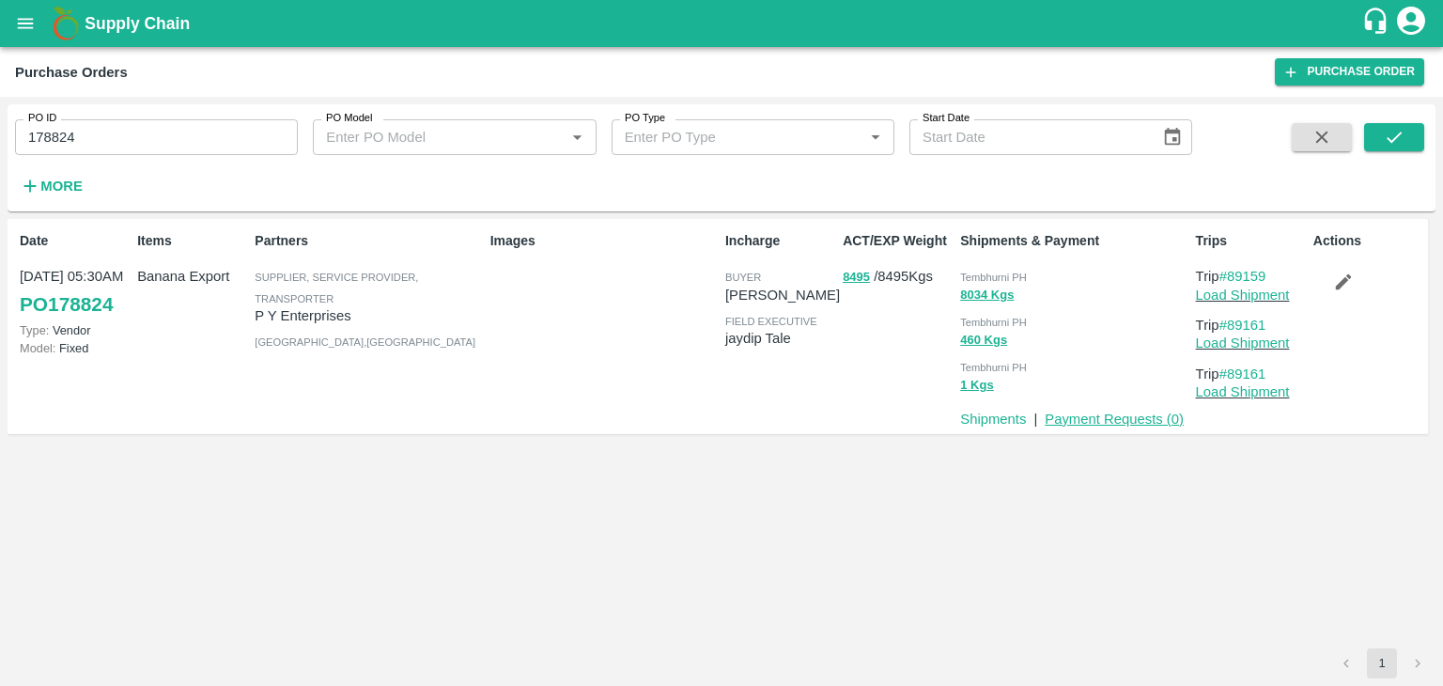
click at [1125, 414] on link "Payment Requests ( 0 )" at bounding box center [1114, 418] width 139 height 15
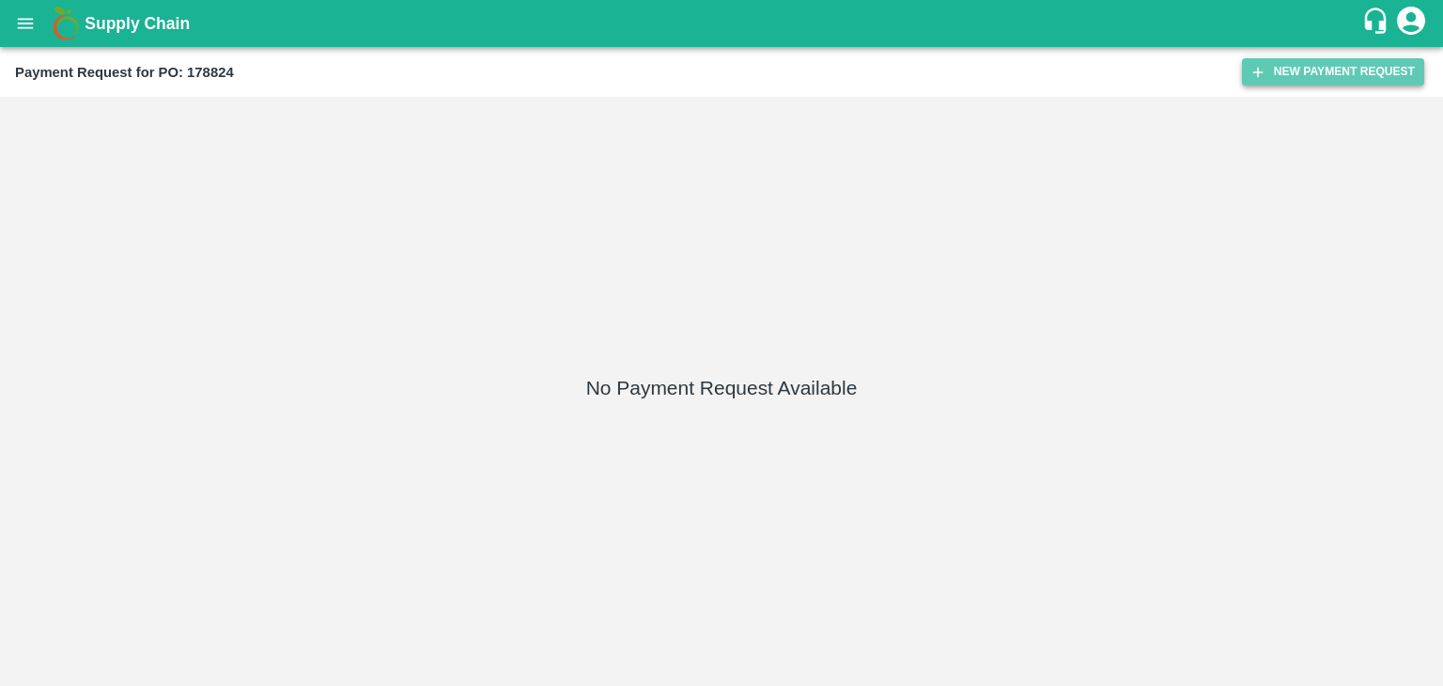
click at [1319, 58] on button "New Payment Request" at bounding box center [1333, 71] width 182 height 27
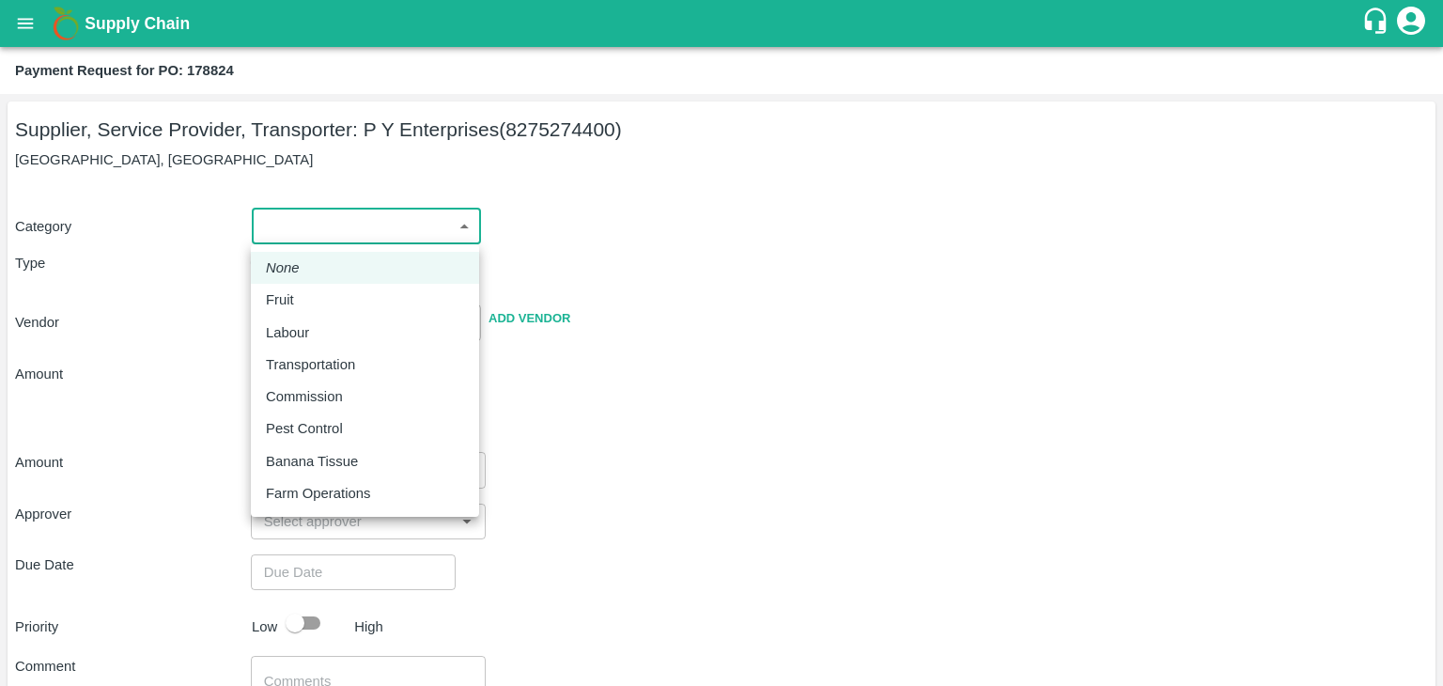
drag, startPoint x: 286, startPoint y: 223, endPoint x: 318, endPoint y: 289, distance: 73.9
click at [318, 289] on body "Supply Chain Payment Request for PO: 178824 Supplier, Service Provider, Transpo…" at bounding box center [721, 343] width 1443 height 686
click at [318, 289] on div "Fruit" at bounding box center [365, 299] width 198 height 21
type input "1"
type input "P Y Enterprises - 8275274400(Supplier, Service Provider, Transporter)"
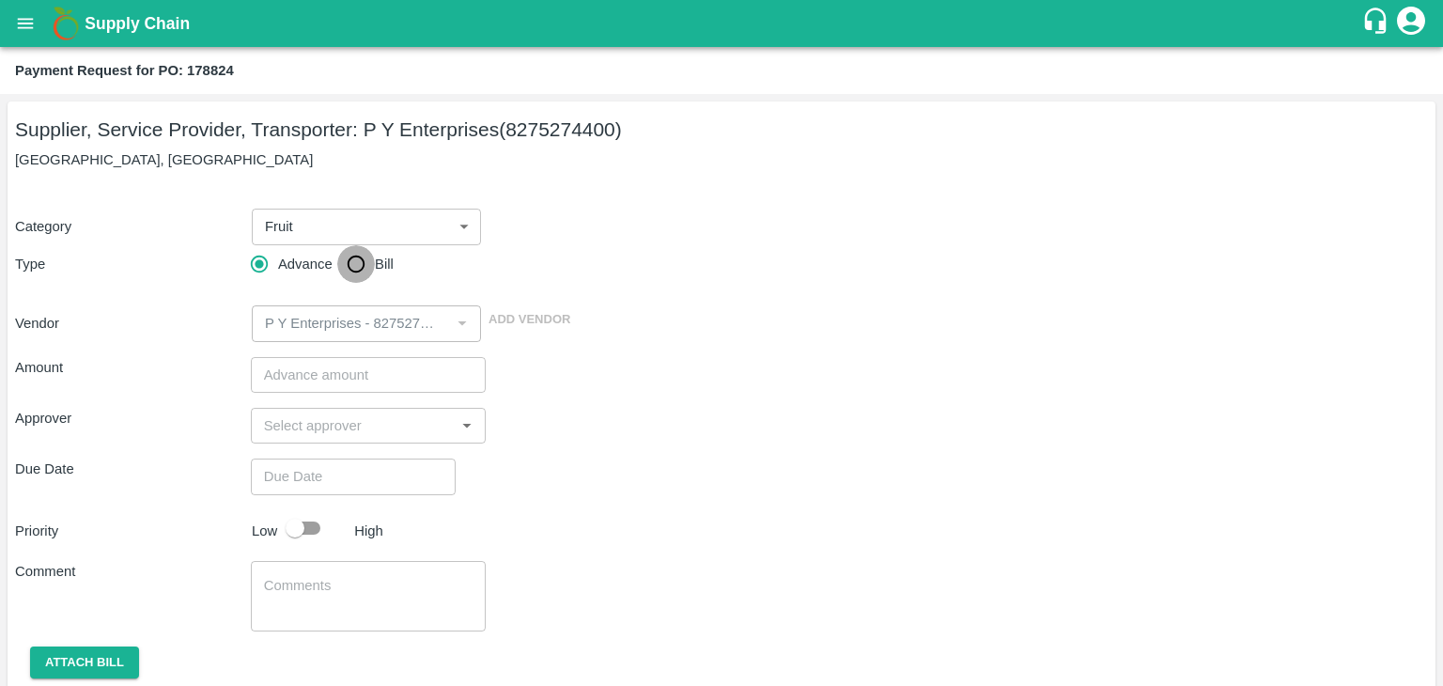
click at [346, 267] on input "Bill" at bounding box center [356, 264] width 38 height 38
radio input "true"
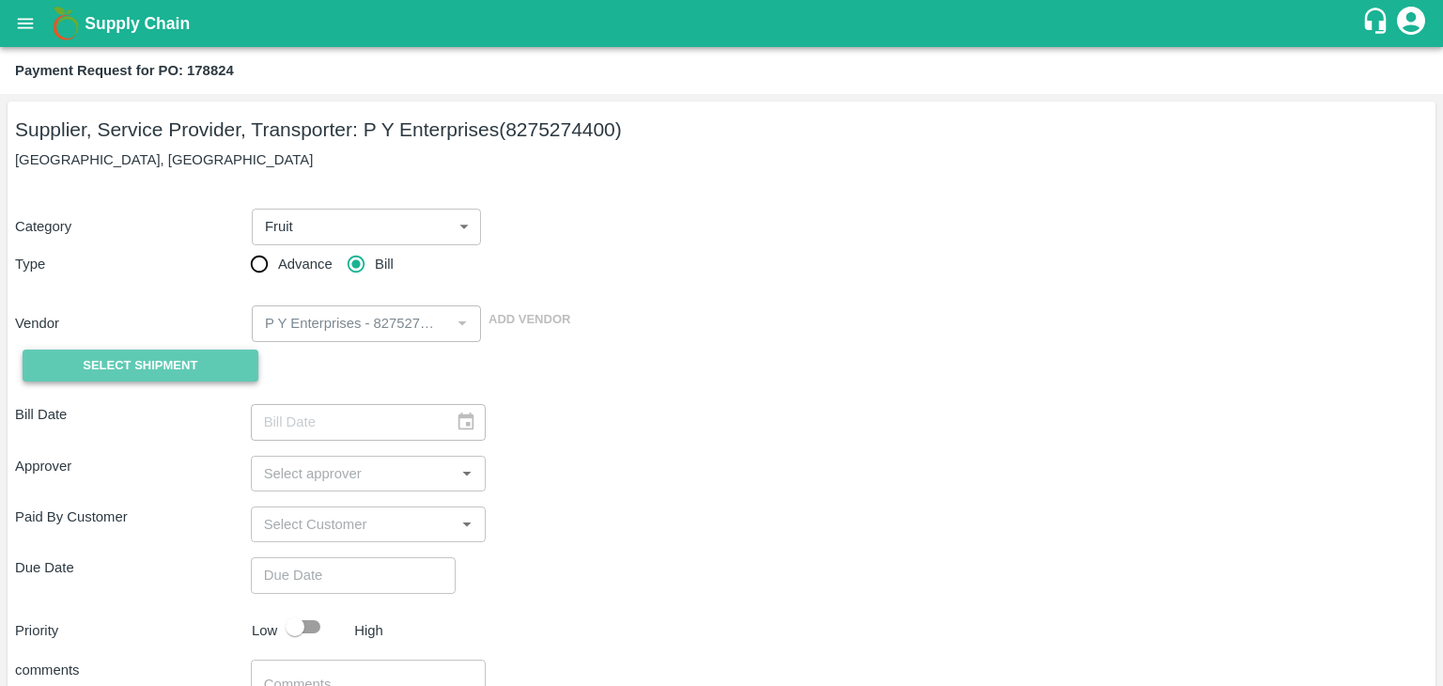
click at [148, 362] on span "Select Shipment" at bounding box center [140, 366] width 115 height 22
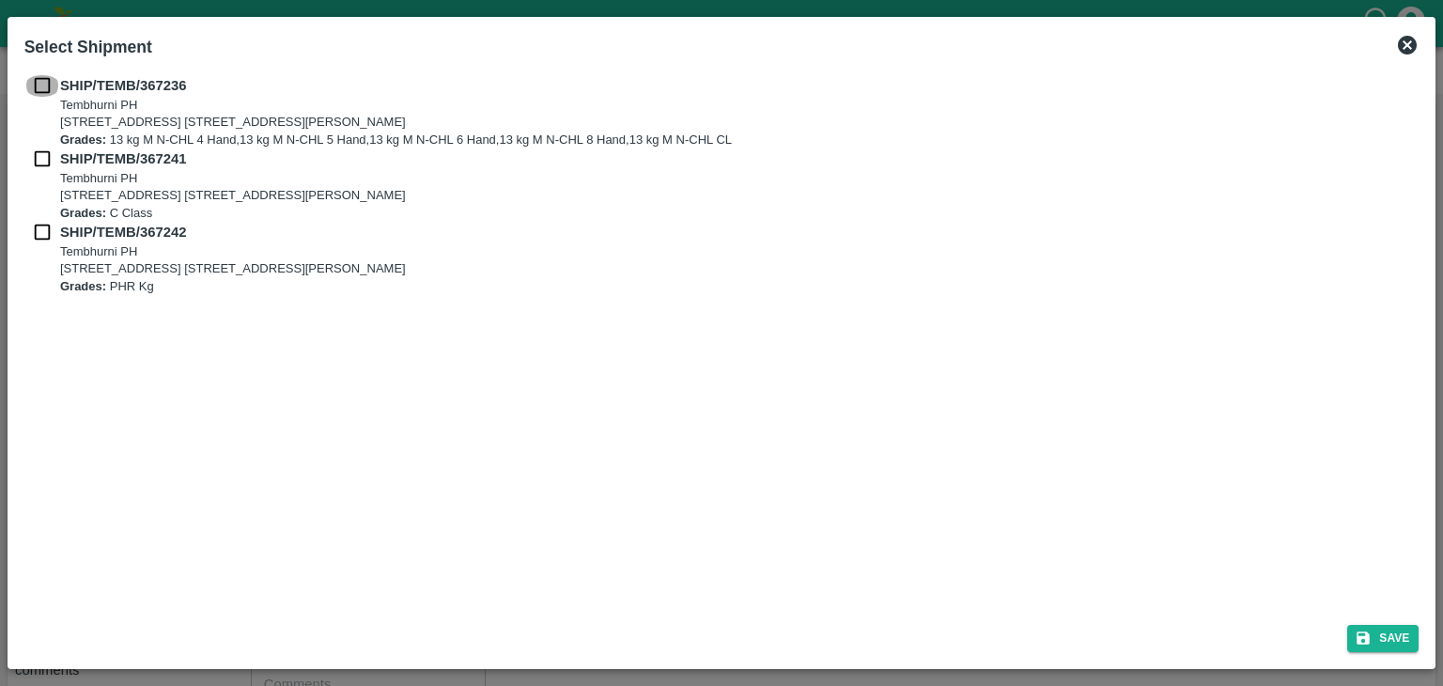
click at [45, 86] on input "checkbox" at bounding box center [42, 85] width 36 height 21
checkbox input "true"
click at [37, 166] on input "checkbox" at bounding box center [42, 158] width 36 height 21
checkbox input "true"
click at [37, 230] on input "checkbox" at bounding box center [42, 232] width 36 height 21
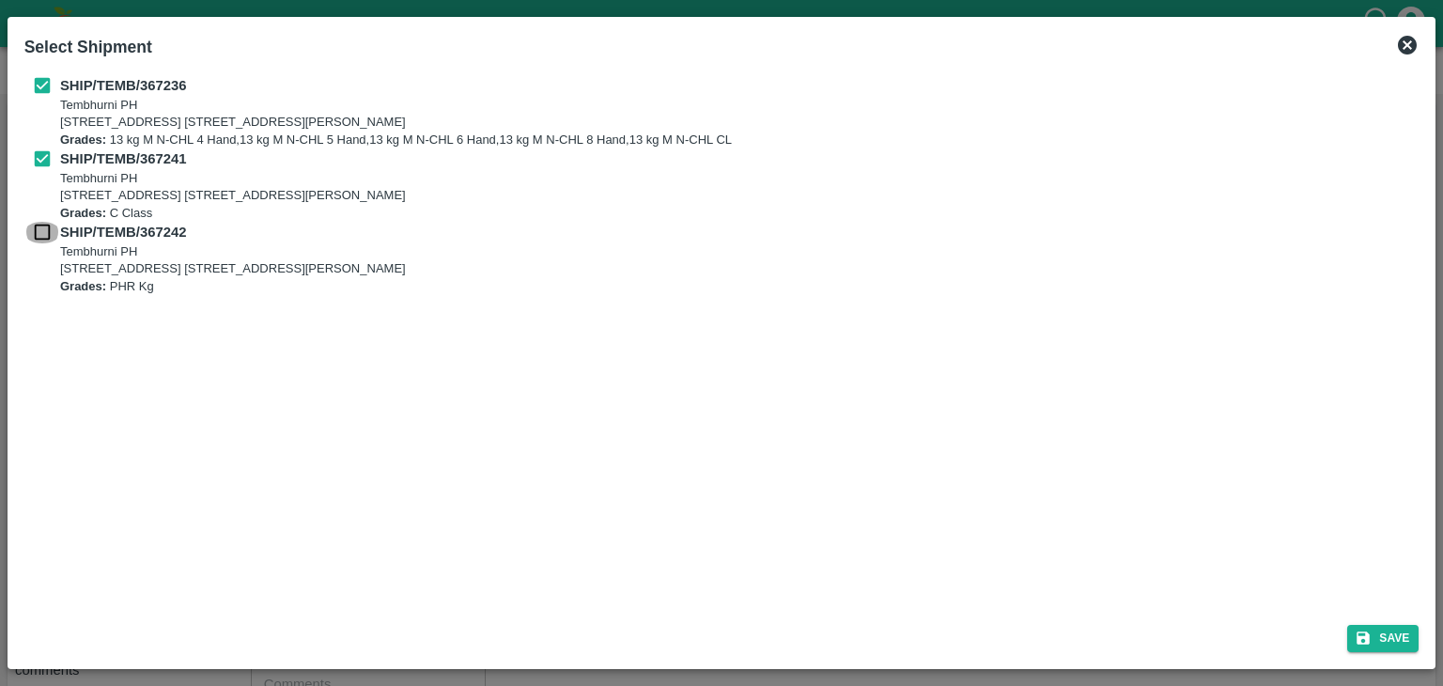
checkbox input "true"
click at [1394, 642] on button "Save" at bounding box center [1382, 638] width 71 height 27
type input "[DATE]"
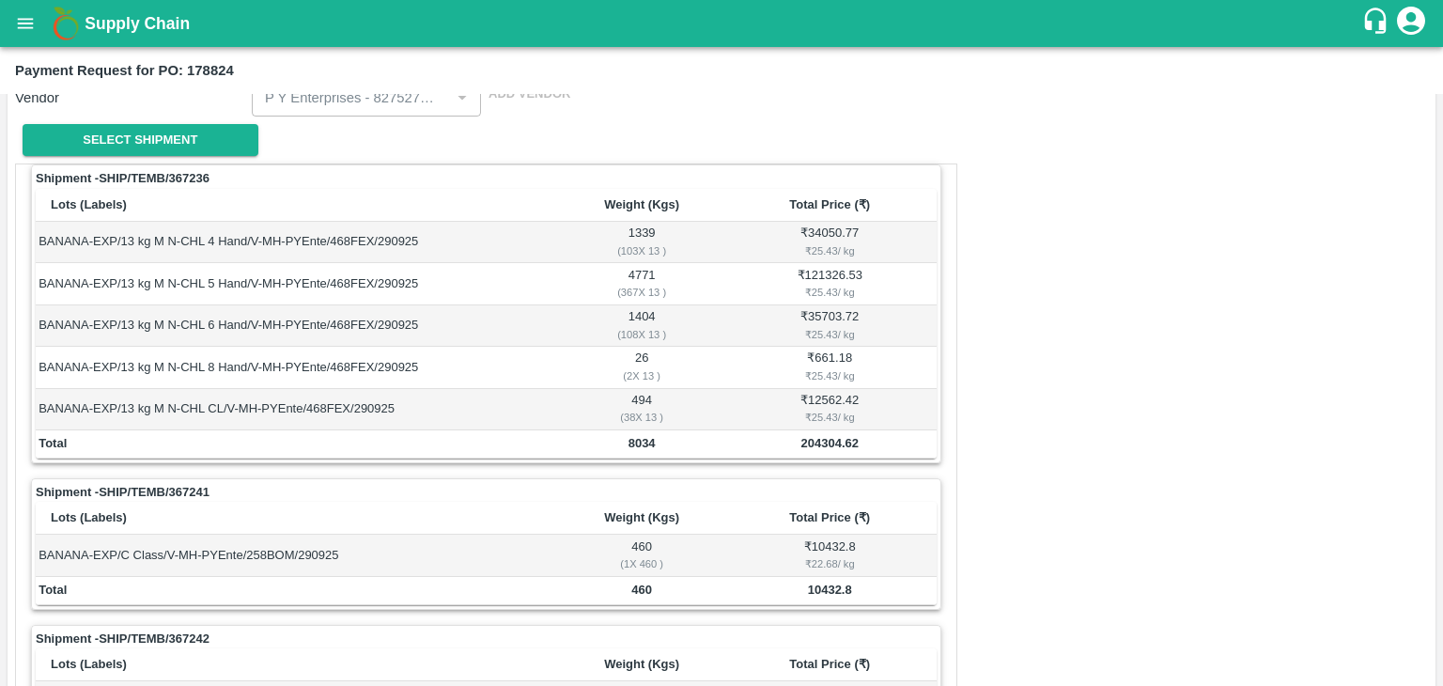
scroll to position [921, 0]
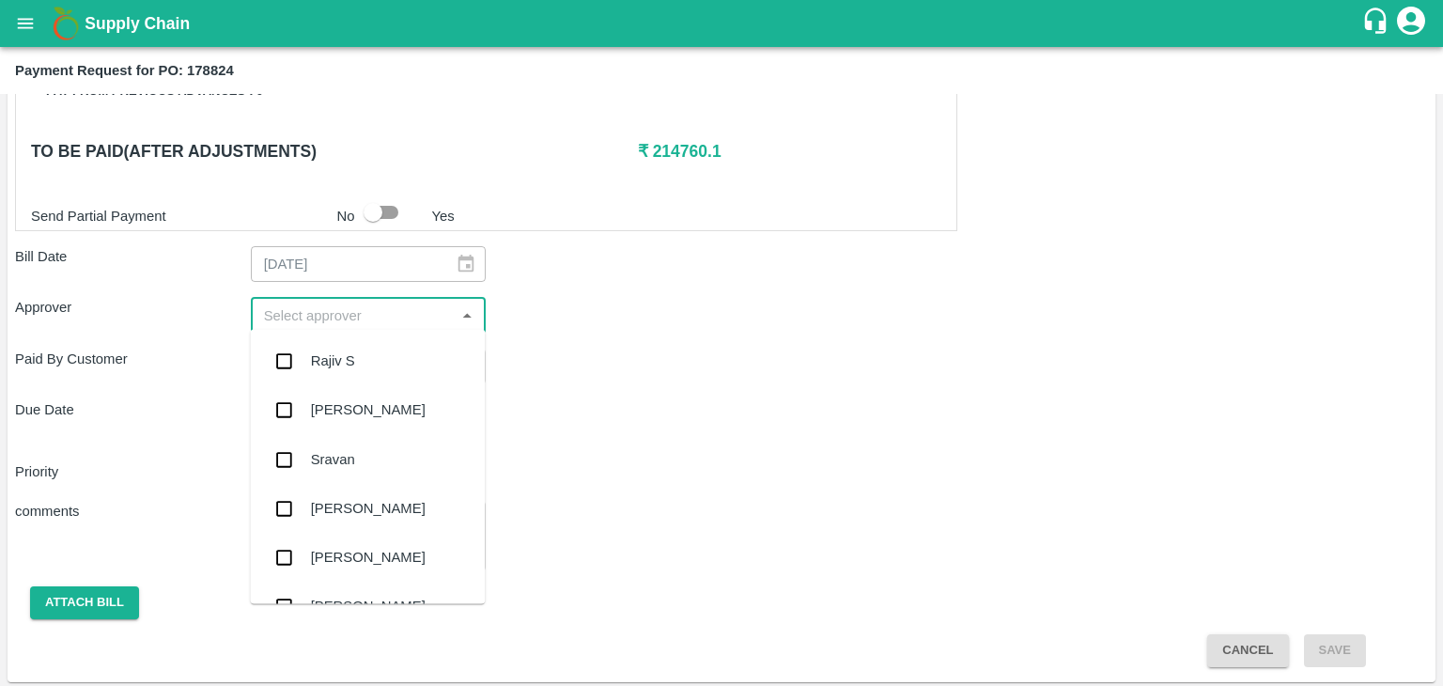
click at [343, 302] on input "input" at bounding box center [352, 314] width 193 height 24
type input "Ajit"
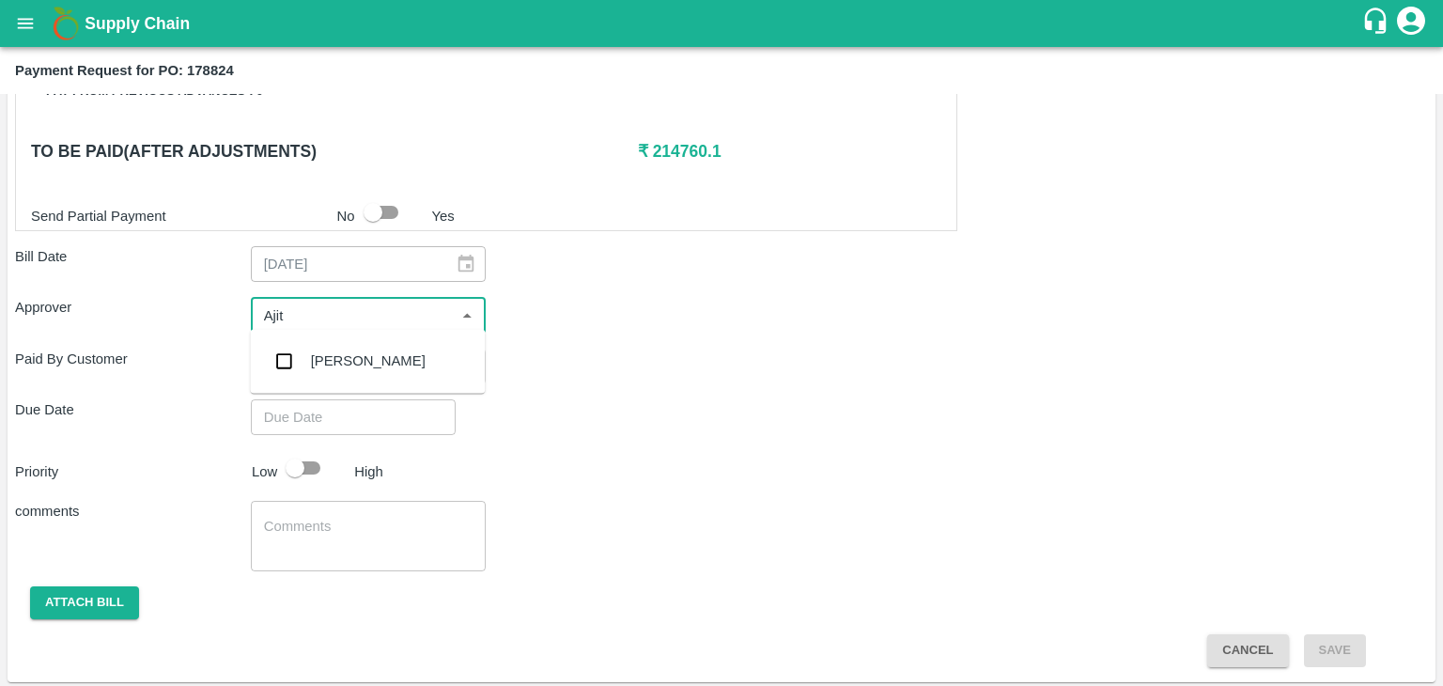
click at [363, 362] on div "[PERSON_NAME]" at bounding box center [368, 360] width 115 height 21
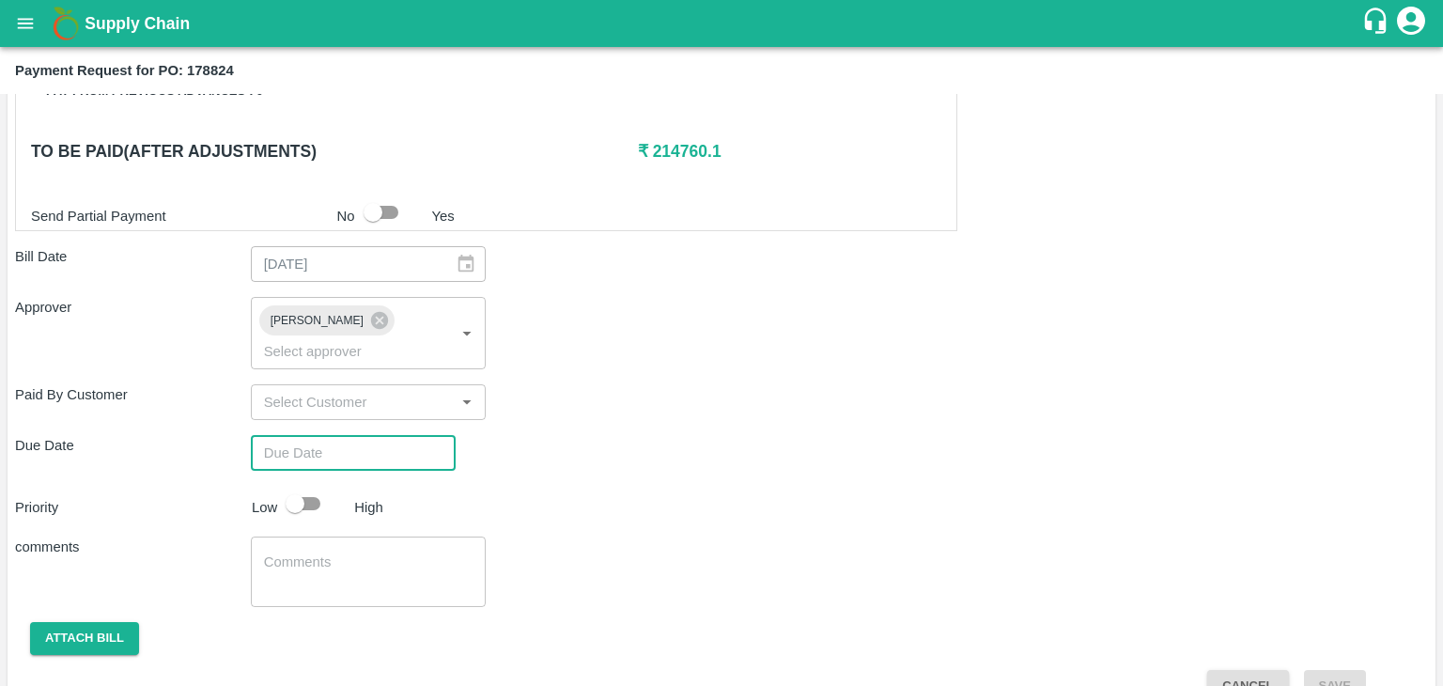
type input "DD/MM/YYYY hh:mm aa"
click at [395, 435] on input "DD/MM/YYYY hh:mm aa" at bounding box center [347, 453] width 192 height 36
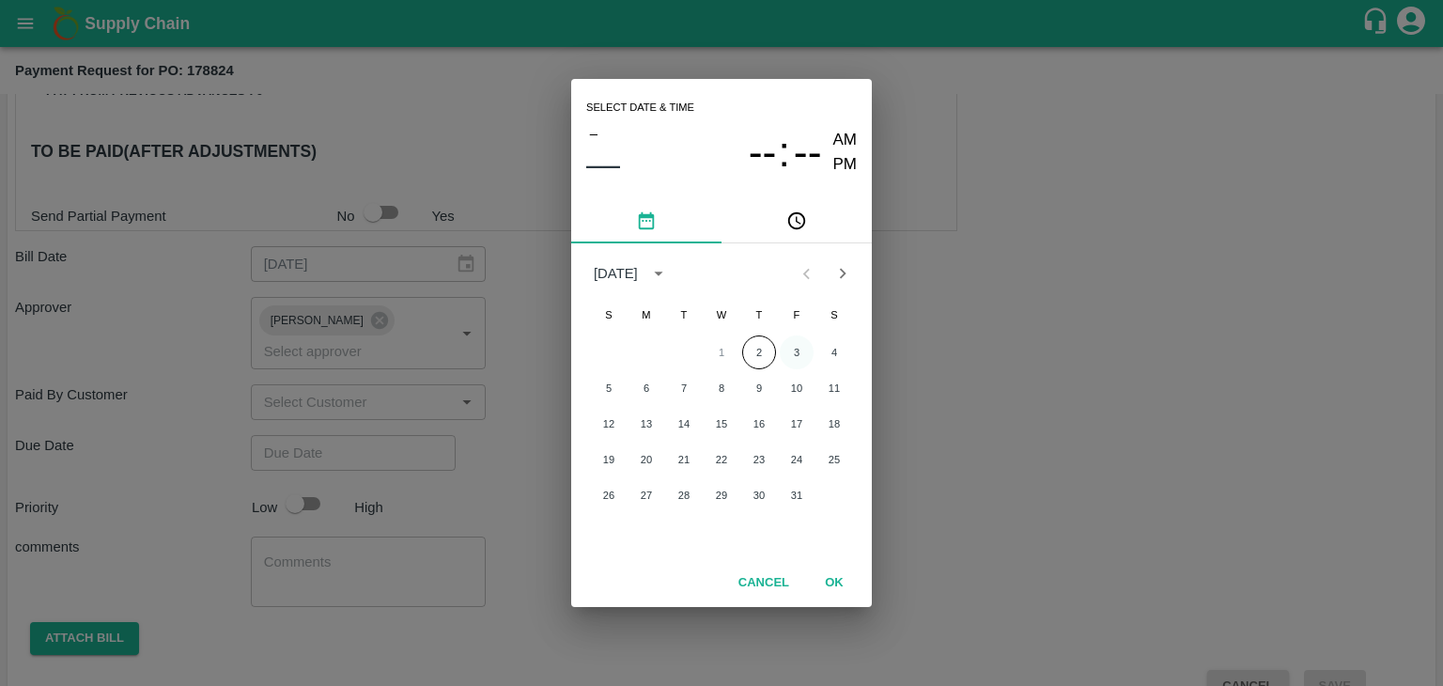
click at [788, 350] on button "3" at bounding box center [797, 352] width 34 height 34
type input "[DATE] 12:00 AM"
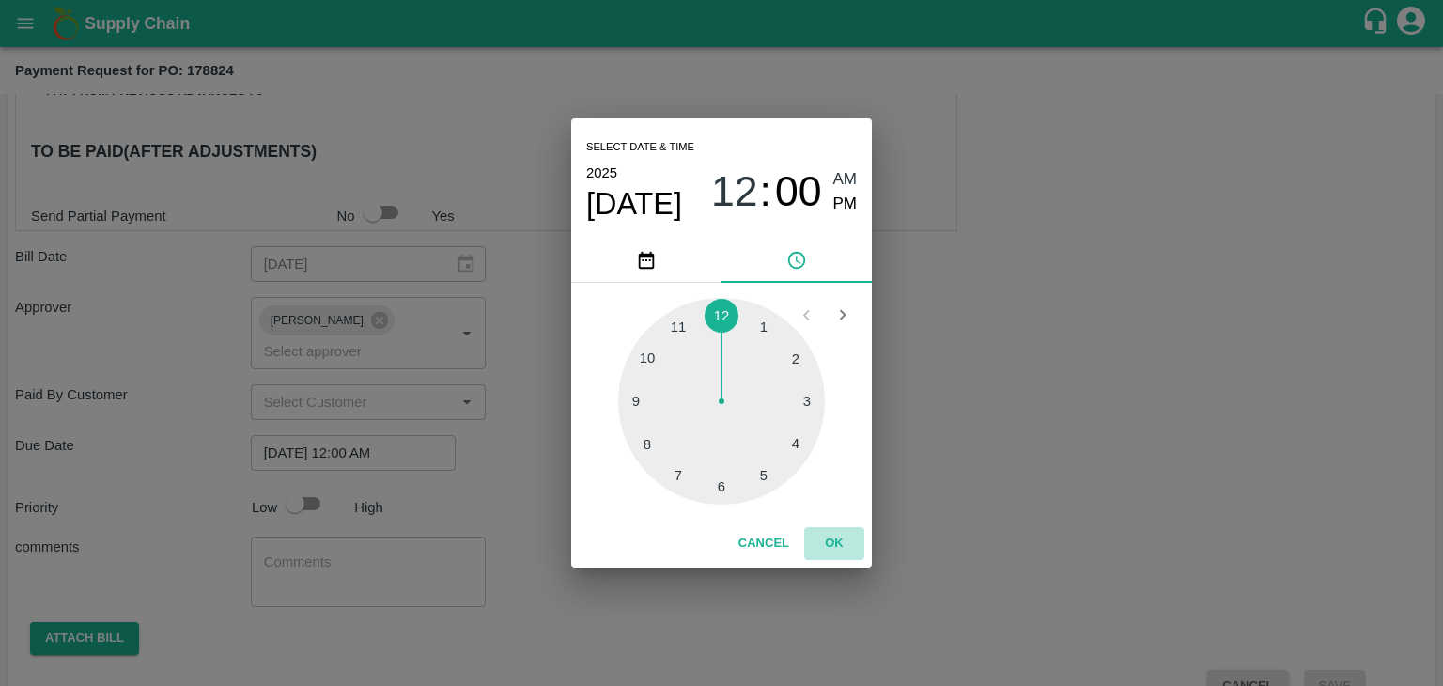
click at [822, 534] on button "OK" at bounding box center [834, 543] width 60 height 33
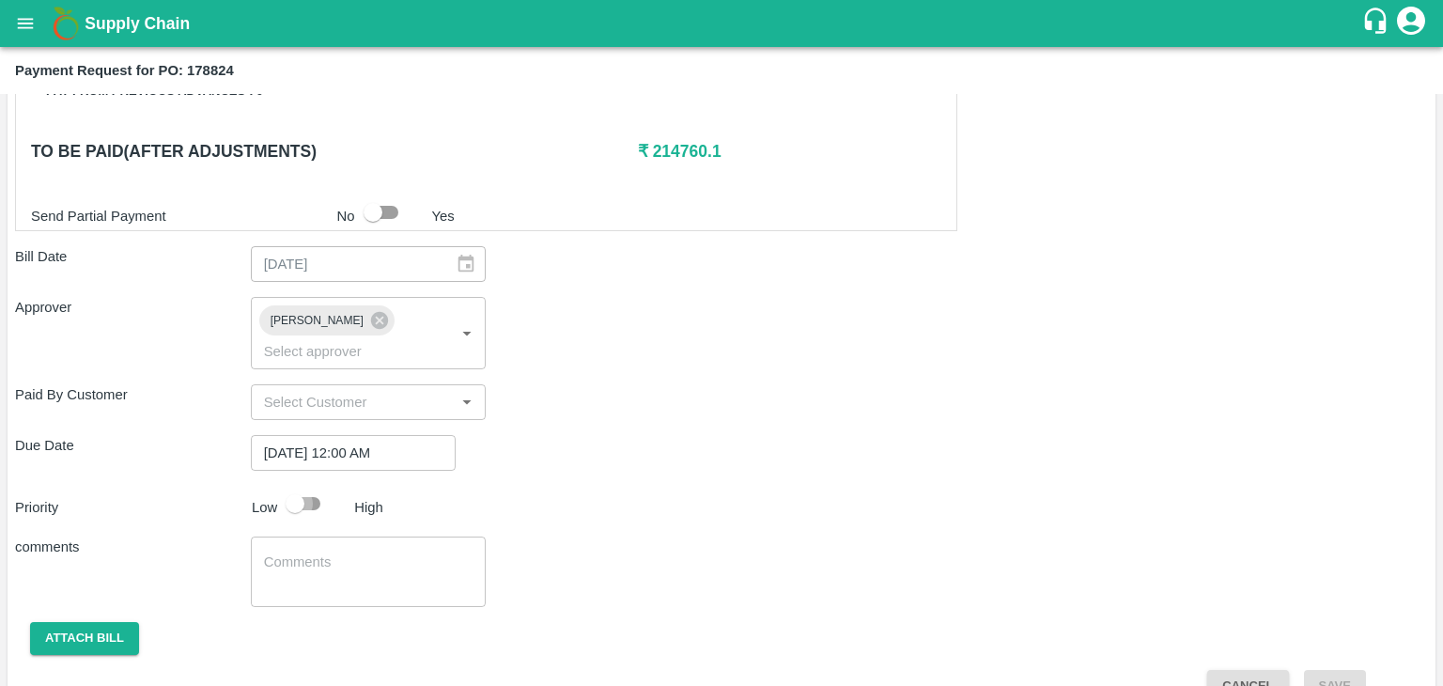
click at [305, 486] on input "checkbox" at bounding box center [294, 504] width 107 height 36
checkbox input "true"
click at [387, 558] on textarea at bounding box center [368, 571] width 209 height 39
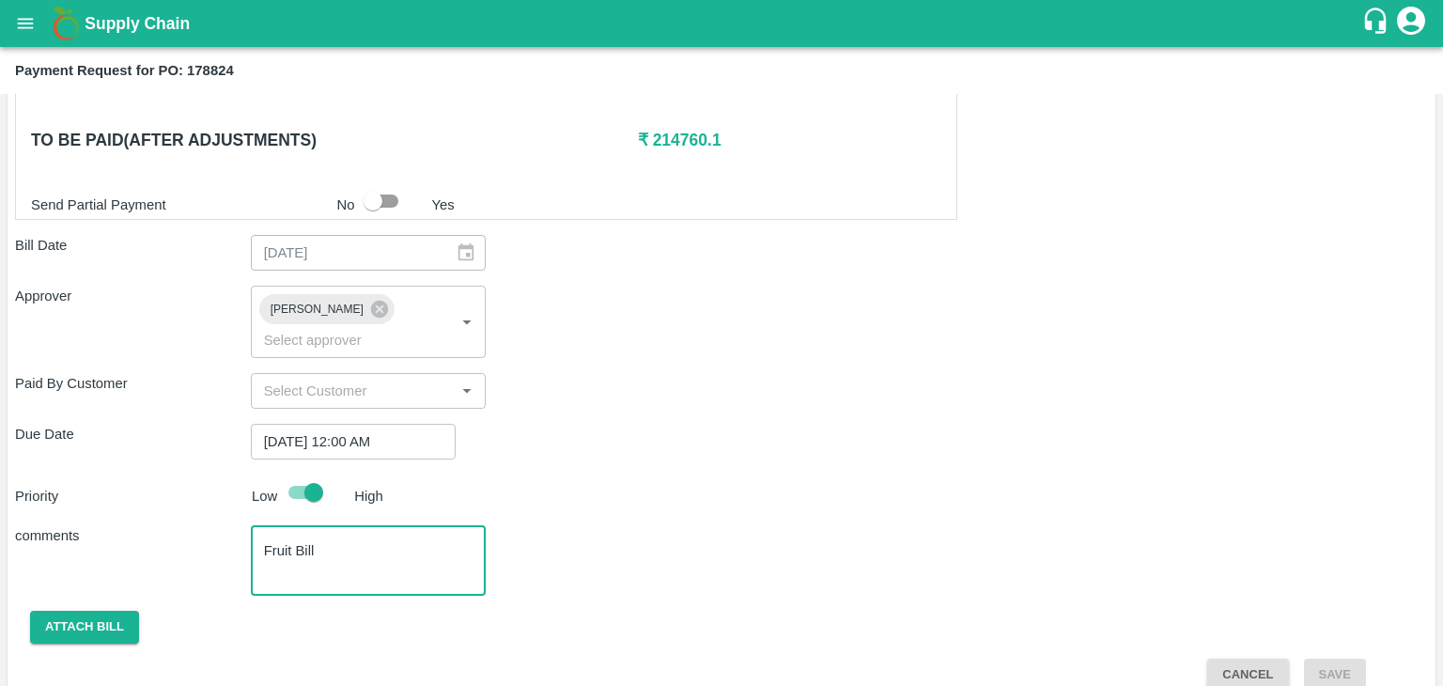
type textarea "Fruit Bill"
click at [70, 619] on div "Shipment - SHIP/TEMB/367236 Lots (Labels) Weight (Kgs) Total Price (₹) BANANA-E…" at bounding box center [721, 74] width 1413 height 1234
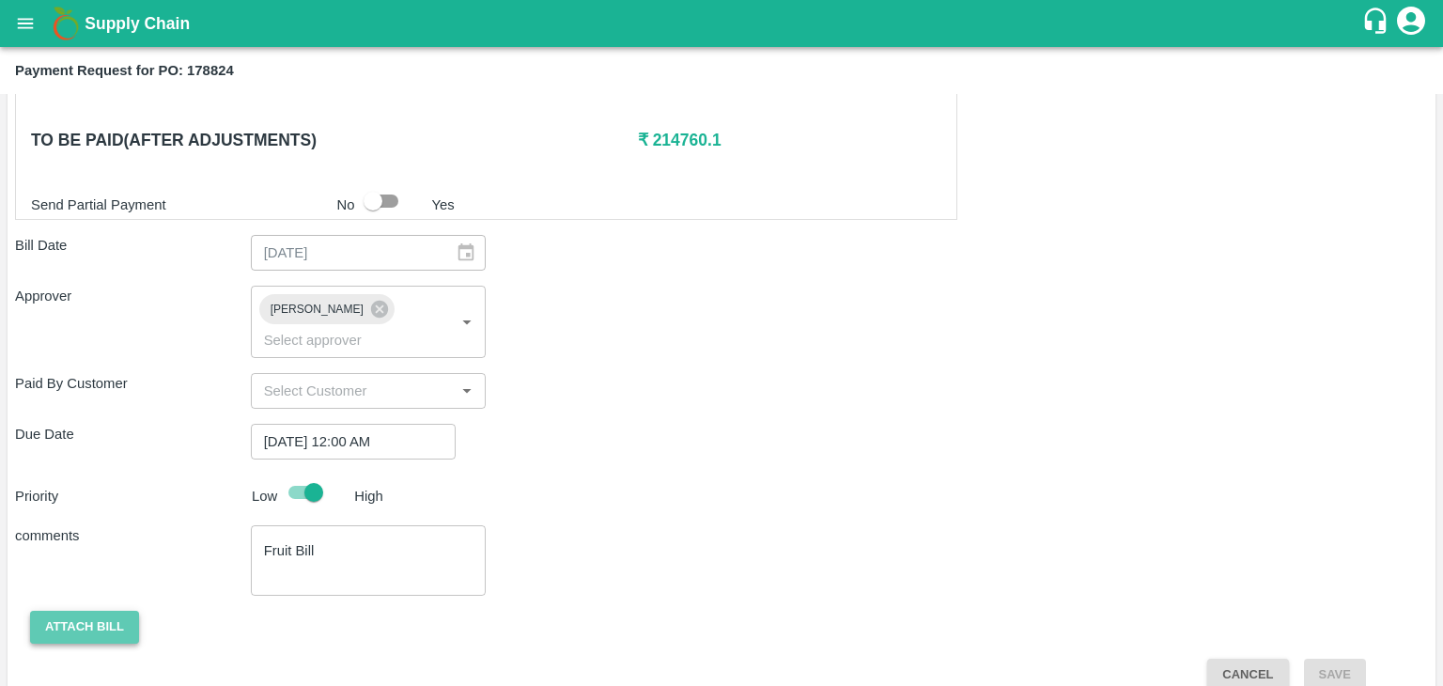
click at [69, 611] on button "Attach bill" at bounding box center [84, 627] width 109 height 33
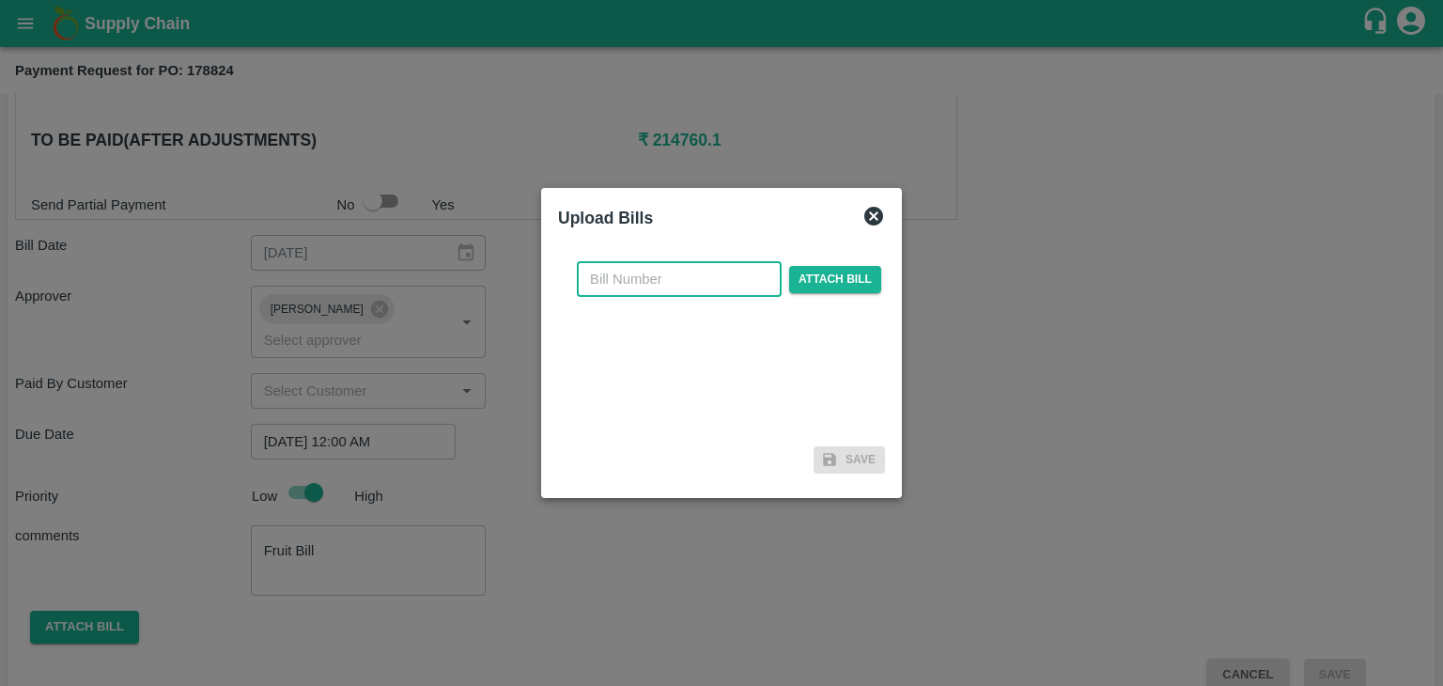
click at [668, 286] on input "text" at bounding box center [679, 279] width 205 height 36
type input "913"
click at [804, 278] on span "Attach bill" at bounding box center [835, 279] width 92 height 27
click at [0, 0] on input "Attach bill" at bounding box center [0, 0] width 0 height 0
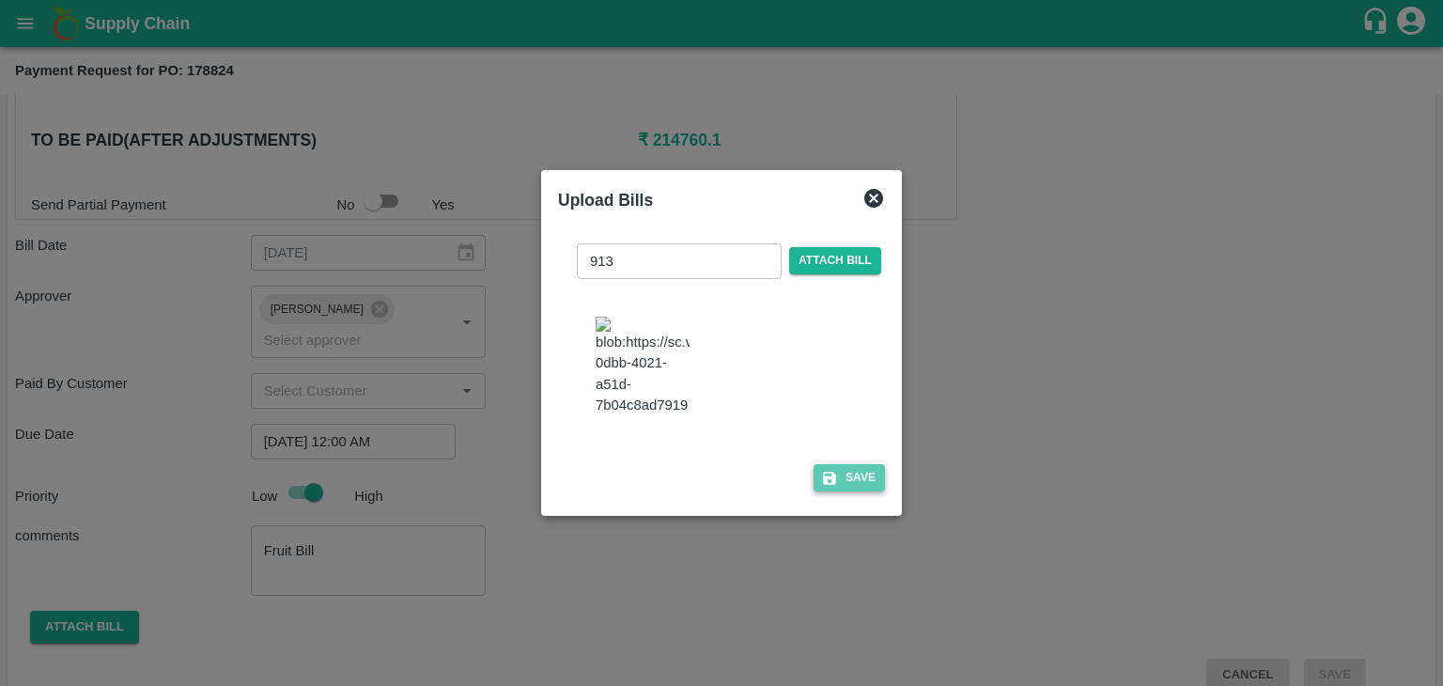
click at [852, 487] on button "Save" at bounding box center [848, 477] width 71 height 27
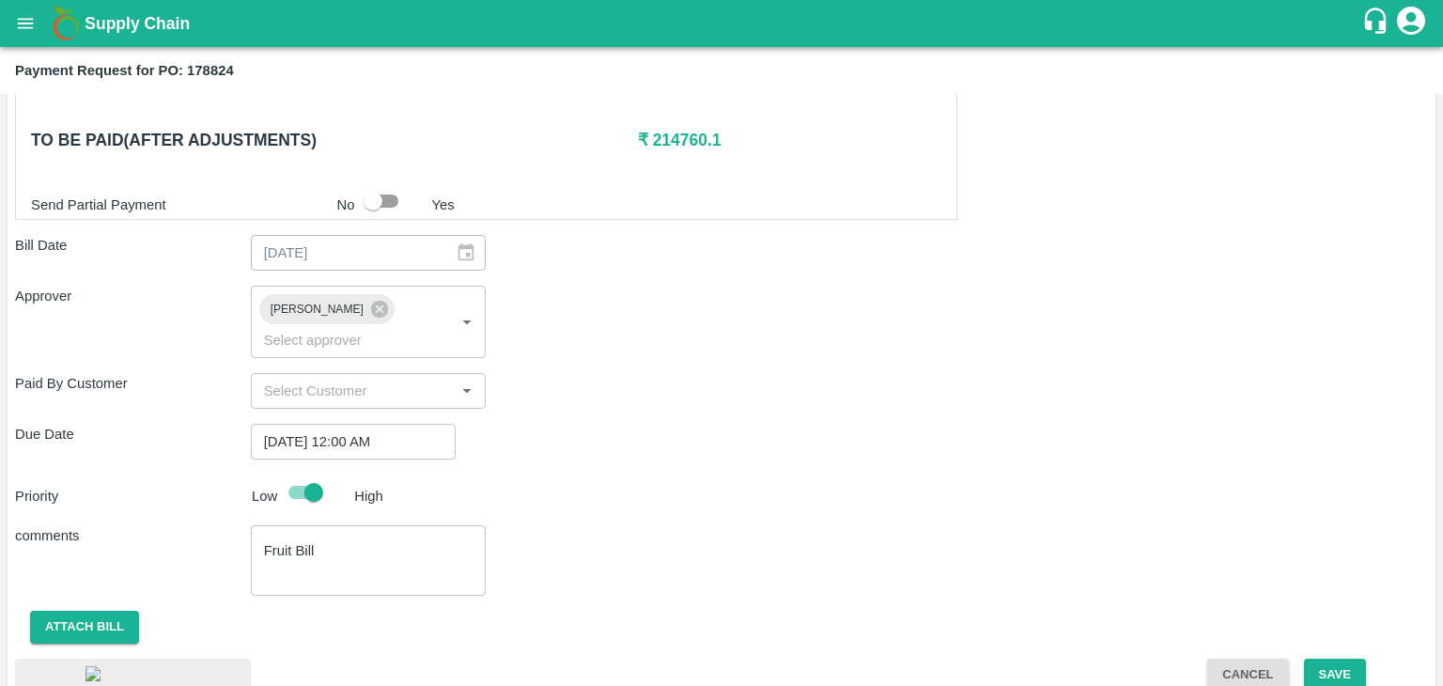
scroll to position [1056, 0]
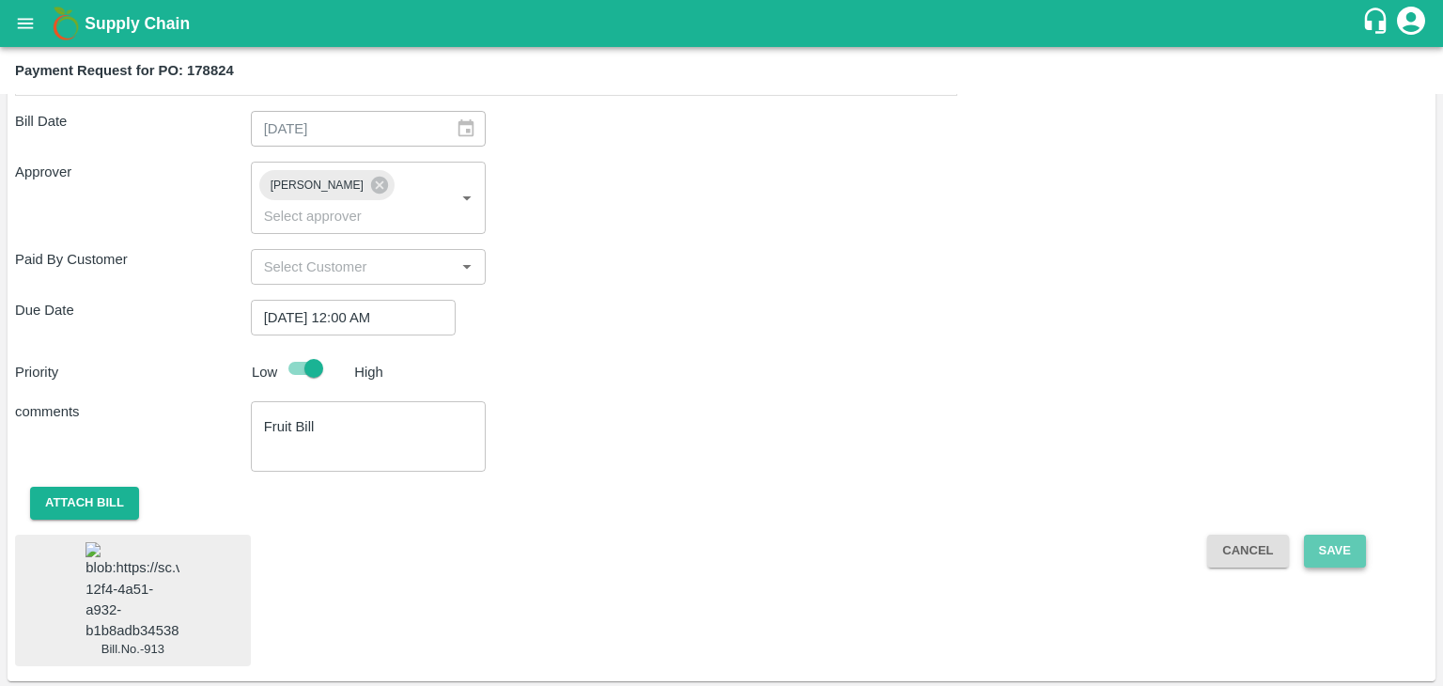
click at [1337, 534] on button "Save" at bounding box center [1335, 550] width 62 height 33
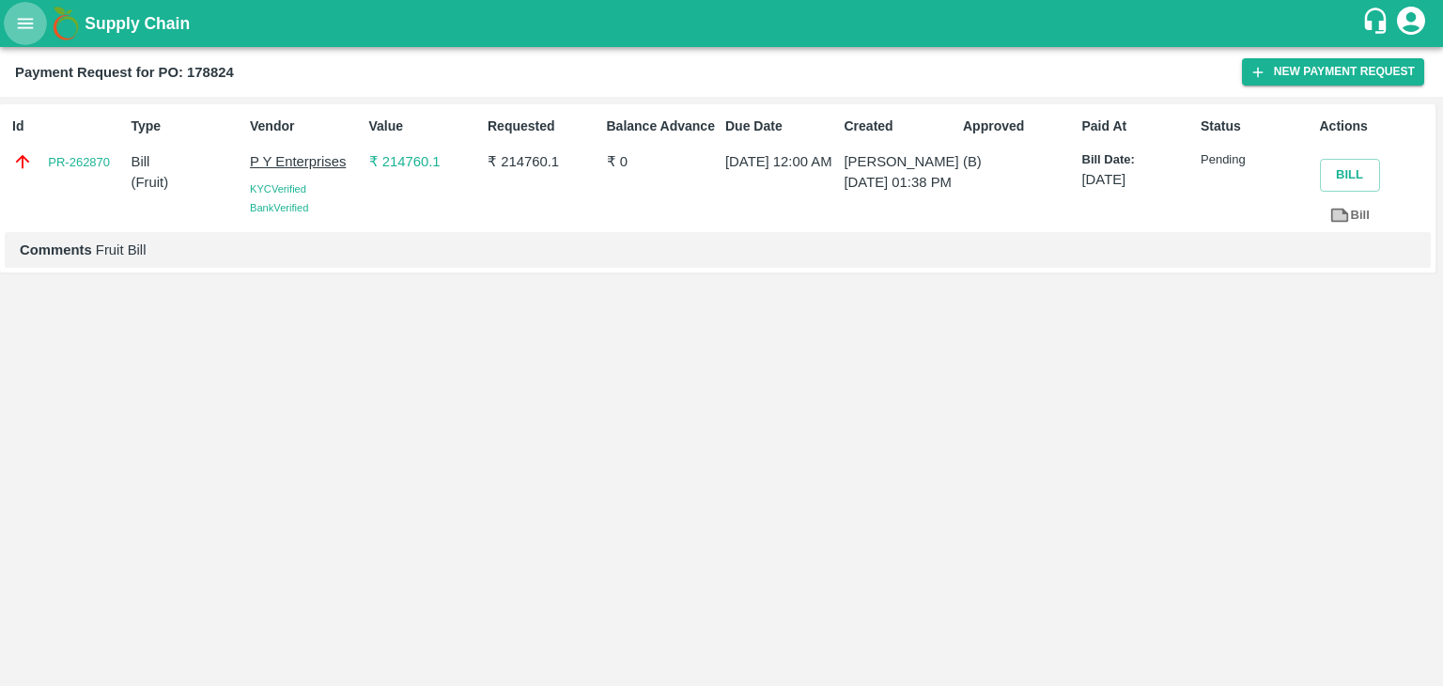
click at [11, 31] on button "open drawer" at bounding box center [25, 23] width 43 height 43
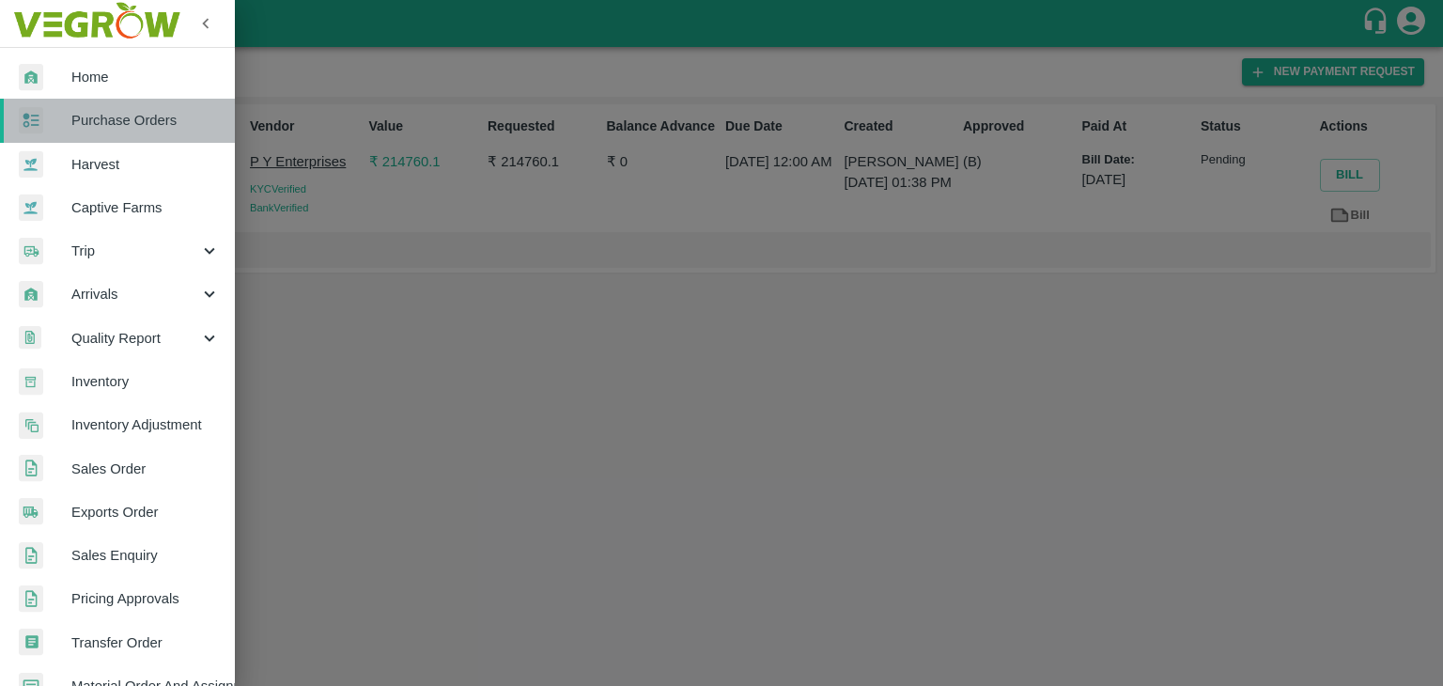
click at [125, 114] on span "Purchase Orders" at bounding box center [145, 120] width 148 height 21
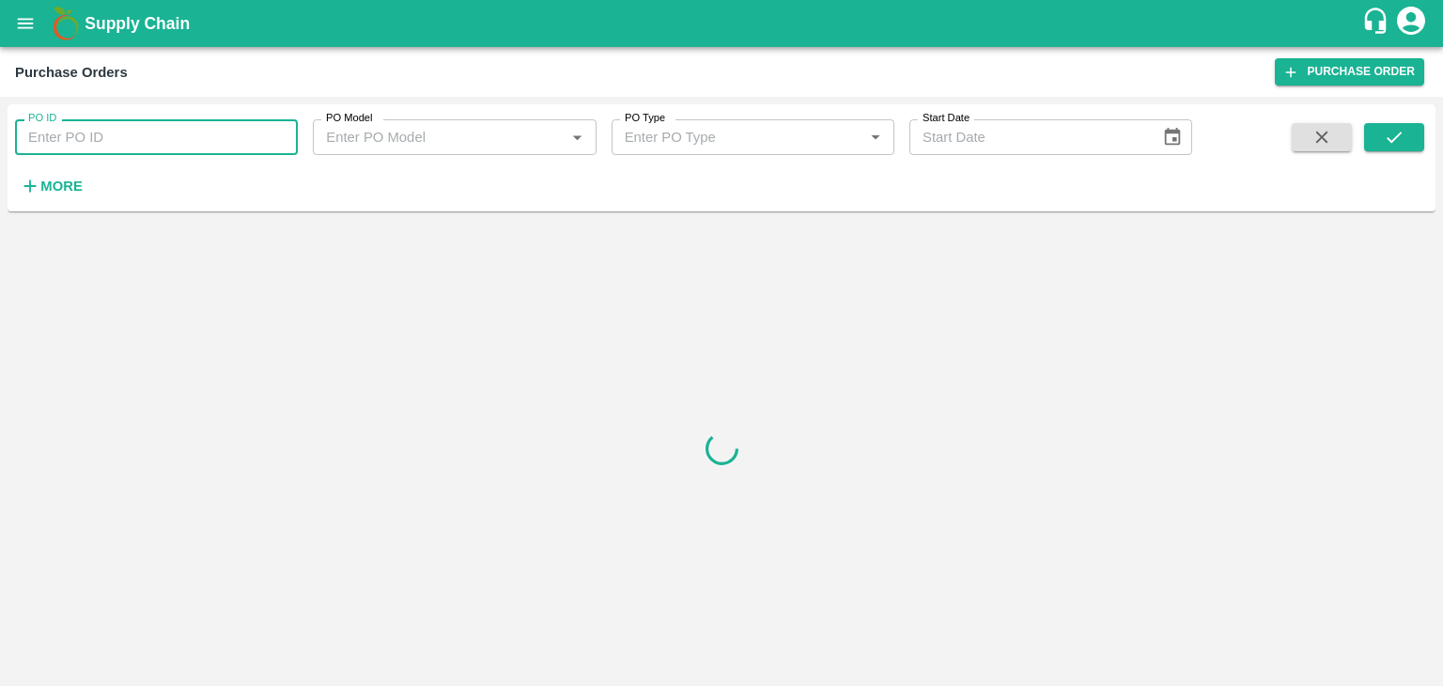
click at [236, 126] on input "PO ID" at bounding box center [156, 137] width 283 height 36
paste input "178832"
type input "178832"
click at [1380, 125] on button "submit" at bounding box center [1394, 137] width 60 height 28
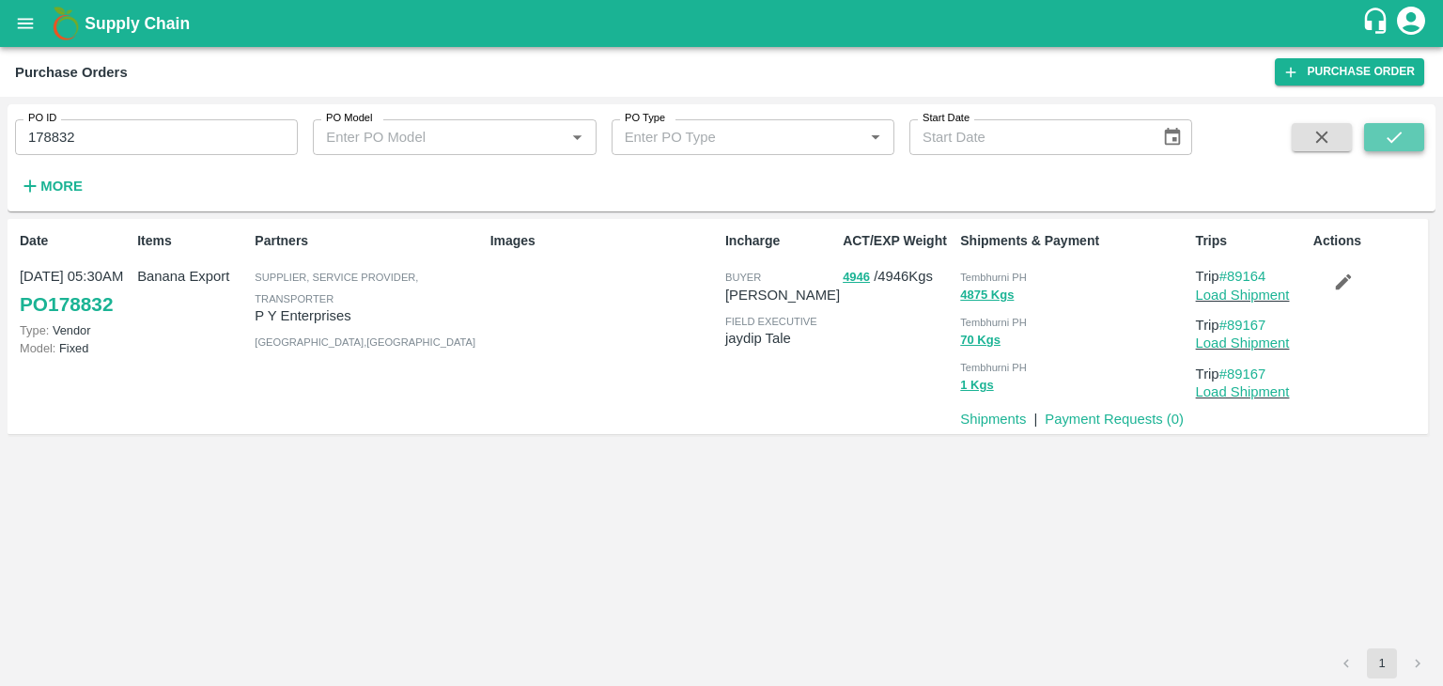
click at [1380, 125] on button "submit" at bounding box center [1394, 137] width 60 height 28
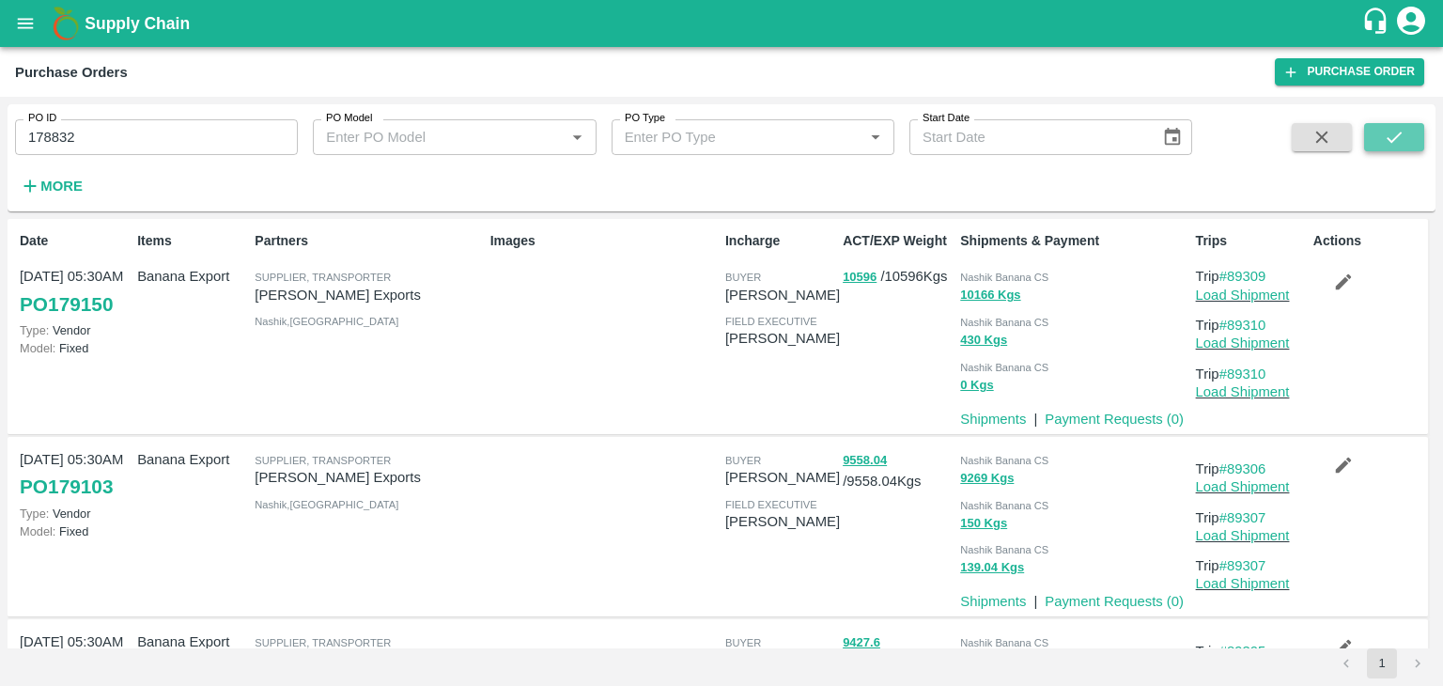
click at [1398, 146] on icon "submit" at bounding box center [1394, 137] width 21 height 21
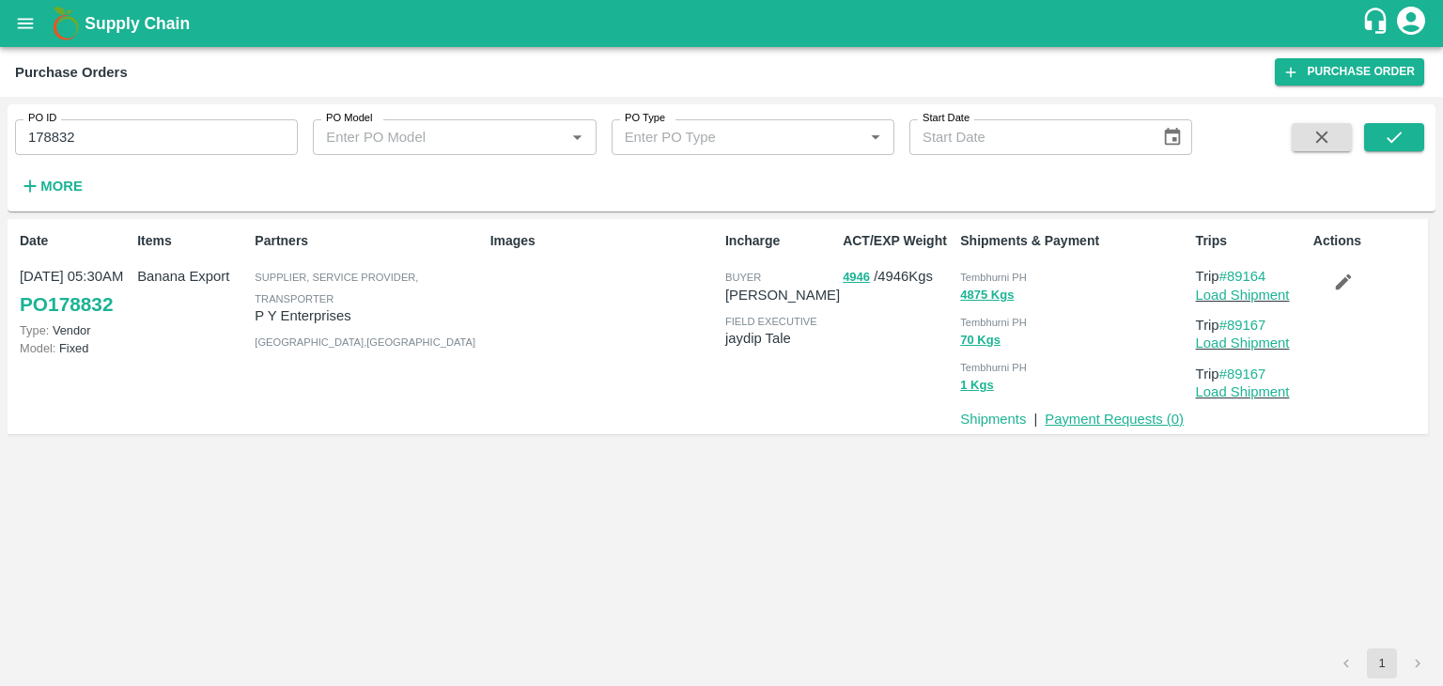
click at [1093, 418] on link "Payment Requests ( 0 )" at bounding box center [1114, 418] width 139 height 15
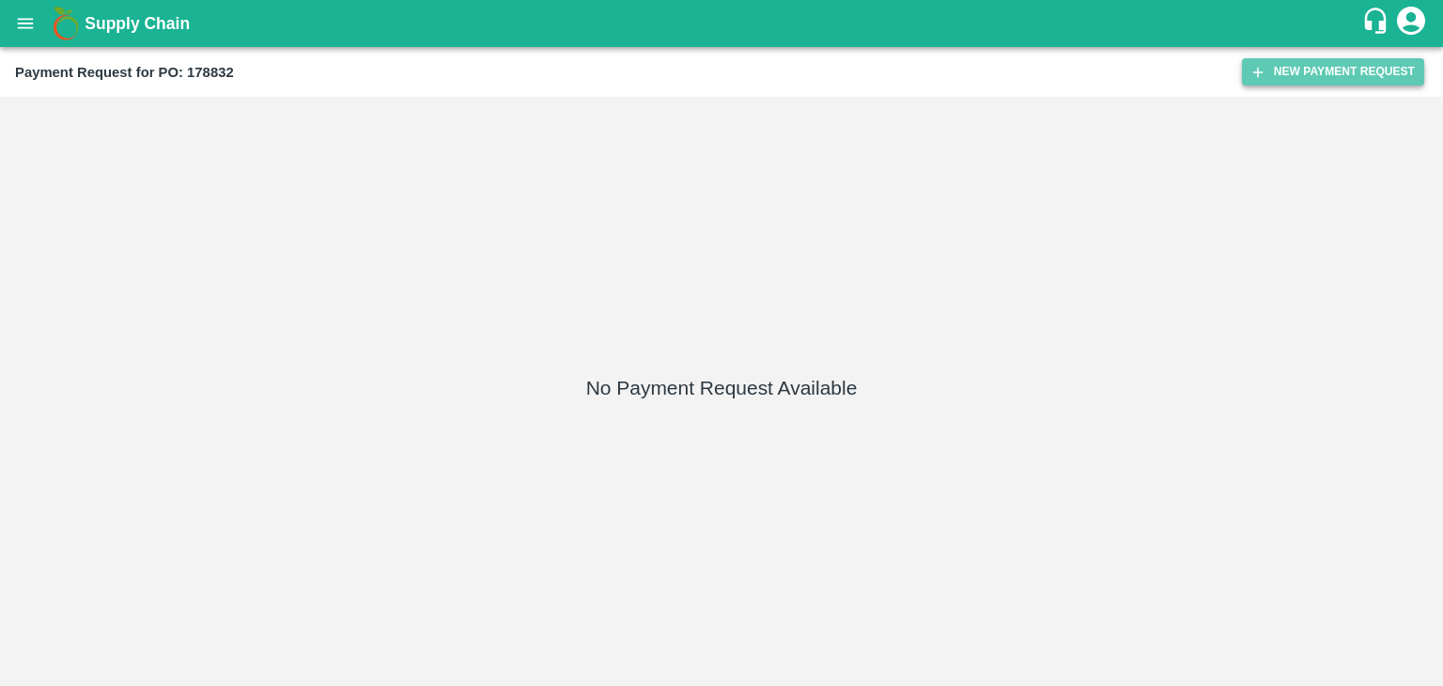
click at [1325, 62] on button "New Payment Request" at bounding box center [1333, 71] width 182 height 27
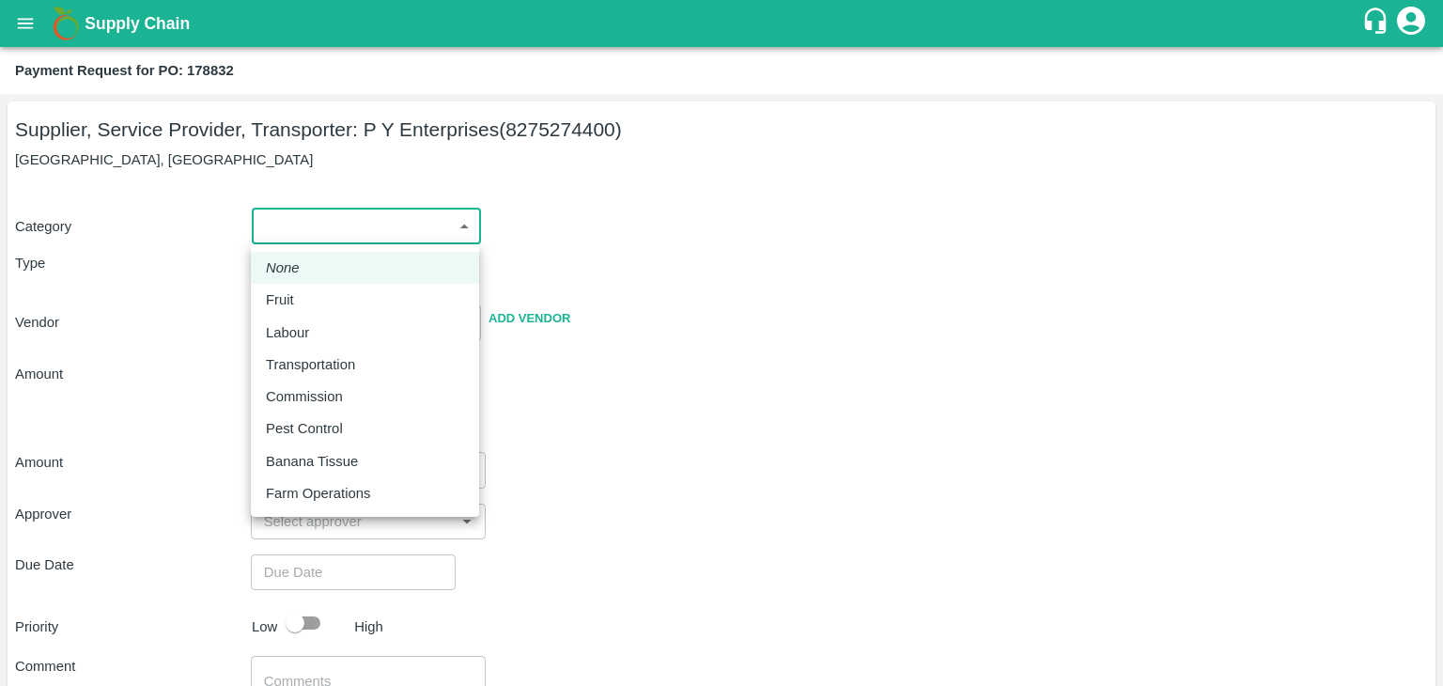
click at [279, 237] on body "Supply Chain Payment Request for PO: 178832 Supplier, Service Provider, Transpo…" at bounding box center [721, 343] width 1443 height 686
click at [304, 296] on div "Fruit" at bounding box center [365, 299] width 198 height 21
type input "1"
type input "P Y Enterprises - 8275274400(Supplier, Service Provider, Transporter)"
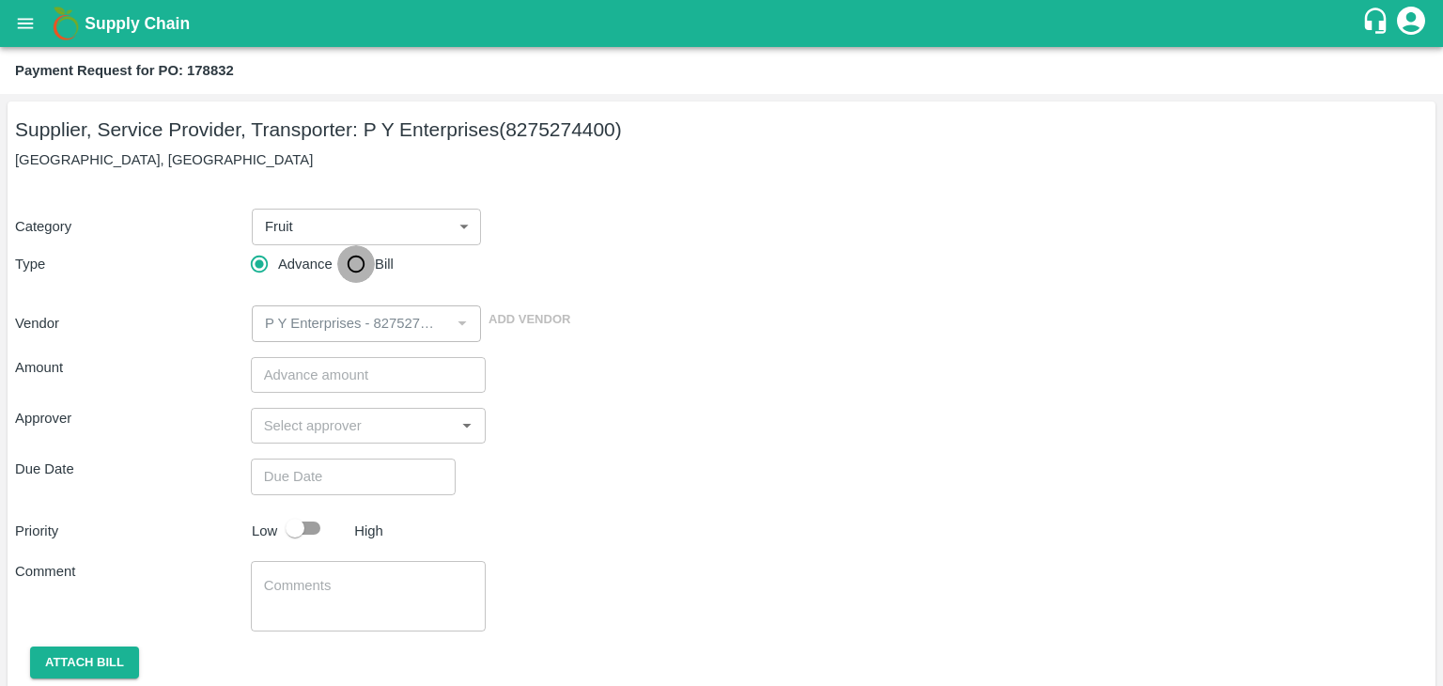
click at [351, 265] on input "Bill" at bounding box center [356, 264] width 38 height 38
radio input "true"
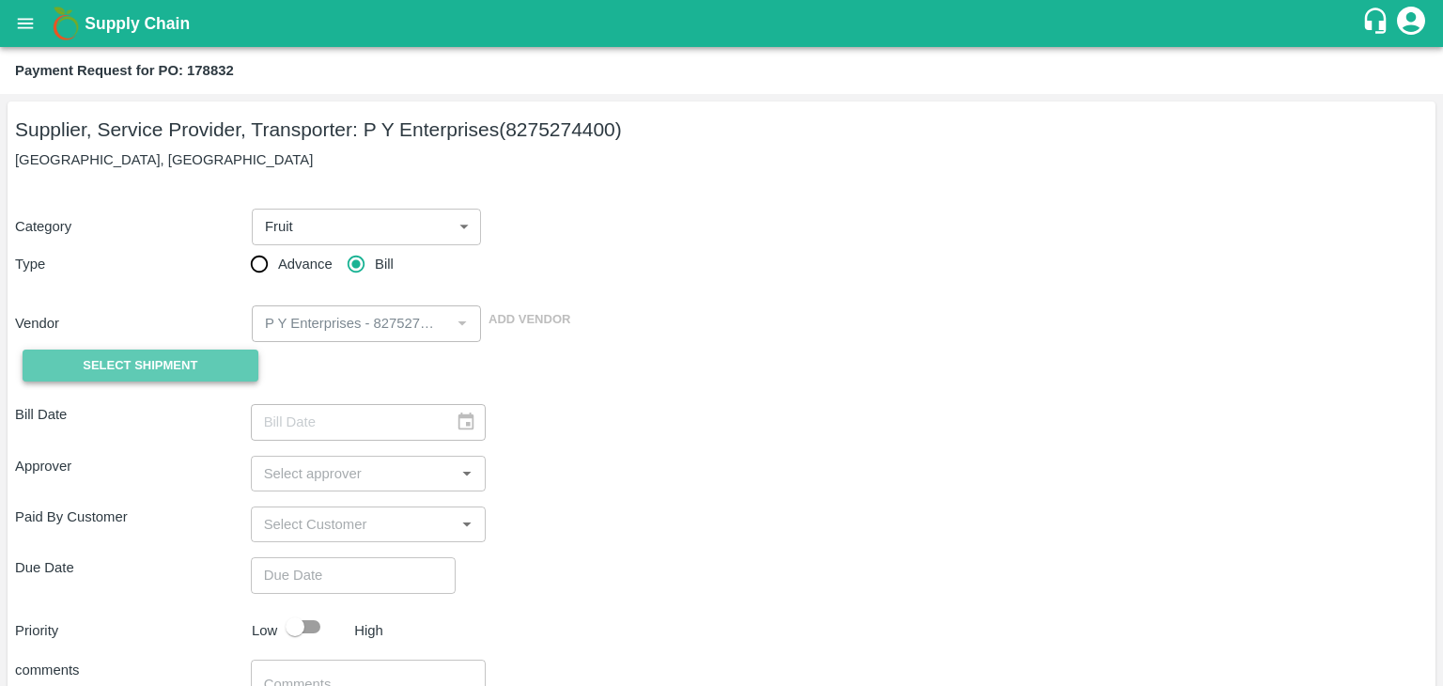
click at [152, 362] on span "Select Shipment" at bounding box center [140, 366] width 115 height 22
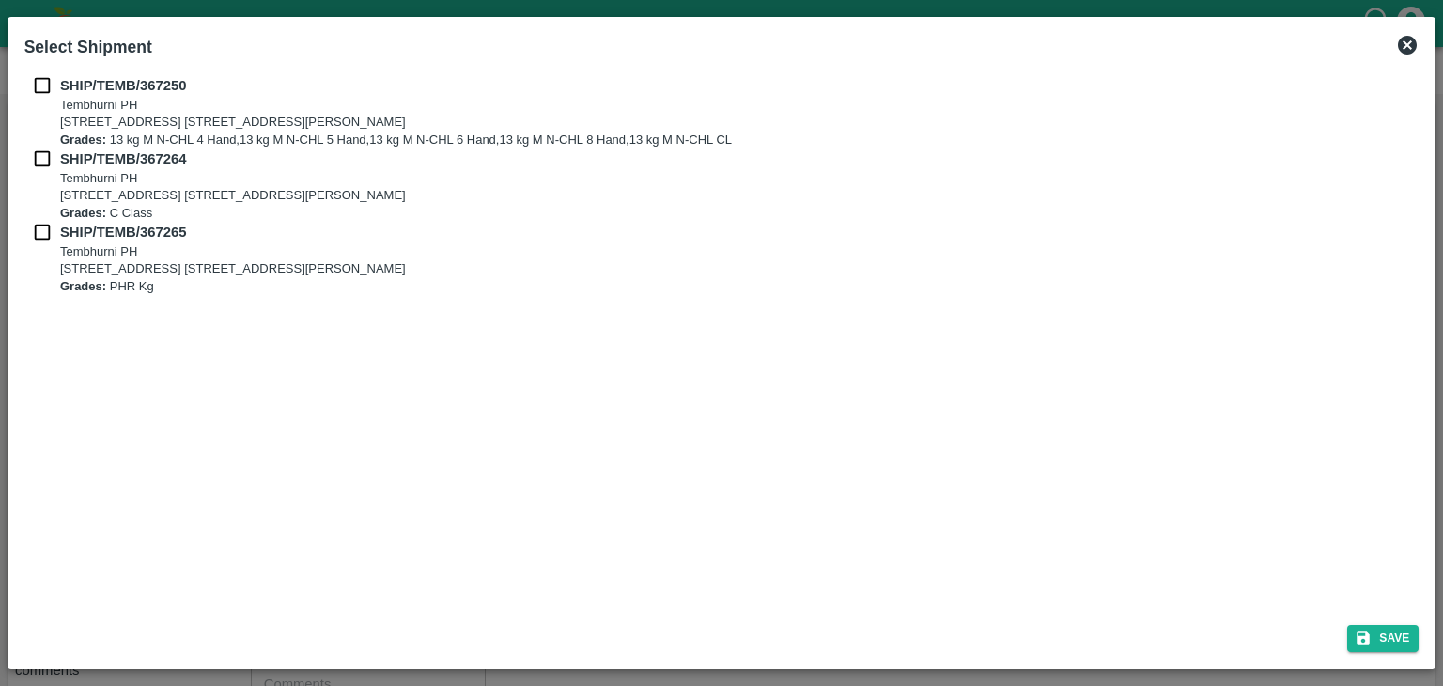
drag, startPoint x: 34, startPoint y: 70, endPoint x: 35, endPoint y: 82, distance: 11.3
click at [35, 82] on div "SHIP/TEMB/[STREET_ADDRESS] E-5, YASHSHREE INDUSTRIES, M.I.D.C., A/P TEMBHURANI …" at bounding box center [722, 338] width 1410 height 541
click at [35, 82] on input "checkbox" at bounding box center [42, 85] width 36 height 21
checkbox input "true"
click at [38, 162] on input "checkbox" at bounding box center [42, 158] width 36 height 21
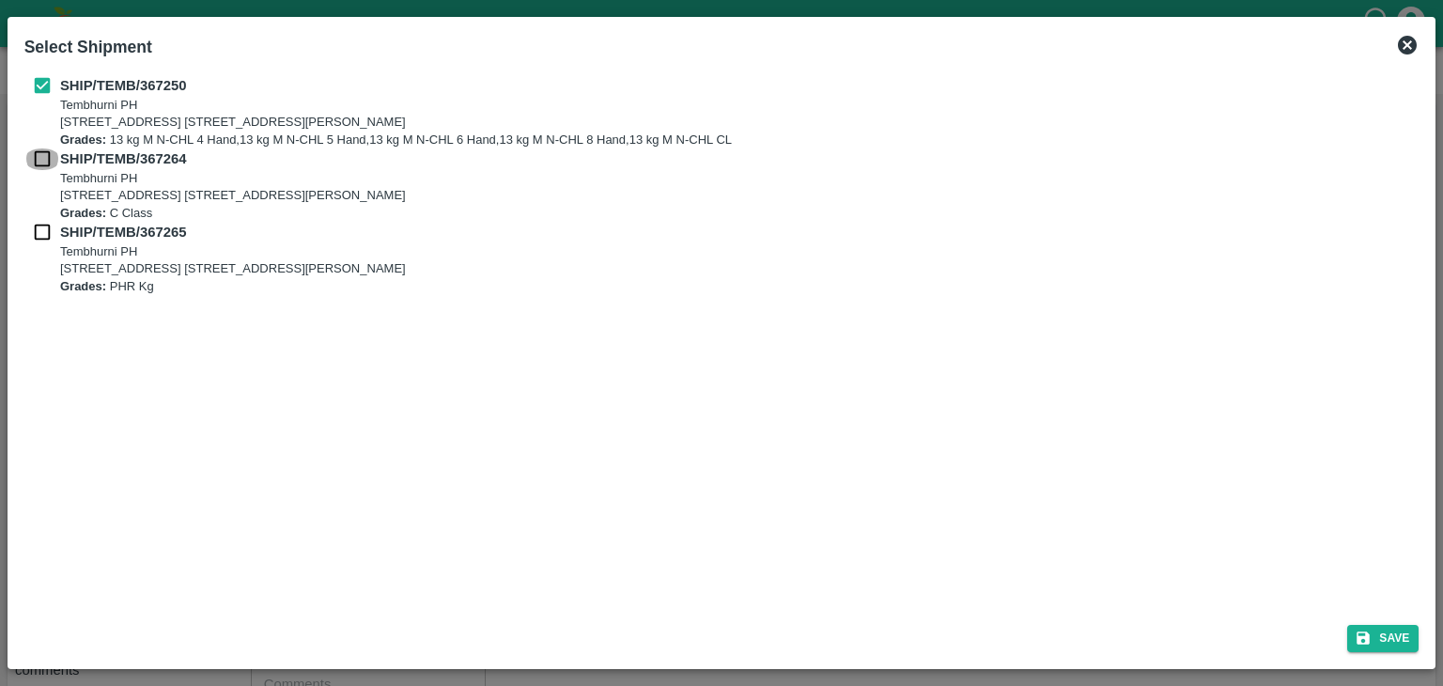
checkbox input "true"
click at [40, 231] on input "checkbox" at bounding box center [42, 232] width 36 height 21
checkbox input "true"
click at [1390, 632] on button "Save" at bounding box center [1382, 638] width 71 height 27
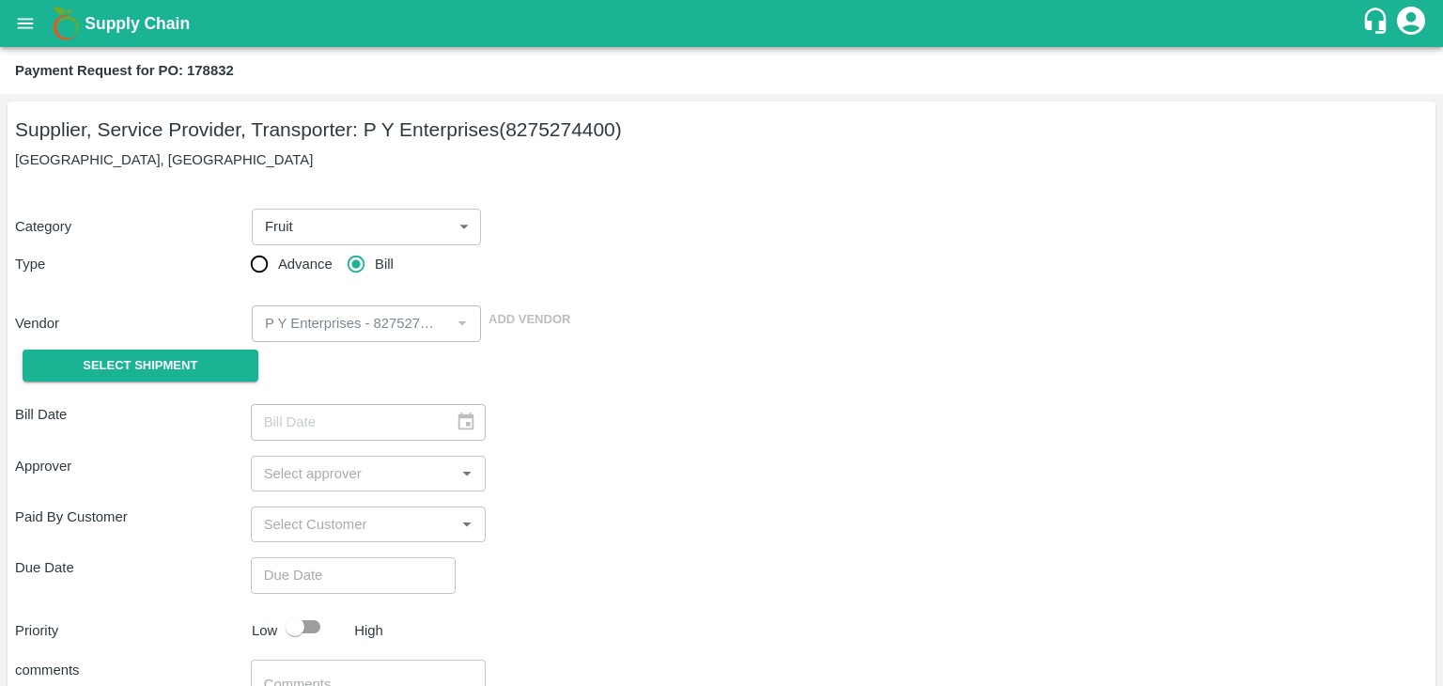
type input "[DATE]"
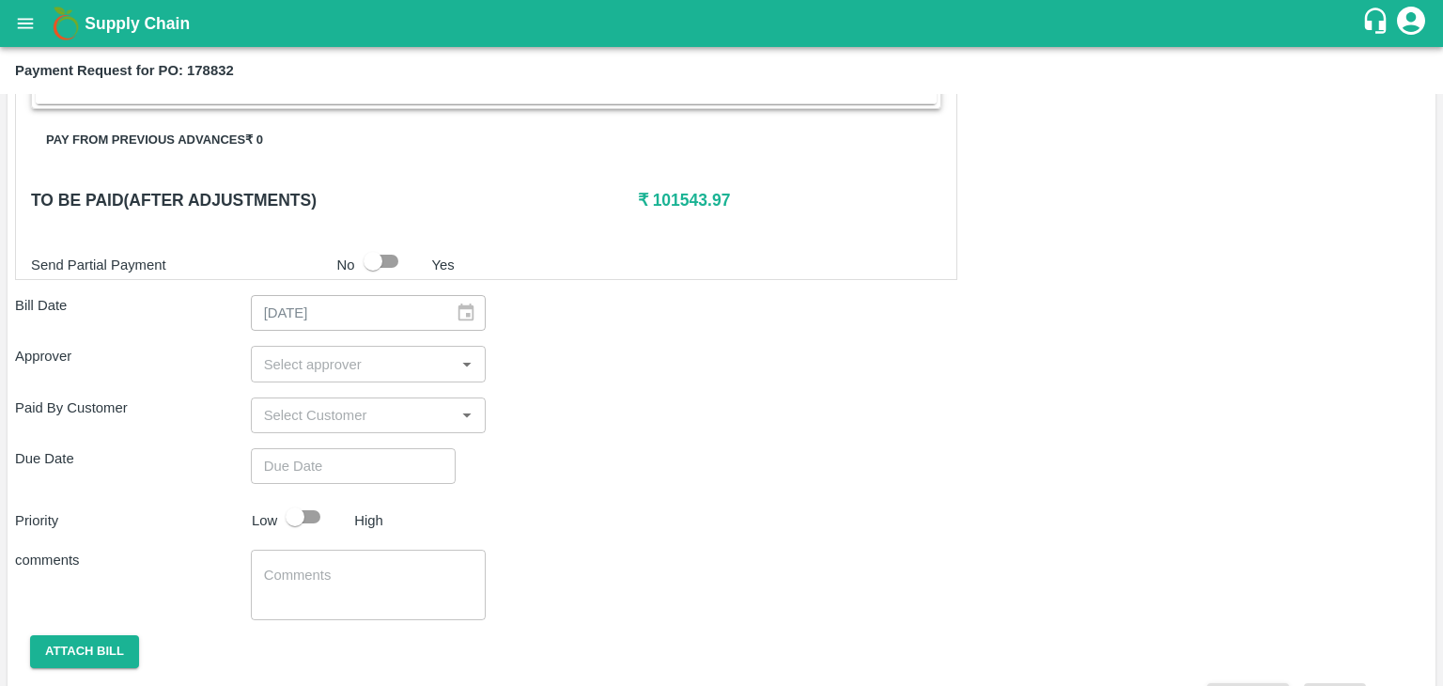
scroll to position [921, 0]
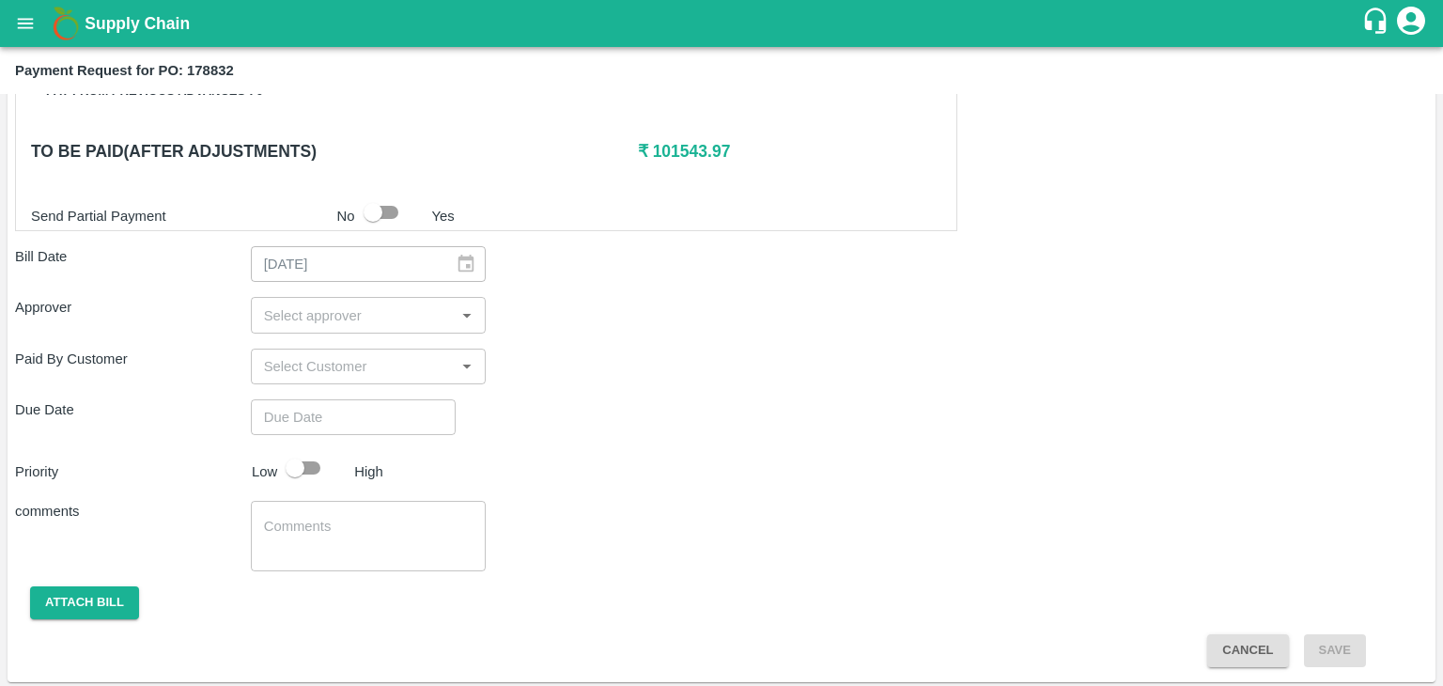
click at [391, 319] on input "input" at bounding box center [352, 314] width 193 height 24
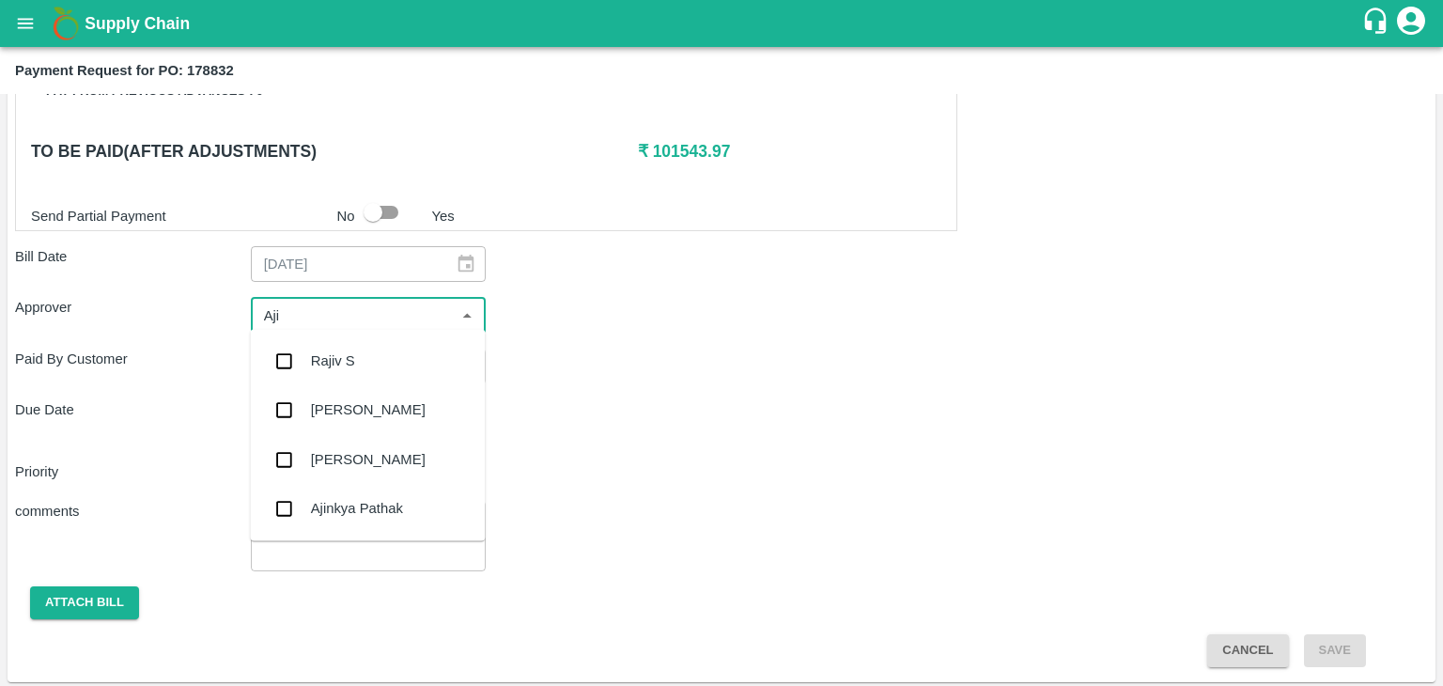
type input "Ajit"
click at [382, 354] on div "[PERSON_NAME]" at bounding box center [367, 360] width 235 height 49
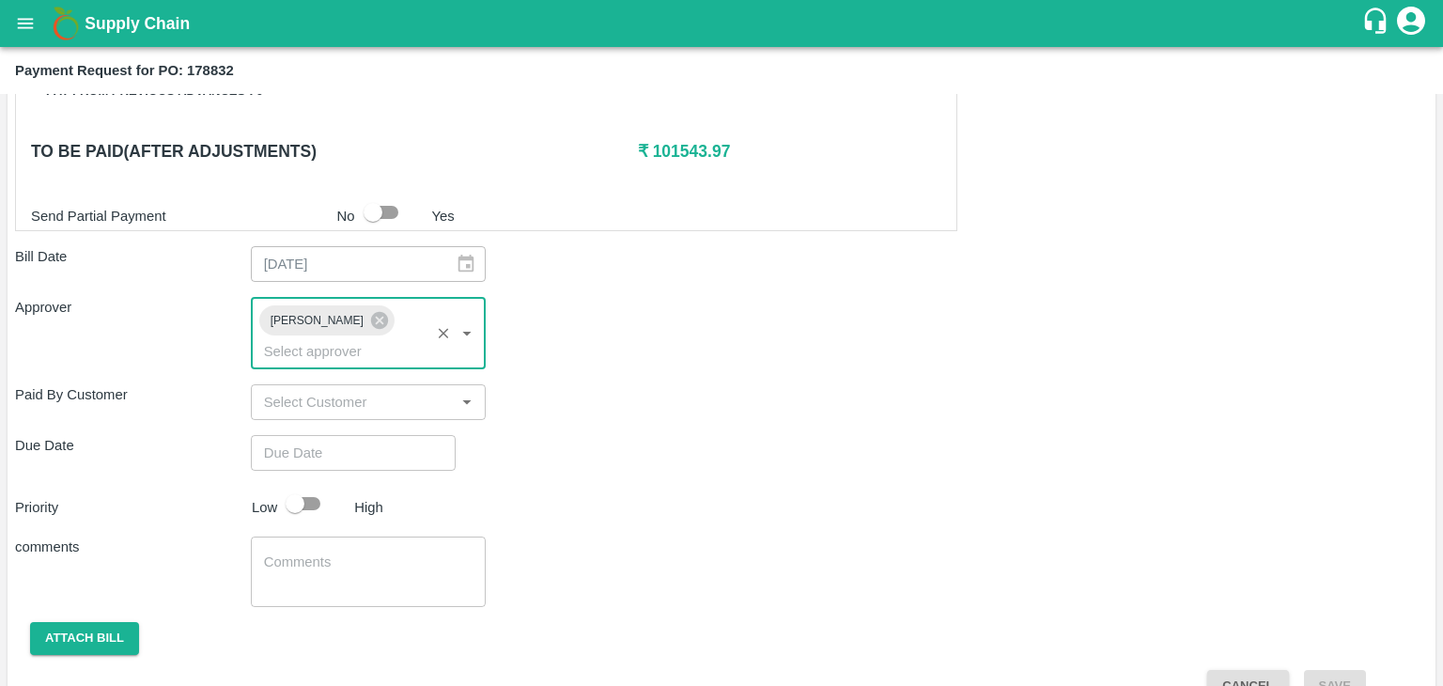
type input "DD/MM/YYYY hh:mm aa"
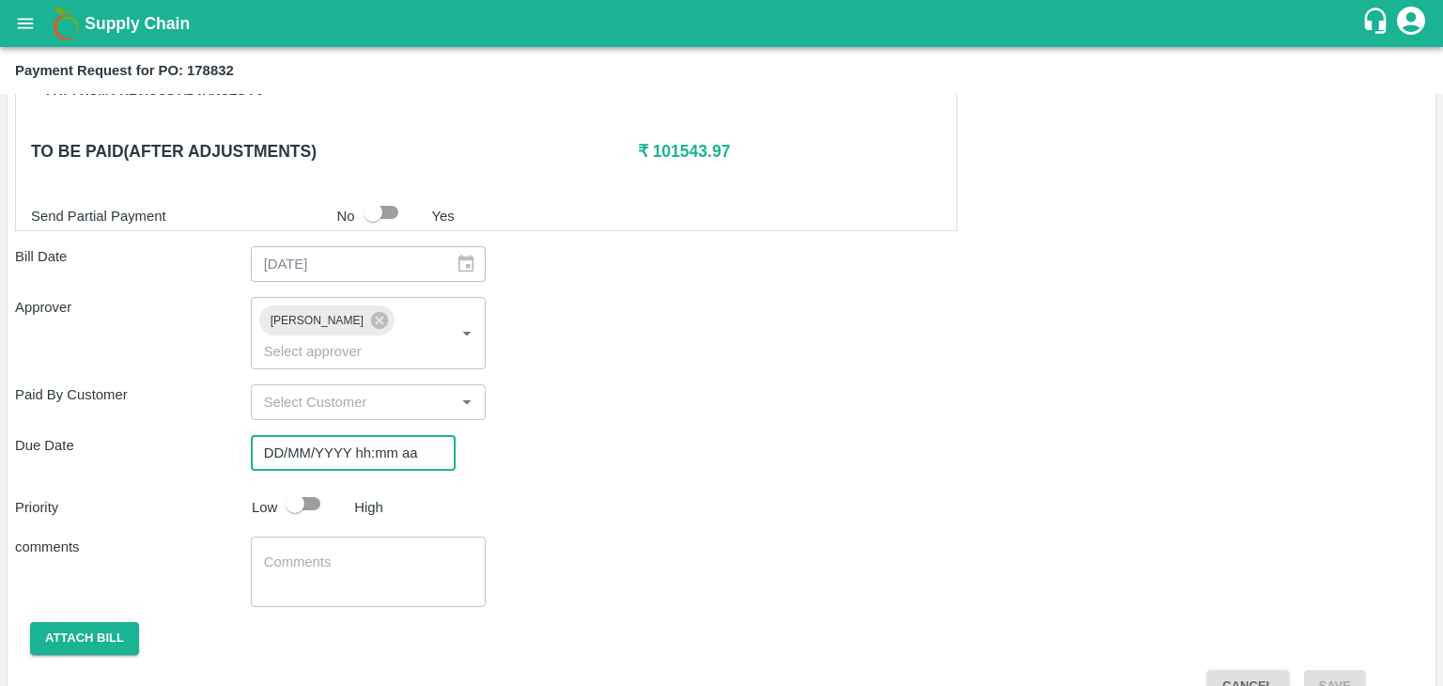
click at [417, 435] on input "DD/MM/YYYY hh:mm aa" at bounding box center [347, 453] width 192 height 36
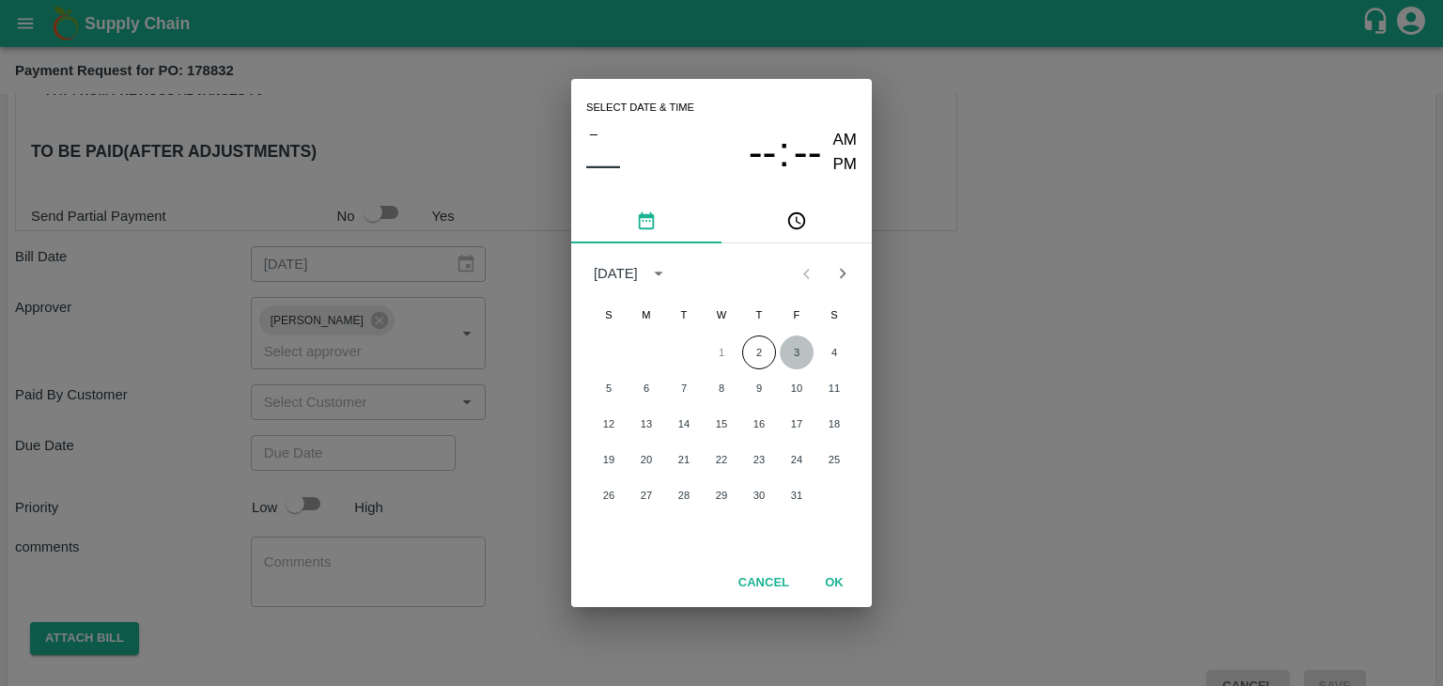
click at [789, 347] on button "3" at bounding box center [797, 352] width 34 height 34
type input "[DATE] 12:00 AM"
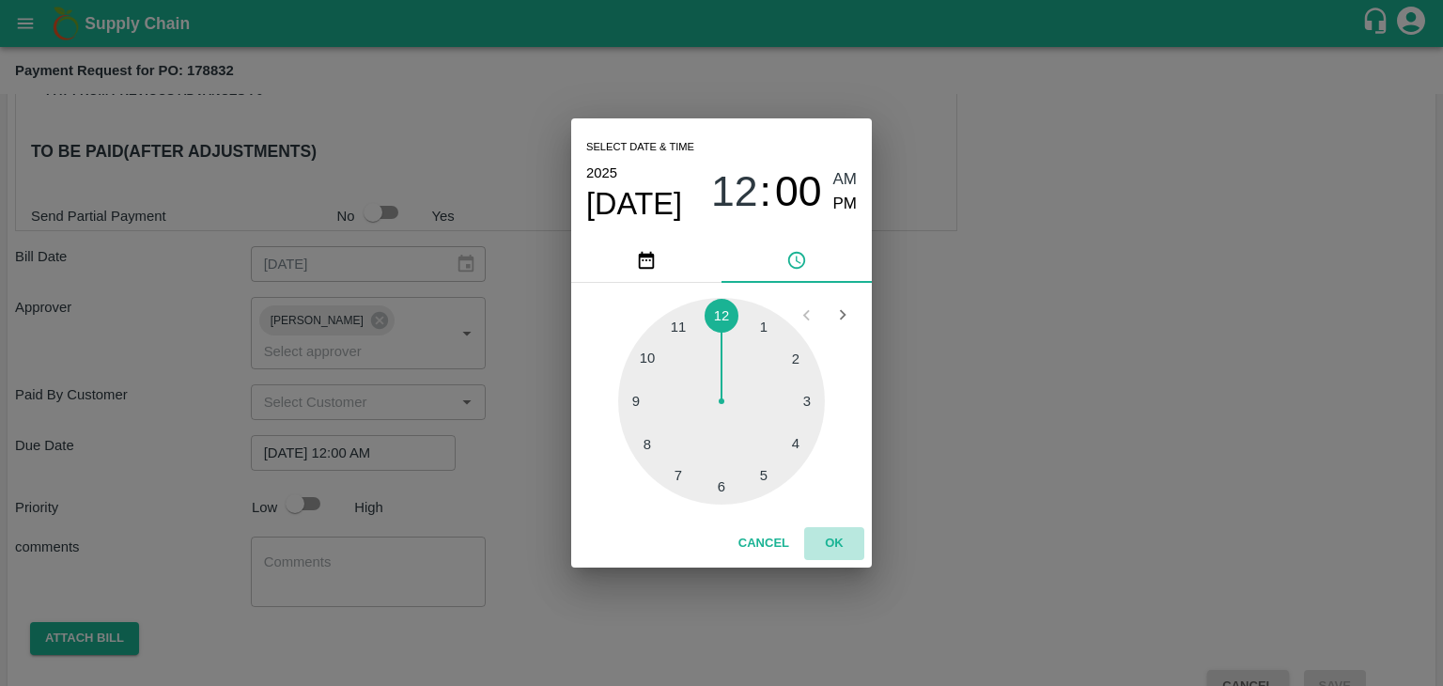
click at [836, 544] on button "OK" at bounding box center [834, 543] width 60 height 33
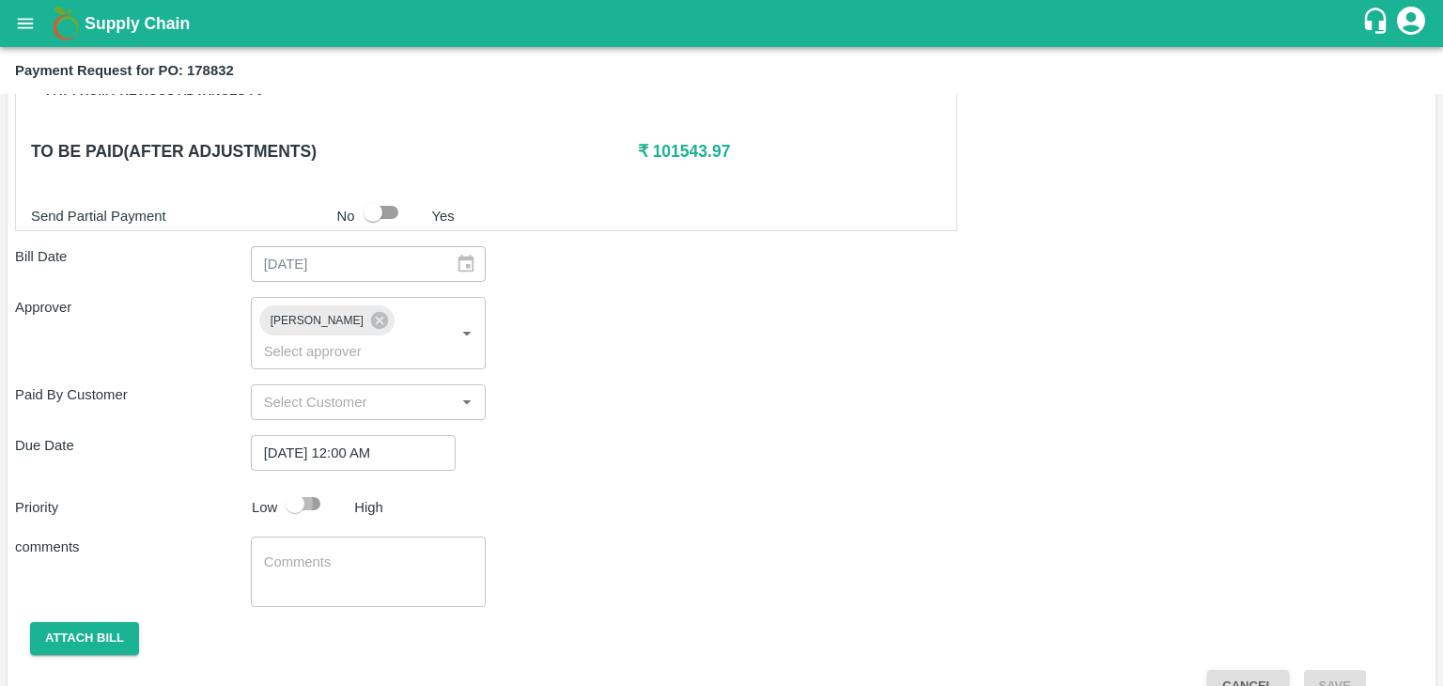
click at [308, 486] on input "checkbox" at bounding box center [294, 504] width 107 height 36
checkbox input "true"
click at [360, 557] on textarea at bounding box center [368, 571] width 209 height 39
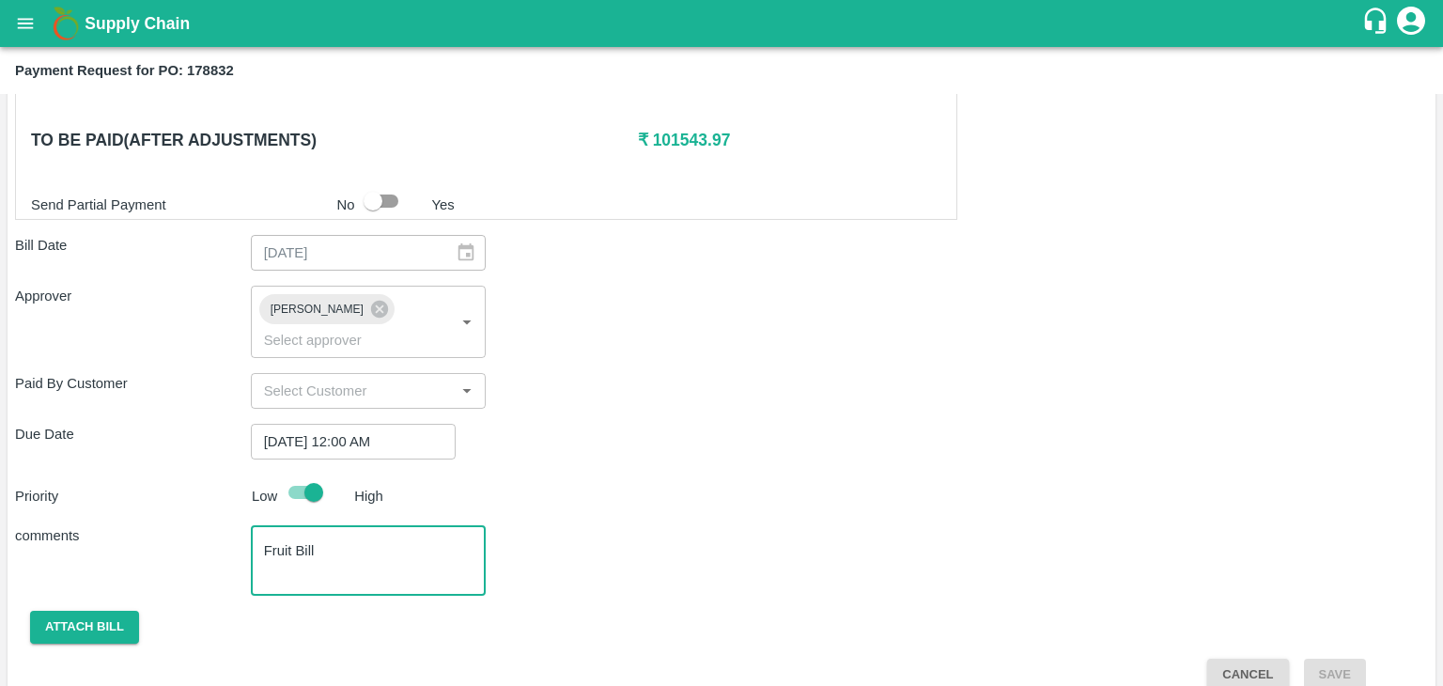
type textarea "Fruit Bill"
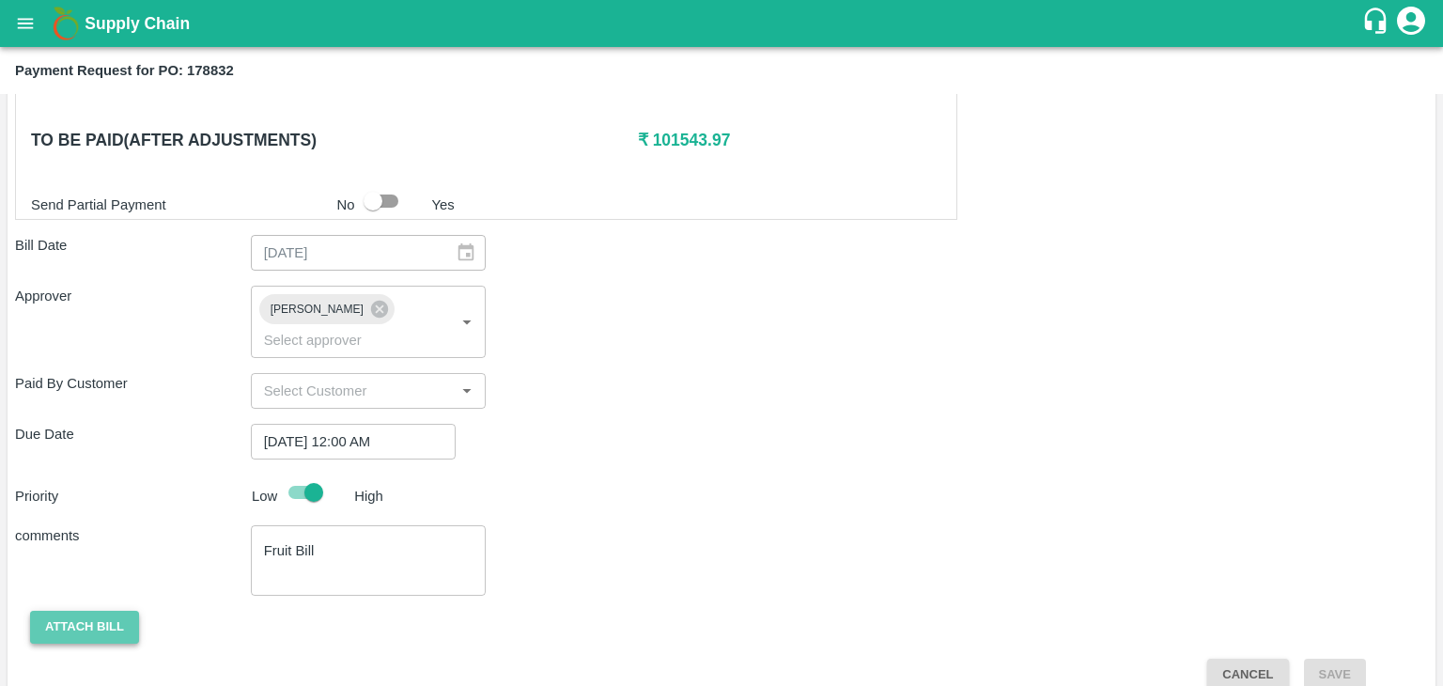
click at [83, 611] on button "Attach bill" at bounding box center [84, 627] width 109 height 33
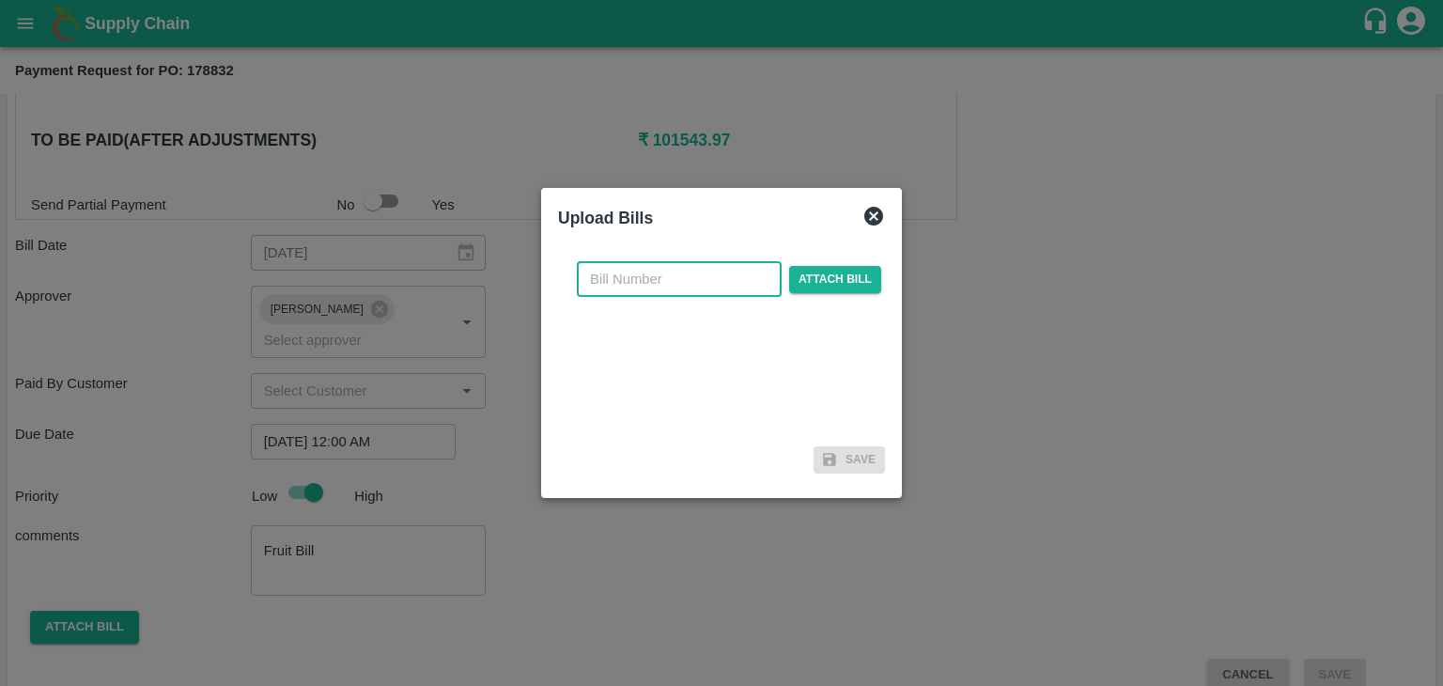
click at [631, 272] on input "text" at bounding box center [679, 279] width 205 height 36
type input "911"
click at [842, 266] on span "Attach bill" at bounding box center [835, 279] width 92 height 27
click at [0, 0] on input "Attach bill" at bounding box center [0, 0] width 0 height 0
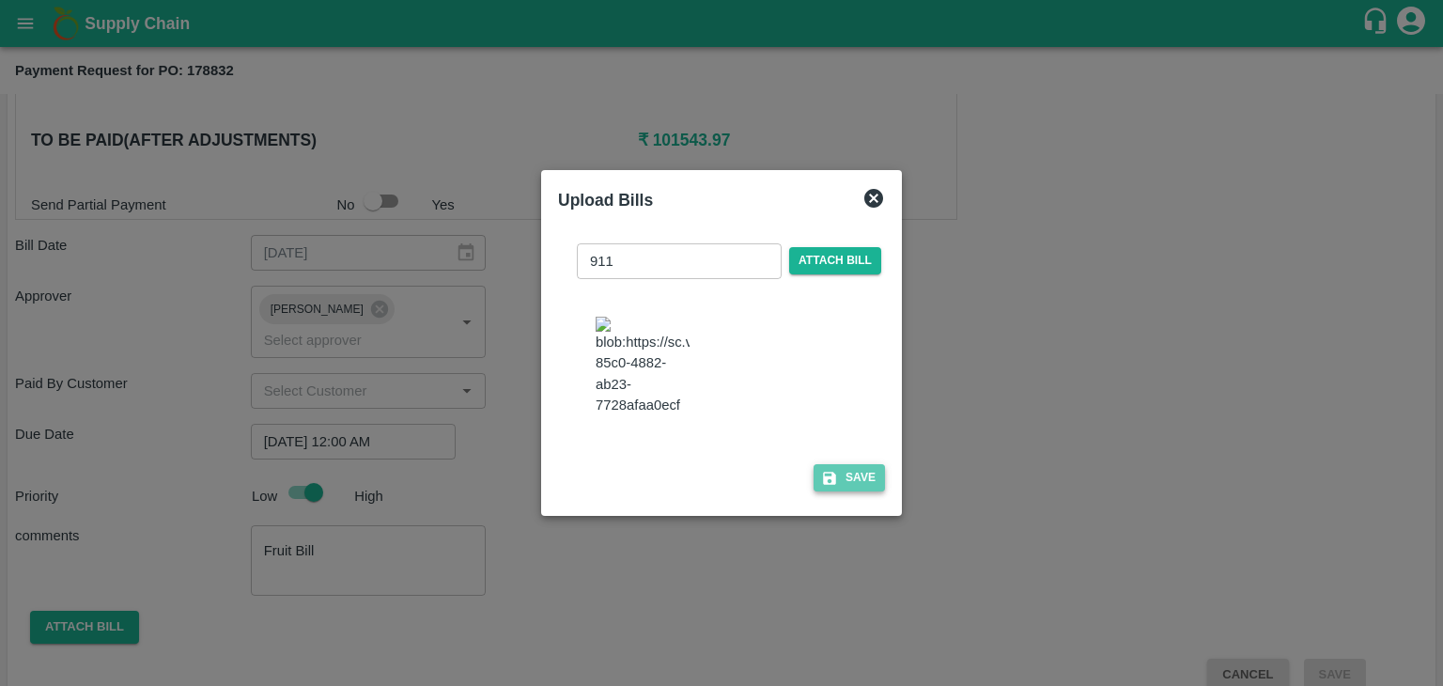
click at [864, 481] on button "Save" at bounding box center [848, 477] width 71 height 27
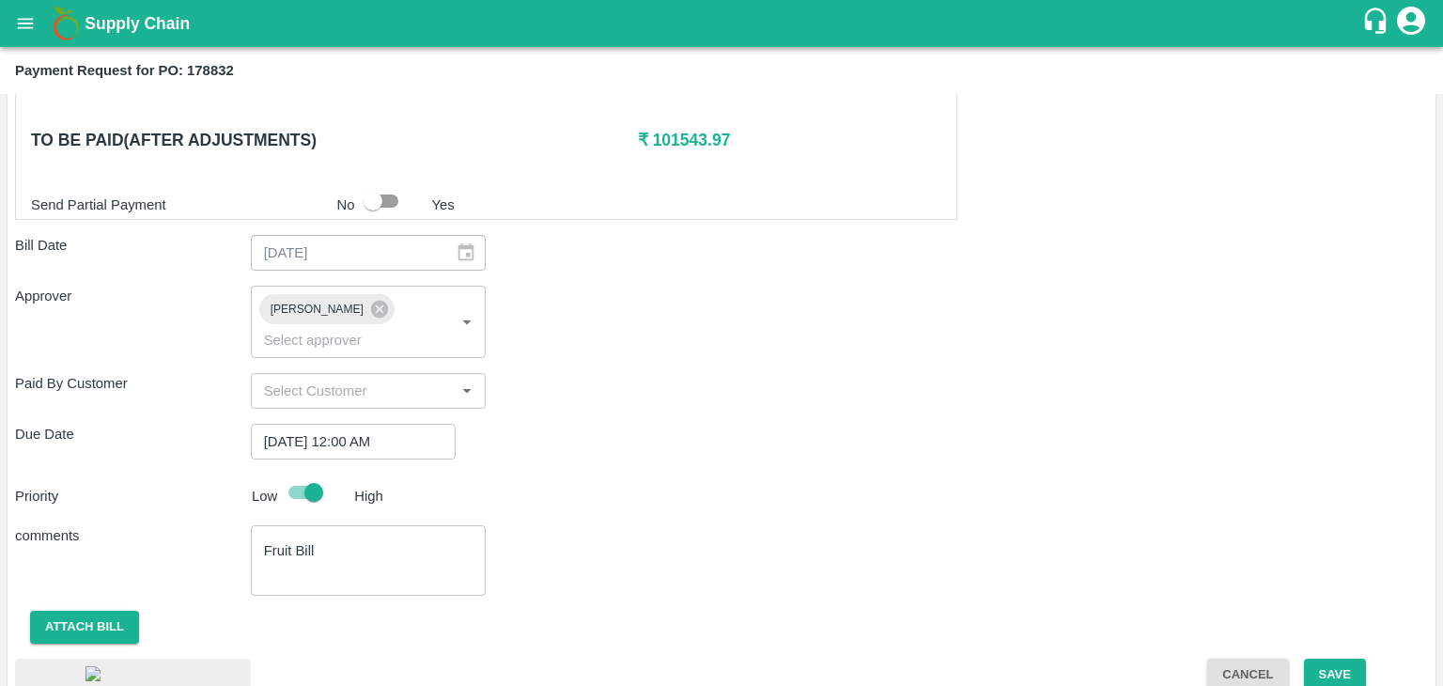
scroll to position [1052, 0]
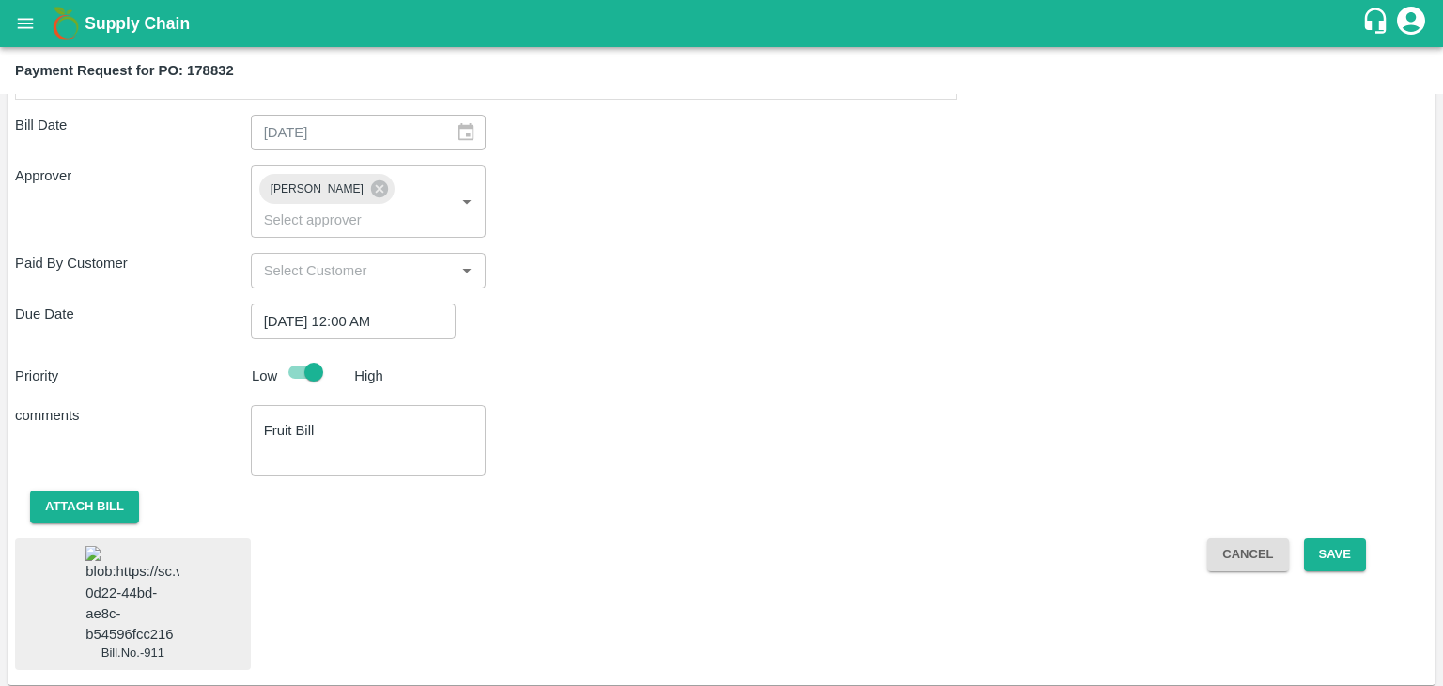
click at [115, 628] on img at bounding box center [132, 595] width 94 height 99
click at [1353, 538] on button "Save" at bounding box center [1335, 554] width 62 height 33
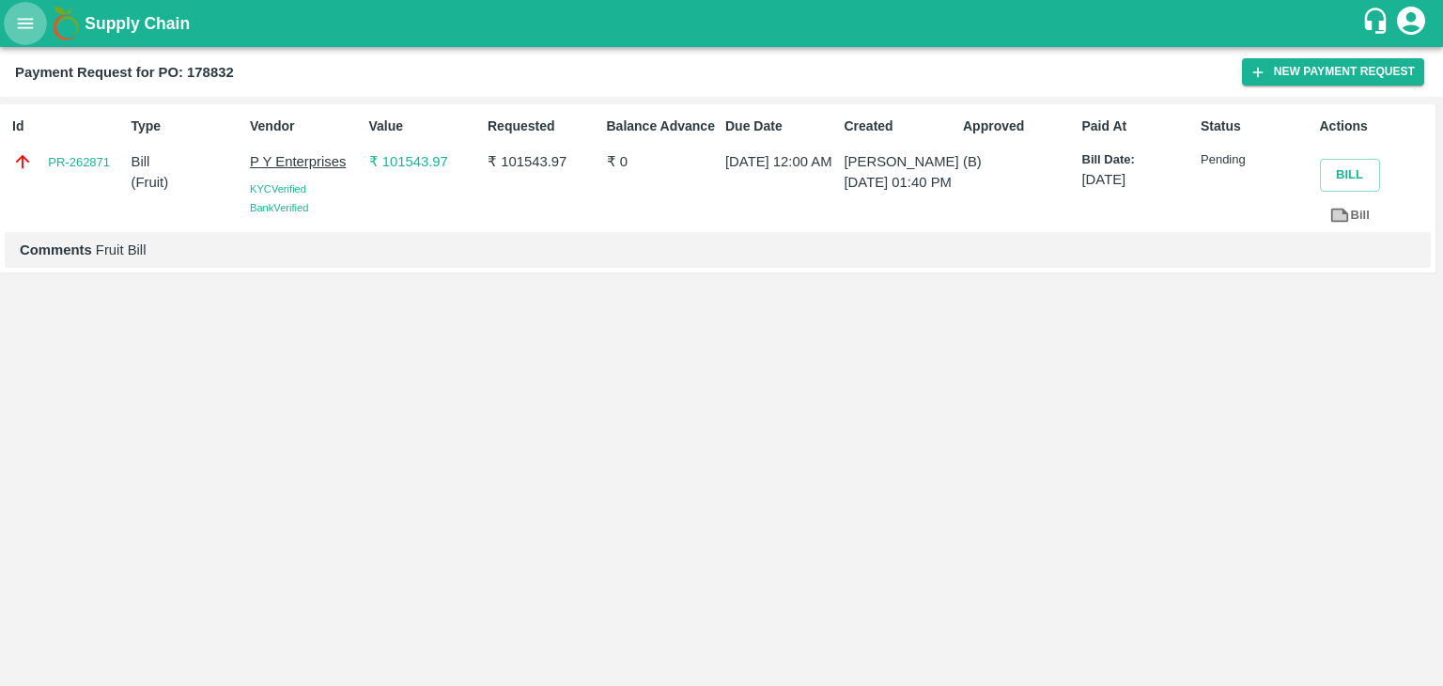
click at [12, 5] on button "open drawer" at bounding box center [25, 23] width 43 height 43
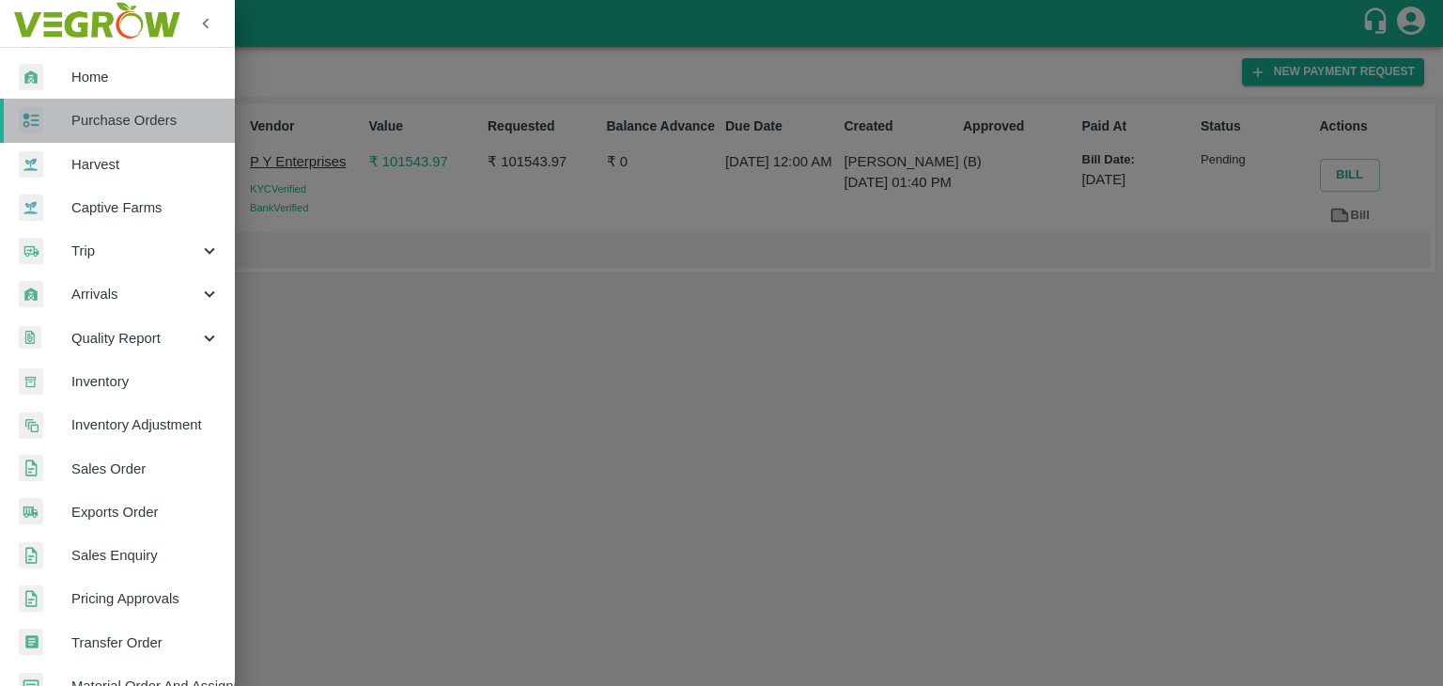
click at [128, 133] on link "Purchase Orders" at bounding box center [117, 120] width 235 height 43
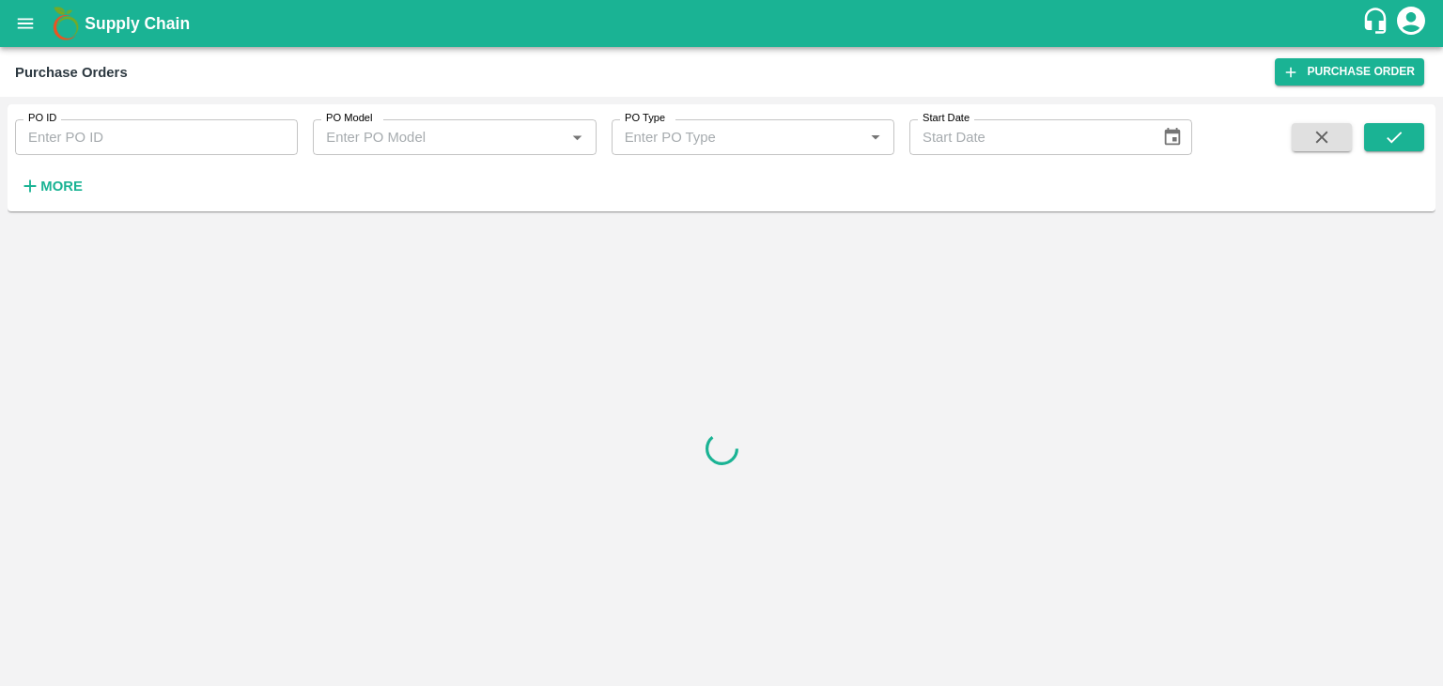
click at [194, 139] on input "PO ID" at bounding box center [156, 137] width 283 height 36
paste input "175092"
type input "175092"
click at [1423, 139] on button "submit" at bounding box center [1394, 137] width 60 height 28
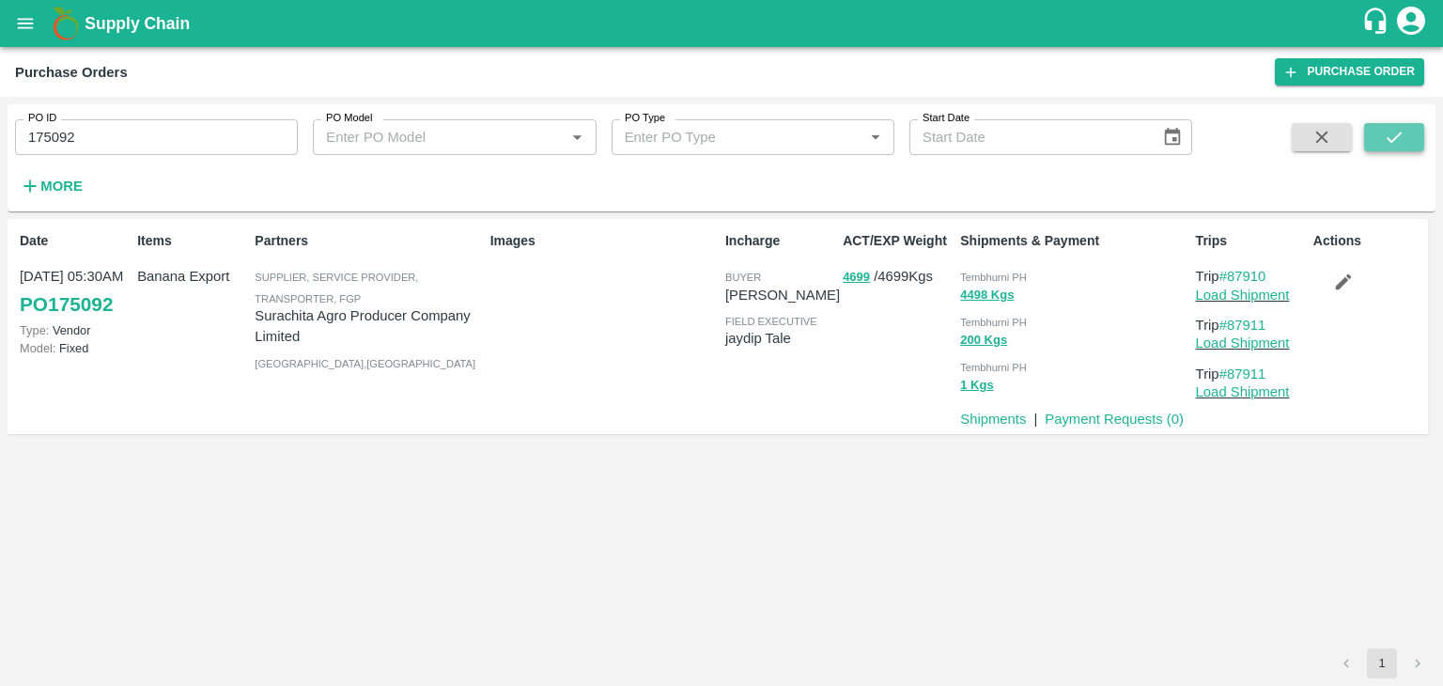
click at [1395, 132] on icon "submit" at bounding box center [1394, 137] width 21 height 21
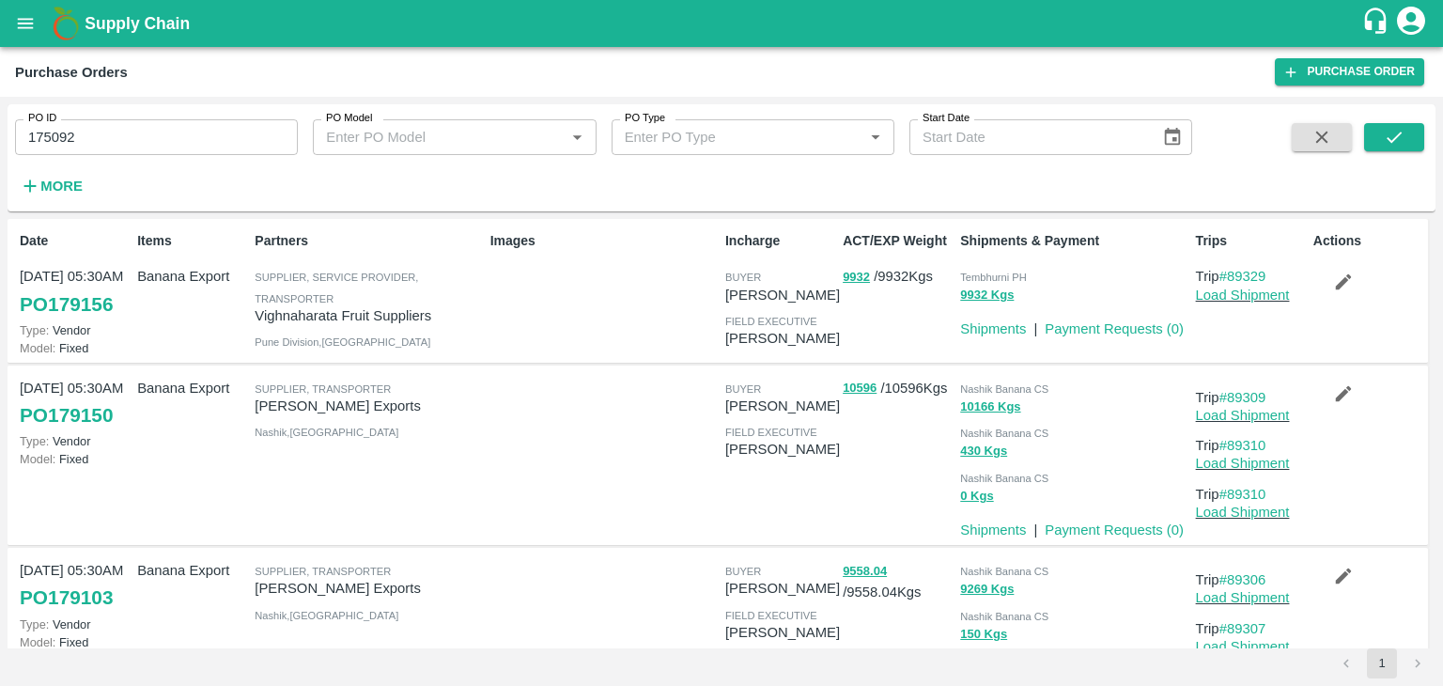
click at [1114, 411] on div "10166 Kgs" at bounding box center [1073, 406] width 227 height 22
click at [1394, 131] on icon "submit" at bounding box center [1394, 137] width 21 height 21
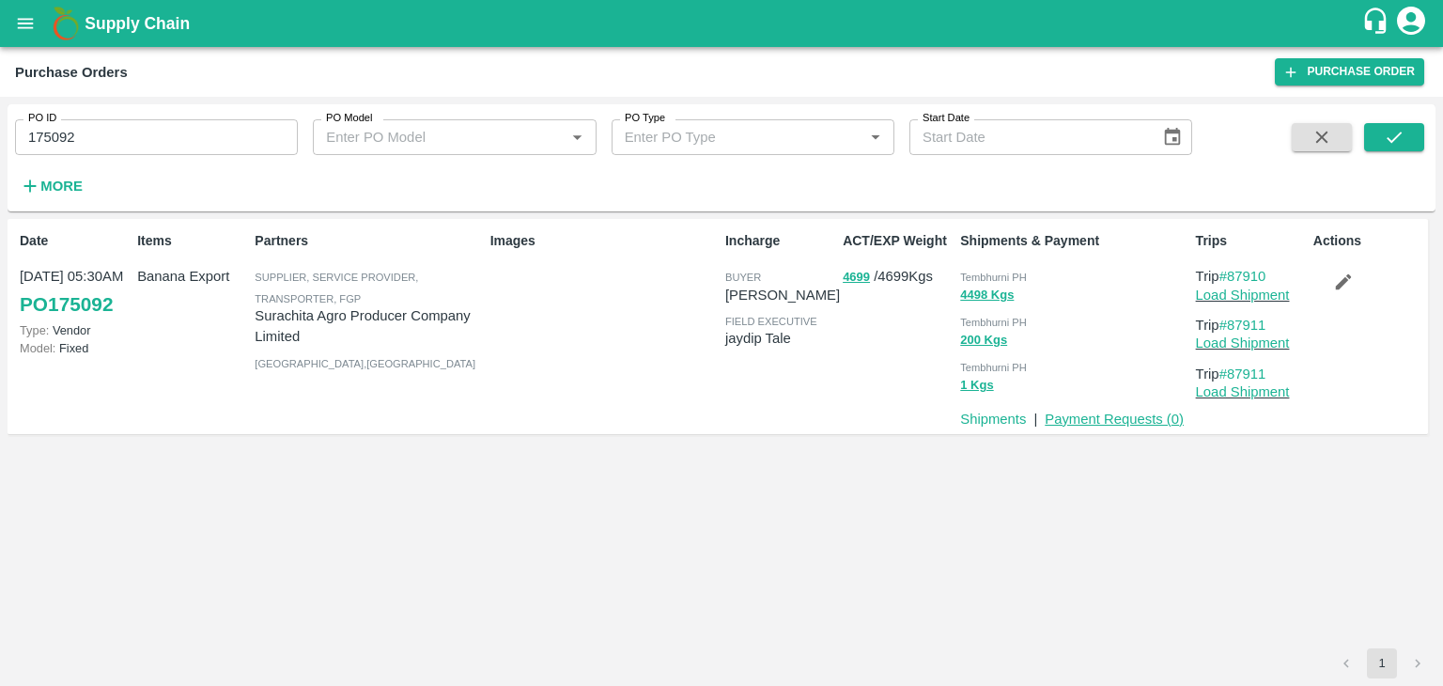
click at [1140, 415] on link "Payment Requests ( 0 )" at bounding box center [1114, 418] width 139 height 15
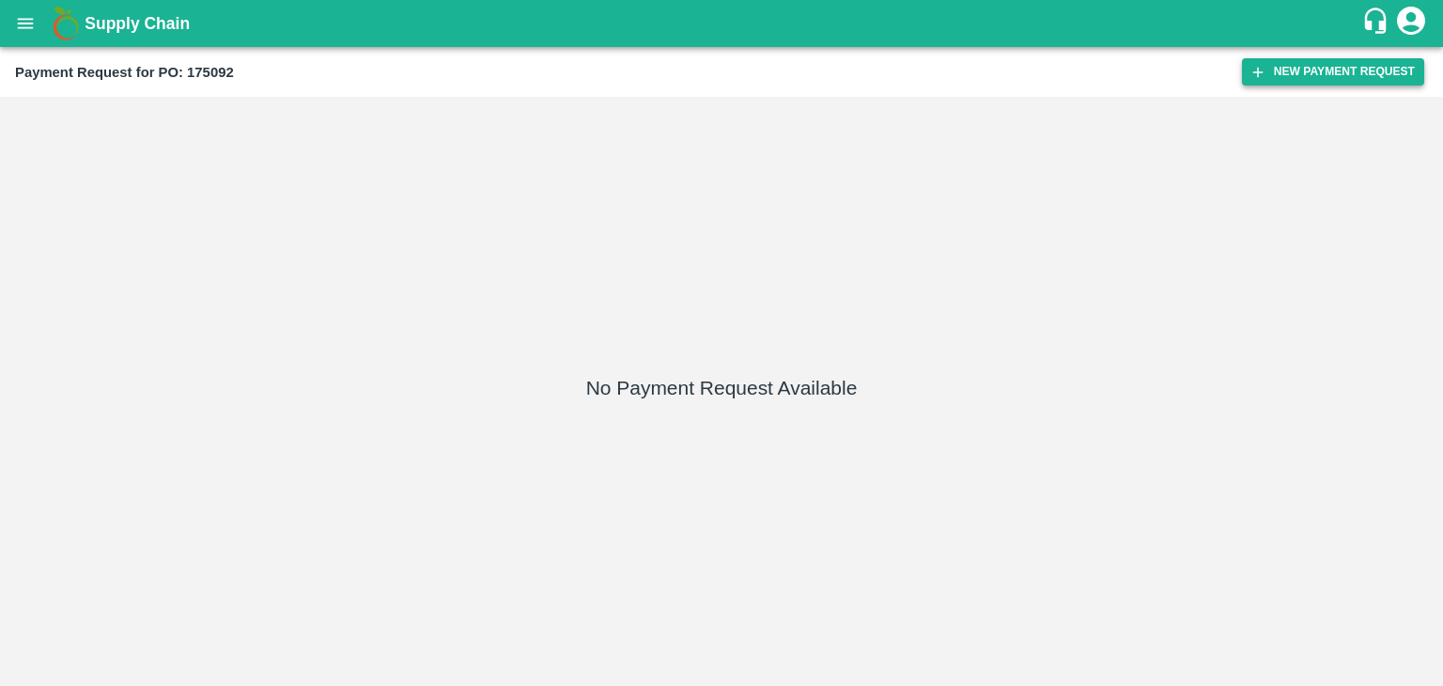
drag, startPoint x: 1279, startPoint y: 90, endPoint x: 1302, endPoint y: 65, distance: 33.9
click at [1302, 65] on div "Payment Request for PO: 175092 New Payment Request" at bounding box center [721, 72] width 1443 height 50
click at [1302, 65] on button "New Payment Request" at bounding box center [1333, 71] width 182 height 27
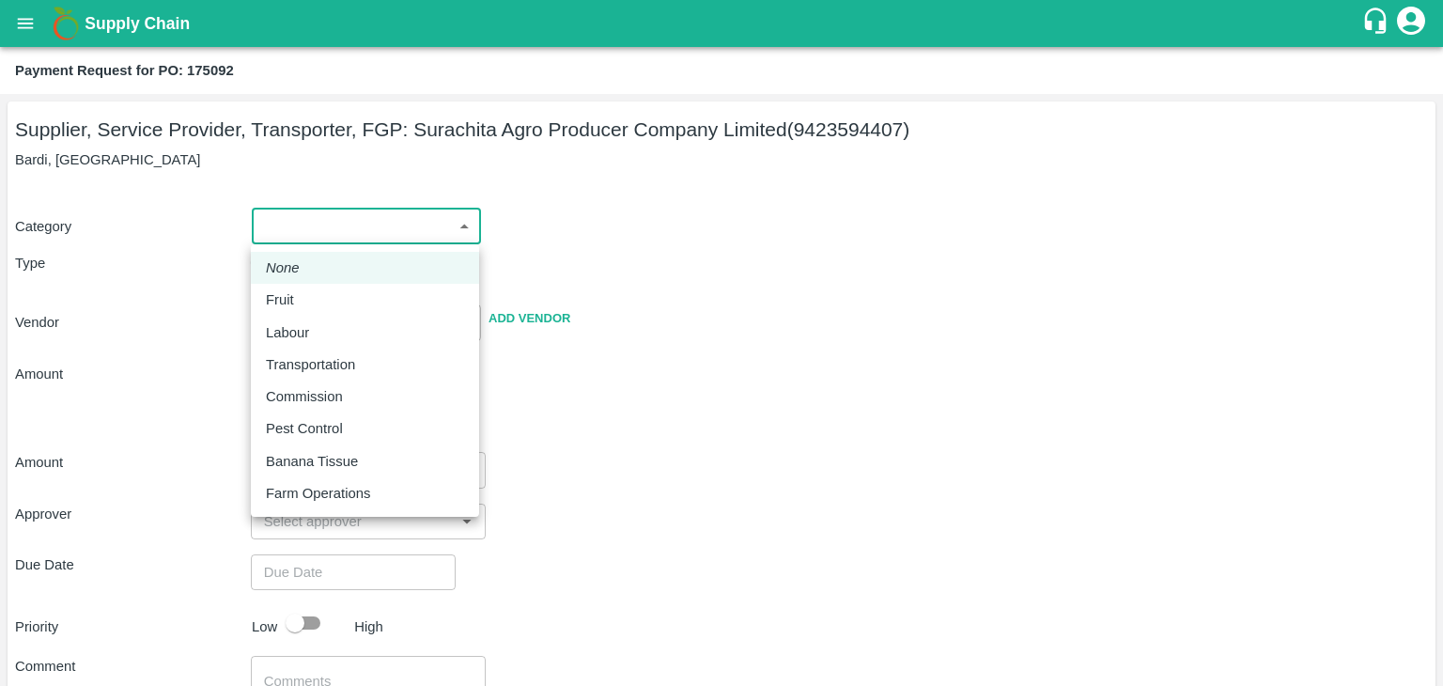
drag, startPoint x: 271, startPoint y: 231, endPoint x: 312, endPoint y: 302, distance: 81.2
click at [312, 302] on body "Supply Chain Payment Request for PO: 175092 Supplier, Service Provider, Transpo…" at bounding box center [721, 343] width 1443 height 686
click at [312, 302] on div "Fruit" at bounding box center [365, 299] width 198 height 21
type input "1"
type input "Surachita Agro Producer Company Limited - 9423594407(Supplier, Service Provider…"
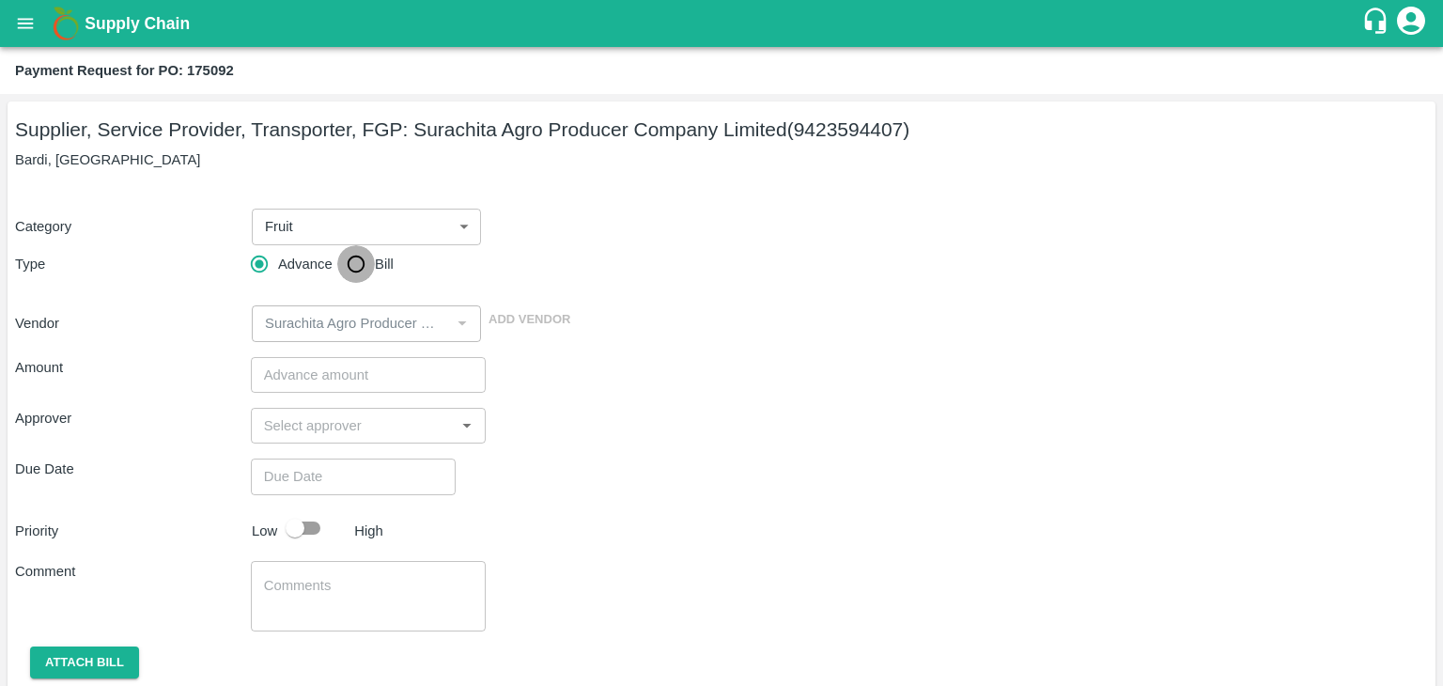
click at [351, 271] on input "Bill" at bounding box center [356, 264] width 38 height 38
radio input "true"
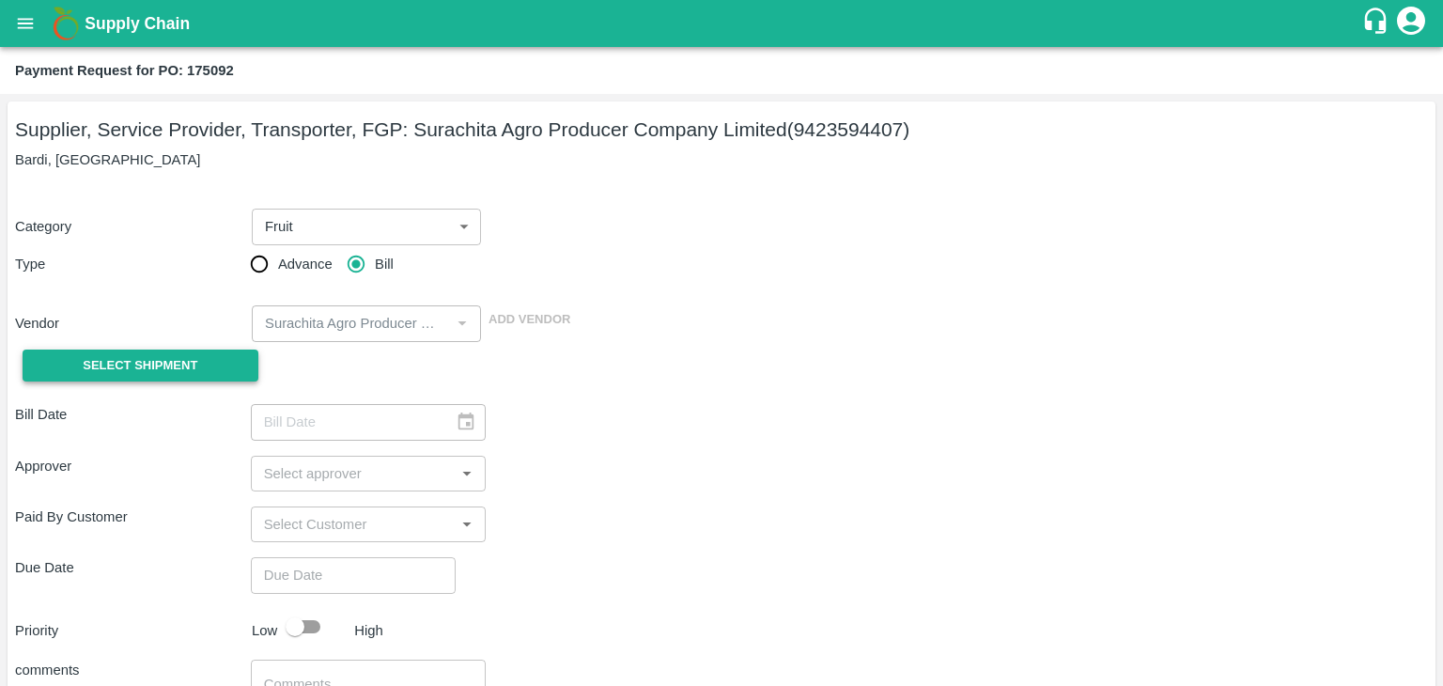
click at [109, 367] on span "Select Shipment" at bounding box center [140, 366] width 115 height 22
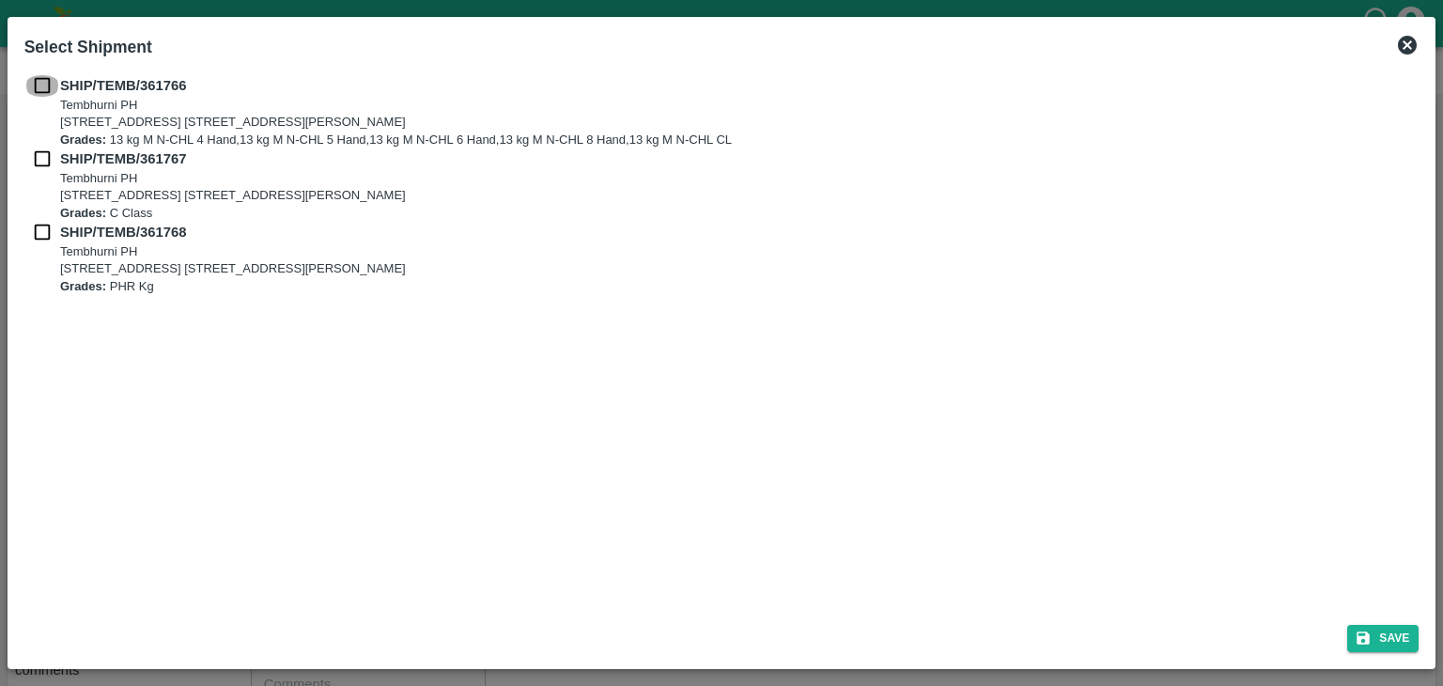
click at [41, 84] on input "checkbox" at bounding box center [42, 85] width 36 height 21
checkbox input "true"
click at [43, 166] on input "checkbox" at bounding box center [42, 158] width 36 height 21
checkbox input "true"
click at [39, 238] on div "SHIP/TEMB/361768 [STREET_ADDRESS] [STREET_ADDRESS][PERSON_NAME] Grades: PHR Kg" at bounding box center [721, 258] width 1395 height 73
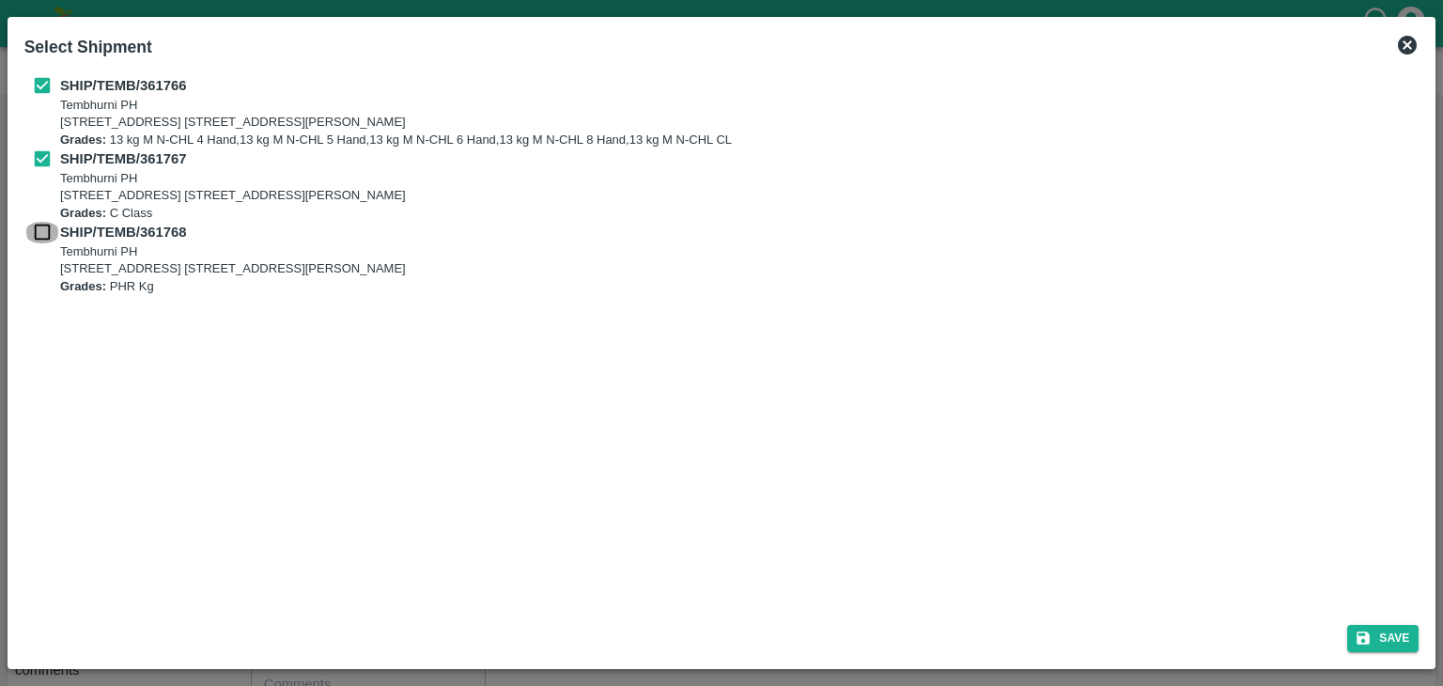
click at [39, 238] on input "checkbox" at bounding box center [42, 232] width 36 height 21
checkbox input "true"
click at [1398, 640] on button "Save" at bounding box center [1382, 638] width 71 height 27
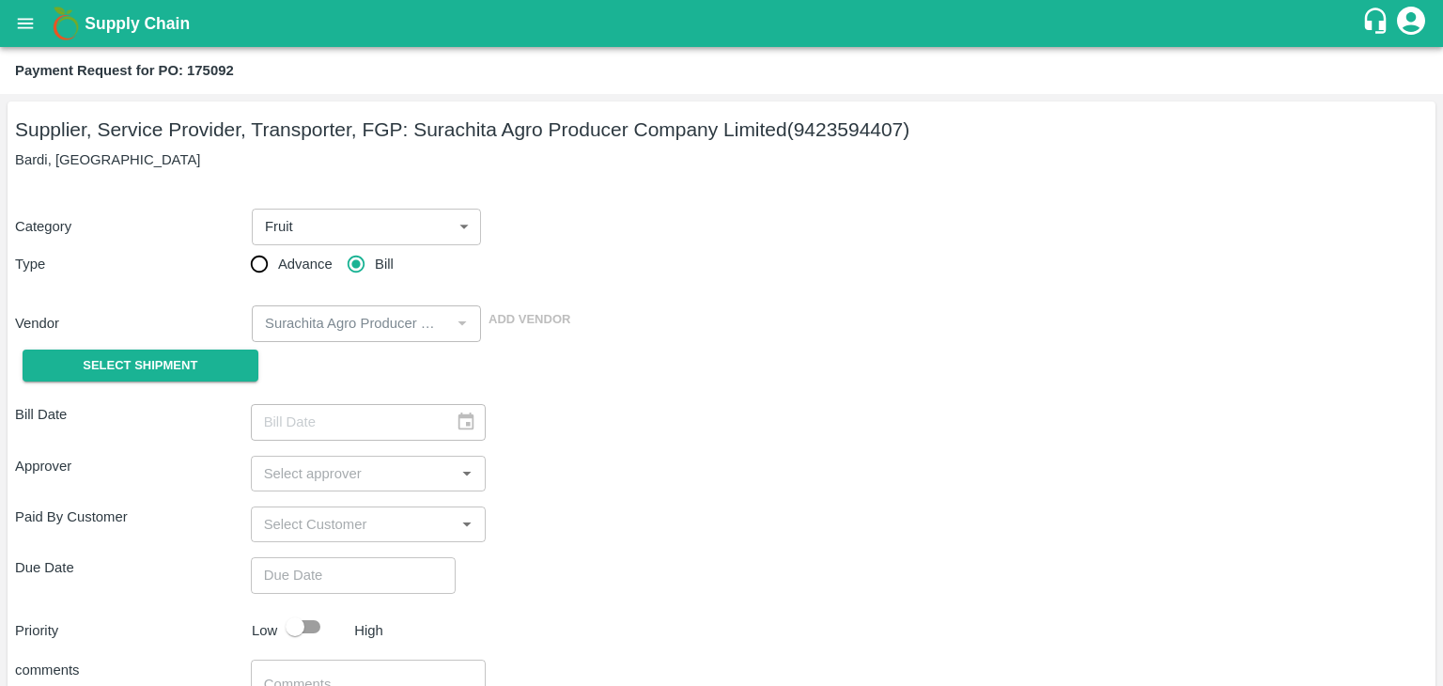
type input "[DATE]"
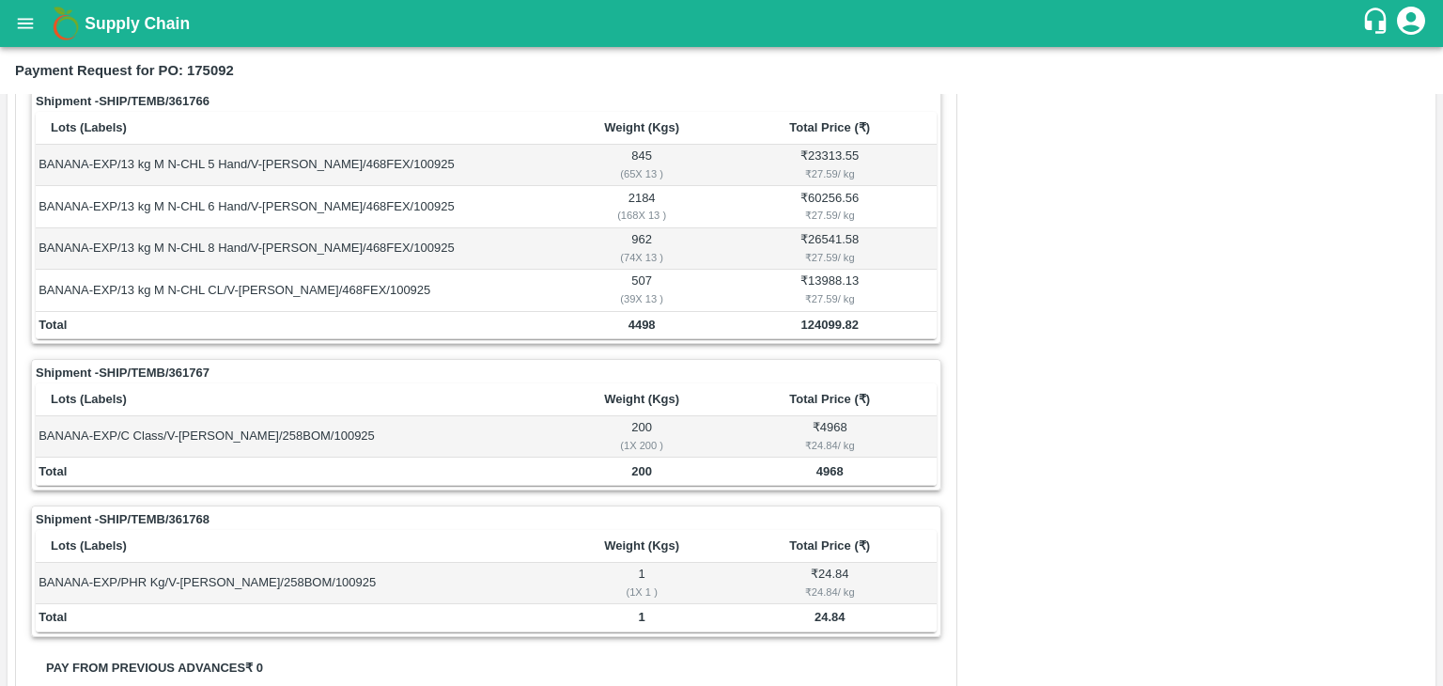
scroll to position [879, 0]
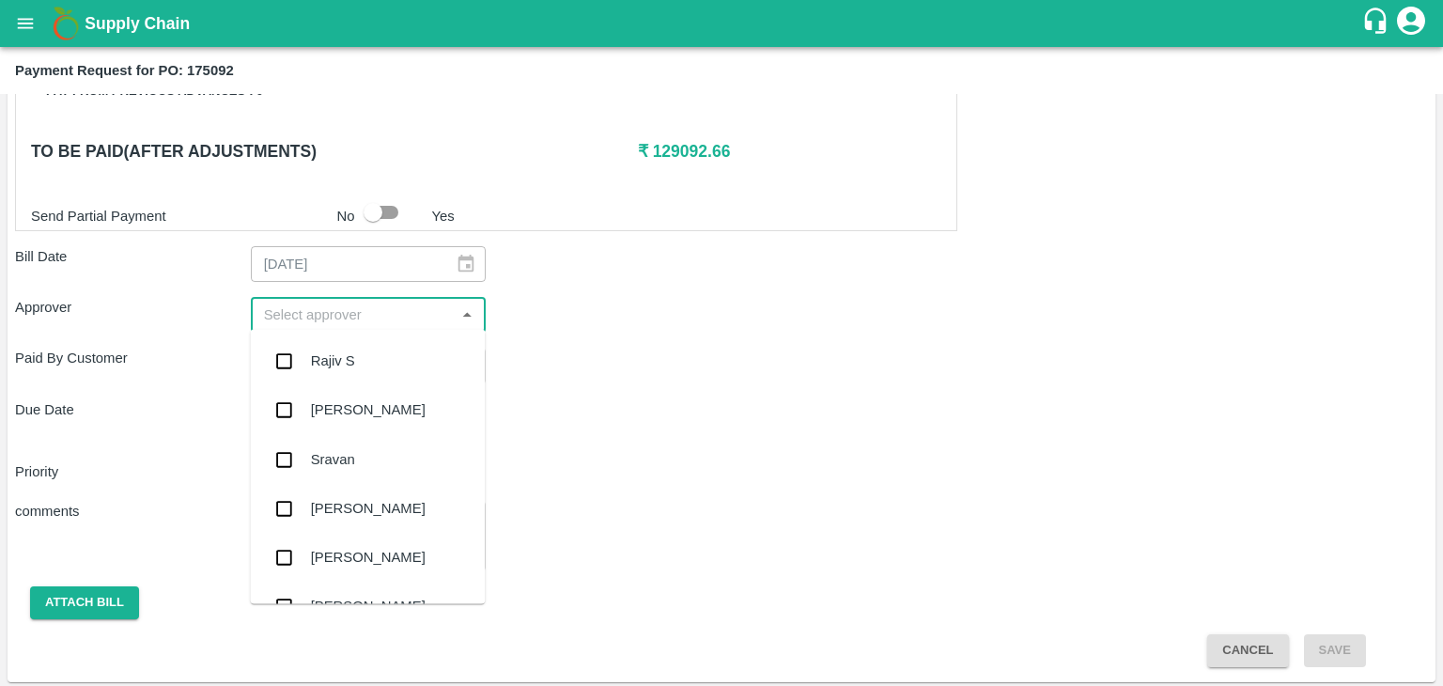
click at [411, 306] on input "input" at bounding box center [352, 314] width 193 height 24
type input "Ajit"
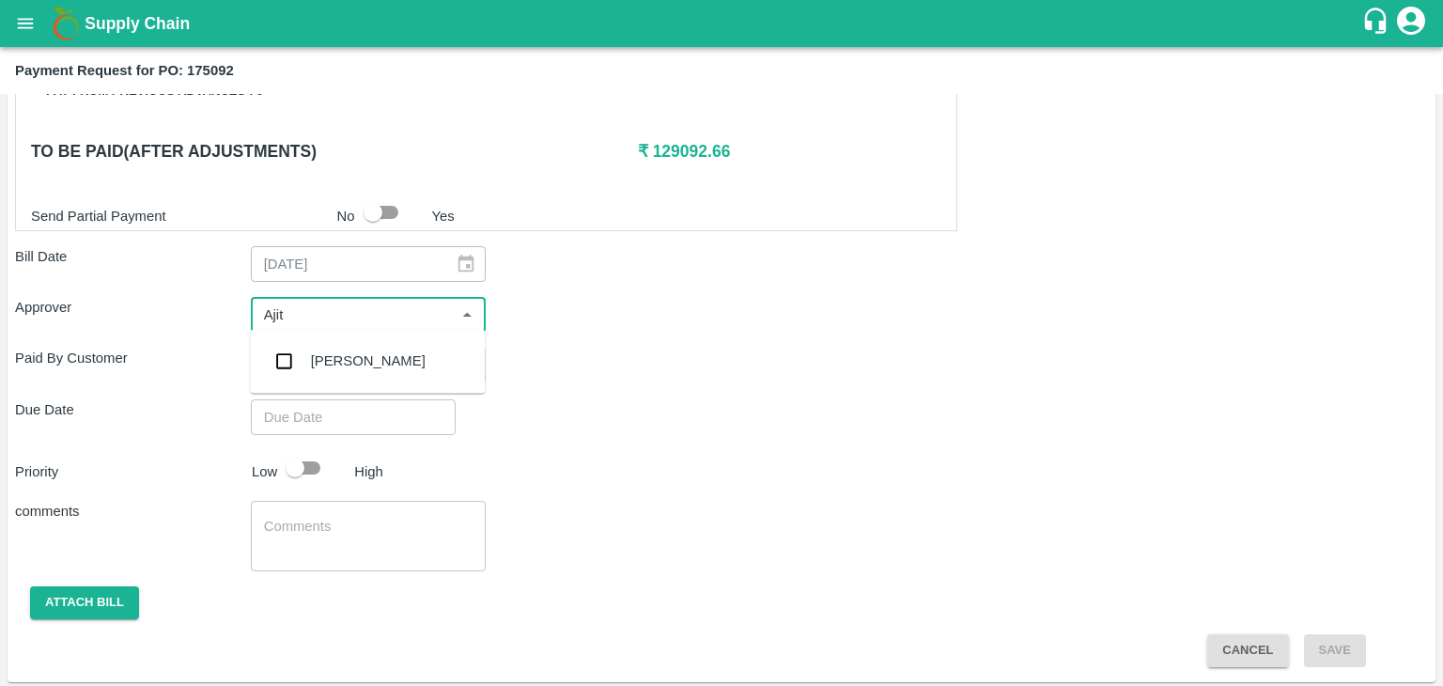
click at [368, 348] on div "[PERSON_NAME]" at bounding box center [367, 360] width 235 height 49
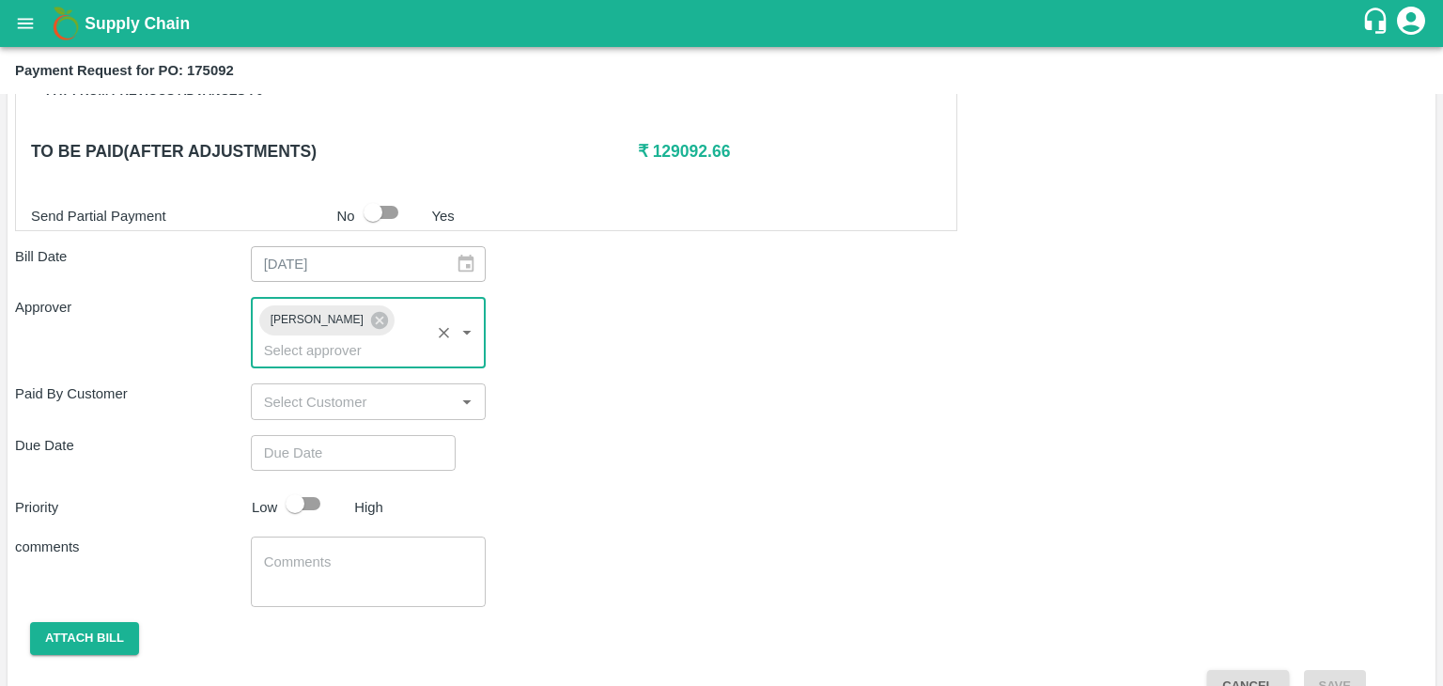
type input "DD/MM/YYYY hh:mm aa"
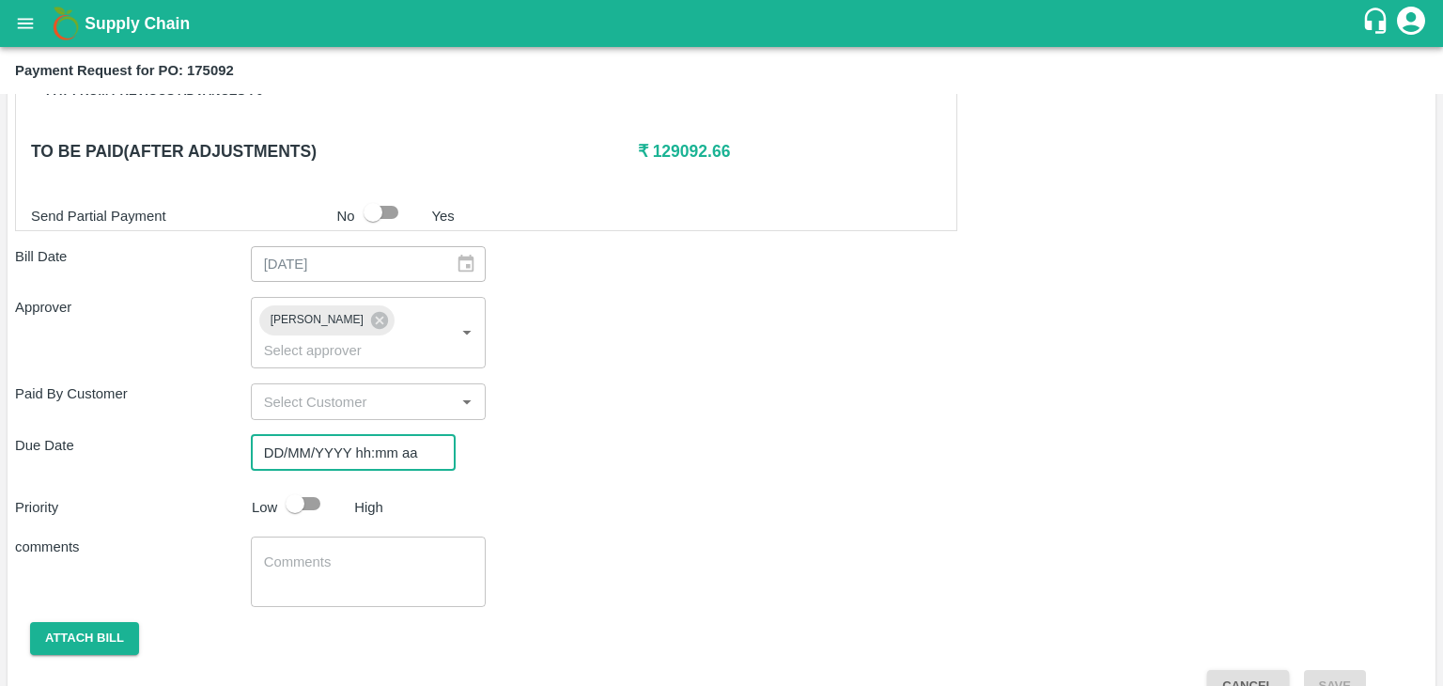
click at [335, 435] on input "DD/MM/YYYY hh:mm aa" at bounding box center [347, 453] width 192 height 36
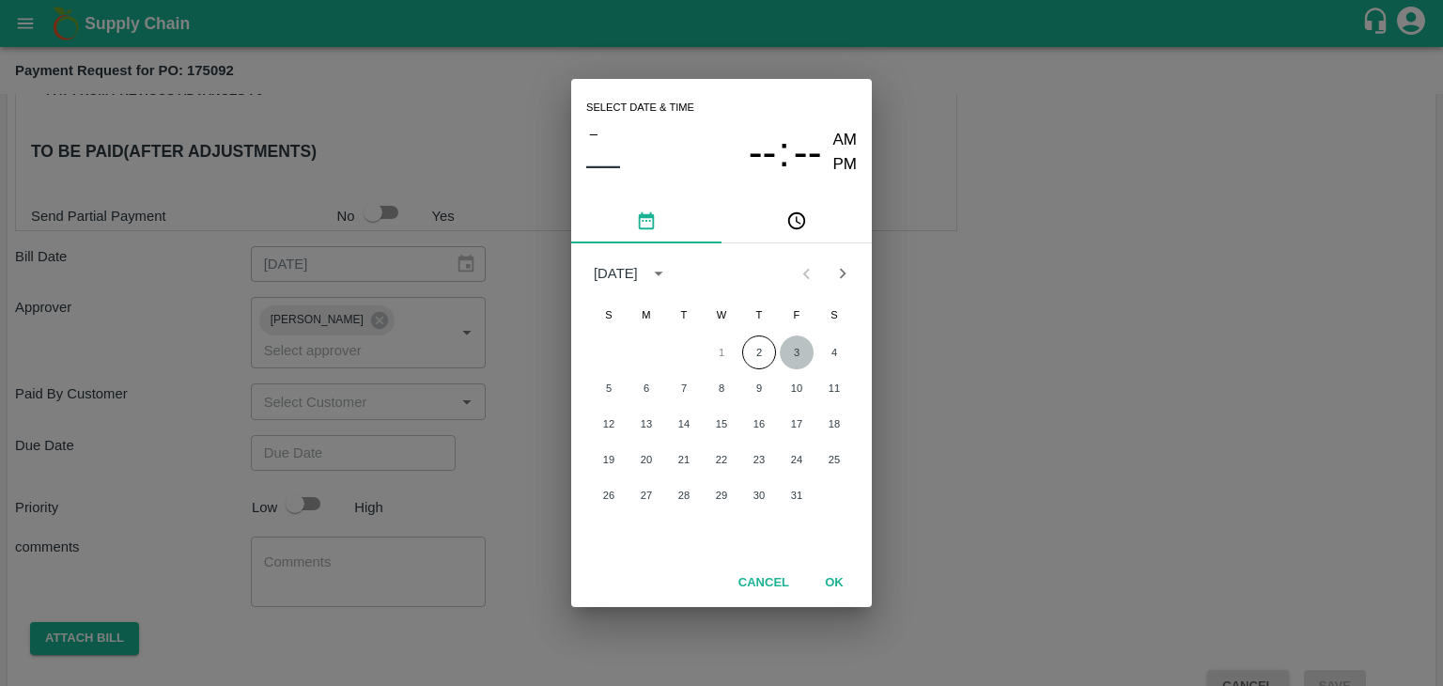
click at [803, 348] on button "3" at bounding box center [797, 352] width 34 height 34
type input "[DATE] 12:00 AM"
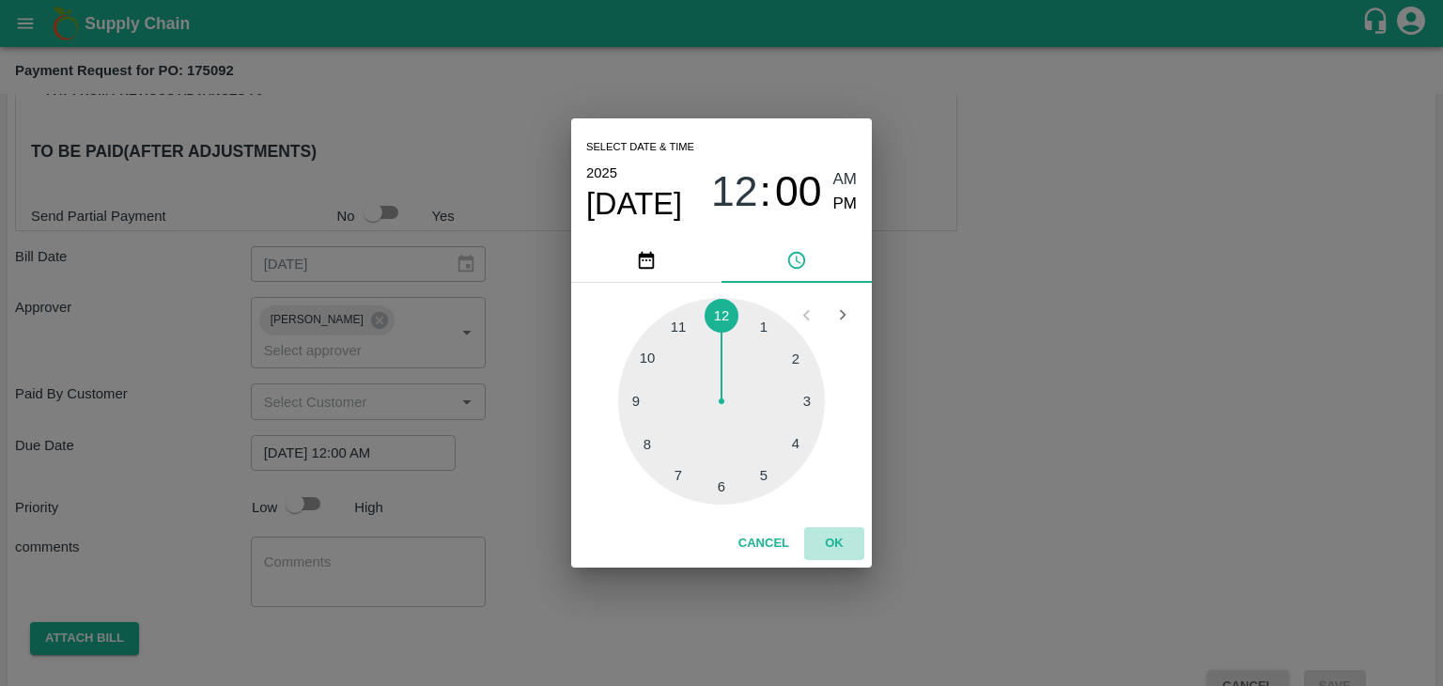
click at [833, 548] on button "OK" at bounding box center [834, 543] width 60 height 33
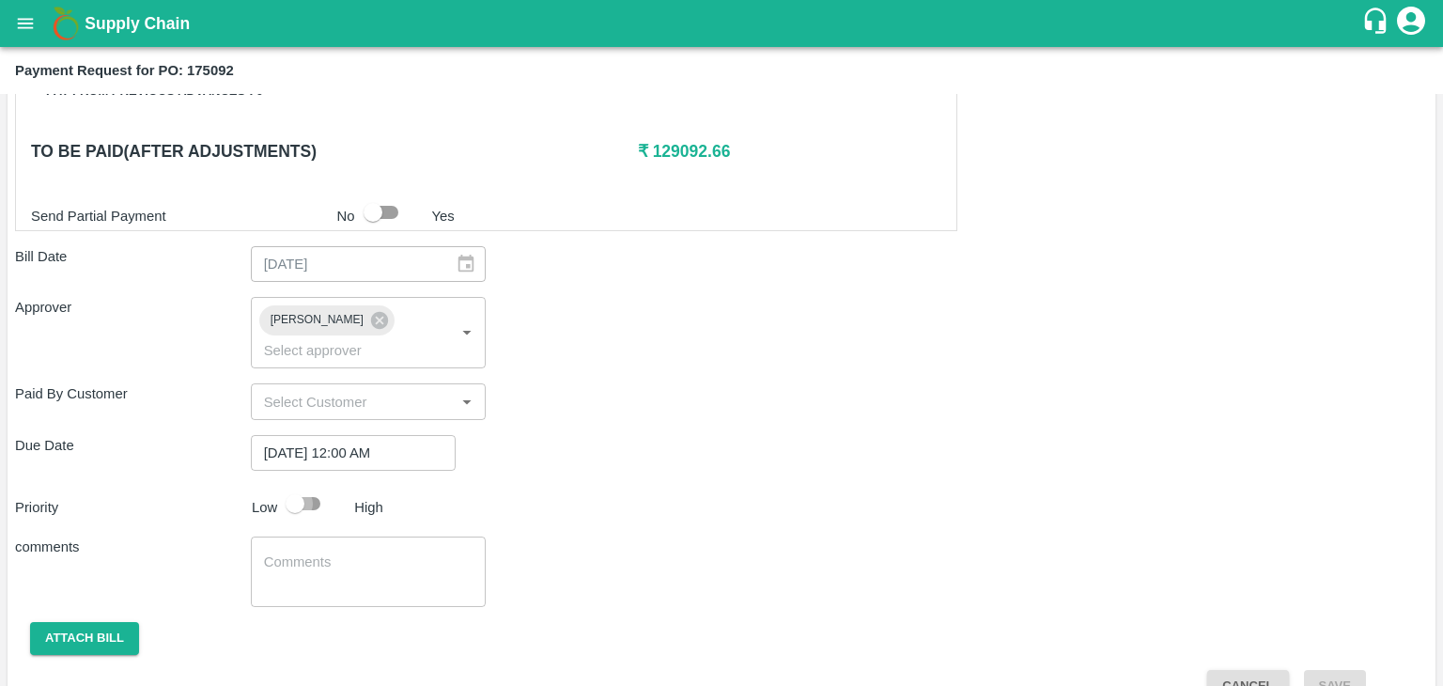
click at [308, 486] on input "checkbox" at bounding box center [294, 504] width 107 height 36
checkbox input "true"
click at [364, 552] on textarea at bounding box center [368, 571] width 209 height 39
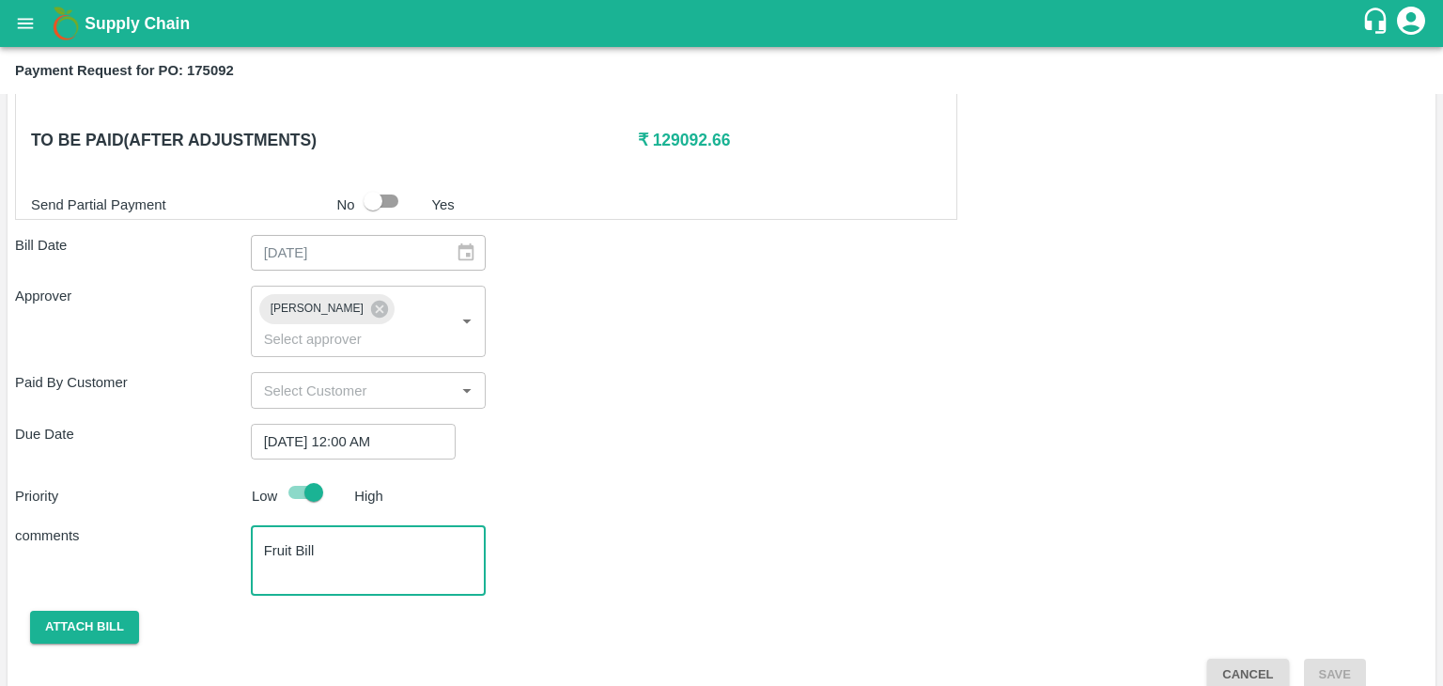
type textarea "Fruit Bill"
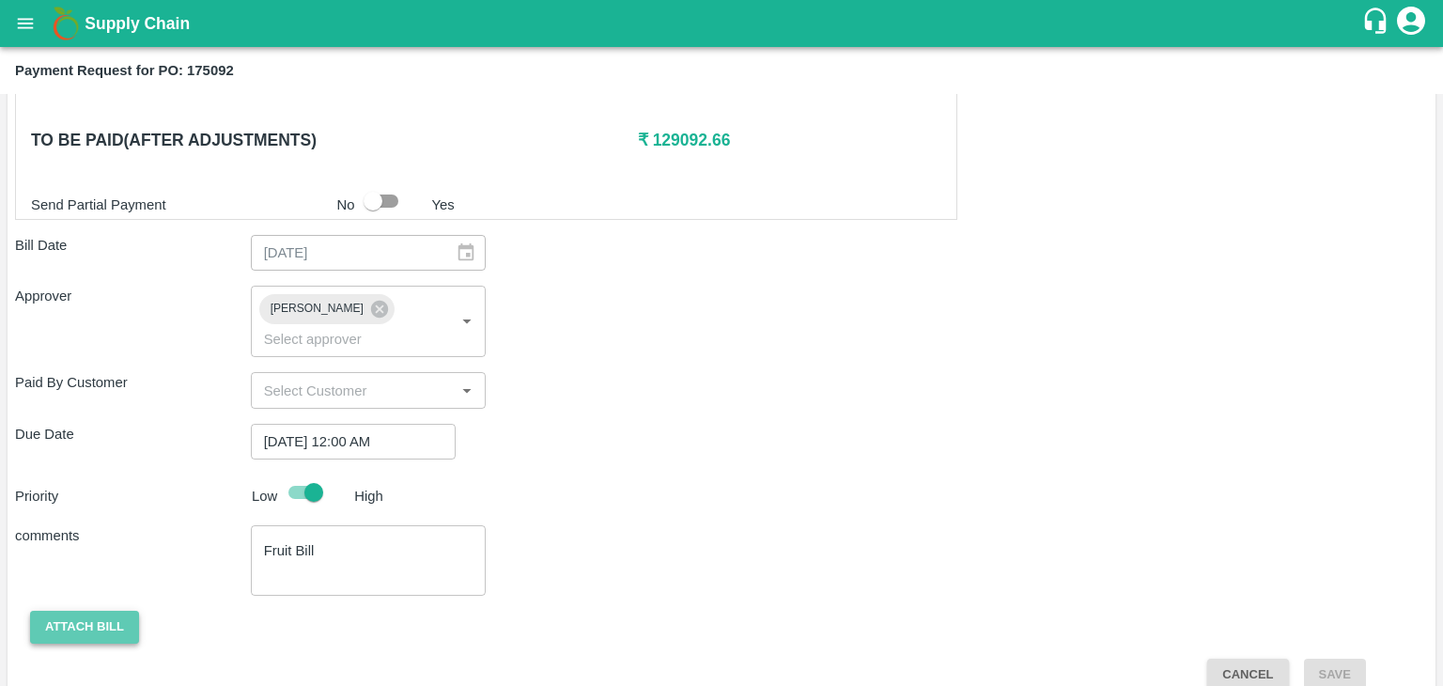
click at [101, 611] on button "Attach bill" at bounding box center [84, 627] width 109 height 33
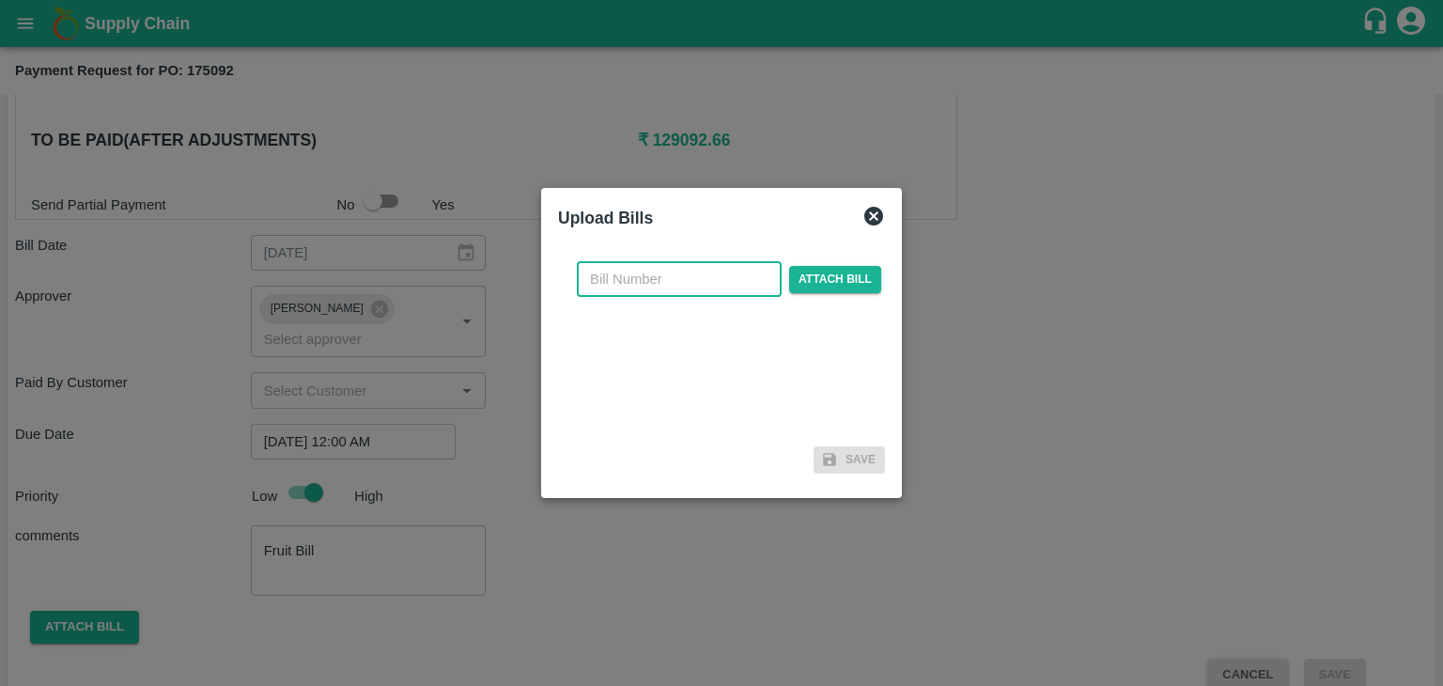
click at [676, 283] on input "text" at bounding box center [679, 279] width 205 height 36
type input "VG-258"
click at [843, 287] on span "Attach bill" at bounding box center [835, 279] width 92 height 27
click at [0, 0] on input "Attach bill" at bounding box center [0, 0] width 0 height 0
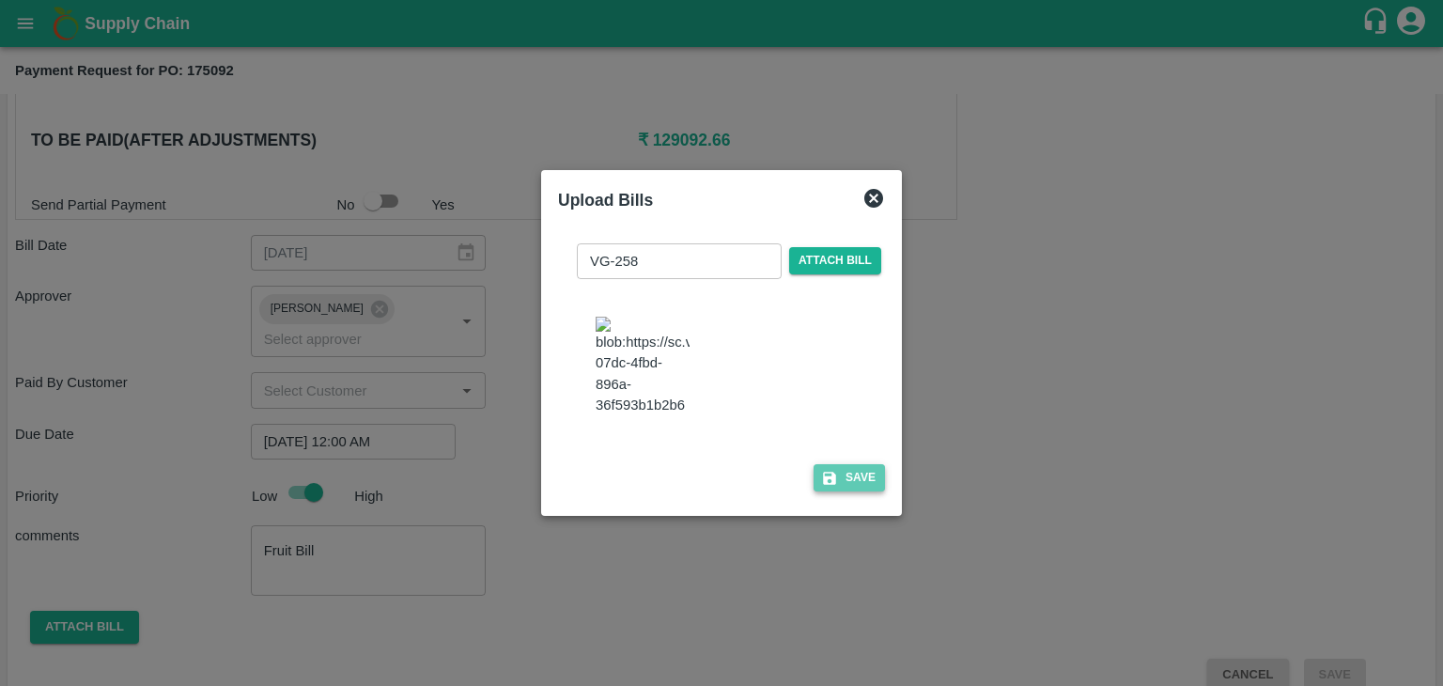
click at [813, 474] on button "Save" at bounding box center [848, 477] width 71 height 27
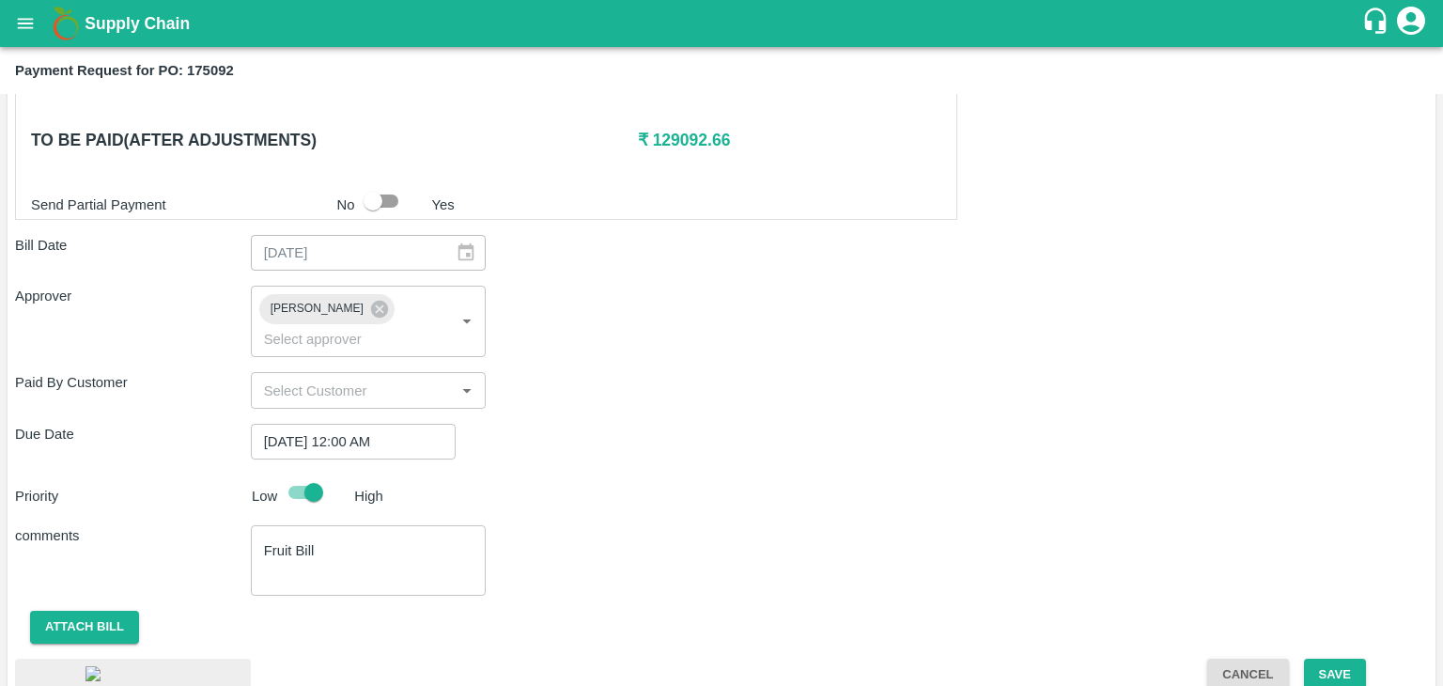
scroll to position [999, 0]
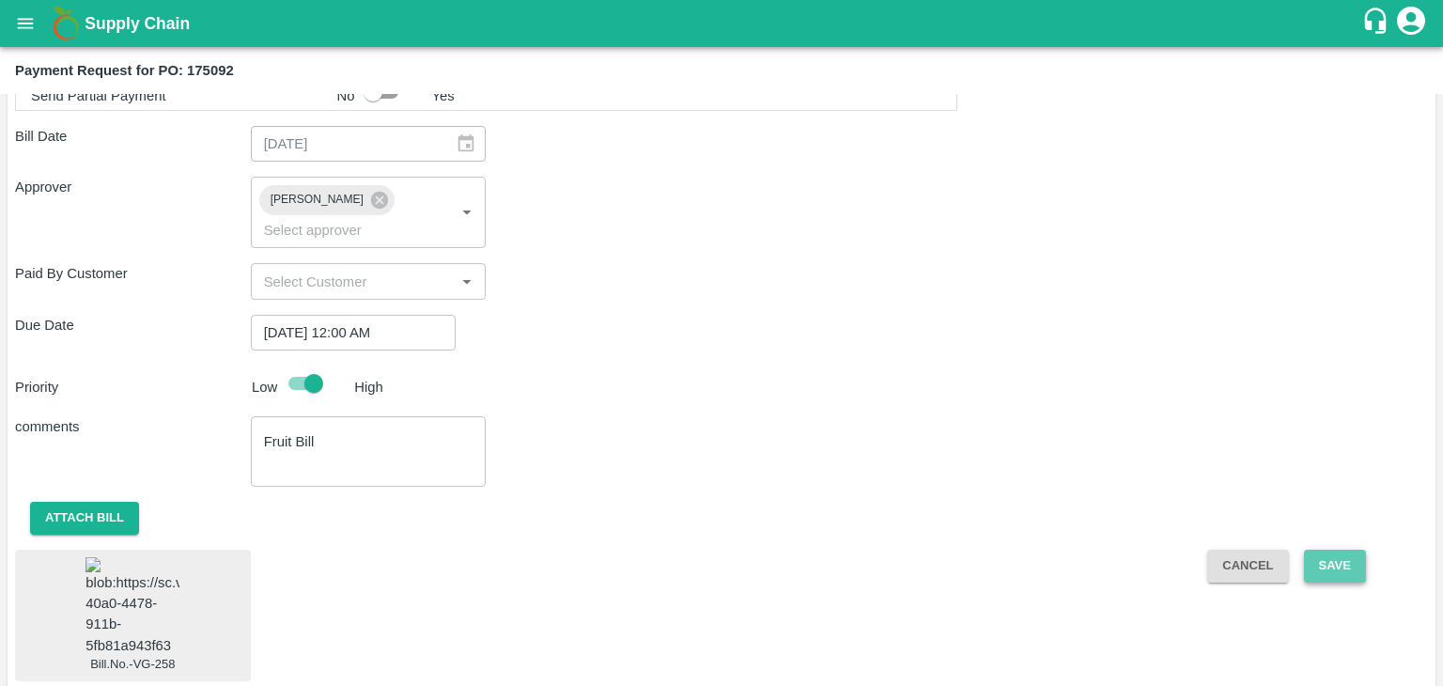
click at [1308, 549] on button "Save" at bounding box center [1335, 565] width 62 height 33
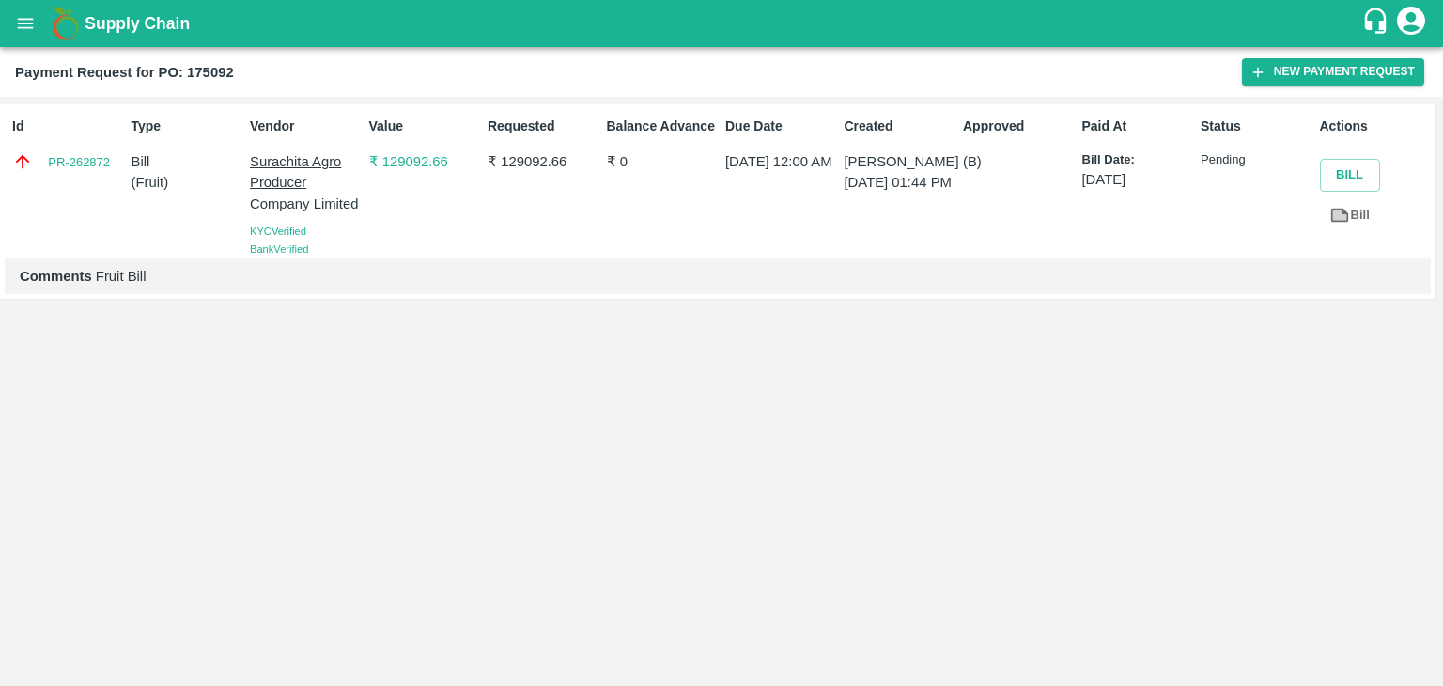
click at [8, 12] on button "open drawer" at bounding box center [25, 23] width 43 height 43
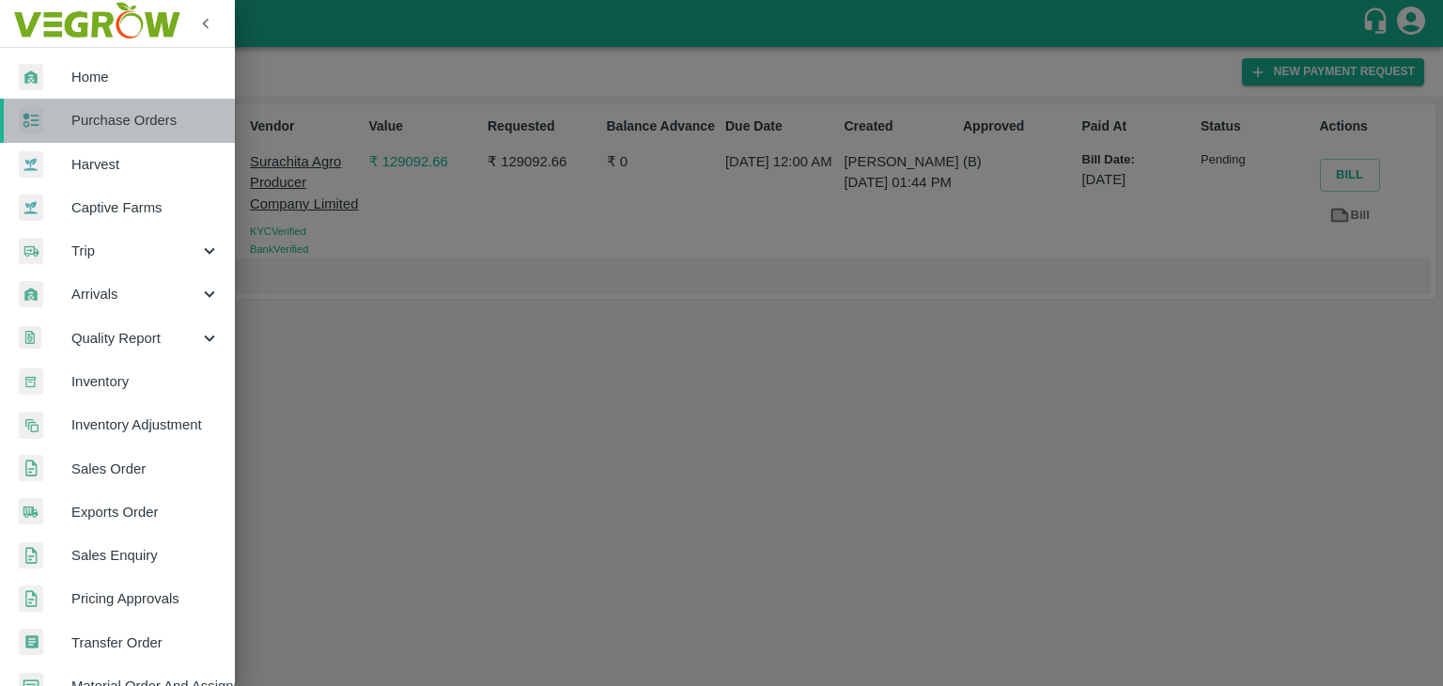
click at [151, 122] on span "Purchase Orders" at bounding box center [145, 120] width 148 height 21
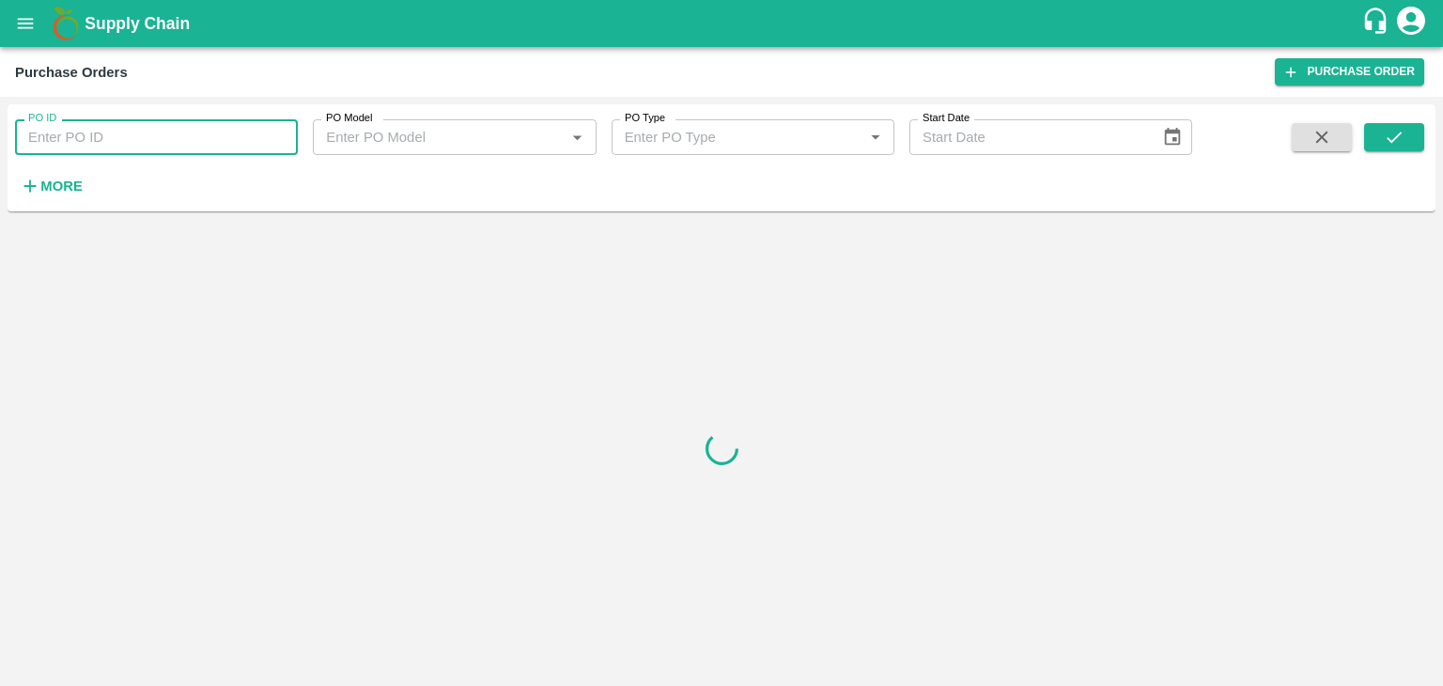
click at [233, 131] on input "PO ID" at bounding box center [156, 137] width 283 height 36
paste input "176677"
type input "176677"
click at [1379, 127] on button "submit" at bounding box center [1394, 137] width 60 height 28
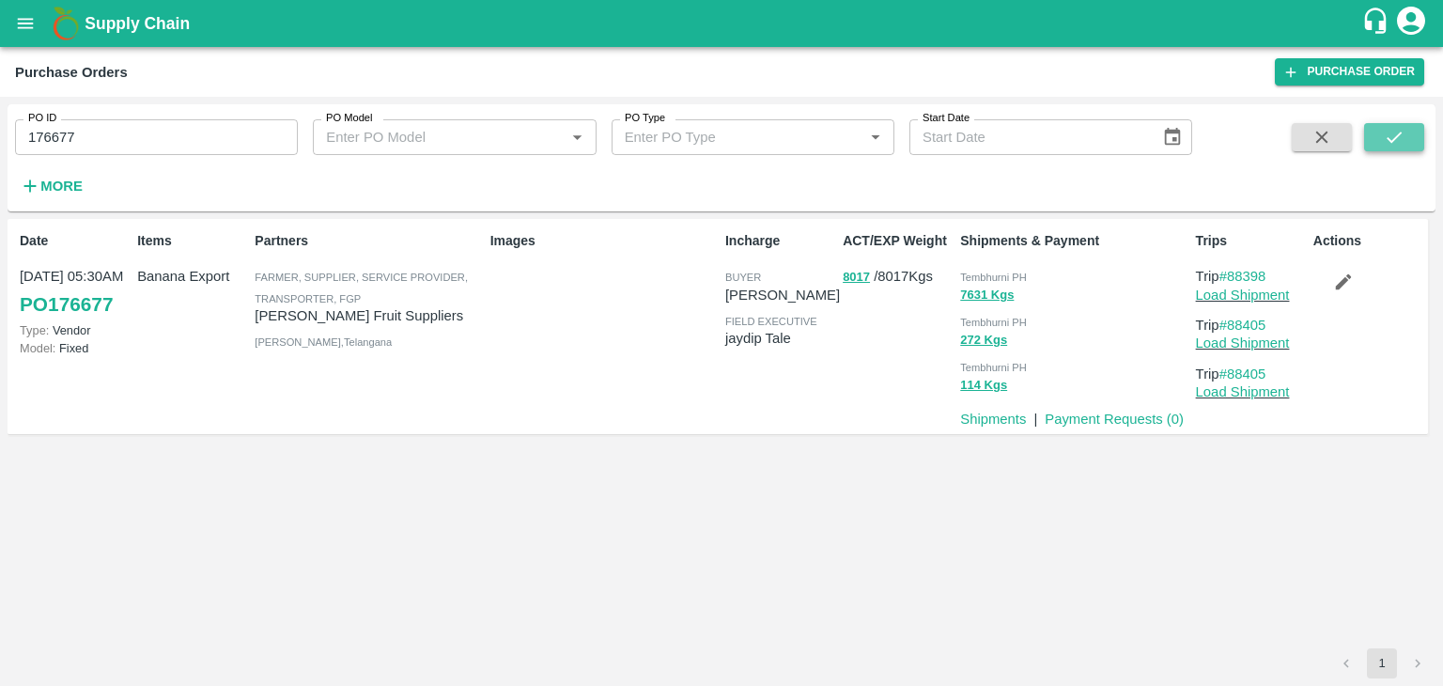
click at [1379, 127] on button "submit" at bounding box center [1394, 137] width 60 height 28
